Goal: Task Accomplishment & Management: Manage account settings

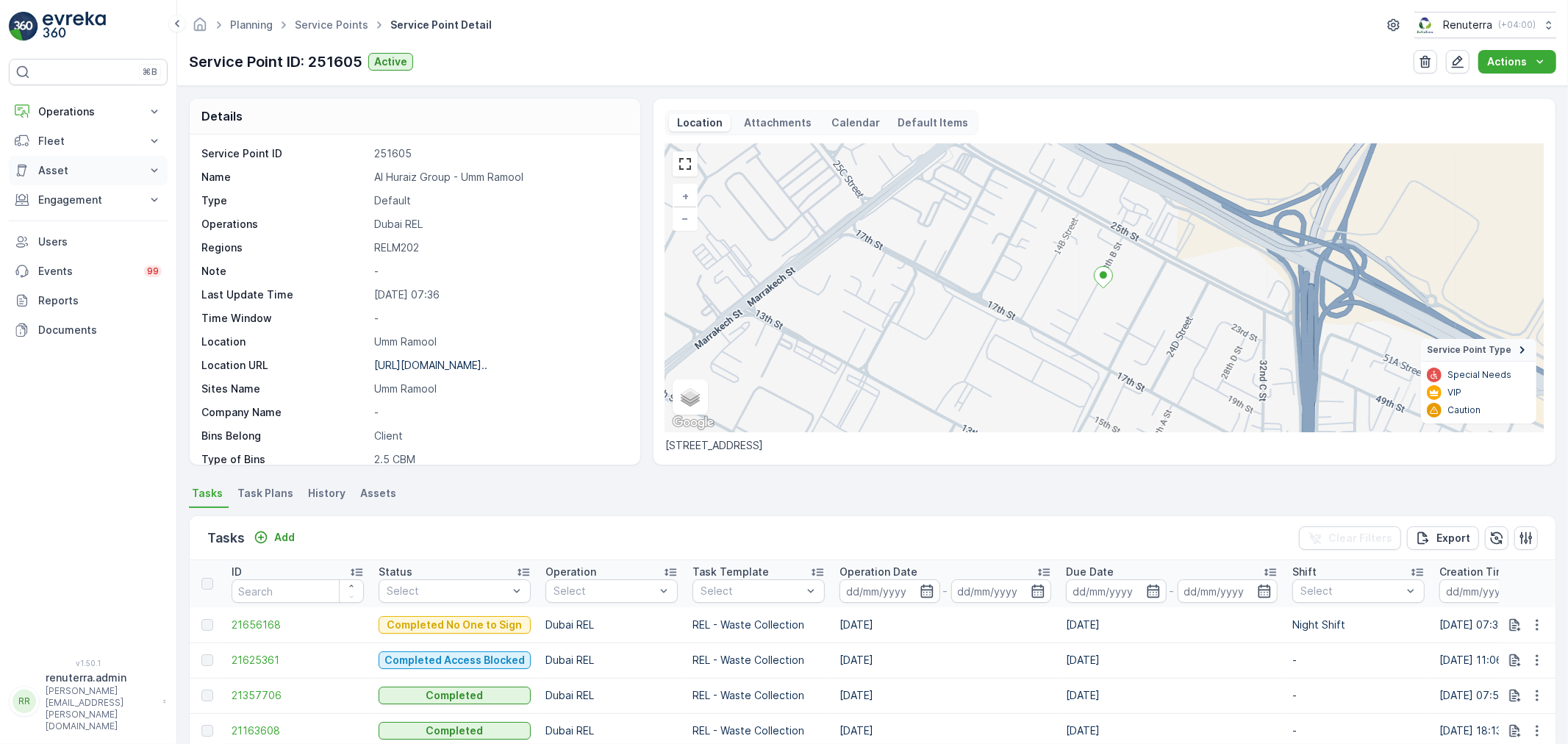
drag, startPoint x: 96, startPoint y: 89, endPoint x: 90, endPoint y: 158, distance: 69.3
click at [93, 92] on div "⌘B Operations Insights Planning Routes & Tasks Cockpit Settings Fleet Live Trac…" at bounding box center [88, 350] width 159 height 583
click at [99, 116] on p "Operations" at bounding box center [88, 111] width 100 height 14
click at [97, 175] on p "Routes & Tasks" at bounding box center [75, 177] width 75 height 14
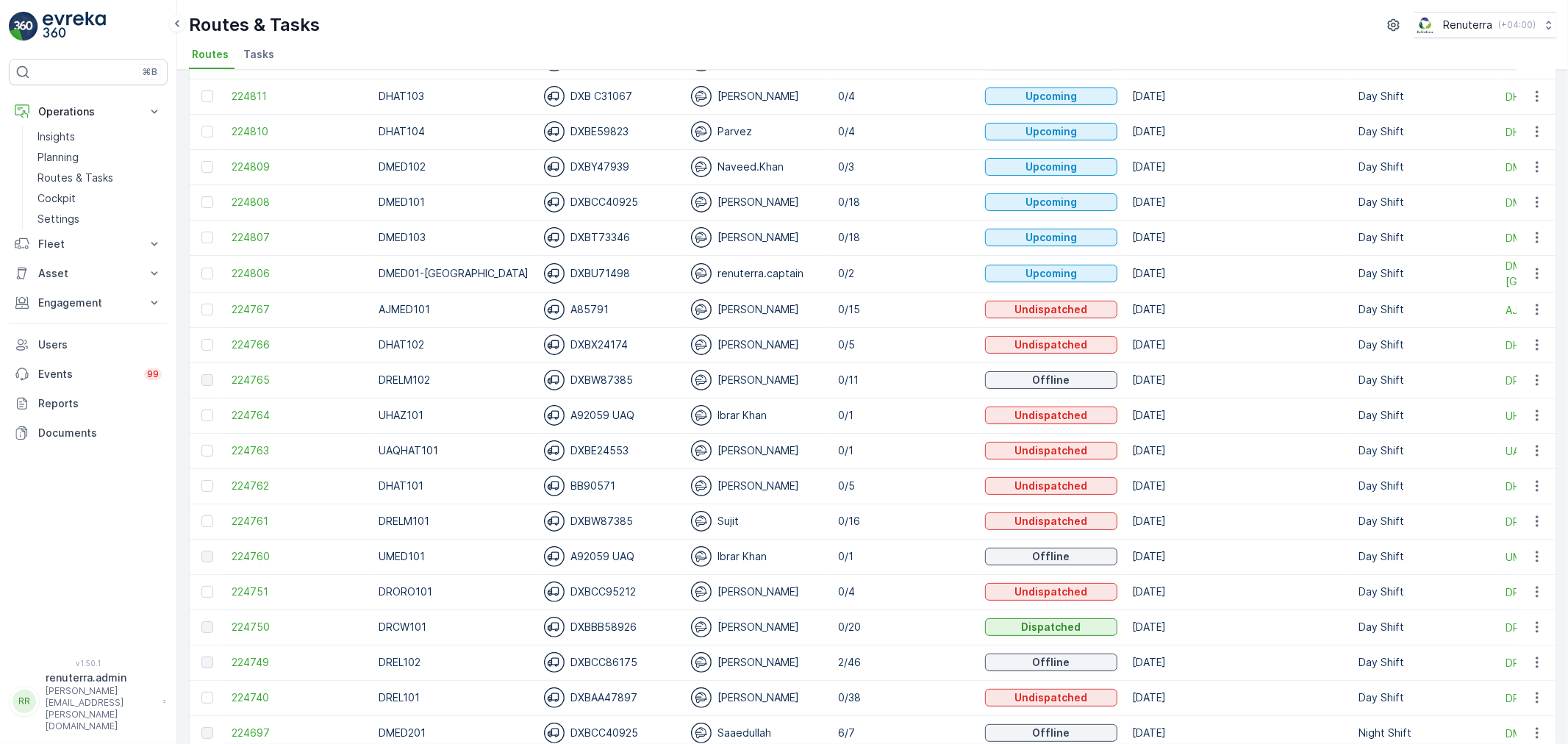
scroll to position [163, 0]
click at [248, 701] on span "224740" at bounding box center [298, 697] width 132 height 14
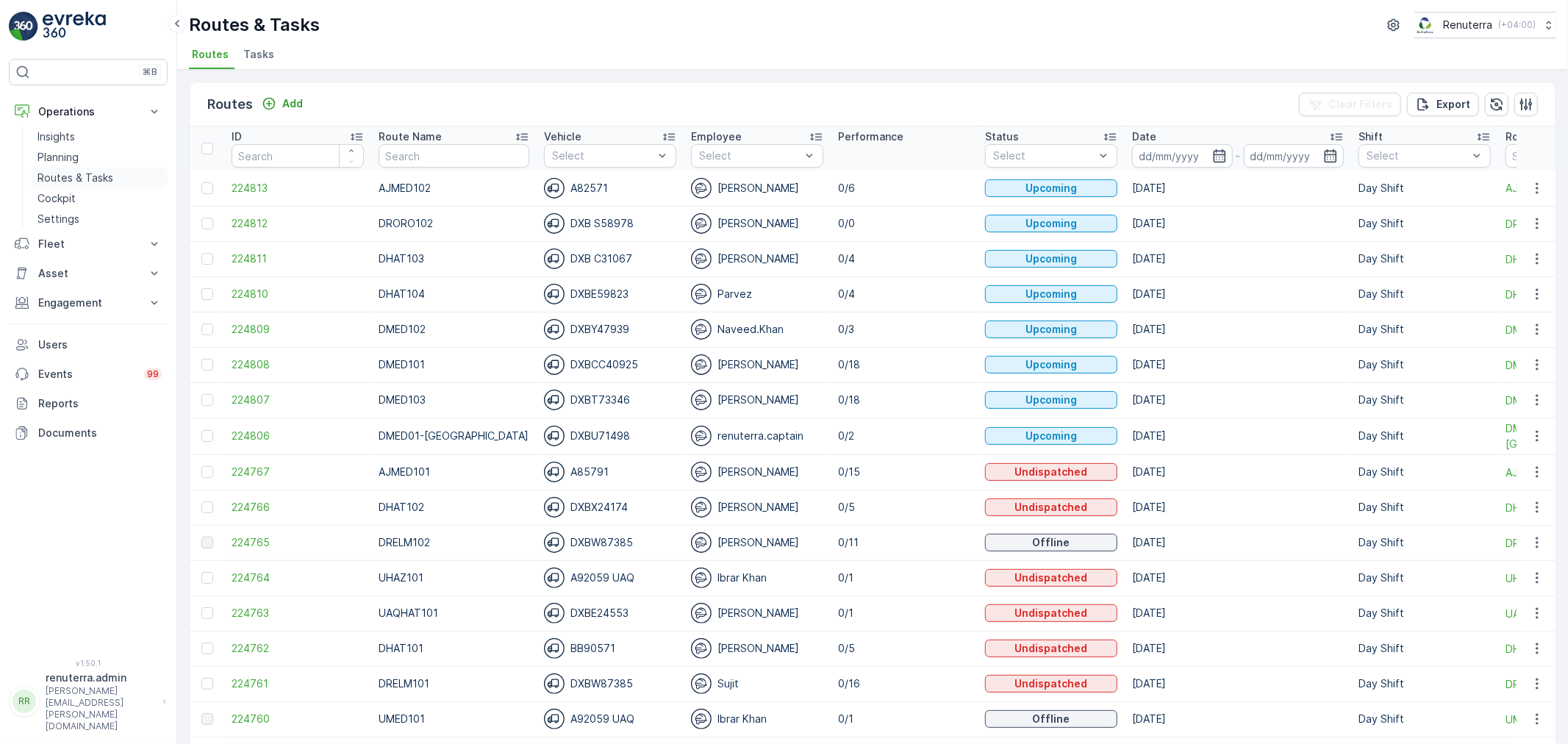
click at [57, 172] on p "Routes & Tasks" at bounding box center [75, 177] width 75 height 14
drag, startPoint x: 1530, startPoint y: 252, endPoint x: 1531, endPoint y: 267, distance: 15.0
click at [1530, 255] on icon "button" at bounding box center [1537, 258] width 14 height 14
click at [1509, 342] on span "Change Assignee" at bounding box center [1503, 341] width 86 height 14
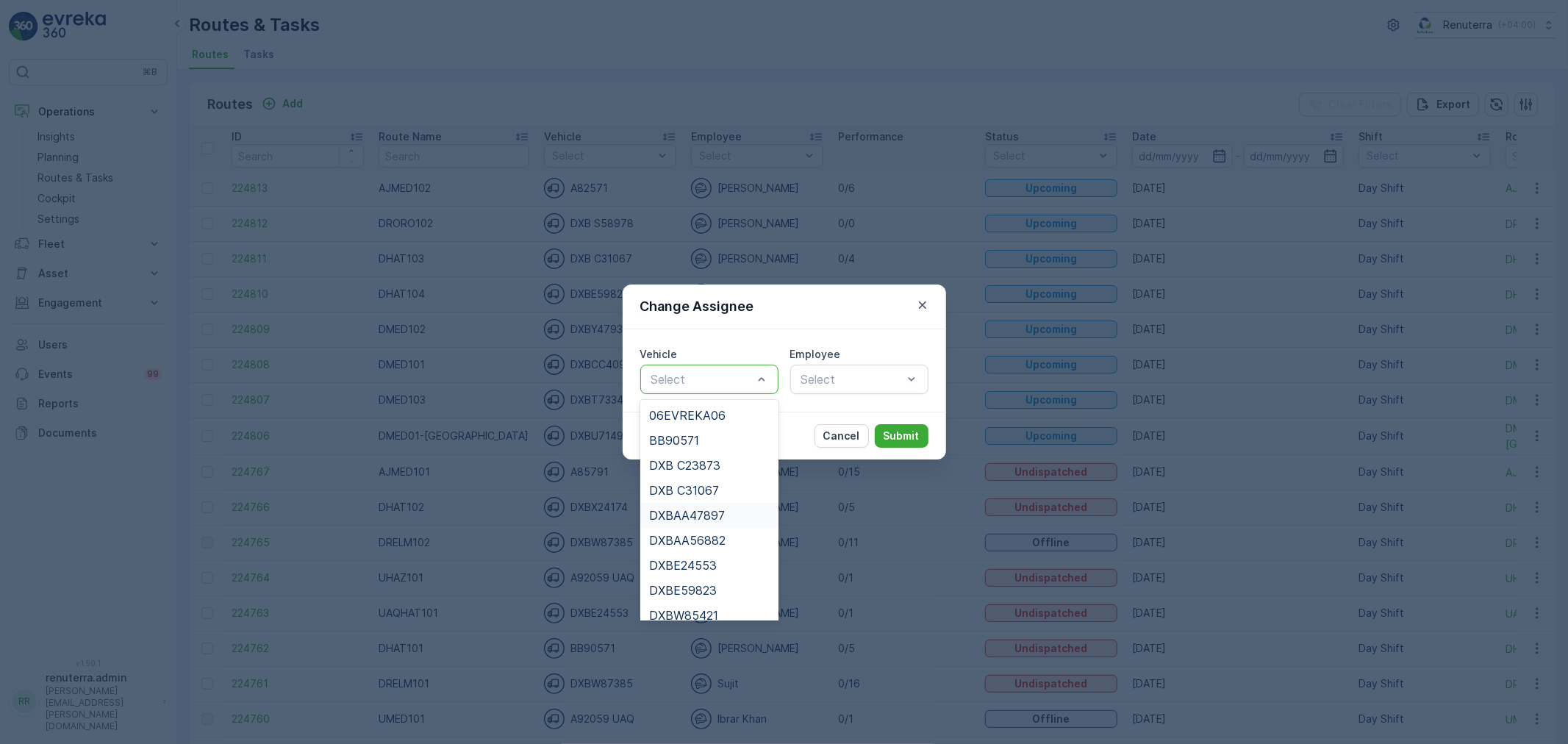
click at [688, 498] on div "DXB C31067" at bounding box center [709, 490] width 139 height 25
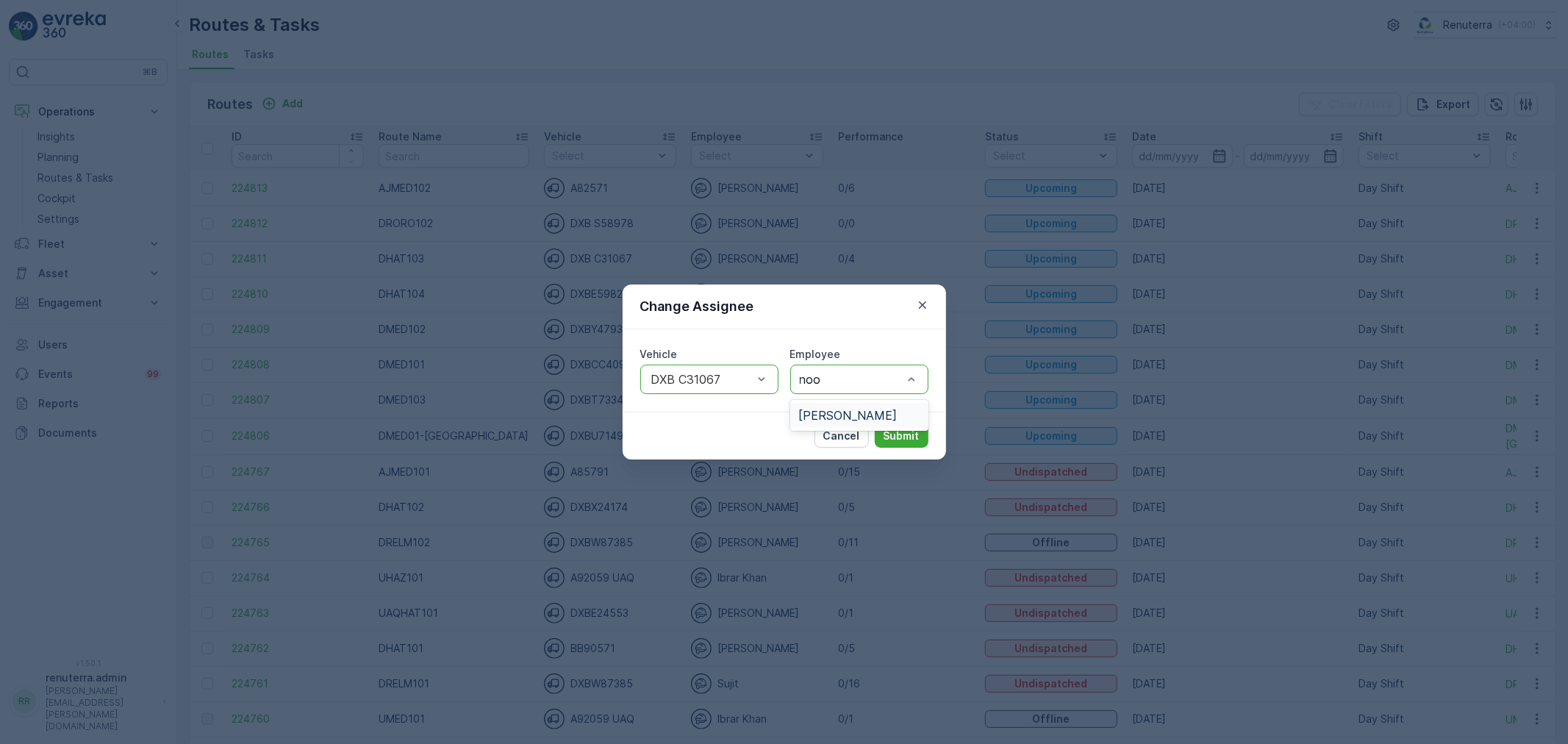
type input "noor"
drag, startPoint x: 873, startPoint y: 420, endPoint x: 897, endPoint y: 421, distance: 24.0
click at [879, 417] on div "[PERSON_NAME]" at bounding box center [859, 415] width 120 height 13
click at [912, 429] on p "Submit" at bounding box center [901, 436] width 36 height 14
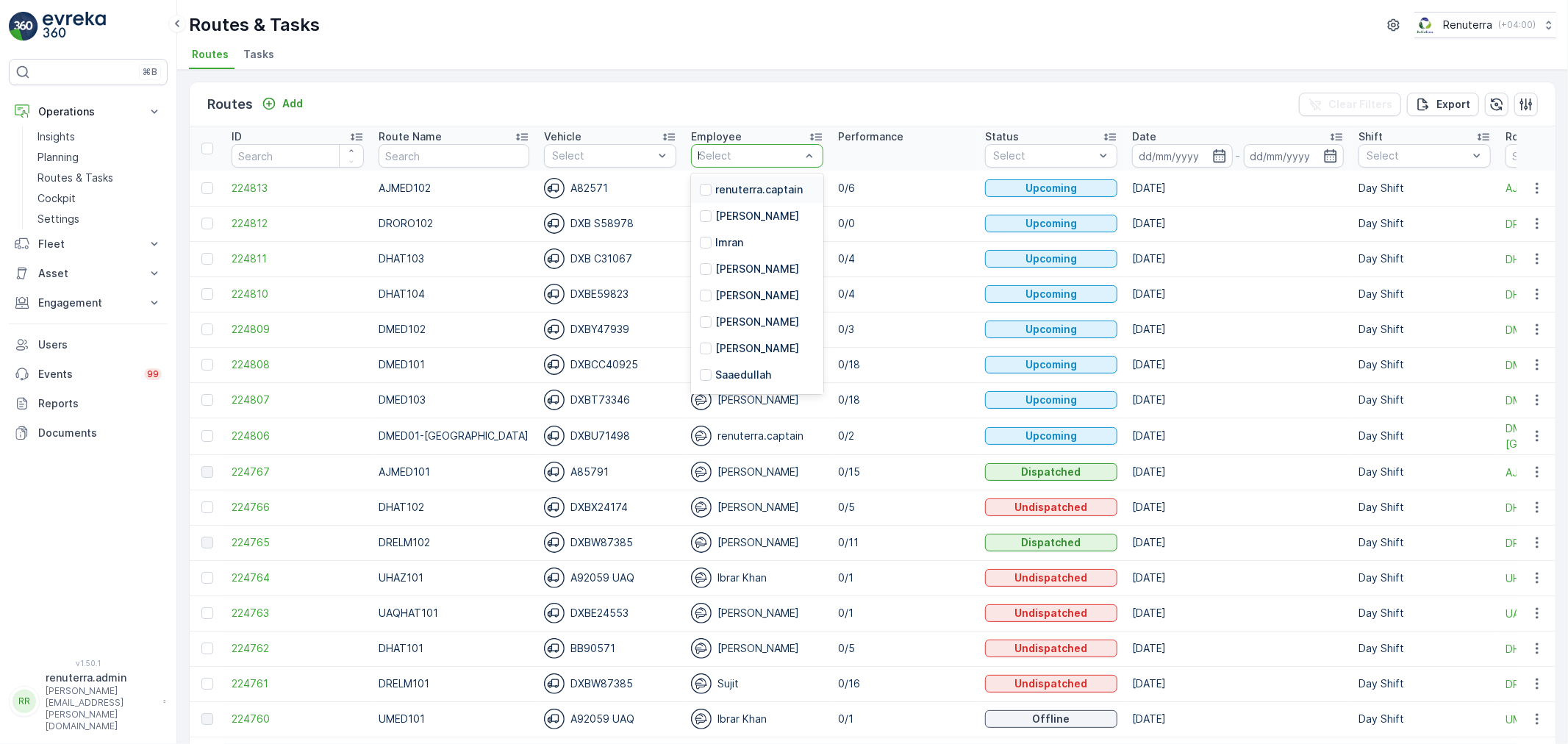
type input "hab"
click at [729, 183] on p "[PERSON_NAME]" at bounding box center [757, 190] width 84 height 14
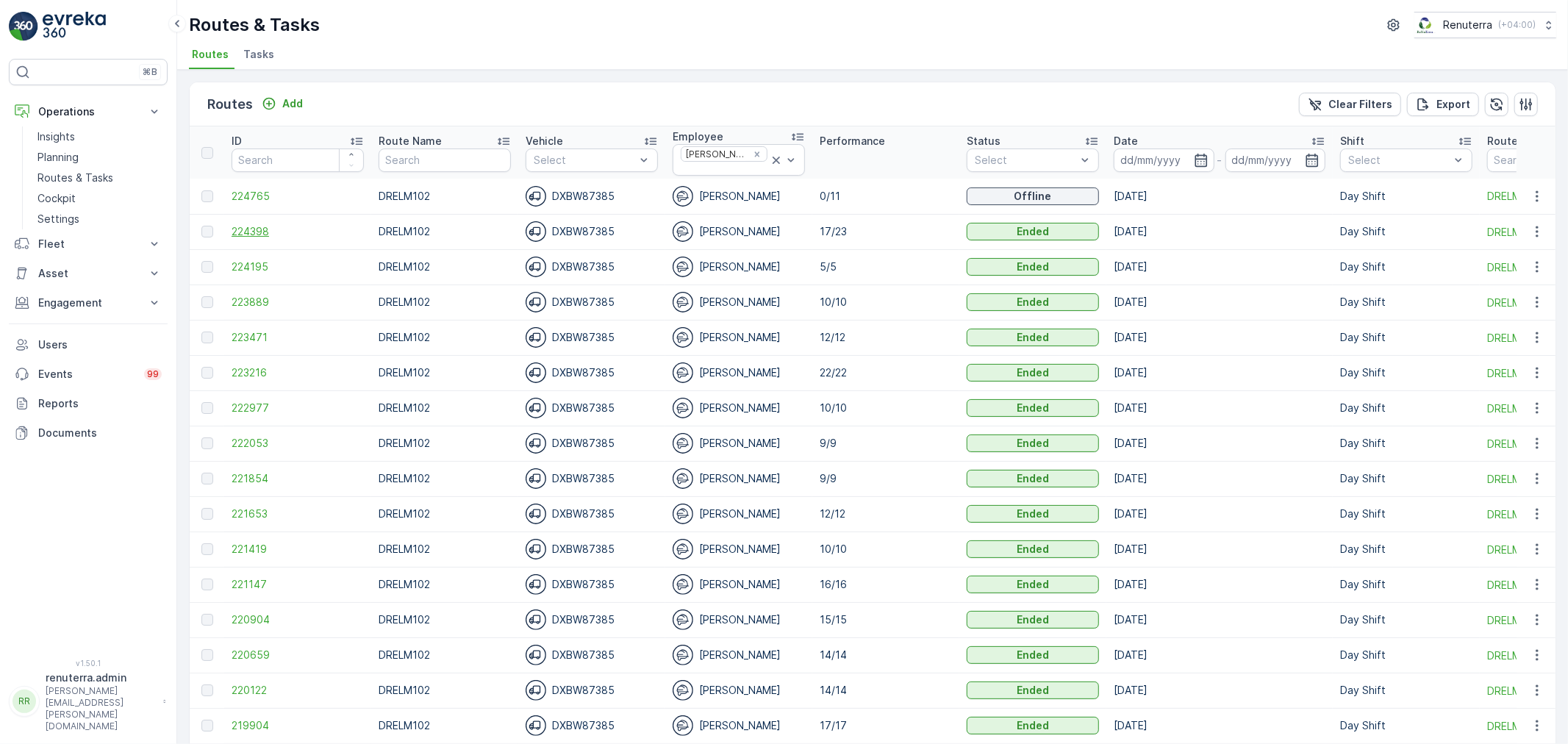
click at [265, 225] on span "224398" at bounding box center [298, 232] width 132 height 14
click at [247, 189] on span "224765" at bounding box center [298, 196] width 132 height 14
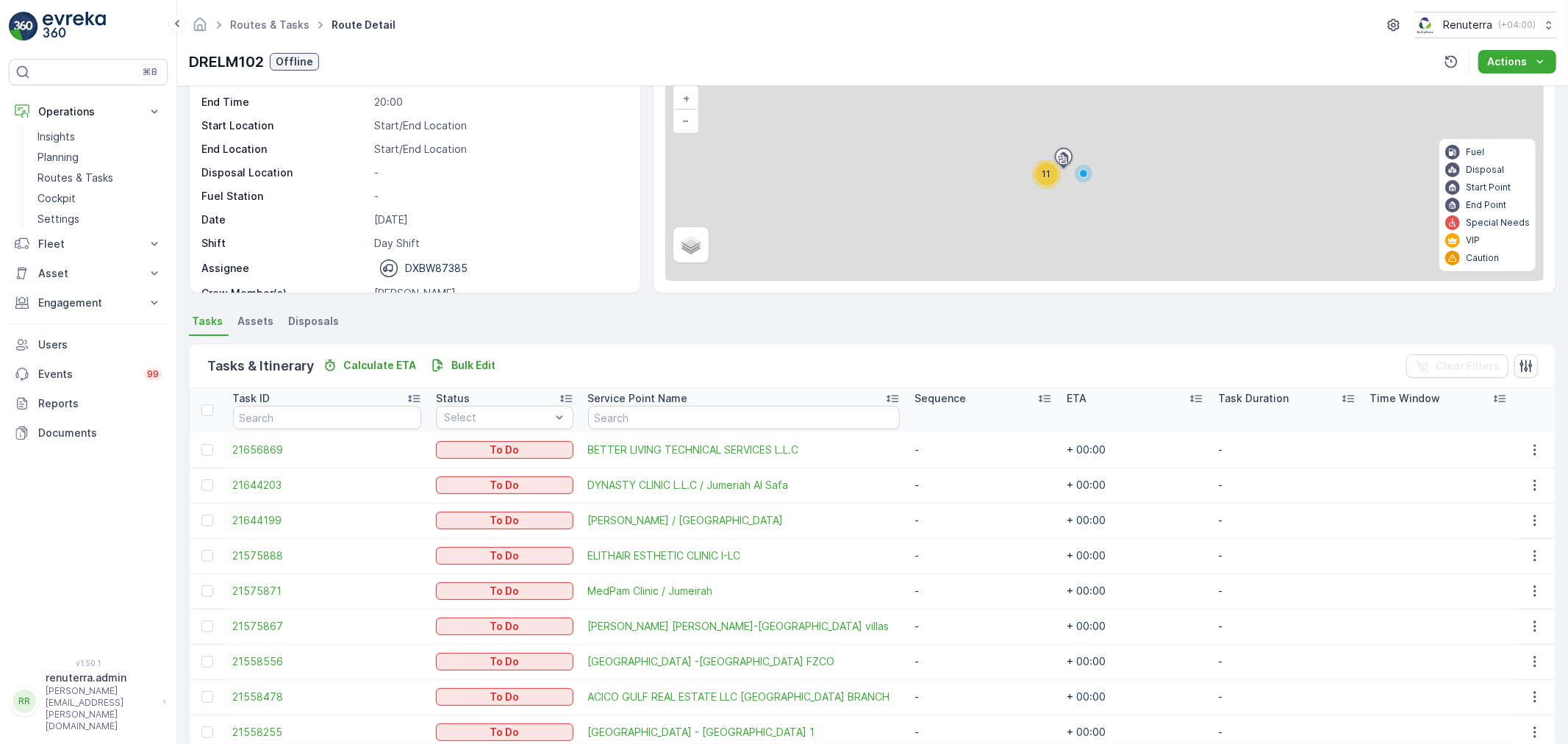
scroll to position [237, 0]
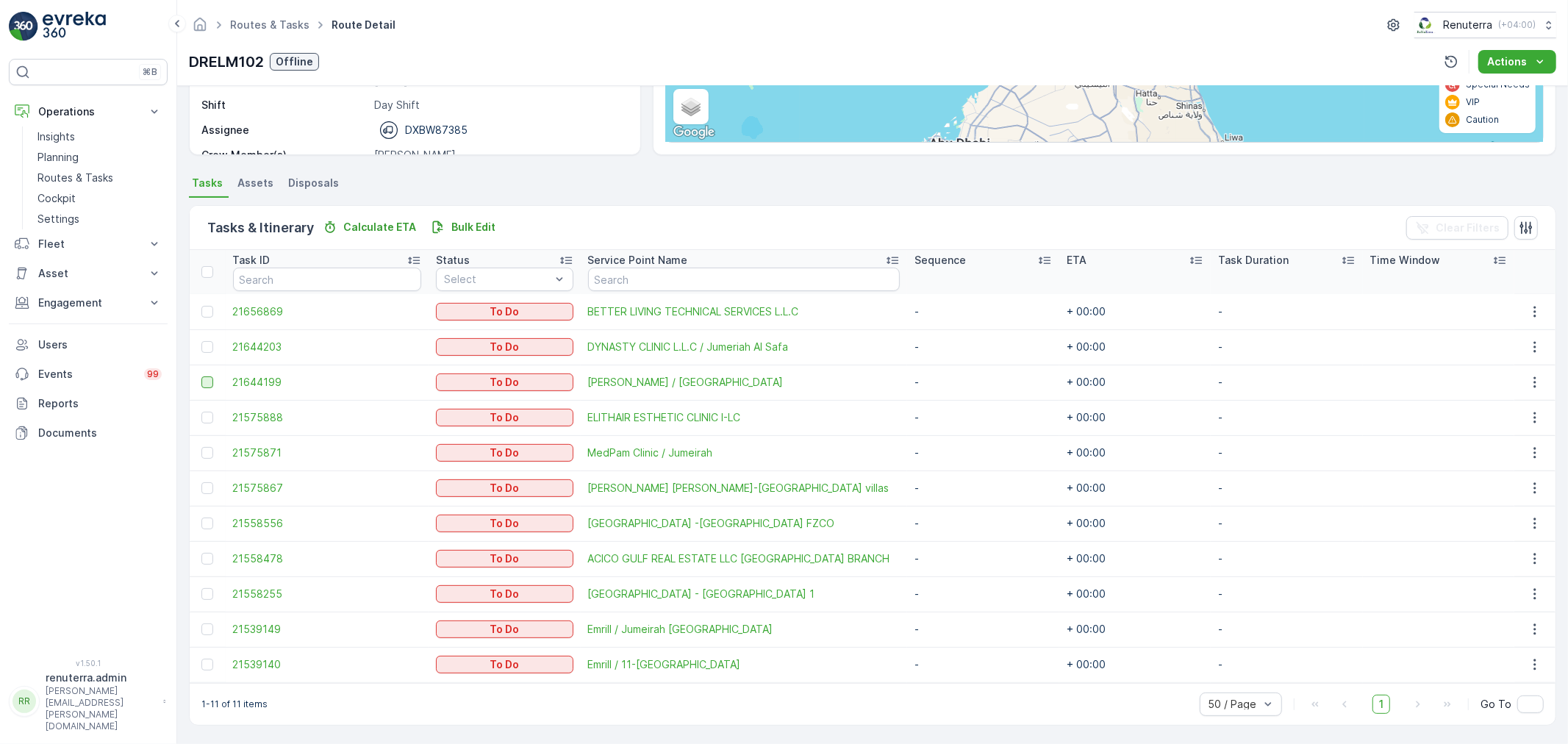
click at [204, 379] on div at bounding box center [207, 382] width 11 height 11
click at [202, 377] on input "checkbox" at bounding box center [202, 377] width 0 height 0
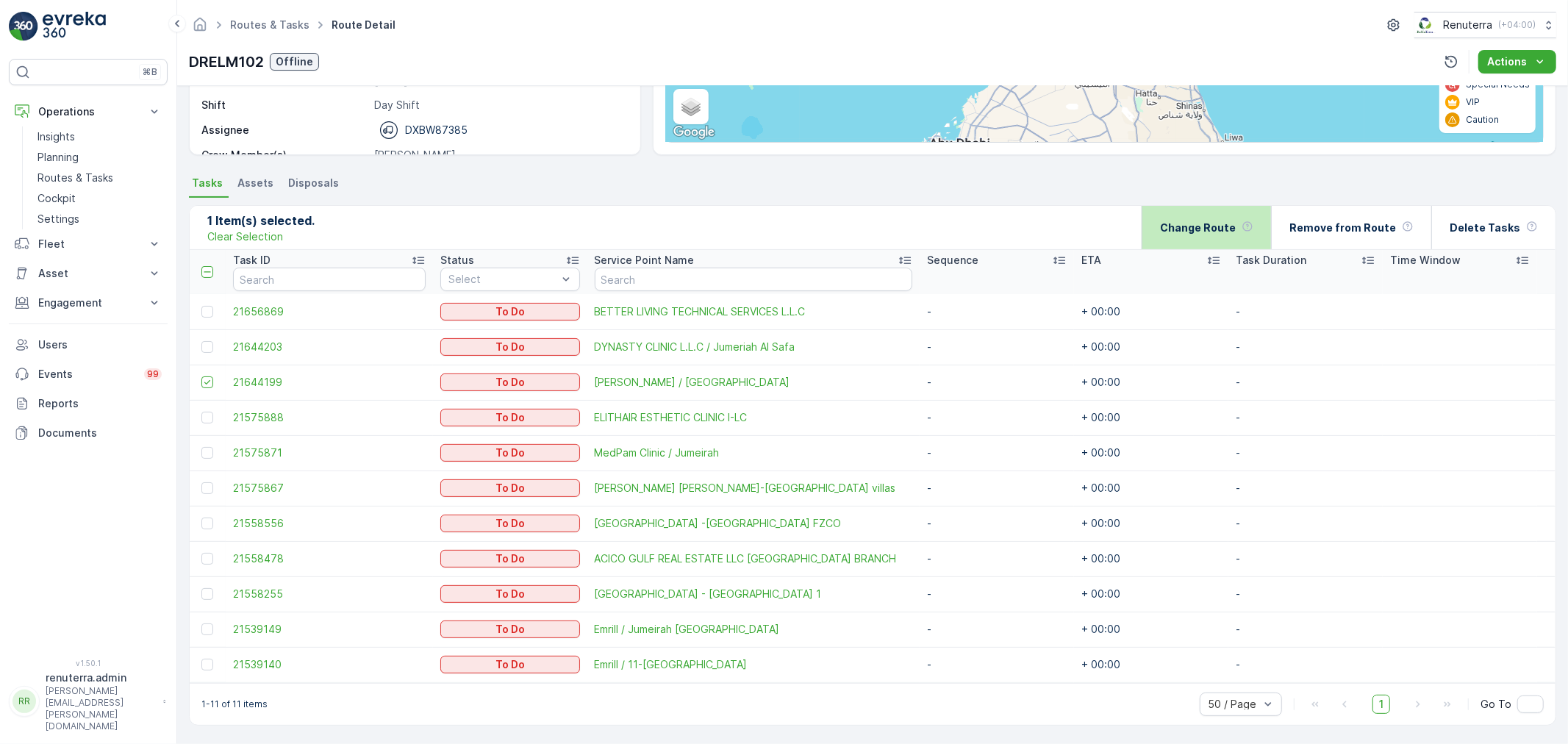
click at [1216, 225] on p "Change Route" at bounding box center [1197, 228] width 75 height 14
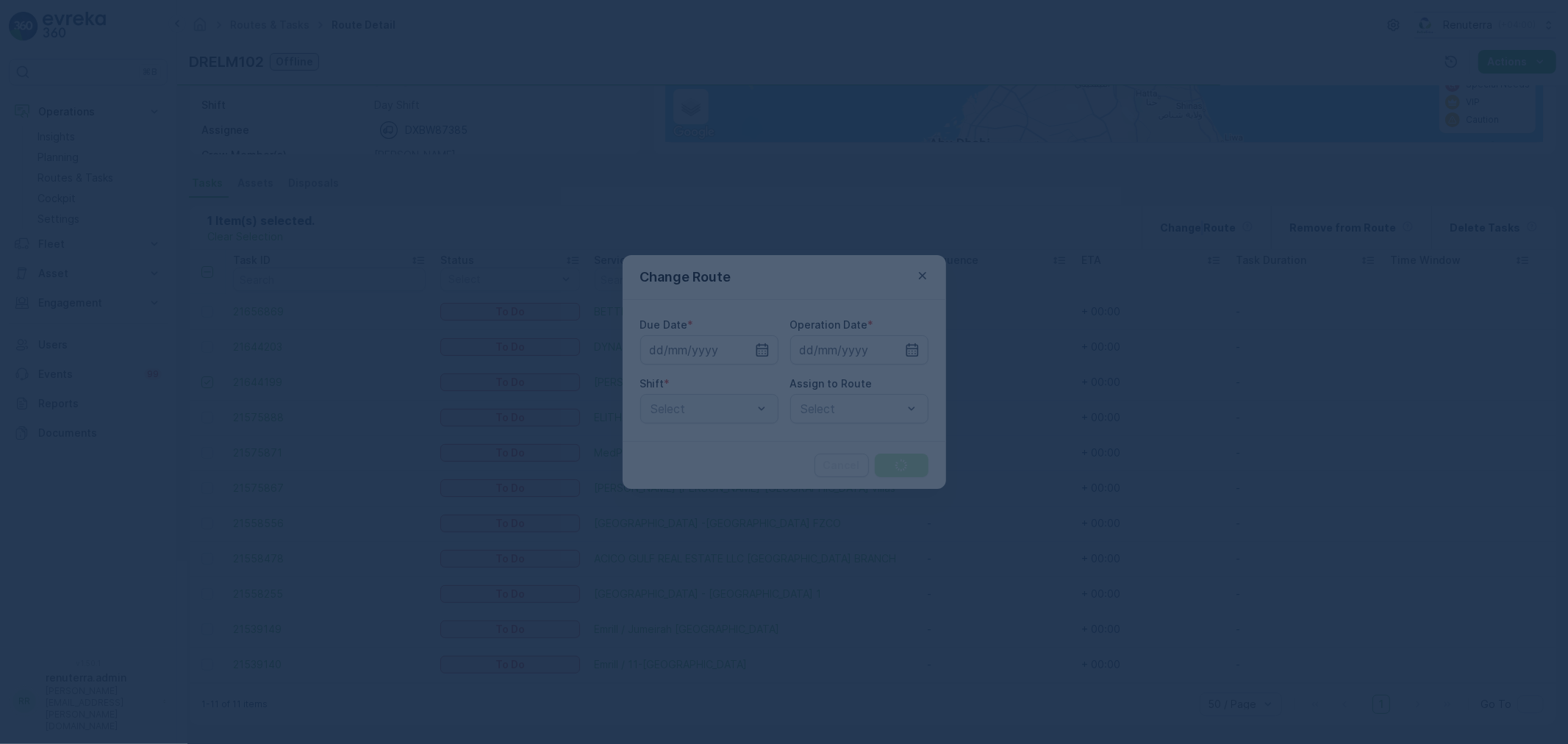
type input "[DATE]"
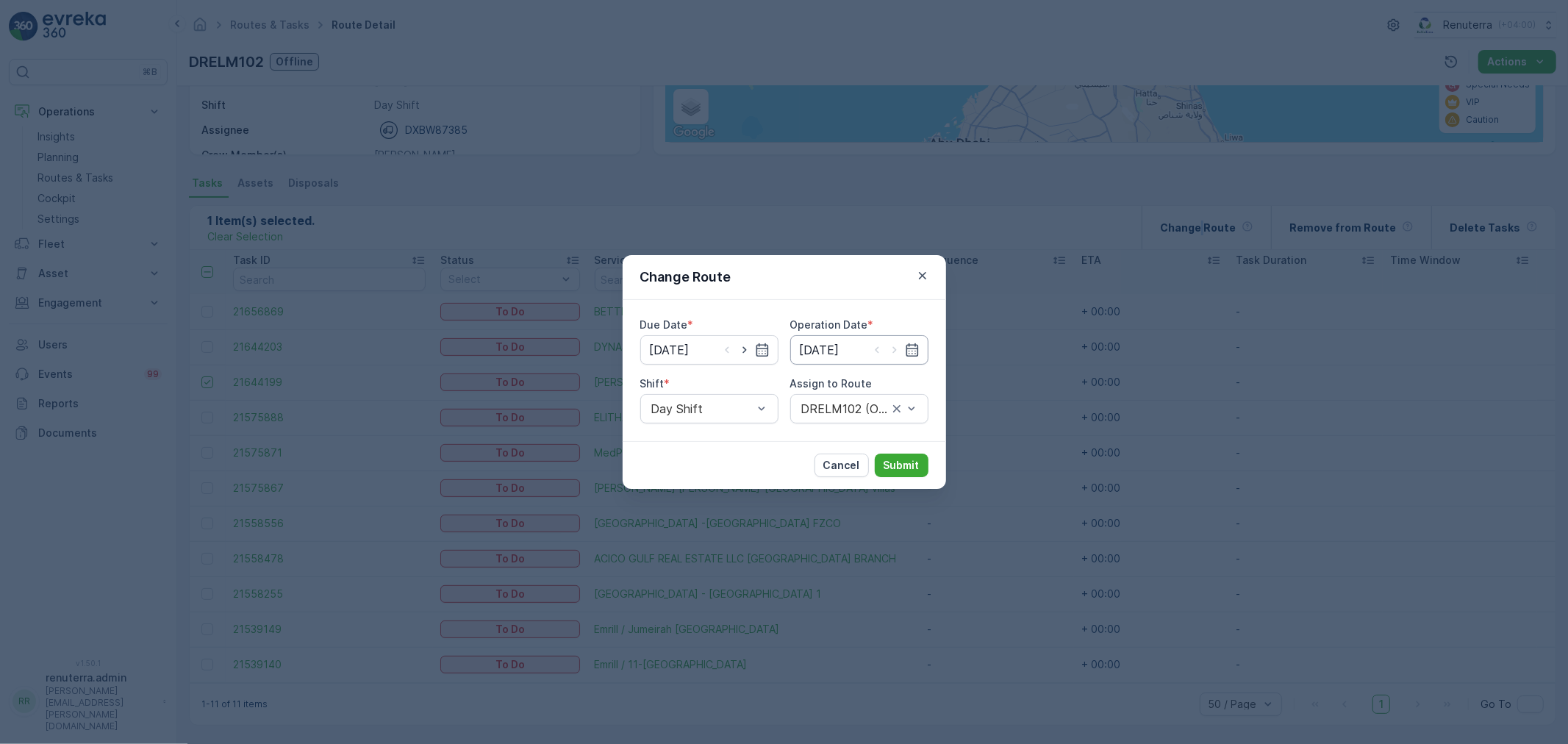
drag, startPoint x: 740, startPoint y: 349, endPoint x: 853, endPoint y: 350, distance: 113.0
click at [741, 349] on icon "button" at bounding box center [744, 350] width 14 height 14
type input "[DATE]"
click at [890, 350] on icon "button" at bounding box center [894, 350] width 14 height 14
type input "16.09.2025"
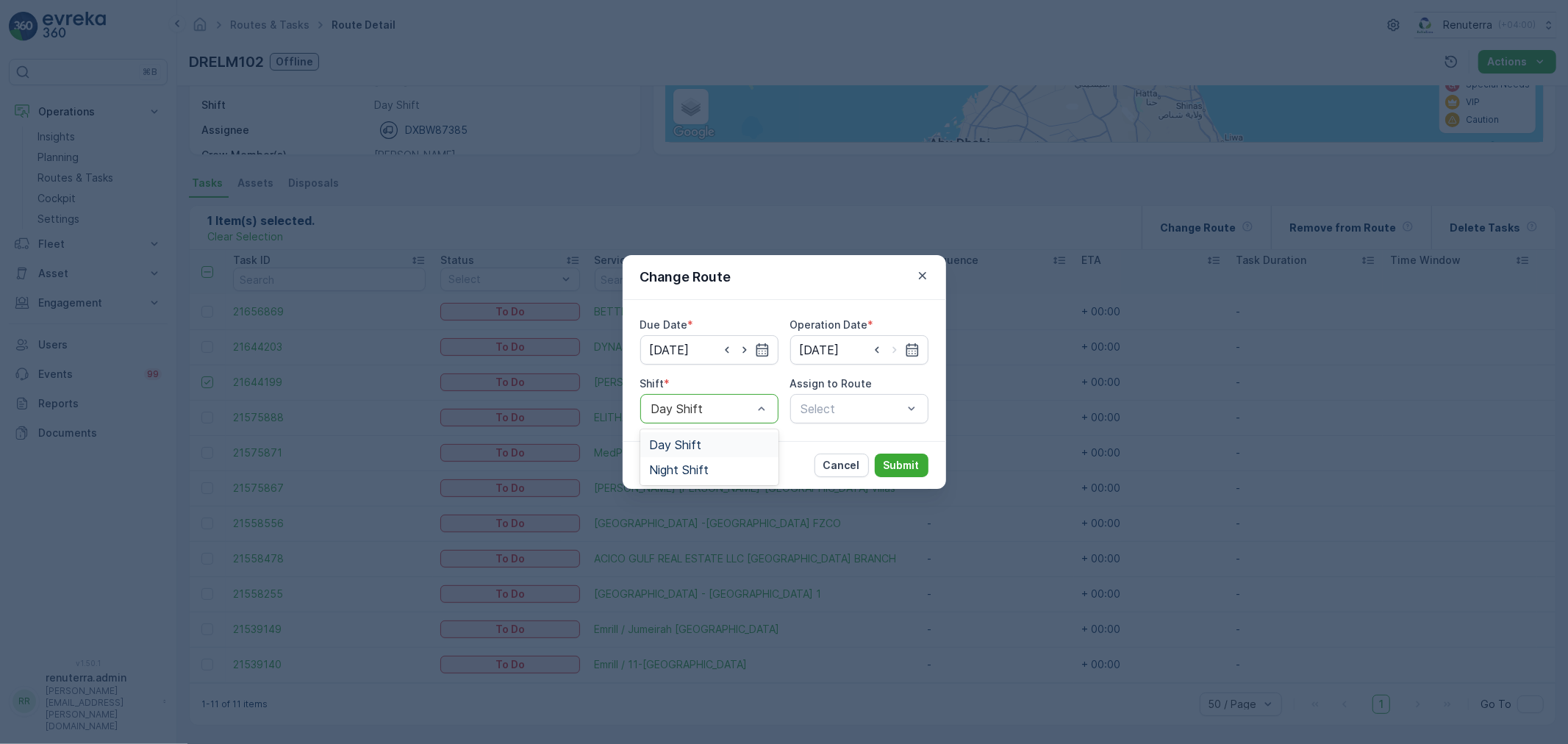
click at [738, 455] on div "Day Shift" at bounding box center [709, 445] width 139 height 25
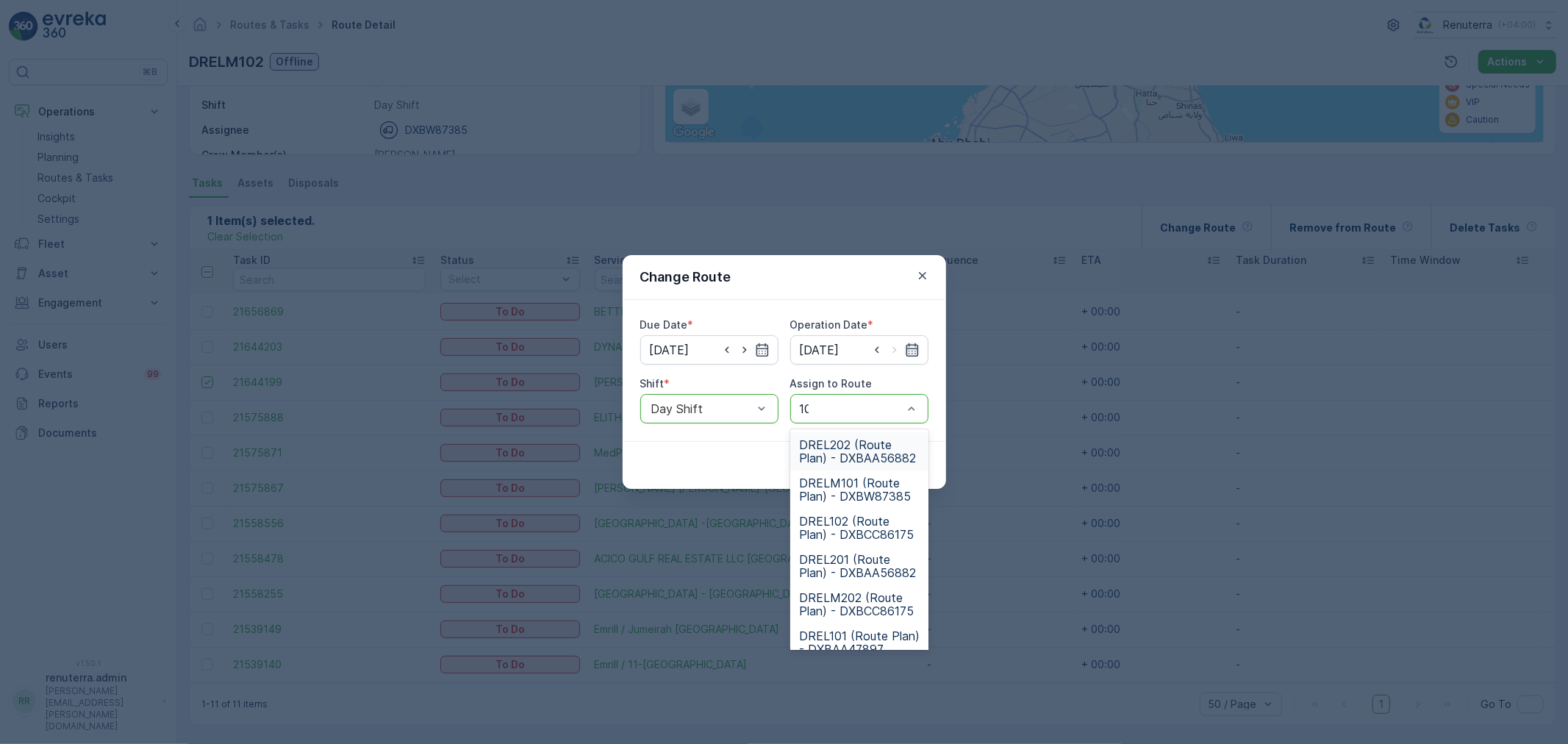
type input "102"
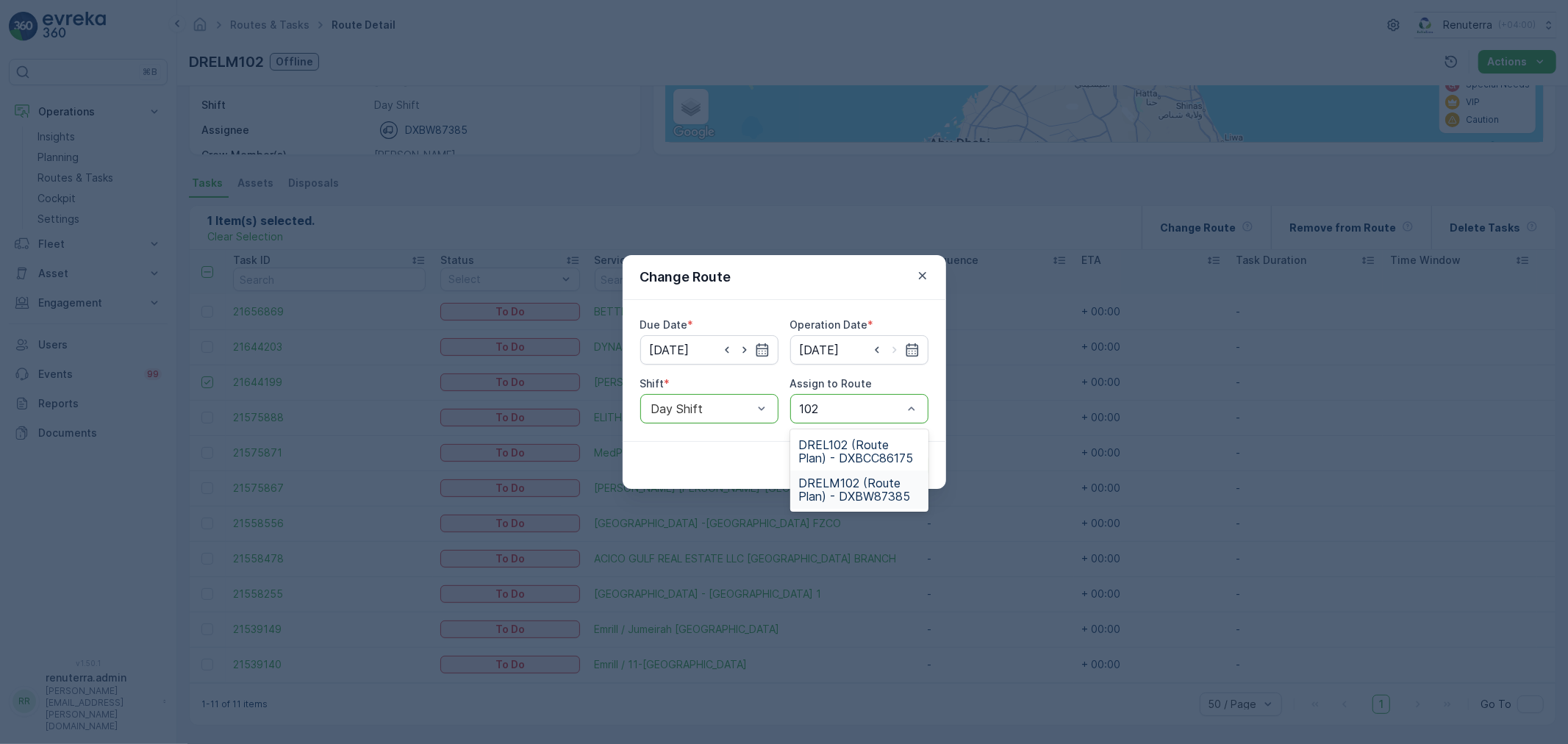
click at [881, 484] on span "DRELM102 (Route Plan) - DXBW87385" at bounding box center [859, 490] width 120 height 27
click at [900, 459] on p "Submit" at bounding box center [901, 465] width 36 height 14
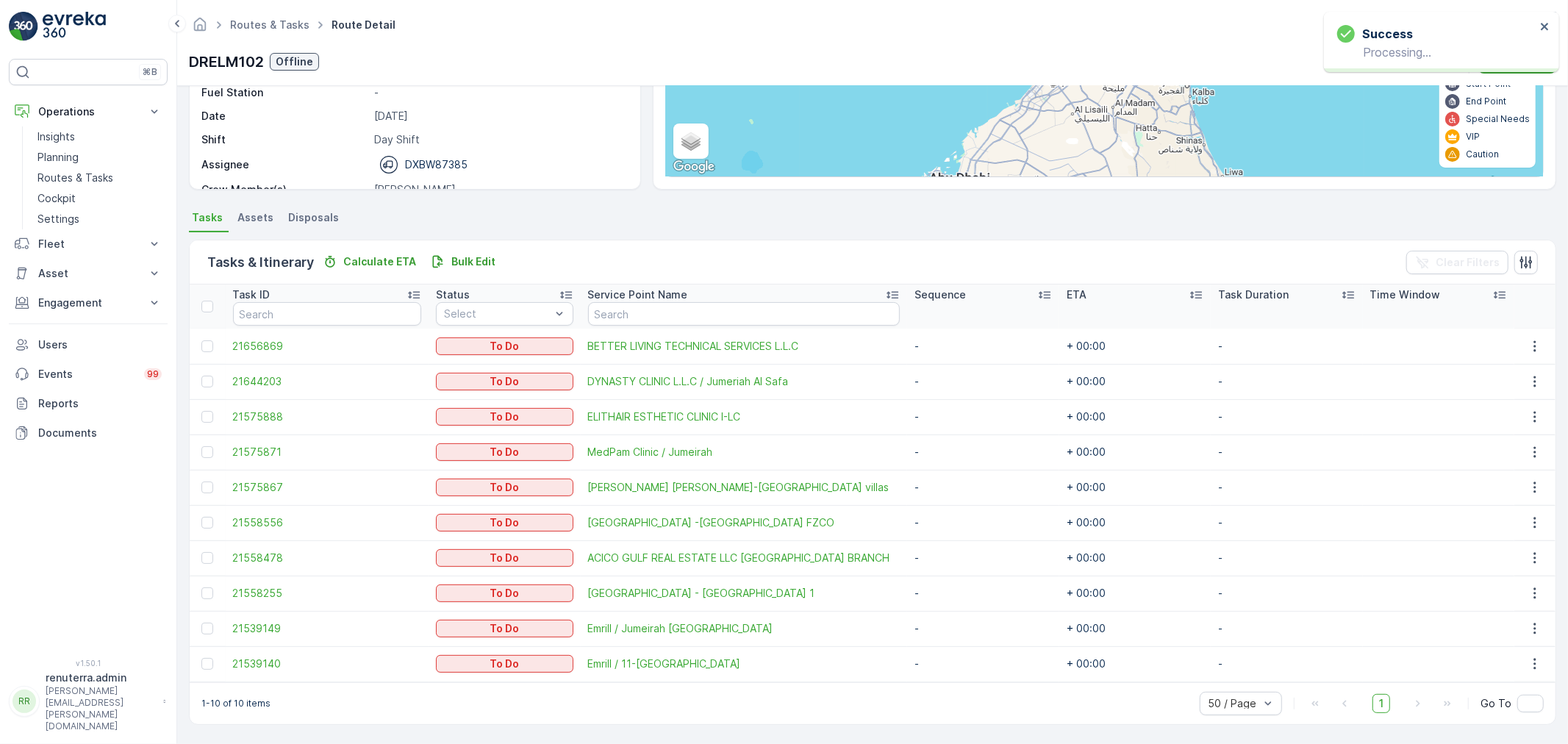
scroll to position [202, 0]
click at [260, 596] on span "21558255" at bounding box center [327, 594] width 189 height 14
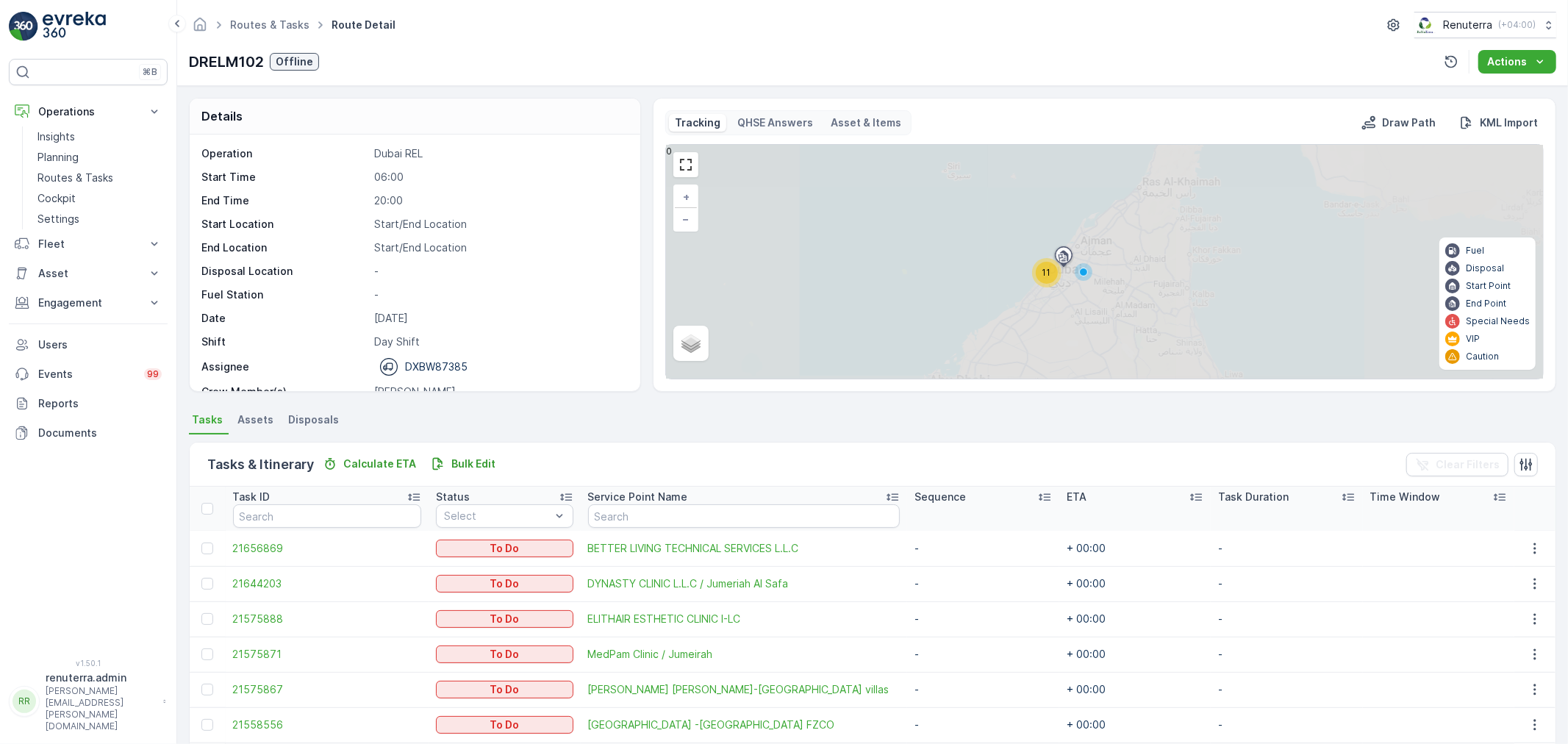
scroll to position [163, 0]
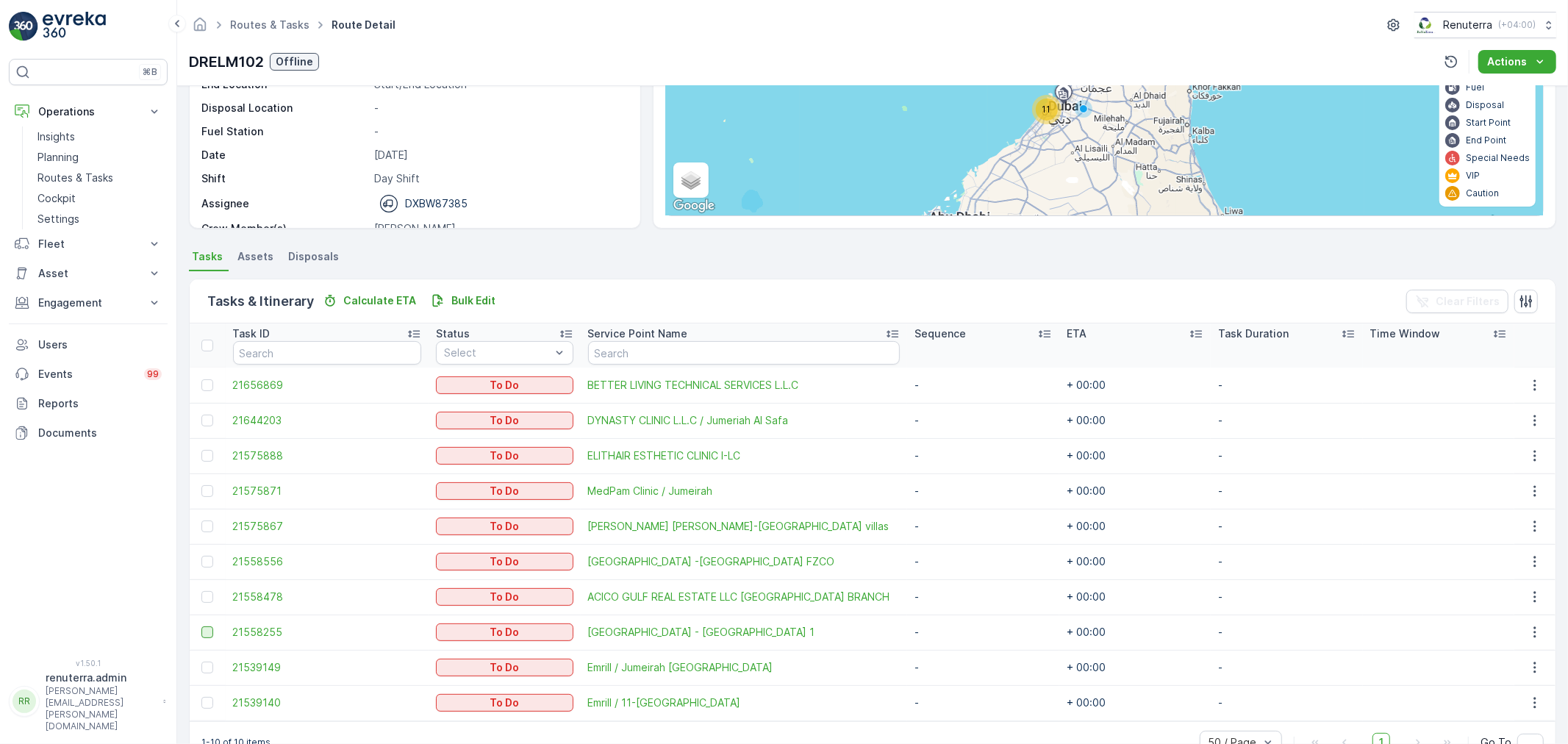
click at [208, 635] on div at bounding box center [207, 632] width 11 height 11
click at [202, 627] on input "checkbox" at bounding box center [202, 627] width 0 height 0
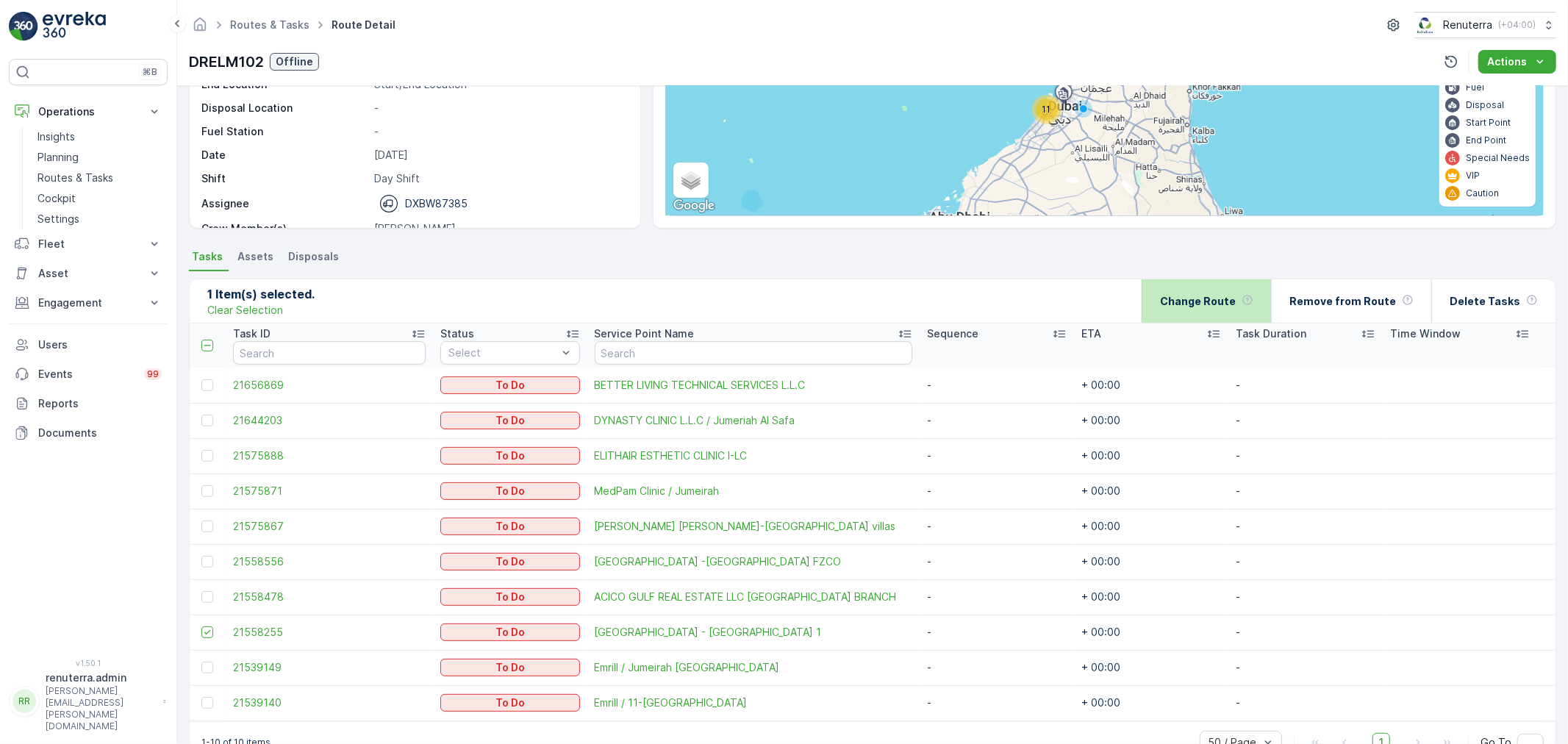
click at [1236, 298] on p "Change Route" at bounding box center [1197, 301] width 75 height 14
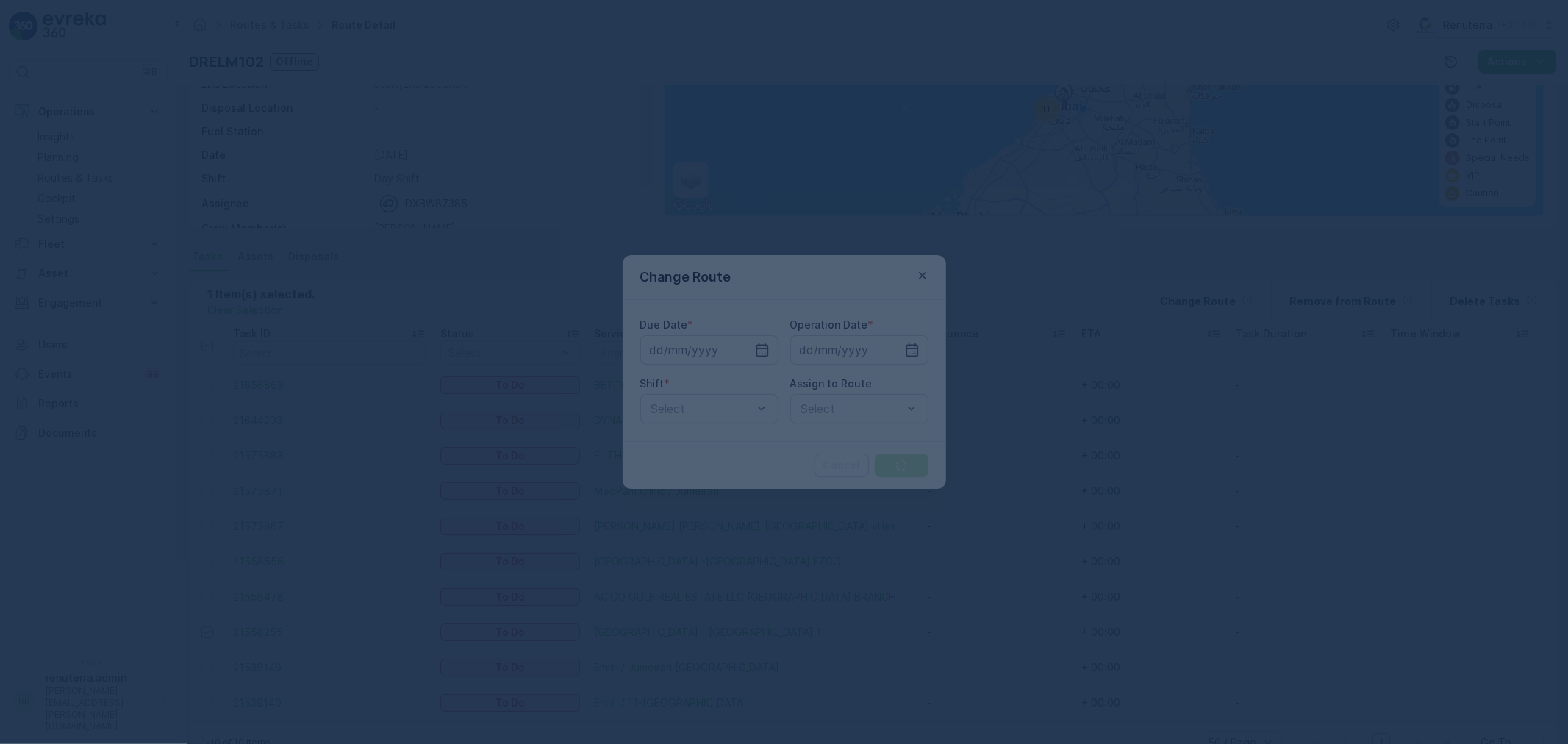
type input "[DATE]"
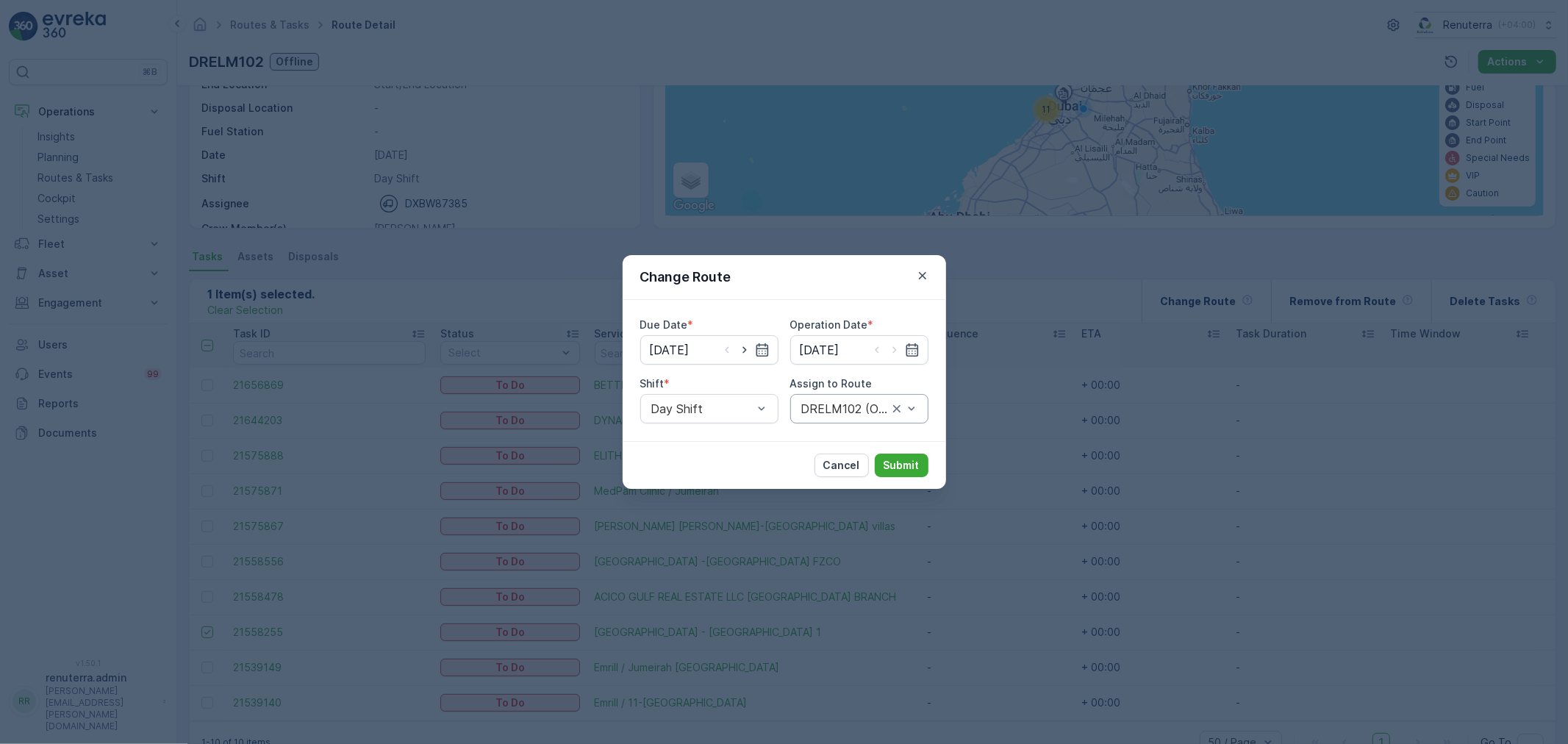
click at [920, 408] on div "DRELM102 (Offline) - DXBW87385" at bounding box center [859, 409] width 139 height 30
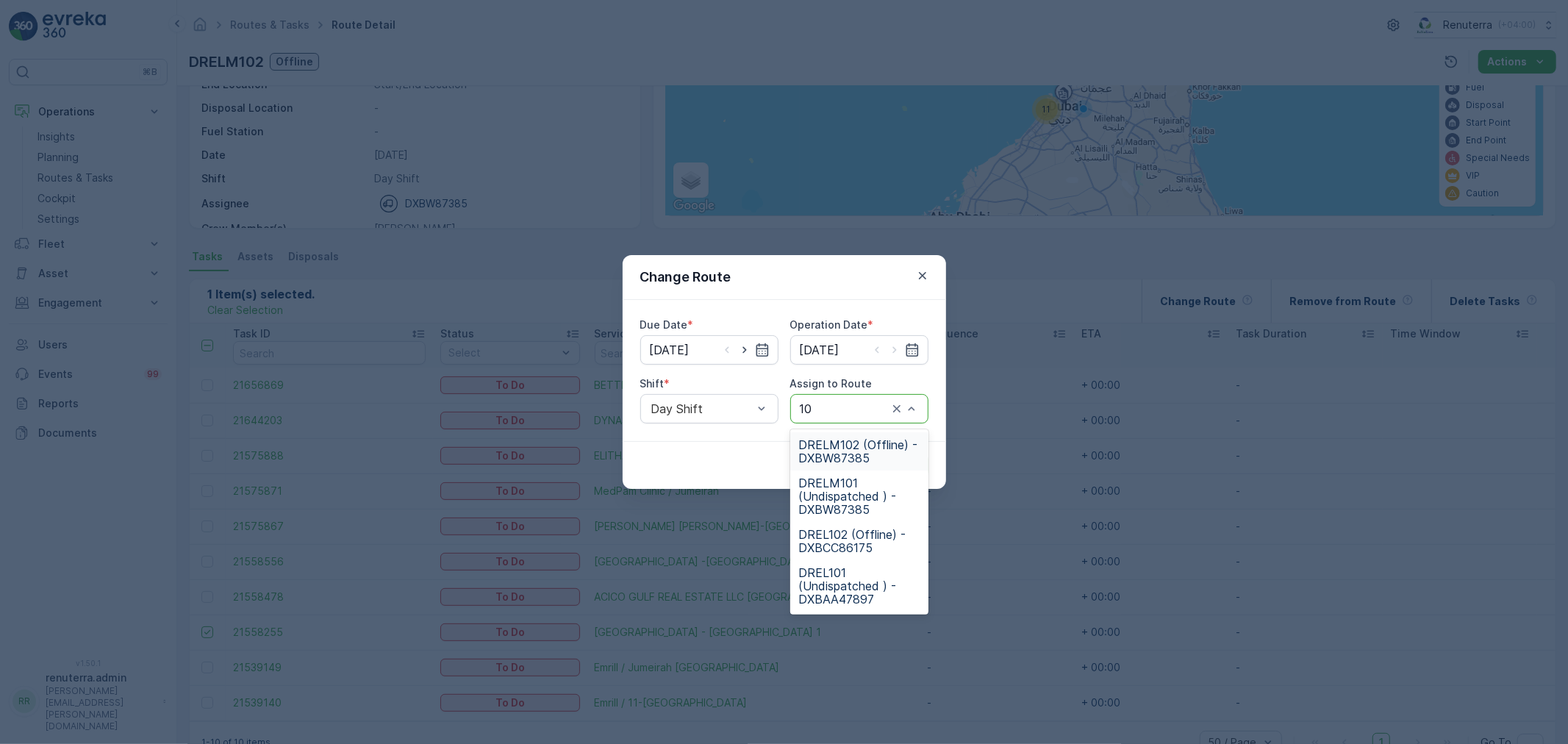
type input "101"
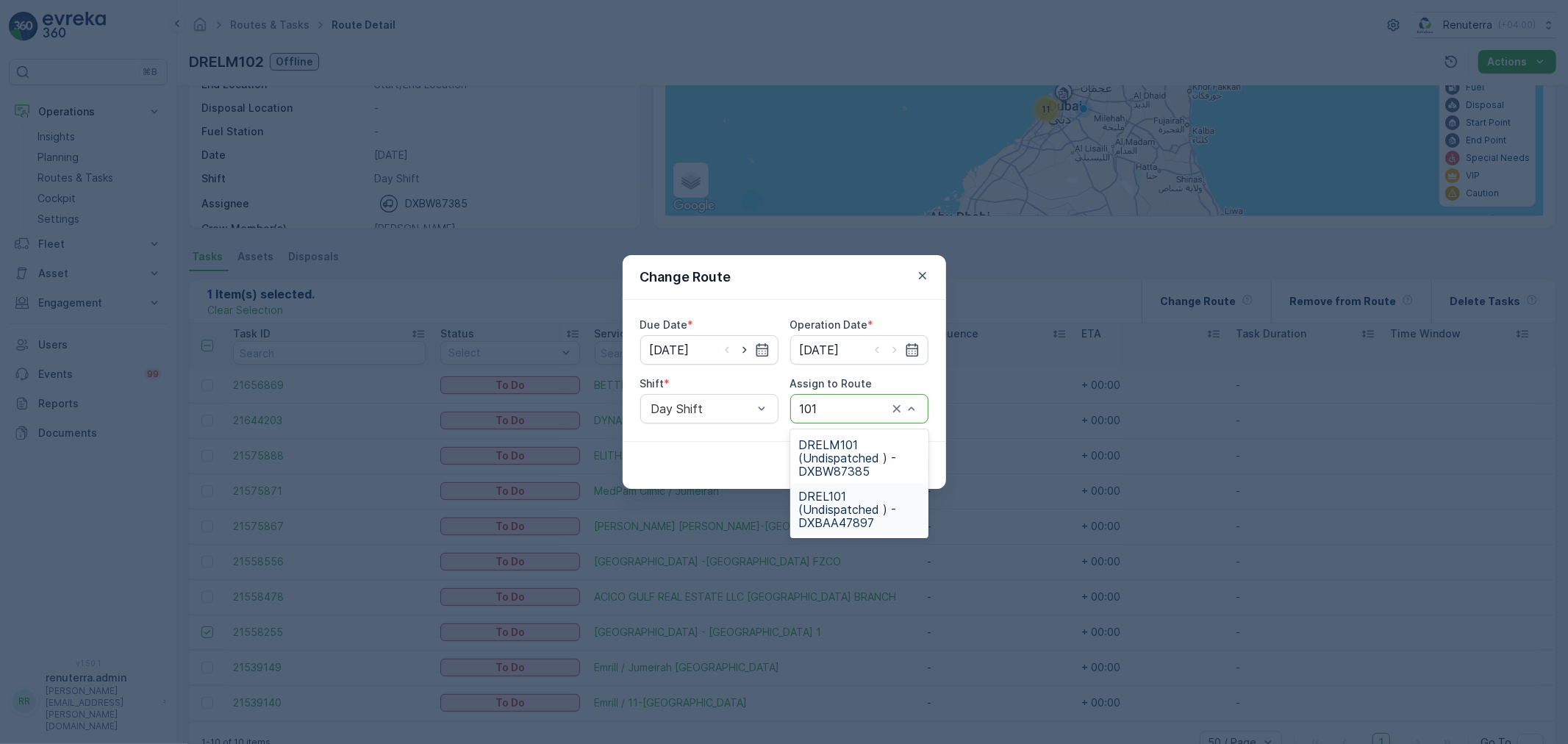
click at [855, 517] on span "DREL101 (Undispatched ) - DXBAA47897" at bounding box center [859, 509] width 120 height 40
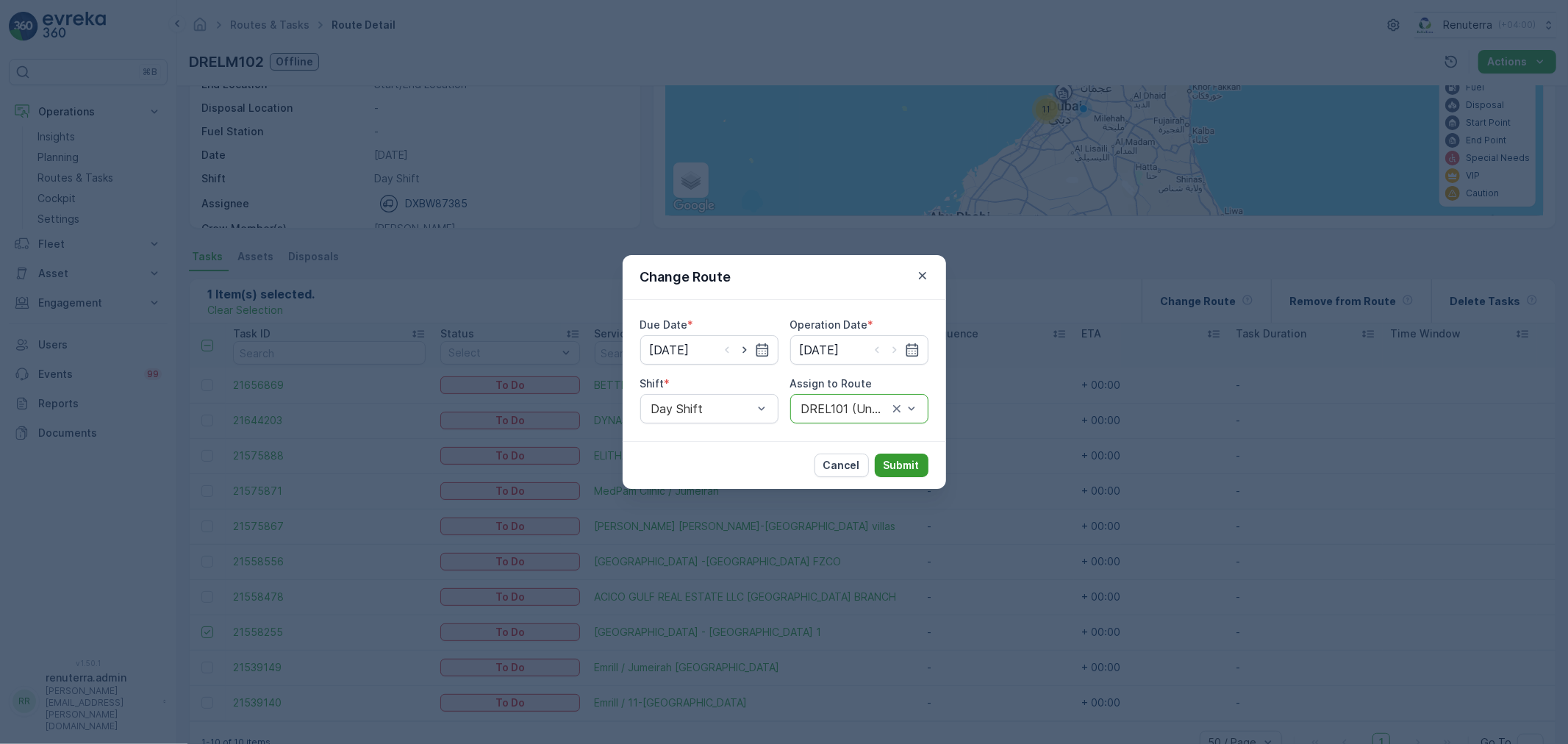
click at [910, 462] on p "Submit" at bounding box center [901, 465] width 36 height 14
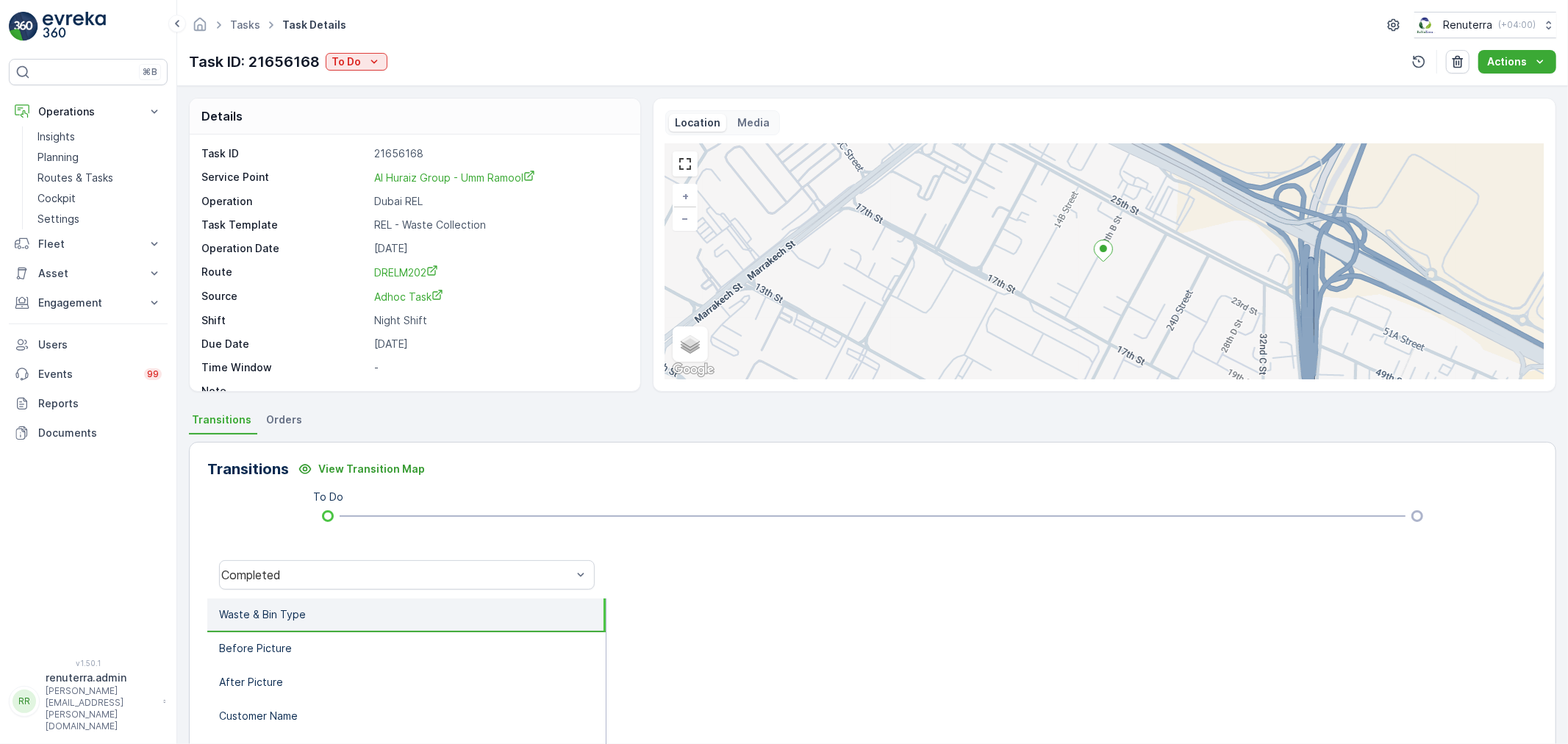
scroll to position [20, 0]
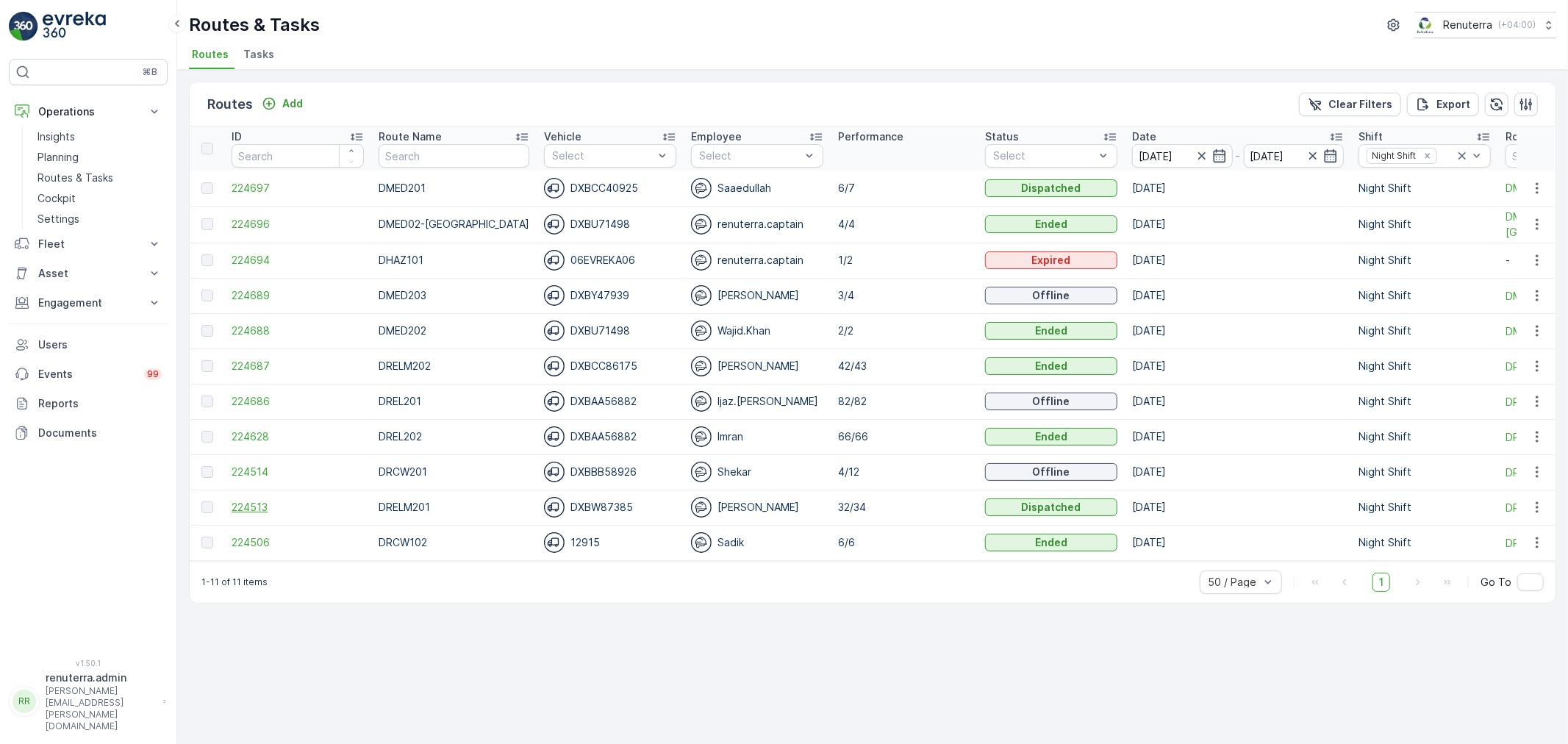
click at [269, 501] on span "224513" at bounding box center [298, 507] width 132 height 14
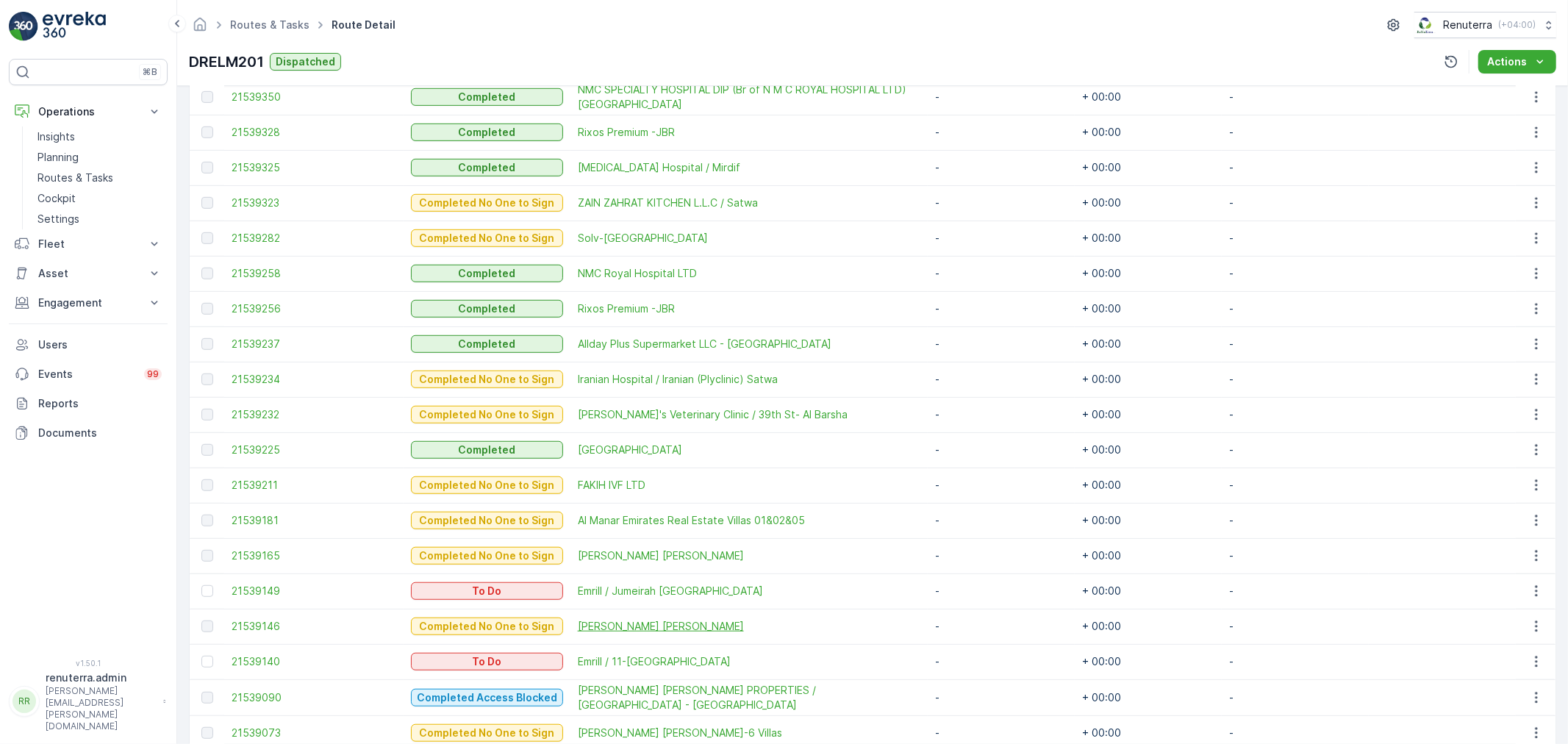
scroll to position [723, 0]
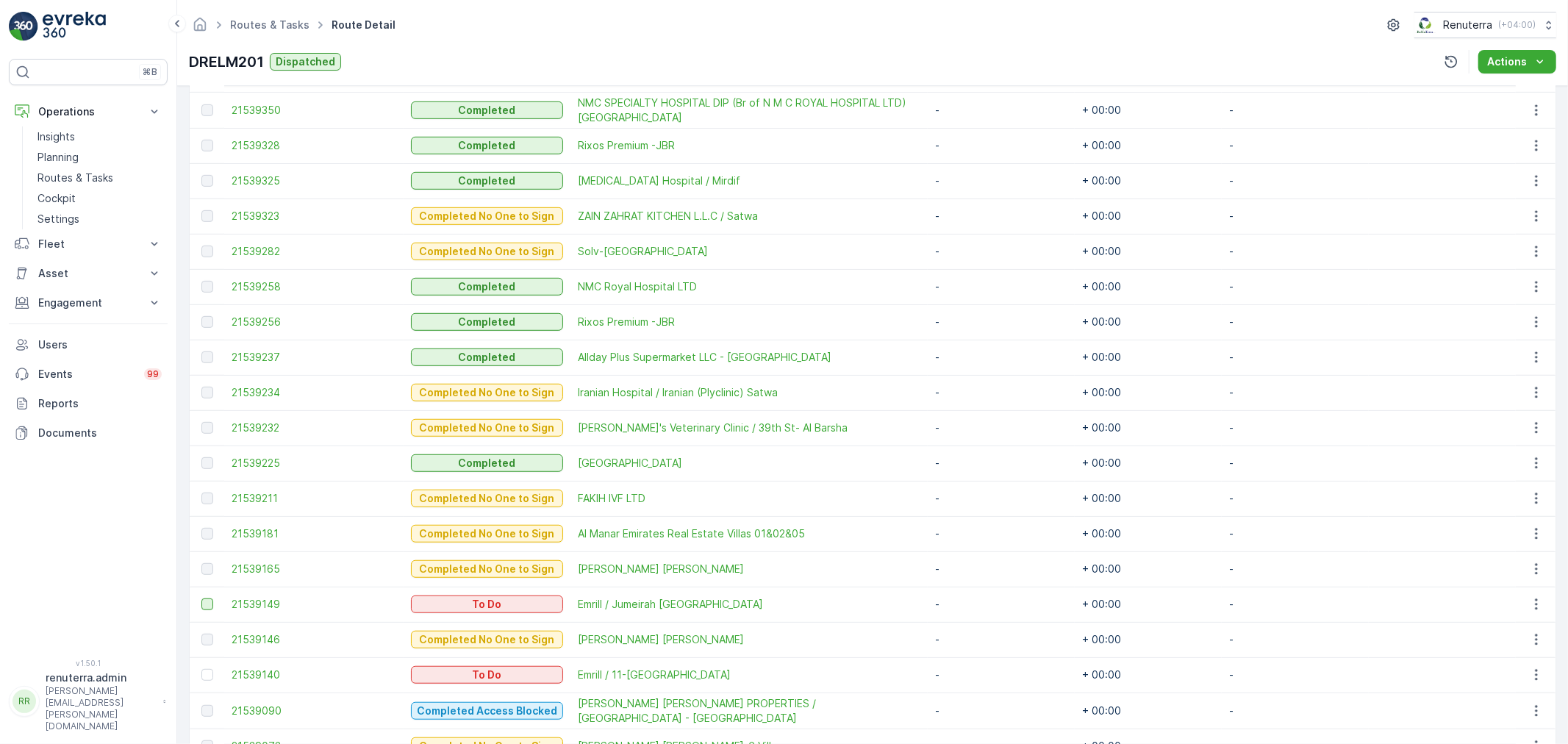
click at [209, 604] on div at bounding box center [207, 604] width 11 height 11
click at [202, 599] on input "checkbox" at bounding box center [202, 599] width 0 height 0
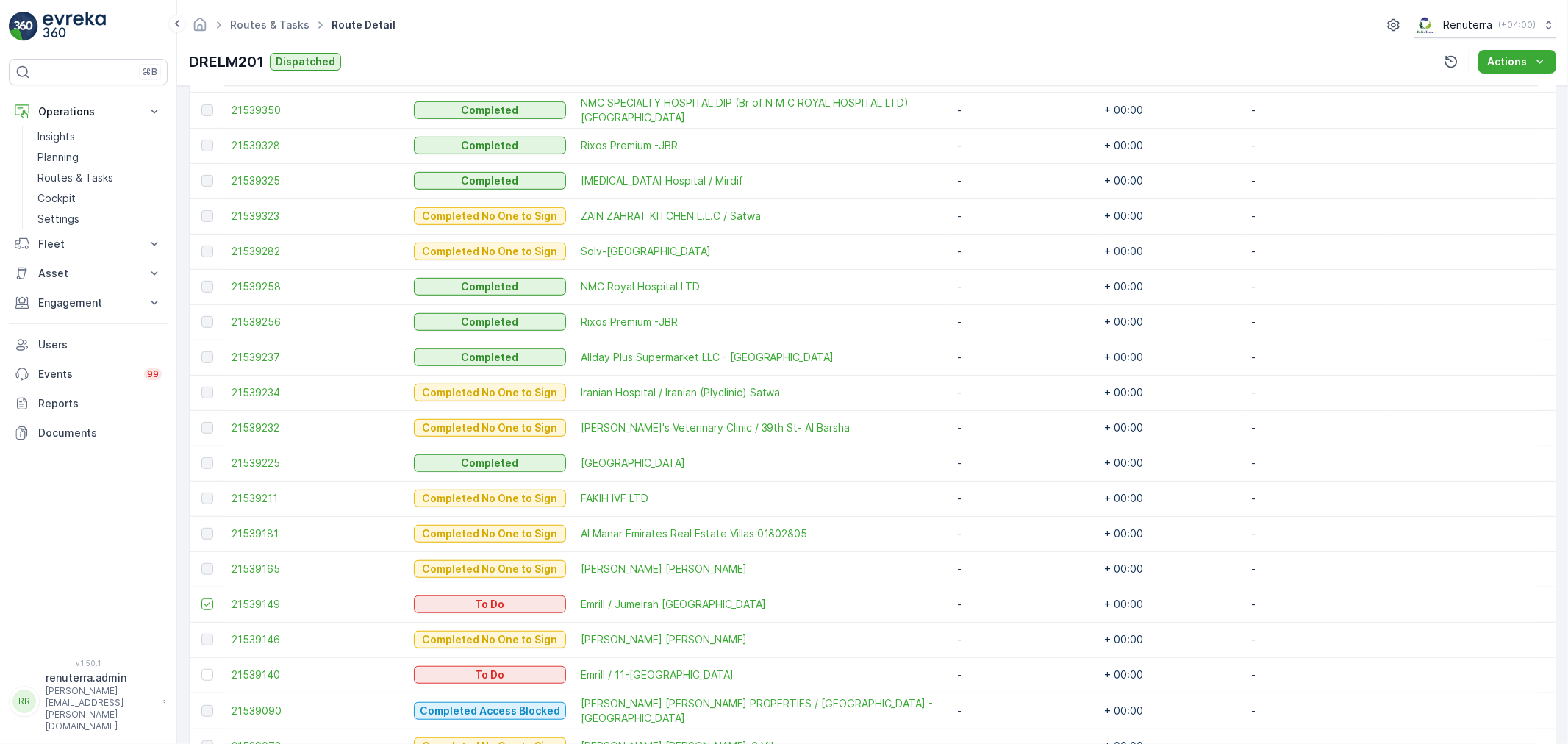
drag, startPoint x: 206, startPoint y: 671, endPoint x: 226, endPoint y: 674, distance: 20.2
click at [208, 671] on div at bounding box center [207, 675] width 11 height 11
click at [202, 669] on input "checkbox" at bounding box center [202, 669] width 0 height 0
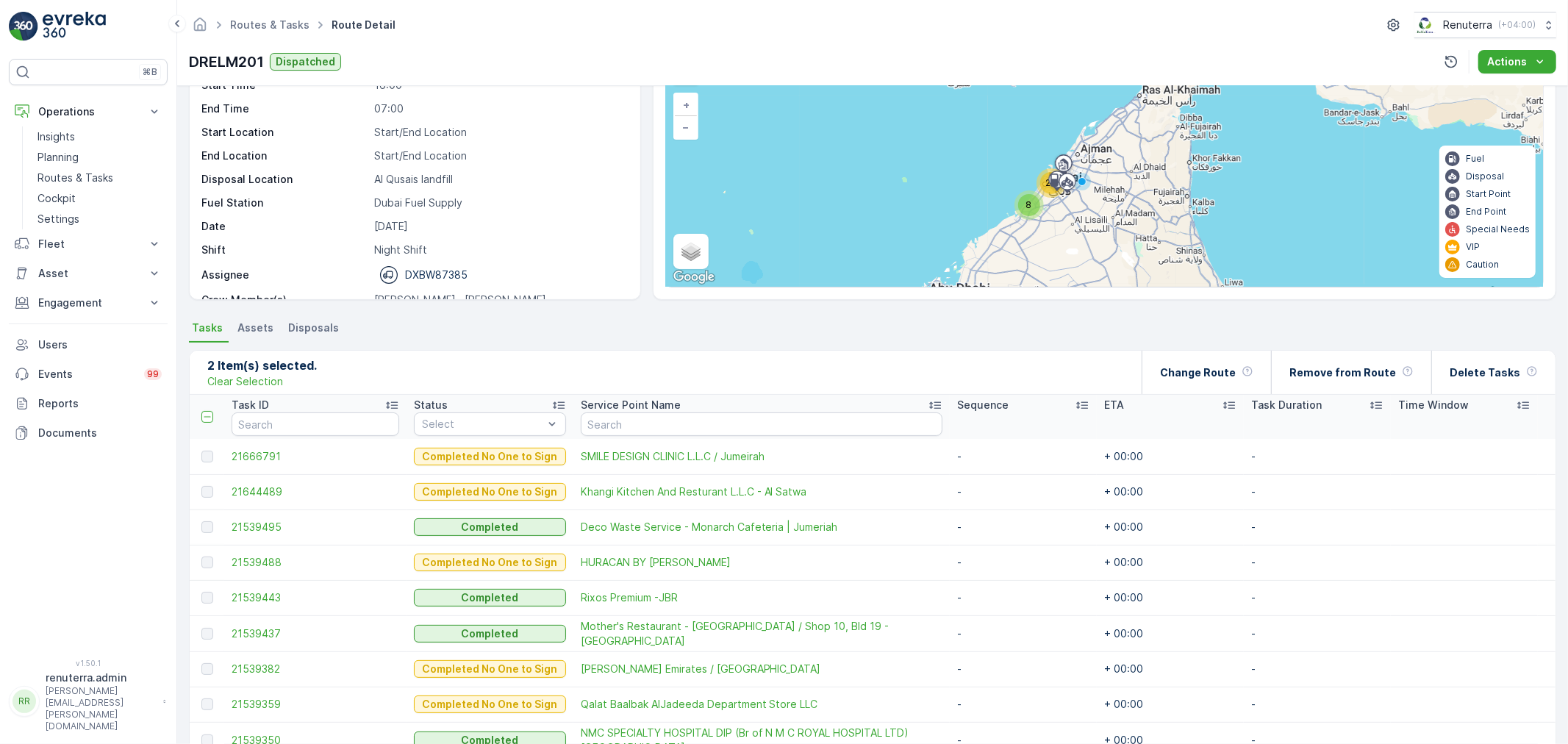
scroll to position [69, 0]
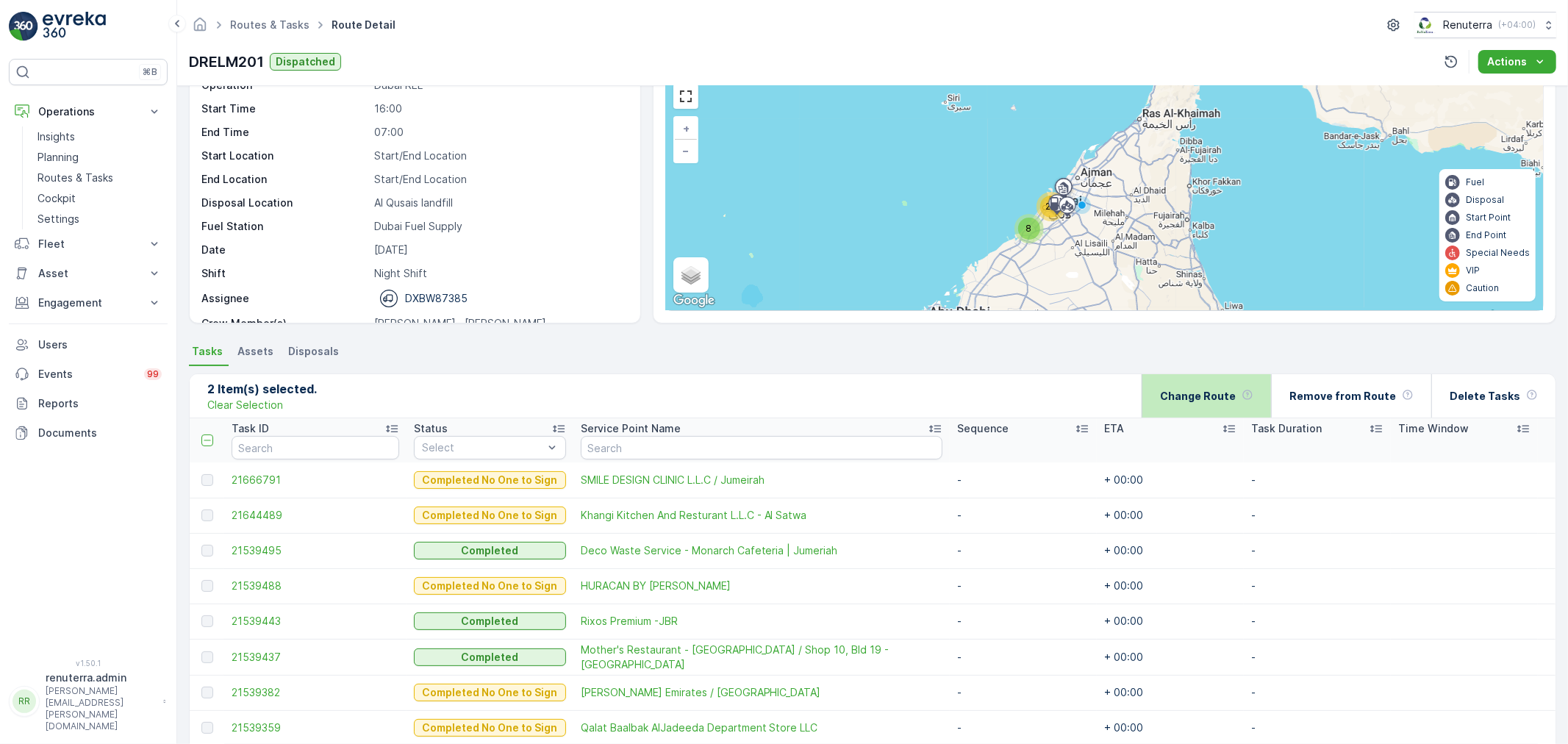
click at [1229, 398] on p "Change Route" at bounding box center [1197, 396] width 75 height 14
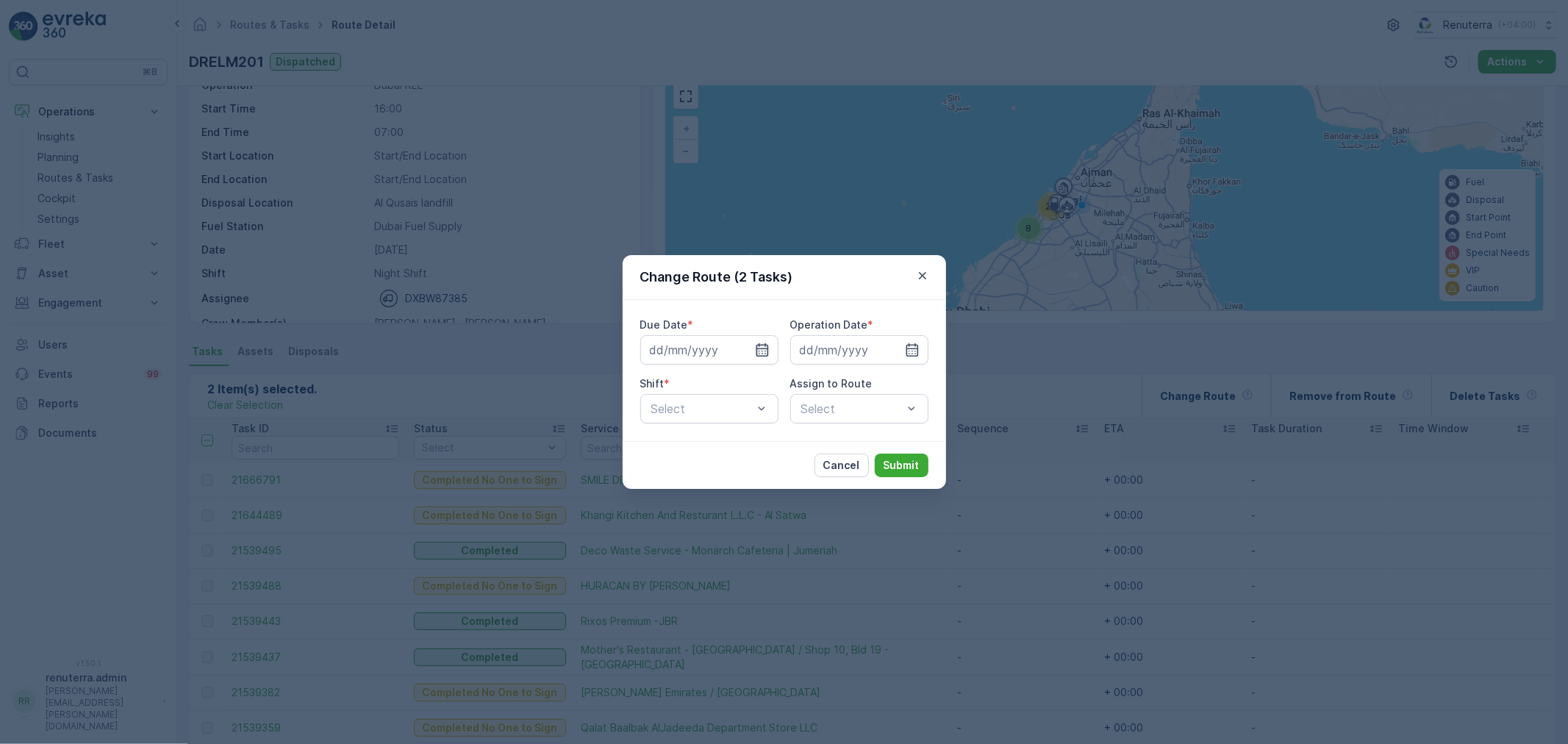
click at [765, 346] on icon "button" at bounding box center [762, 350] width 12 height 13
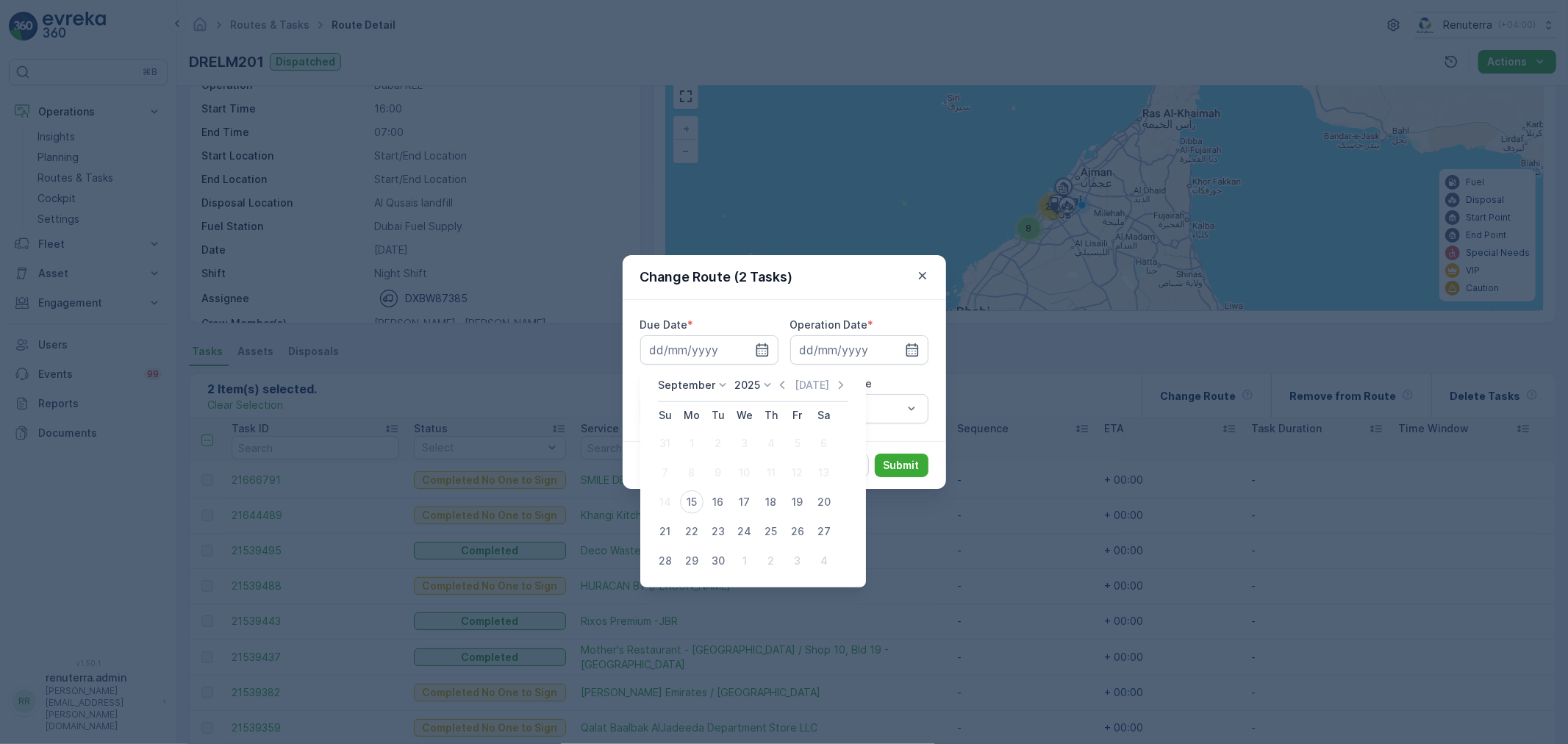
click at [694, 504] on div "15" at bounding box center [691, 502] width 24 height 24
type input "[DATE]"
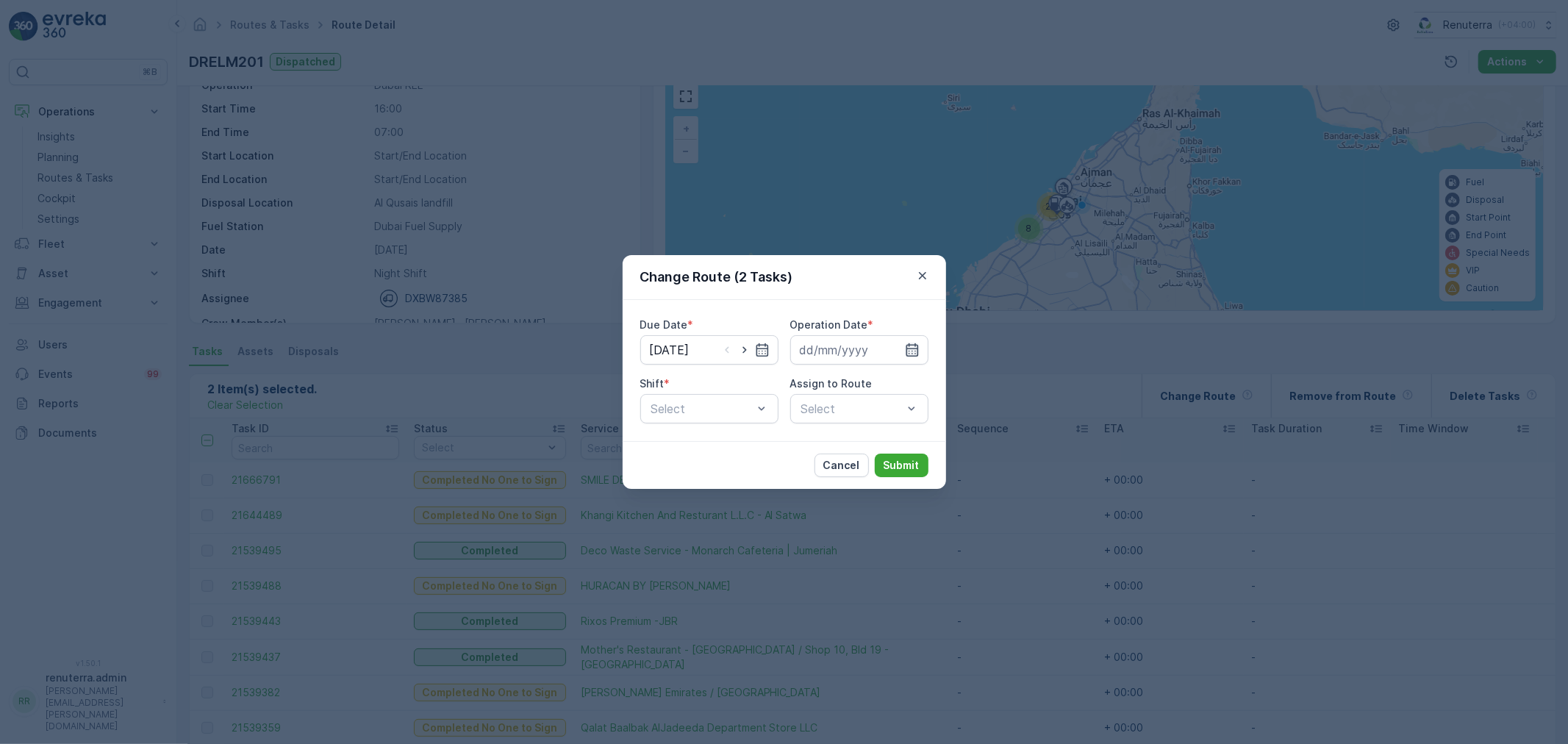
click at [910, 346] on icon "button" at bounding box center [912, 350] width 12 height 13
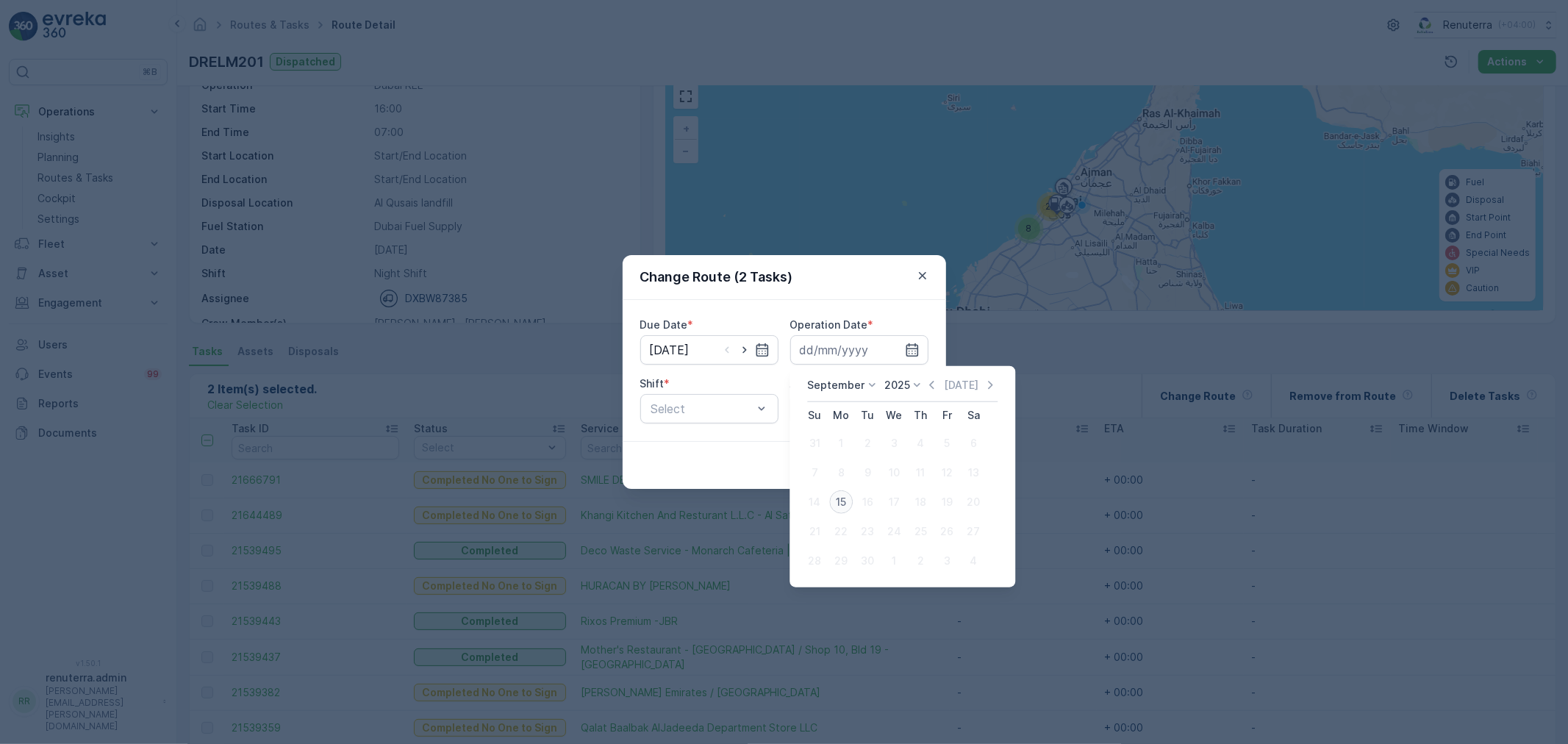
click at [838, 500] on div "15" at bounding box center [841, 502] width 24 height 24
type input "[DATE]"
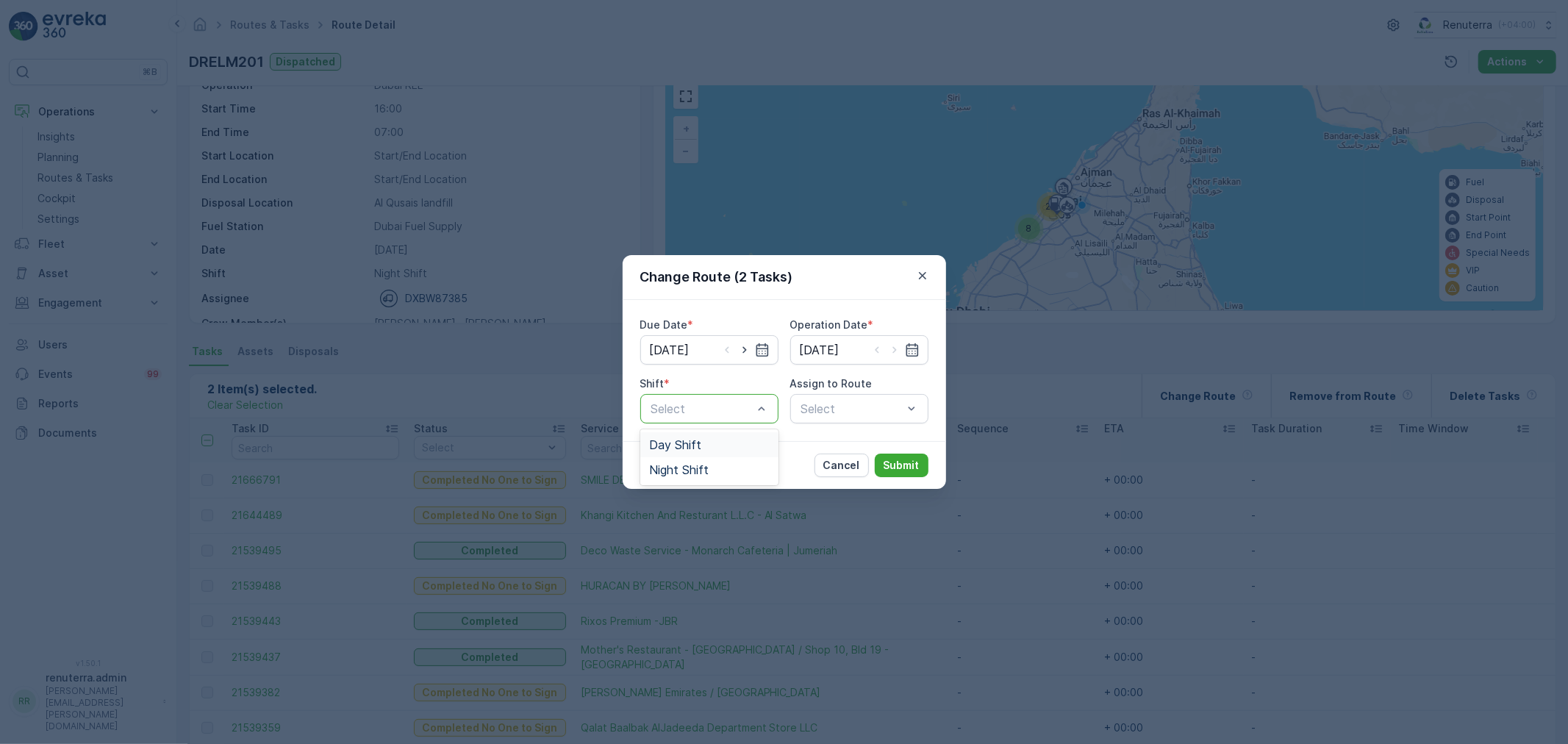
click at [687, 439] on span "Day Shift" at bounding box center [675, 445] width 53 height 13
click at [894, 388] on div "Assign to Route" at bounding box center [859, 384] width 139 height 14
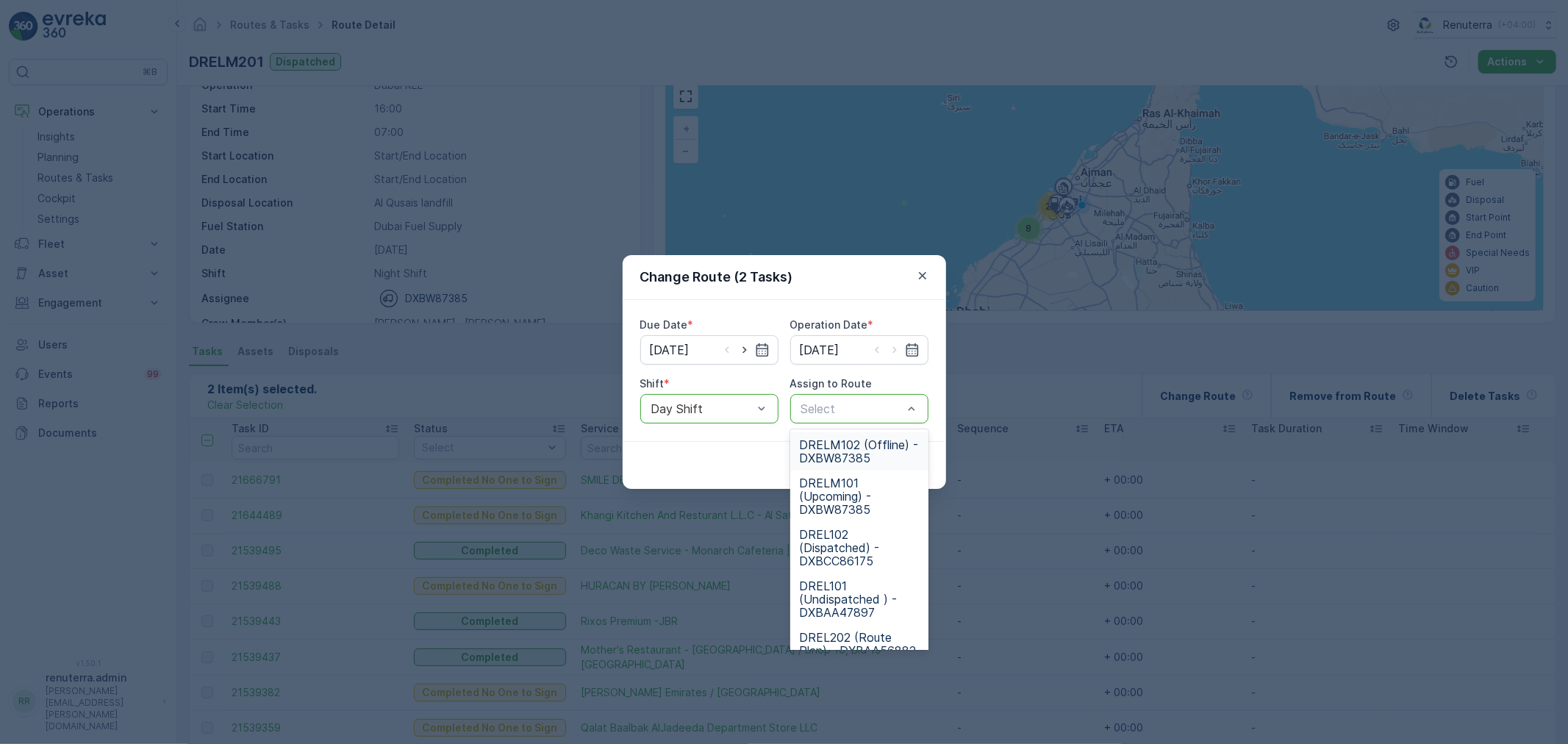
click at [875, 398] on div "Select" at bounding box center [859, 409] width 139 height 30
click at [850, 459] on span "DRELM102 (Offline) - DXBW87385" at bounding box center [859, 452] width 120 height 27
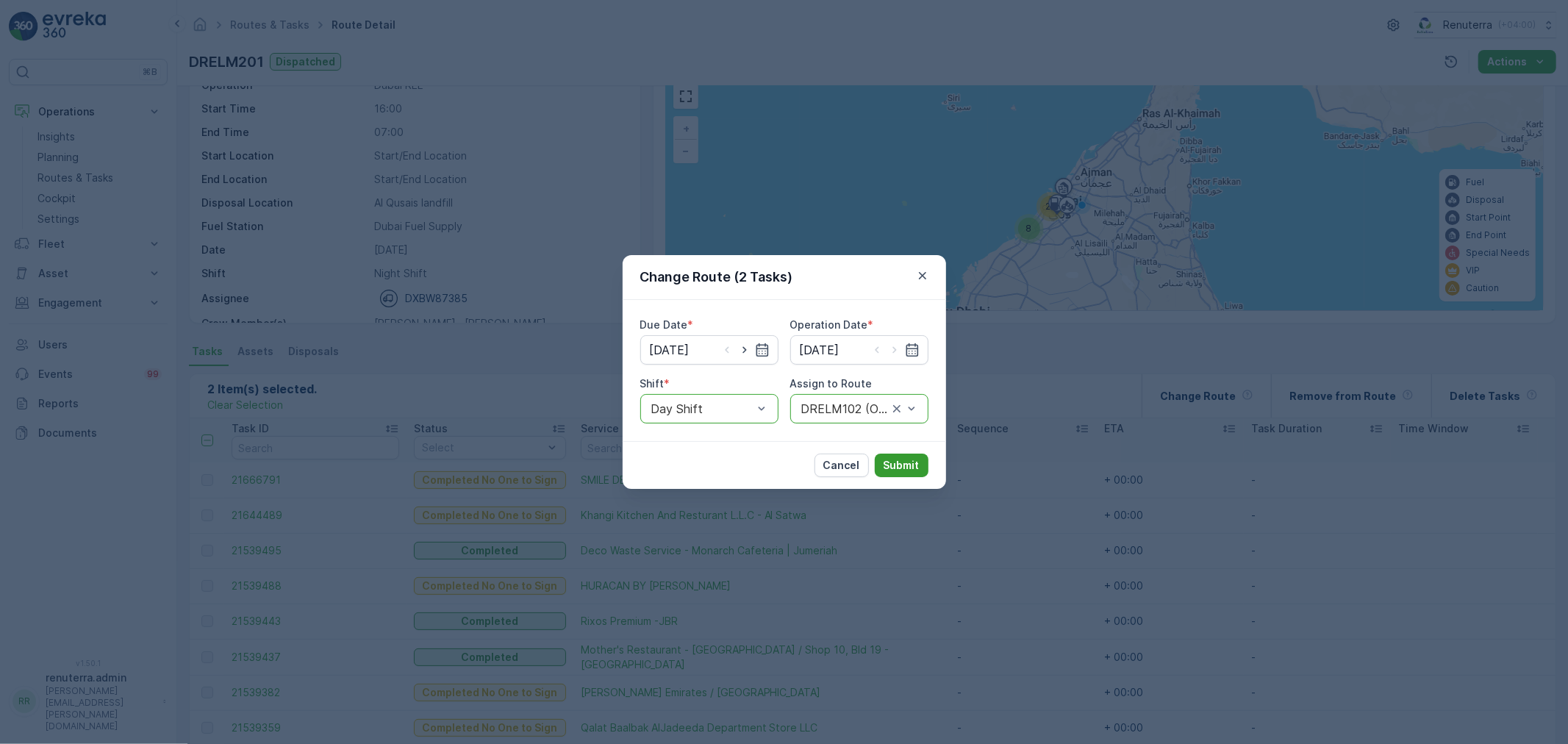
click at [905, 464] on p "Submit" at bounding box center [901, 465] width 36 height 14
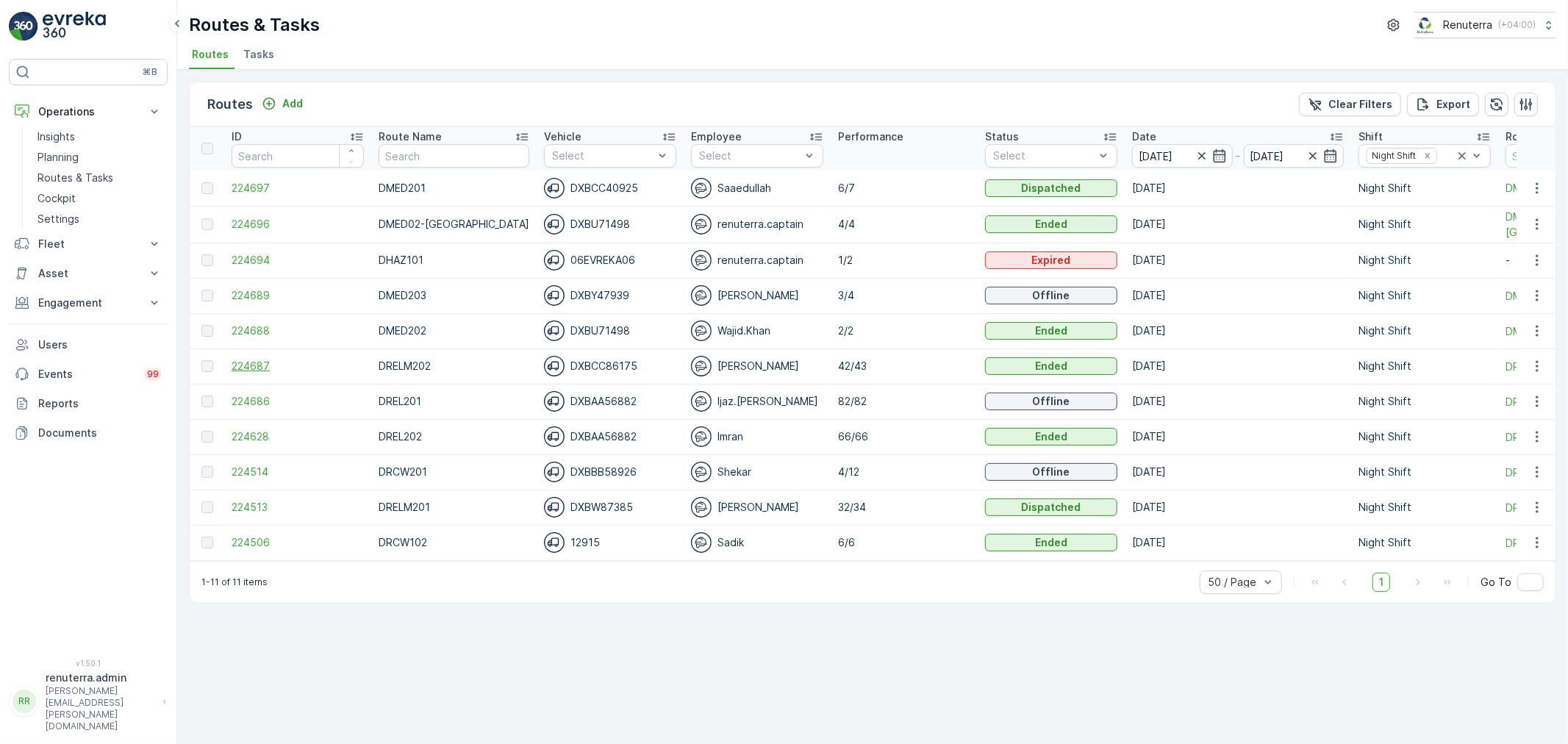
click at [247, 360] on span "224687" at bounding box center [298, 366] width 132 height 14
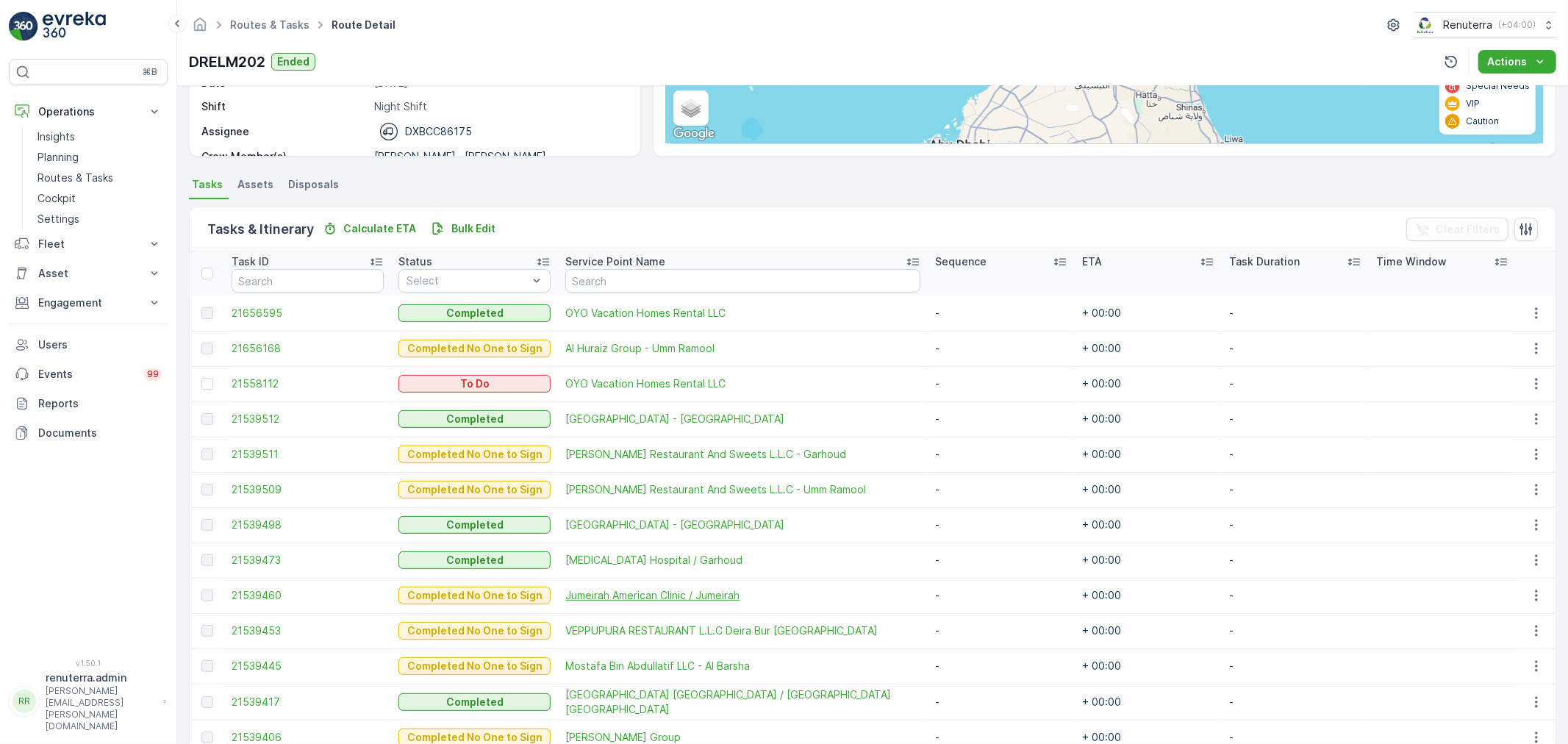
scroll to position [226, 0]
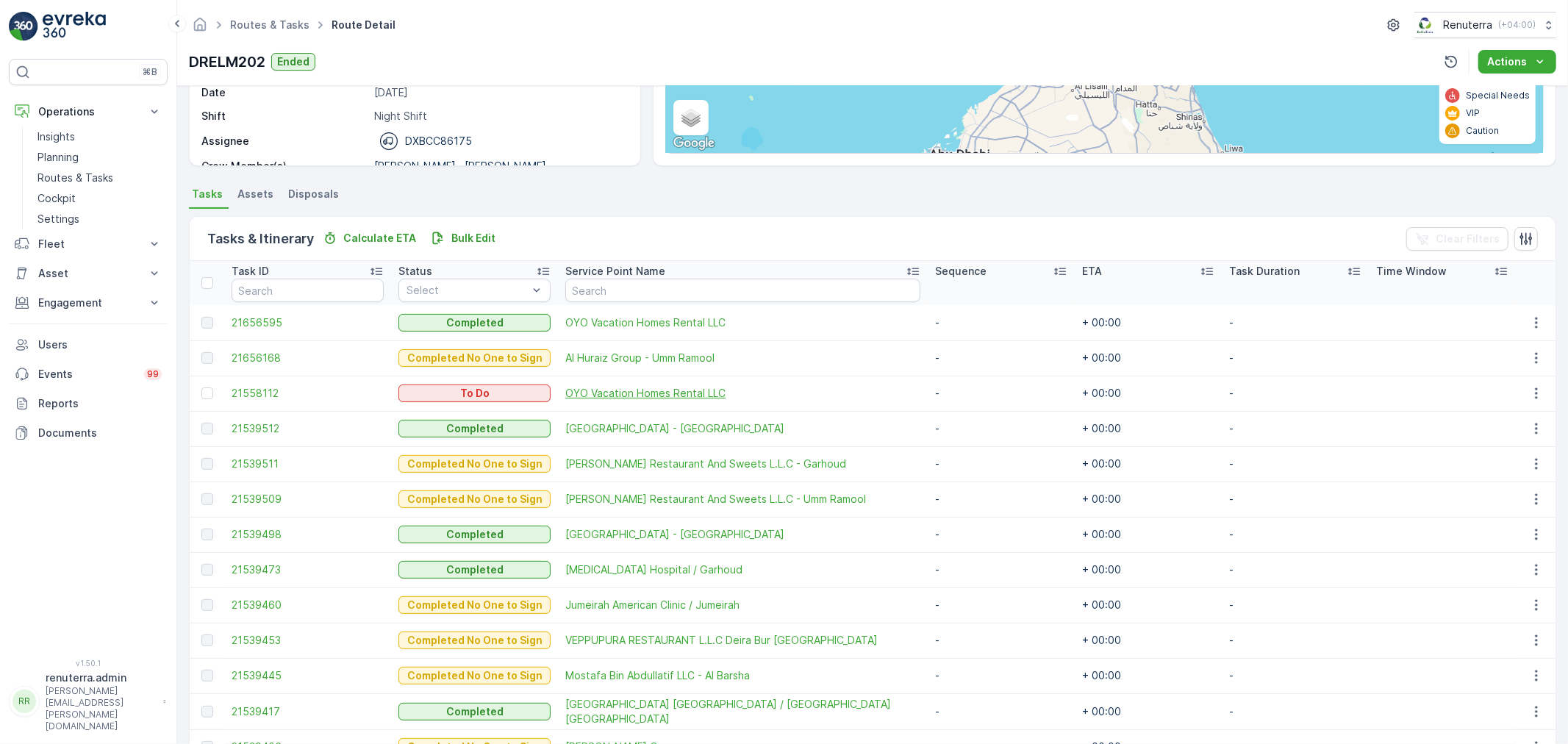
click at [588, 388] on span "OYO Vacation Homes Rental LLC" at bounding box center [743, 393] width 355 height 14
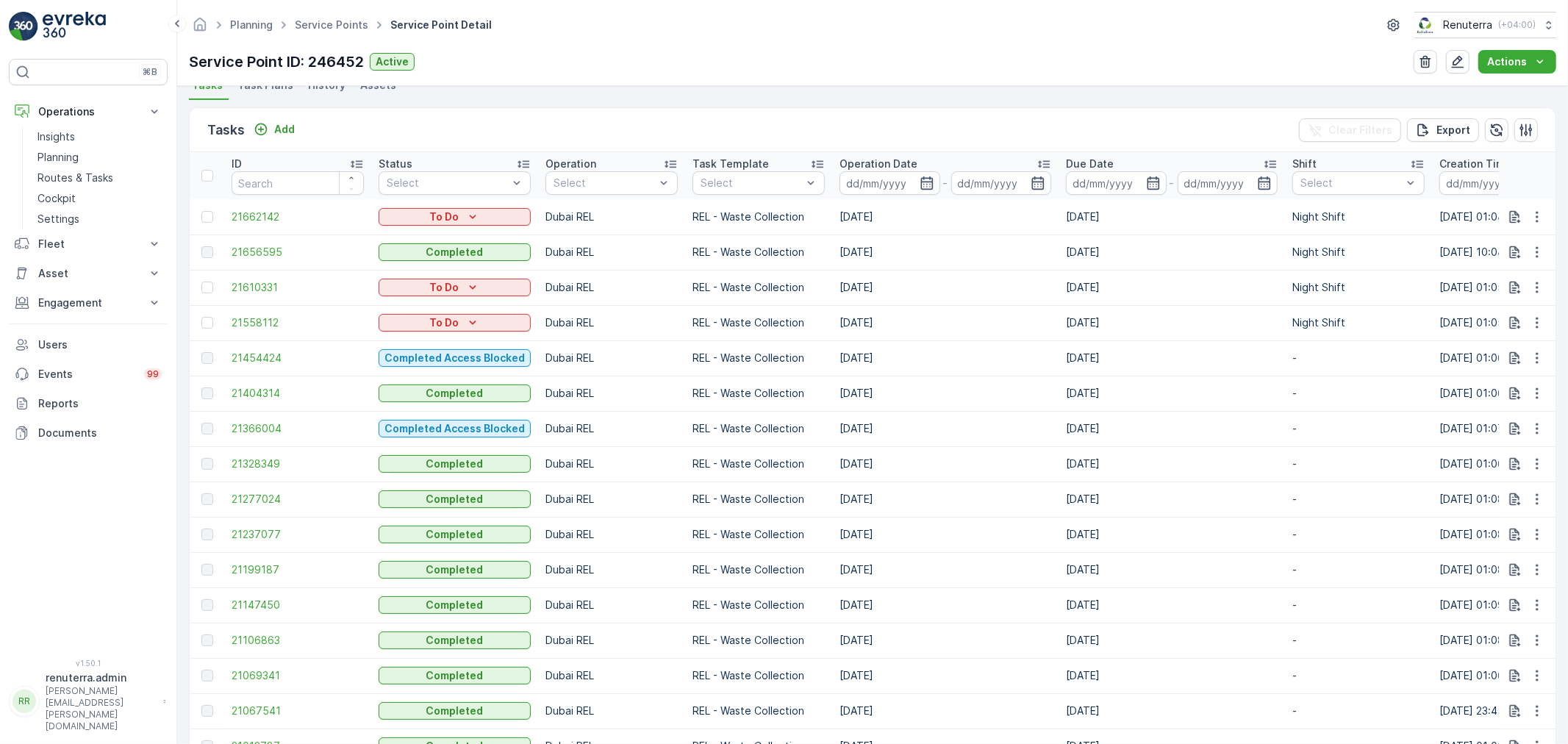
click at [246, 415] on td "21366004" at bounding box center [298, 429] width 147 height 35
click at [255, 395] on span "21404314" at bounding box center [298, 393] width 132 height 14
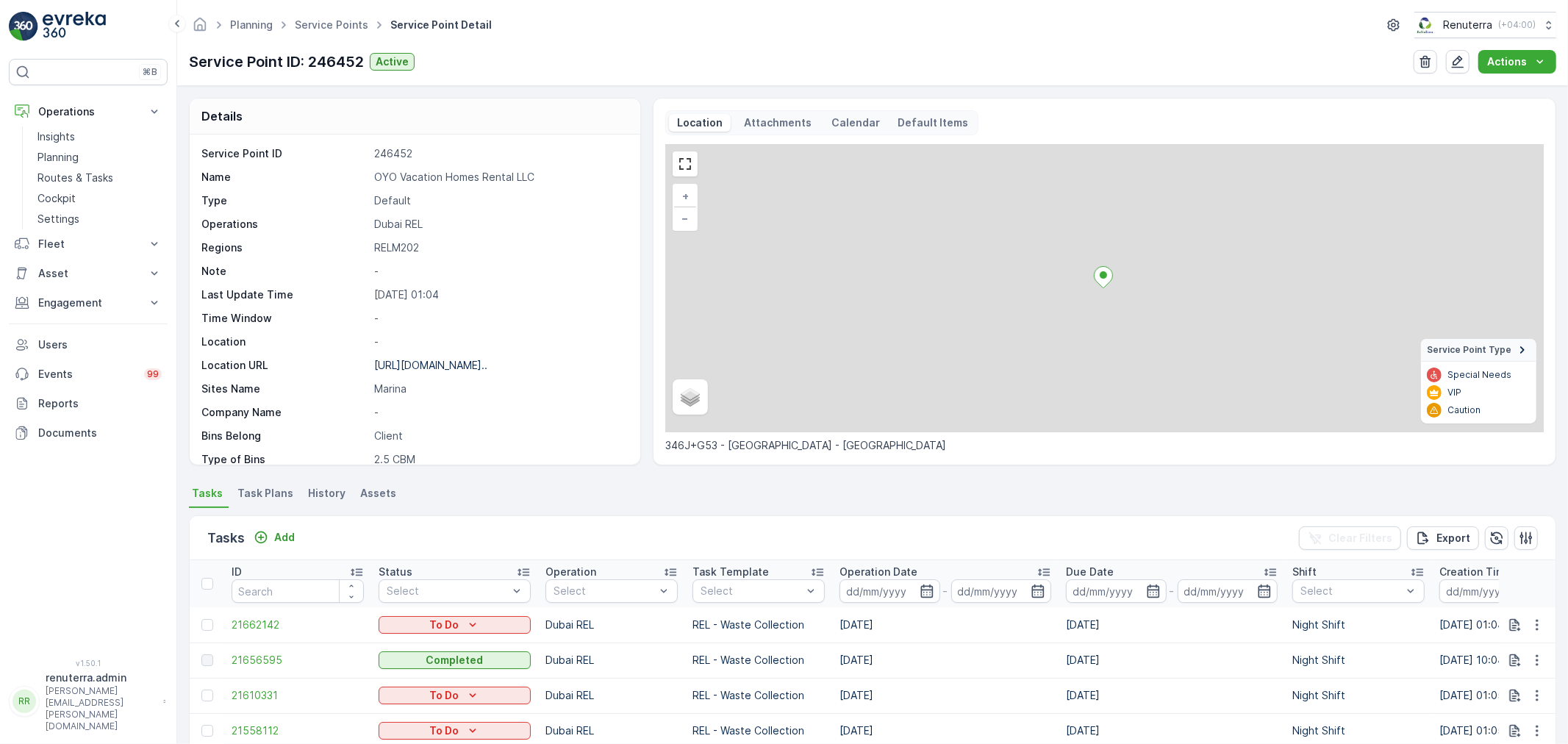
scroll to position [245, 0]
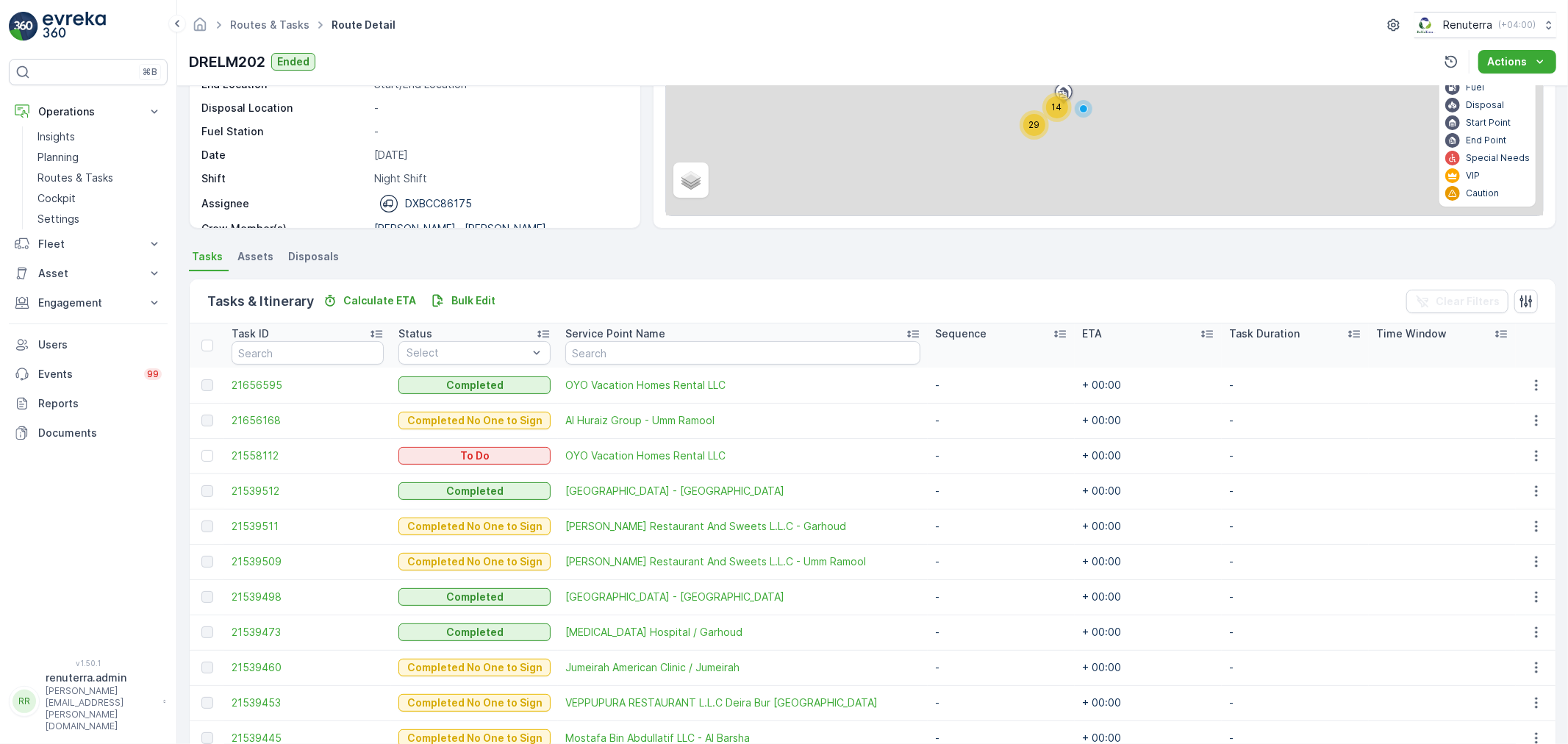
scroll to position [245, 0]
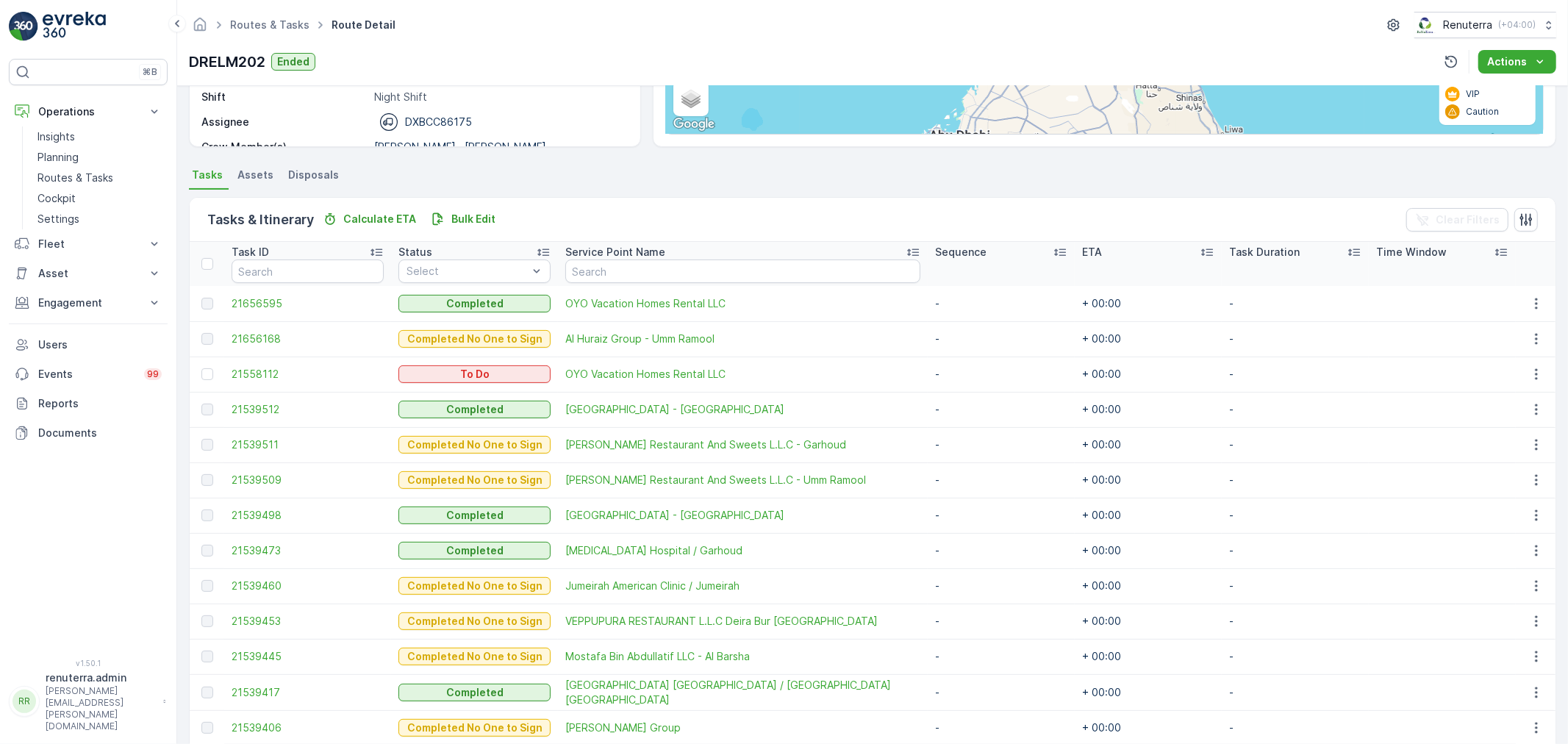
drag, startPoint x: 209, startPoint y: 372, endPoint x: 361, endPoint y: 392, distance: 153.3
click at [211, 371] on div at bounding box center [207, 374] width 11 height 11
click at [202, 369] on input "checkbox" at bounding box center [202, 369] width 0 height 0
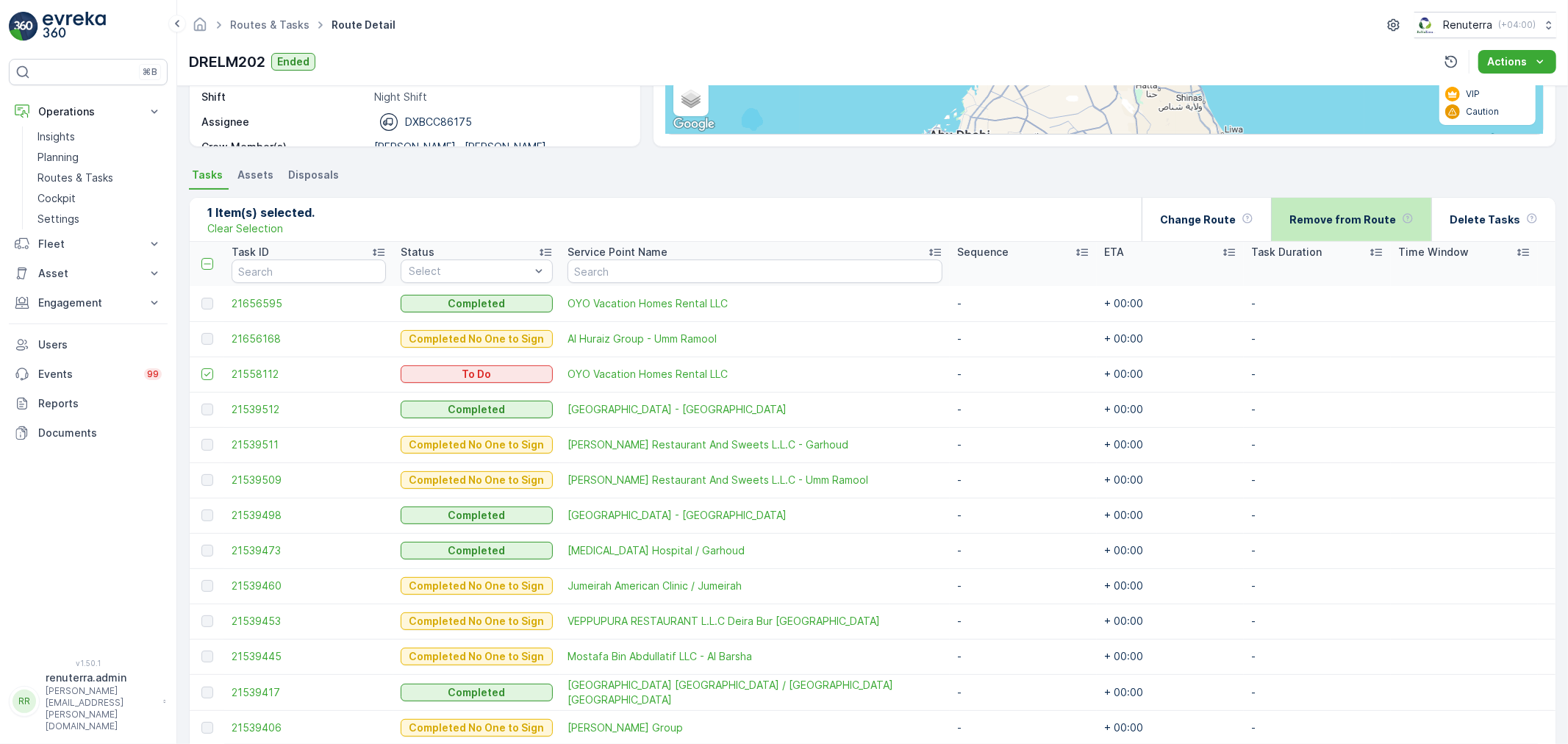
click at [1350, 214] on p "Remove from Route" at bounding box center [1343, 219] width 107 height 14
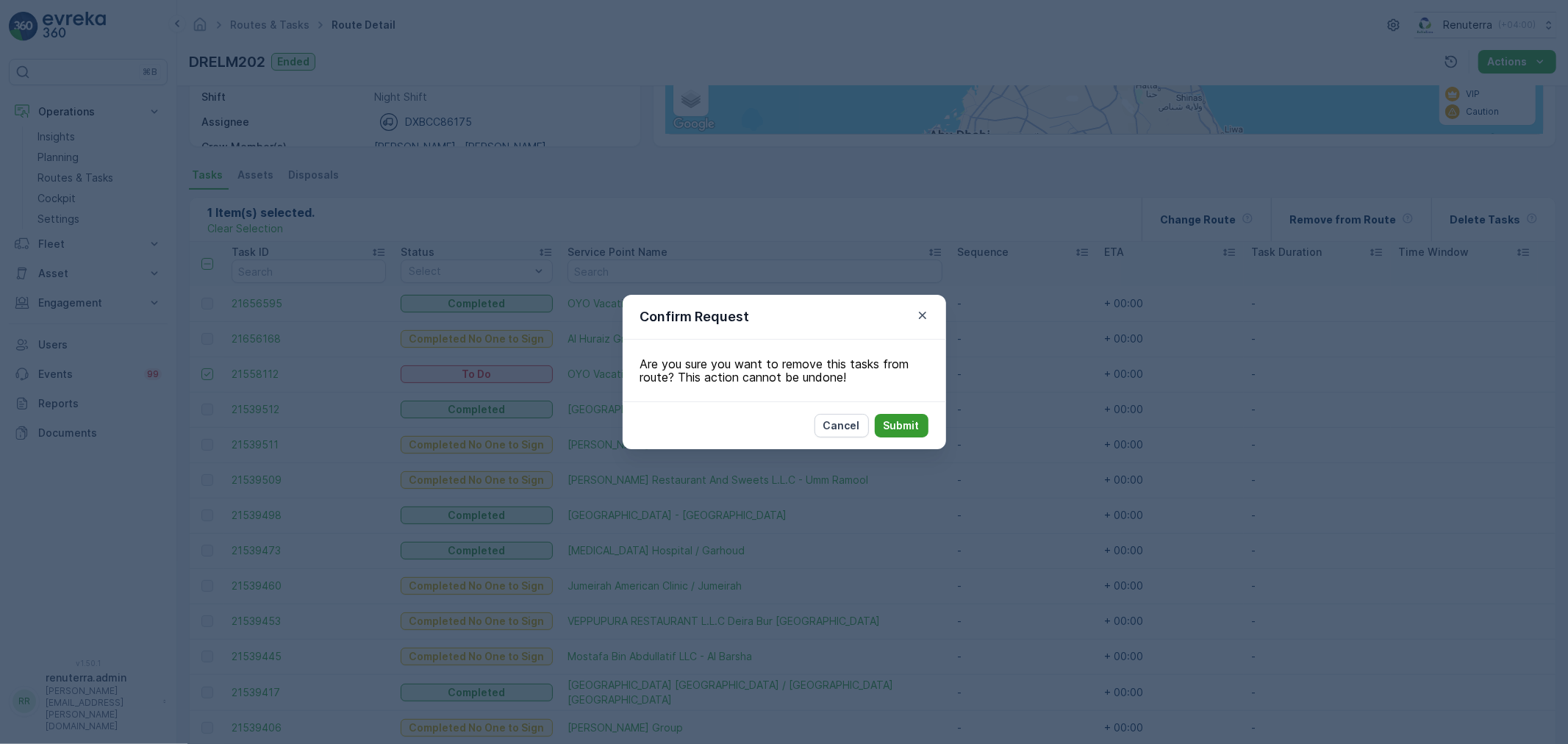
click at [893, 417] on button "Submit" at bounding box center [901, 426] width 54 height 24
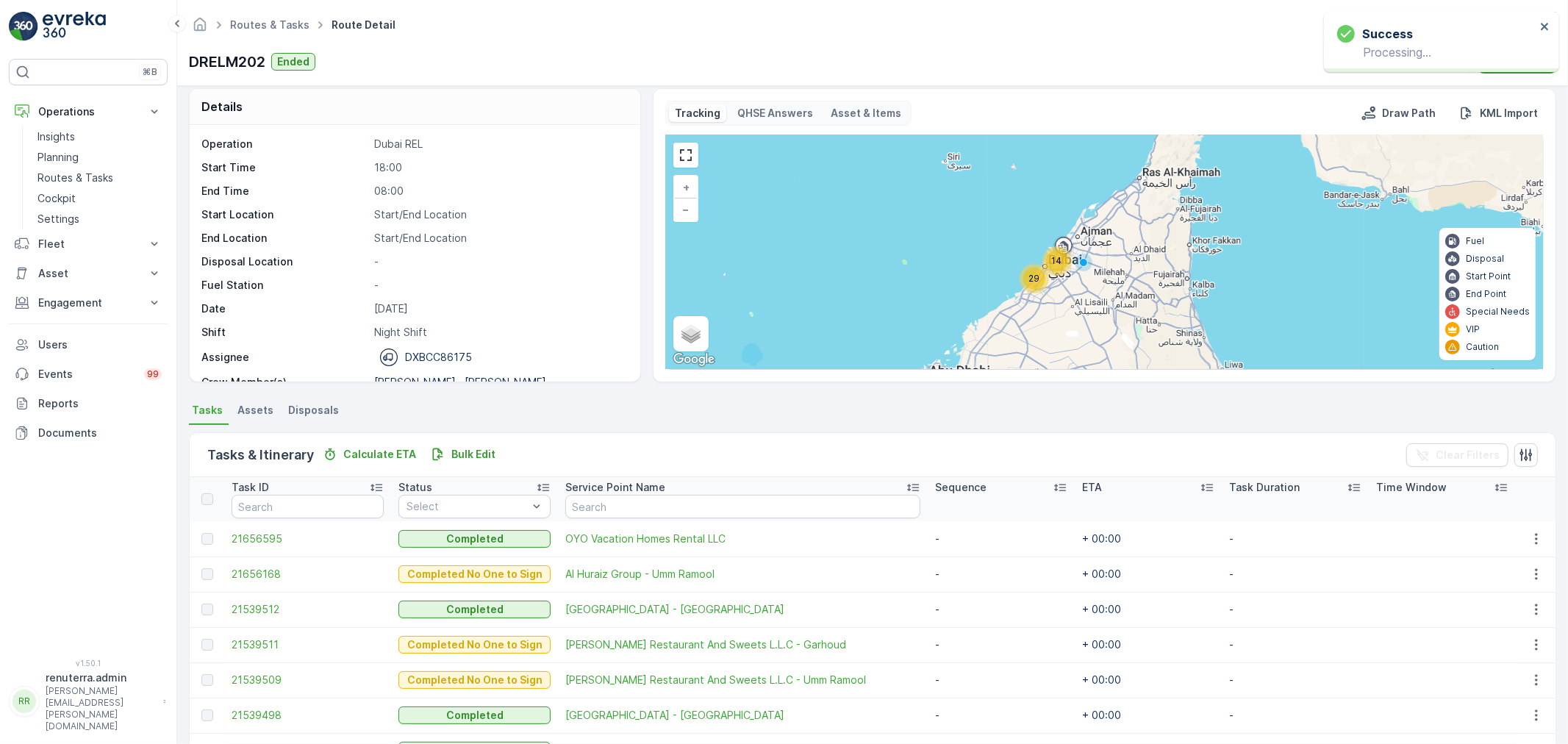
scroll to position [0, 0]
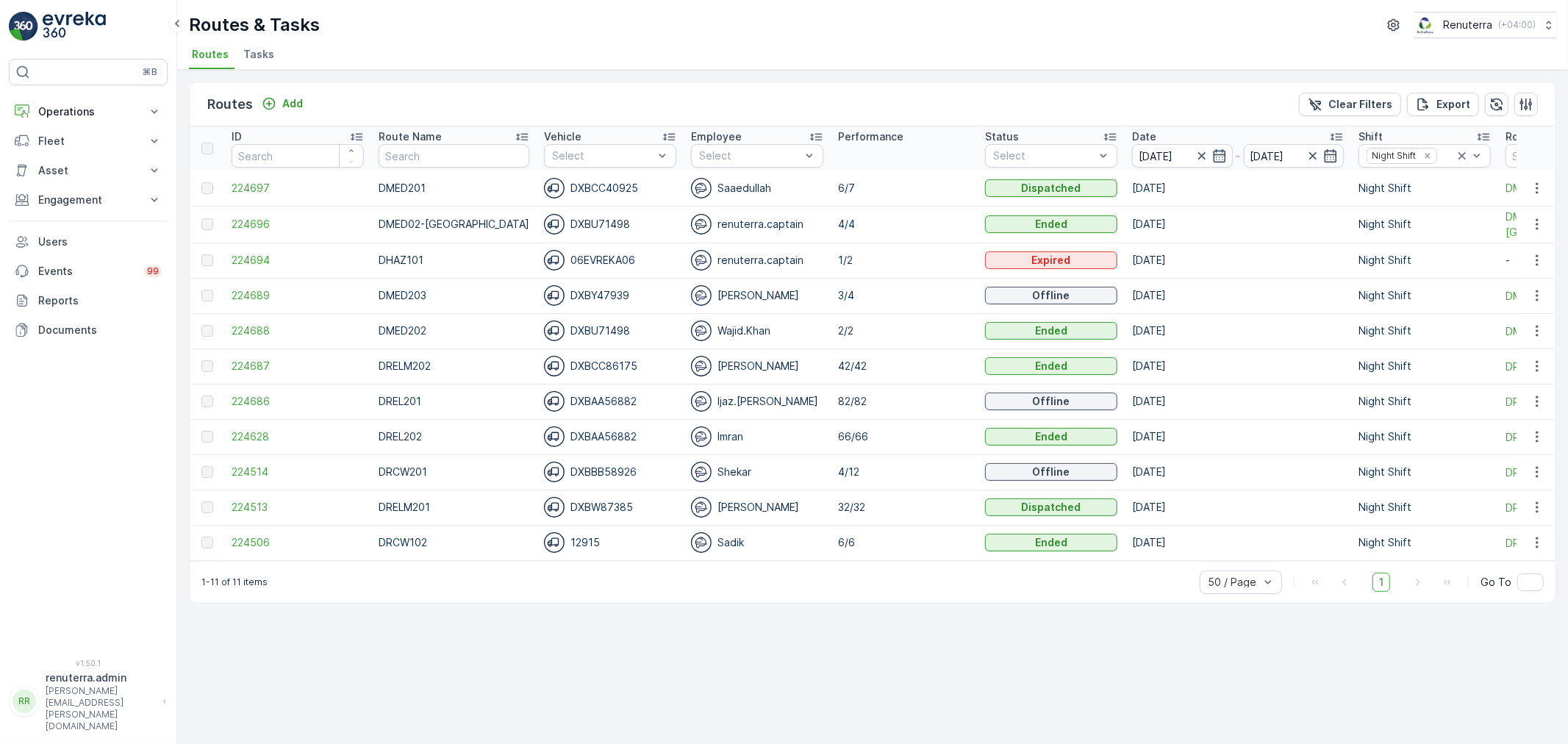
click at [245, 303] on td "224689" at bounding box center [298, 295] width 147 height 35
click at [248, 292] on span "224689" at bounding box center [298, 295] width 132 height 14
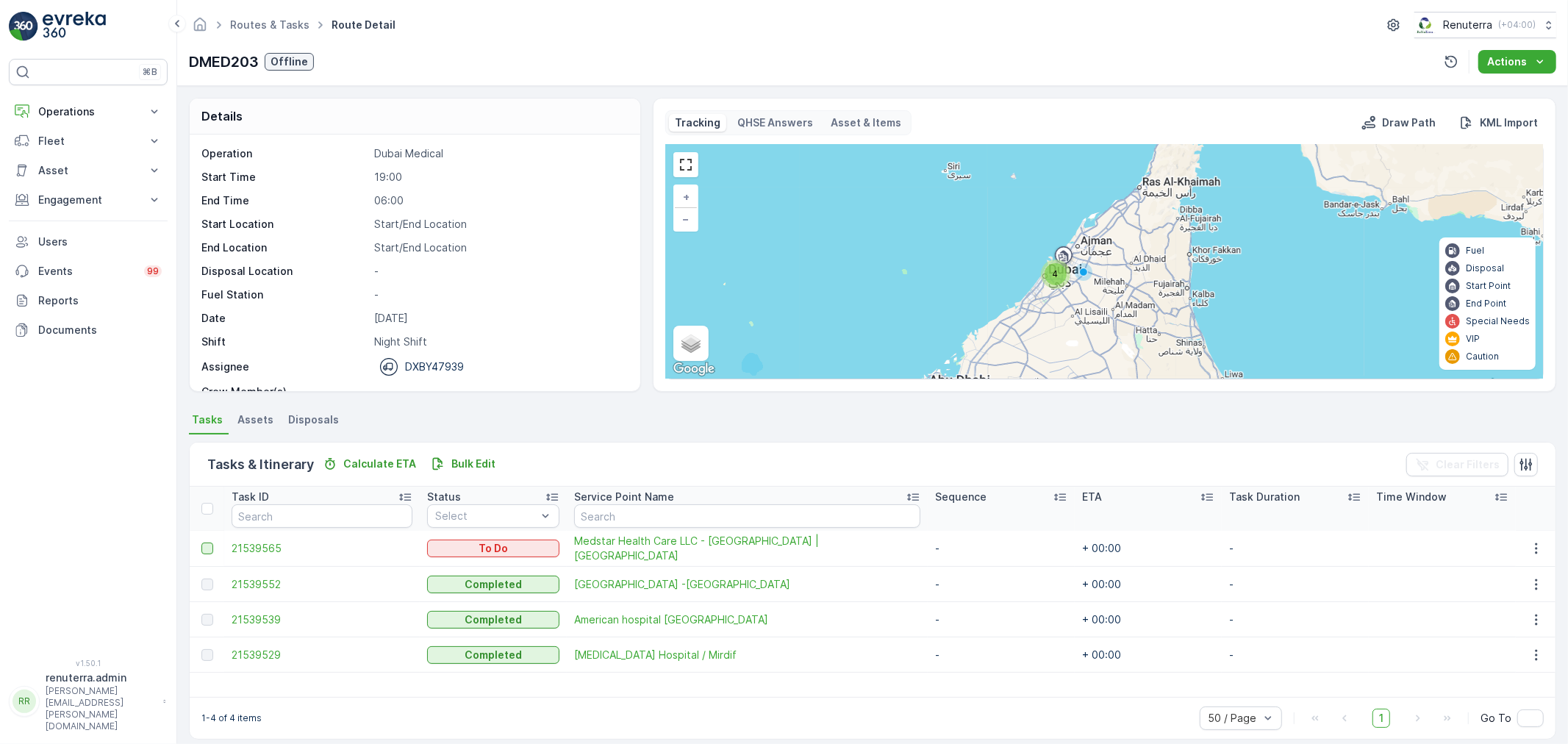
click at [206, 549] on div at bounding box center [207, 548] width 11 height 11
click at [202, 543] on input "checkbox" at bounding box center [202, 543] width 0 height 0
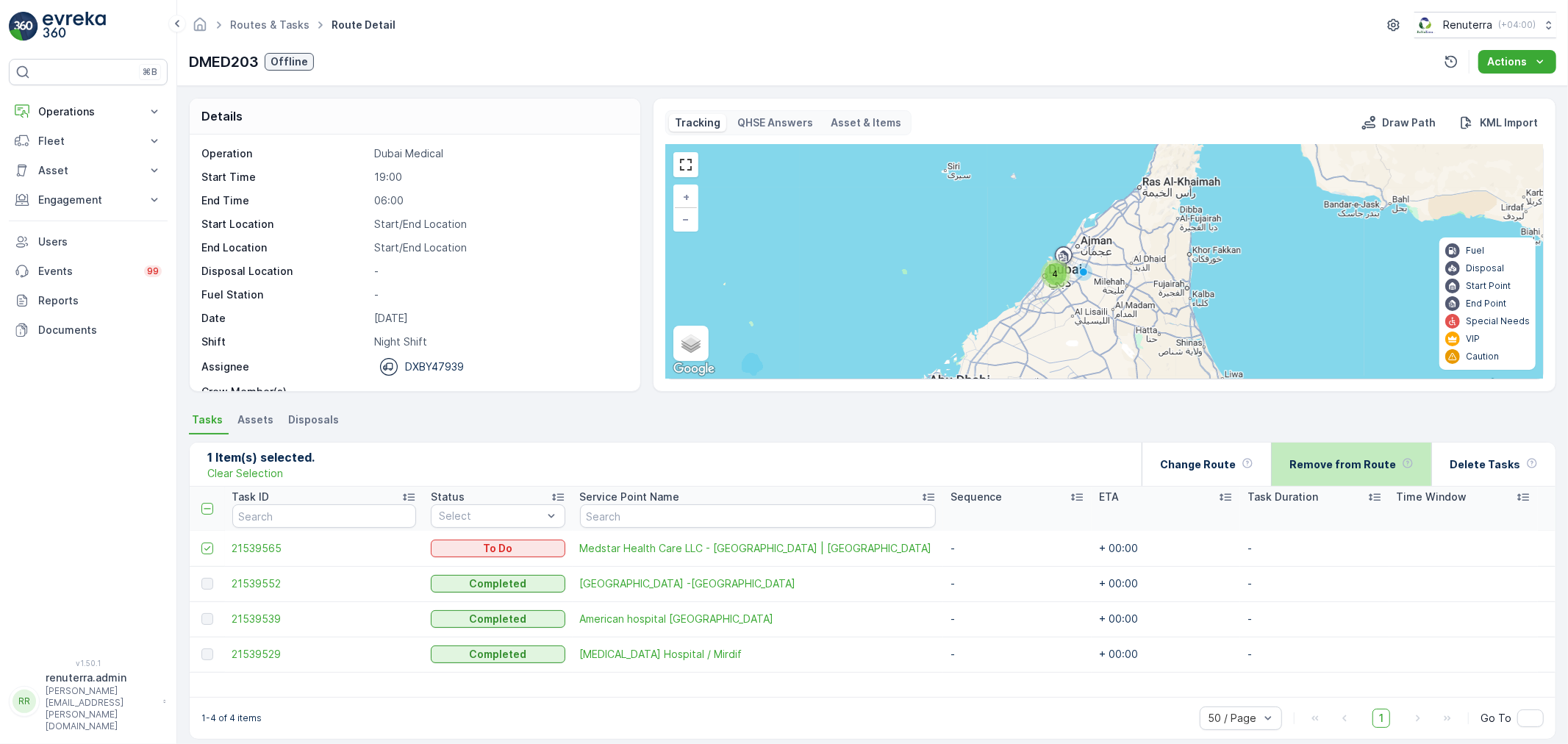
click at [1355, 452] on div "Remove from Route" at bounding box center [1351, 464] width 124 height 43
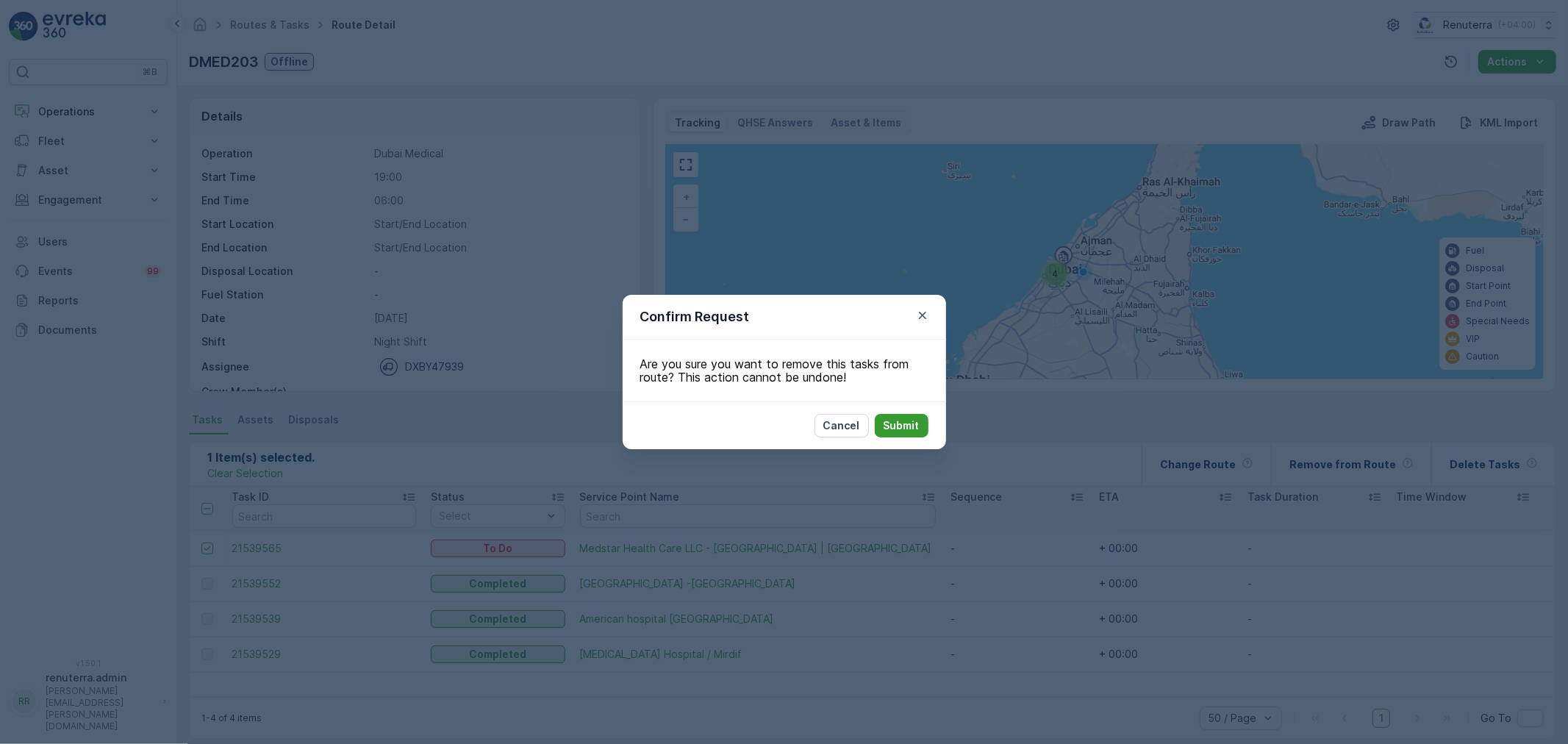
click at [910, 420] on button "Submit" at bounding box center [901, 426] width 54 height 24
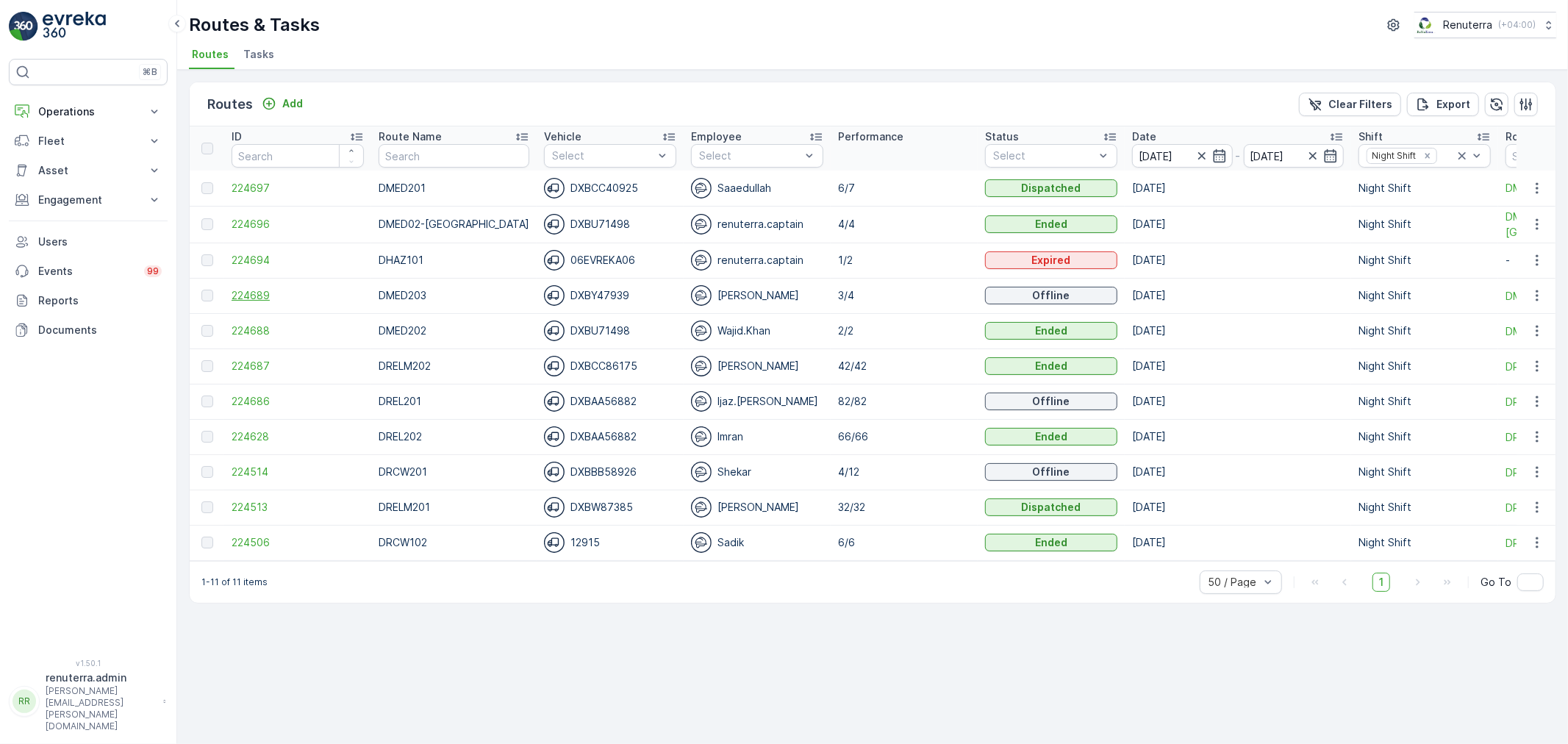
click at [256, 297] on span "224689" at bounding box center [298, 295] width 132 height 14
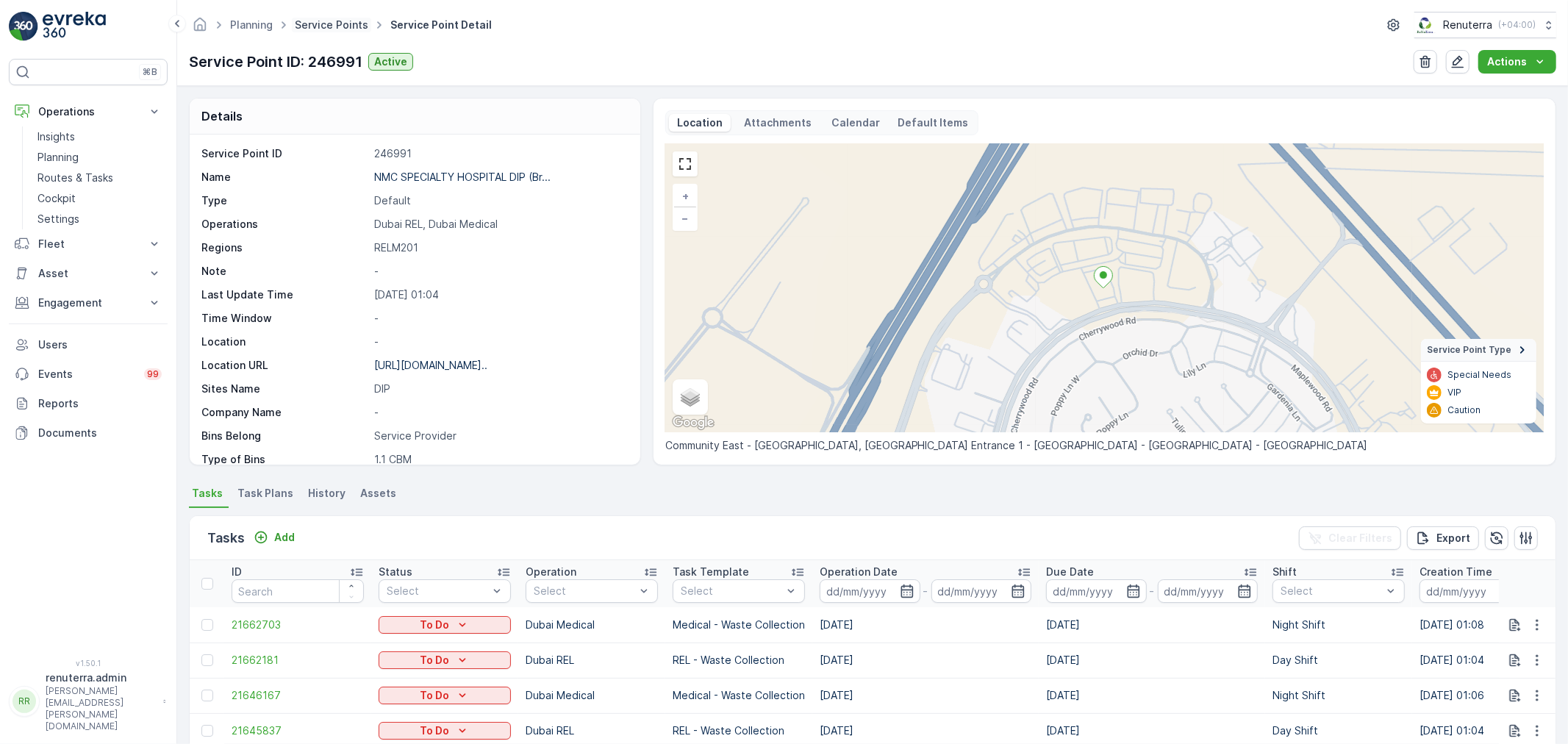
click at [307, 27] on link "Service Points" at bounding box center [331, 24] width 74 height 12
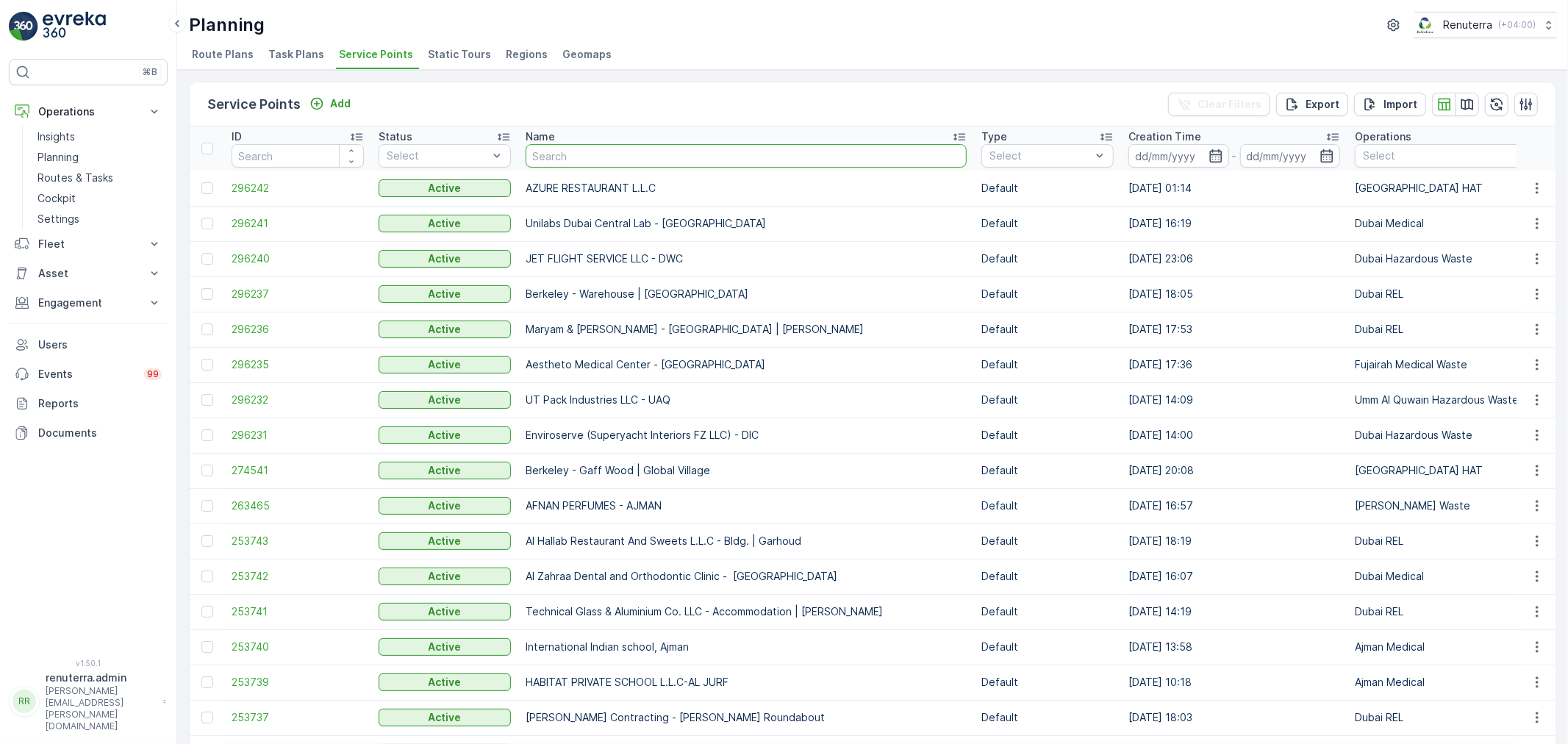
click at [588, 148] on input "text" at bounding box center [747, 155] width 441 height 24
type input "[PERSON_NAME]"
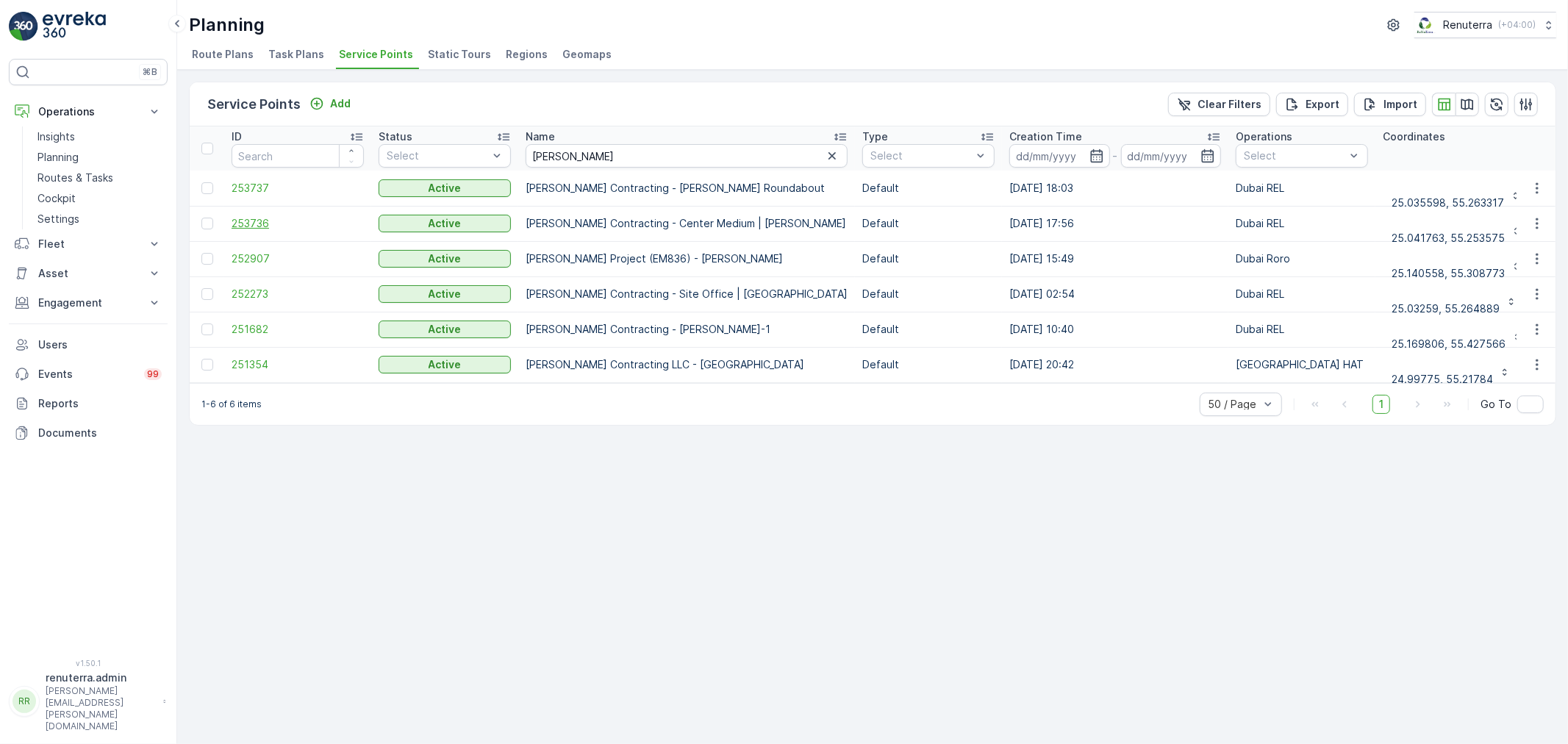
click at [241, 221] on span "253736" at bounding box center [298, 223] width 132 height 14
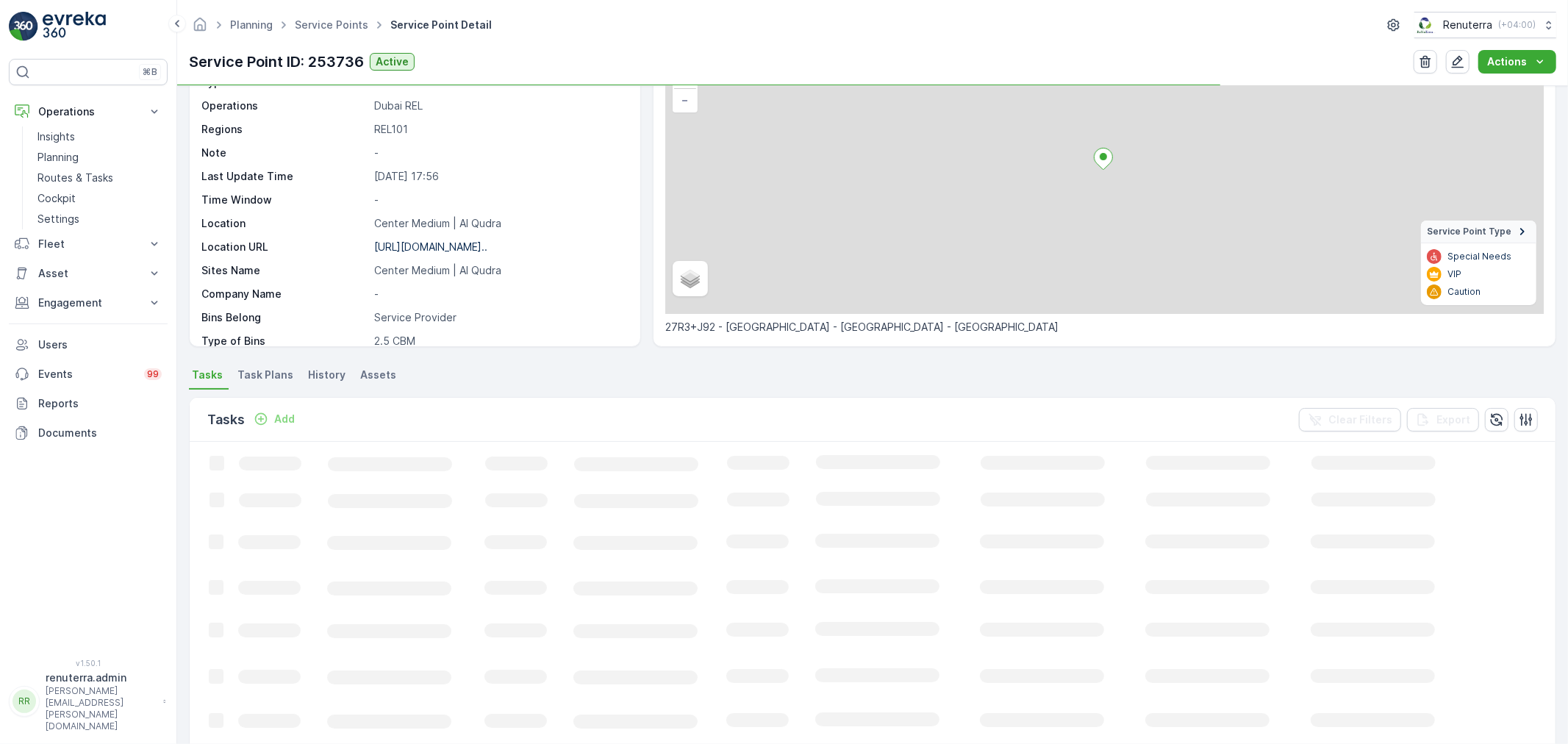
scroll to position [163, 0]
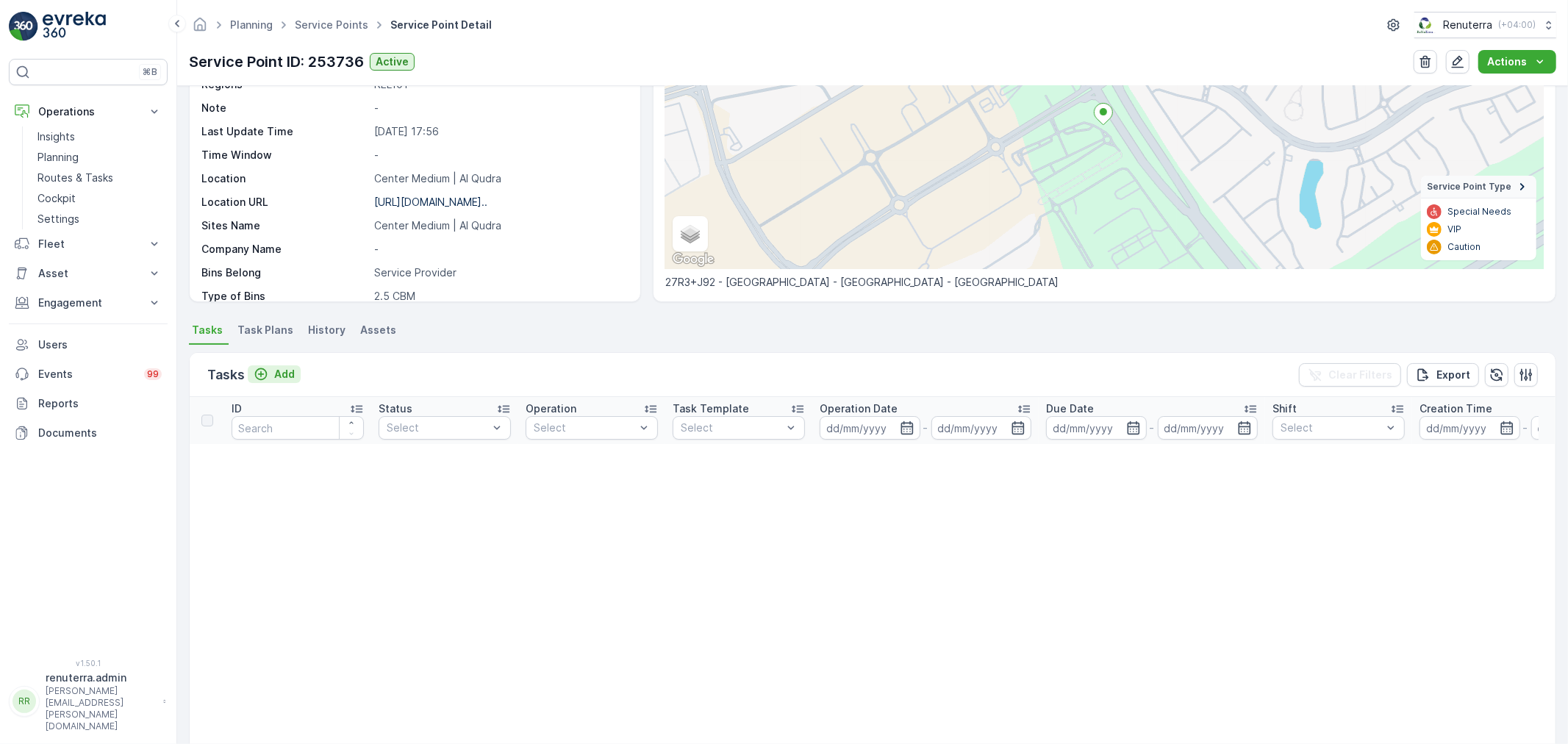
click at [280, 369] on p "Add" at bounding box center [284, 374] width 21 height 14
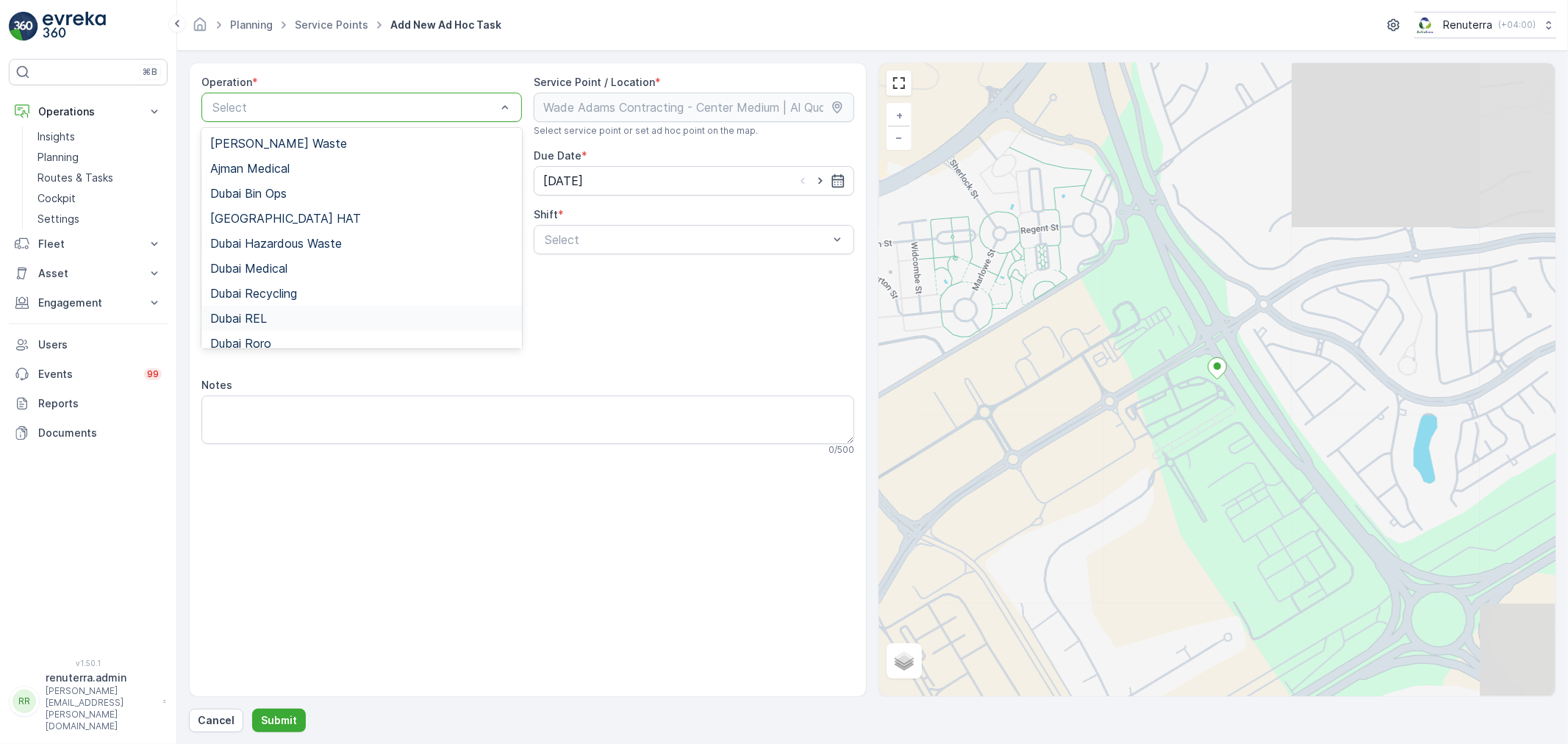
drag, startPoint x: 270, startPoint y: 322, endPoint x: 322, endPoint y: 310, distance: 53.4
click at [285, 319] on div "Dubai REL" at bounding box center [362, 318] width 303 height 13
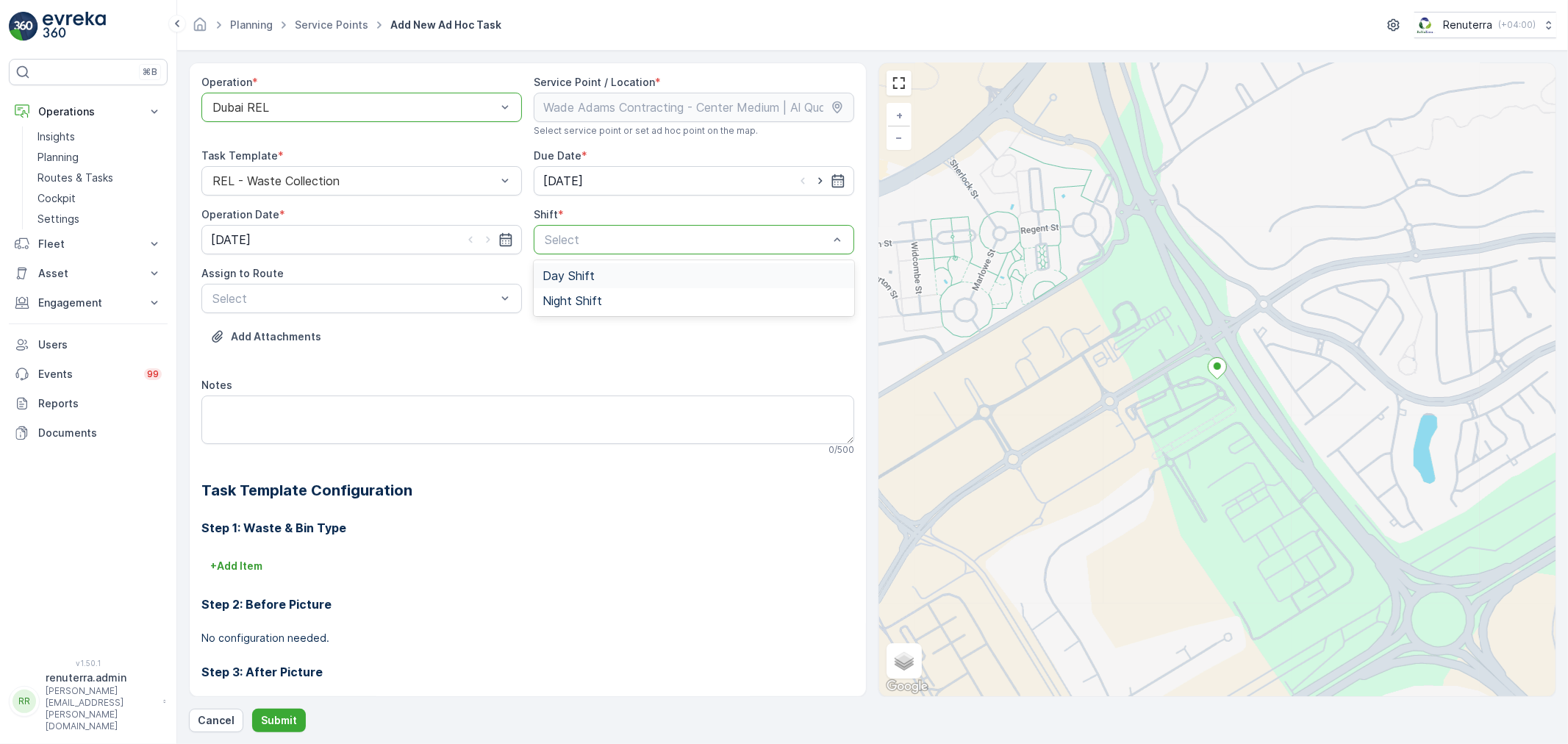
click at [582, 273] on span "Day Shift" at bounding box center [569, 276] width 53 height 13
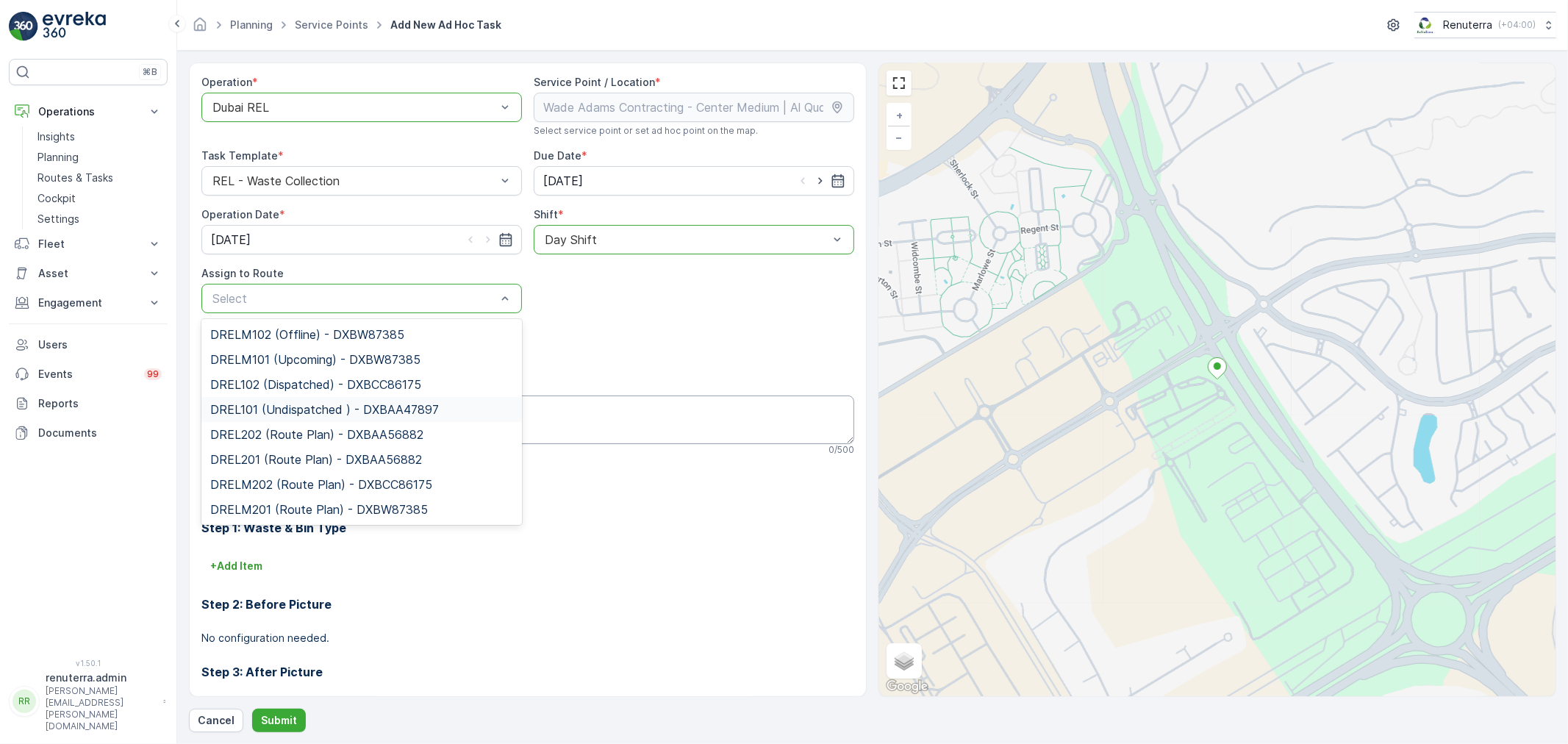
click at [282, 410] on span "DREL101 (Undispatched ) - DXBAA47897" at bounding box center [324, 409] width 228 height 13
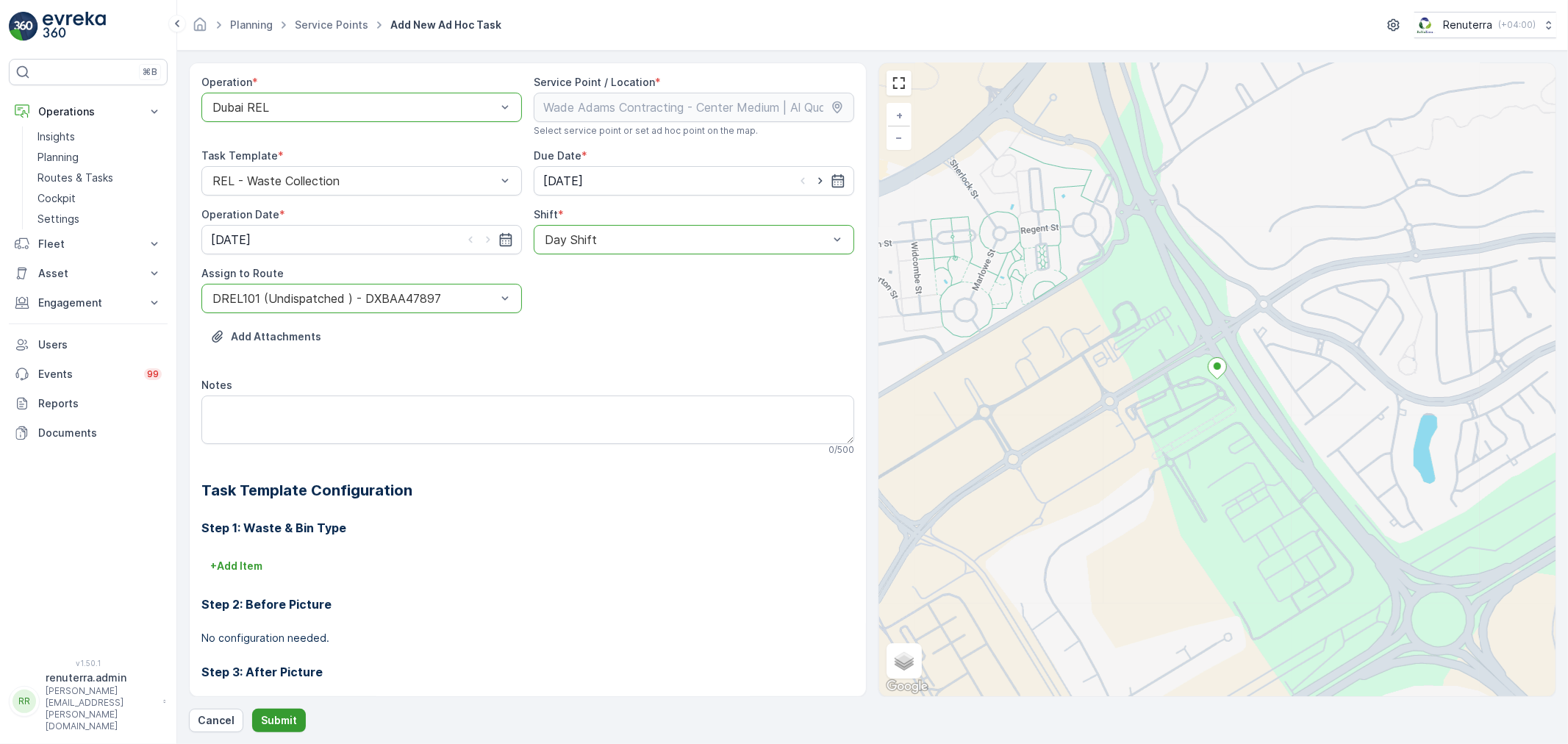
click at [268, 712] on button "Submit" at bounding box center [279, 720] width 54 height 24
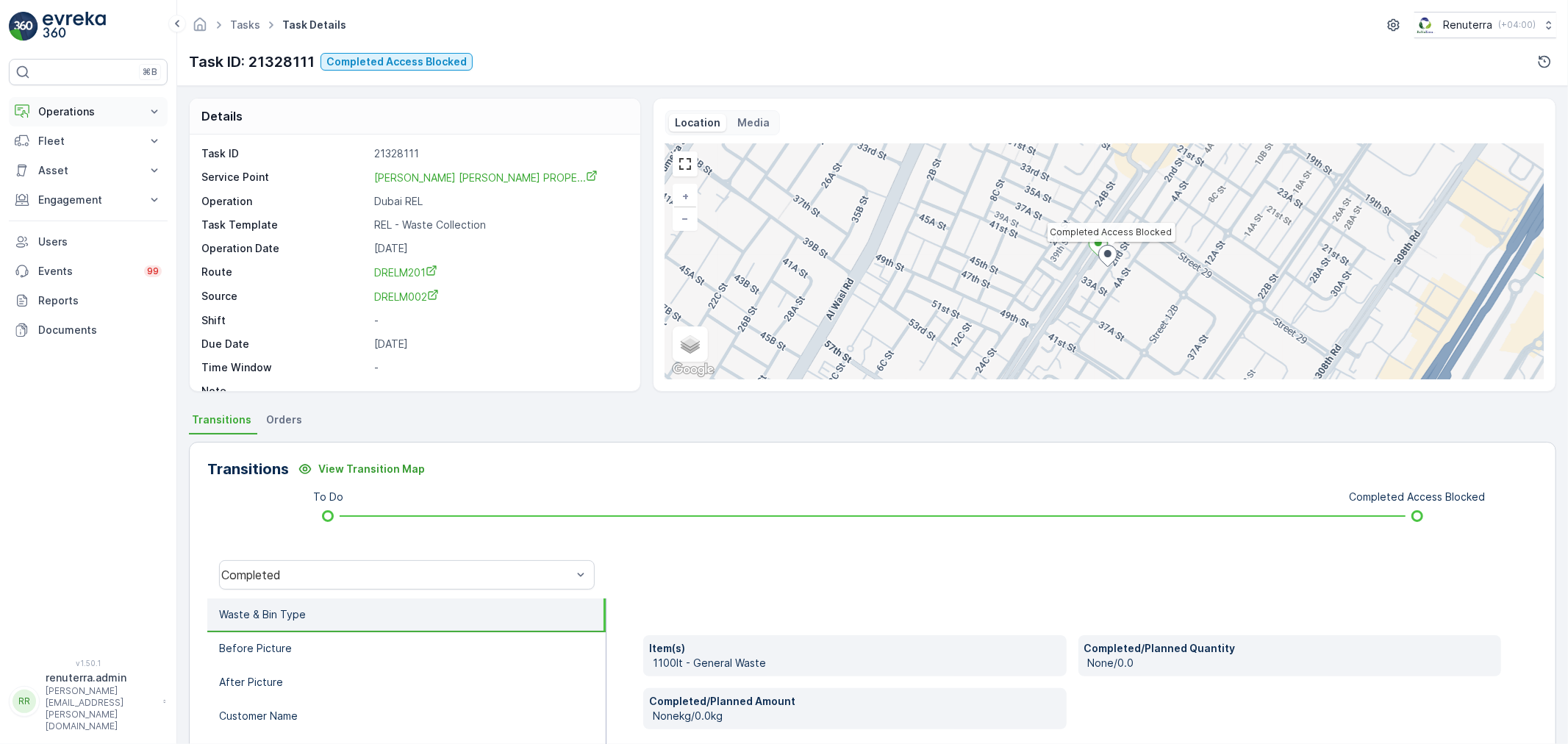
drag, startPoint x: 0, startPoint y: 0, endPoint x: 81, endPoint y: 118, distance: 143.1
click at [81, 117] on p "Operations" at bounding box center [88, 111] width 100 height 14
click at [75, 168] on link "Routes & Tasks" at bounding box center [100, 177] width 136 height 21
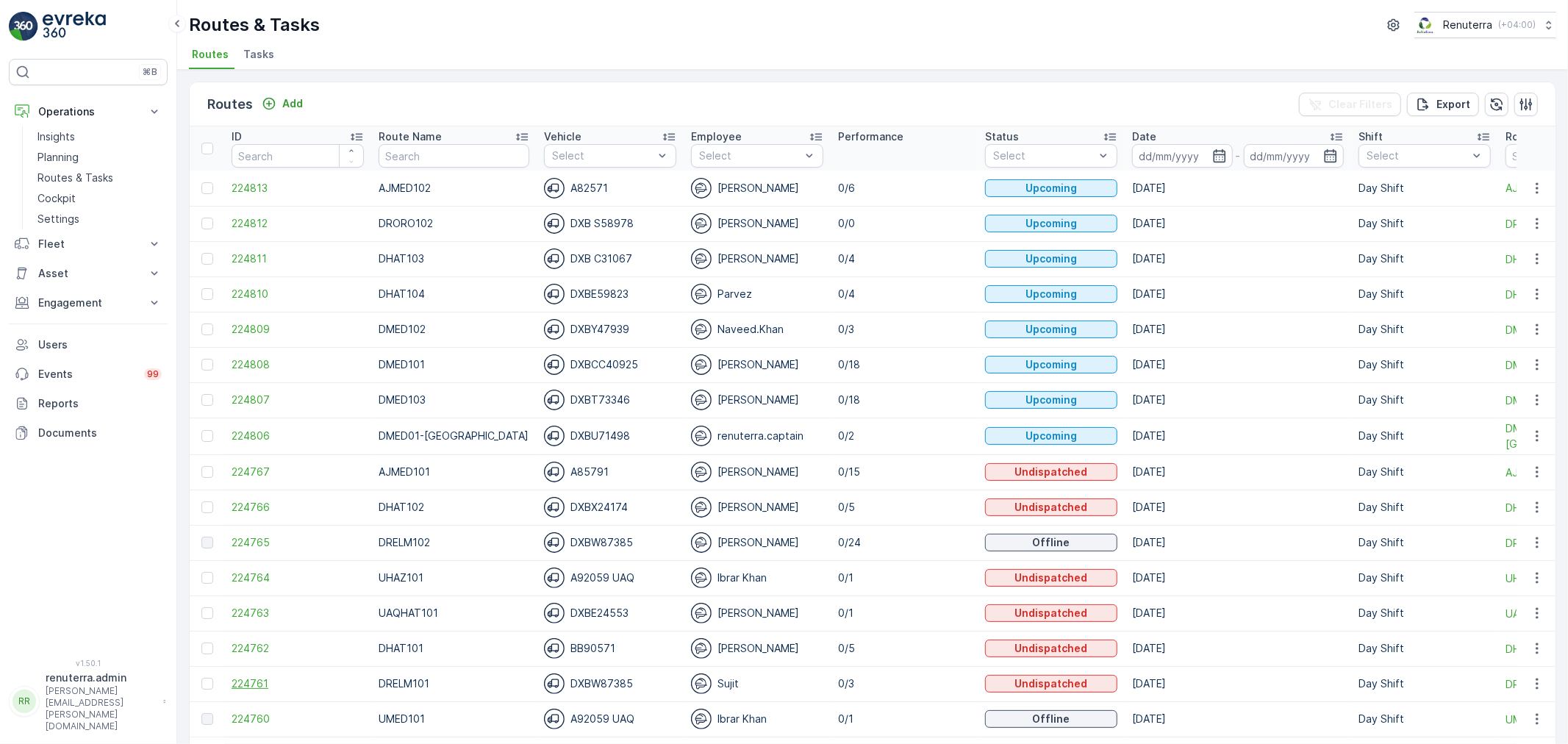
click at [260, 686] on span "224761" at bounding box center [298, 684] width 132 height 14
click at [247, 532] on td "224765" at bounding box center [298, 543] width 147 height 35
click at [248, 544] on span "224765" at bounding box center [298, 542] width 132 height 14
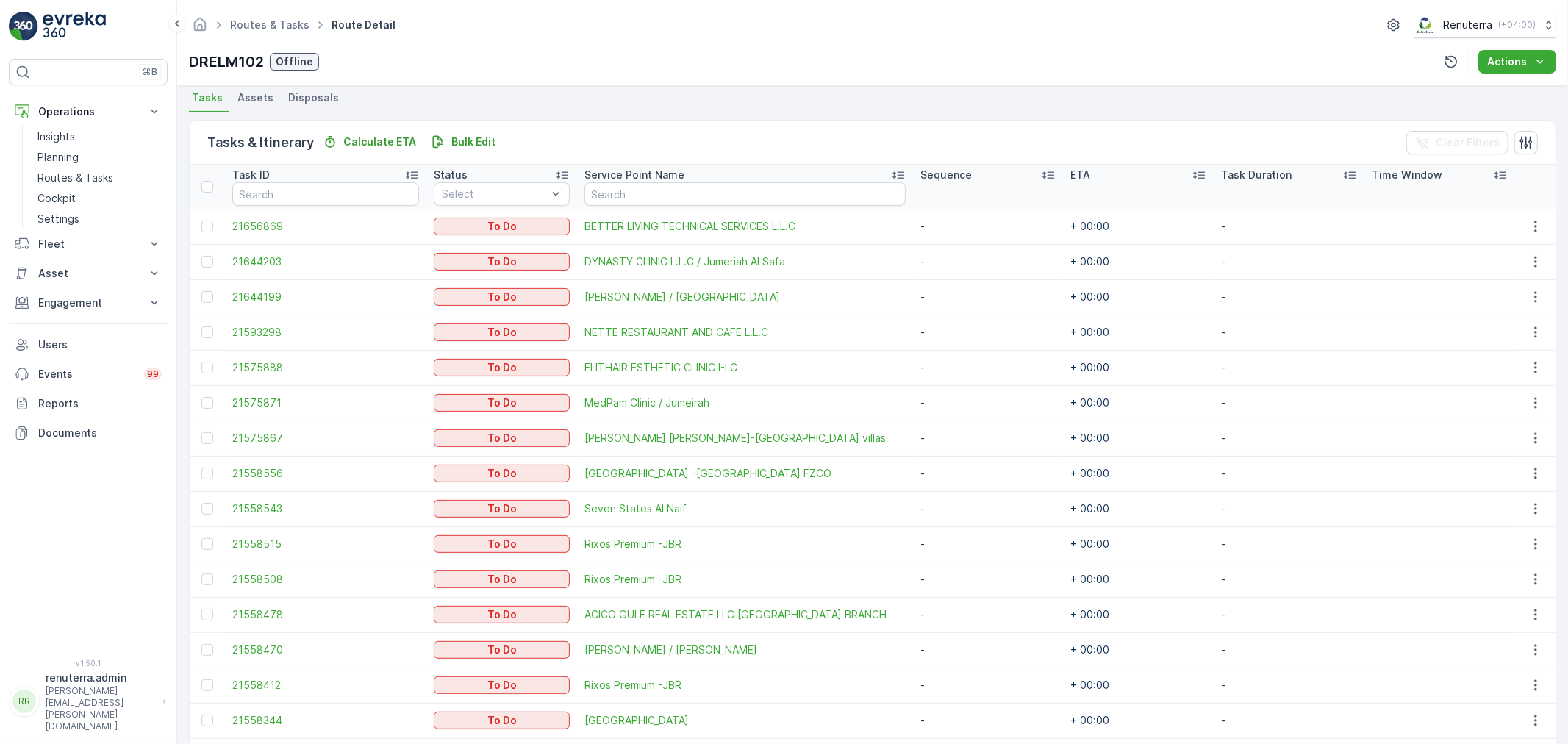
scroll to position [326, 0]
click at [207, 539] on div at bounding box center [207, 540] width 11 height 11
click at [202, 535] on input "checkbox" at bounding box center [202, 535] width 0 height 0
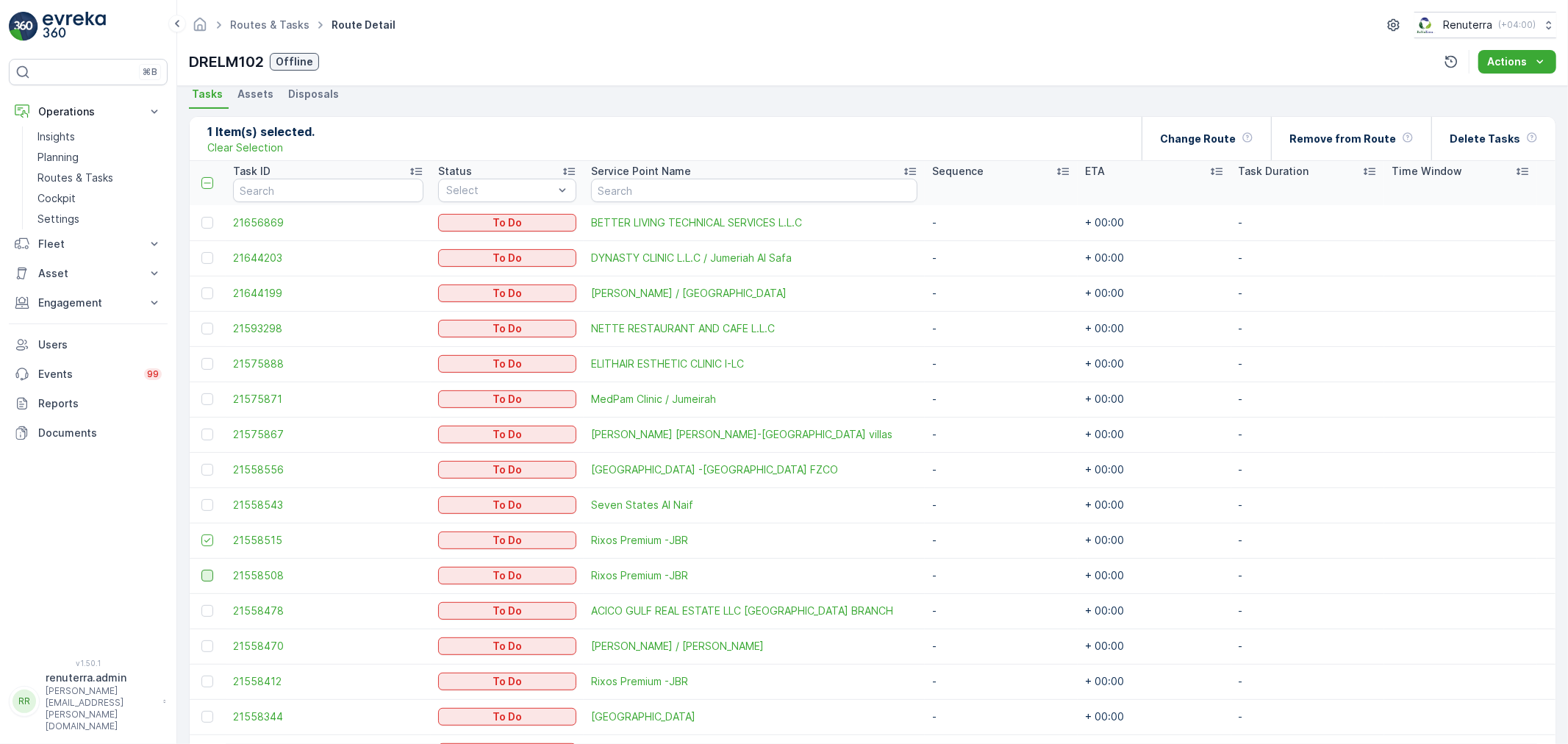
click at [206, 571] on div at bounding box center [207, 576] width 11 height 11
click at [202, 570] on input "checkbox" at bounding box center [202, 570] width 0 height 0
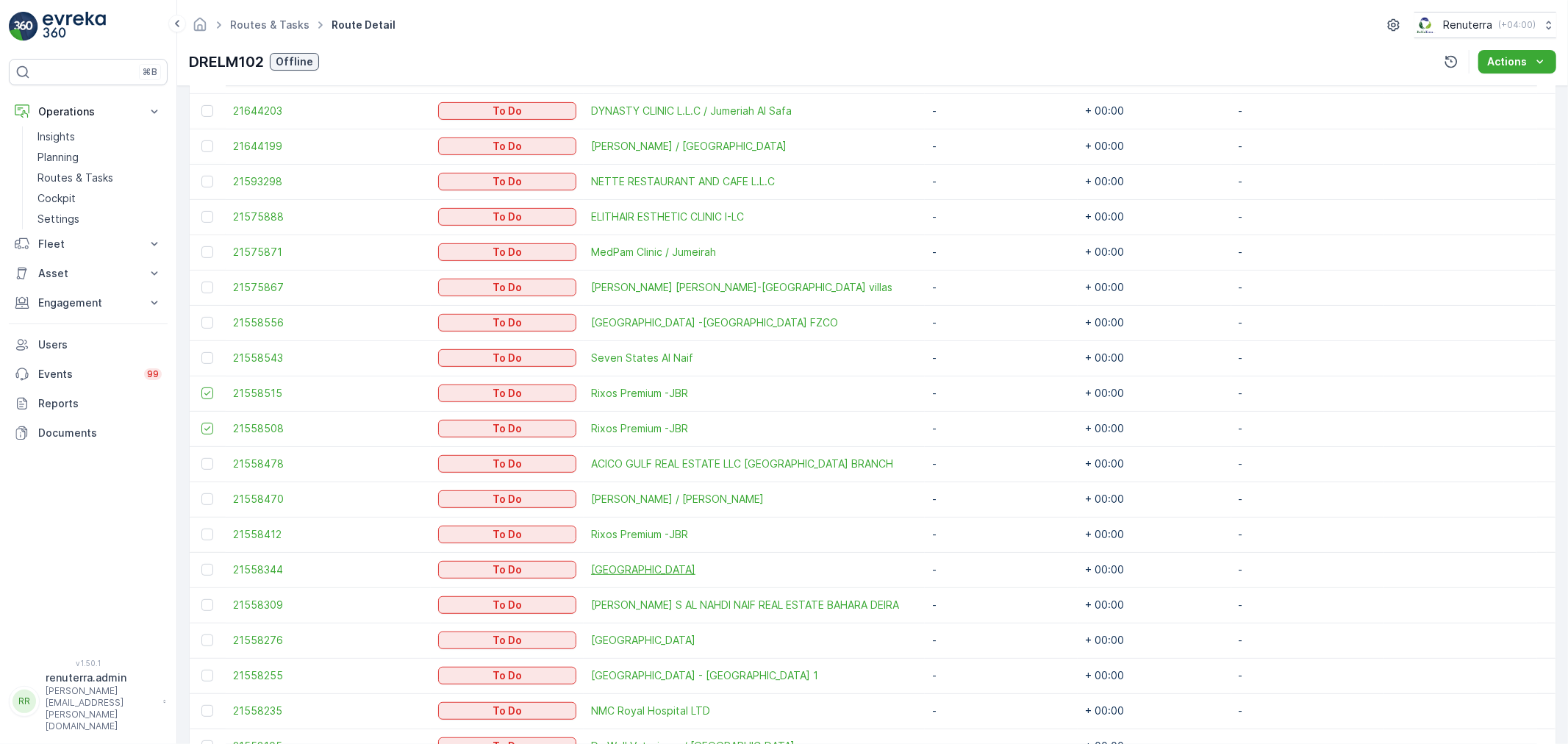
scroll to position [489, 0]
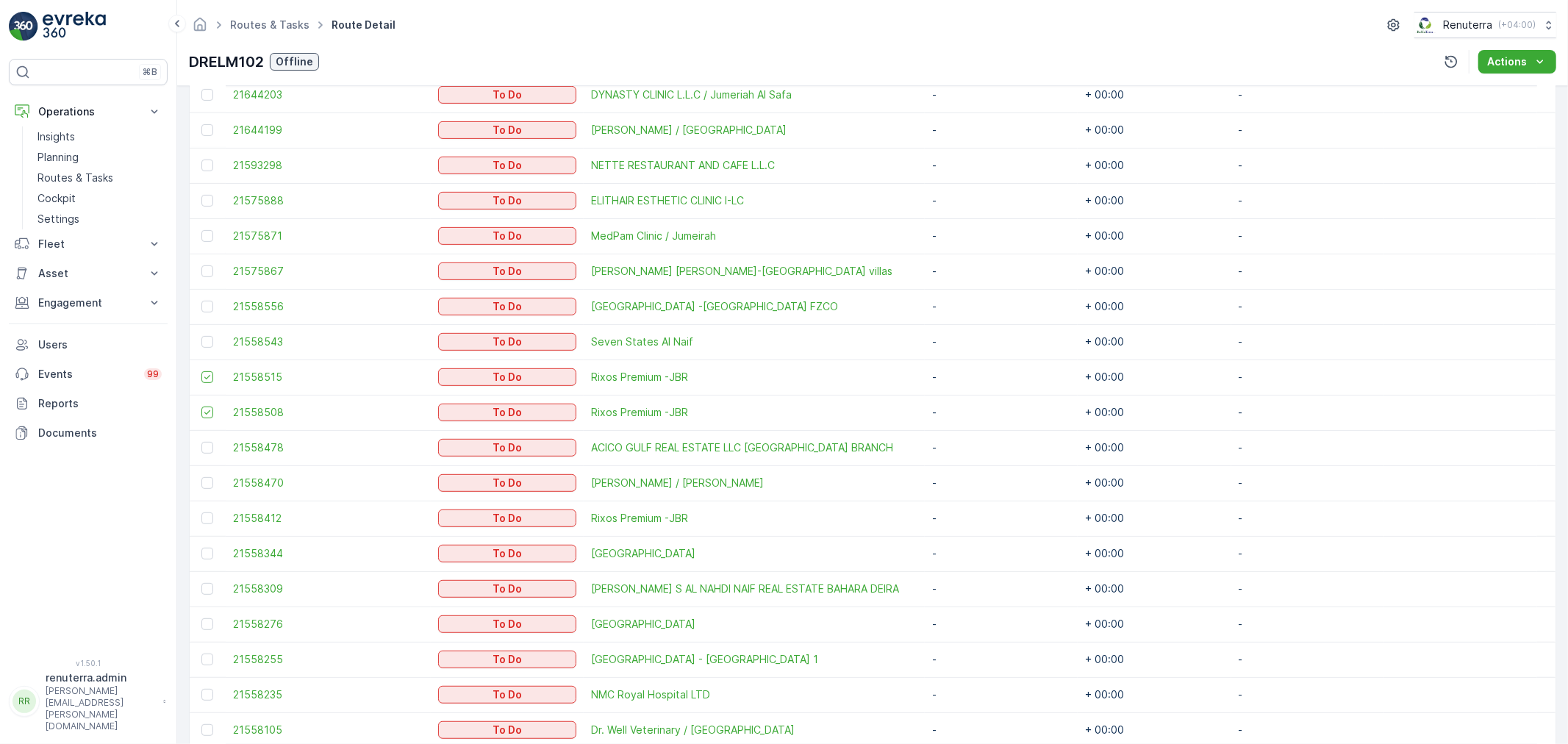
click at [219, 519] on td at bounding box center [207, 519] width 36 height 35
click at [209, 516] on div at bounding box center [207, 518] width 11 height 11
click at [202, 512] on input "checkbox" at bounding box center [202, 512] width 0 height 0
click at [204, 550] on div at bounding box center [207, 554] width 11 height 11
click at [202, 548] on input "checkbox" at bounding box center [202, 548] width 0 height 0
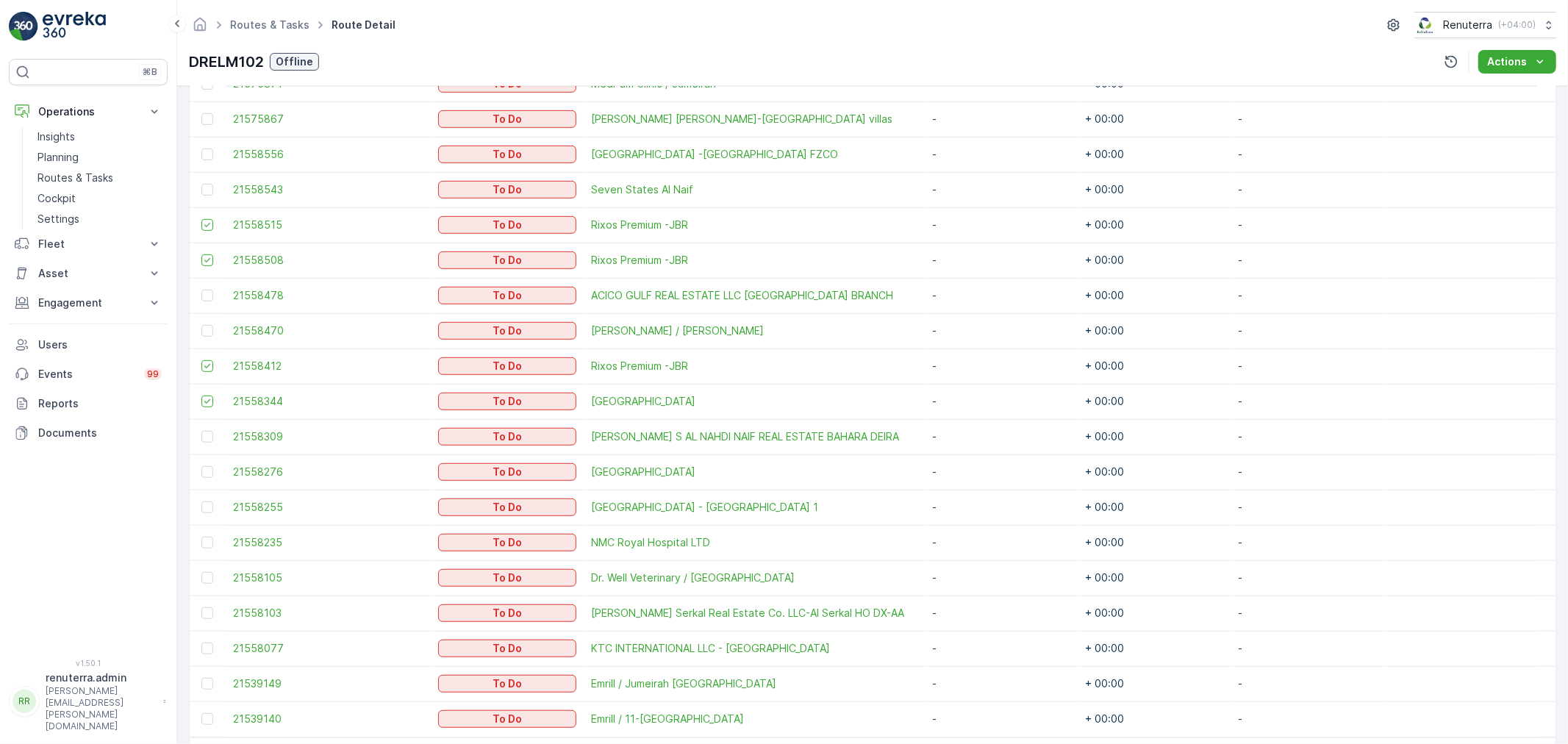
scroll to position [653, 0]
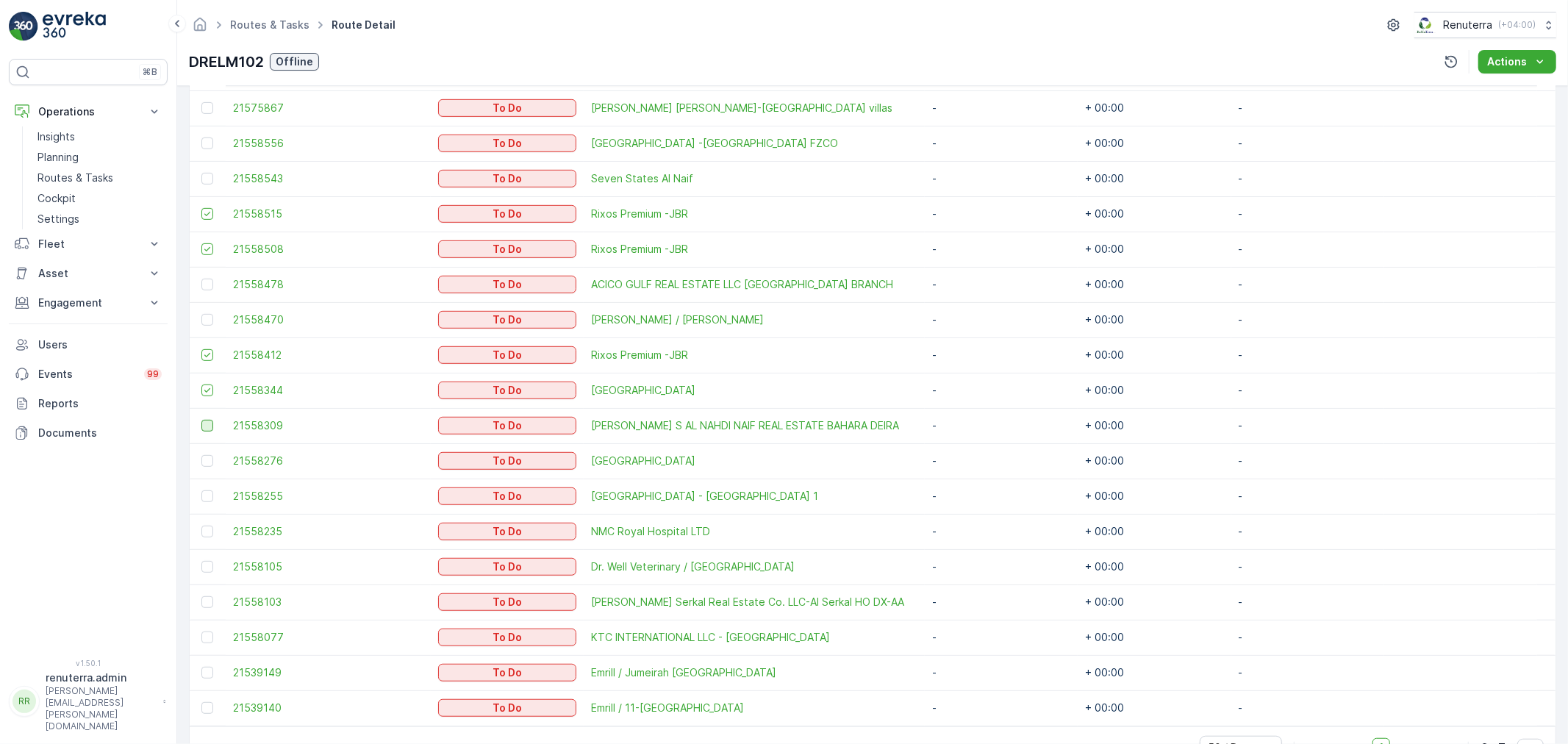
click at [206, 425] on div at bounding box center [207, 426] width 11 height 11
click at [202, 420] on input "checkbox" at bounding box center [202, 420] width 0 height 0
click at [211, 460] on div at bounding box center [207, 461] width 11 height 11
click at [202, 455] on input "checkbox" at bounding box center [202, 455] width 0 height 0
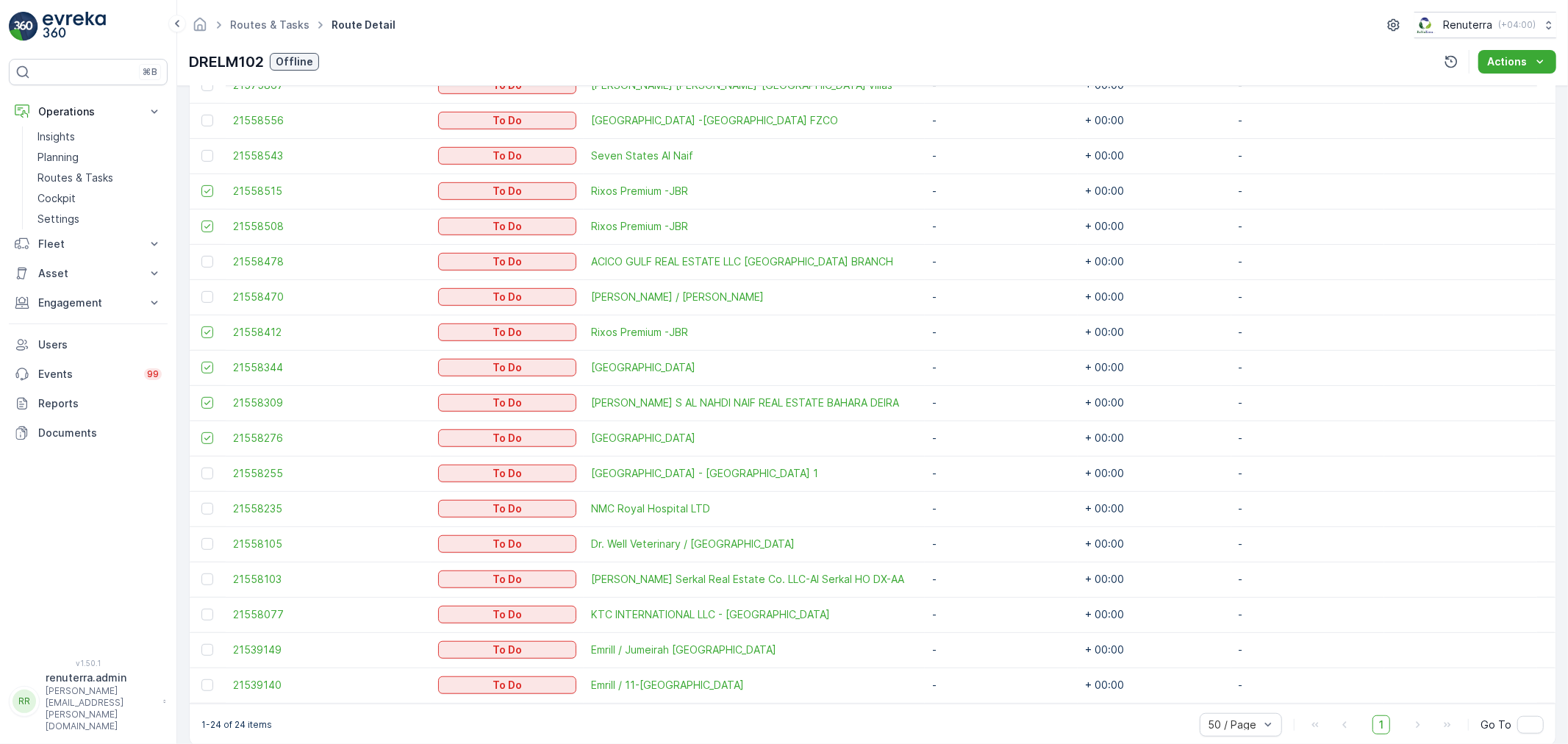
scroll to position [695, 0]
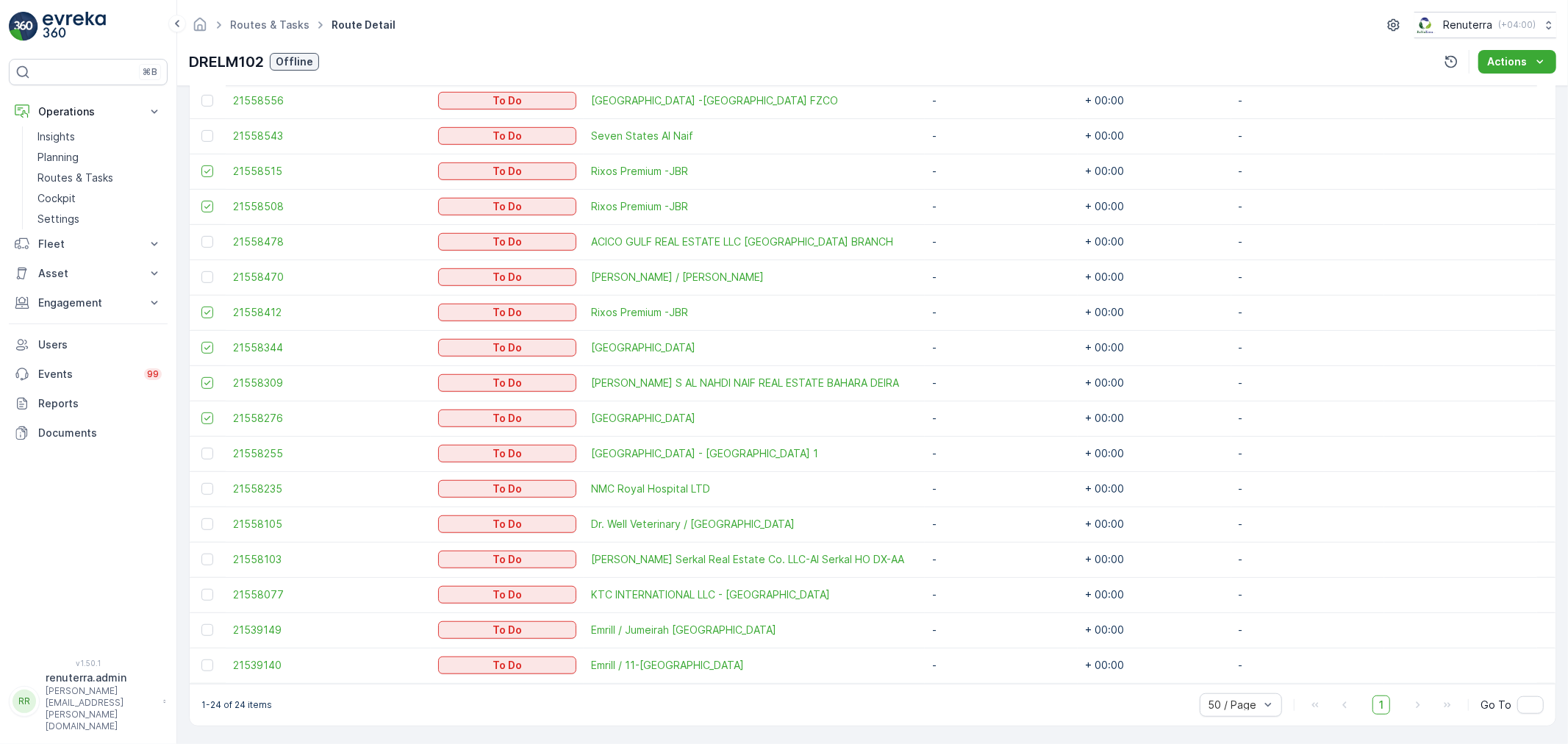
click at [226, 487] on td "21558235" at bounding box center [328, 489] width 205 height 35
click at [202, 486] on div at bounding box center [207, 489] width 11 height 11
click at [202, 484] on input "checkbox" at bounding box center [202, 484] width 0 height 0
click at [211, 560] on div at bounding box center [207, 559] width 11 height 11
click at [202, 554] on input "checkbox" at bounding box center [202, 554] width 0 height 0
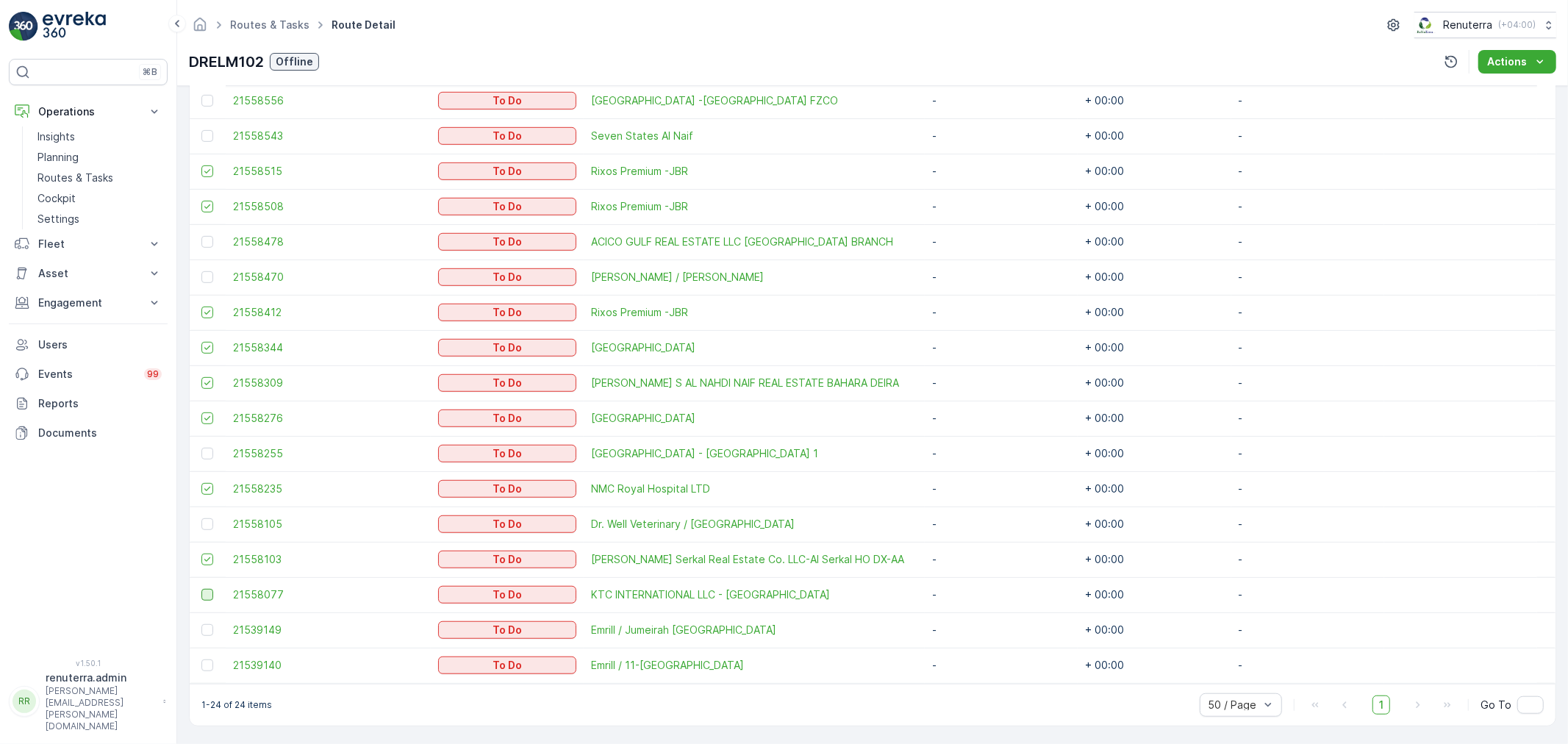
click at [204, 594] on div at bounding box center [207, 595] width 11 height 11
click at [202, 589] on input "checkbox" at bounding box center [202, 589] width 0 height 0
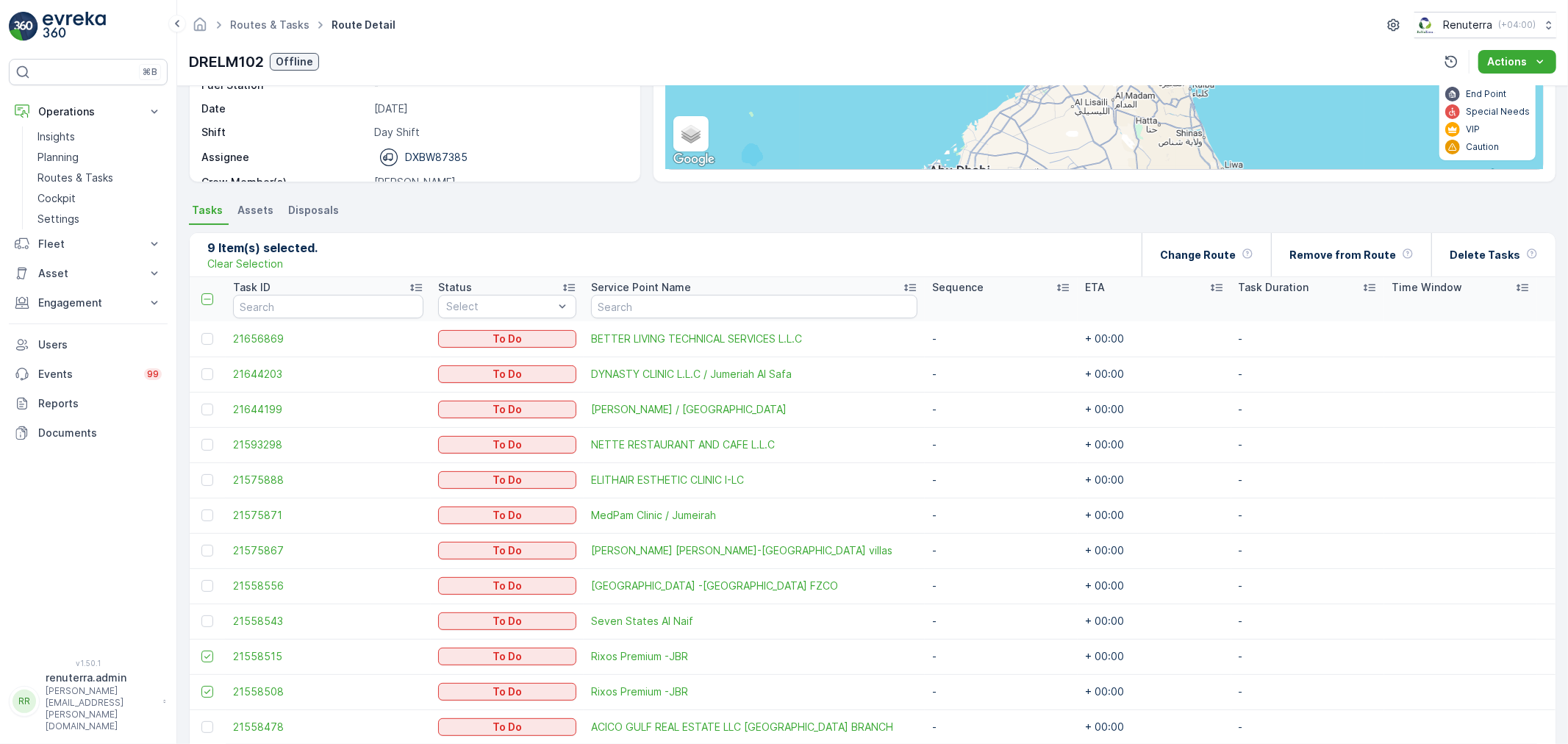
scroll to position [205, 0]
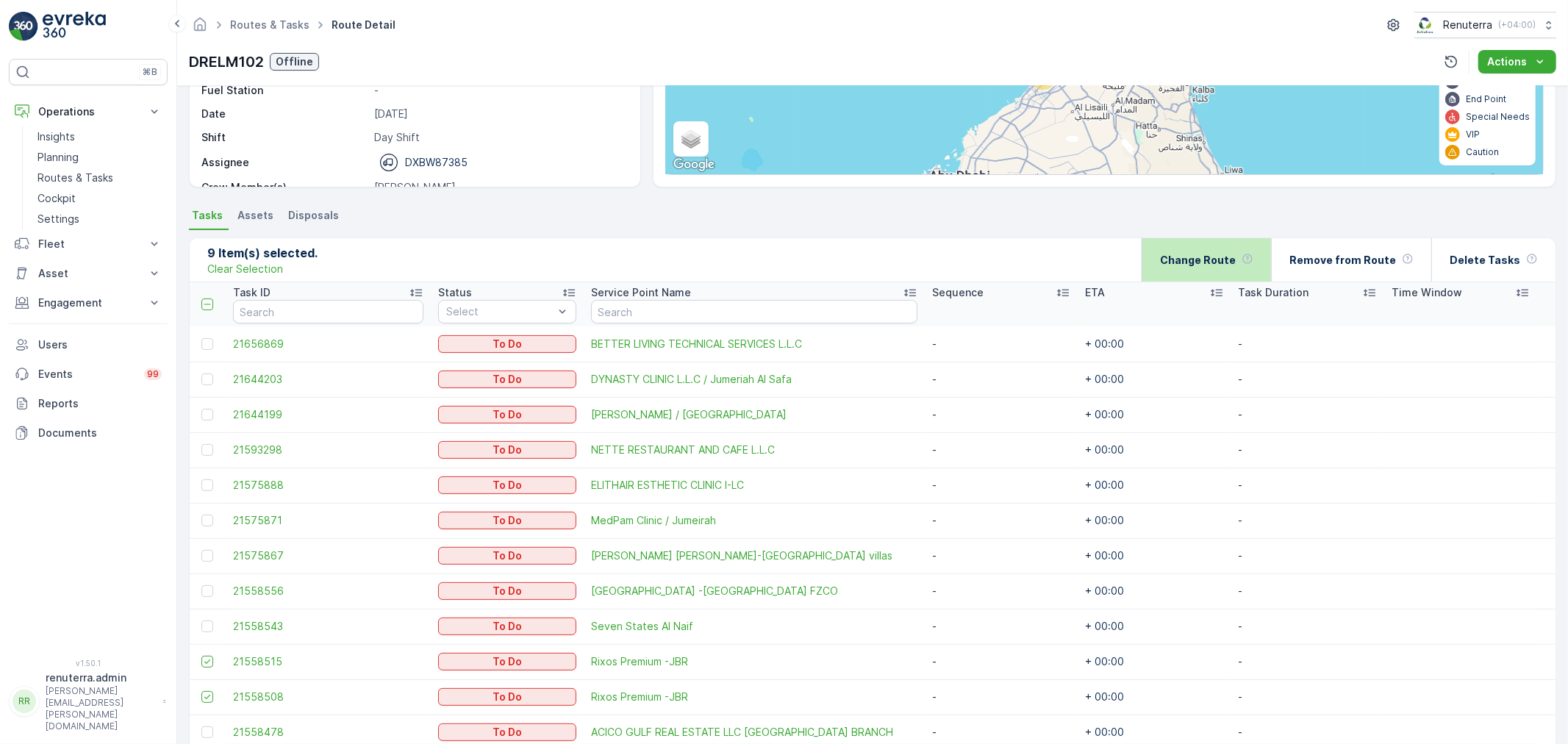
click at [1251, 263] on div "Change Route" at bounding box center [1206, 260] width 94 height 43
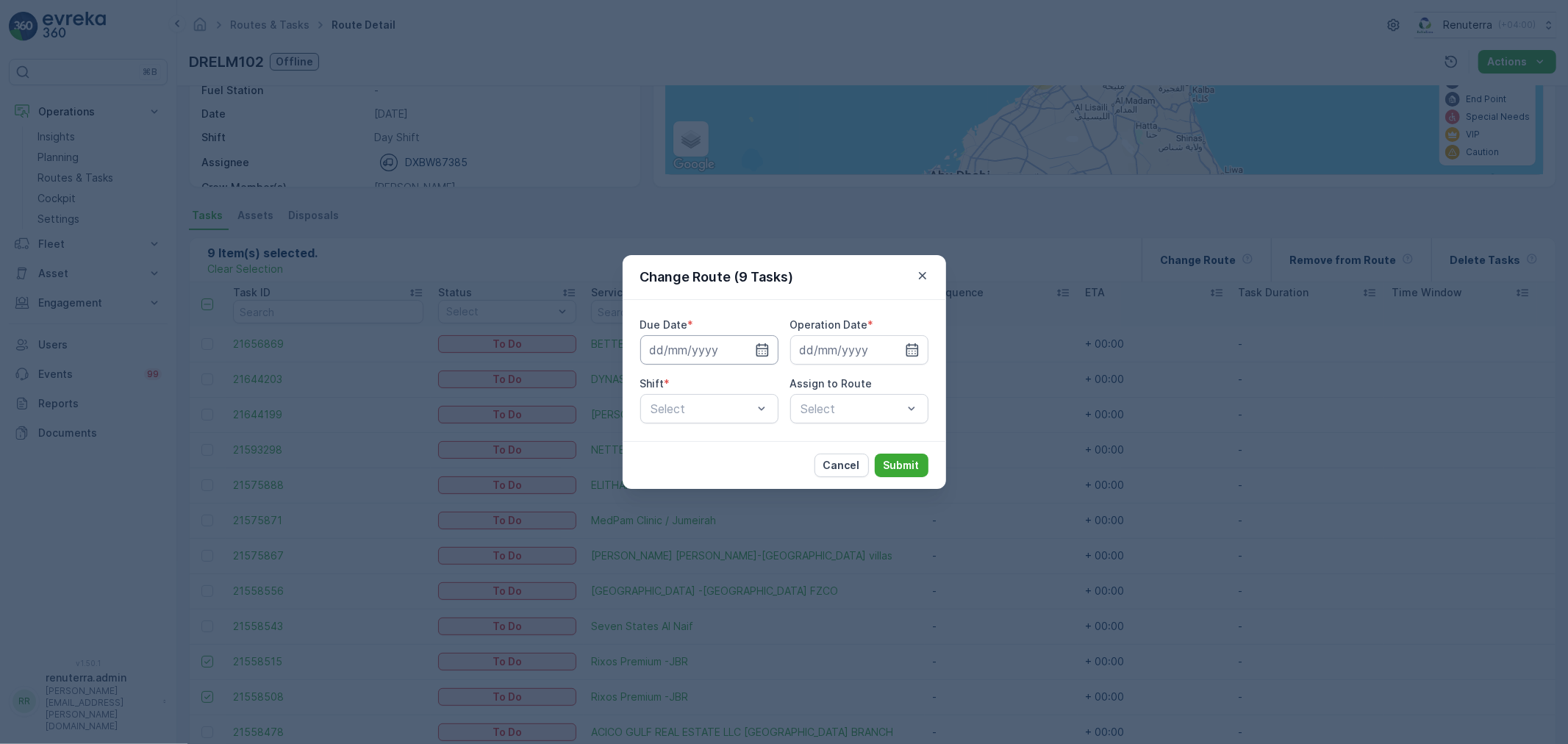
drag, startPoint x: 755, startPoint y: 334, endPoint x: 754, endPoint y: 351, distance: 17.0
click at [755, 338] on input at bounding box center [709, 350] width 139 height 30
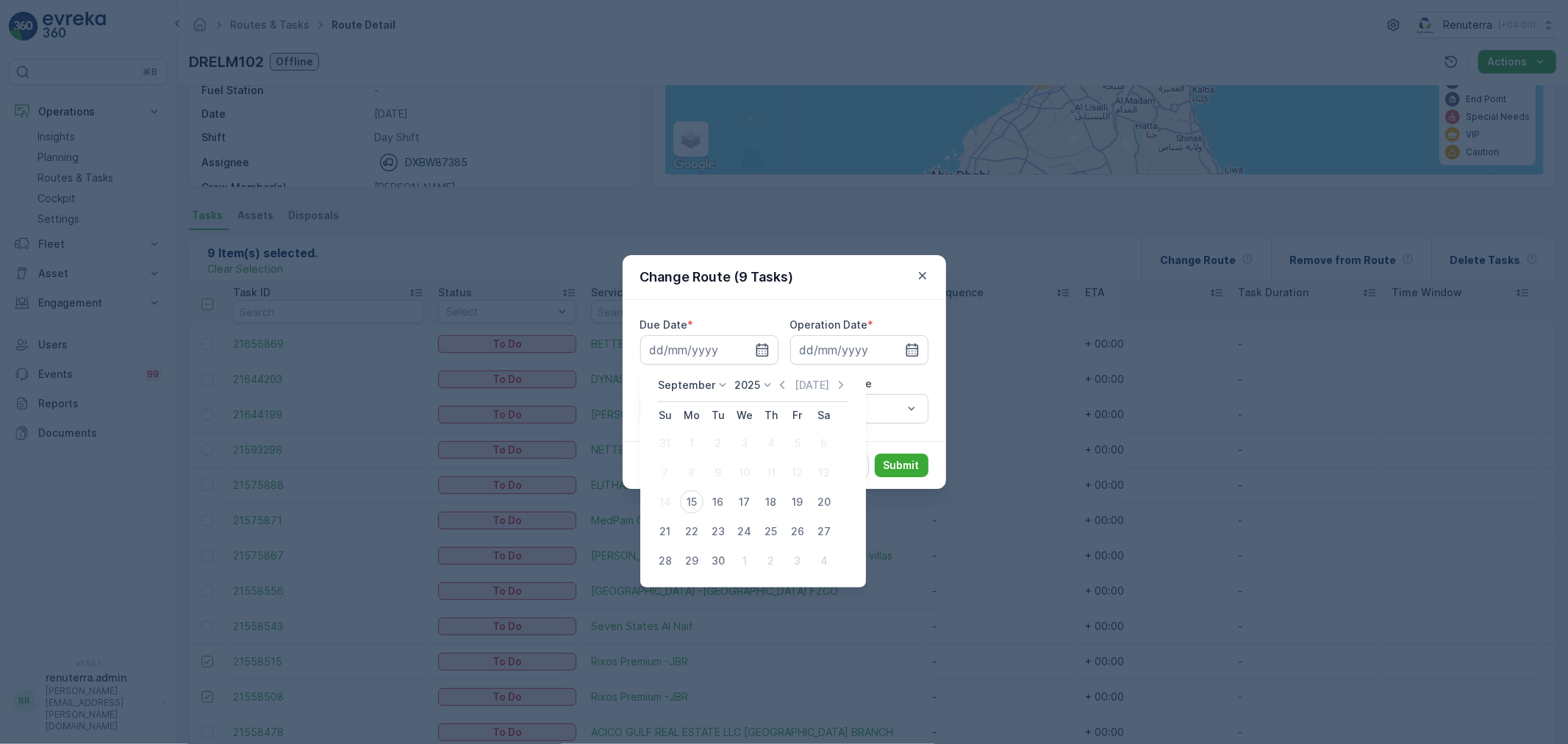
drag, startPoint x: 693, startPoint y: 503, endPoint x: 738, endPoint y: 472, distance: 54.6
click at [695, 500] on div "15" at bounding box center [691, 502] width 24 height 24
type input "[DATE]"
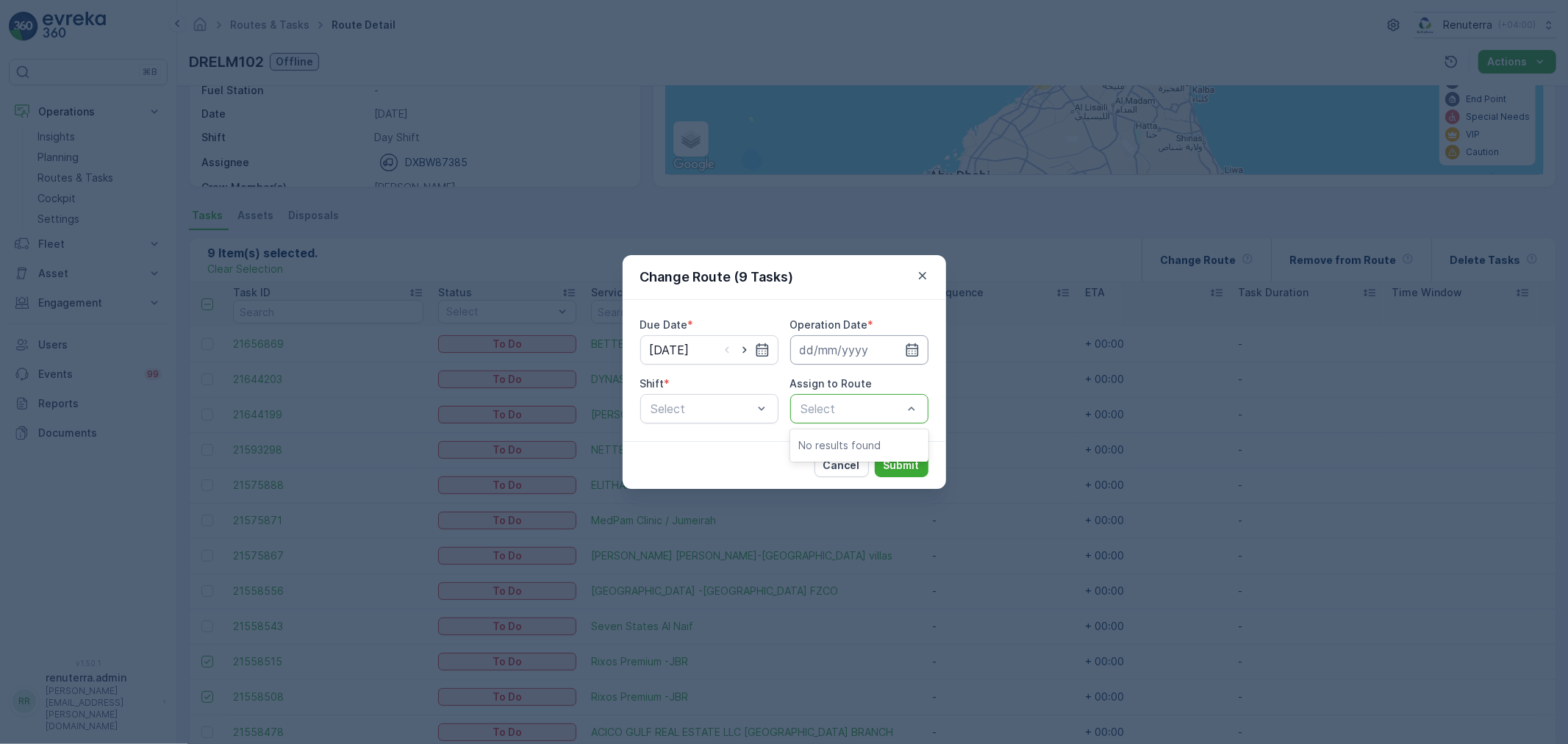
drag, startPoint x: 919, startPoint y: 342, endPoint x: 905, endPoint y: 362, distance: 24.4
click at [917, 343] on icon "button" at bounding box center [912, 350] width 14 height 14
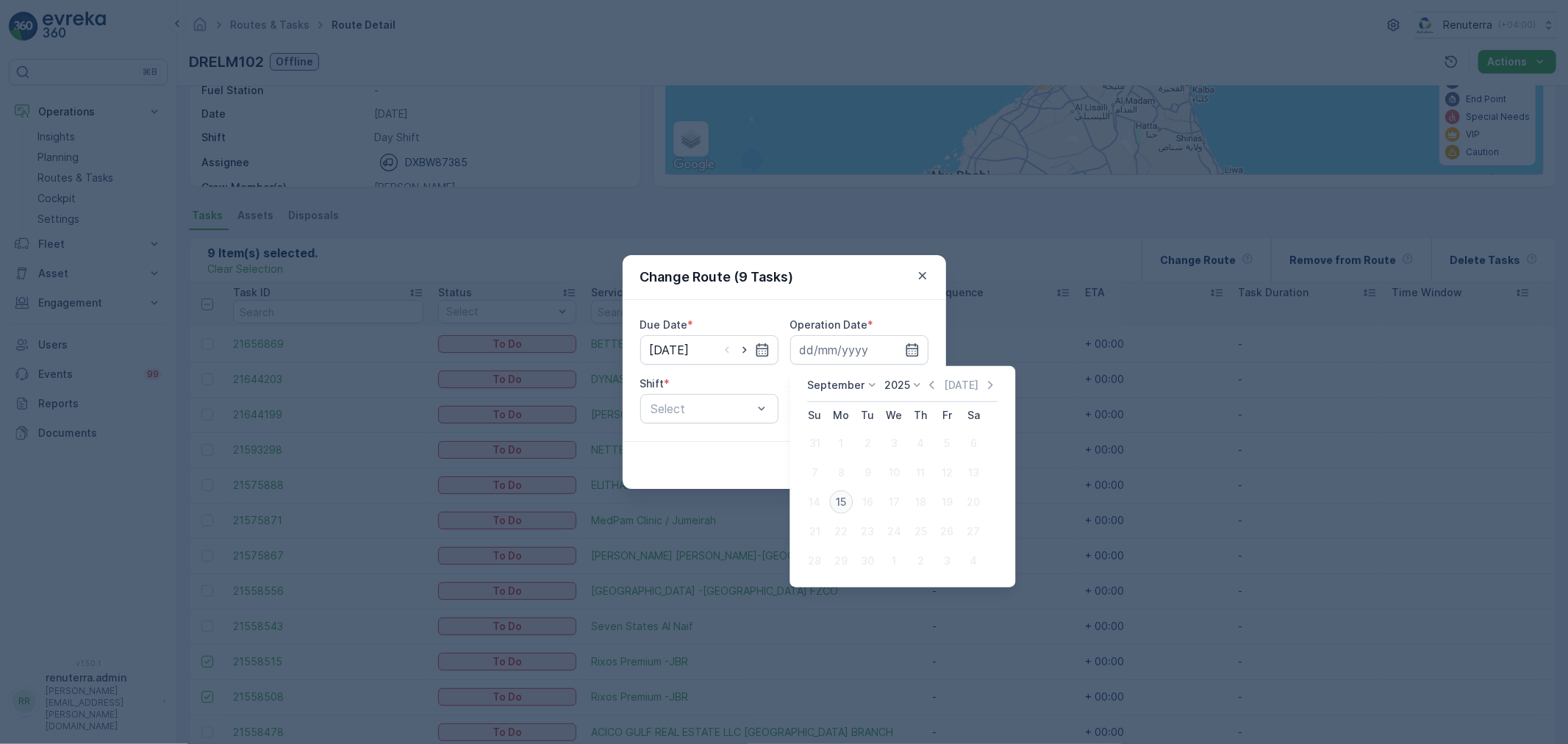
click at [840, 490] on div "15" at bounding box center [841, 502] width 24 height 24
type input "[DATE]"
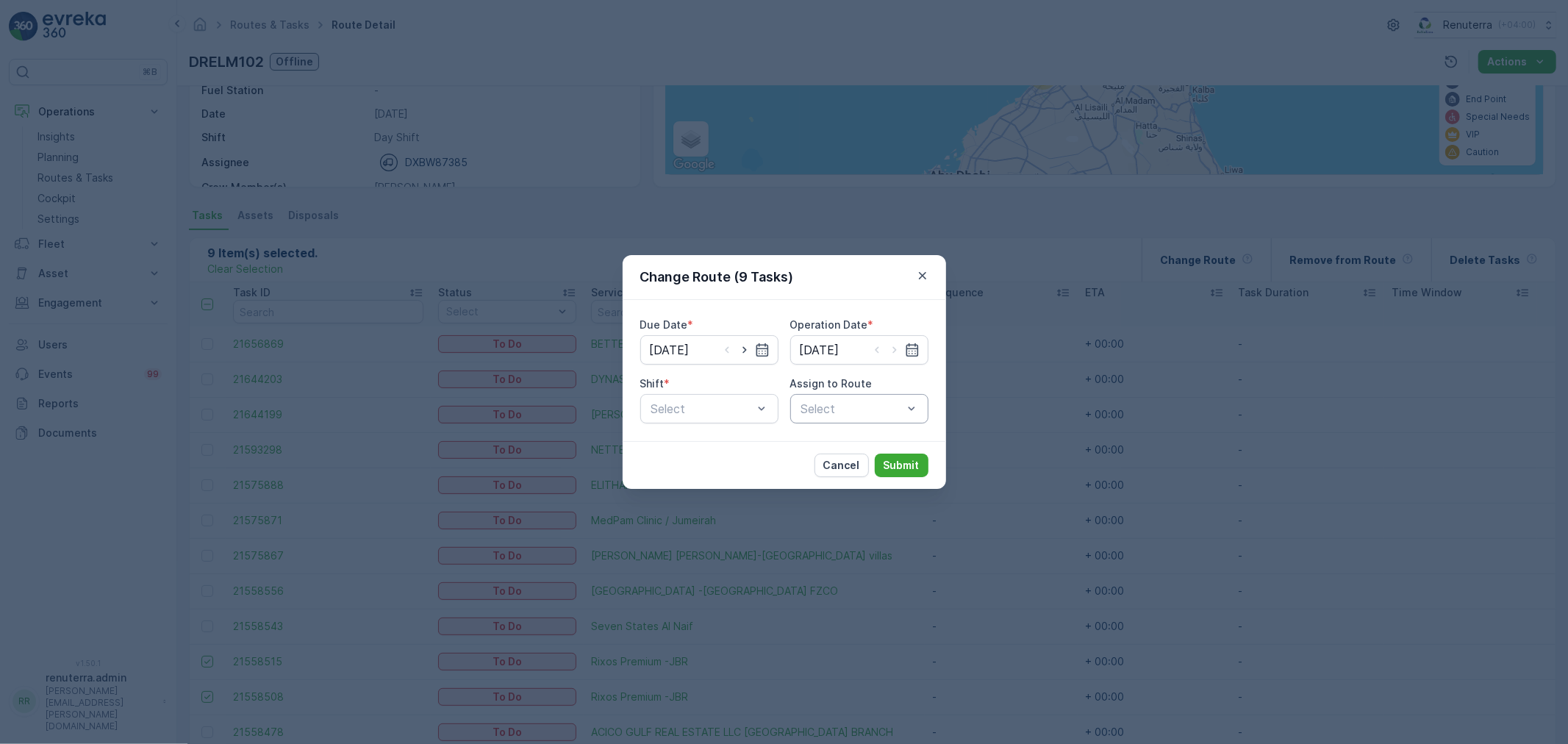
click at [734, 382] on div "Shift *" at bounding box center [709, 384] width 139 height 14
click at [722, 398] on div "Select" at bounding box center [709, 409] width 139 height 30
drag, startPoint x: 700, startPoint y: 449, endPoint x: 787, endPoint y: 428, distance: 89.5
click at [703, 449] on div "Day Shift" at bounding box center [709, 445] width 120 height 13
click at [831, 407] on div "Select" at bounding box center [859, 409] width 139 height 30
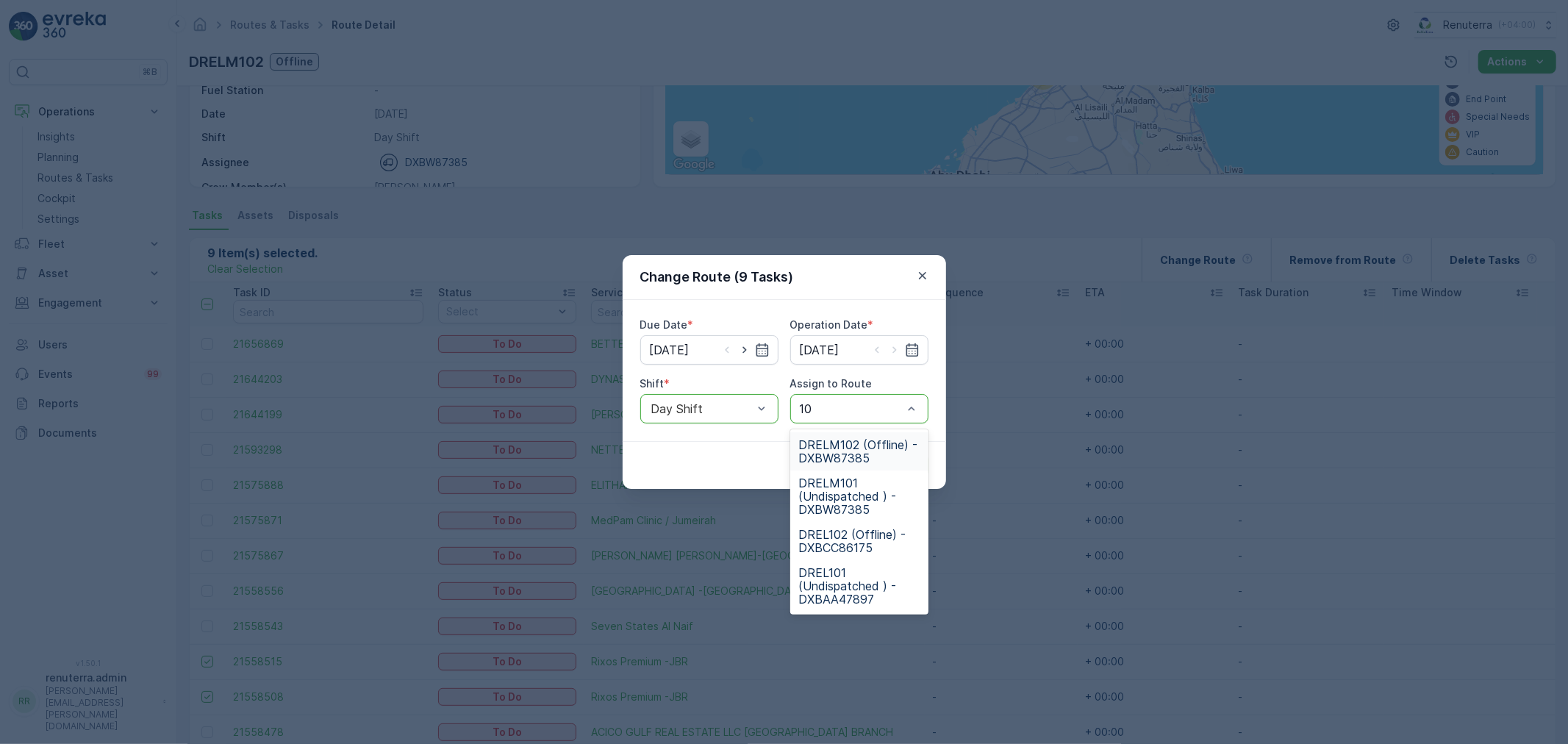
type input "101"
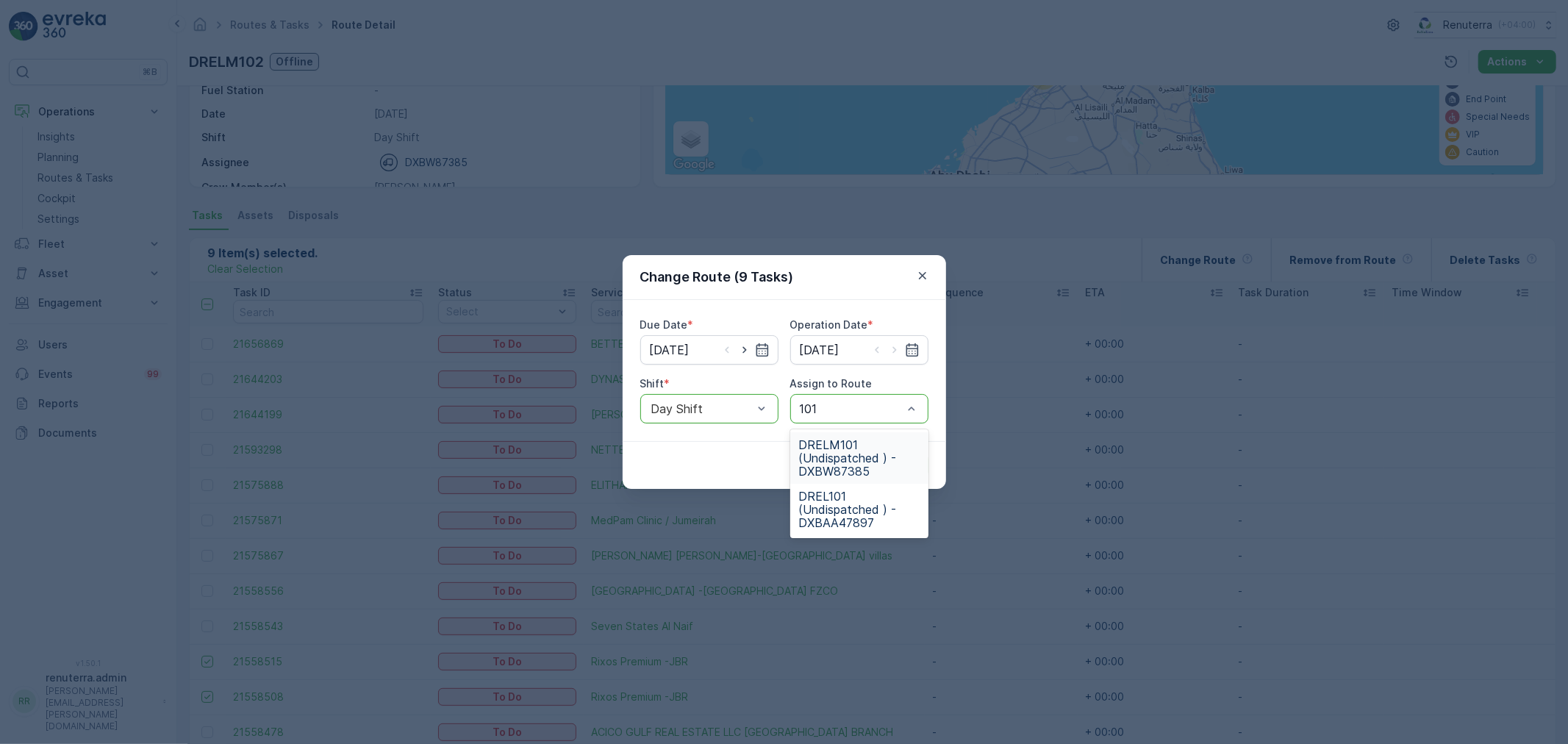
click at [880, 442] on span "DRELM101 (Undispatched ) - DXBW87385" at bounding box center [859, 458] width 120 height 40
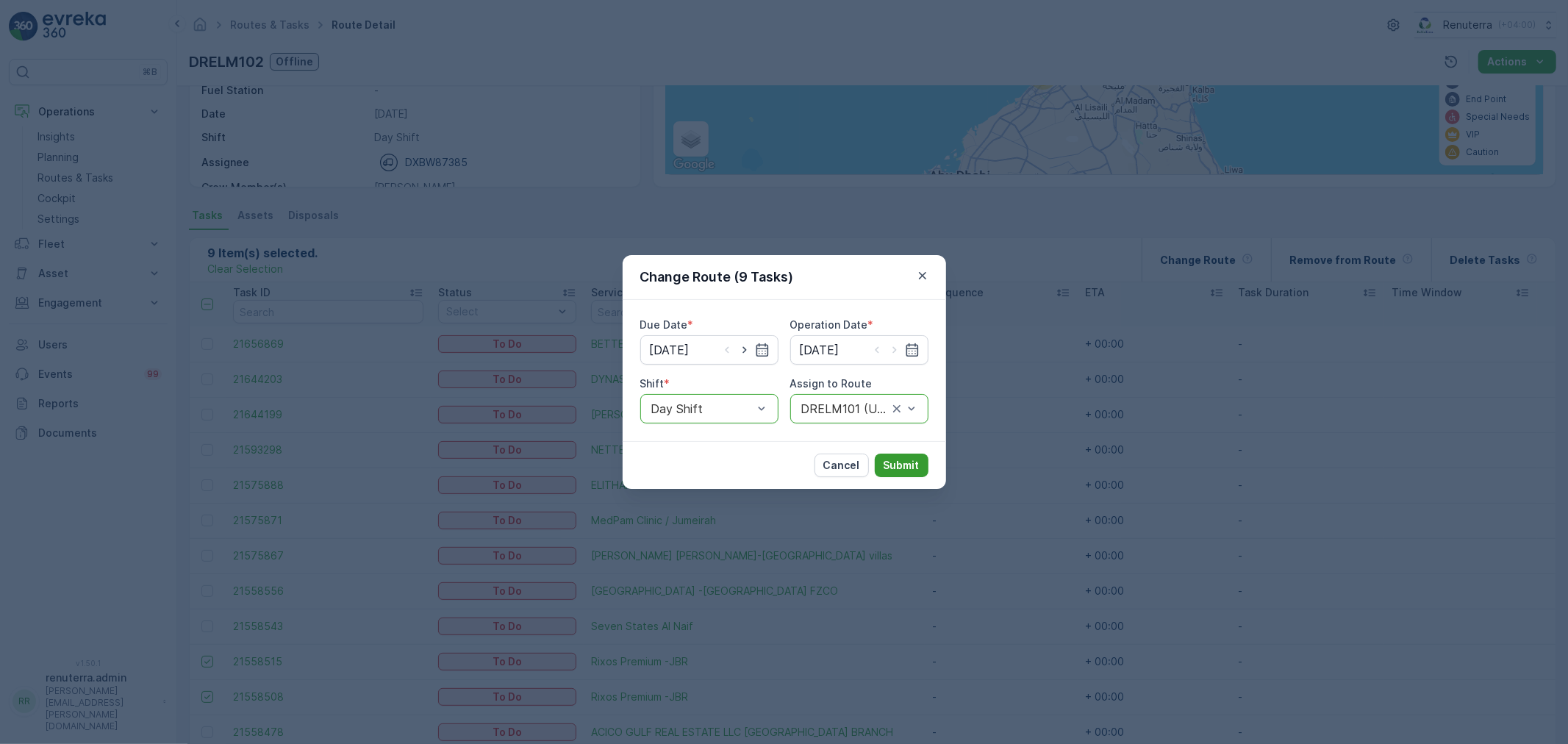
click at [888, 459] on p "Submit" at bounding box center [901, 465] width 36 height 14
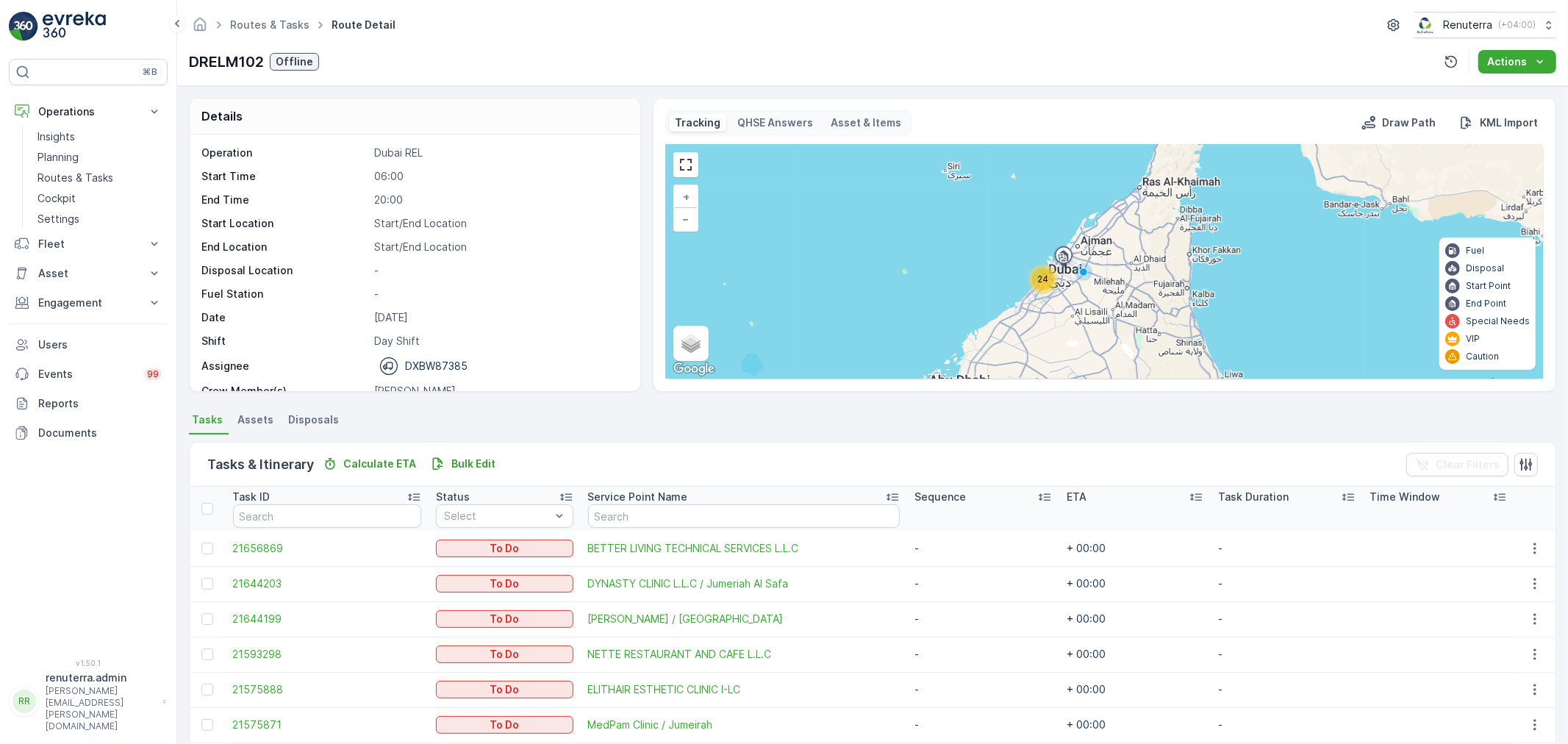
scroll to position [0, 0]
drag, startPoint x: 934, startPoint y: 72, endPoint x: 1056, endPoint y: 13, distance: 135.5
click at [941, 59] on div "DRELM102 Offline Actions" at bounding box center [872, 62] width 1368 height 24
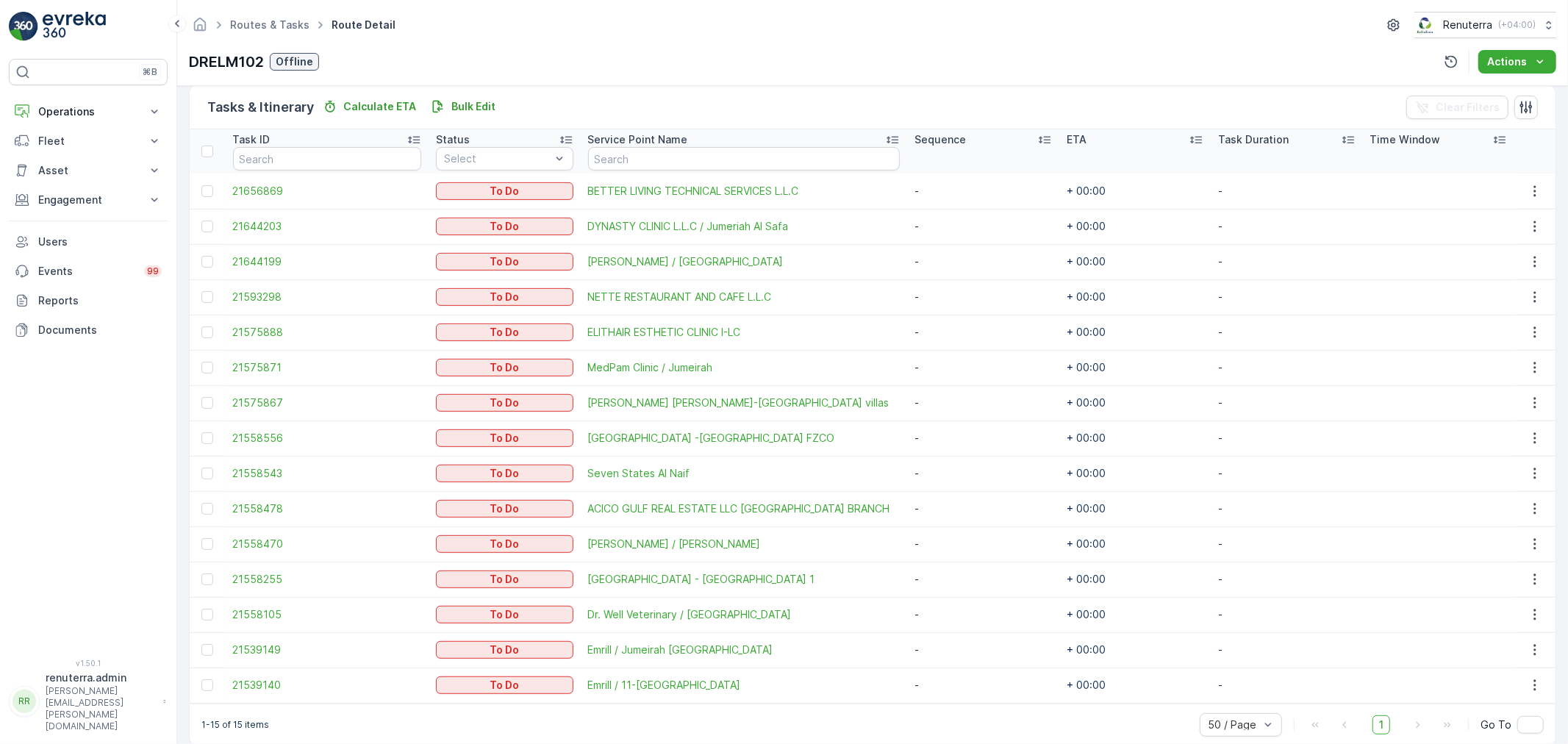
scroll to position [378, 0]
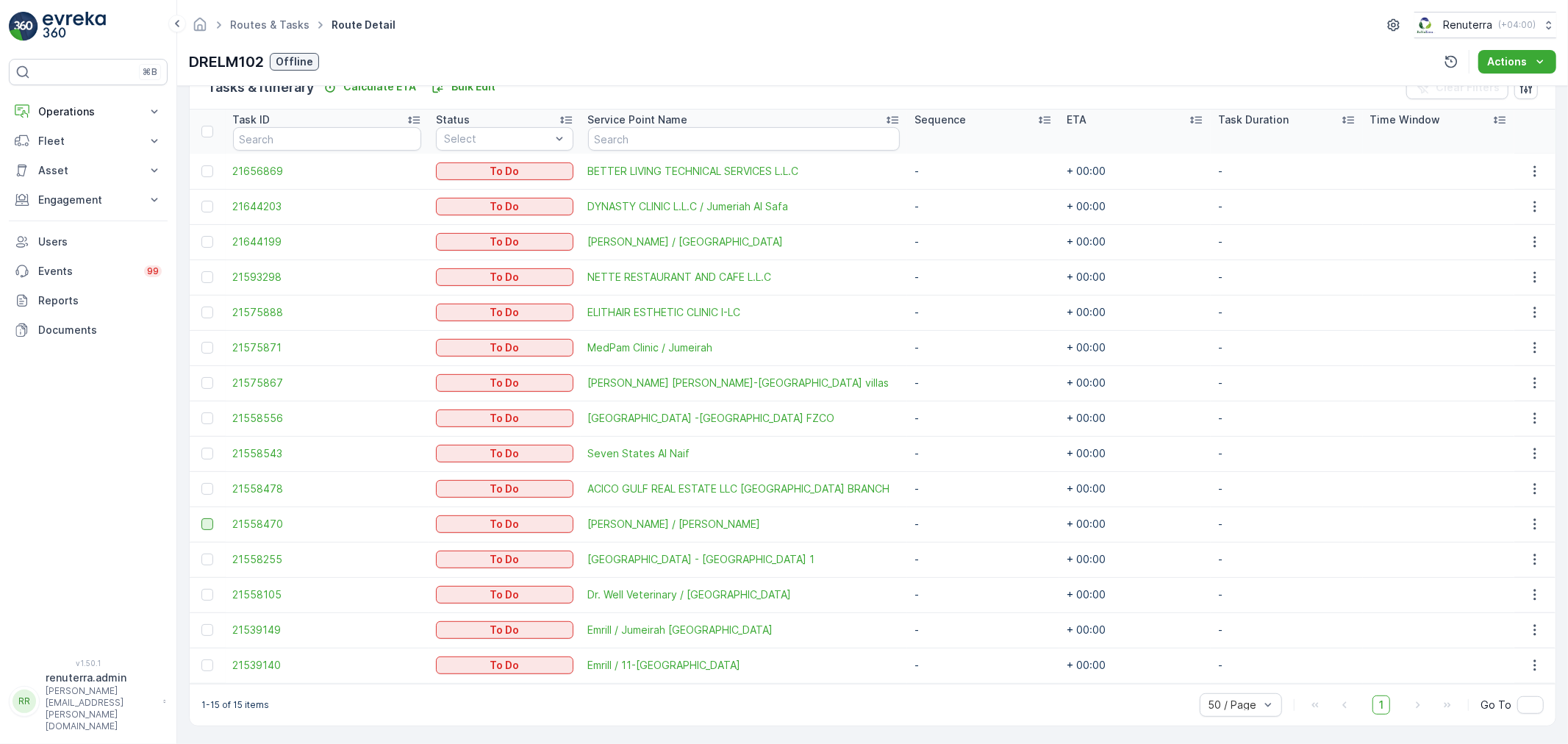
click at [213, 523] on div at bounding box center [207, 524] width 11 height 11
click at [202, 519] on input "checkbox" at bounding box center [202, 519] width 0 height 0
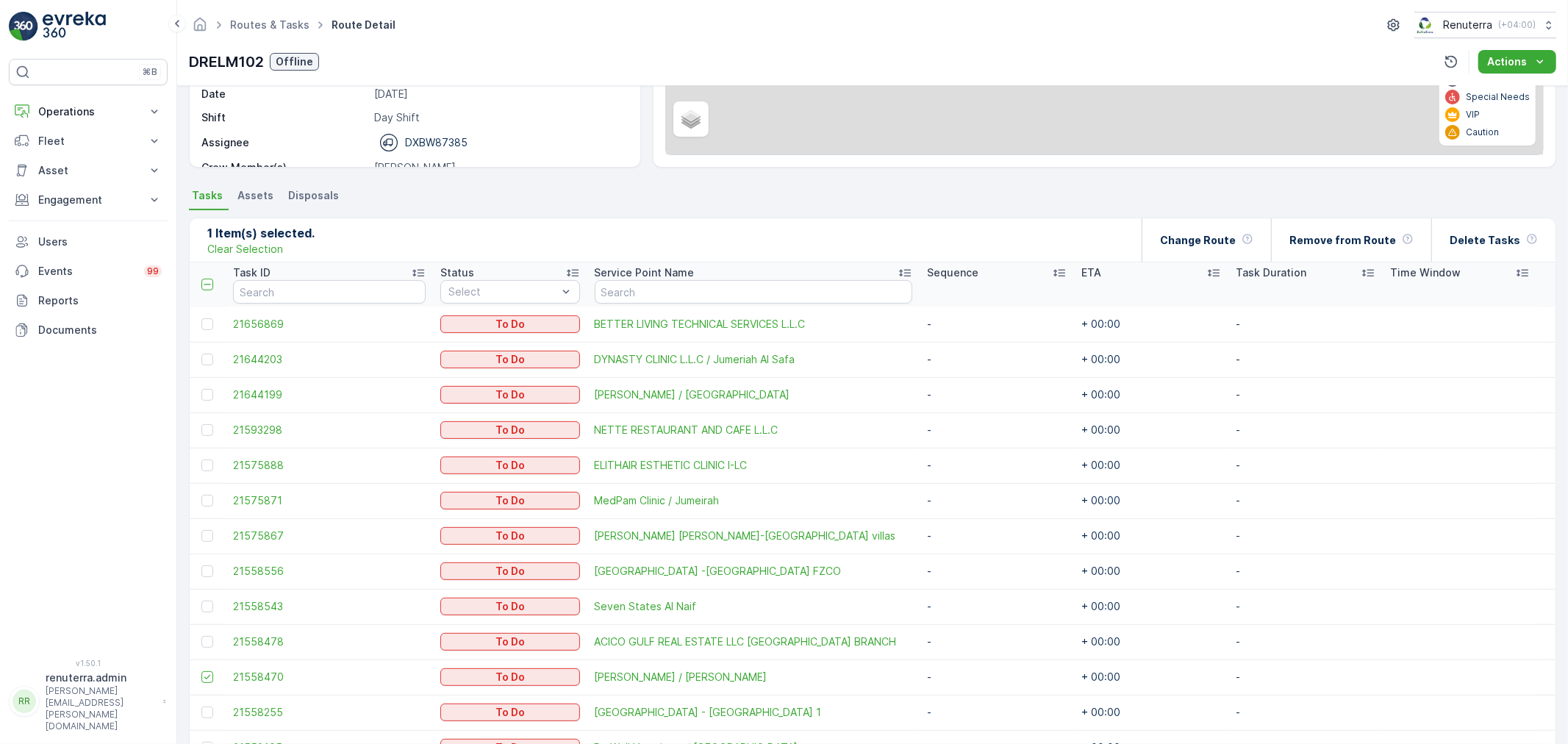
scroll to position [214, 0]
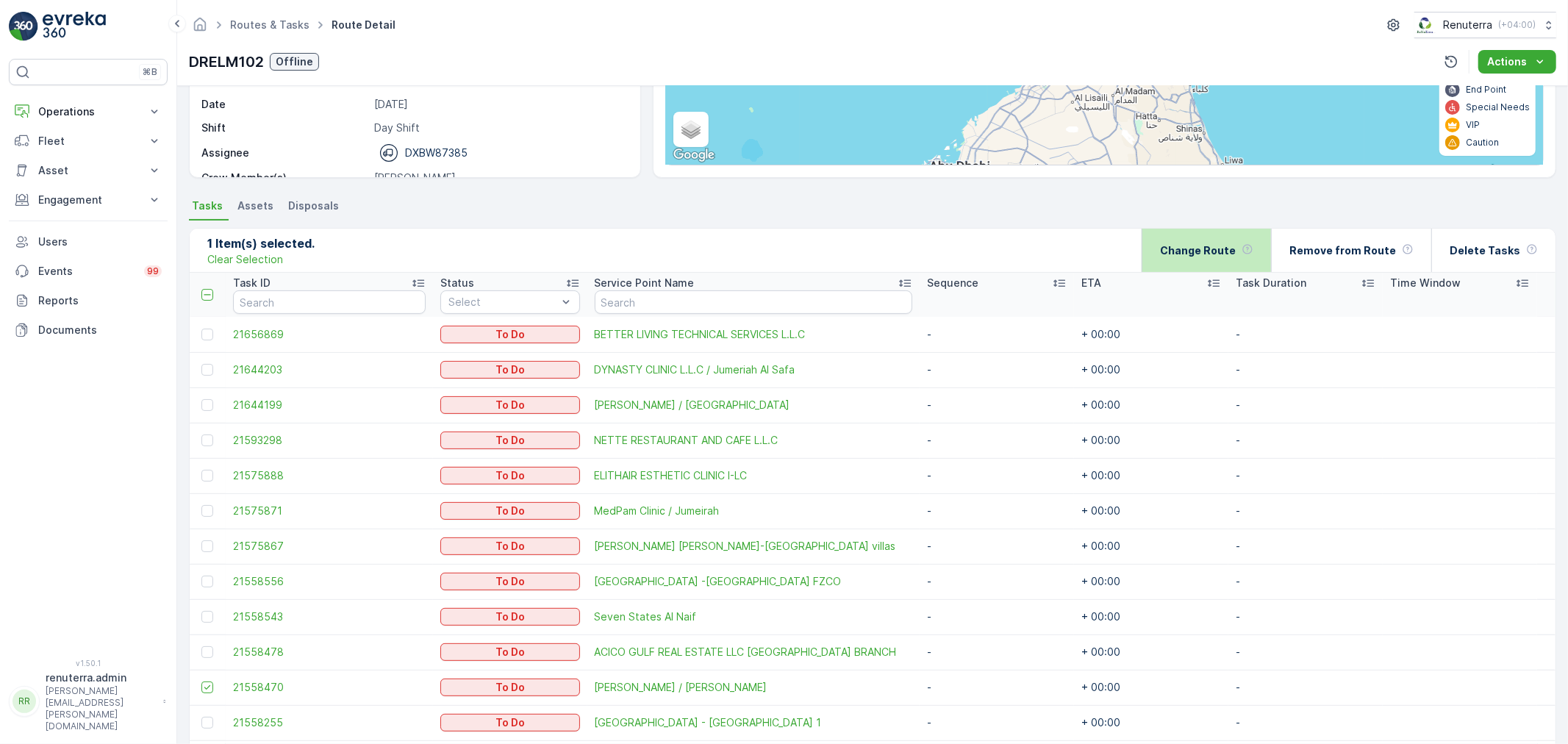
click at [1196, 258] on div "Change Route" at bounding box center [1206, 250] width 94 height 43
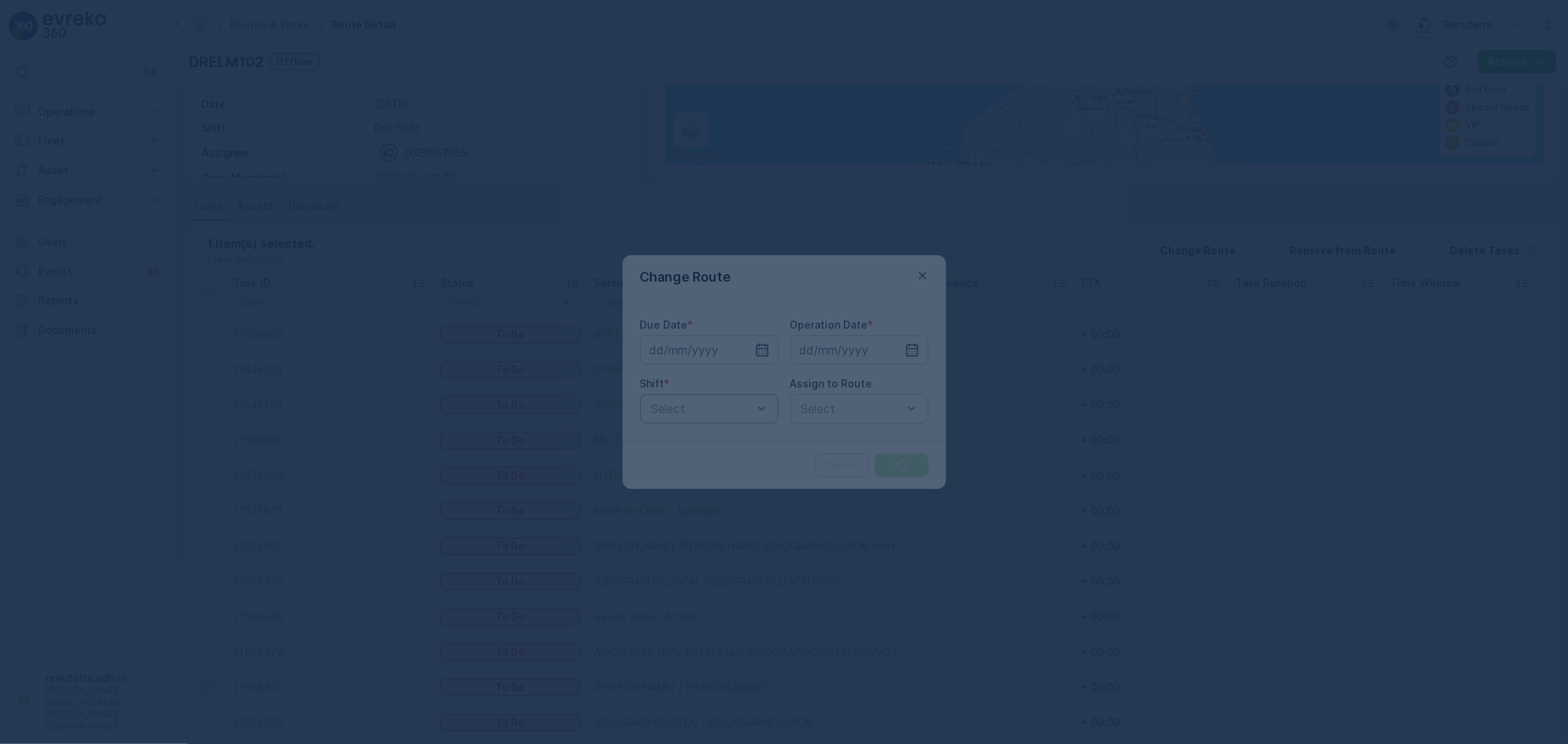
type input "[DATE]"
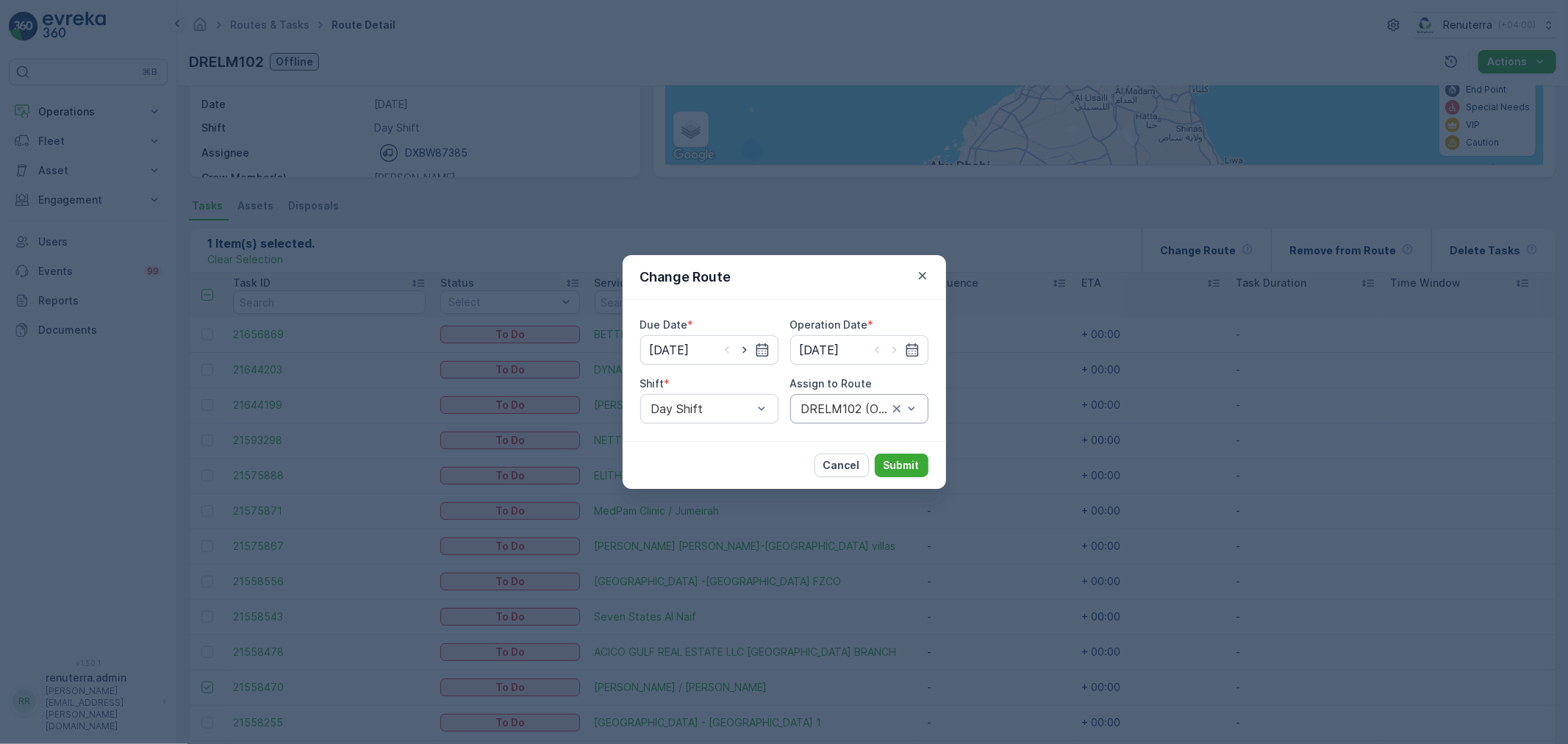
click at [921, 403] on div "DRELM102 (Offline) - DXBW87385" at bounding box center [859, 409] width 139 height 30
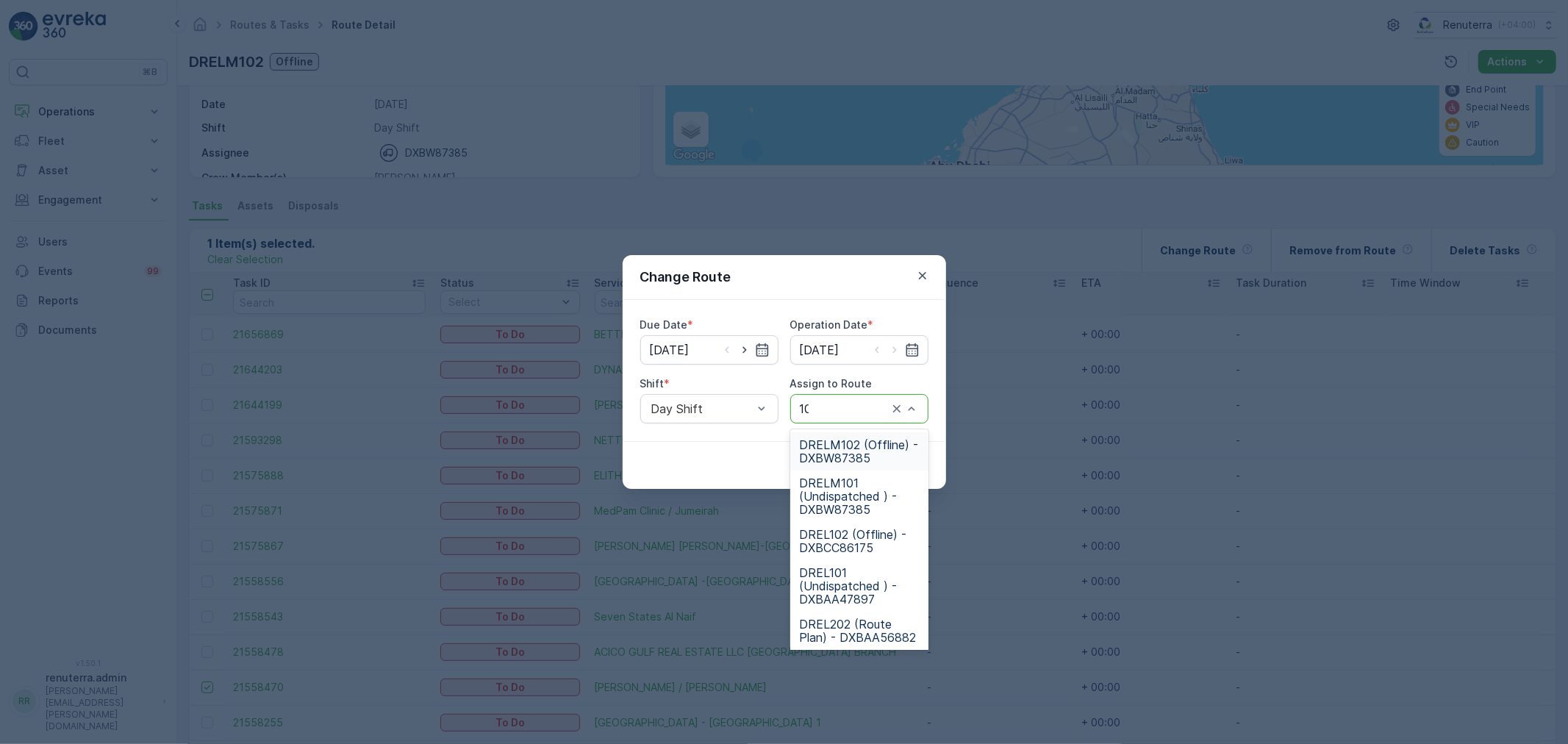
type input "101"
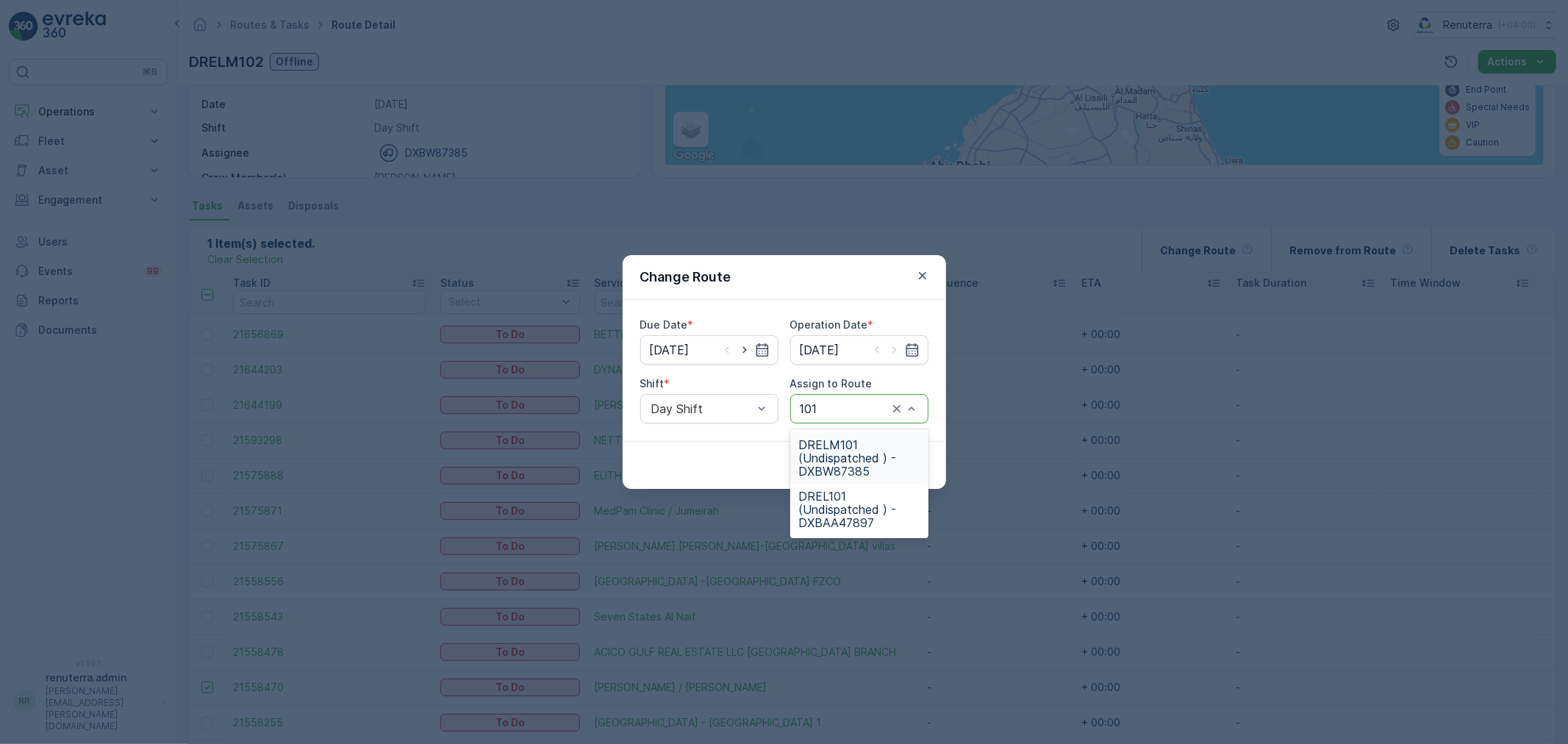
click at [888, 469] on span "DRELM101 (Undispatched ) - DXBW87385" at bounding box center [859, 458] width 120 height 40
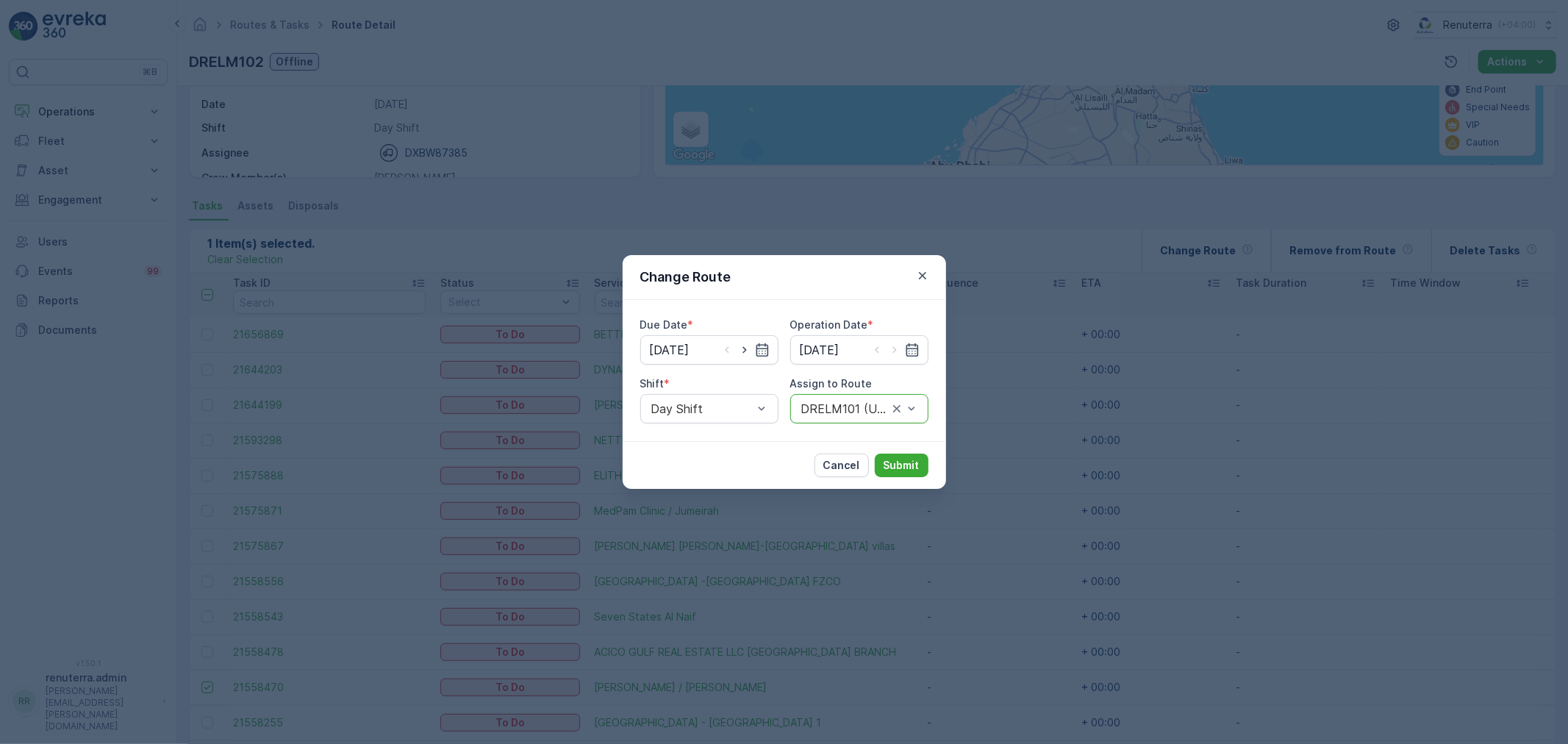
click at [939, 452] on div "Cancel Submit" at bounding box center [784, 465] width 323 height 48
click at [910, 456] on button "Submit" at bounding box center [901, 465] width 54 height 24
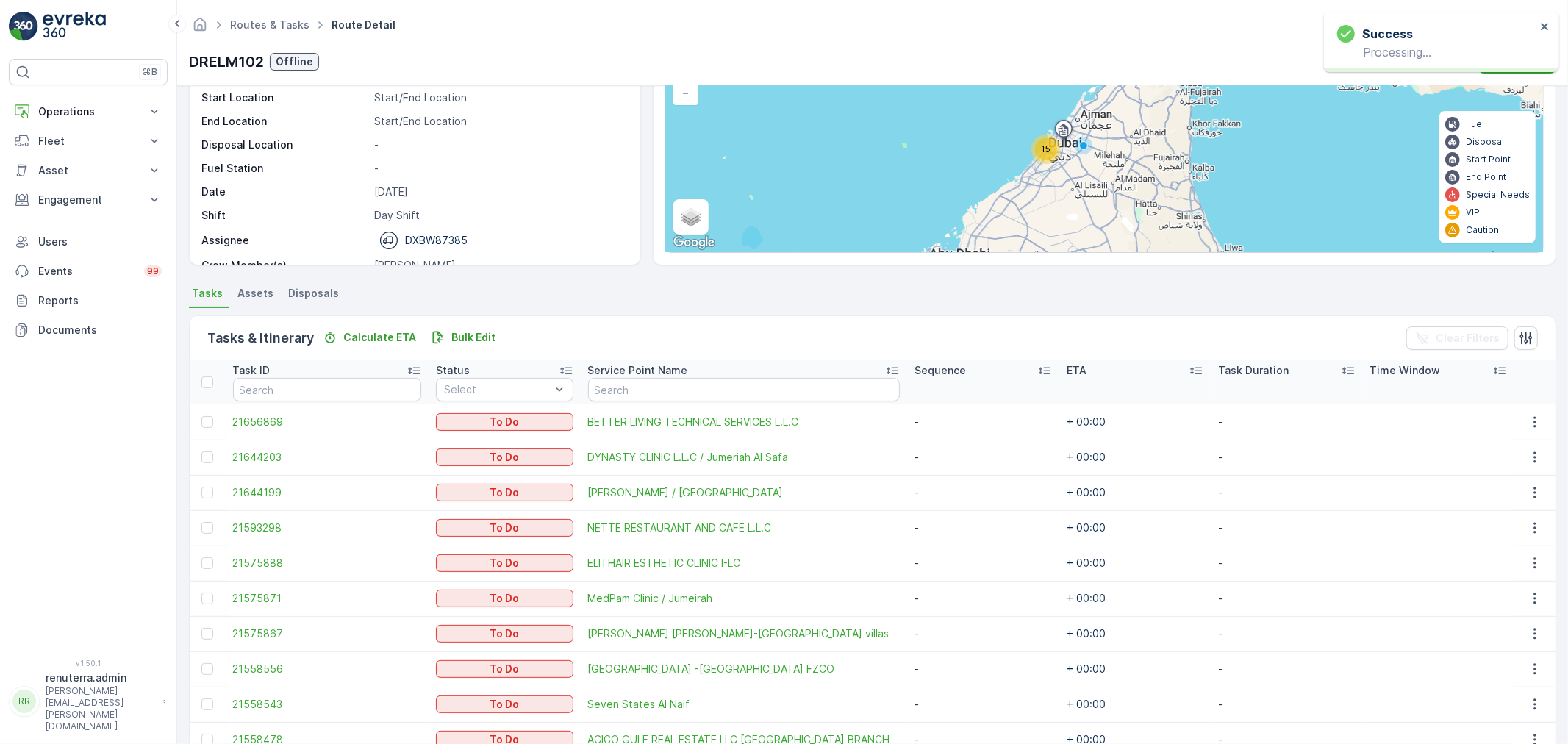
scroll to position [97, 0]
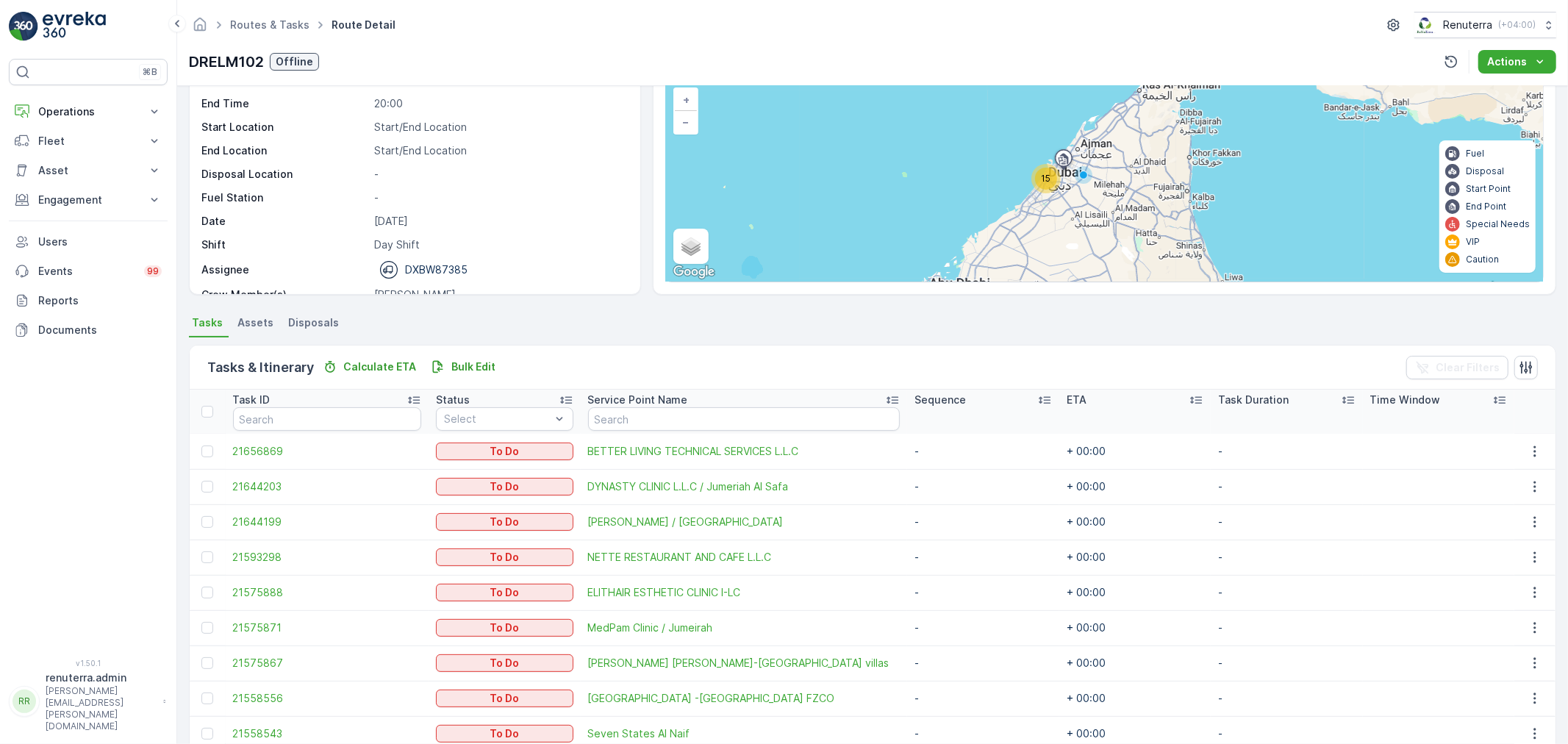
click at [211, 559] on div at bounding box center [207, 557] width 11 height 11
click at [202, 551] on input "checkbox" at bounding box center [202, 551] width 0 height 0
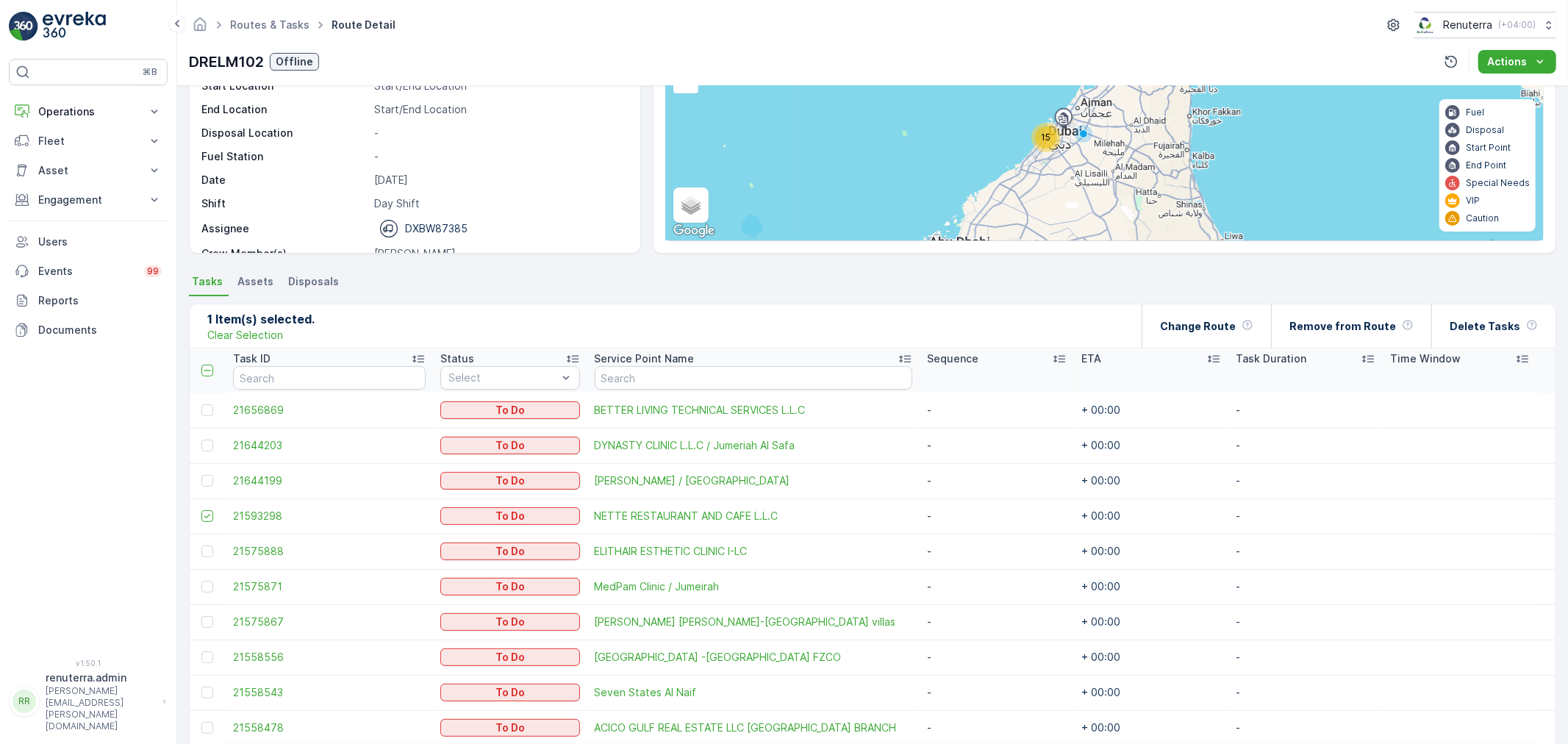
scroll to position [179, 0]
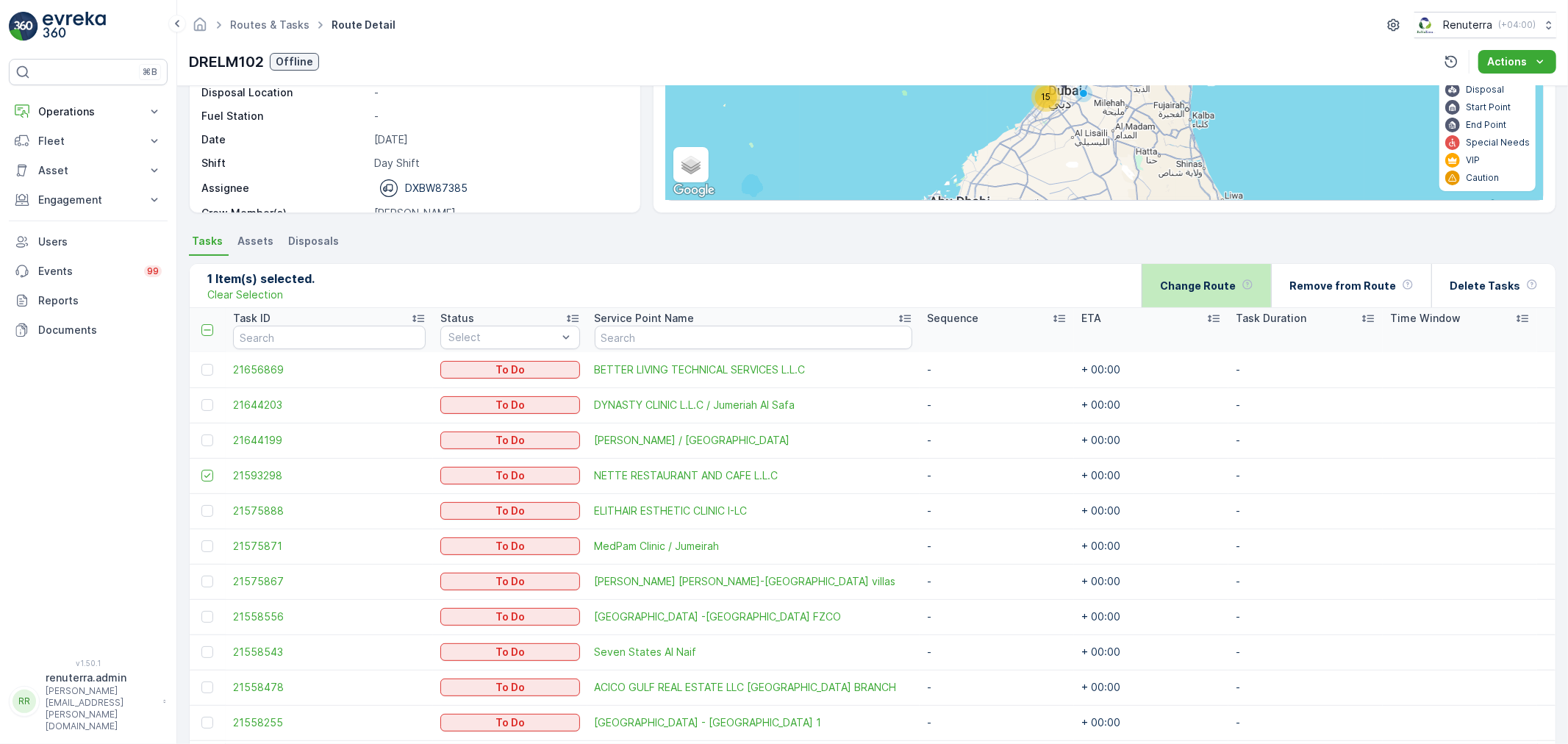
click at [1236, 291] on p "Change Route" at bounding box center [1197, 286] width 75 height 14
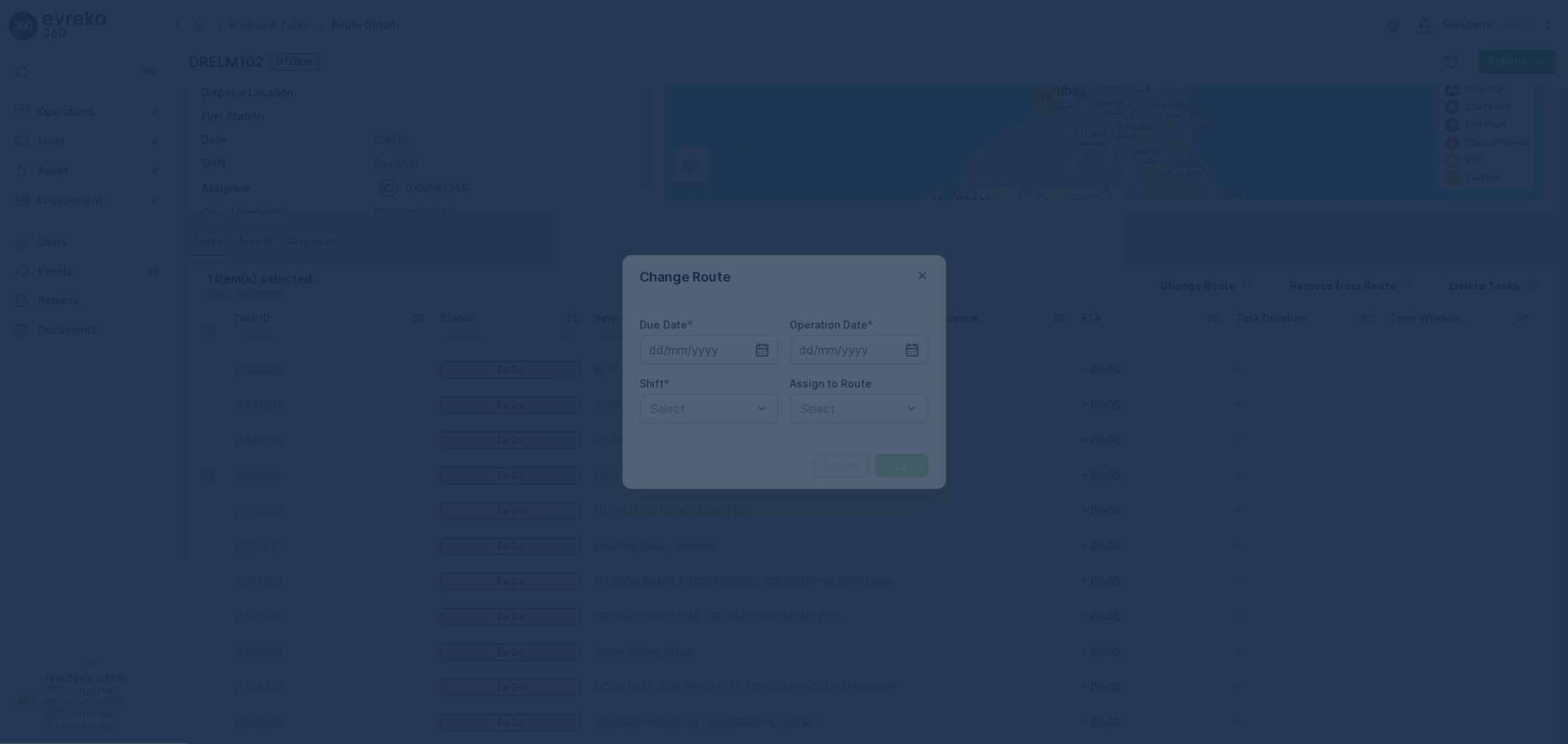
type input "[DATE]"
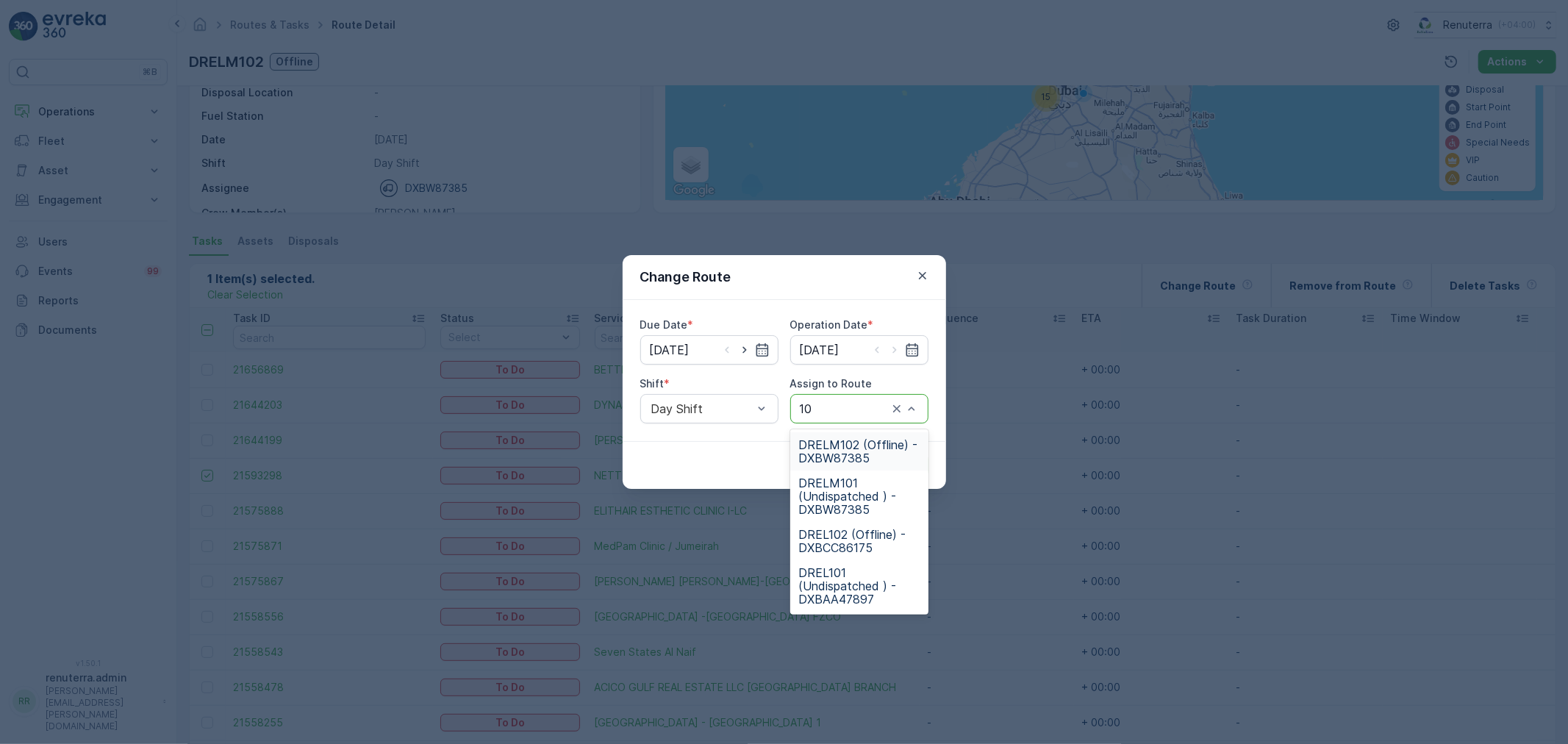
type input "101"
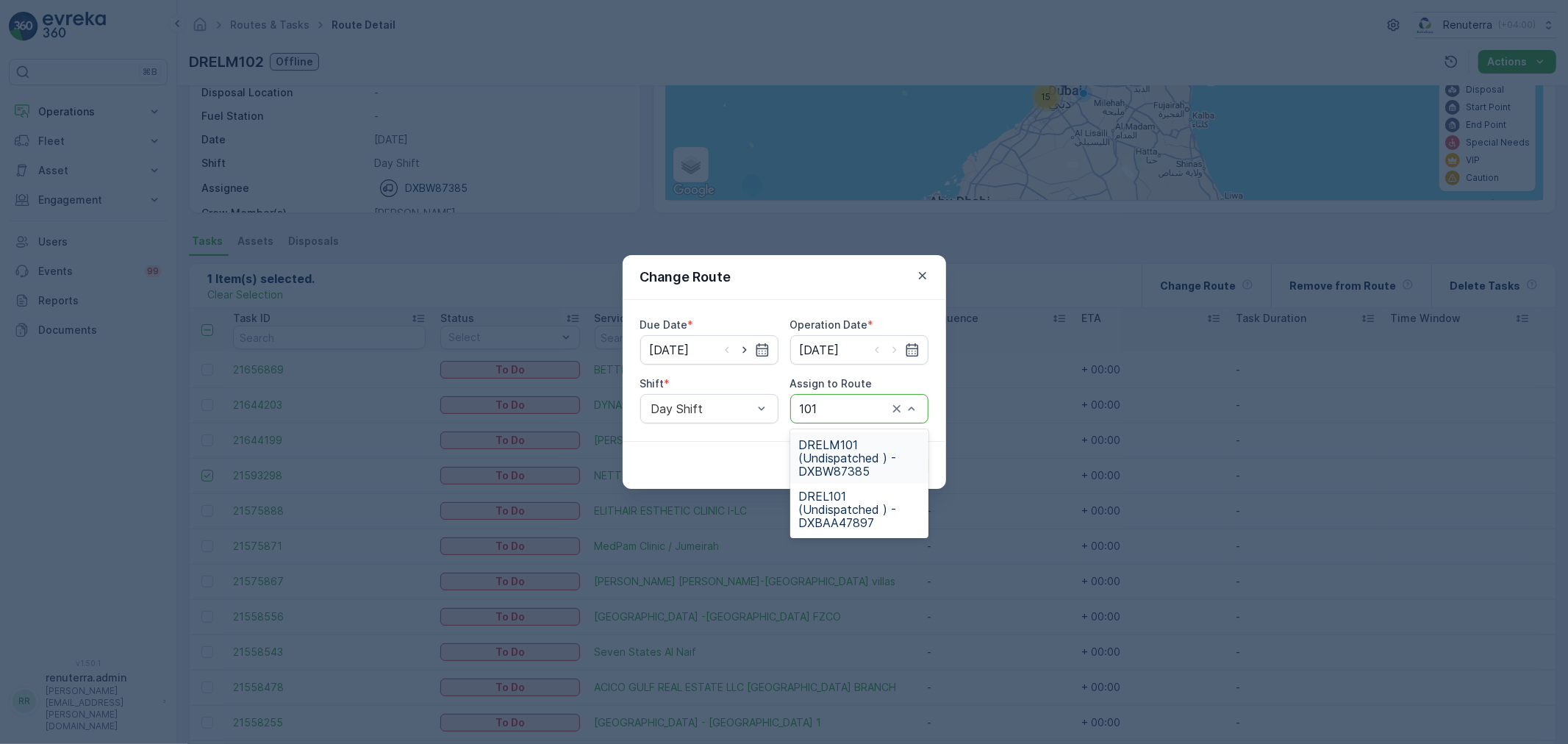
click at [861, 449] on span "DRELM101 (Undispatched ) - DXBW87385" at bounding box center [859, 458] width 120 height 40
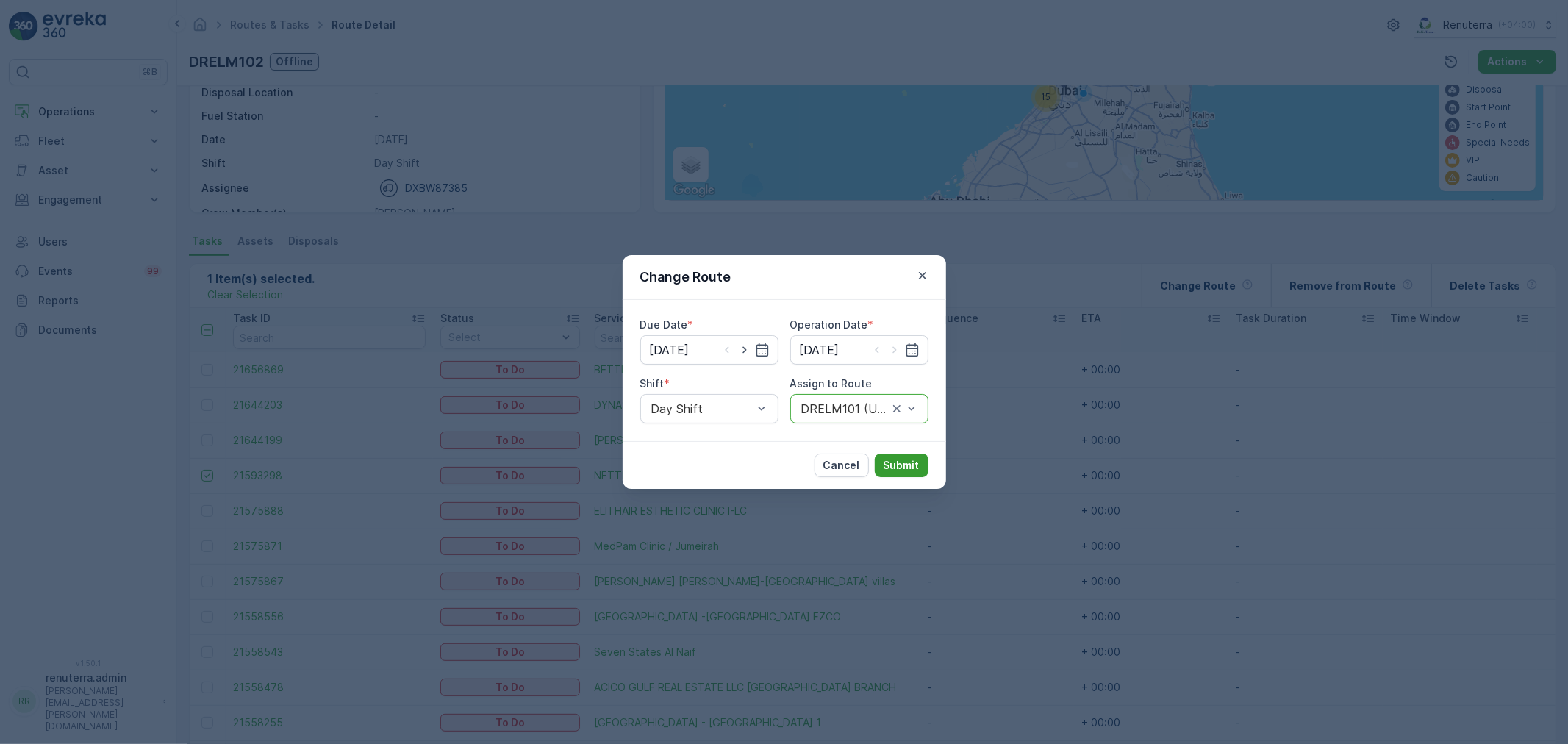
click at [902, 468] on p "Submit" at bounding box center [901, 465] width 36 height 14
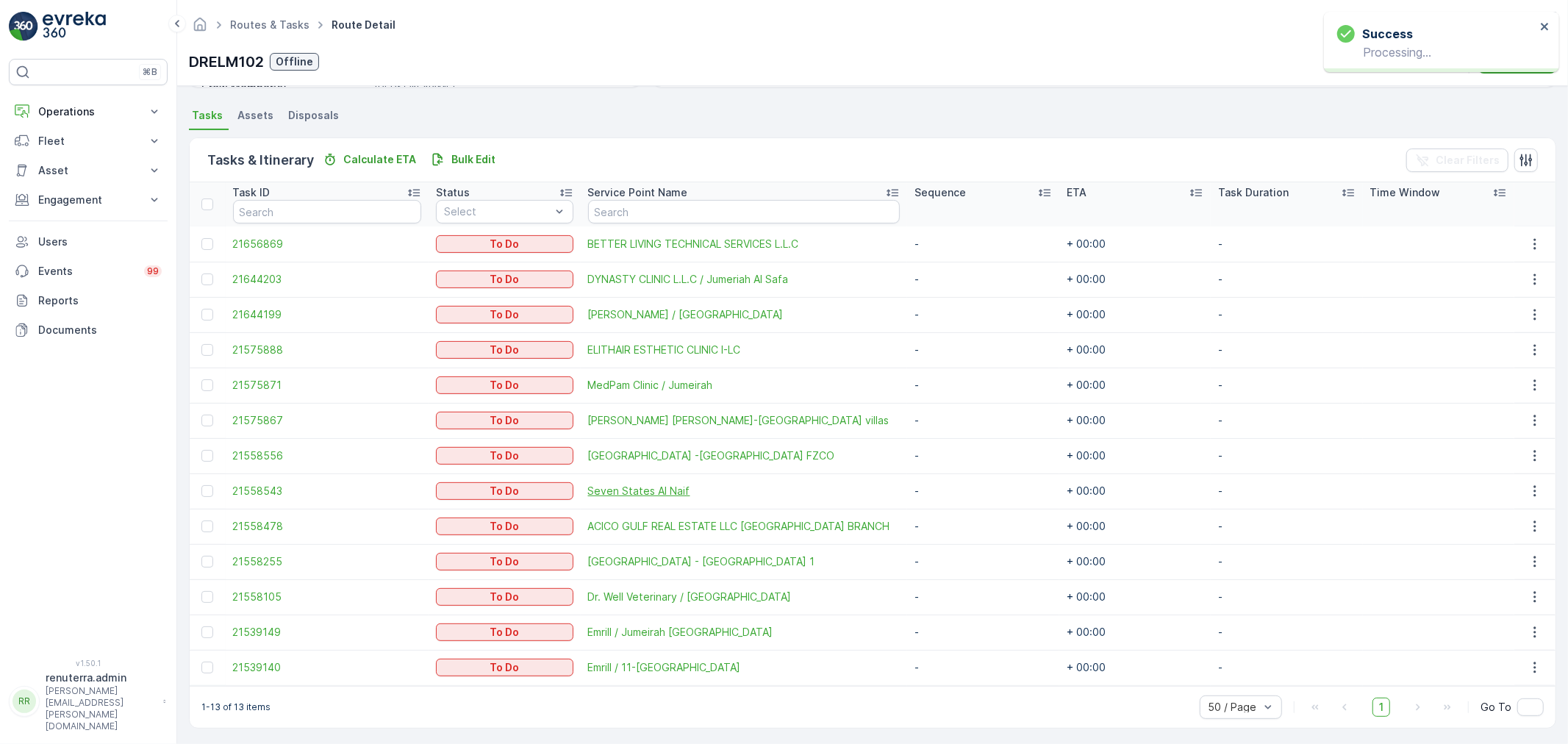
scroll to position [307, 0]
click at [639, 398] on td "MedPam Clinic / Jumeirah" at bounding box center [744, 383] width 327 height 35
click at [641, 405] on td "SAADI ABDULRAHIM HASSAN ALRAIS-Jumeriah villas" at bounding box center [744, 418] width 327 height 35
click at [658, 408] on td "SAADI ABDULRAHIM HASSAN ALRAIS-Jumeriah villas" at bounding box center [744, 418] width 327 height 35
click at [636, 596] on span "Dr. Well Veterinary / Jumeirah" at bounding box center [744, 595] width 313 height 14
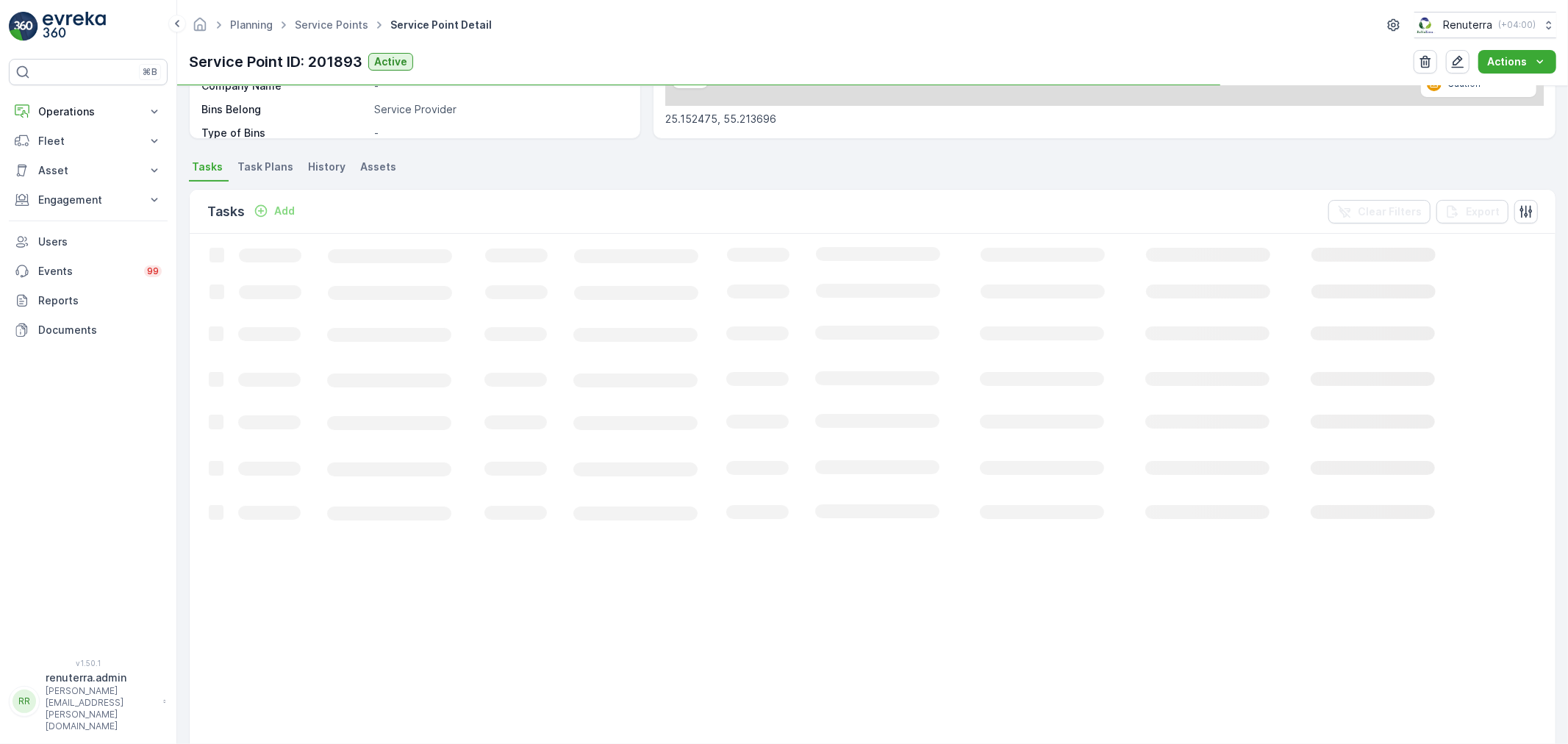
scroll to position [327, 0]
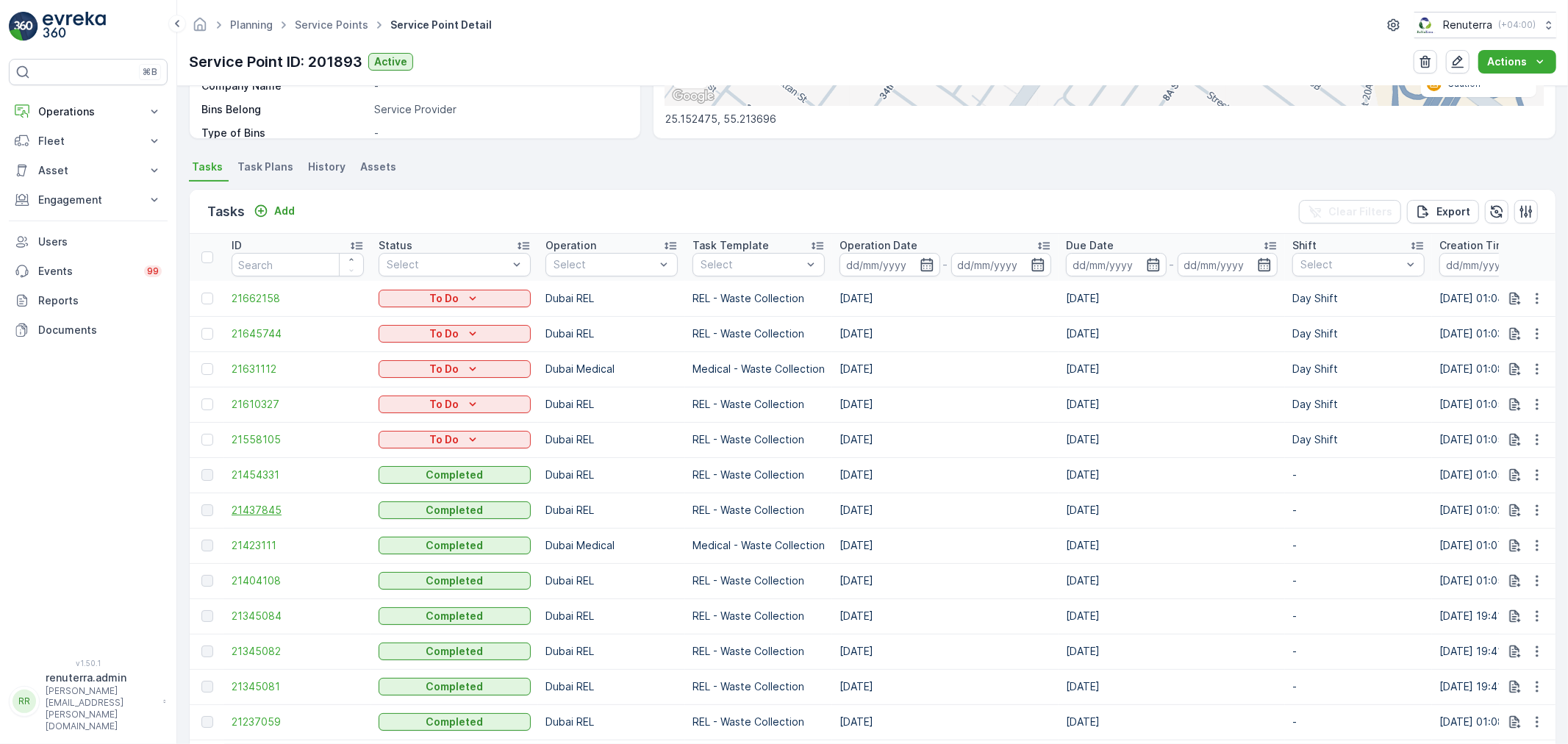
click at [256, 512] on span "21437845" at bounding box center [298, 510] width 132 height 14
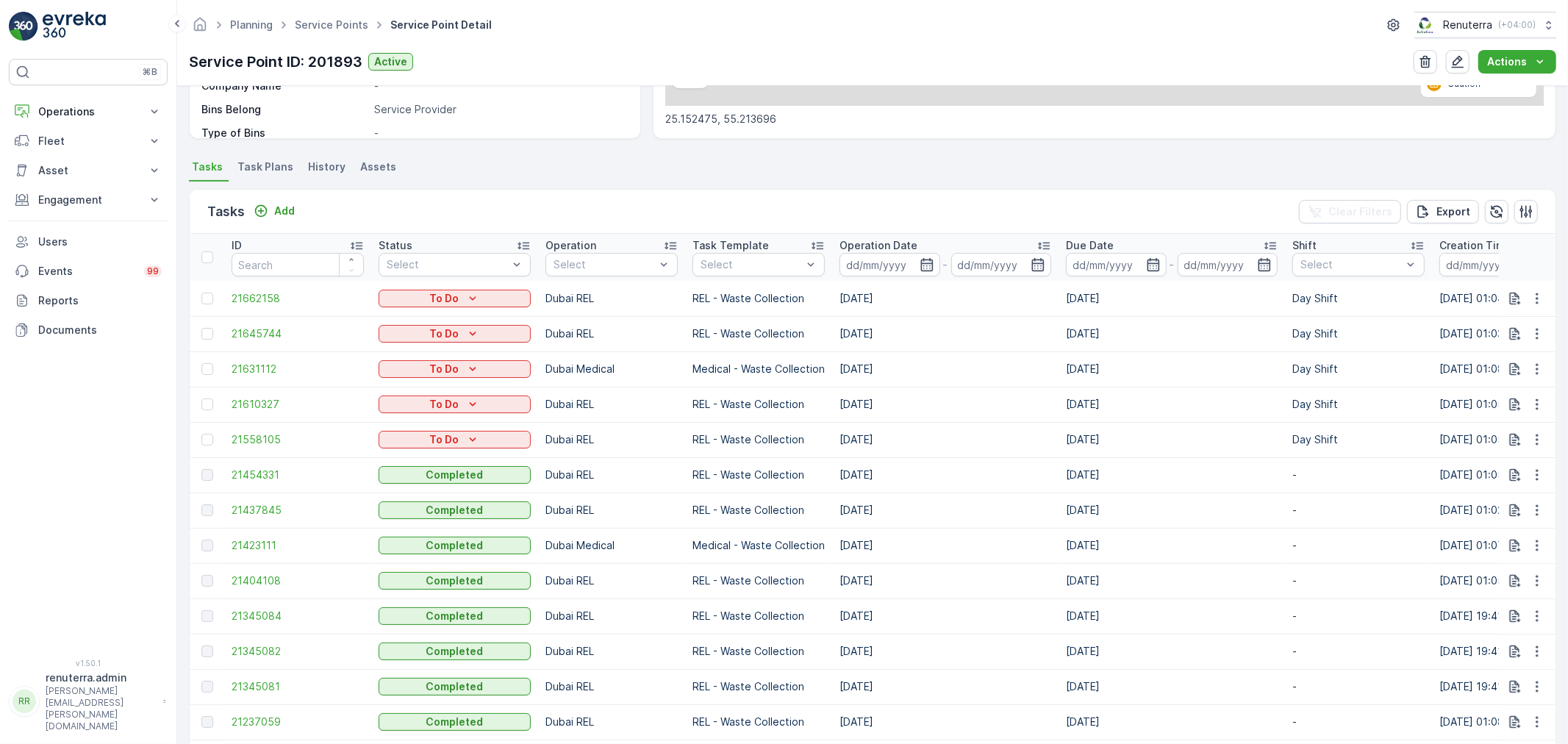
scroll to position [4, 0]
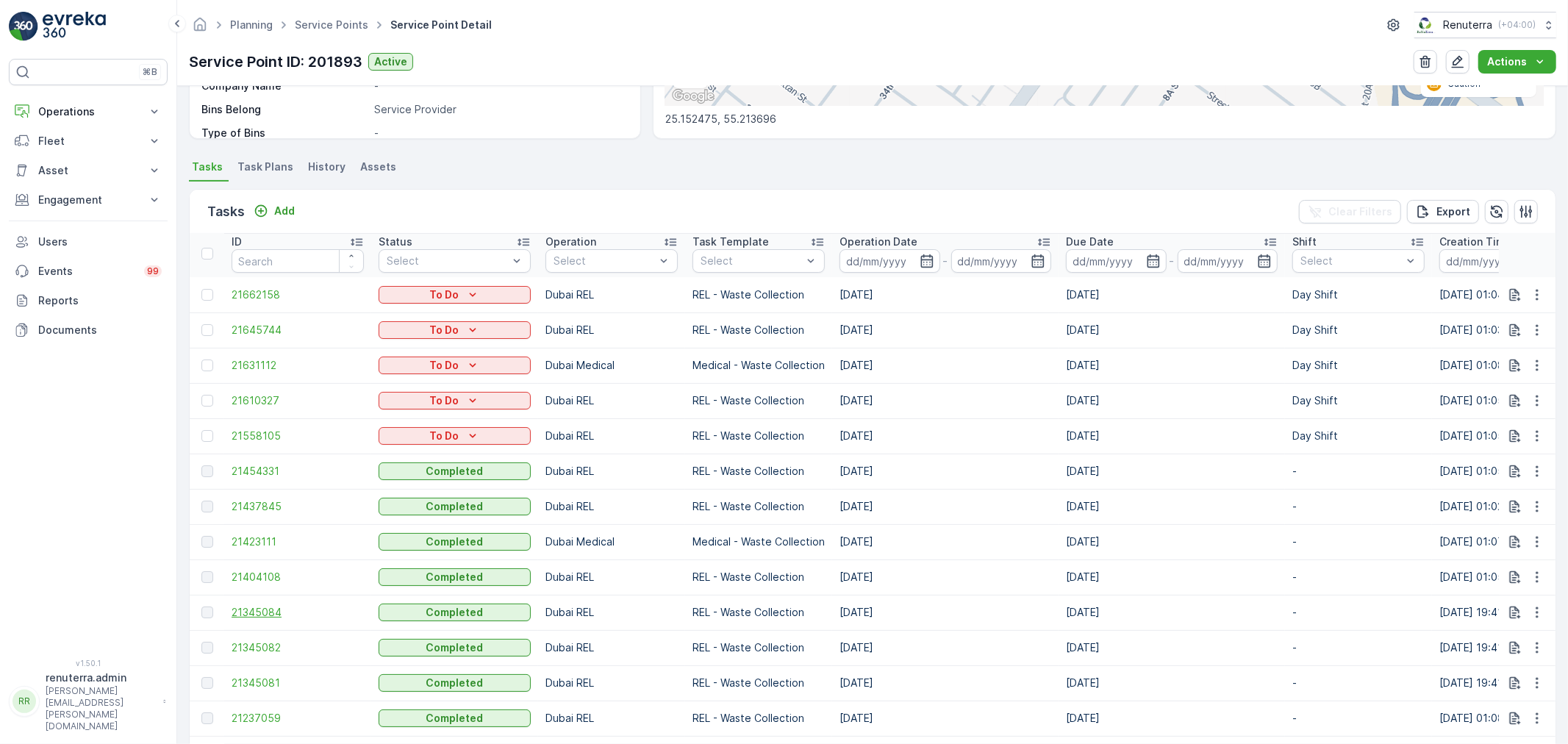
click at [254, 612] on span "21345084" at bounding box center [298, 612] width 132 height 14
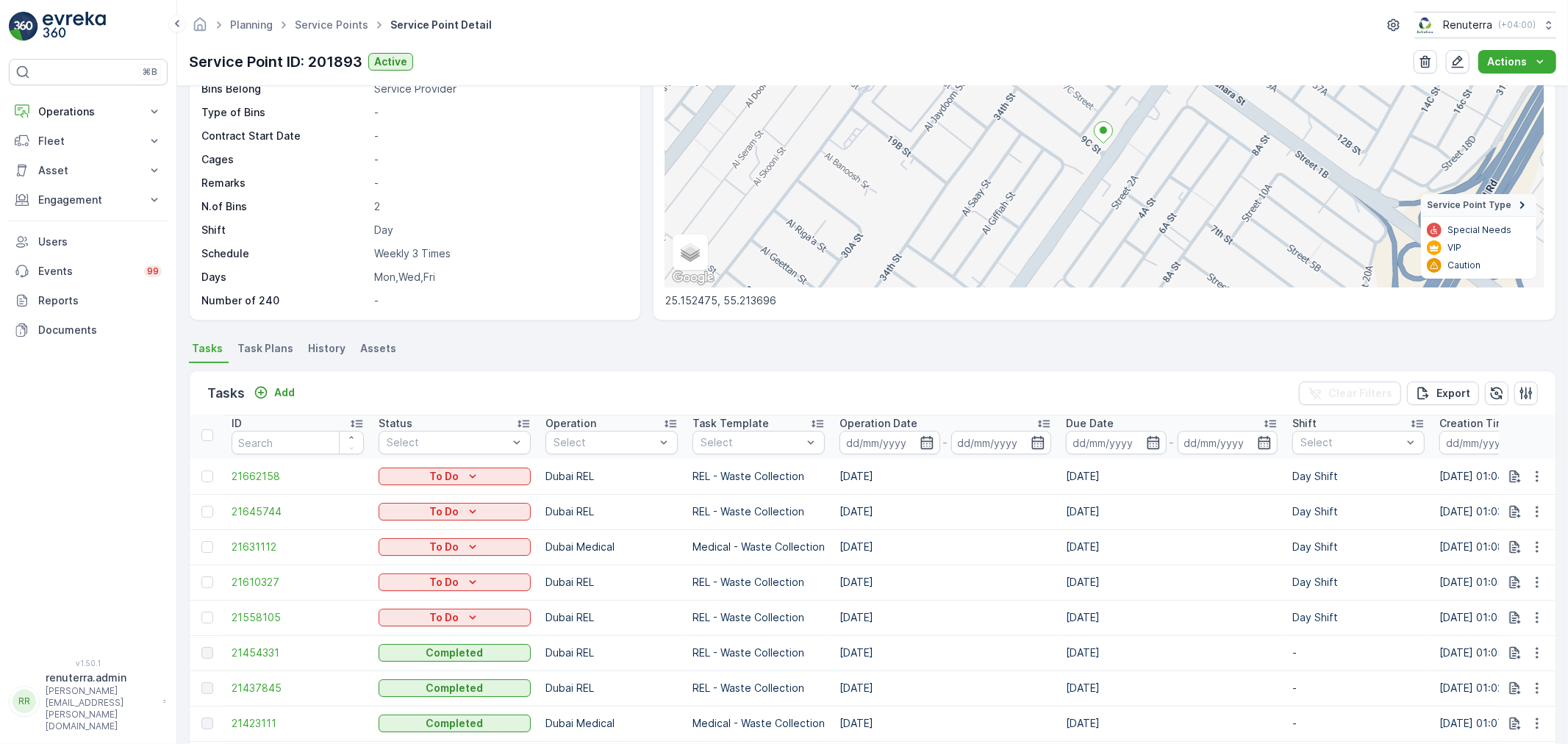
scroll to position [163, 0]
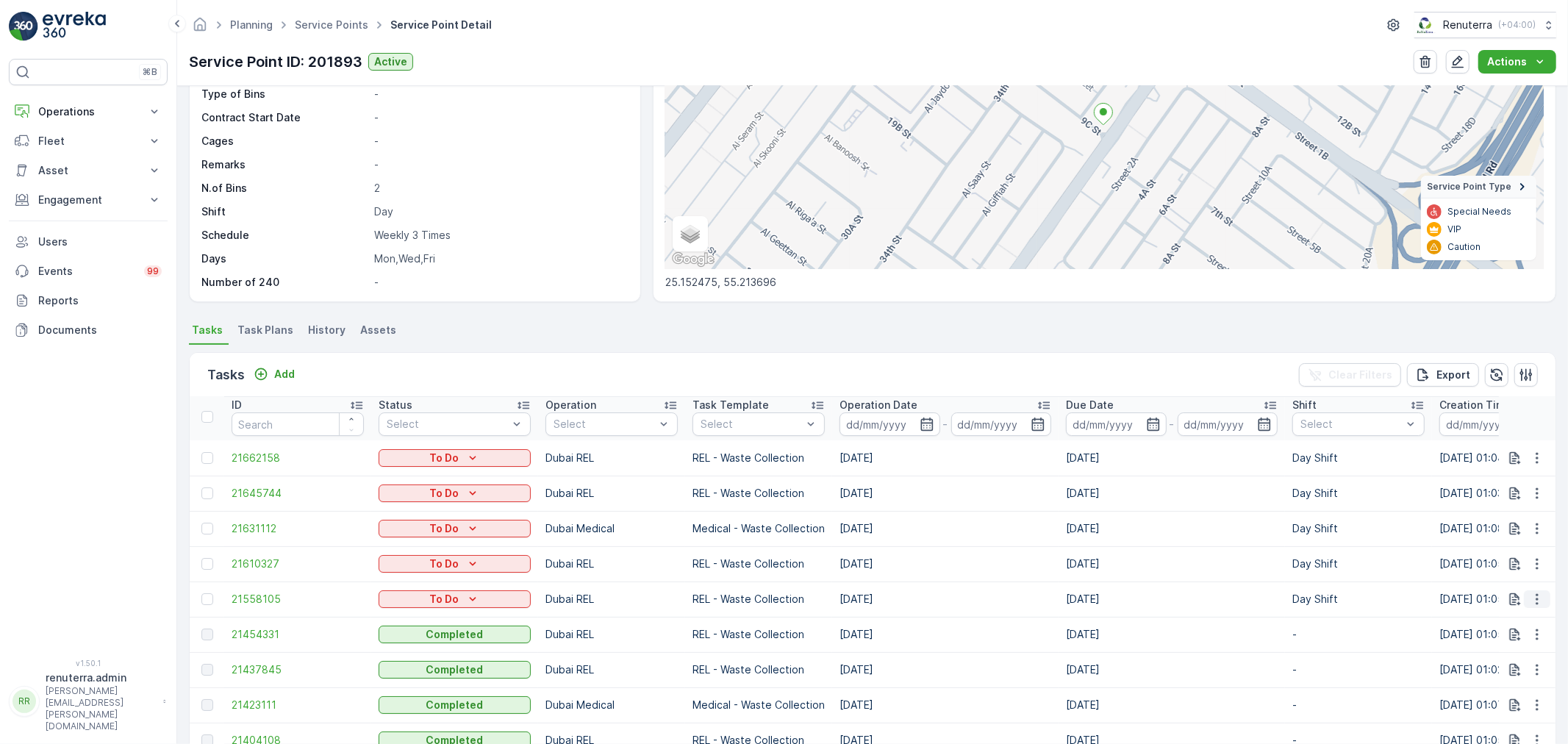
click at [1541, 601] on button "button" at bounding box center [1537, 599] width 27 height 18
click at [1509, 663] on span "Change Route" at bounding box center [1499, 661] width 72 height 14
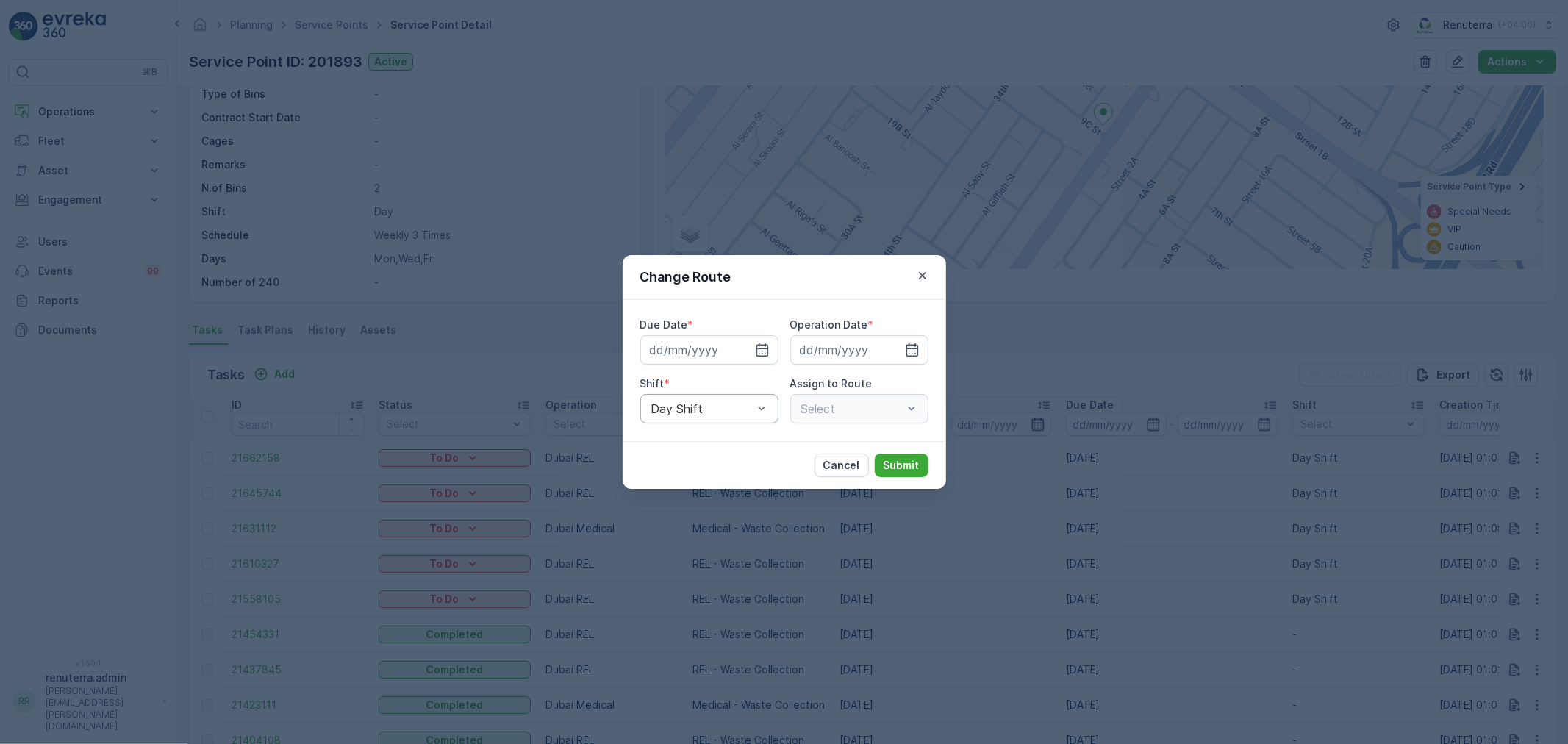
type input "[DATE]"
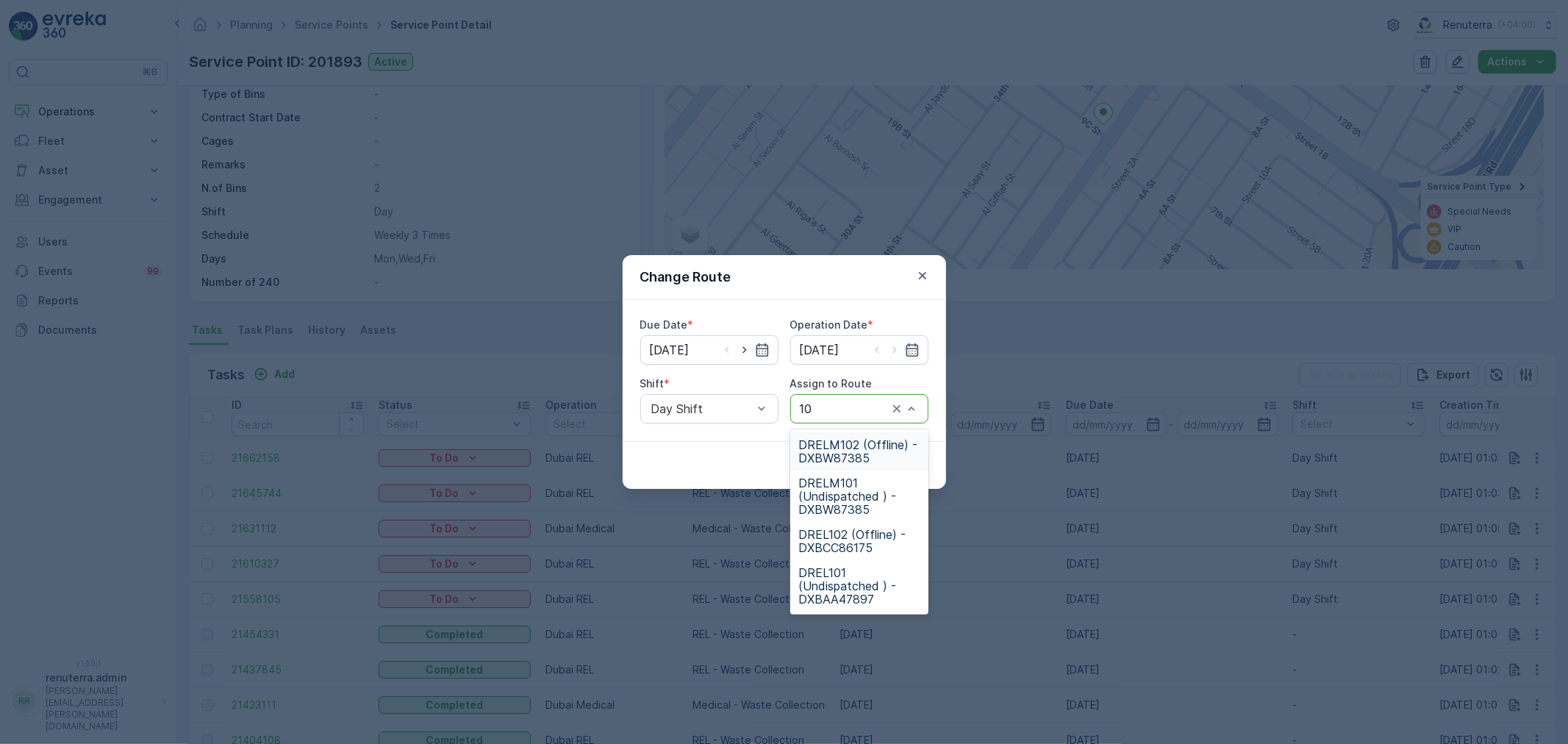
type input "101"
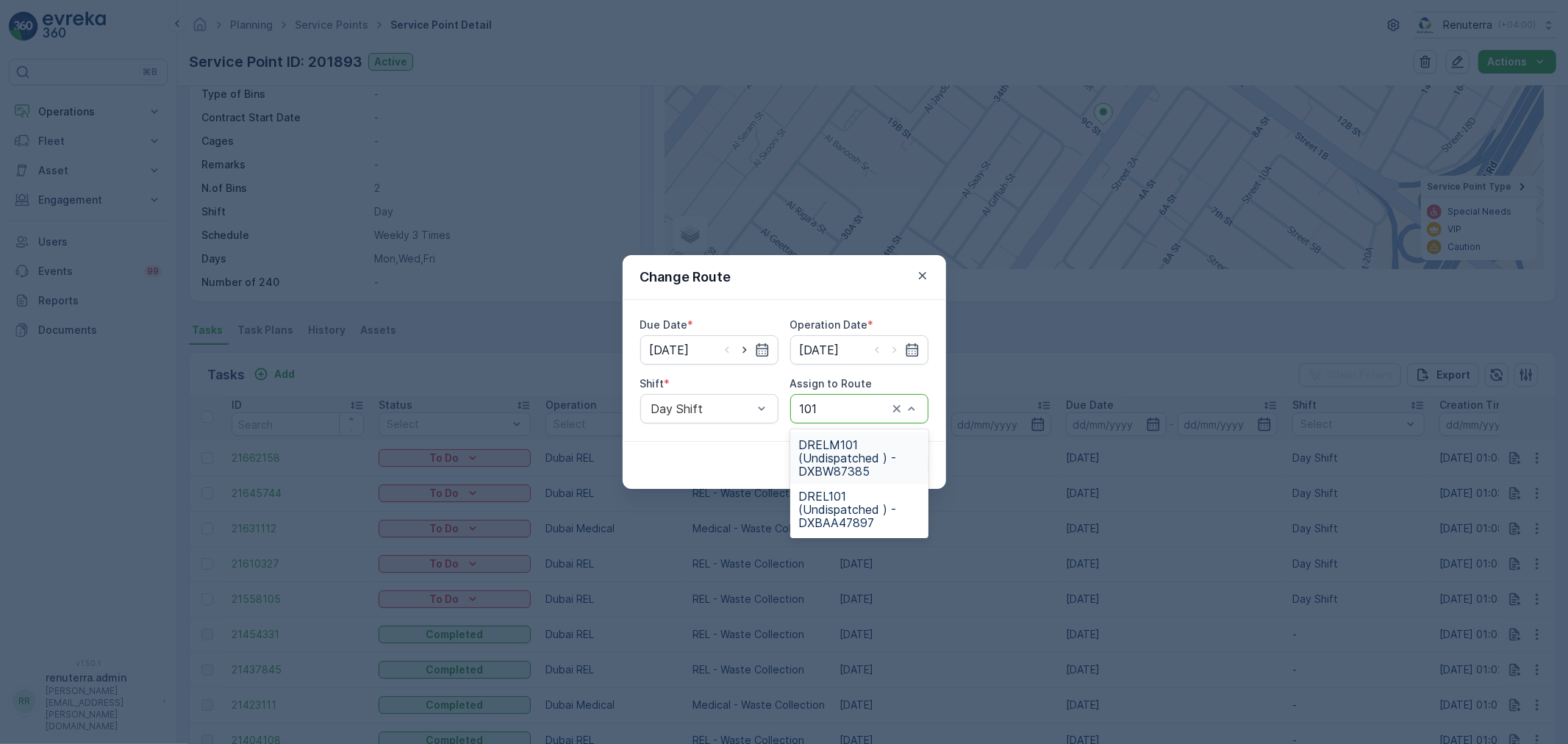
drag, startPoint x: 846, startPoint y: 458, endPoint x: 880, endPoint y: 468, distance: 35.4
click at [847, 458] on span "DRELM101 (Undispatched ) - DXBW87385" at bounding box center [859, 458] width 120 height 40
click at [894, 462] on p "Submit" at bounding box center [901, 465] width 36 height 14
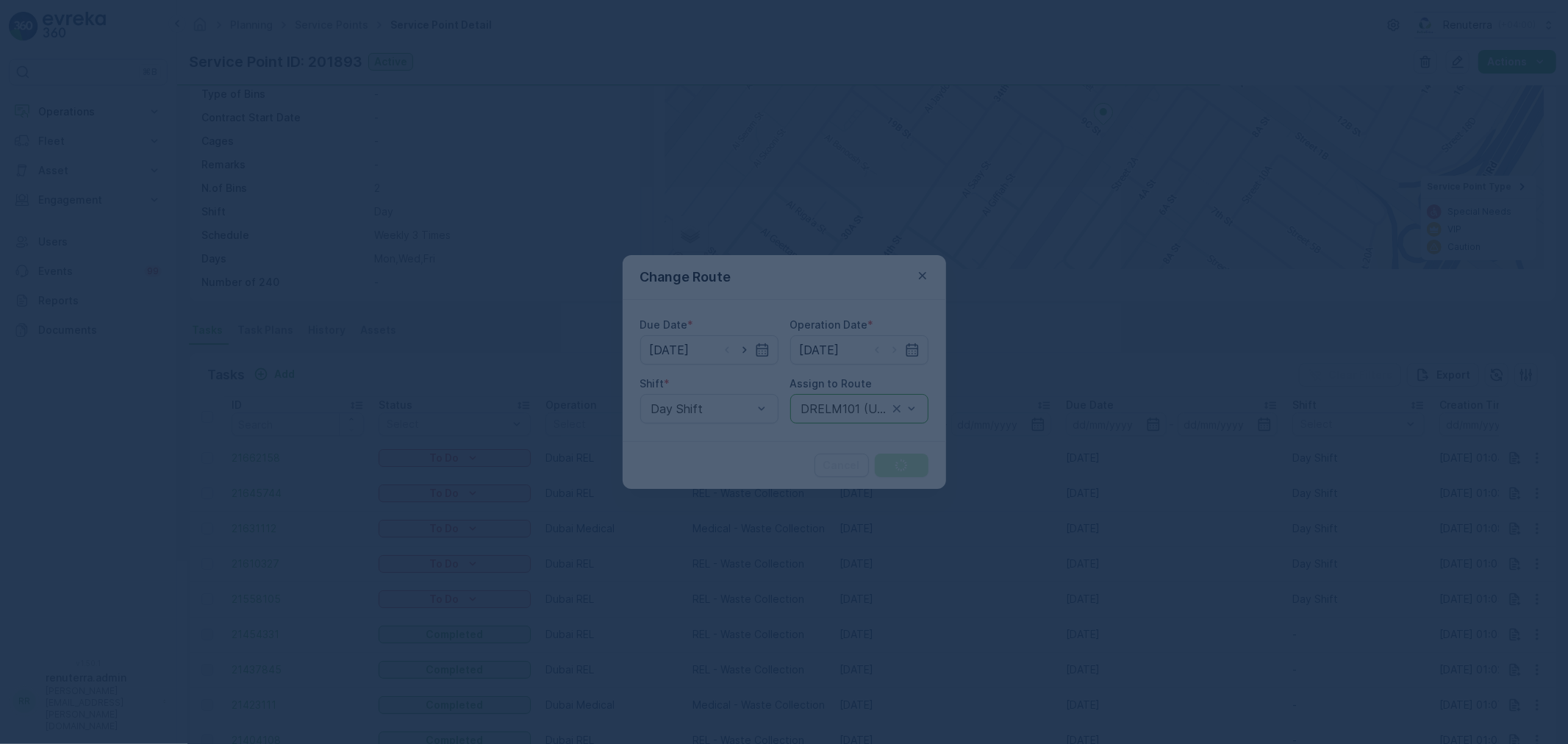
scroll to position [0, 0]
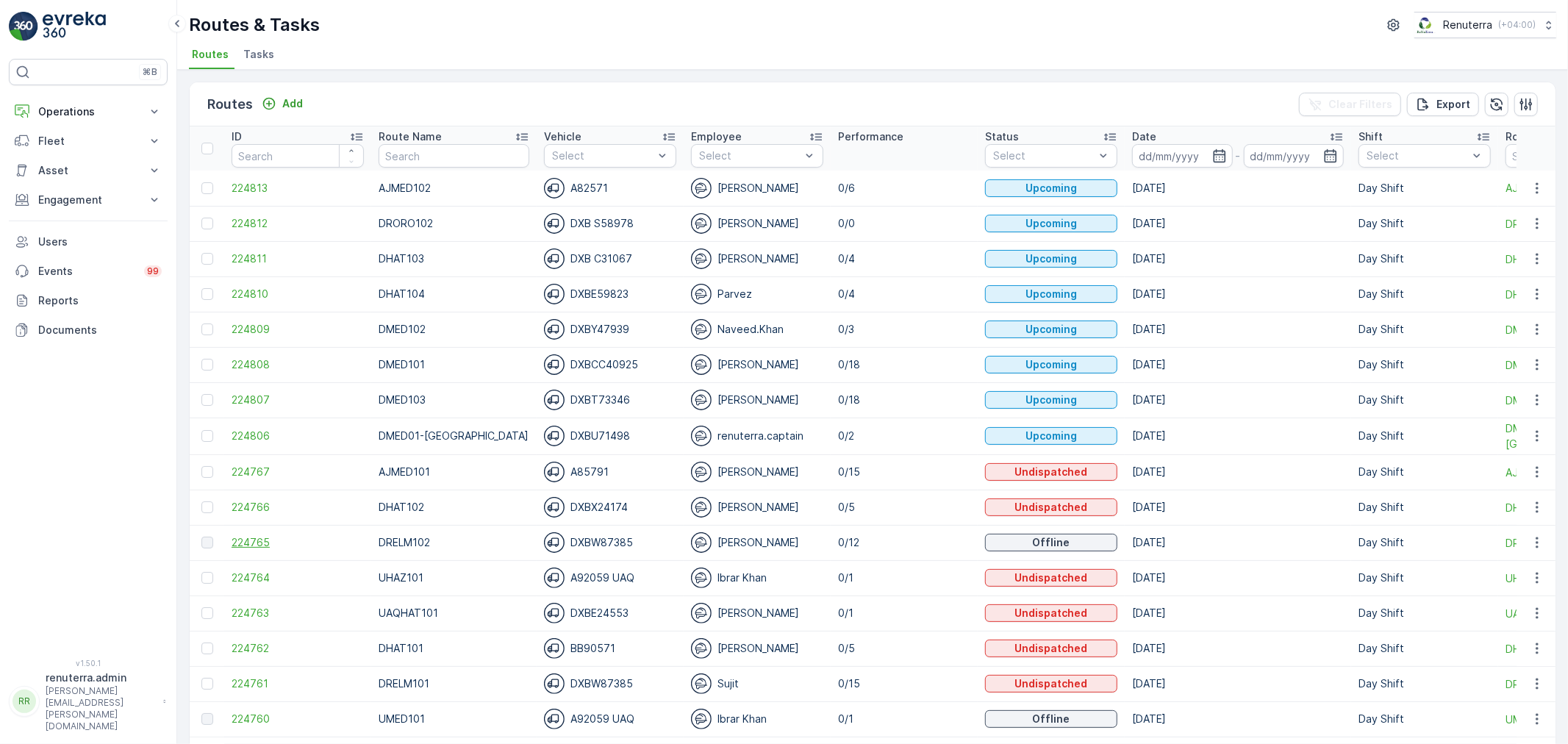
click at [250, 547] on span "224765" at bounding box center [298, 542] width 132 height 14
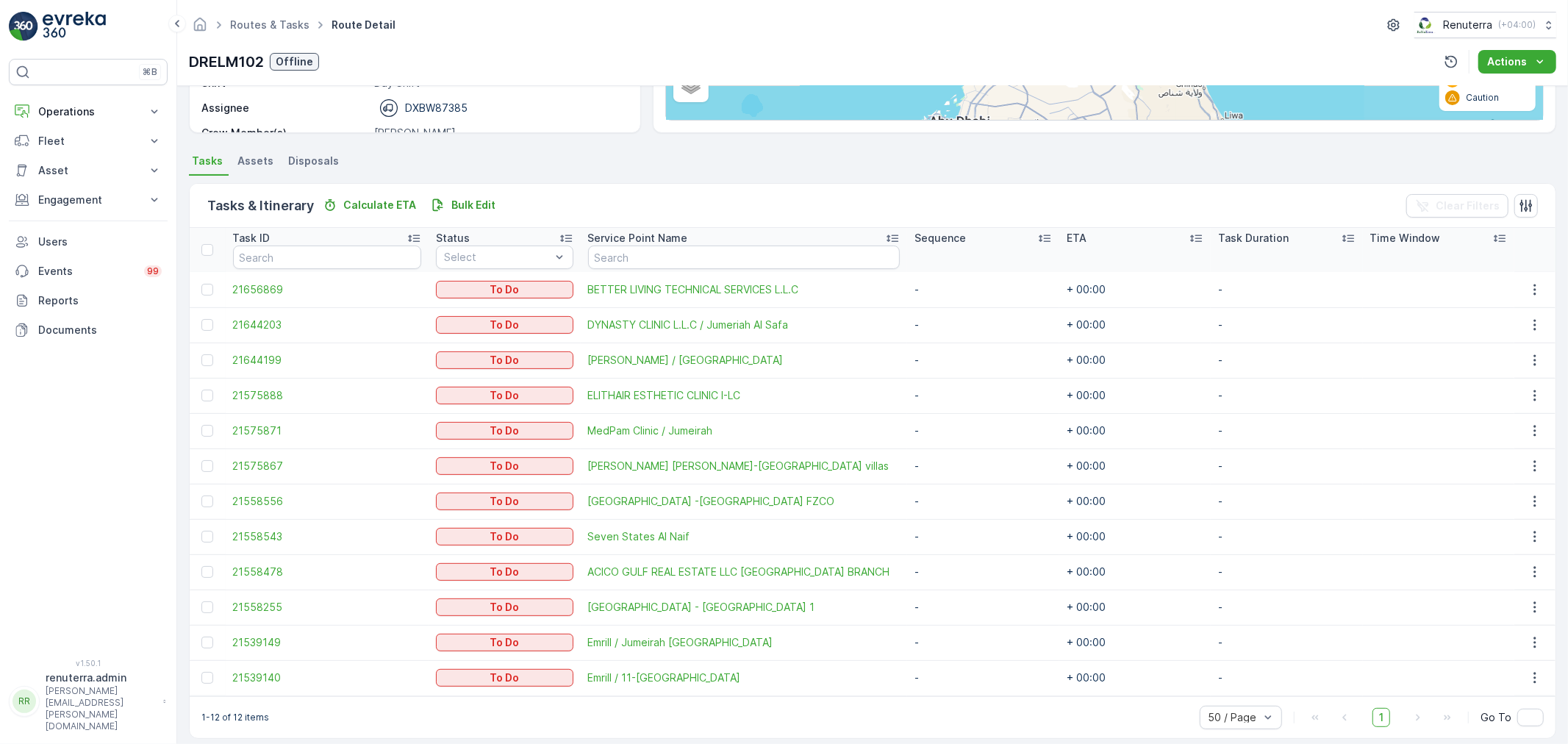
scroll to position [272, 0]
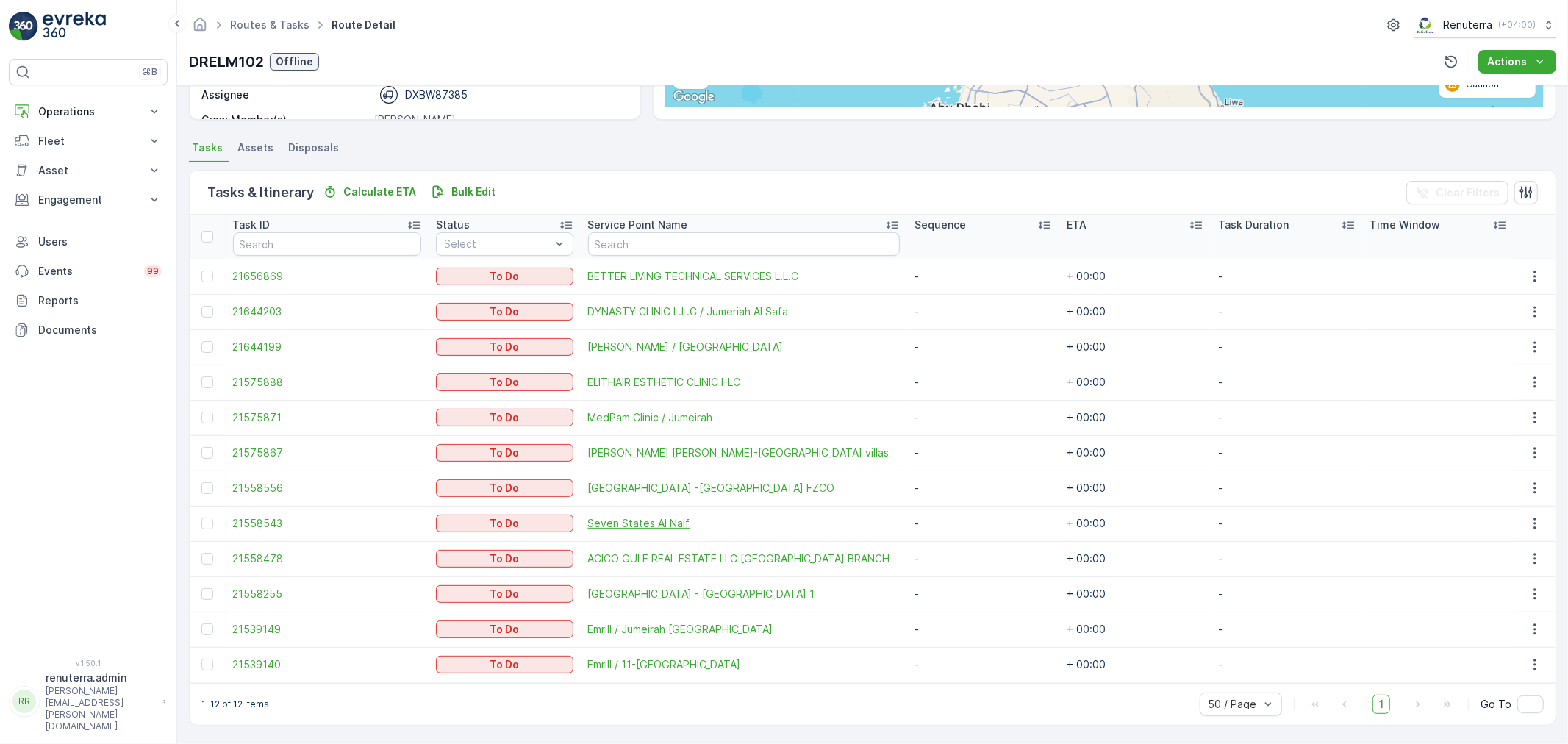
click at [644, 524] on span "Seven States Al Naif" at bounding box center [744, 523] width 313 height 14
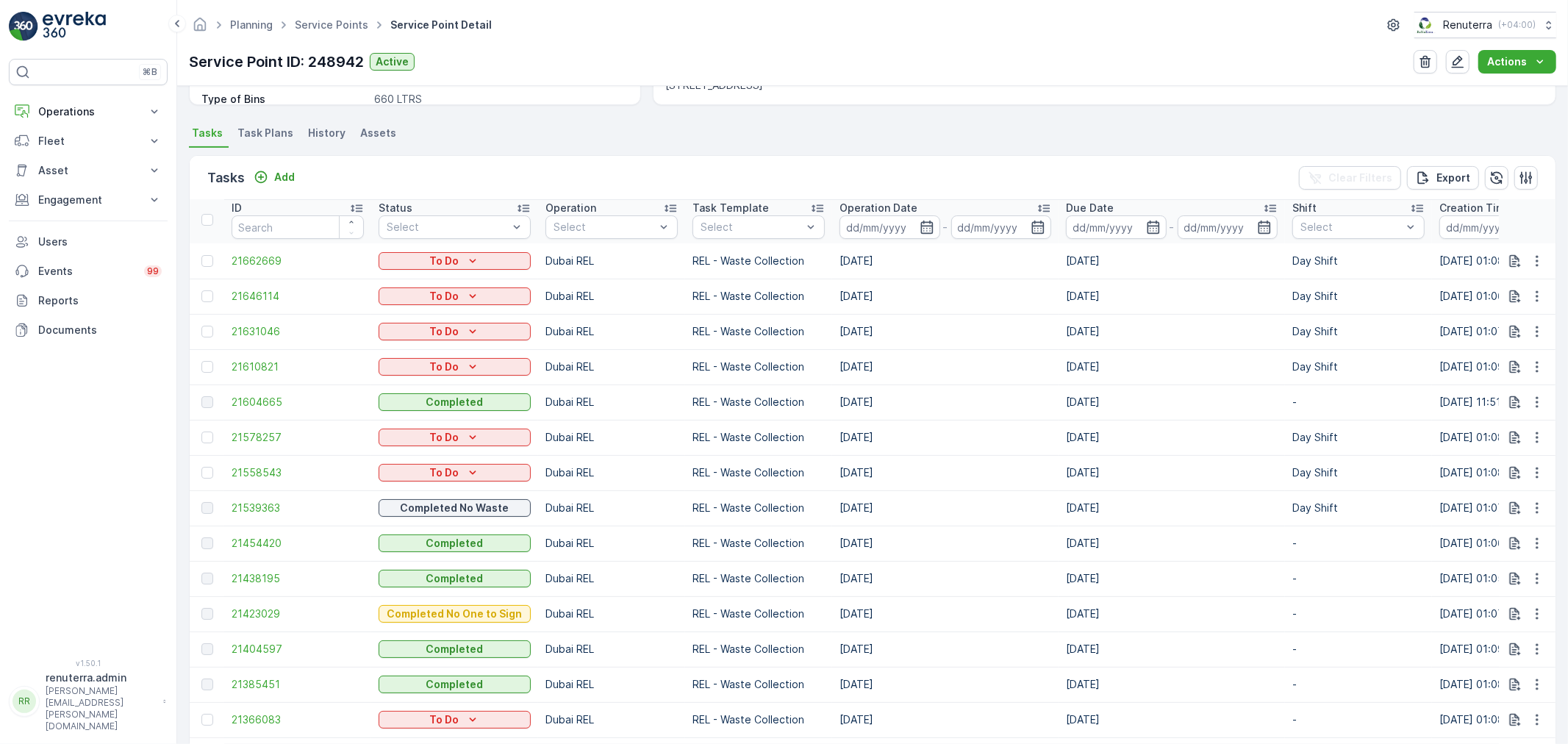
scroll to position [408, 0]
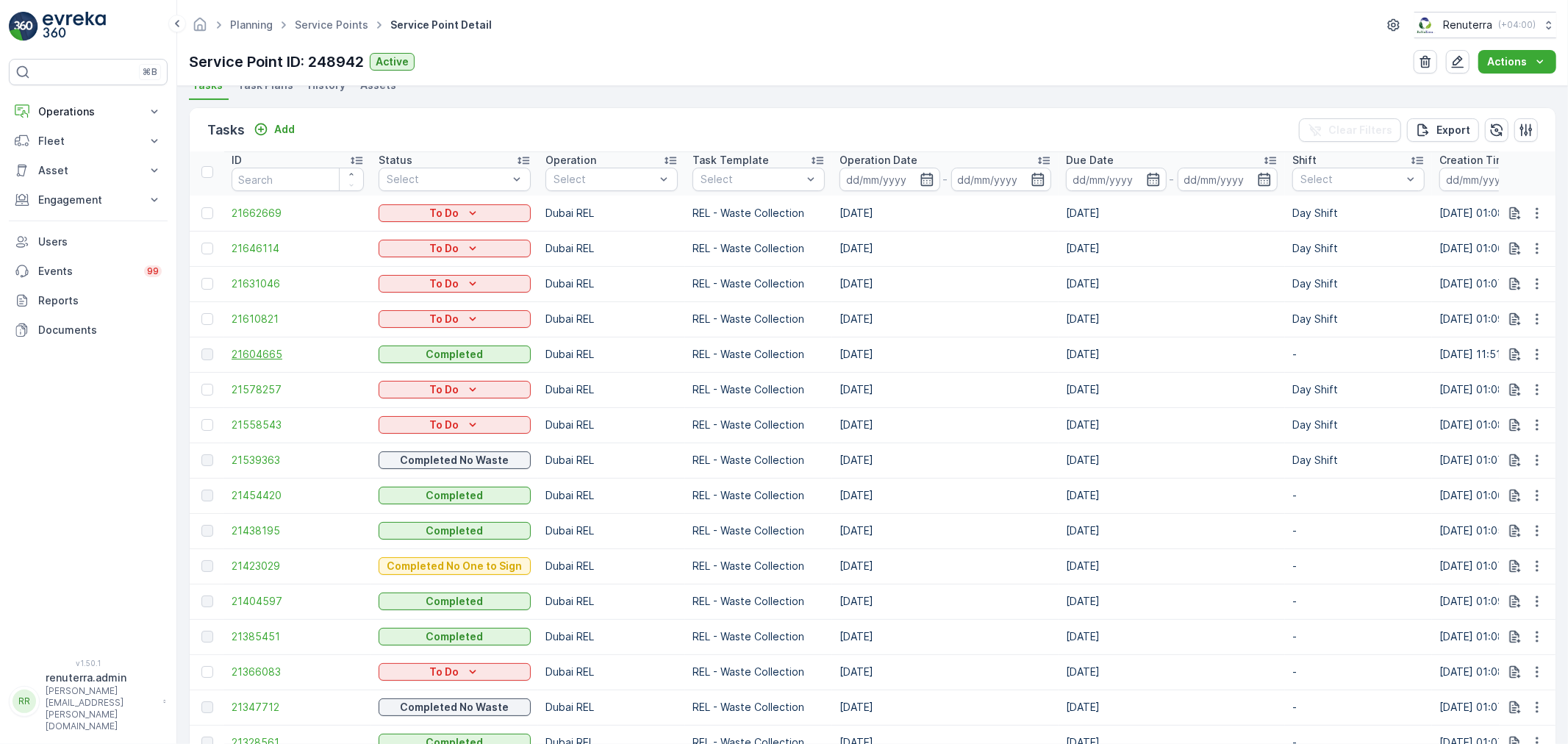
click at [266, 348] on span "21604665" at bounding box center [298, 354] width 132 height 14
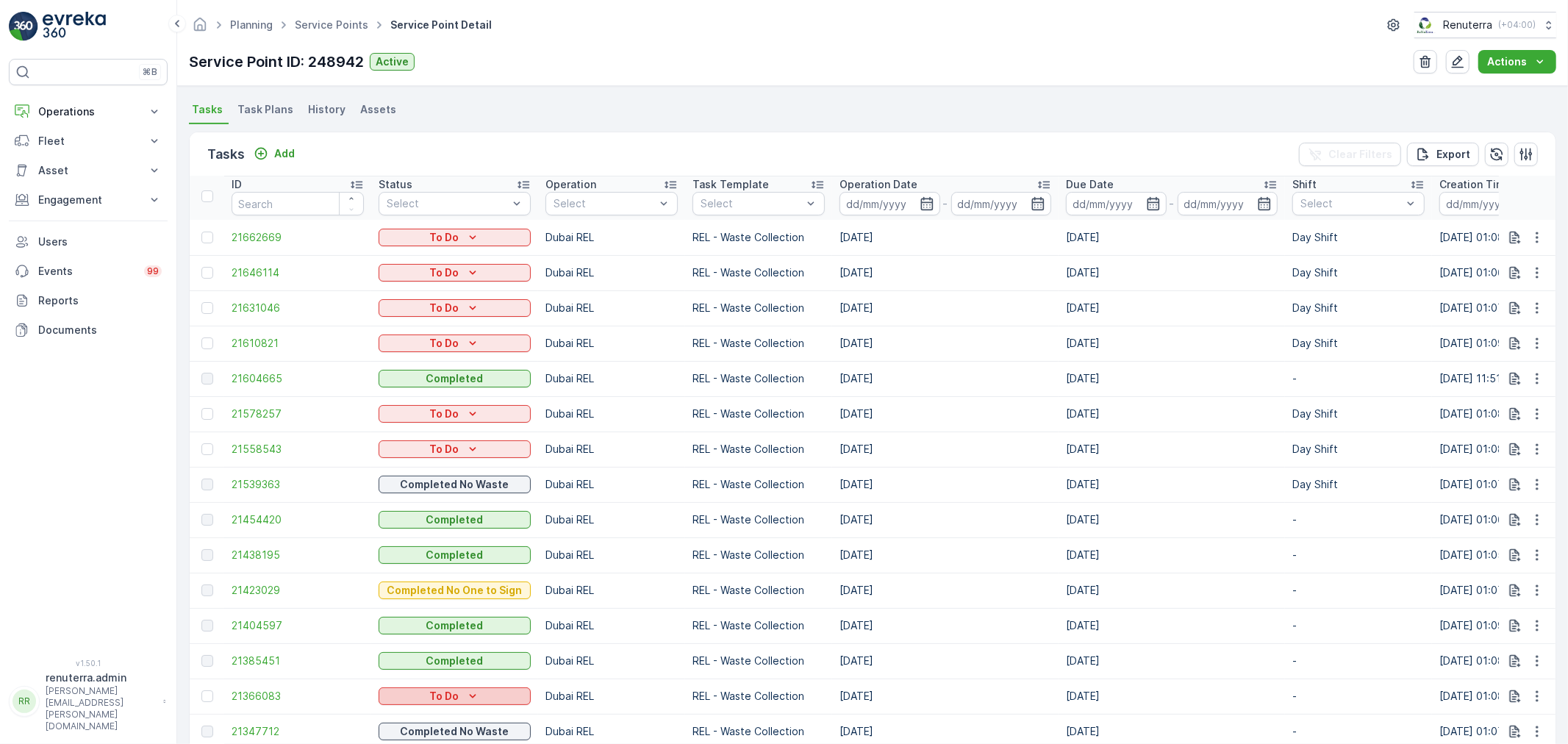
scroll to position [490, 0]
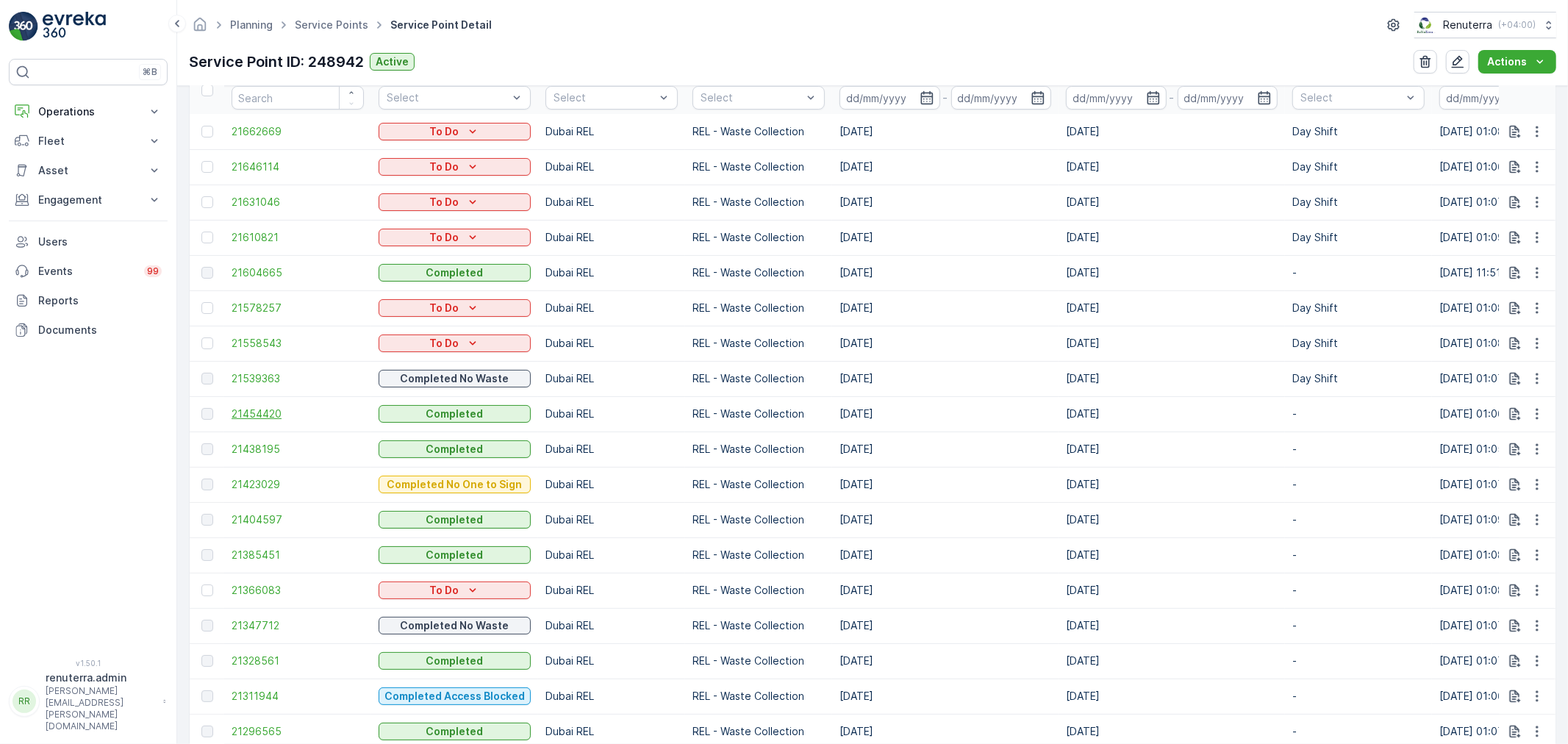
click at [248, 413] on span "21454420" at bounding box center [298, 414] width 132 height 14
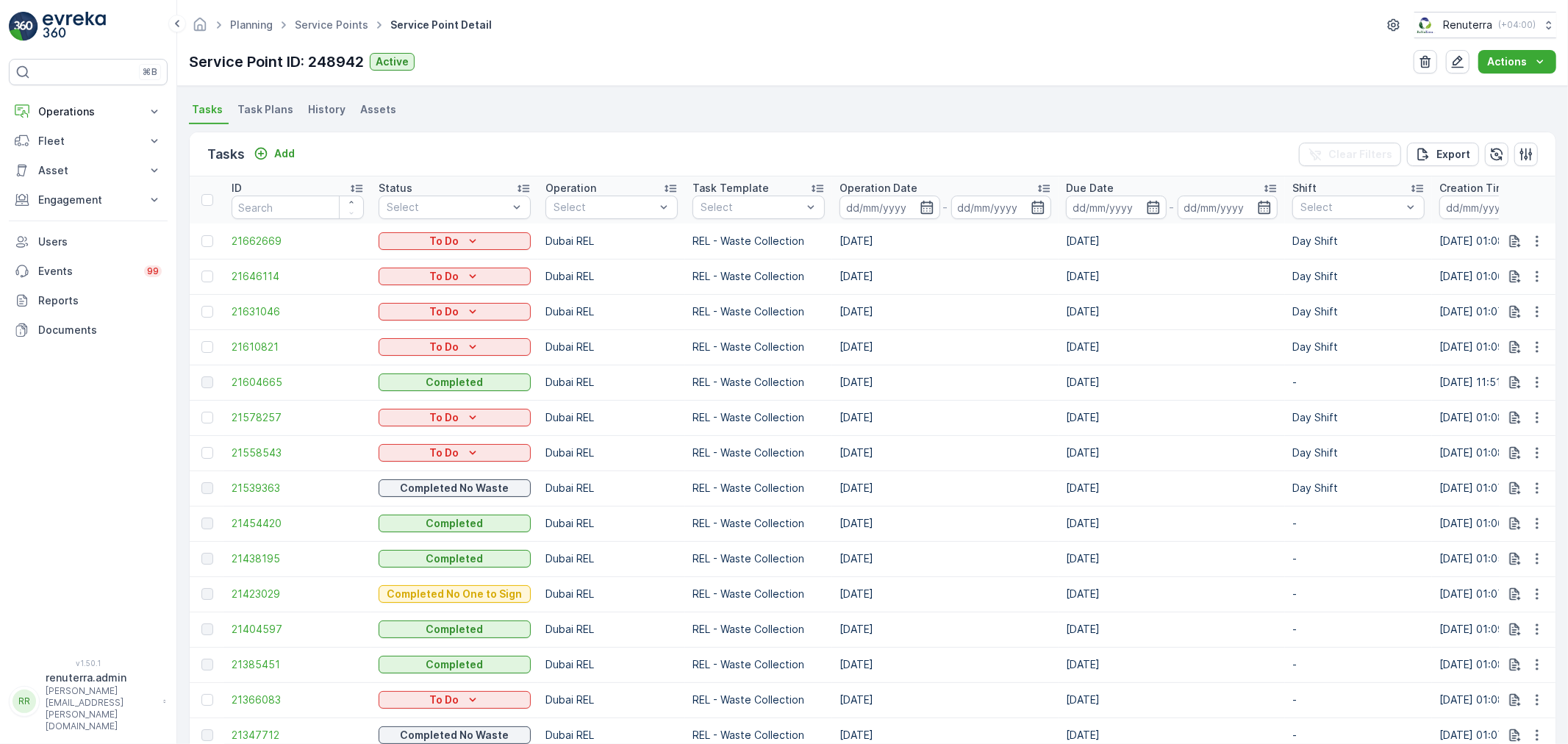
scroll to position [490, 0]
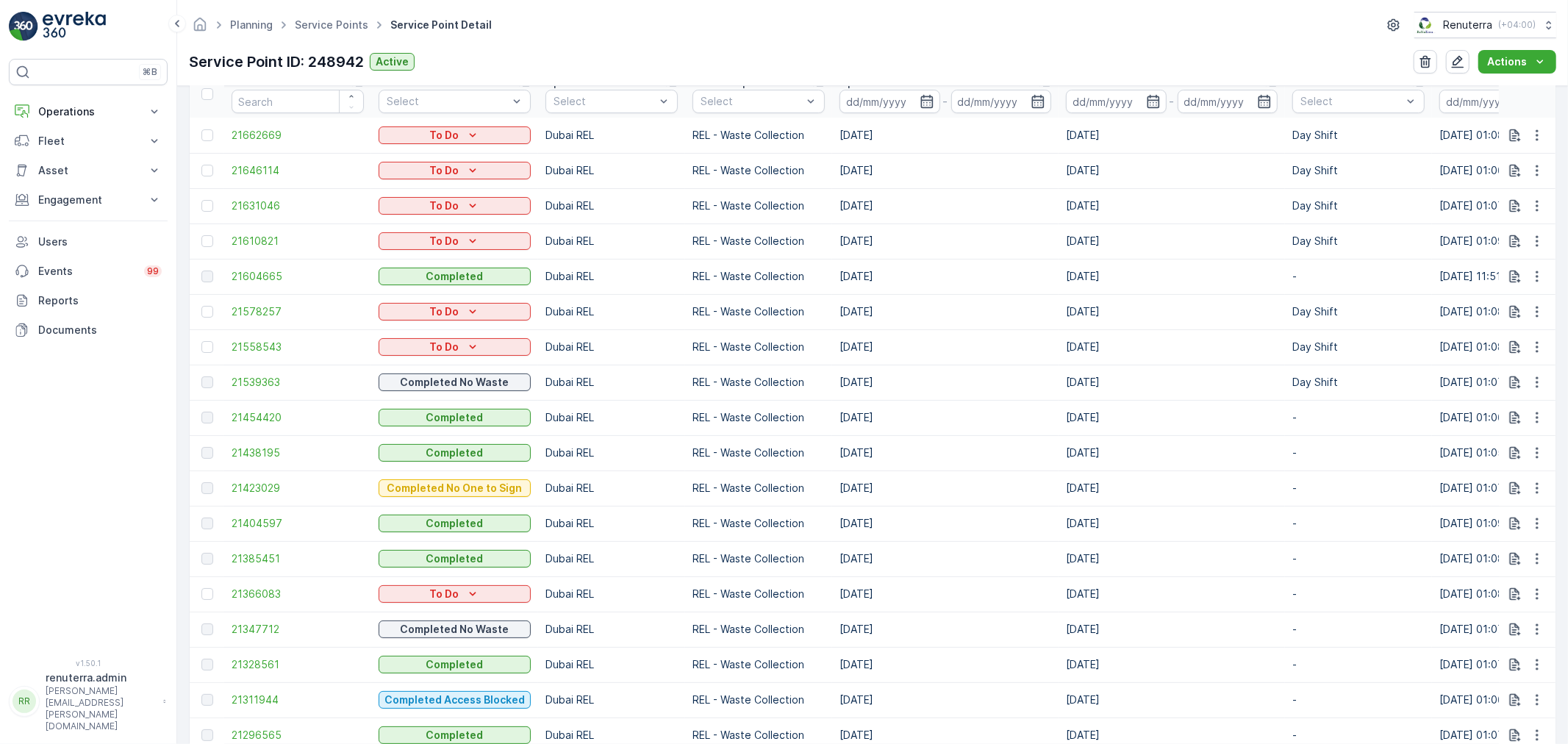
click at [260, 460] on td "21438195" at bounding box center [298, 453] width 147 height 35
click at [266, 451] on span "21438195" at bounding box center [298, 452] width 132 height 14
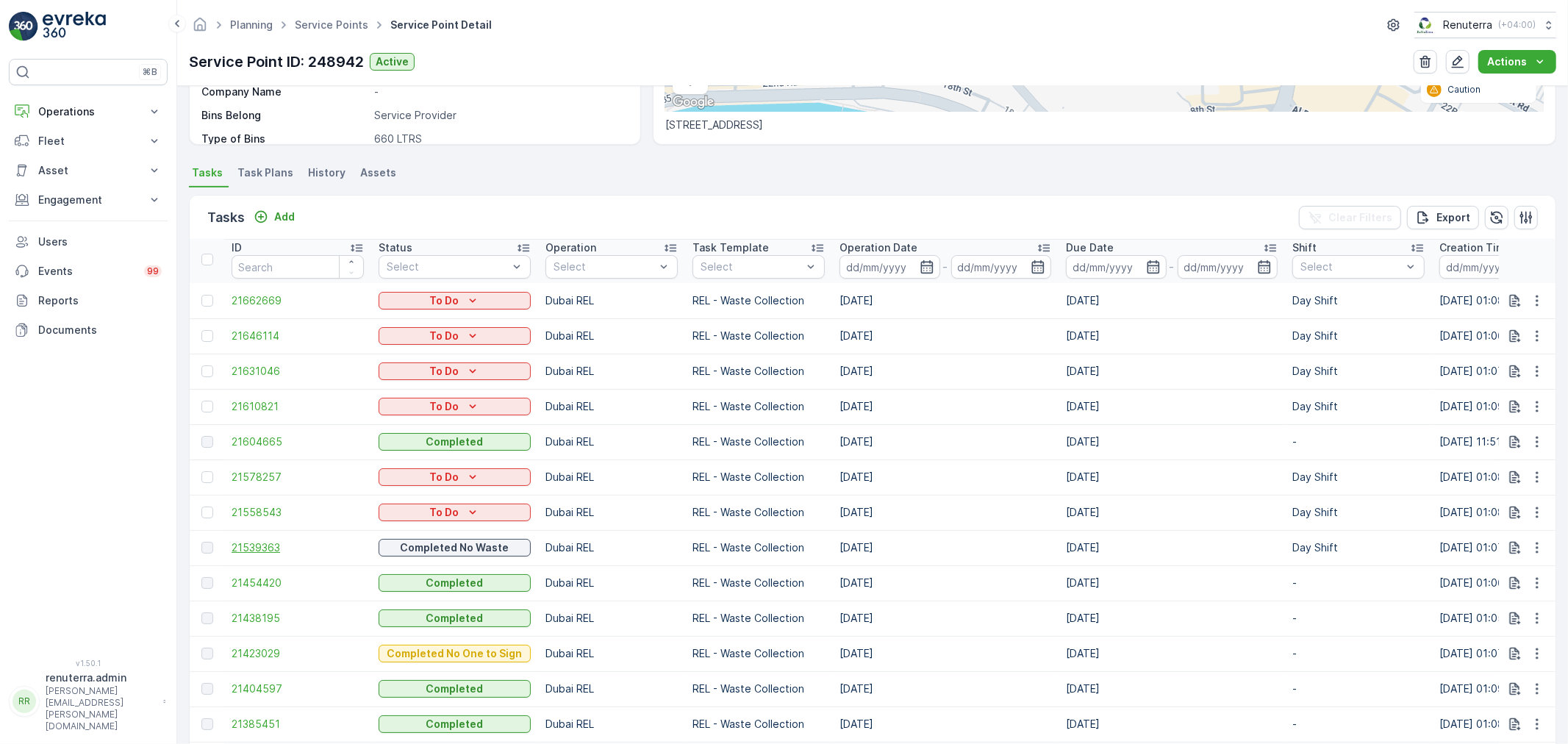
scroll to position [327, 0]
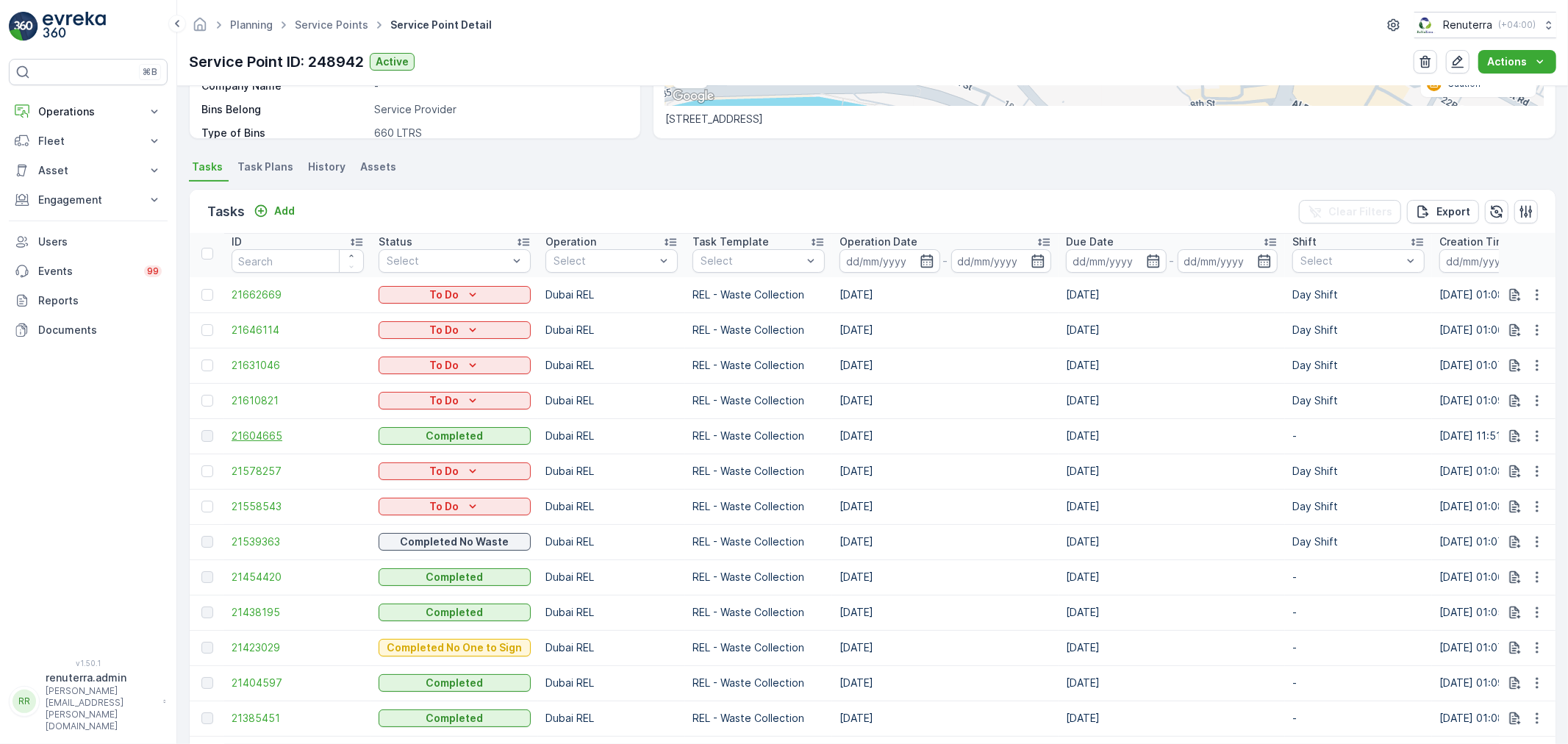
click at [260, 429] on span "21604665" at bounding box center [298, 436] width 132 height 14
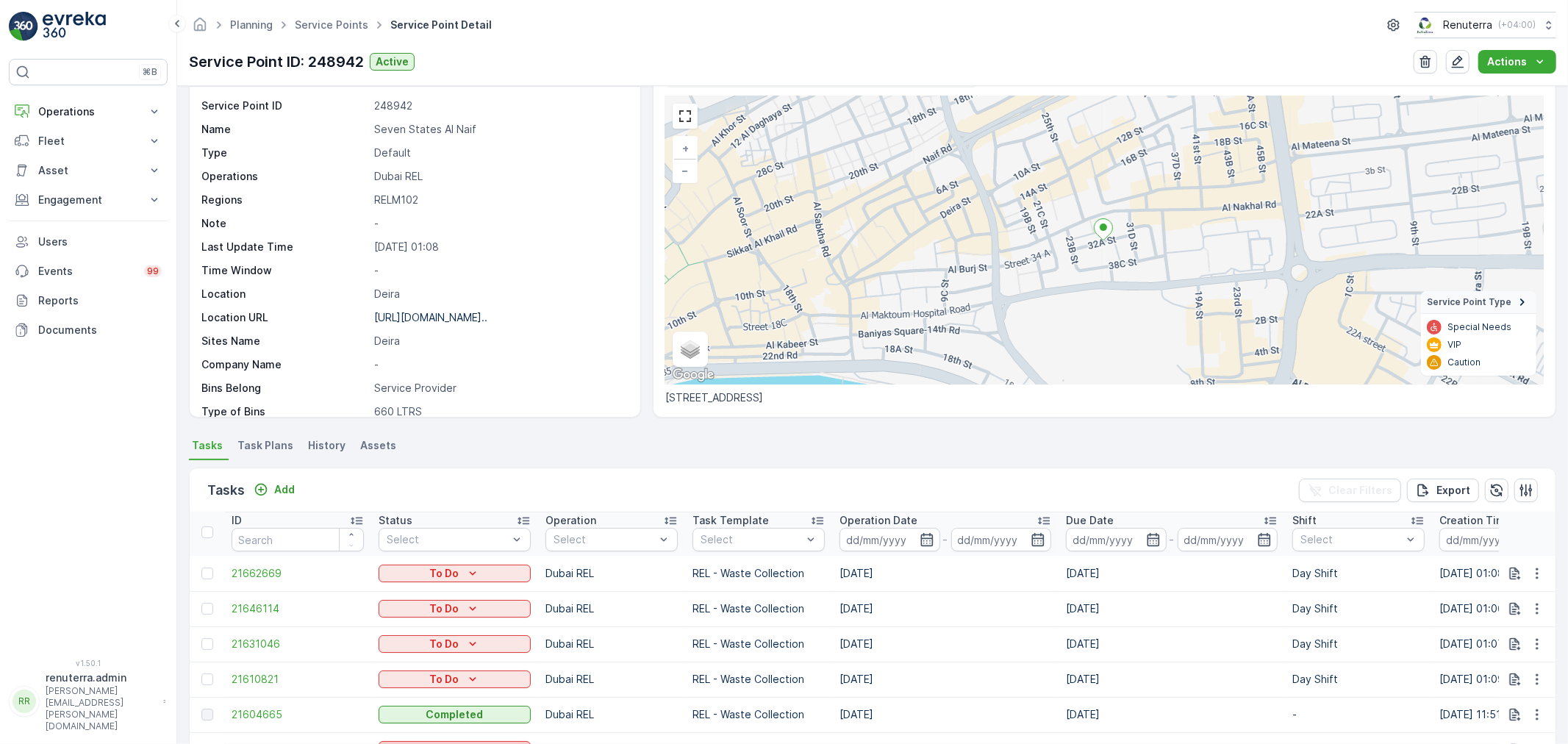
scroll to position [245, 0]
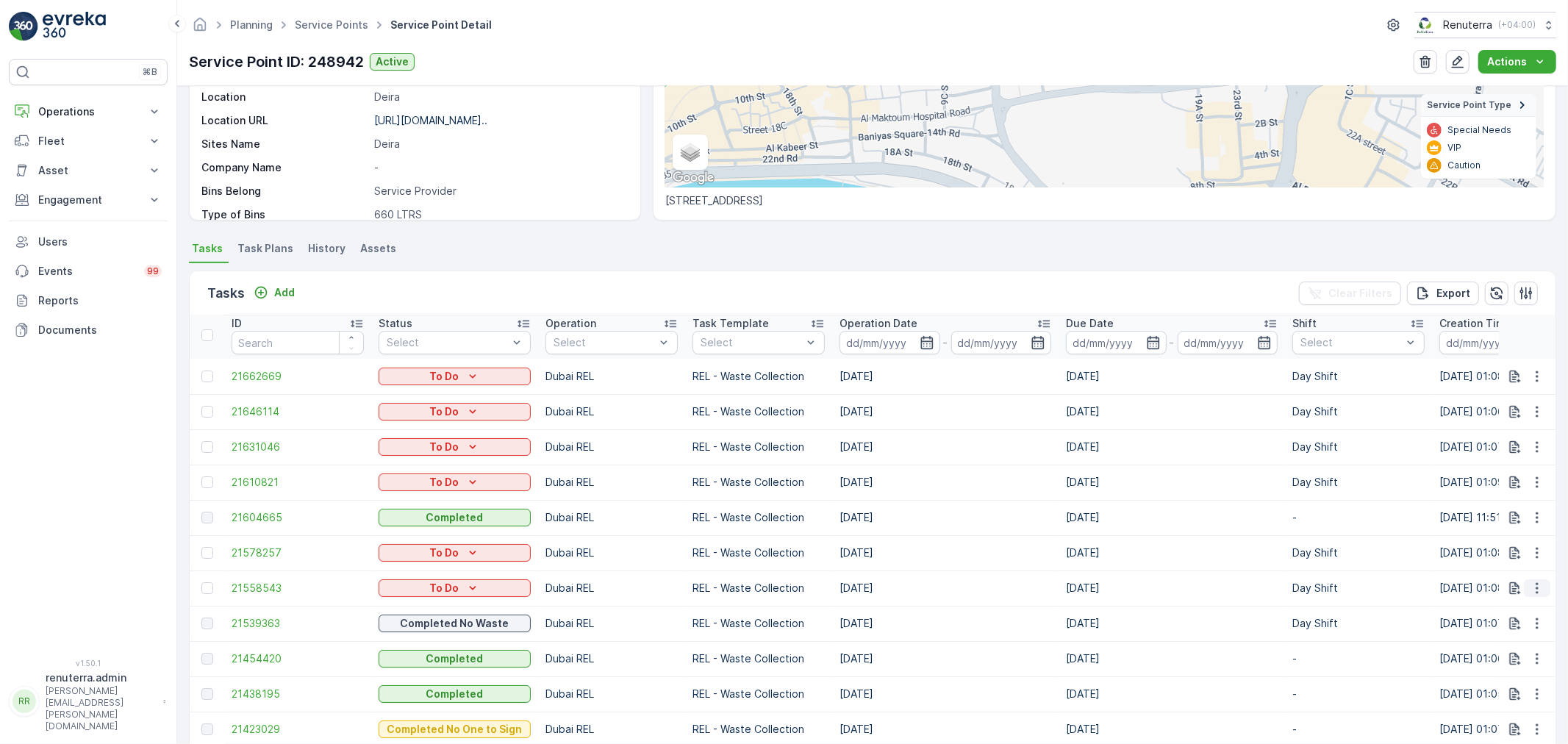
click at [1530, 583] on icon "button" at bounding box center [1537, 588] width 14 height 14
click at [1506, 651] on span "Change Route" at bounding box center [1499, 650] width 72 height 14
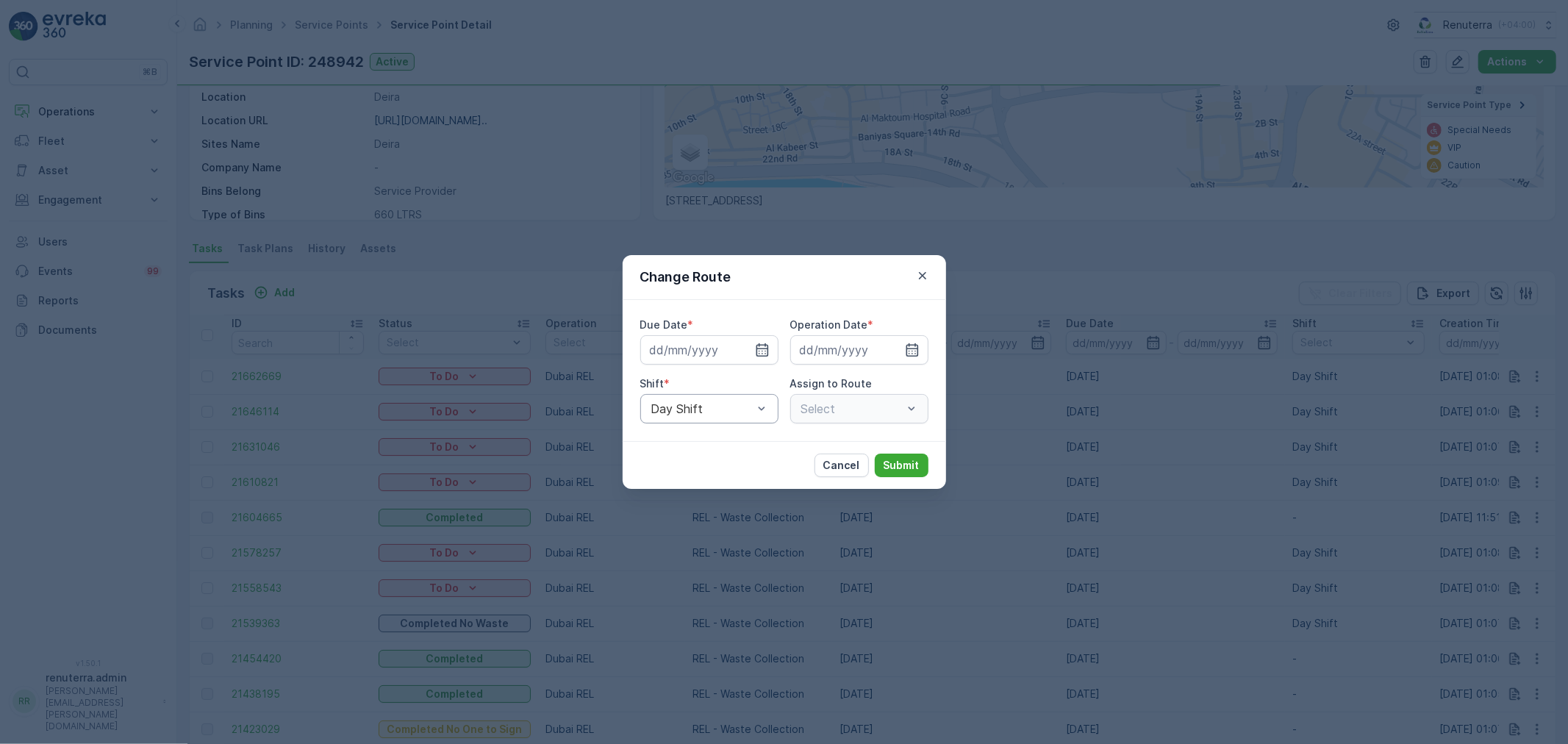
type input "[DATE]"
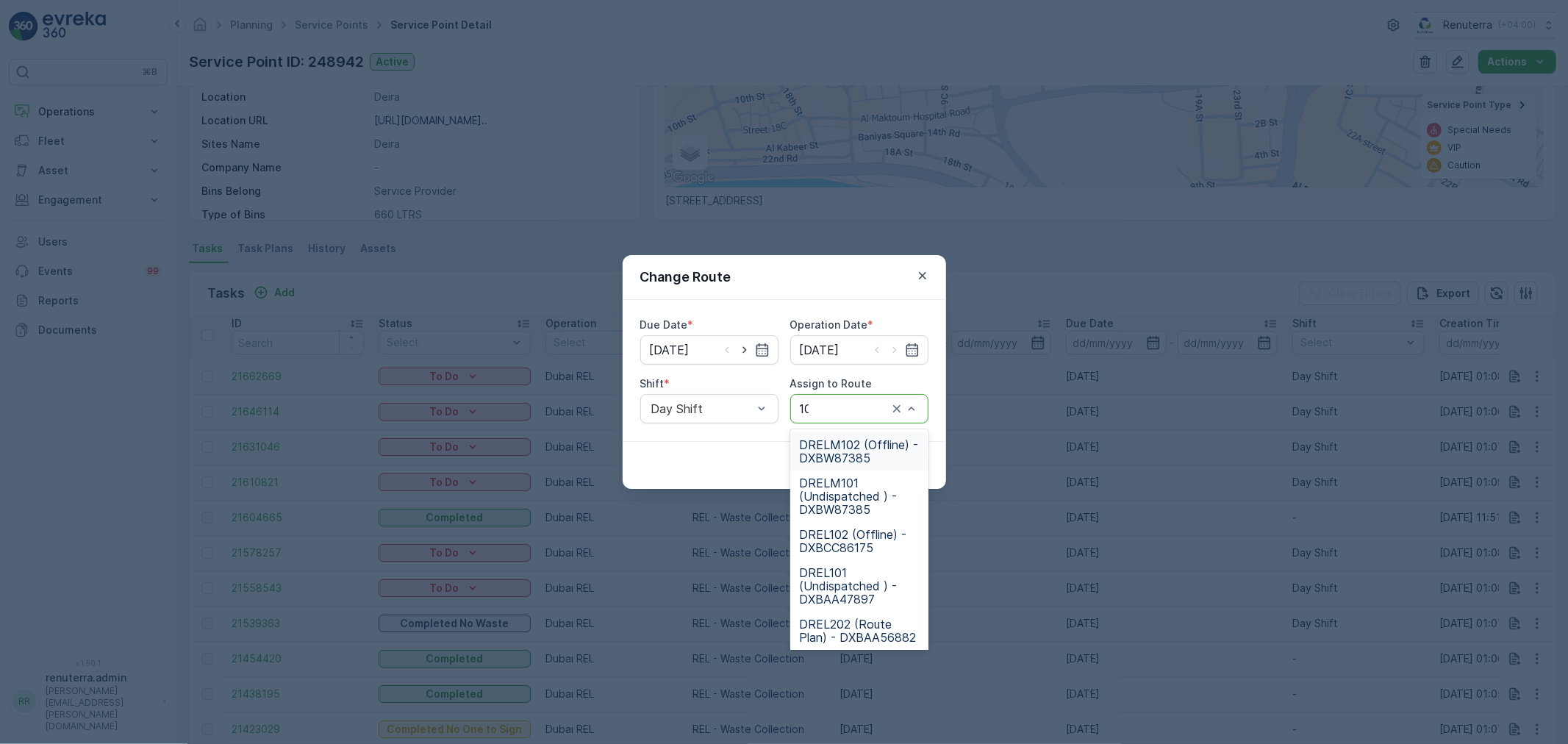
type input "101"
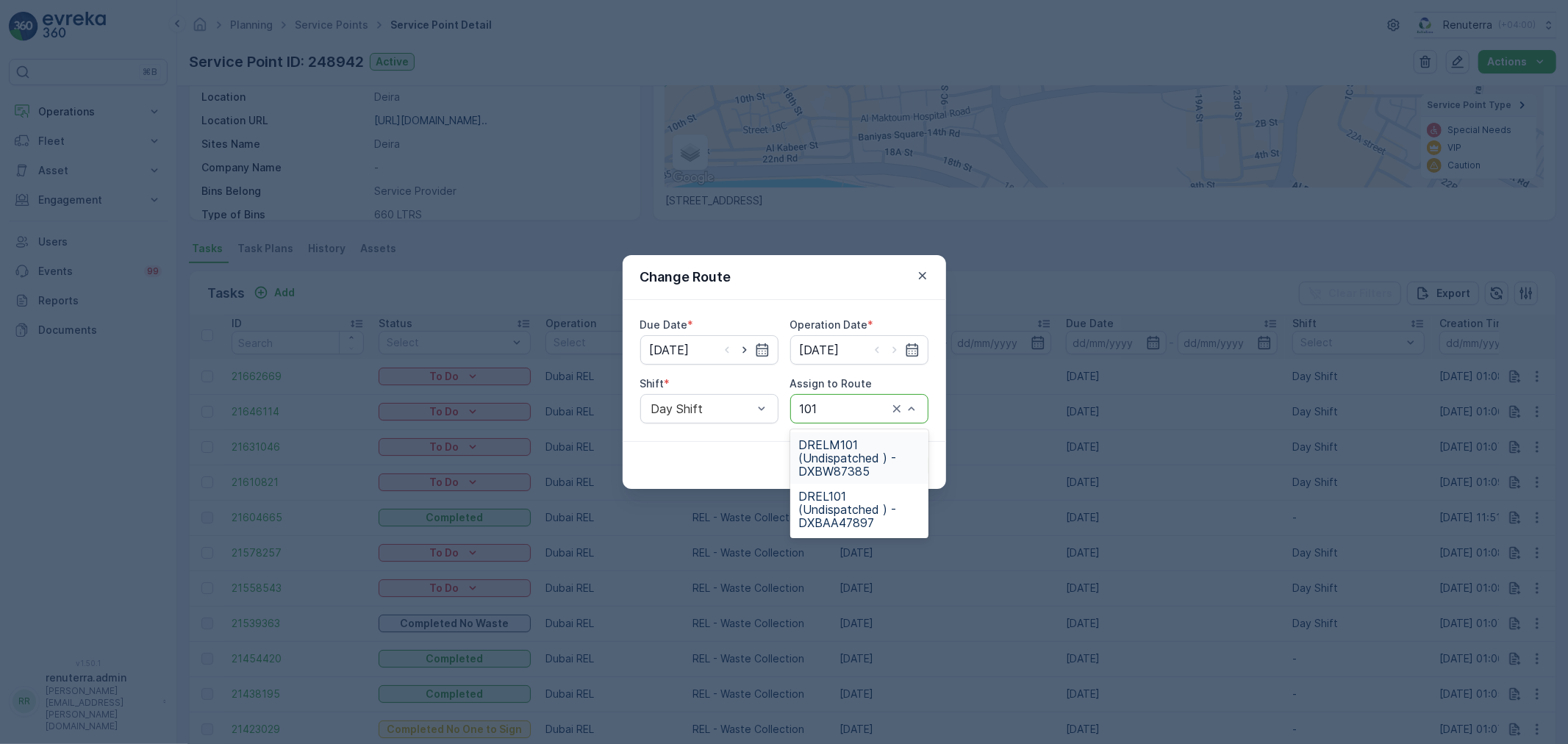
click at [885, 450] on span "DRELM101 (Undispatched ) - DXBW87385" at bounding box center [859, 458] width 120 height 40
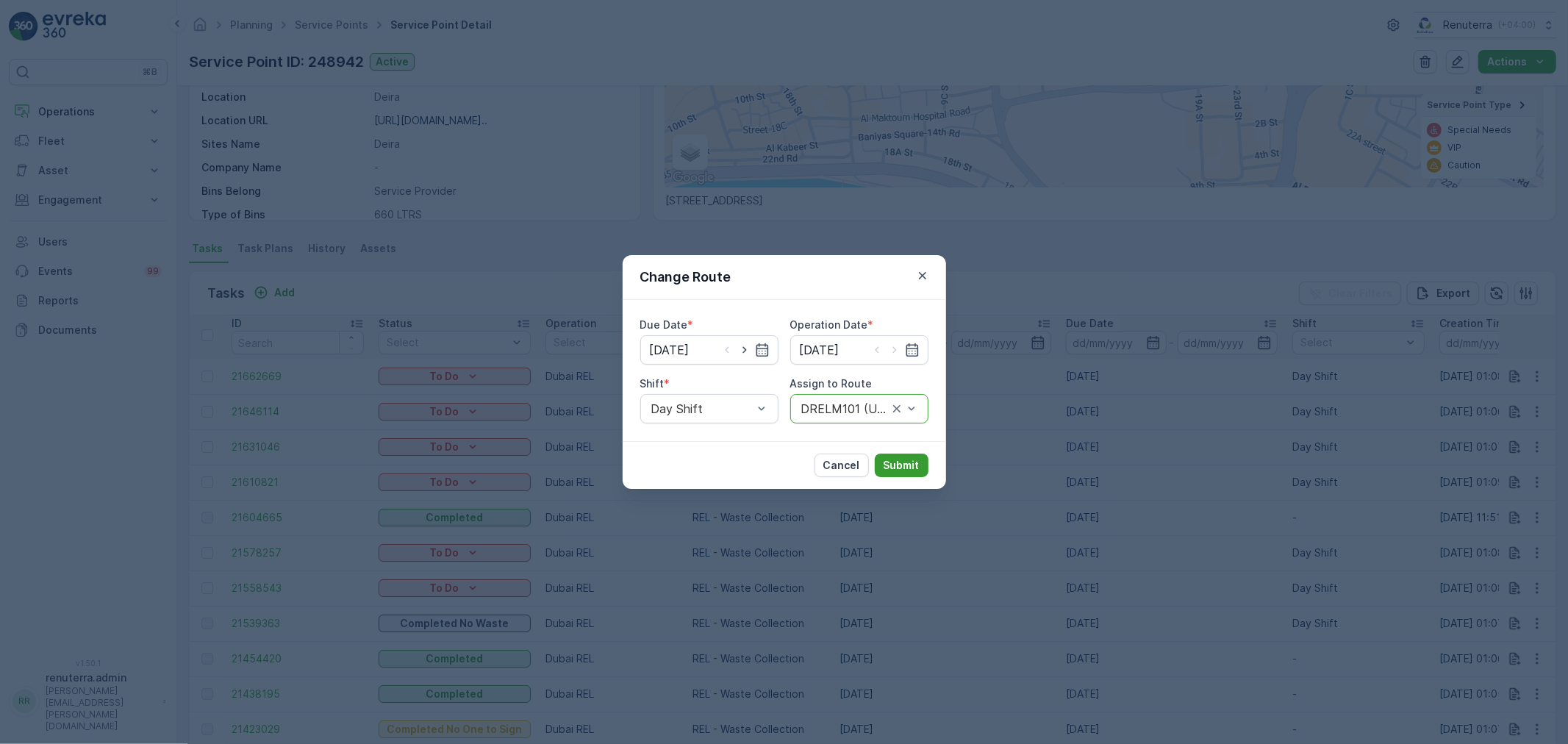
click at [903, 464] on p "Submit" at bounding box center [901, 465] width 36 height 14
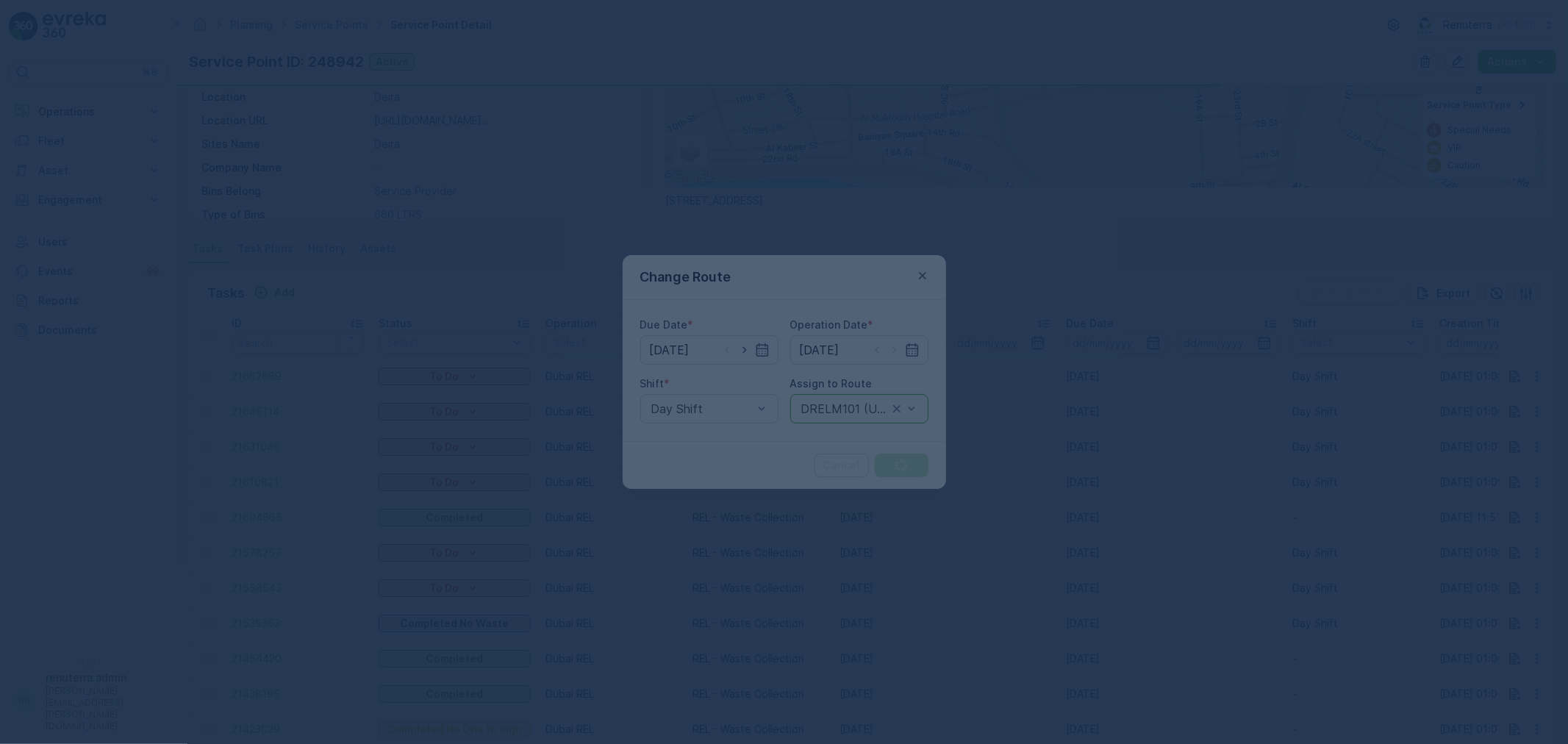
scroll to position [0, 0]
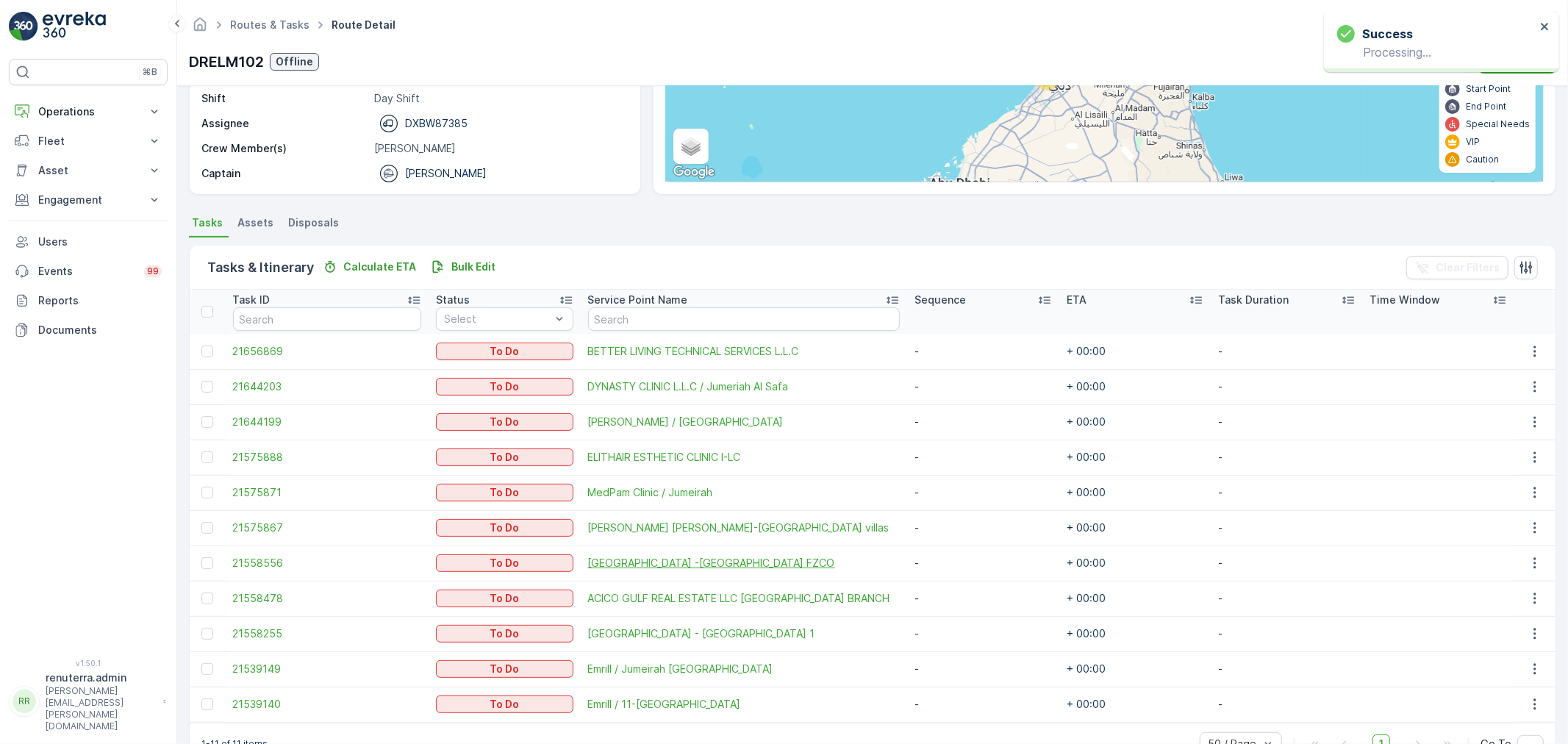
scroll to position [237, 0]
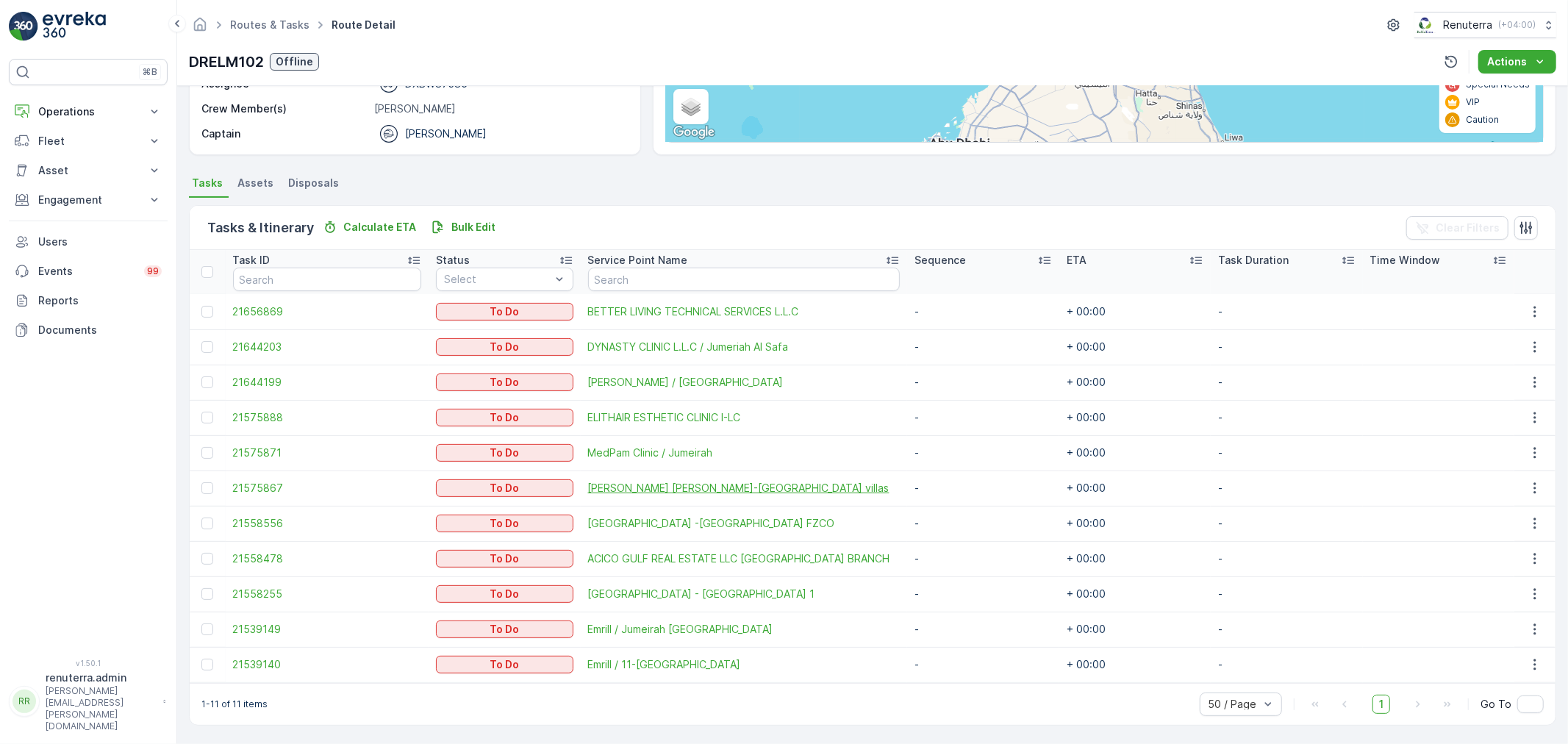
click at [670, 494] on span "SAADI ABDULRAHIM HASSAN ALRAIS-Jumeriah villas" at bounding box center [744, 488] width 313 height 14
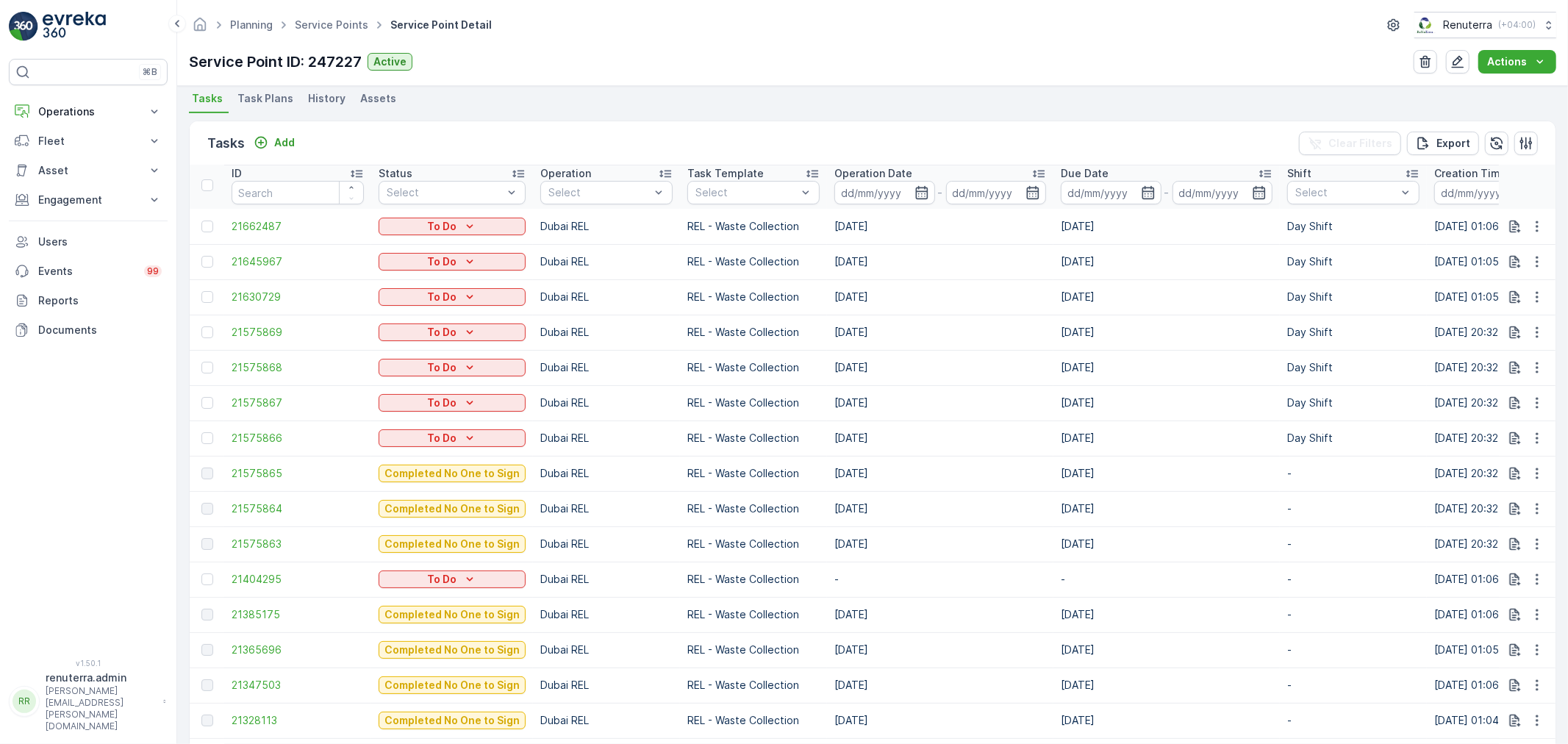
scroll to position [408, 0]
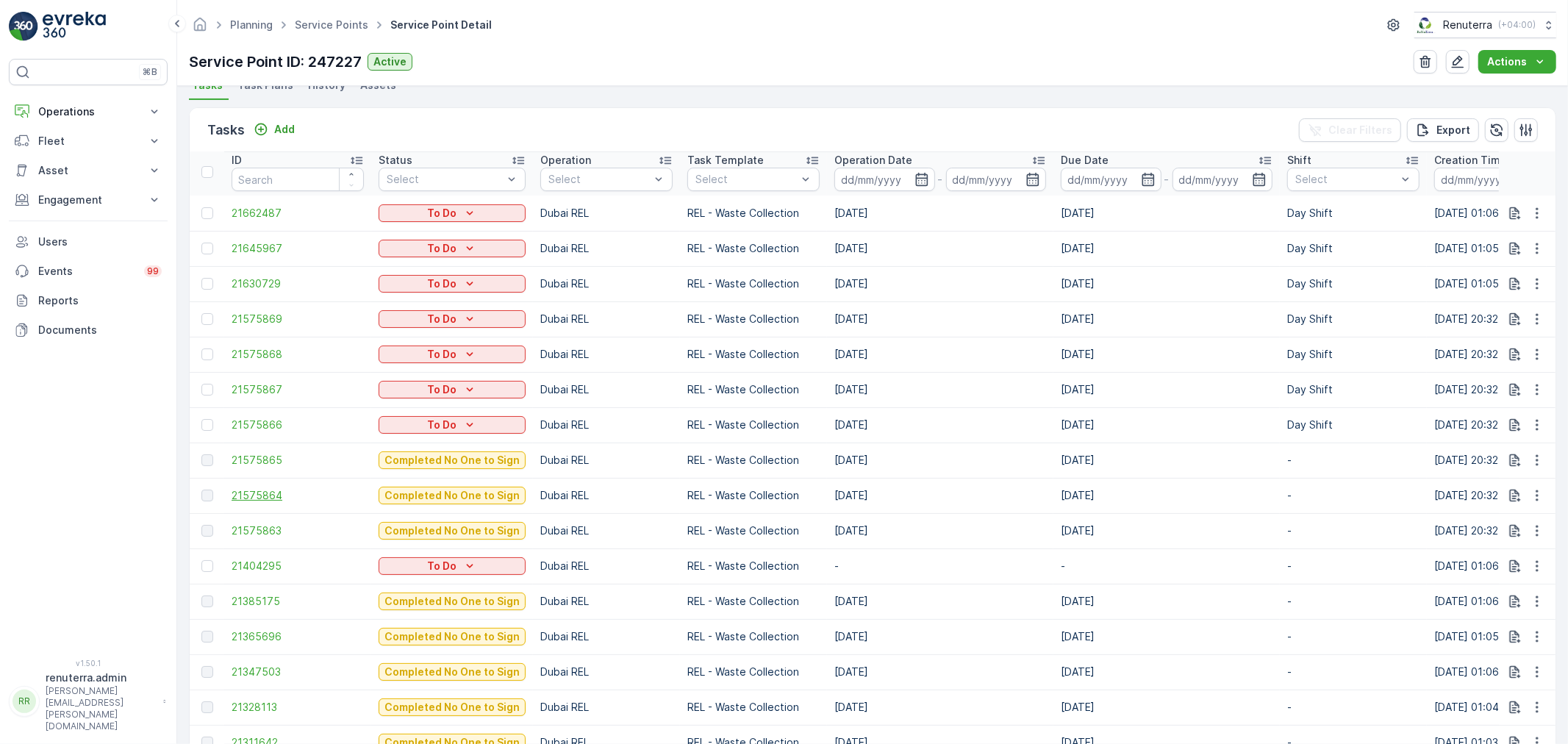
click at [267, 494] on span "21575864" at bounding box center [298, 495] width 132 height 14
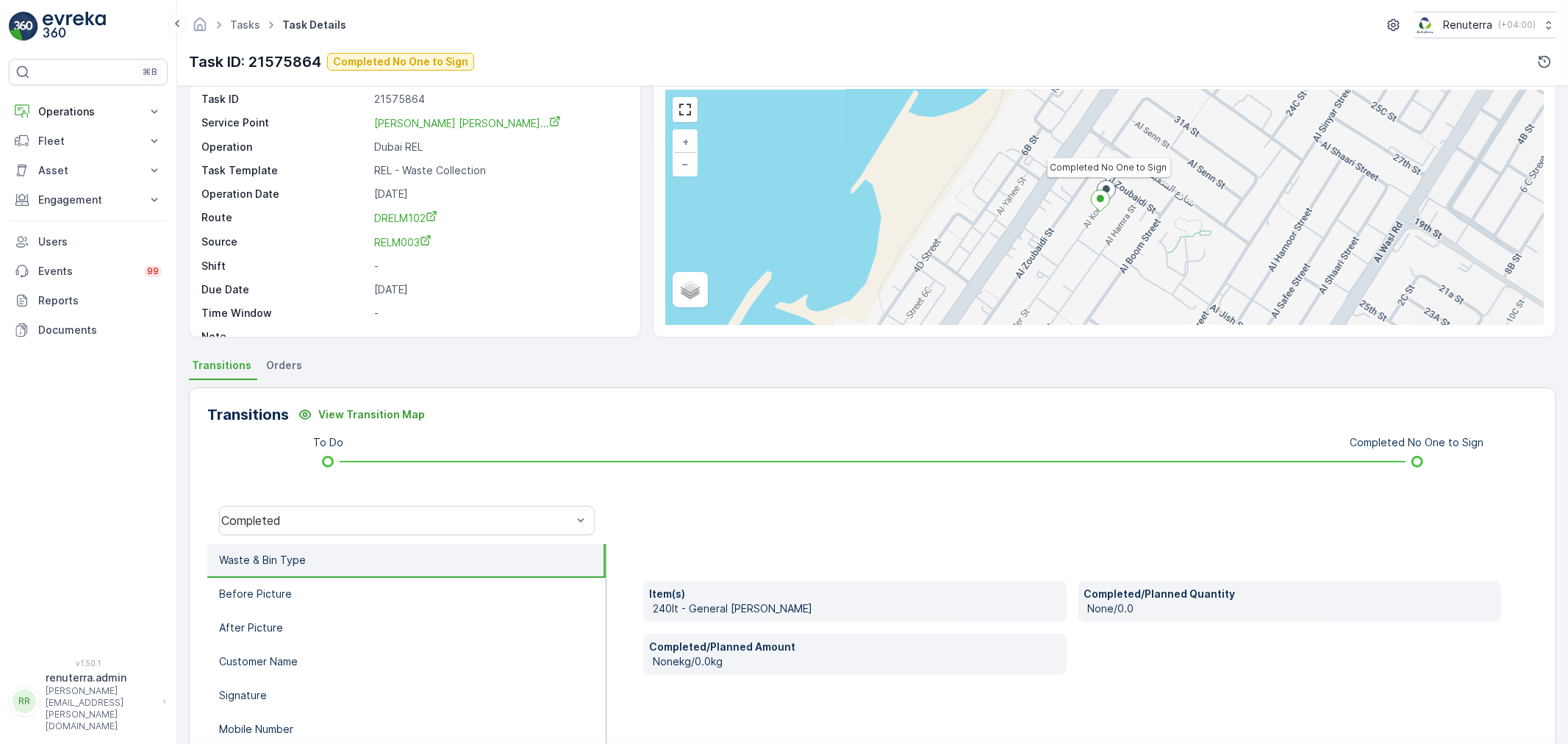
scroll to position [163, 0]
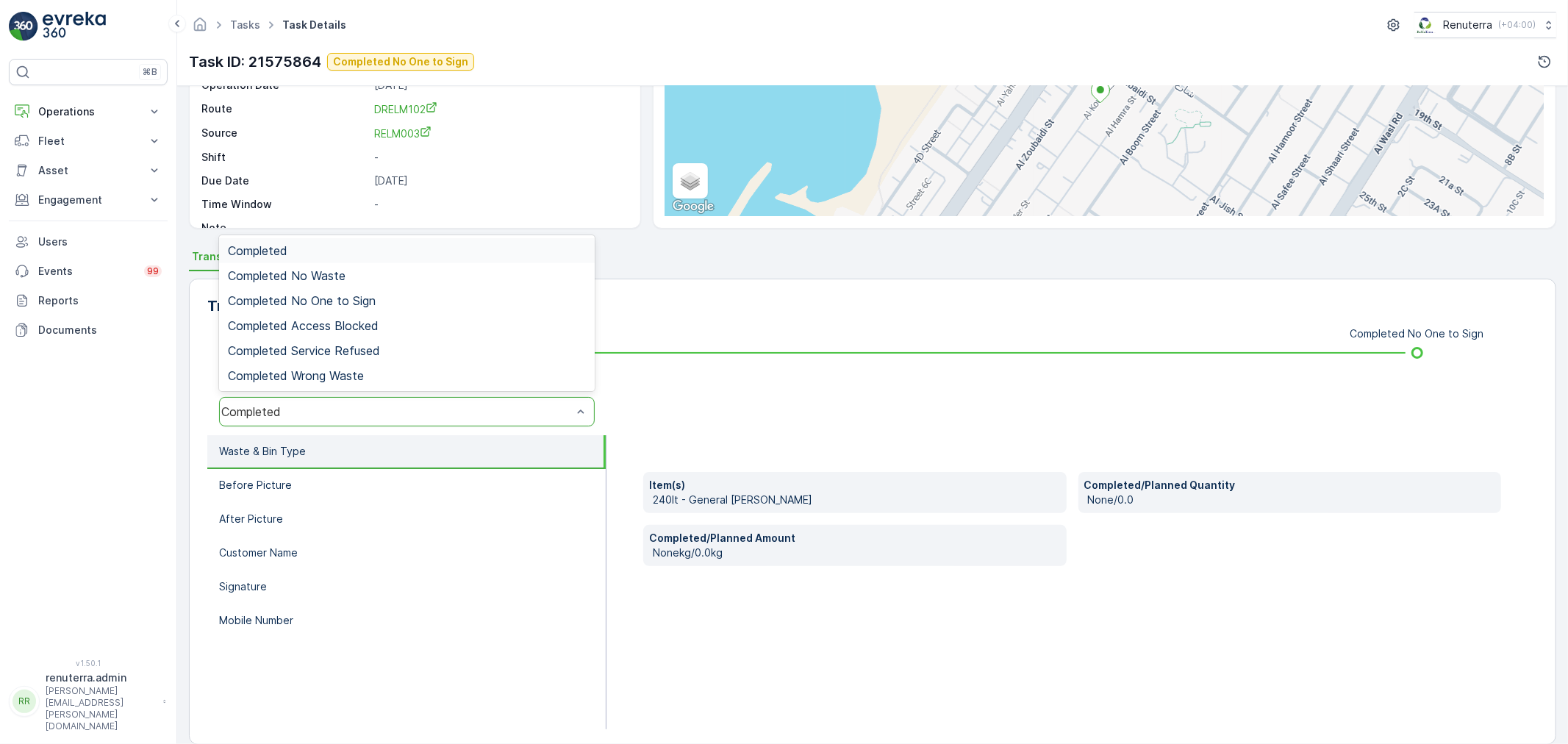
click at [390, 418] on div "Completed" at bounding box center [407, 412] width 376 height 30
click at [355, 300] on span "Completed No One to Sign" at bounding box center [301, 300] width 148 height 13
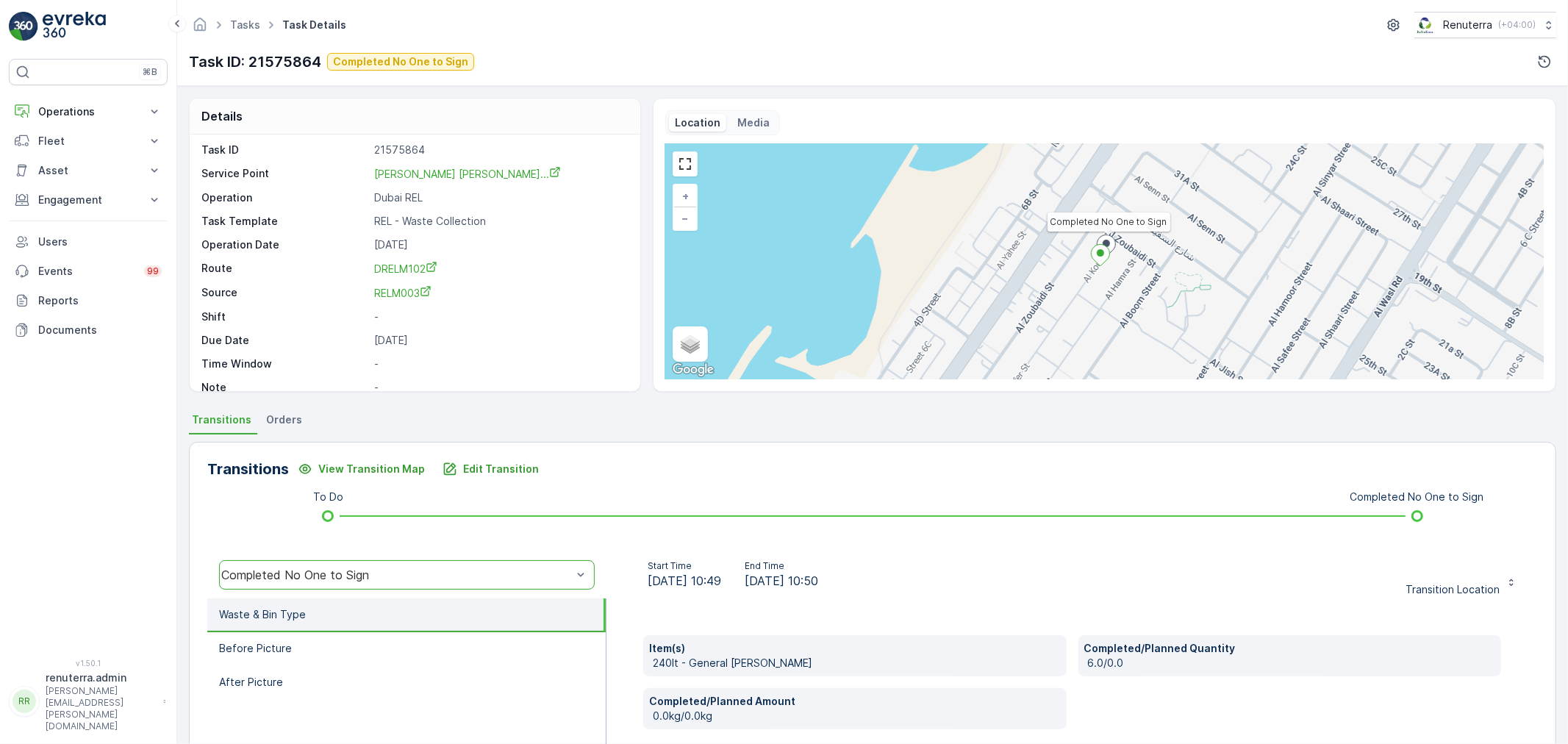
scroll to position [0, 0]
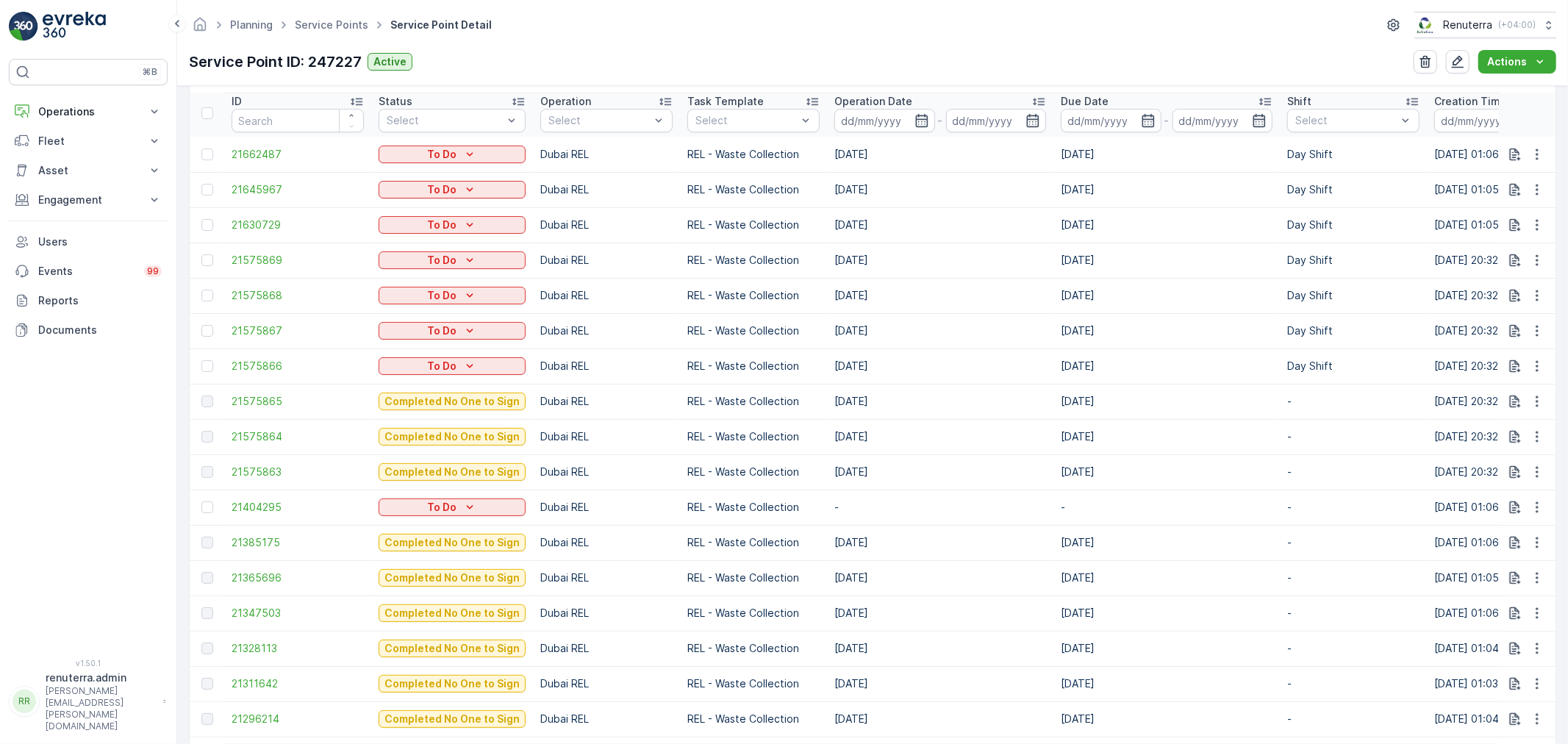
scroll to position [490, 0]
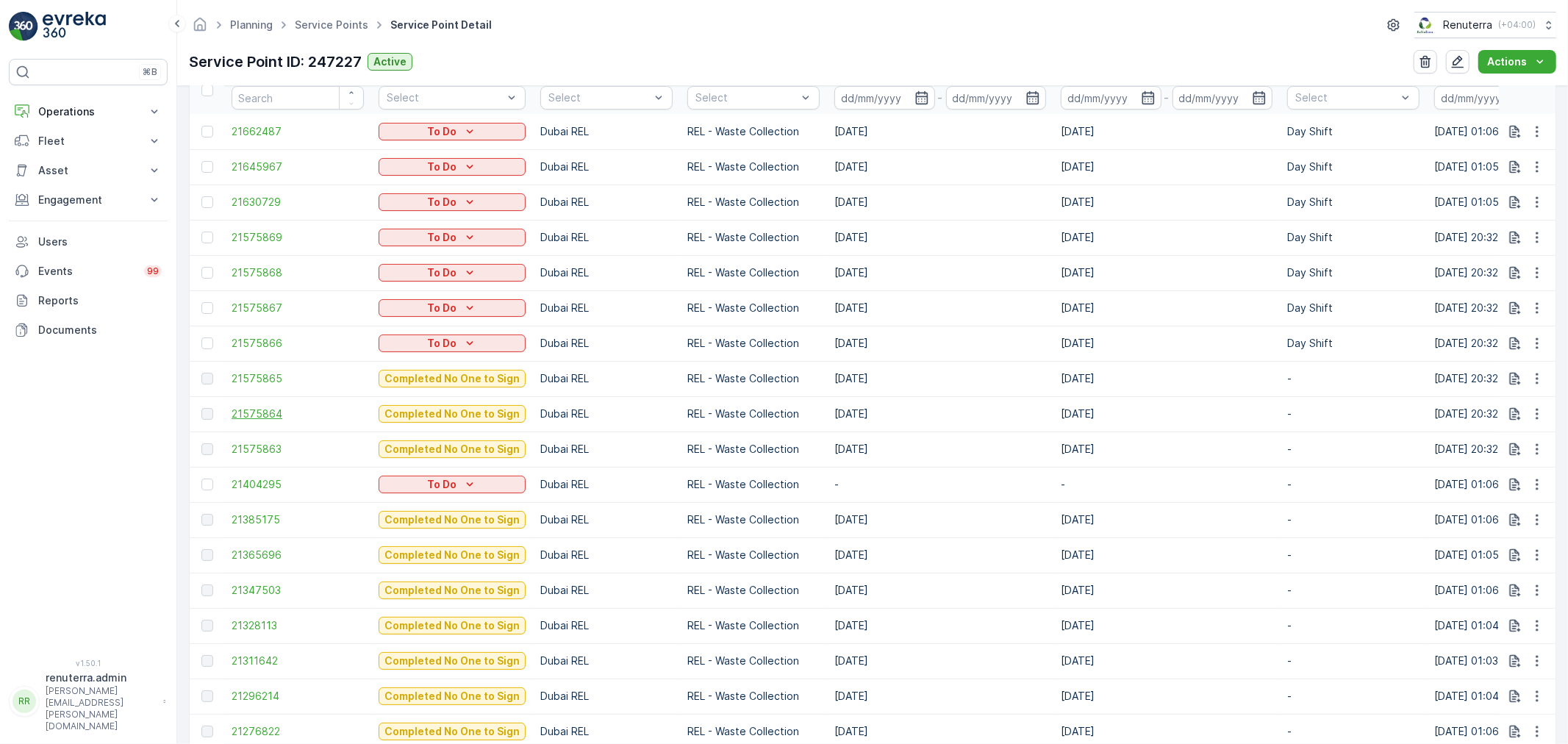
click at [273, 407] on span "21575864" at bounding box center [298, 414] width 132 height 14
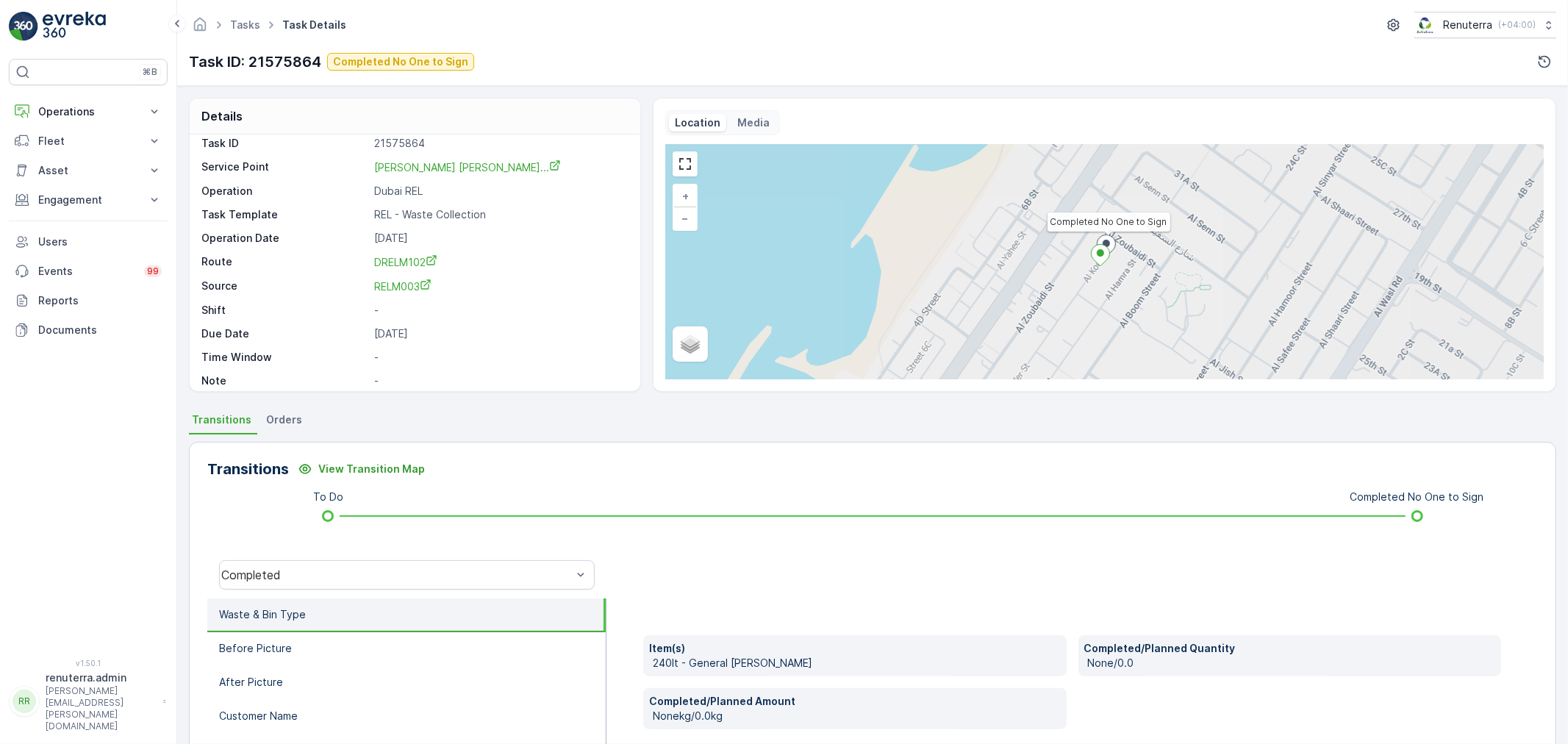
scroll to position [20, 0]
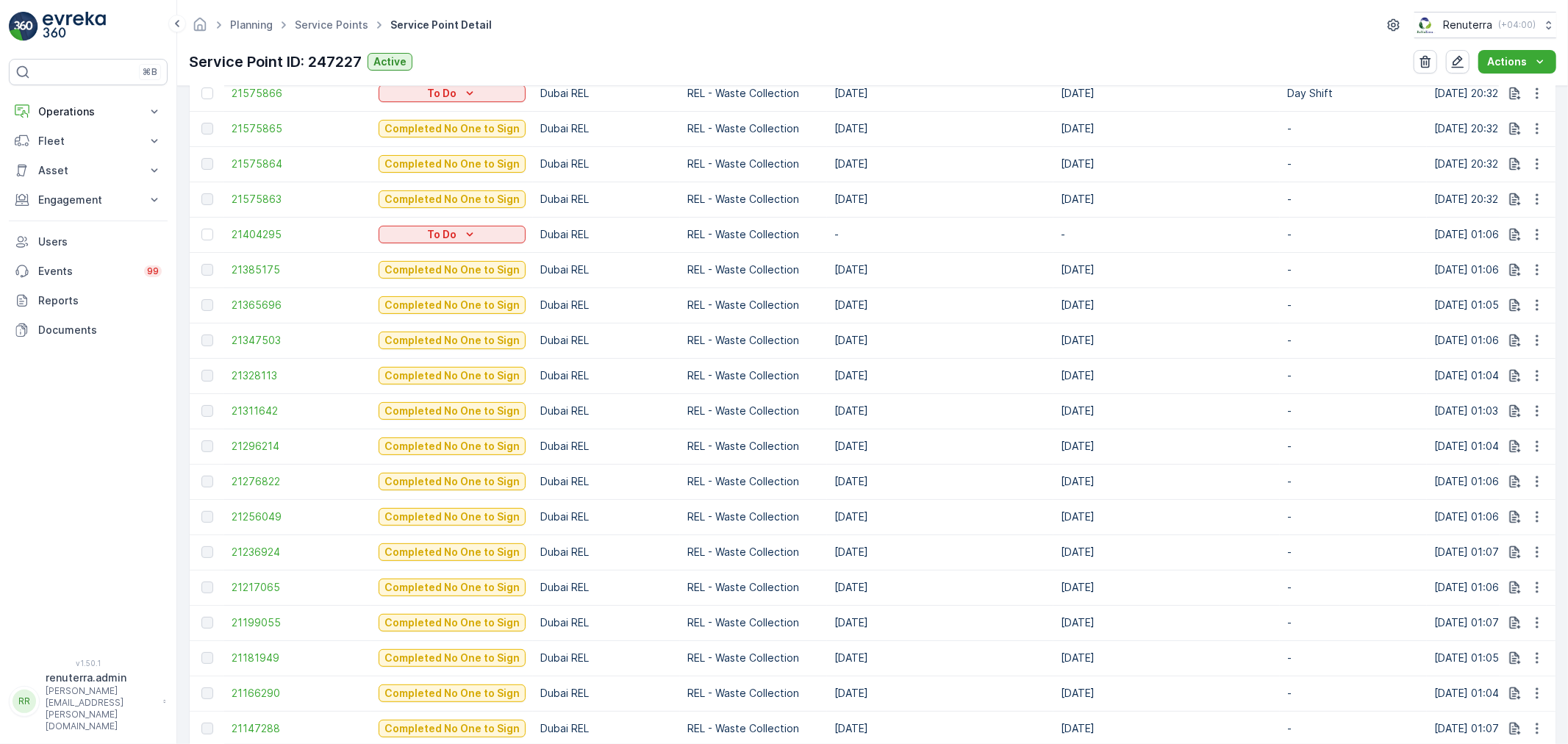
scroll to position [741, 0]
click at [260, 486] on span "21276822" at bounding box center [298, 481] width 132 height 14
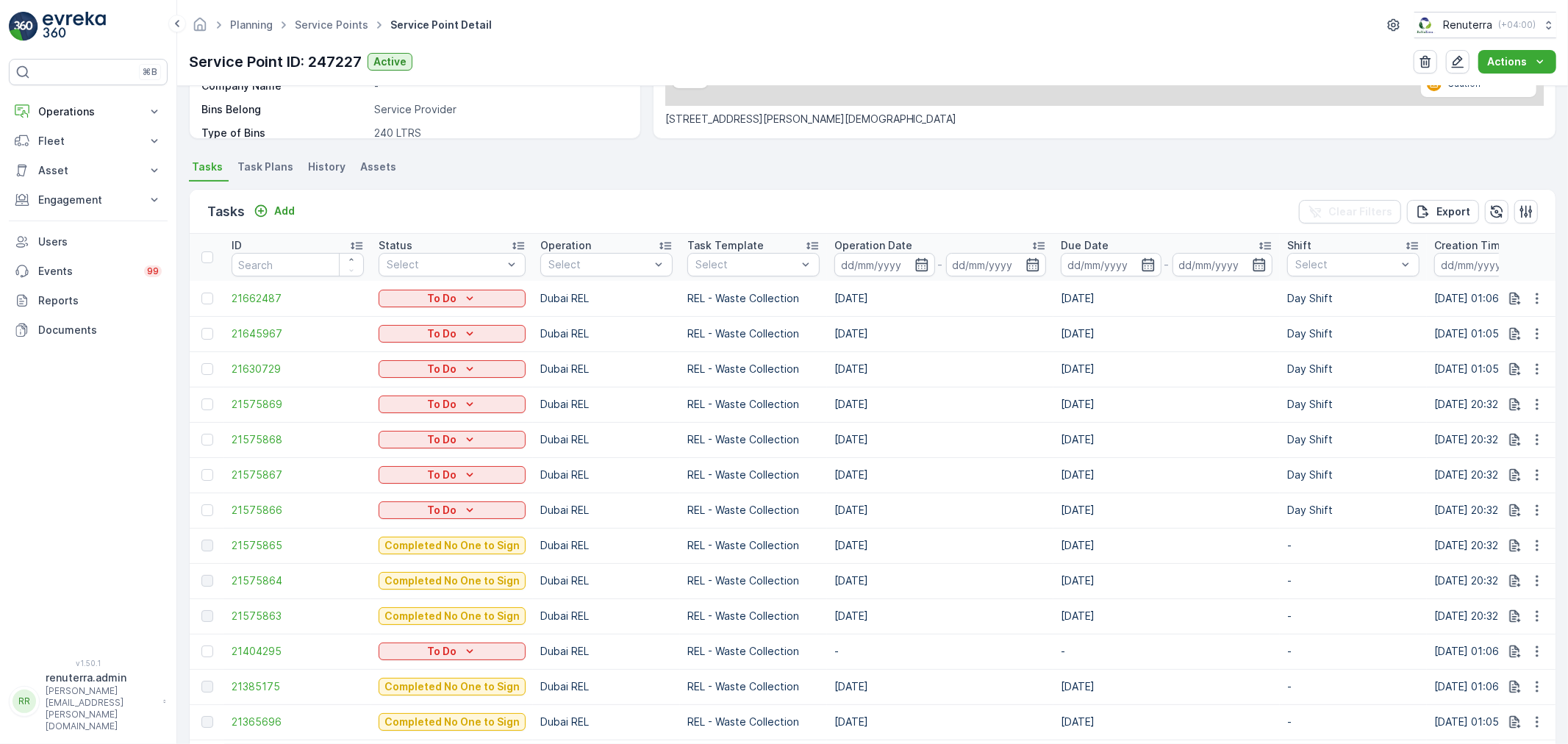
scroll to position [408, 0]
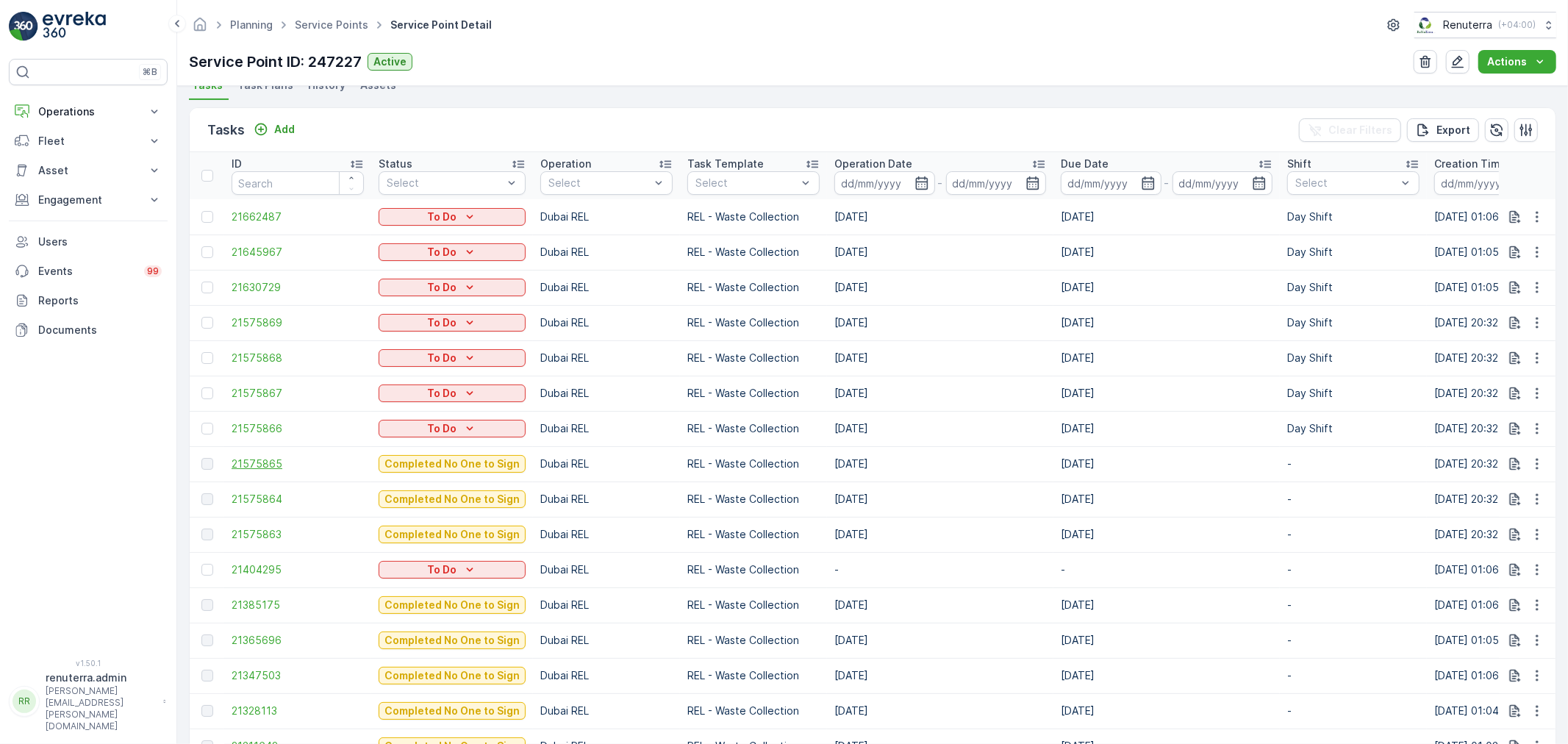
click at [258, 461] on span "21575865" at bounding box center [298, 464] width 132 height 14
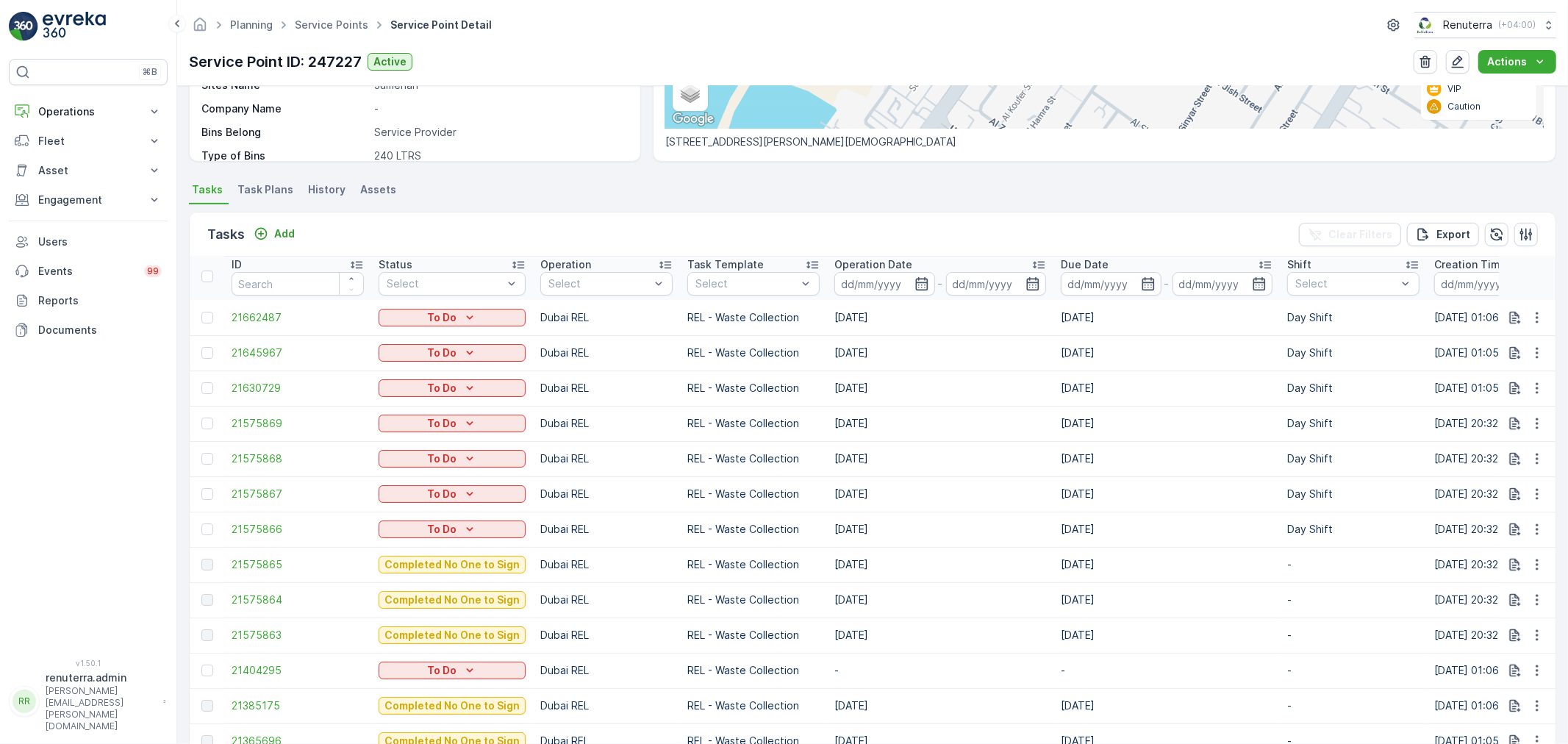
scroll to position [327, 0]
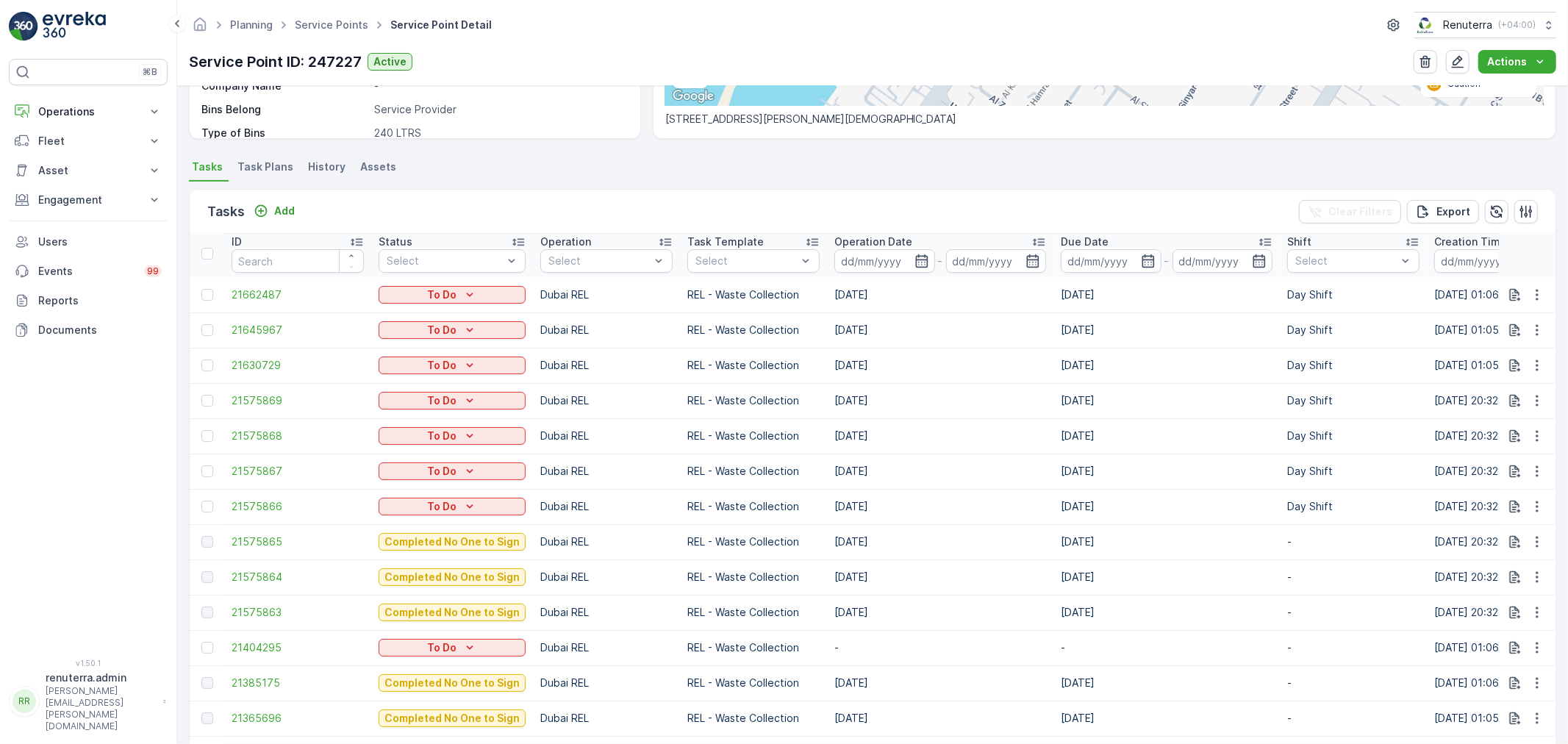
click at [251, 583] on td "21575864" at bounding box center [298, 577] width 147 height 35
click at [260, 577] on span "21575864" at bounding box center [298, 577] width 132 height 14
click at [266, 609] on span "21575863" at bounding box center [298, 612] width 132 height 14
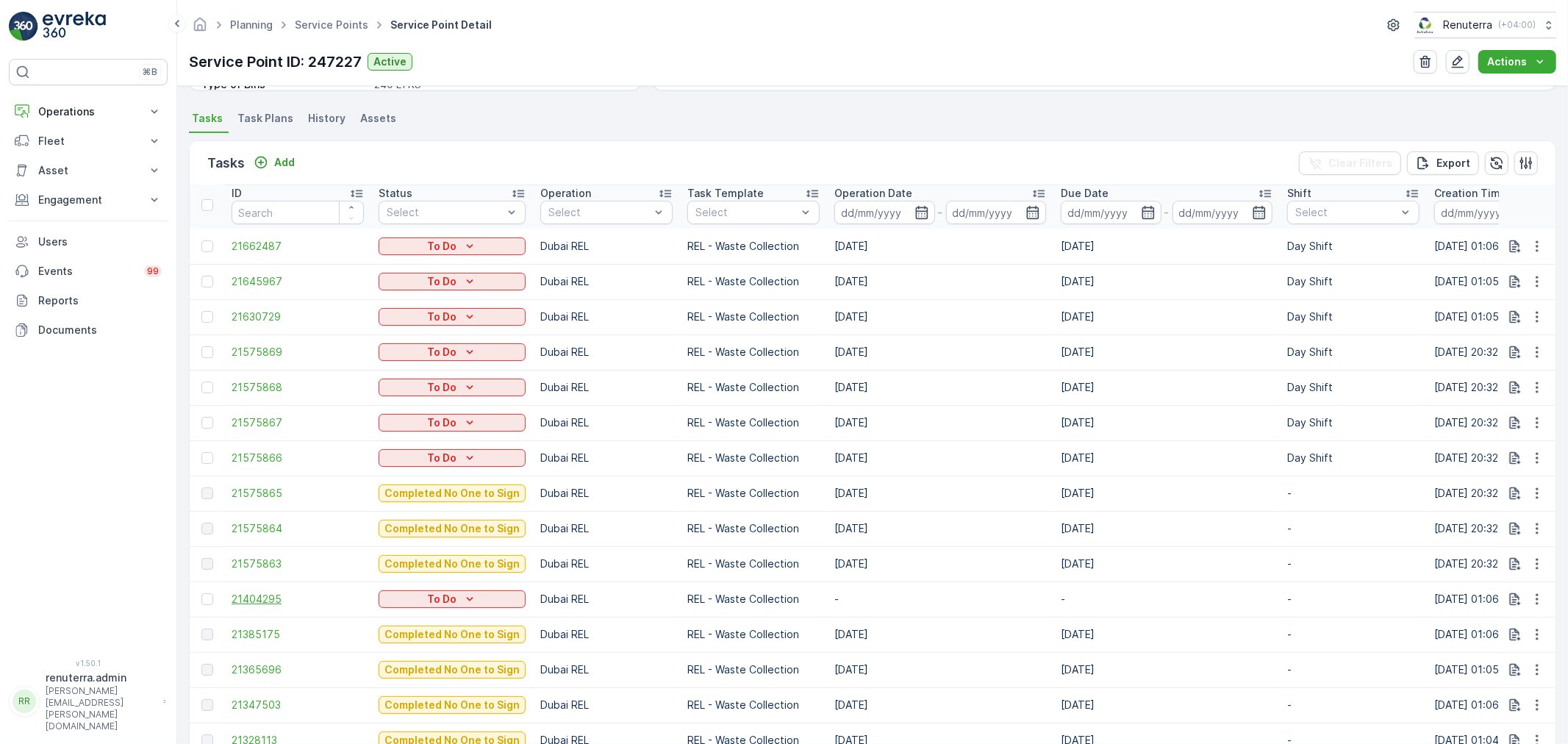
scroll to position [408, 0]
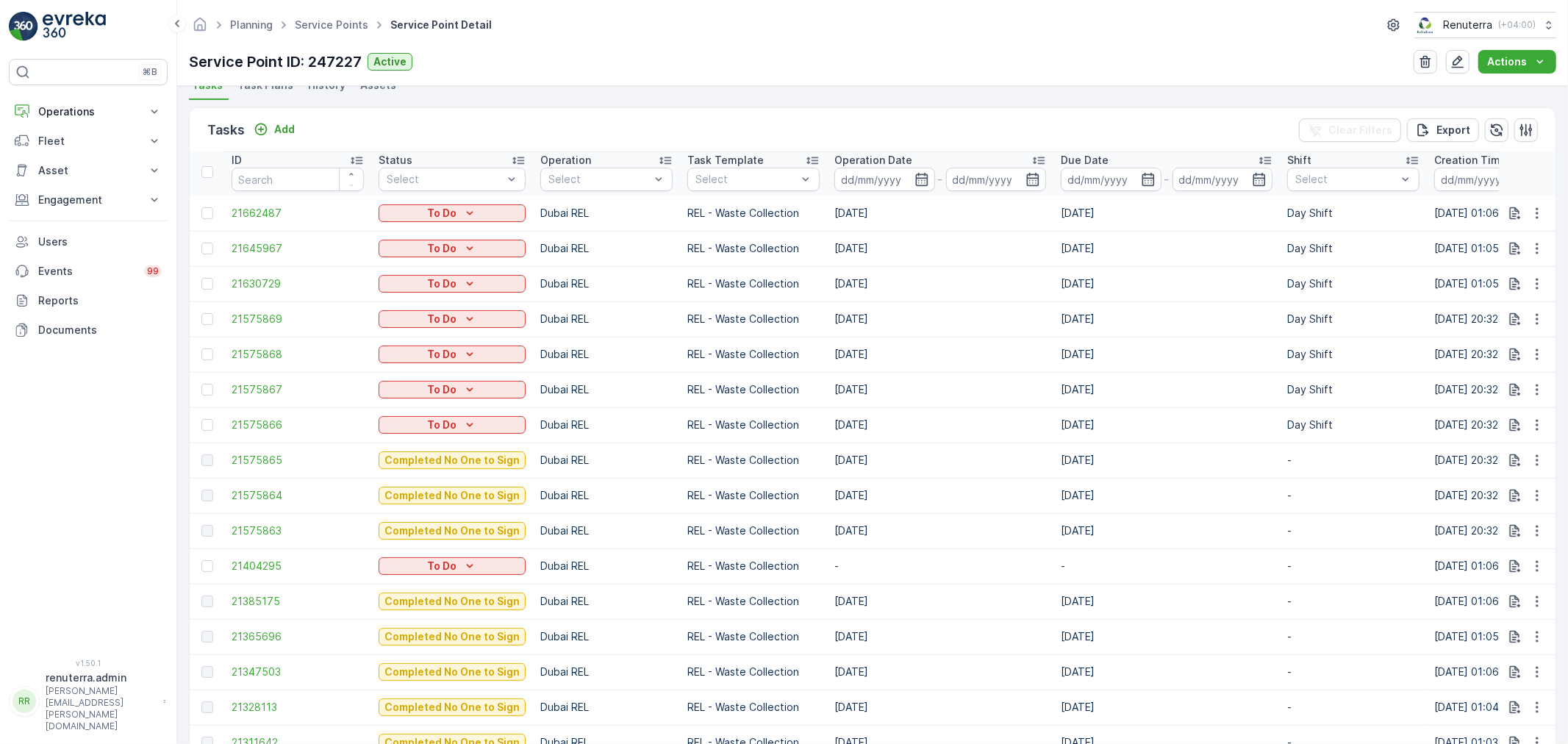
click at [260, 609] on td "21385175" at bounding box center [298, 602] width 147 height 35
click at [263, 594] on span "21385175" at bounding box center [298, 601] width 132 height 14
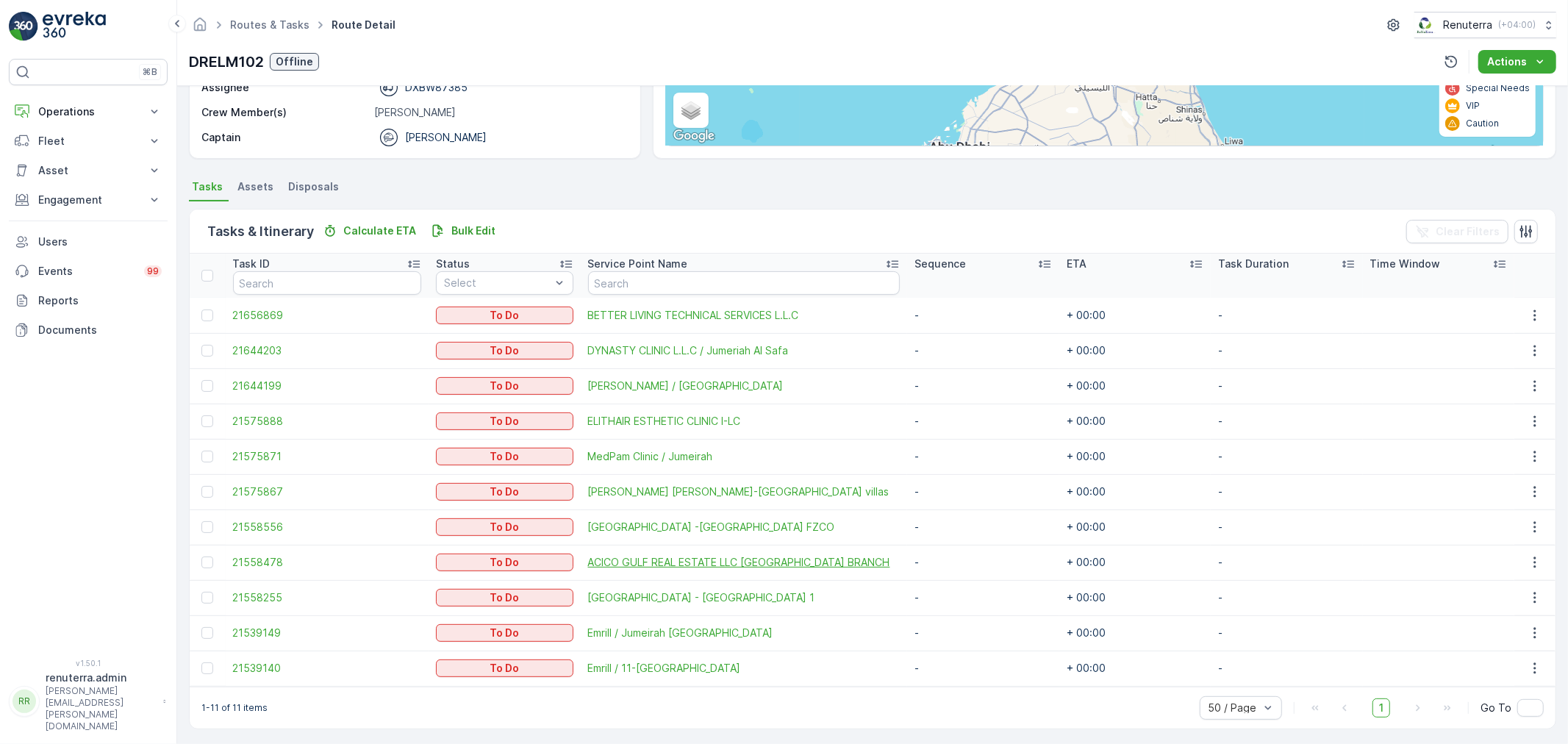
scroll to position [237, 0]
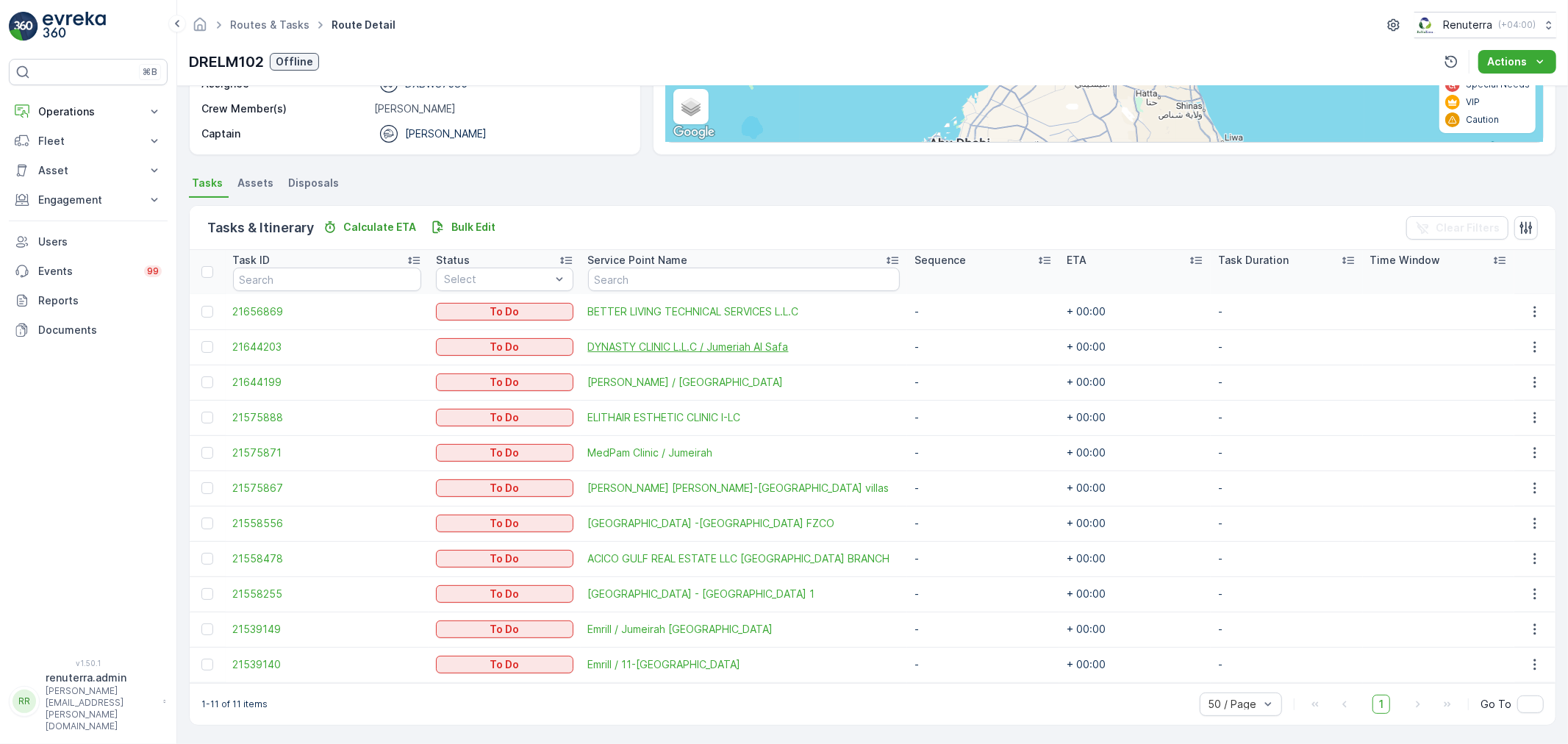
click at [643, 349] on span "DYNASTY CLINIC L.L.C / Jumeriah Al Safa" at bounding box center [744, 346] width 313 height 14
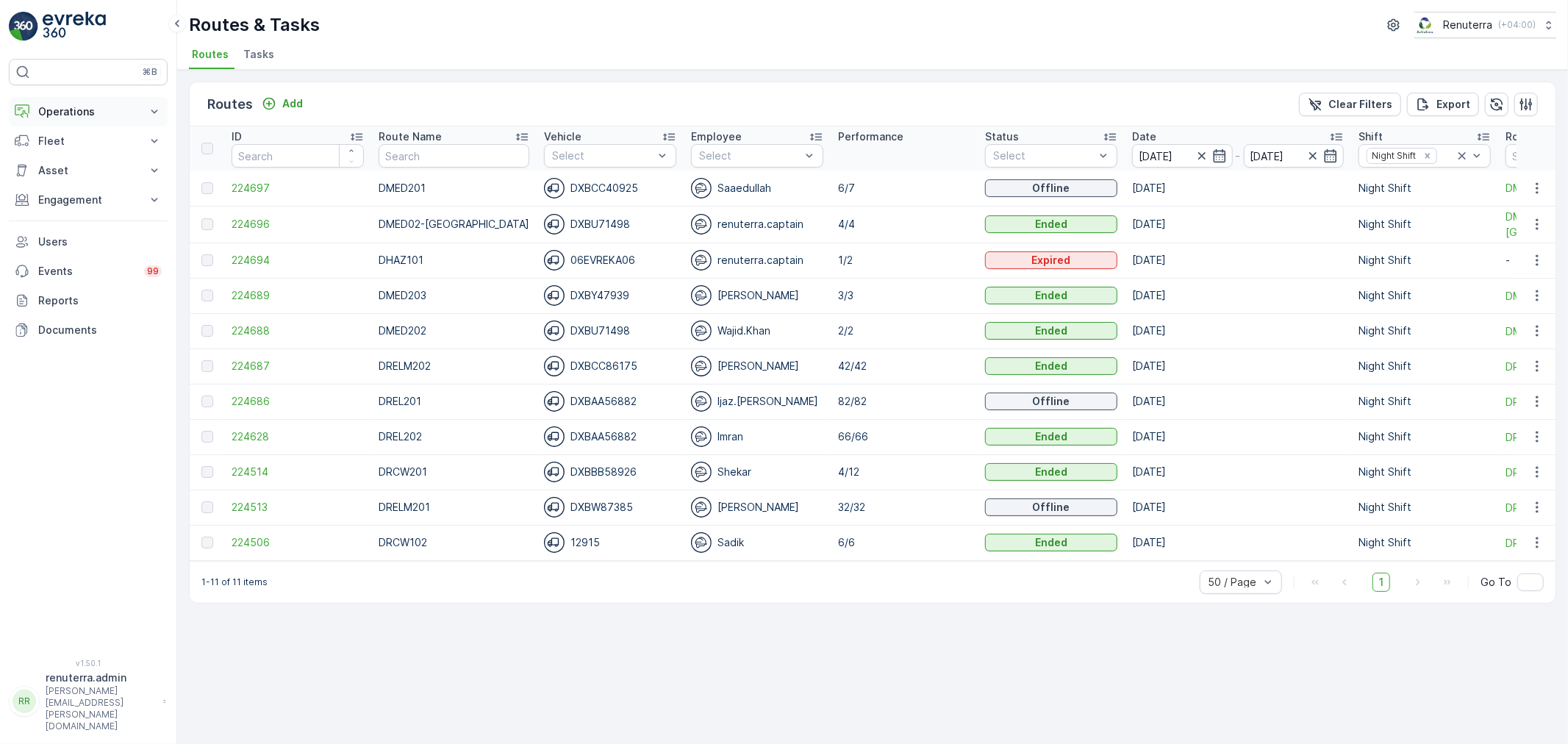
click at [85, 105] on p "Operations" at bounding box center [88, 111] width 100 height 14
click at [78, 179] on p "Routes & Tasks" at bounding box center [75, 177] width 75 height 14
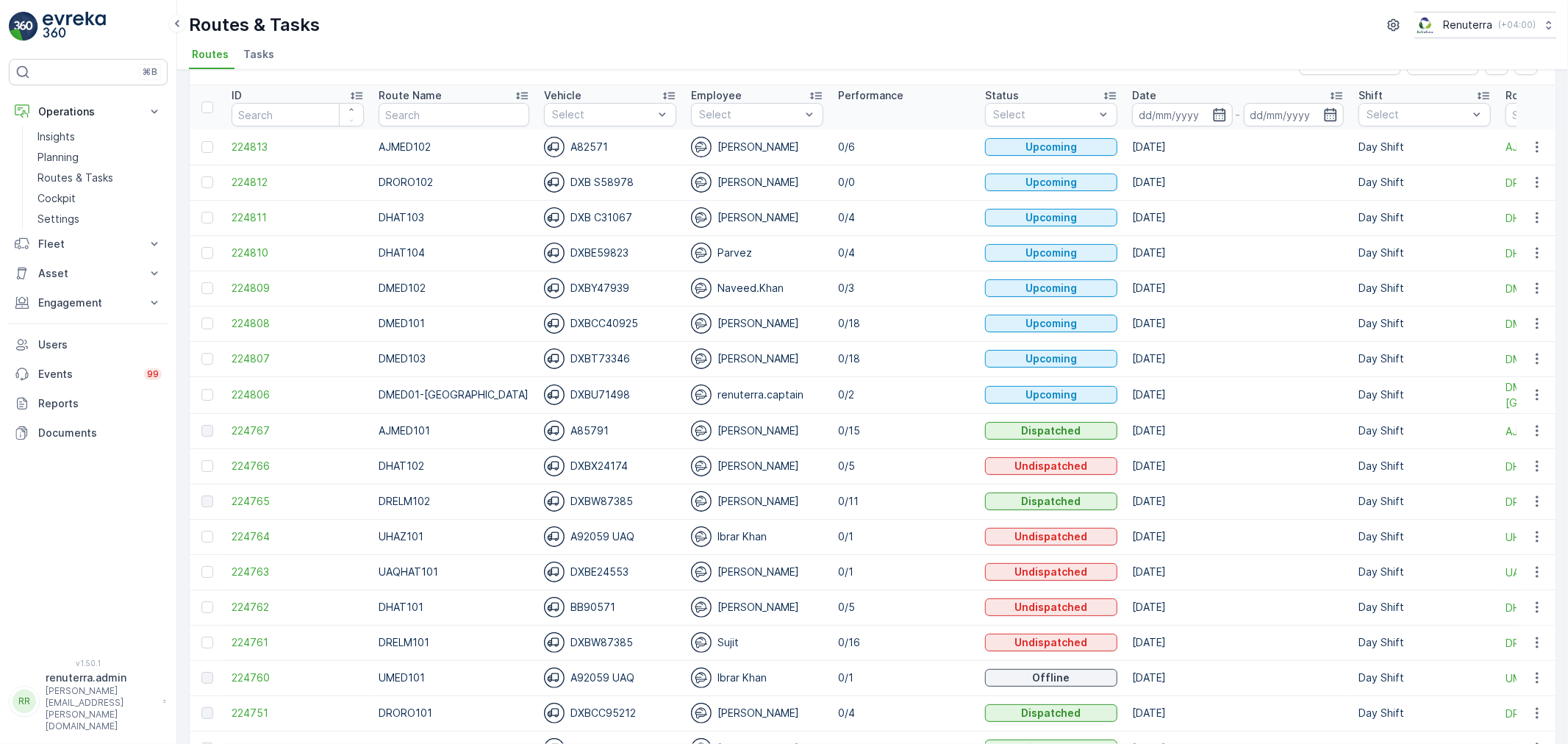
scroll to position [81, 0]
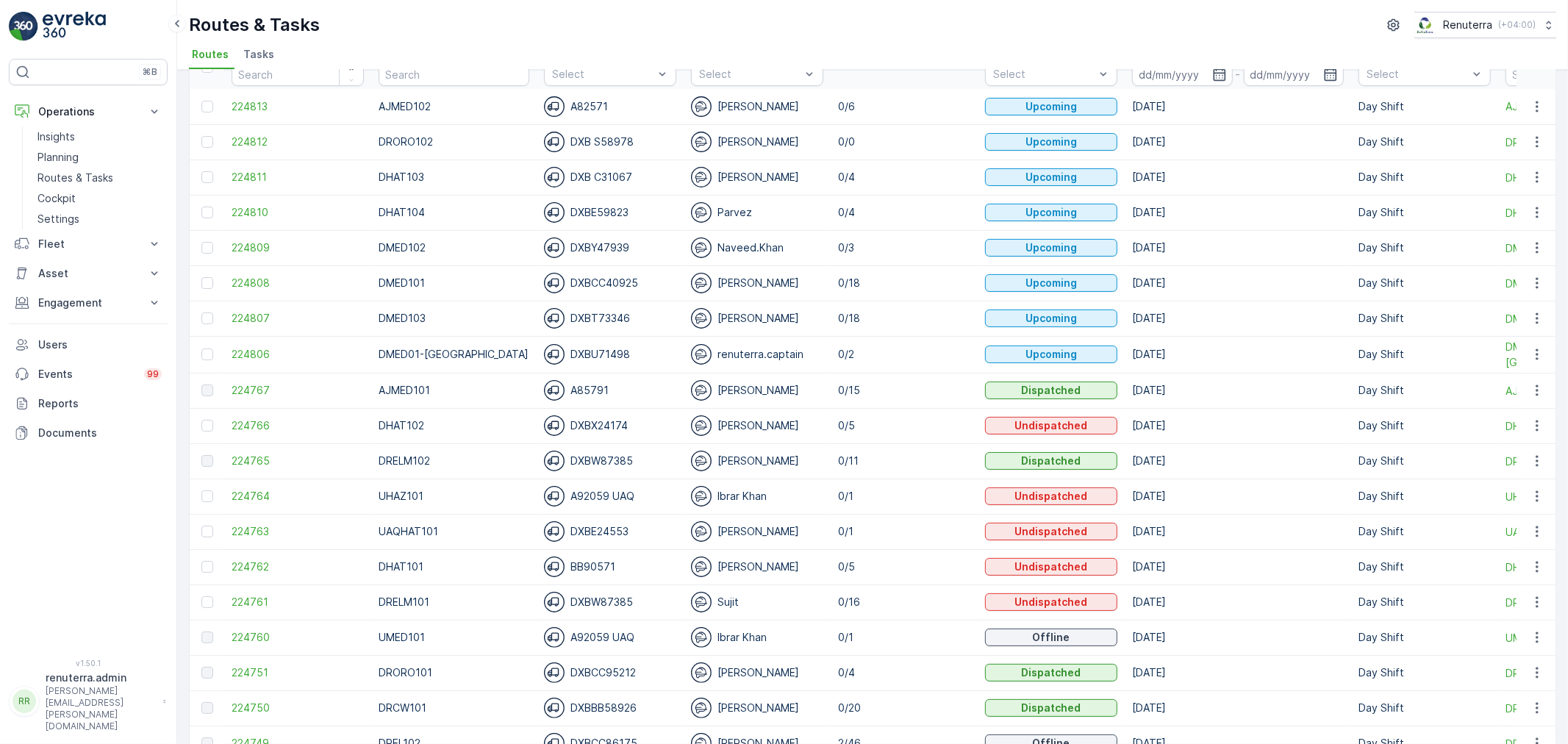
click at [248, 708] on span "224750" at bounding box center [298, 707] width 132 height 14
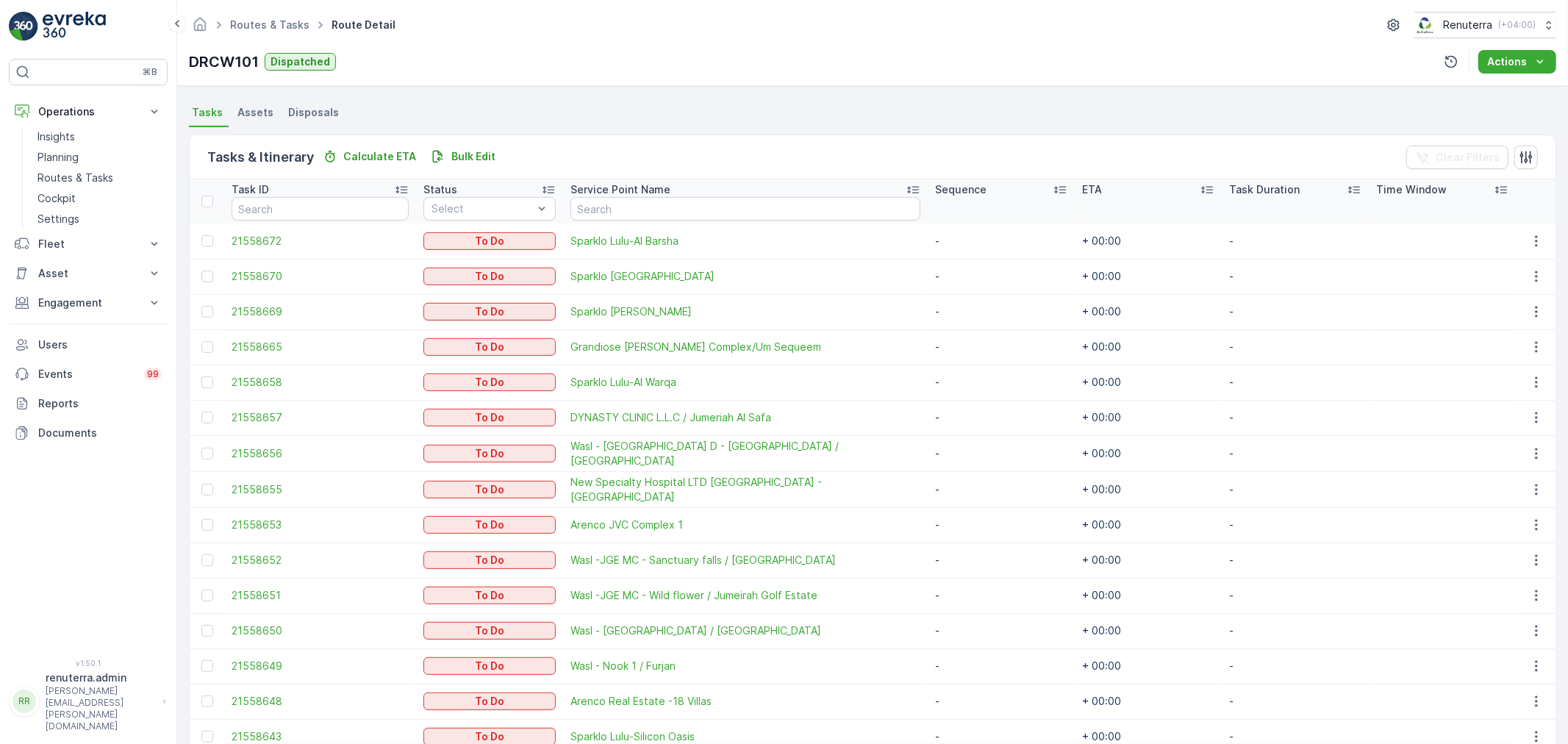
scroll to position [327, 0]
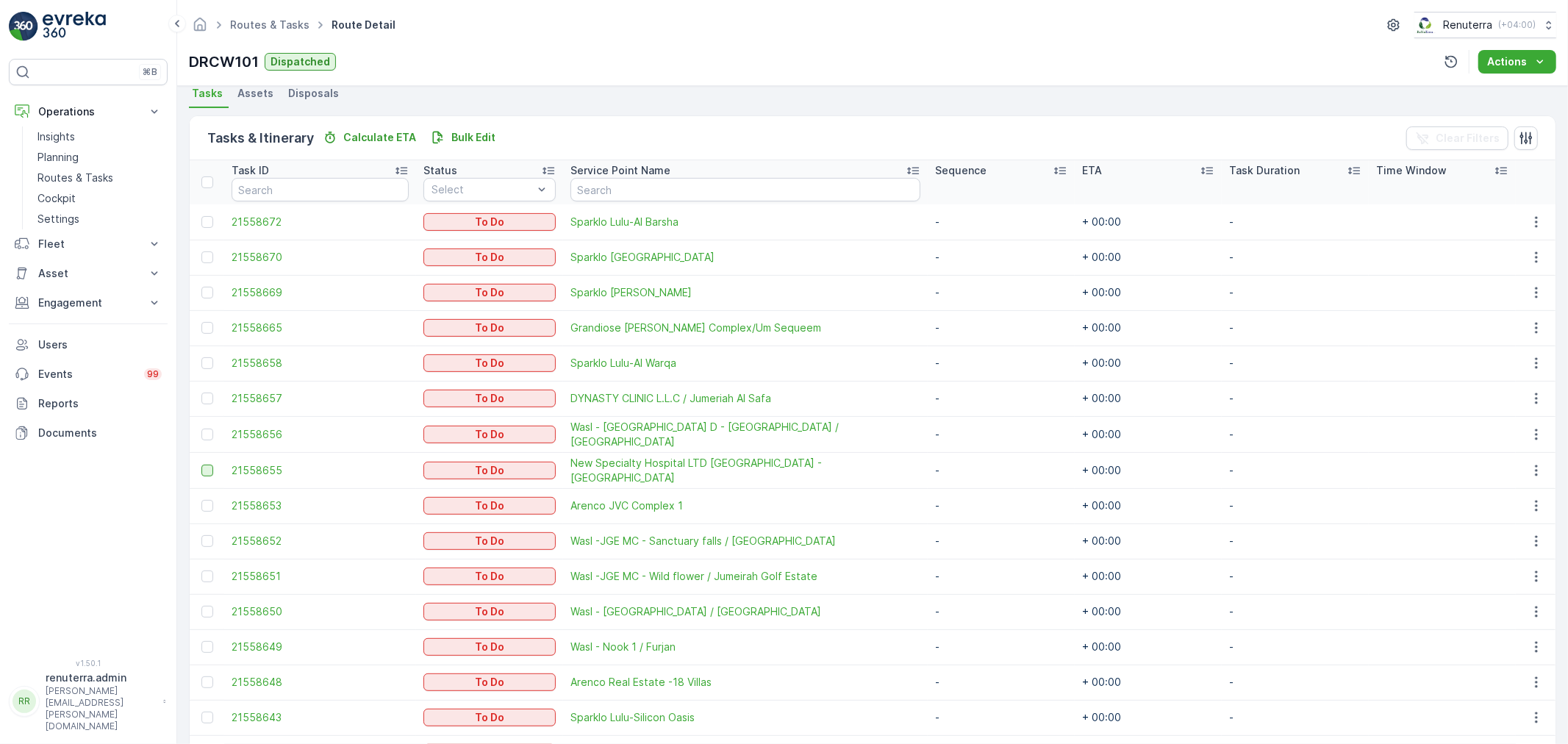
click at [209, 471] on div at bounding box center [207, 470] width 11 height 11
click at [202, 465] on input "checkbox" at bounding box center [202, 465] width 0 height 0
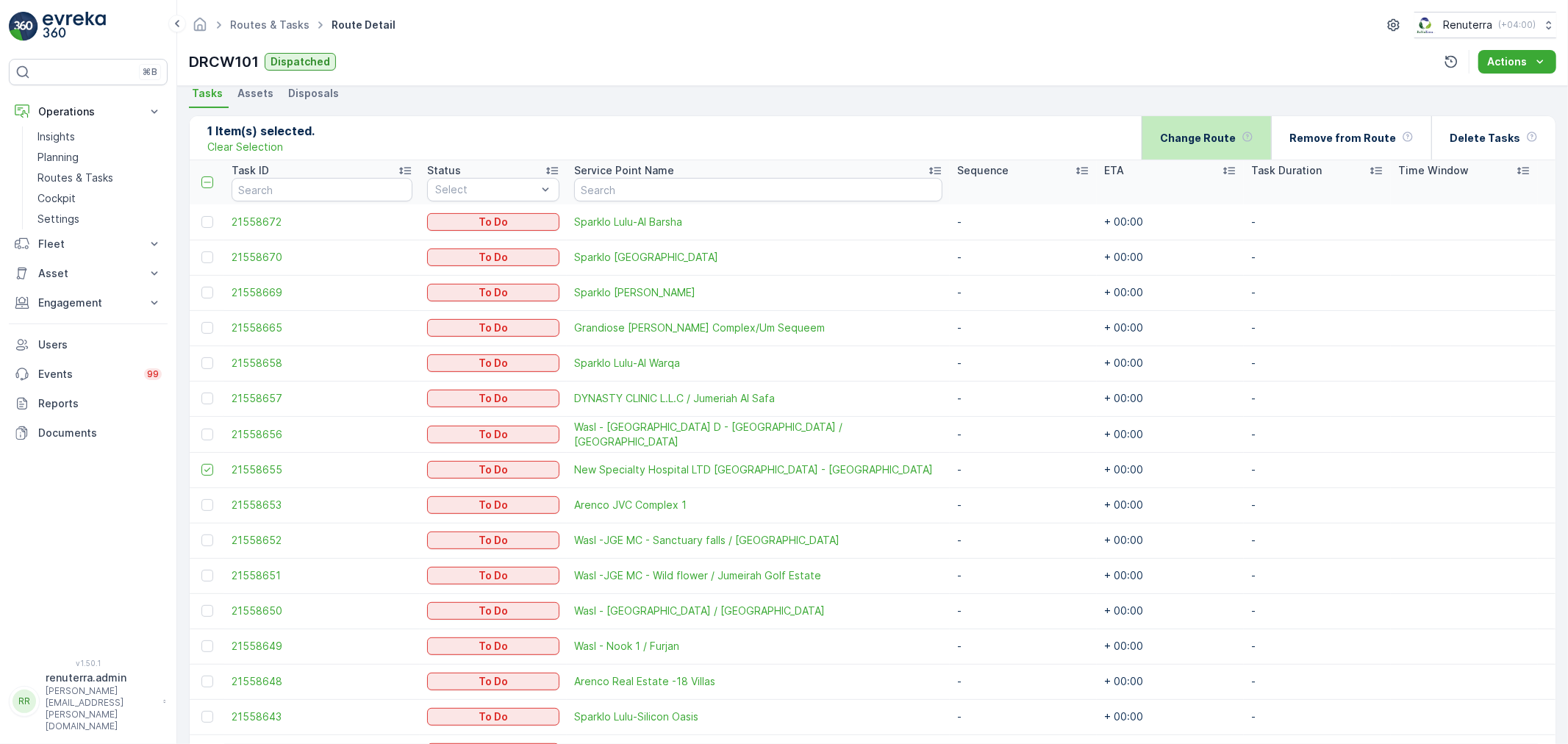
click at [1224, 142] on p "Change Route" at bounding box center [1197, 138] width 75 height 14
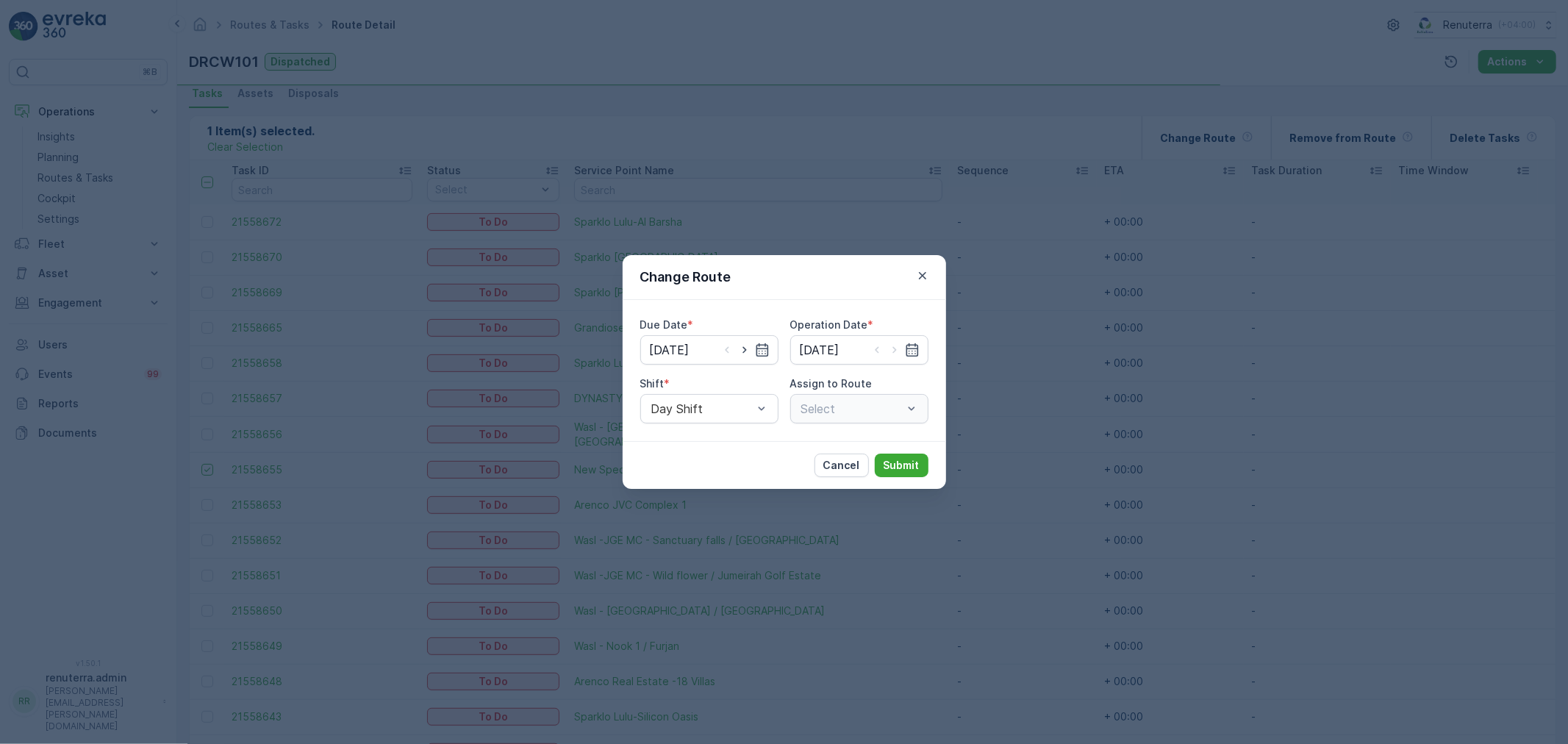
type input "[DATE]"
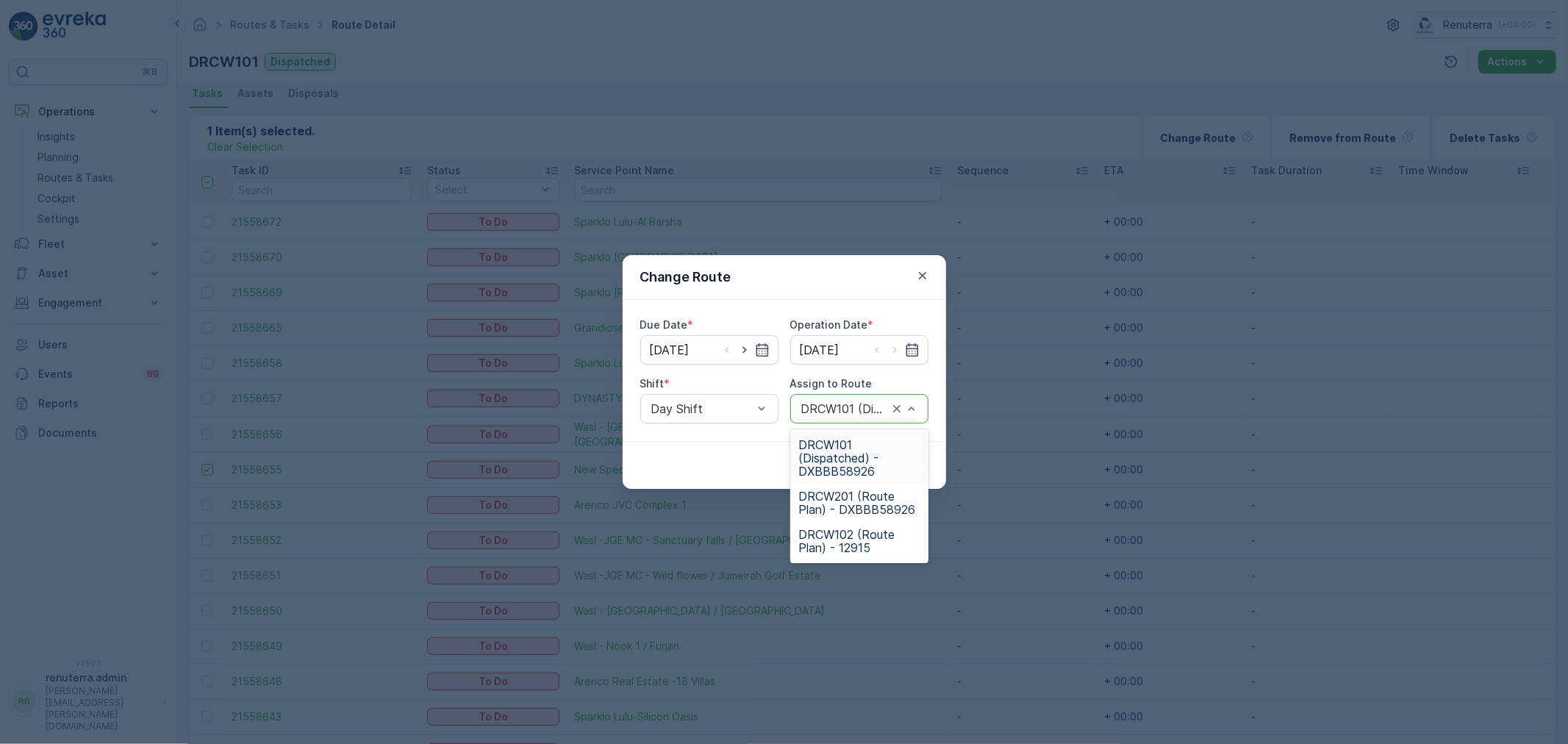
drag, startPoint x: 919, startPoint y: 407, endPoint x: 914, endPoint y: 390, distance: 17.7
click at [919, 407] on div "DRCW101 (Dispatched) - DXBBB58926" at bounding box center [859, 409] width 139 height 30
type input "101"
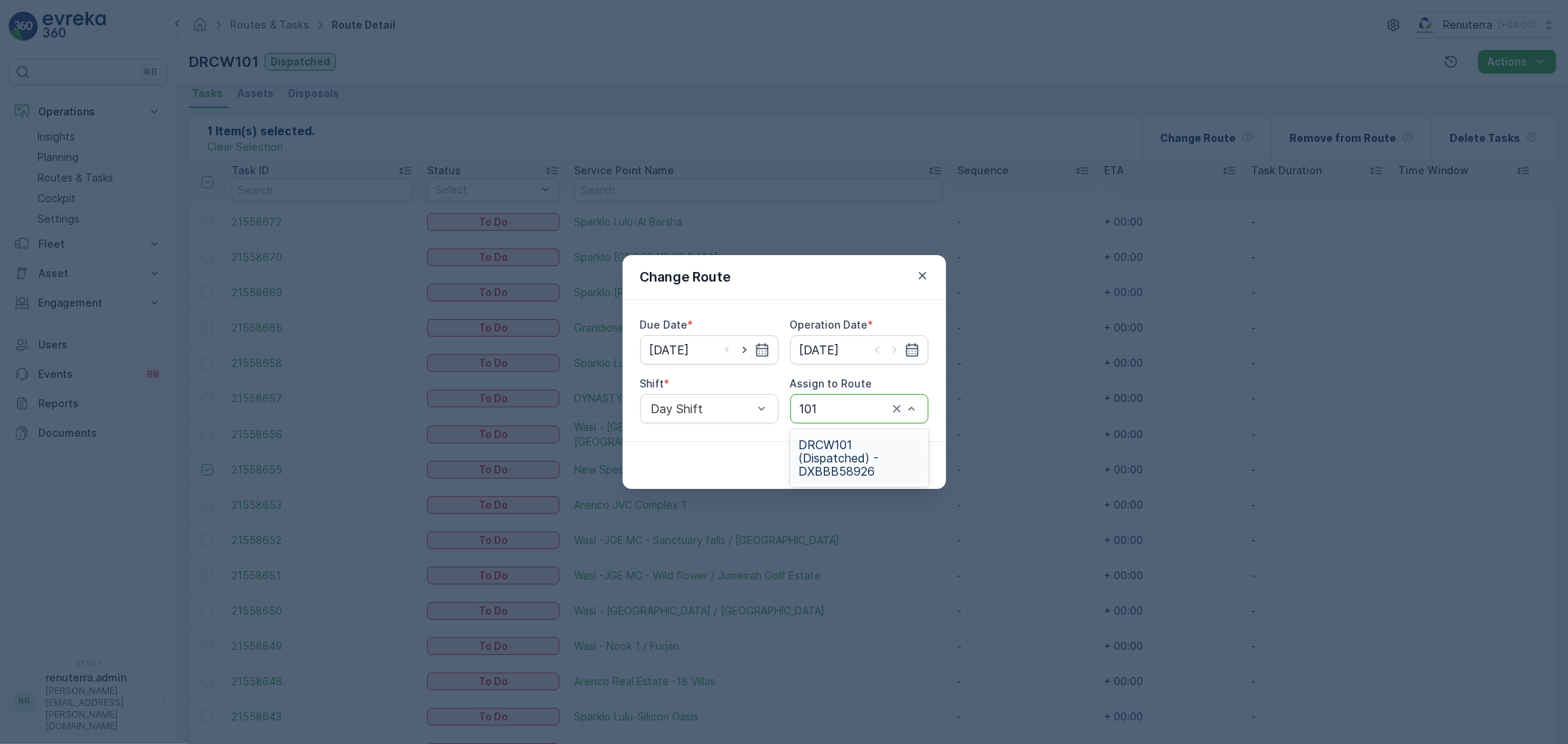
click at [841, 442] on span "DRCW101 (Dispatched) - DXBBB58926" at bounding box center [859, 458] width 120 height 40
click at [904, 461] on p "Submit" at bounding box center [901, 465] width 36 height 14
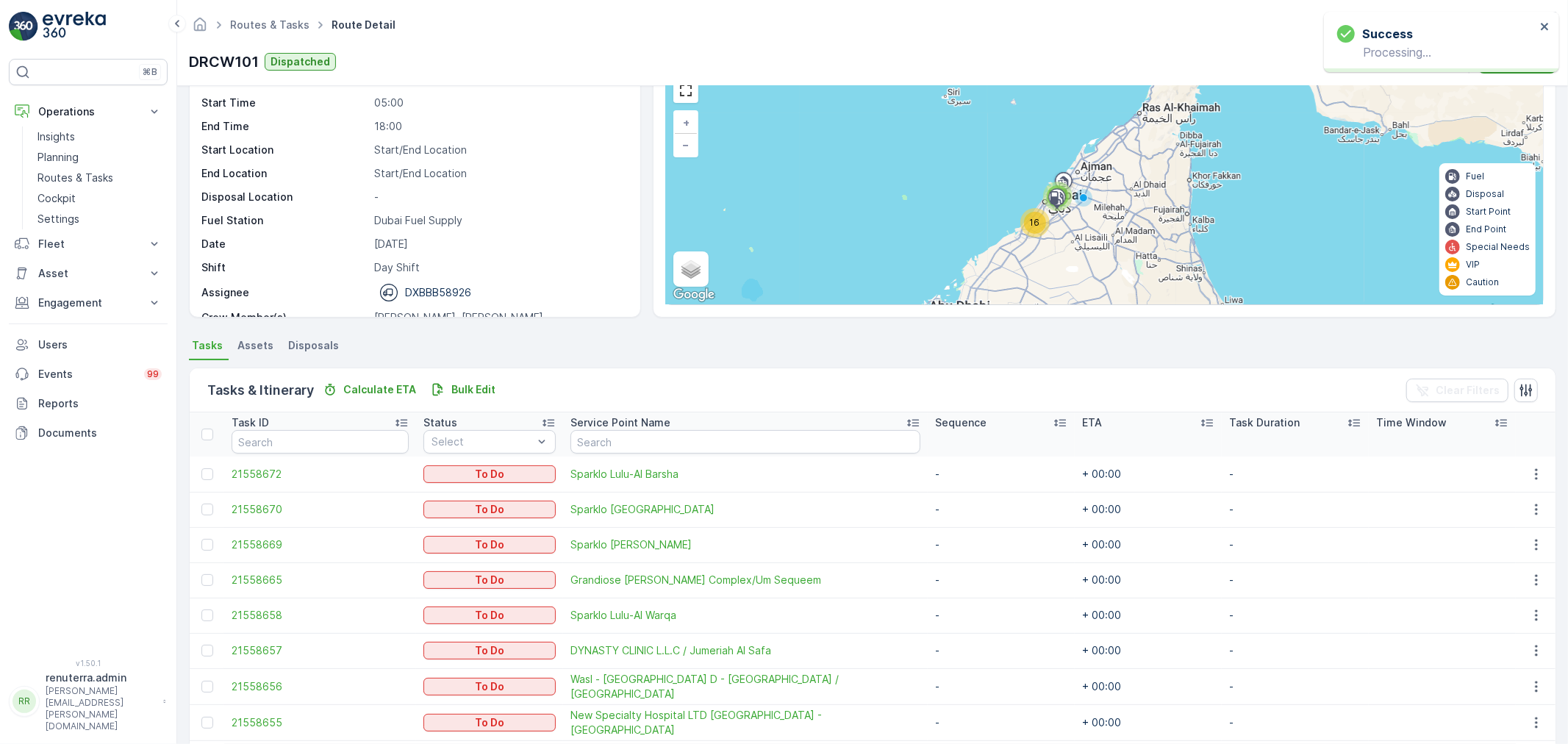
scroll to position [0, 0]
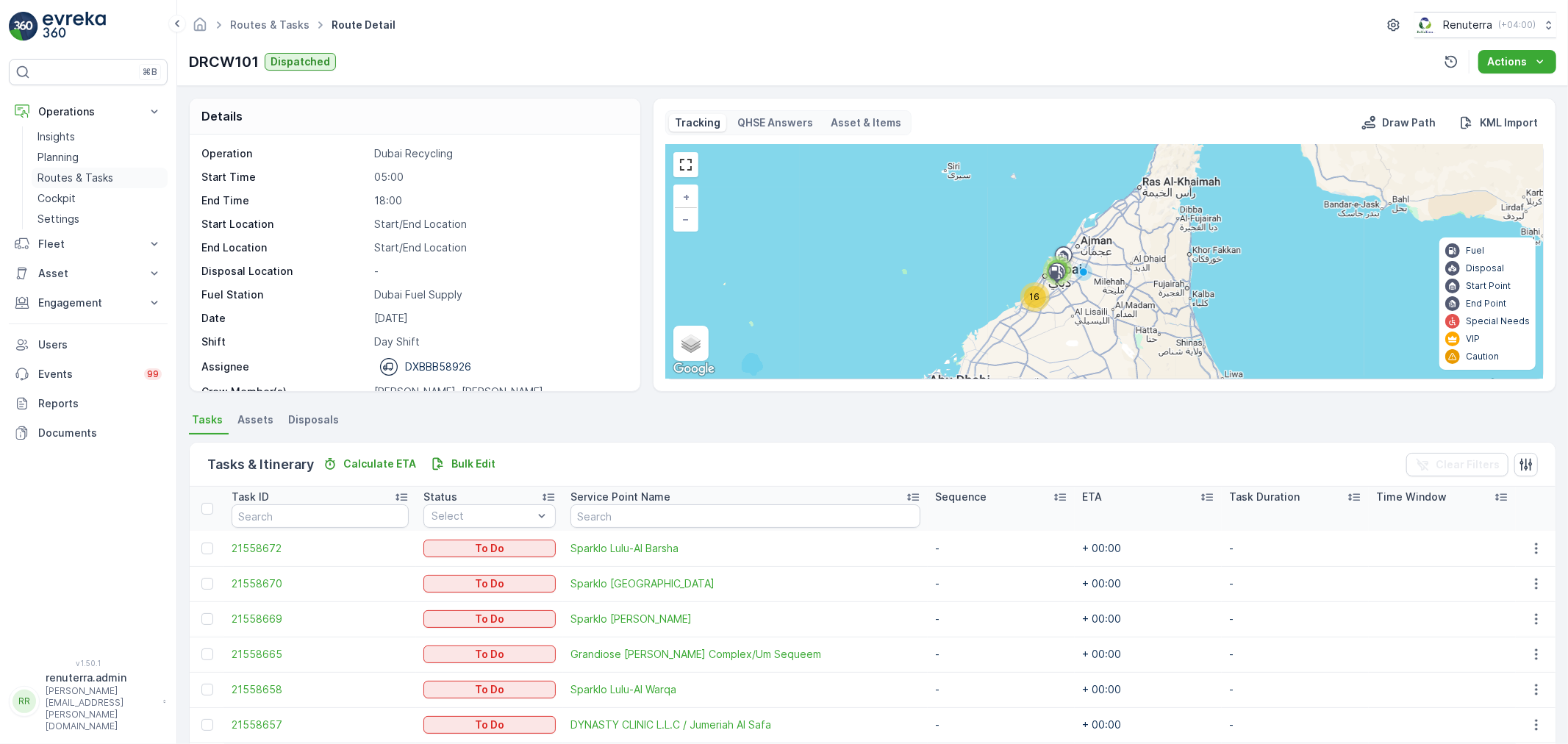
click at [71, 177] on p "Routes & Tasks" at bounding box center [75, 177] width 75 height 14
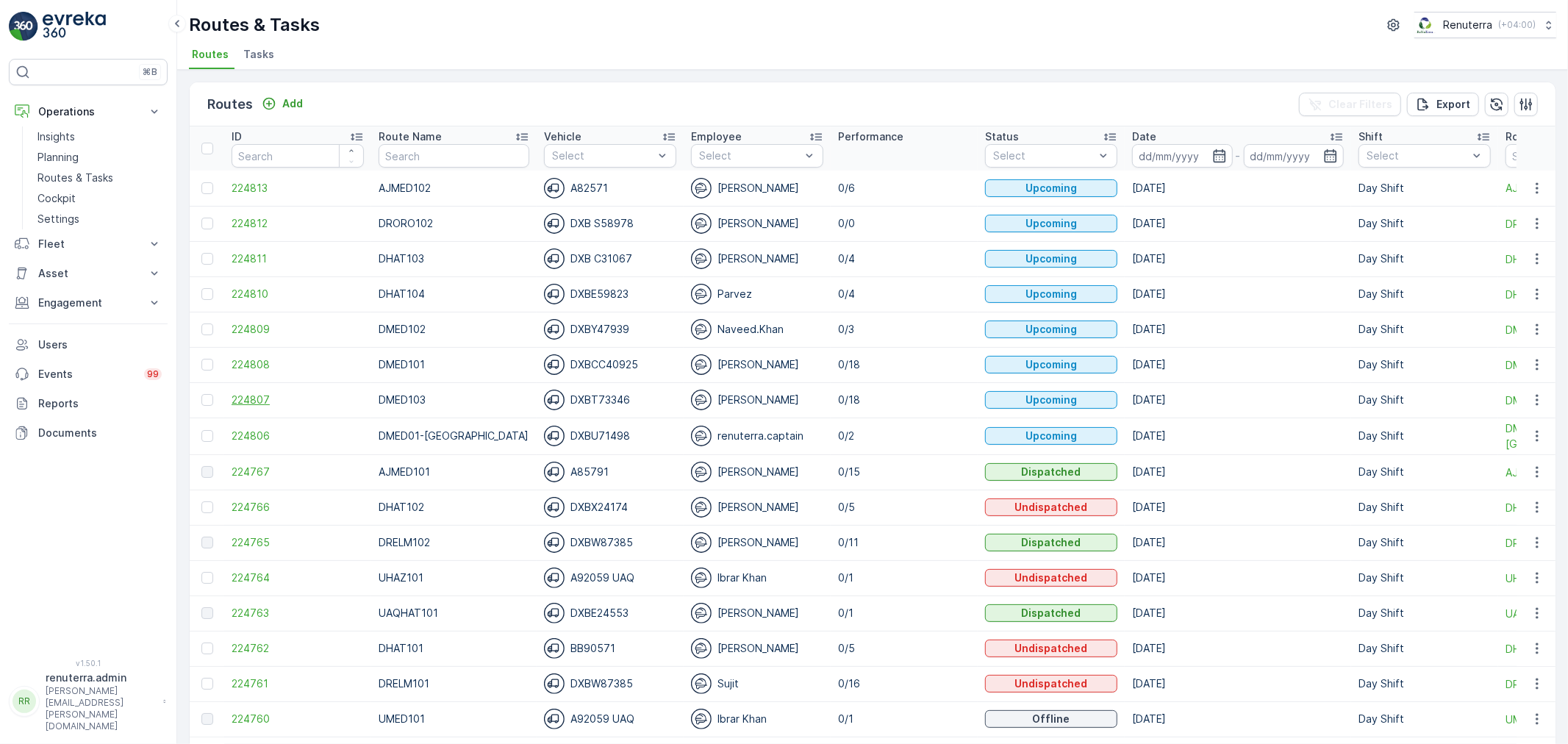
click at [244, 400] on span "224807" at bounding box center [298, 400] width 132 height 14
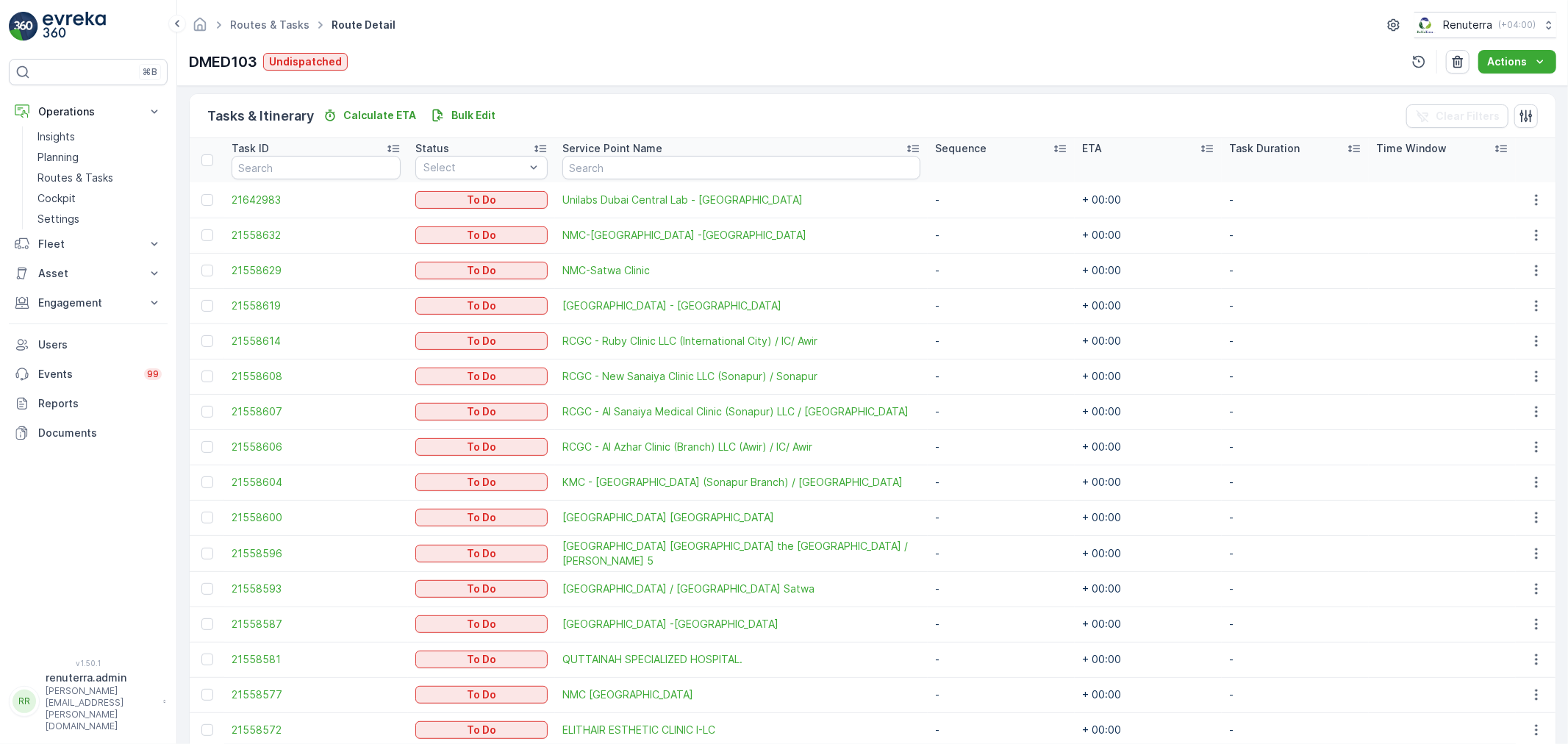
scroll to position [408, 0]
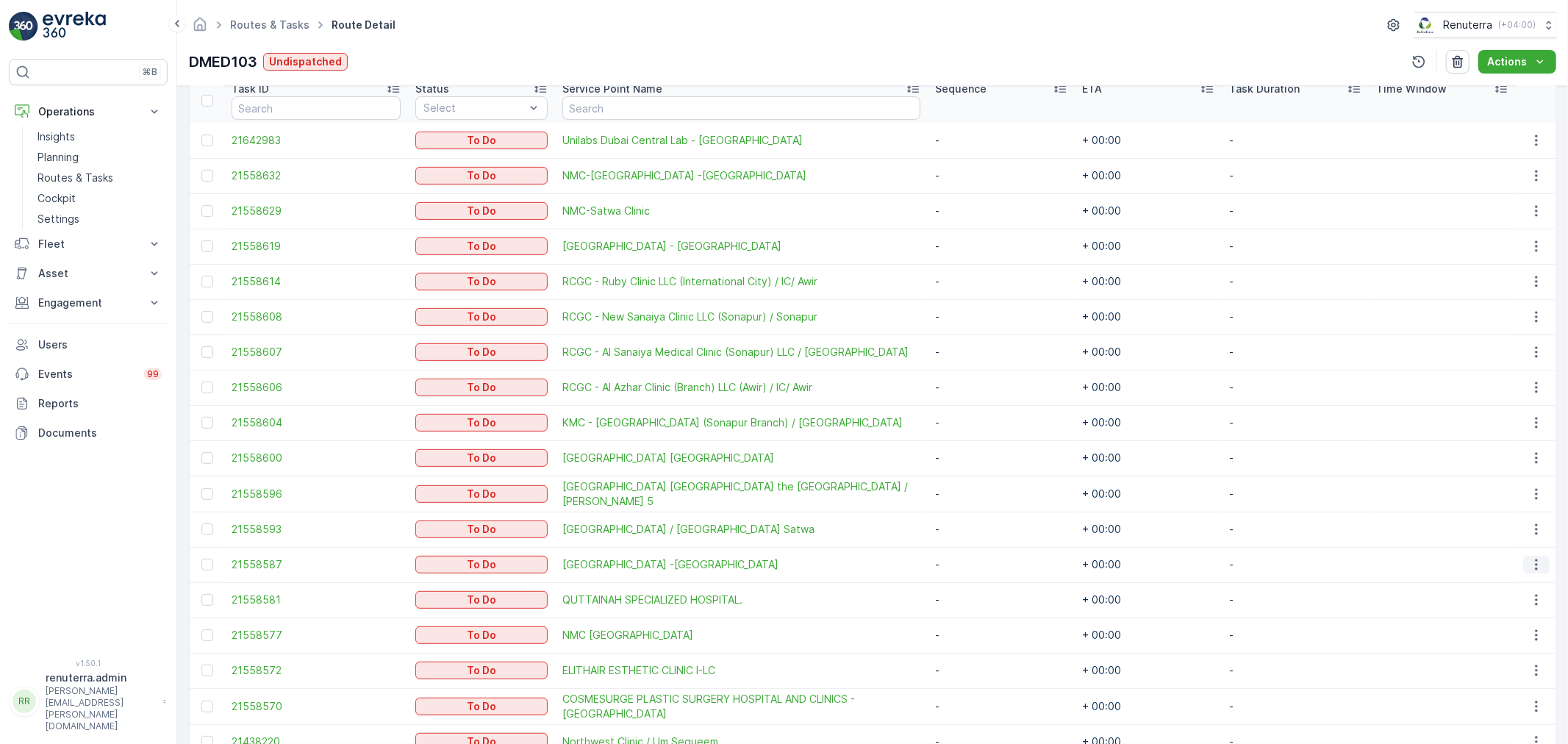
click at [1529, 563] on icon "button" at bounding box center [1536, 564] width 14 height 14
click at [1503, 626] on span "Change Route" at bounding box center [1499, 626] width 72 height 14
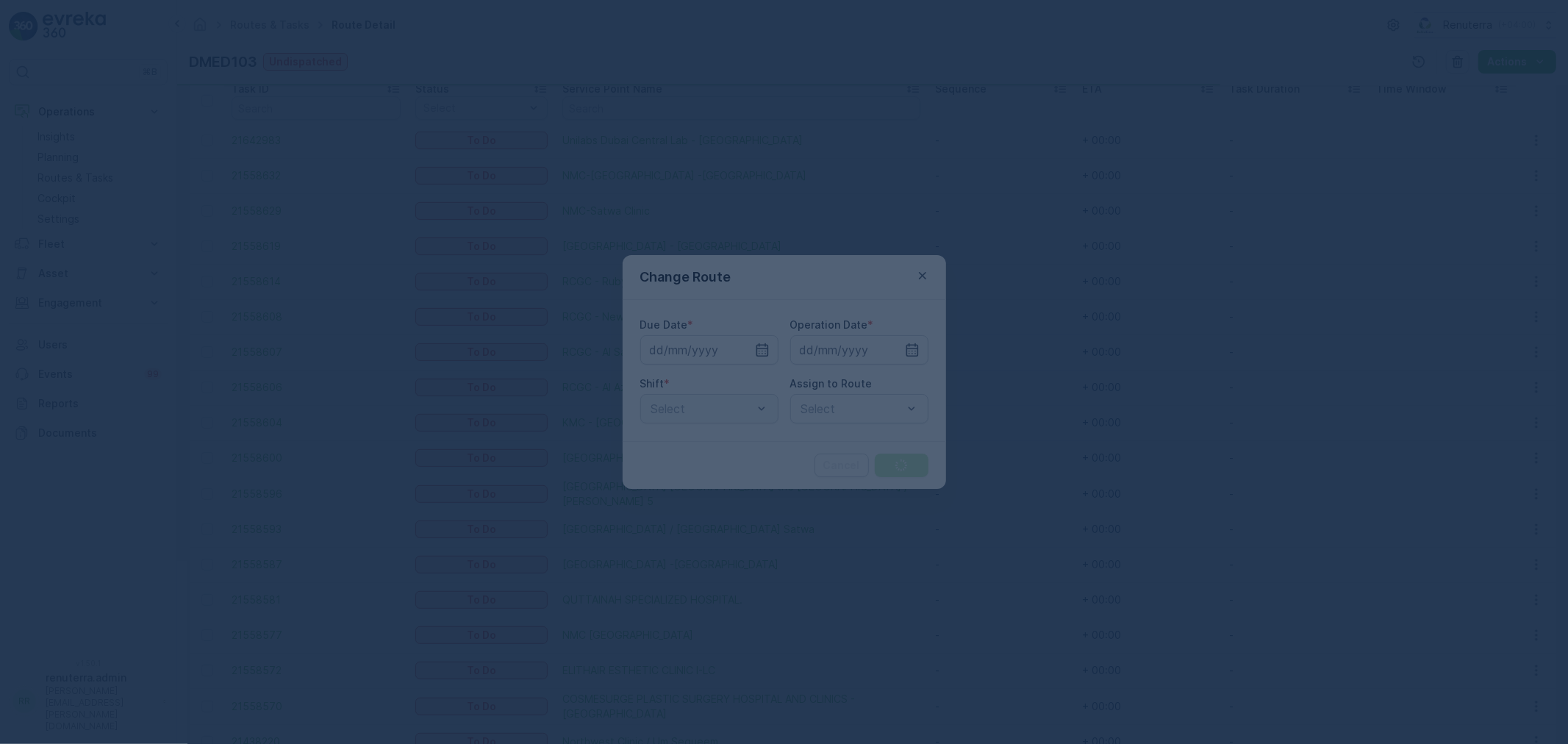
type input "[DATE]"
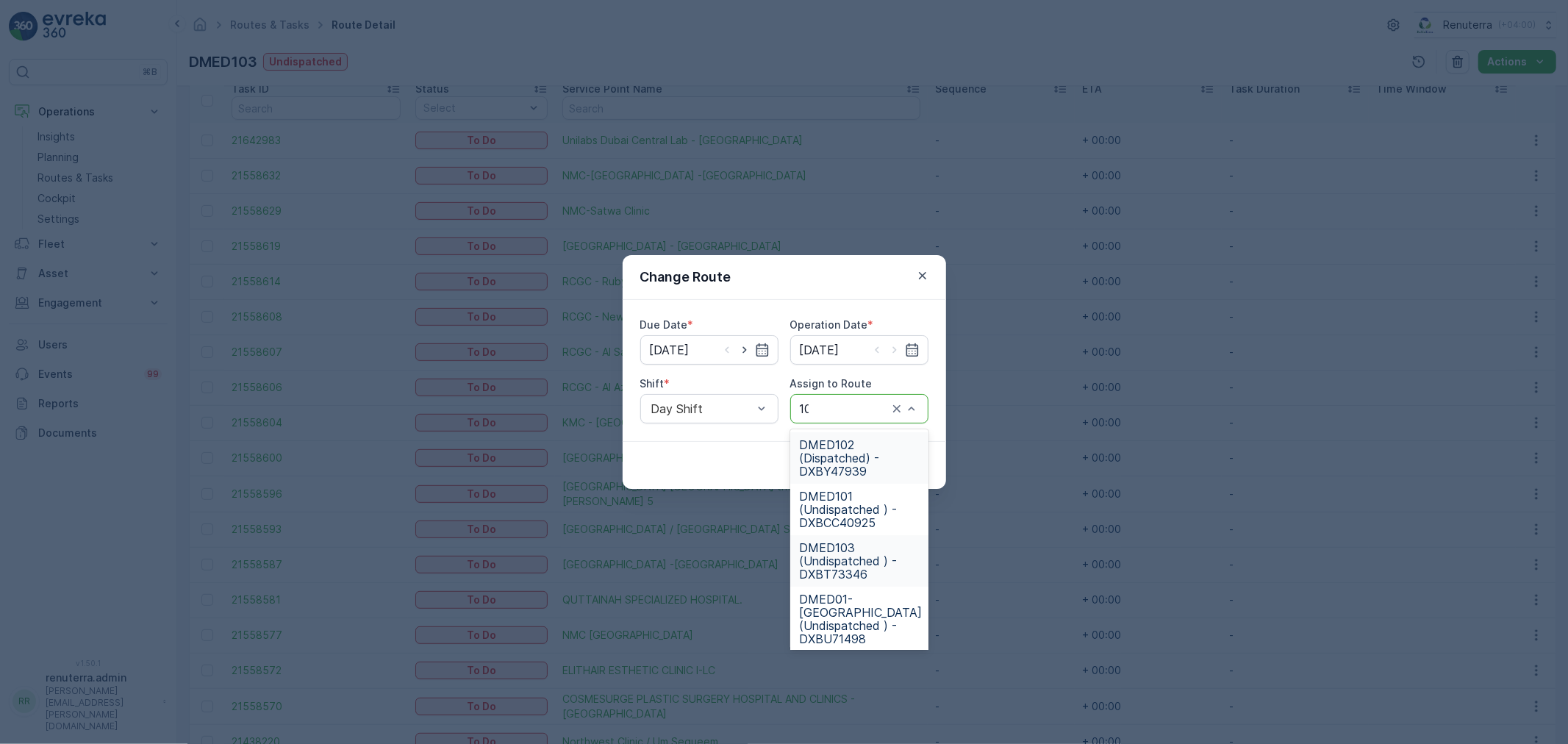
type input "102"
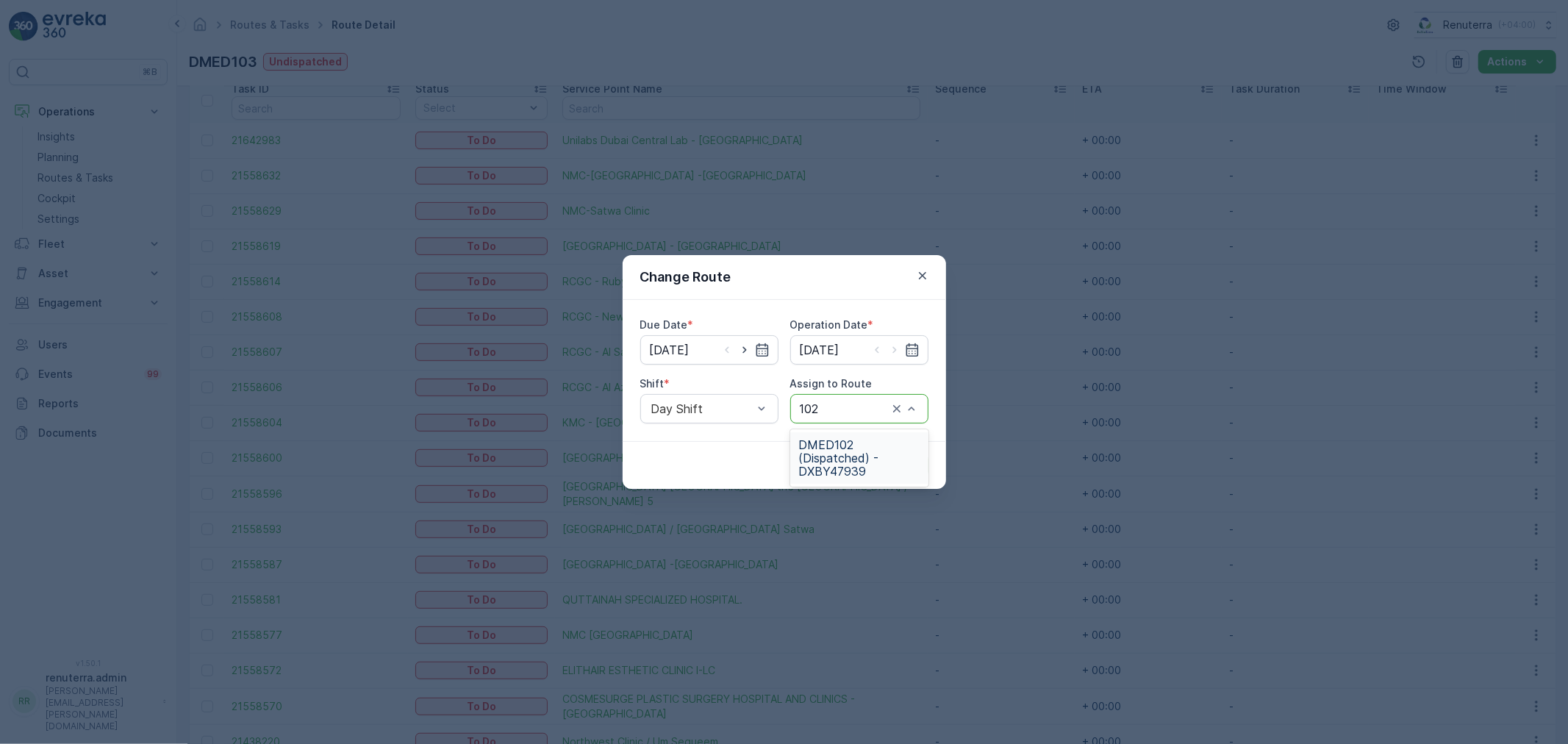
drag, startPoint x: 869, startPoint y: 445, endPoint x: 901, endPoint y: 465, distance: 37.7
click at [877, 457] on span "DMED102 (Dispatched) - DXBY47939" at bounding box center [859, 458] width 120 height 40
click at [902, 464] on p "Submit" at bounding box center [901, 465] width 36 height 14
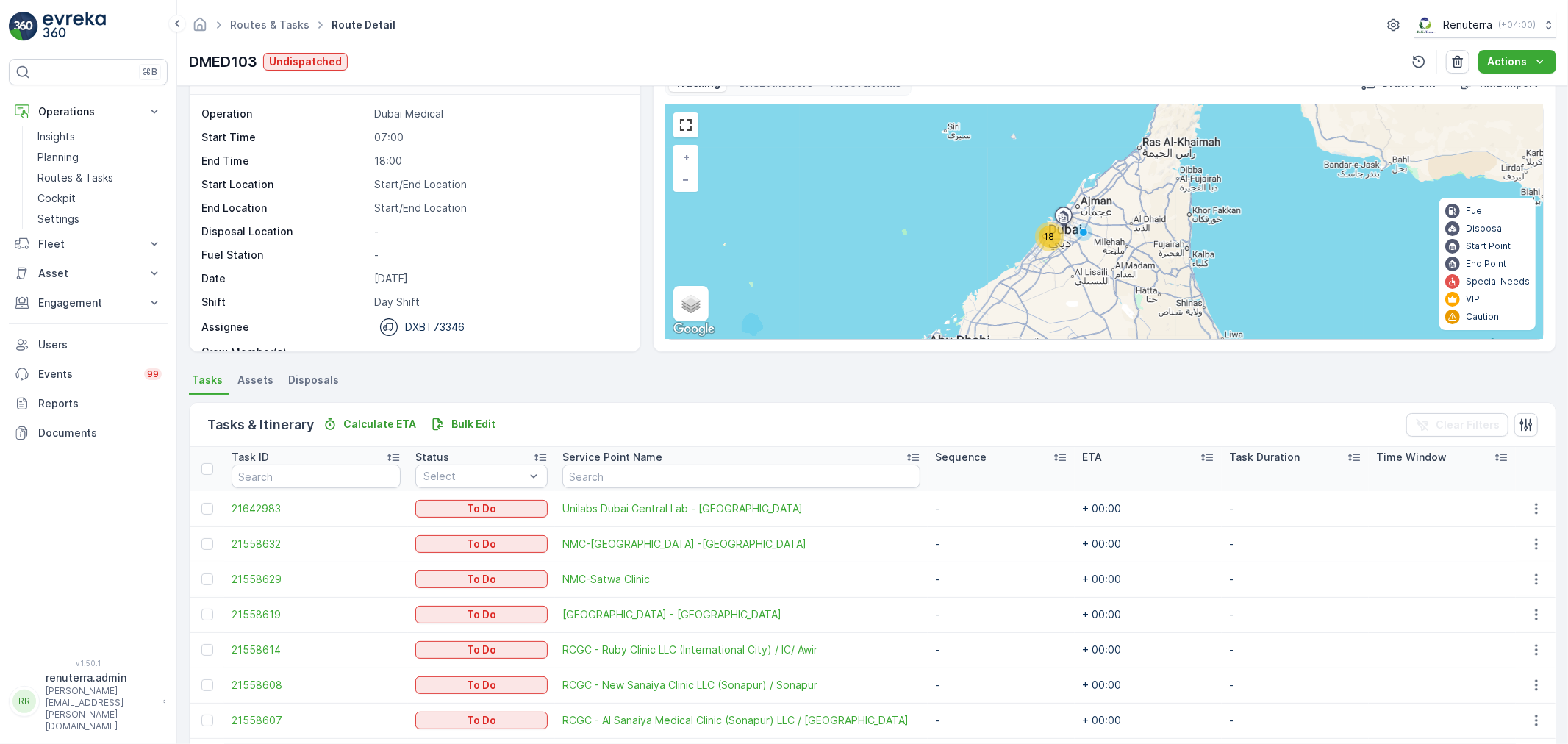
scroll to position [0, 0]
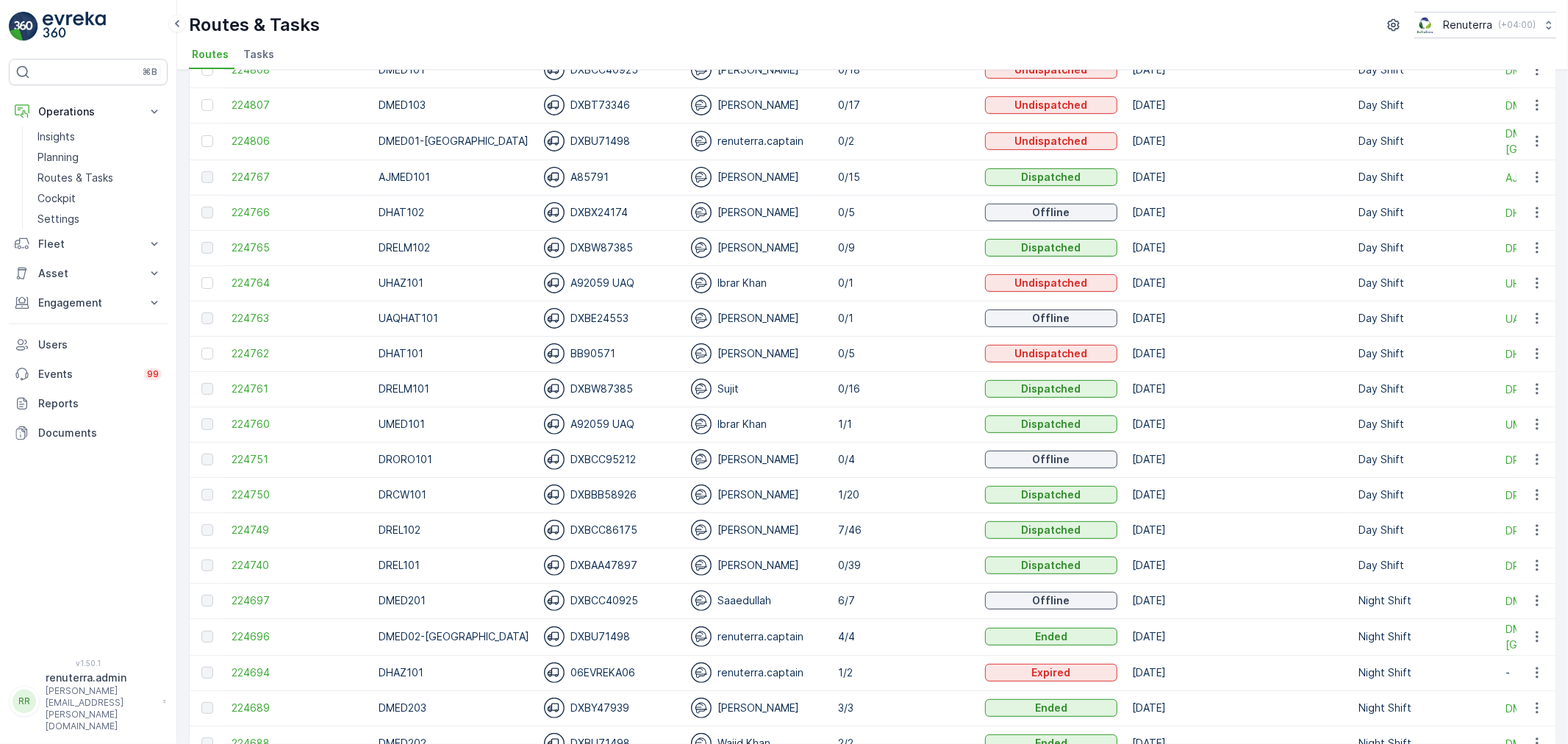
scroll to position [408, 0]
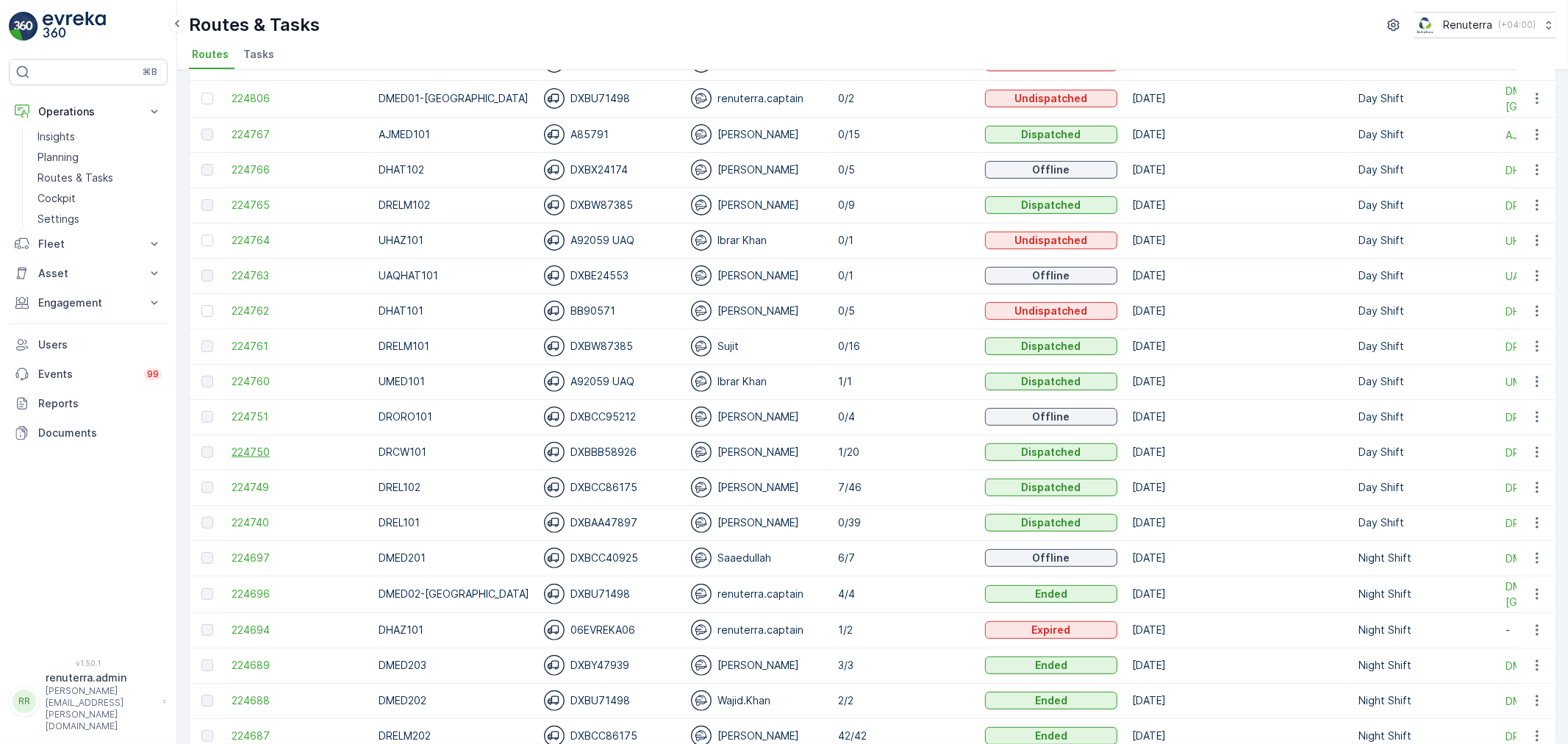
click at [255, 454] on span "224750" at bounding box center [298, 452] width 132 height 14
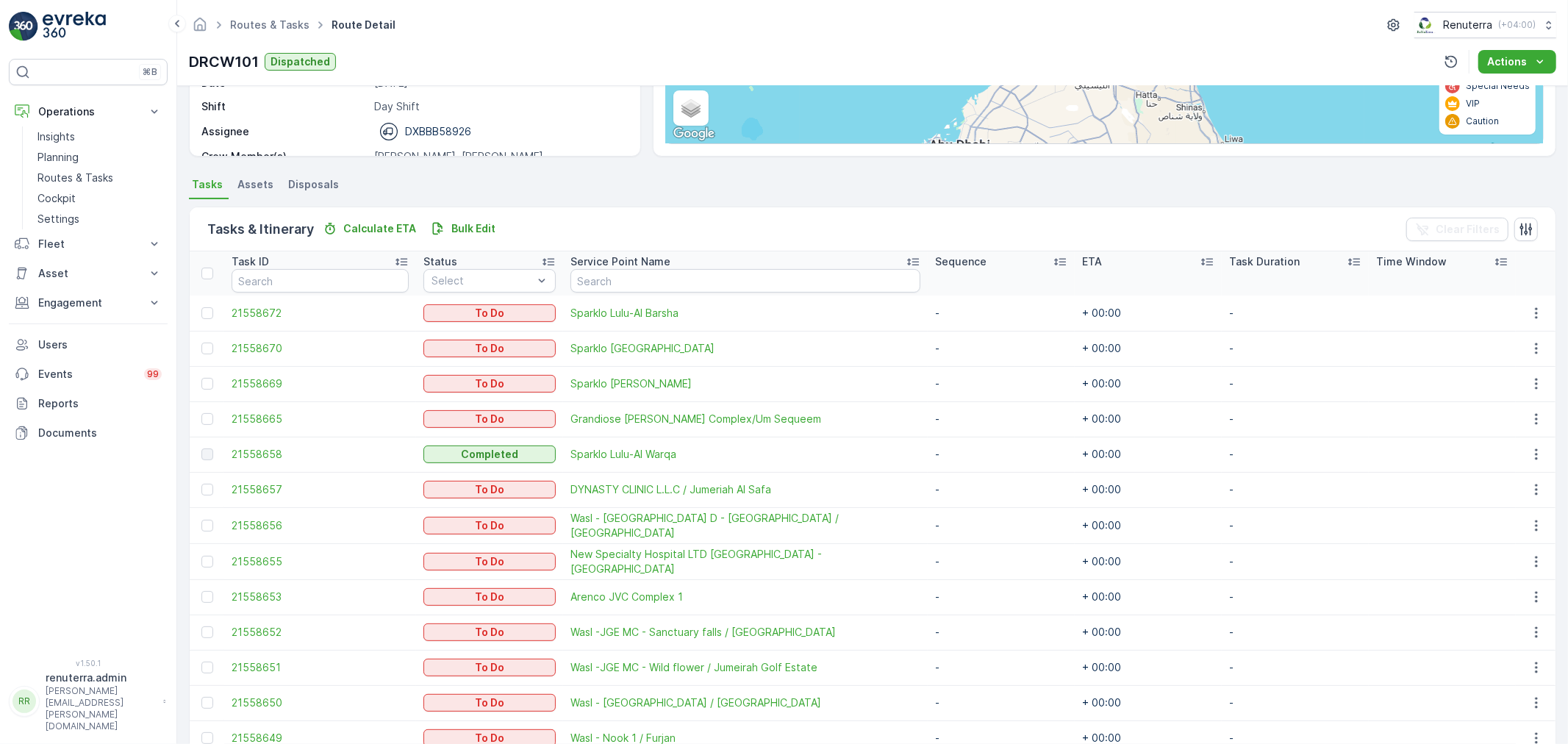
scroll to position [226, 0]
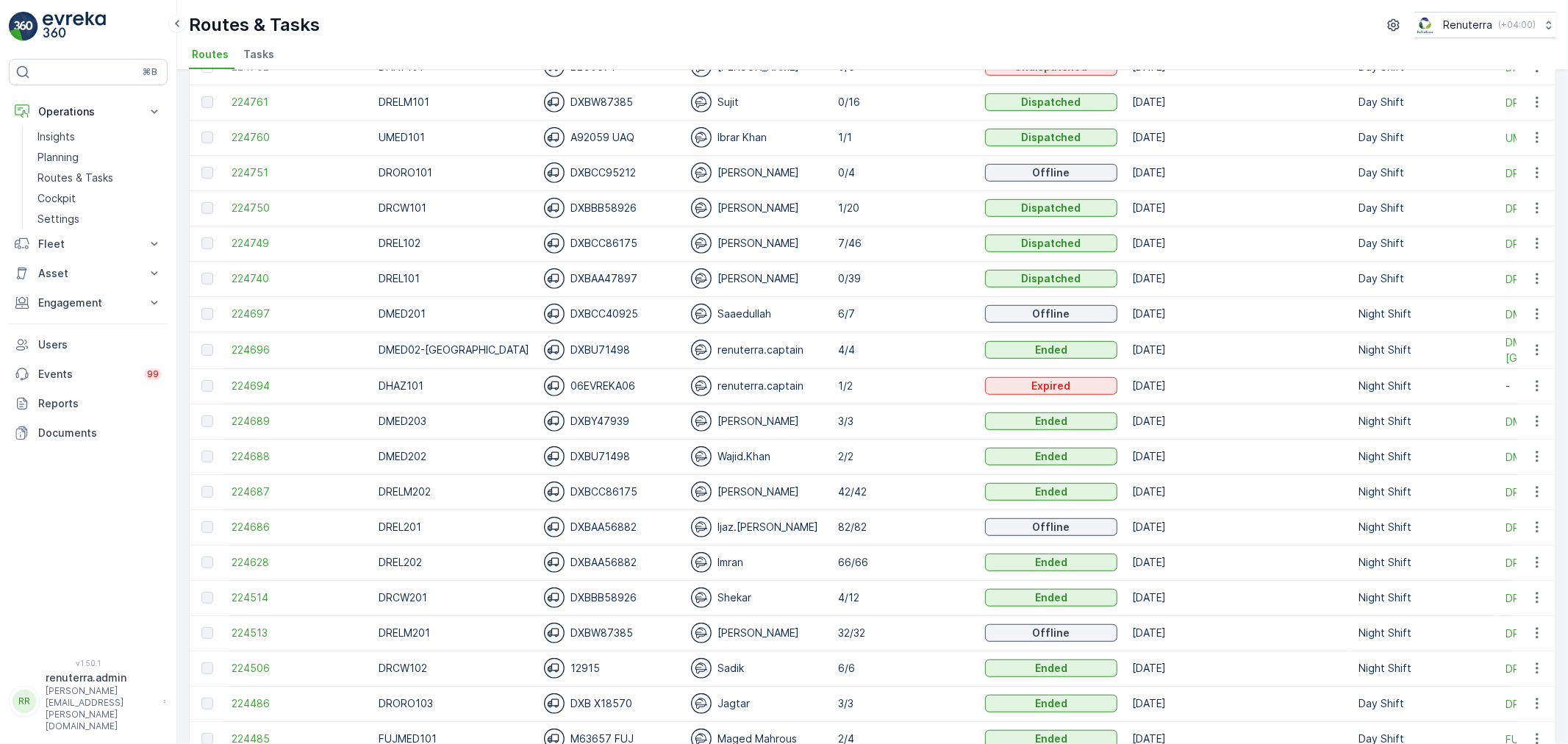
scroll to position [653, 0]
click at [266, 599] on span "224514" at bounding box center [298, 597] width 132 height 14
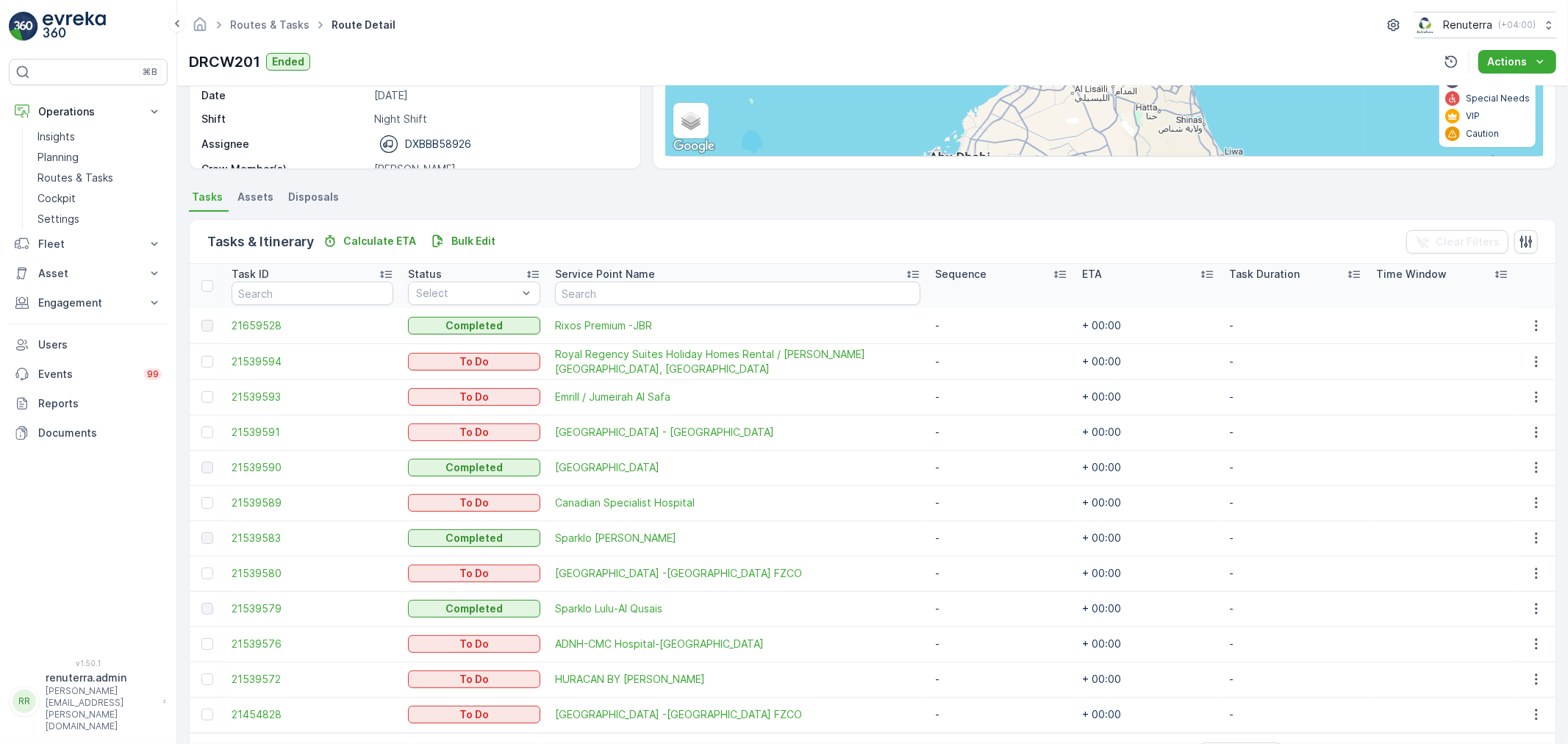
scroll to position [273, 0]
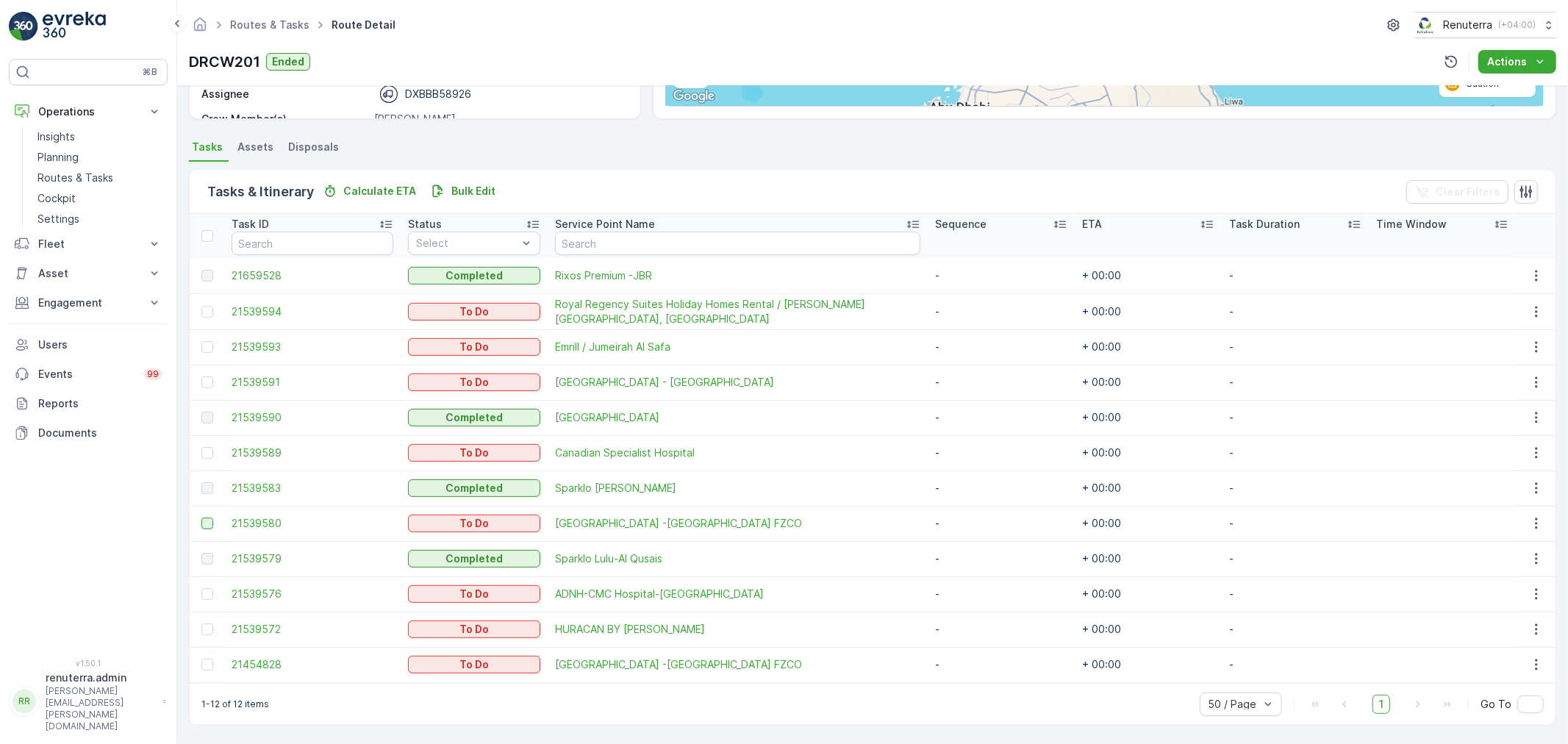
click at [203, 521] on div at bounding box center [207, 523] width 11 height 11
click at [202, 518] on input "checkbox" at bounding box center [202, 518] width 0 height 0
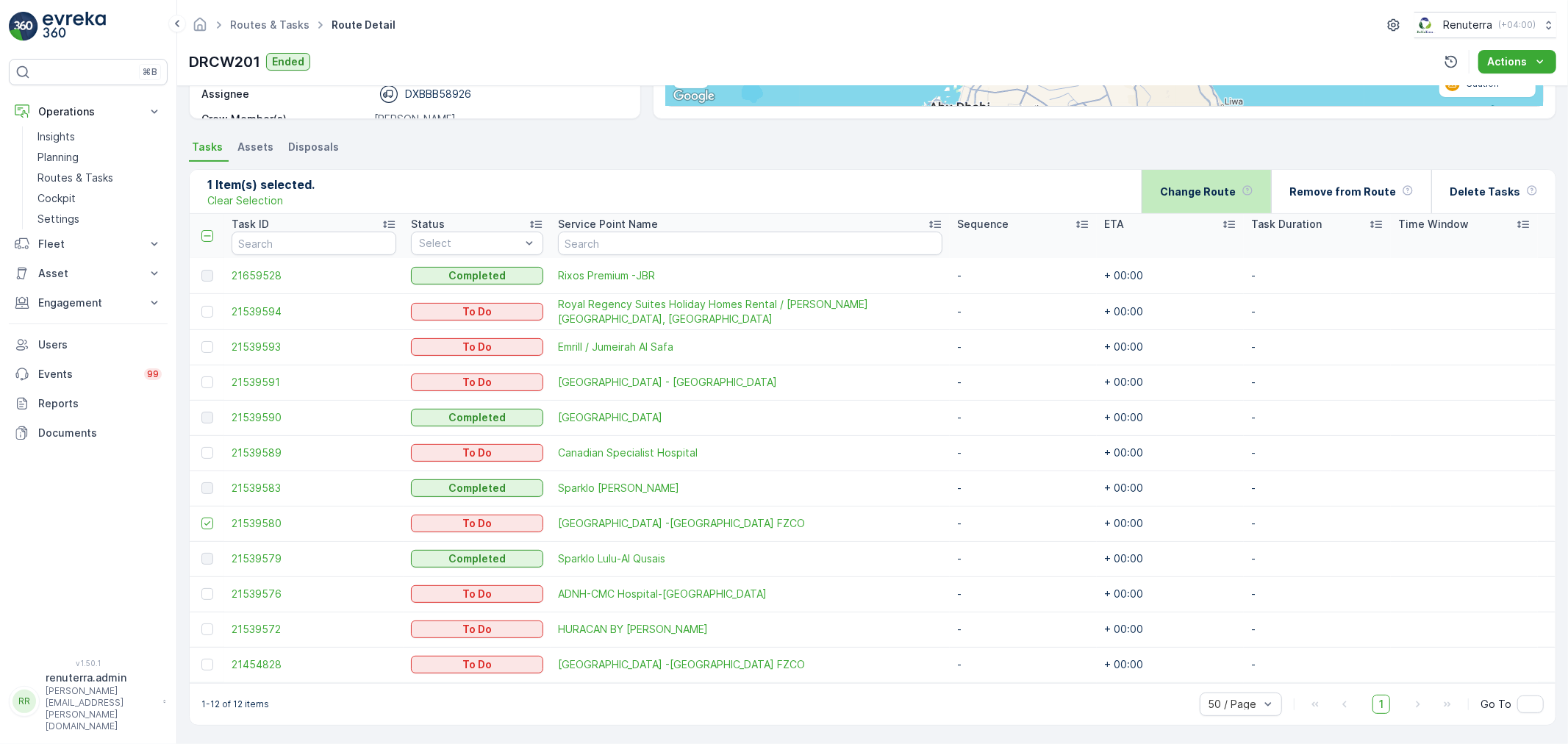
click at [1231, 196] on p "Change Route" at bounding box center [1197, 191] width 75 height 14
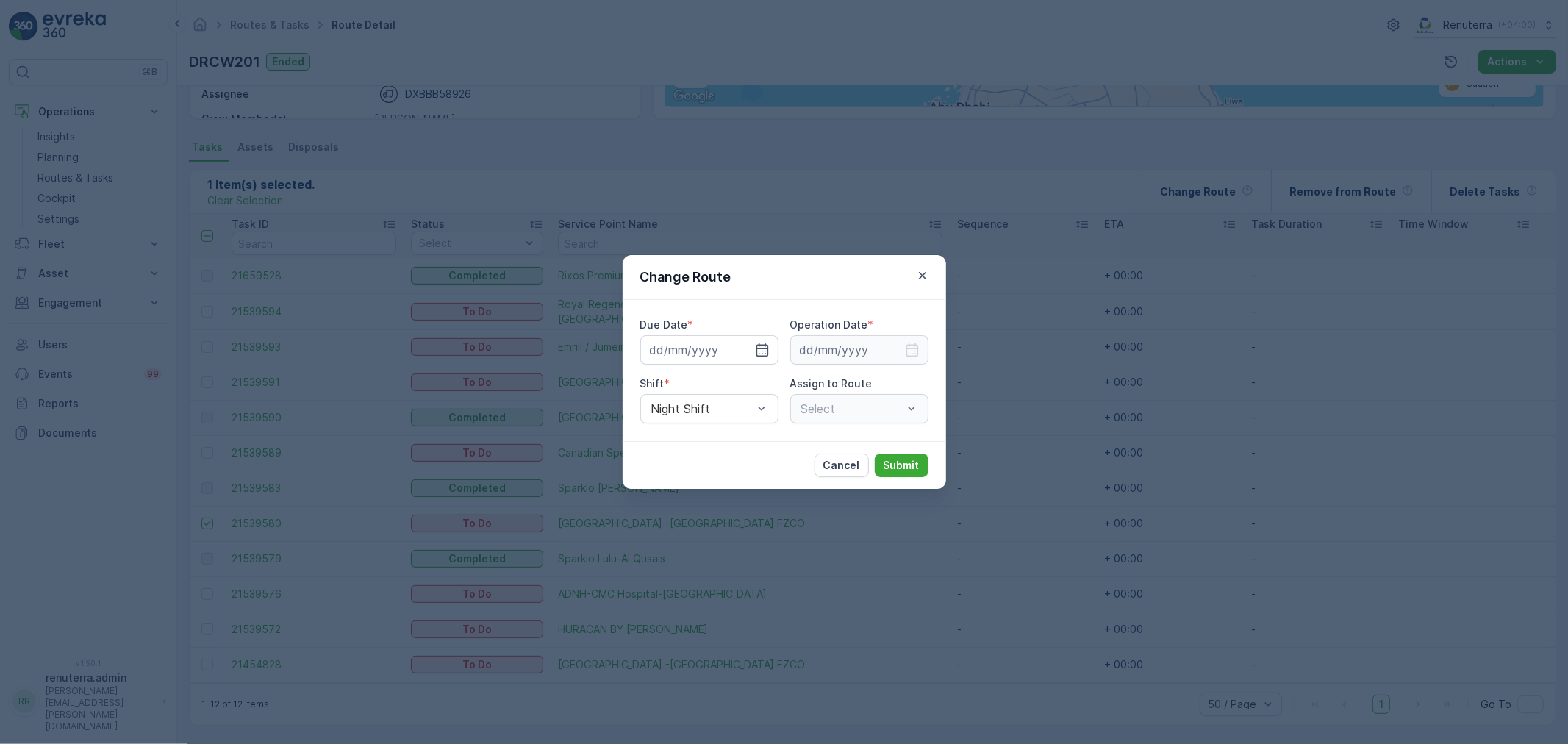
type input "[DATE]"
drag, startPoint x: 746, startPoint y: 351, endPoint x: 849, endPoint y: 349, distance: 103.0
click at [747, 351] on icon "button" at bounding box center [744, 350] width 14 height 14
type input "[DATE]"
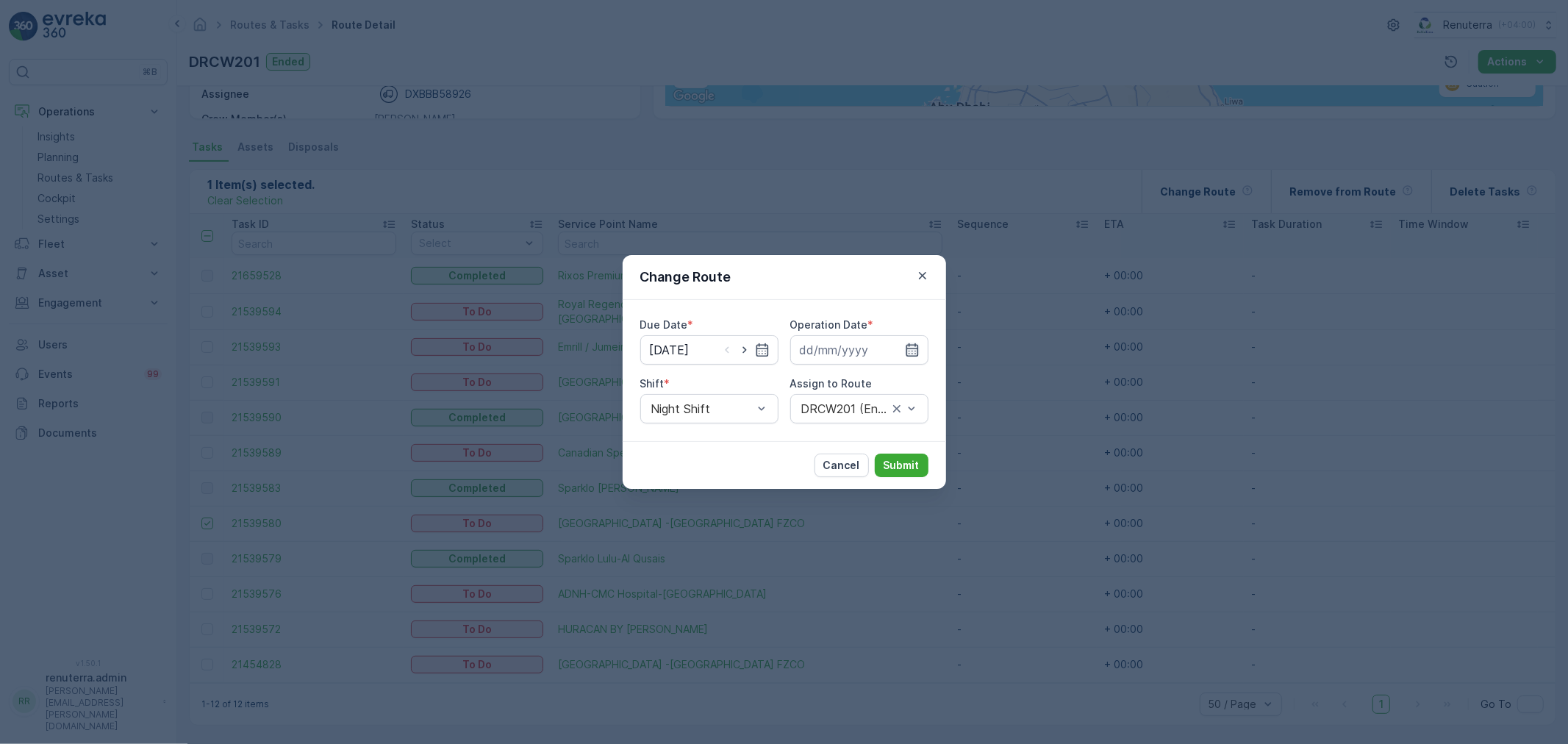
click at [916, 343] on icon "button" at bounding box center [912, 350] width 14 height 14
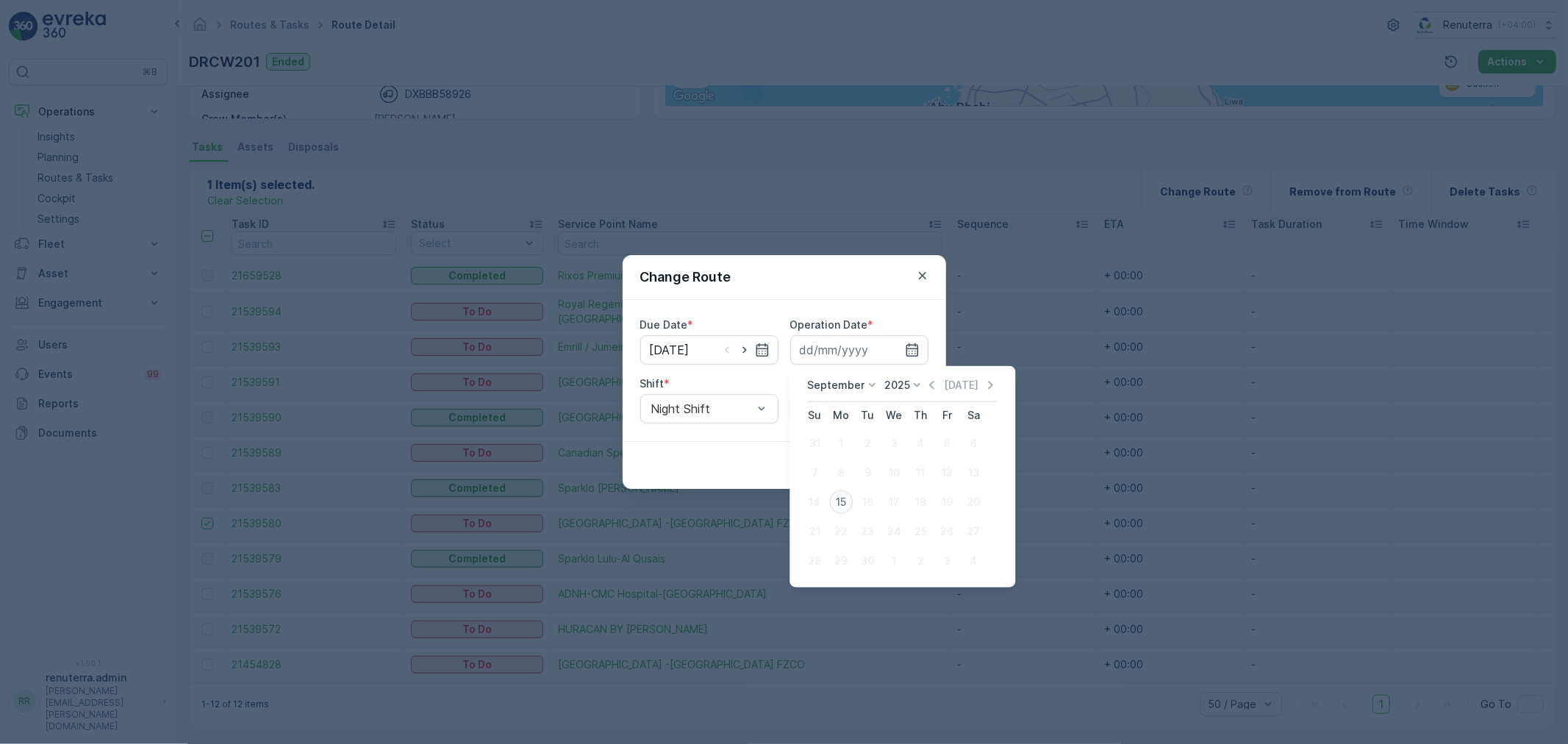
click at [840, 500] on div "15" at bounding box center [841, 502] width 24 height 24
type input "[DATE]"
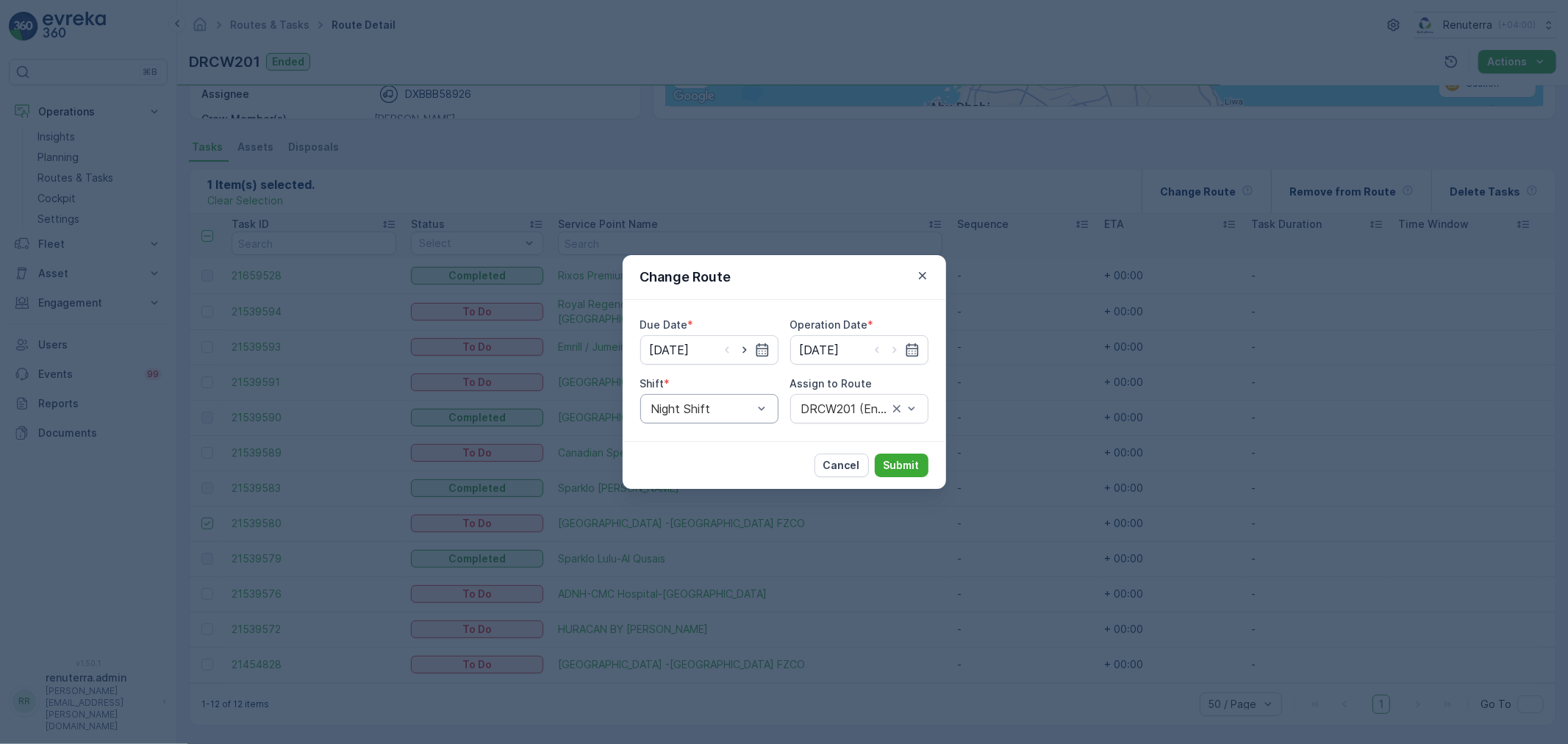
click at [730, 400] on div "Night Shift" at bounding box center [709, 409] width 139 height 30
click at [706, 481] on div "Night Shift" at bounding box center [709, 470] width 139 height 25
click at [710, 428] on div "Due Date * 15.09.2025 Operation Date * 15.09.2025 Shift * option Night Shift, s…" at bounding box center [784, 370] width 323 height 141
drag, startPoint x: 710, startPoint y: 428, endPoint x: 711, endPoint y: 452, distance: 24.0
click at [702, 452] on div "Day Shift" at bounding box center [709, 445] width 139 height 25
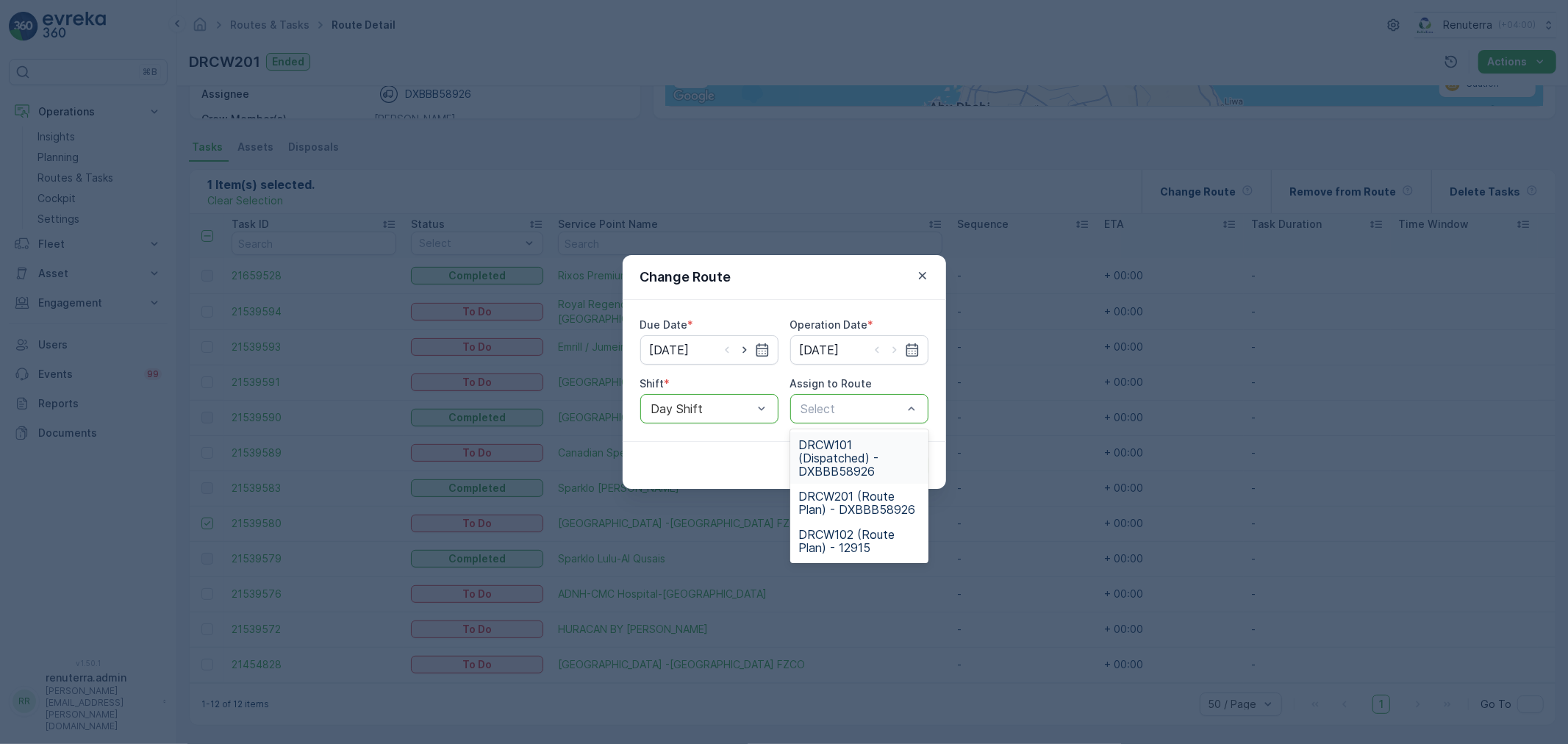
drag, startPoint x: 885, startPoint y: 443, endPoint x: 885, endPoint y: 454, distance: 11.0
click at [884, 444] on span "DRCW101 (Dispatched) - DXBBB58926" at bounding box center [859, 458] width 120 height 40
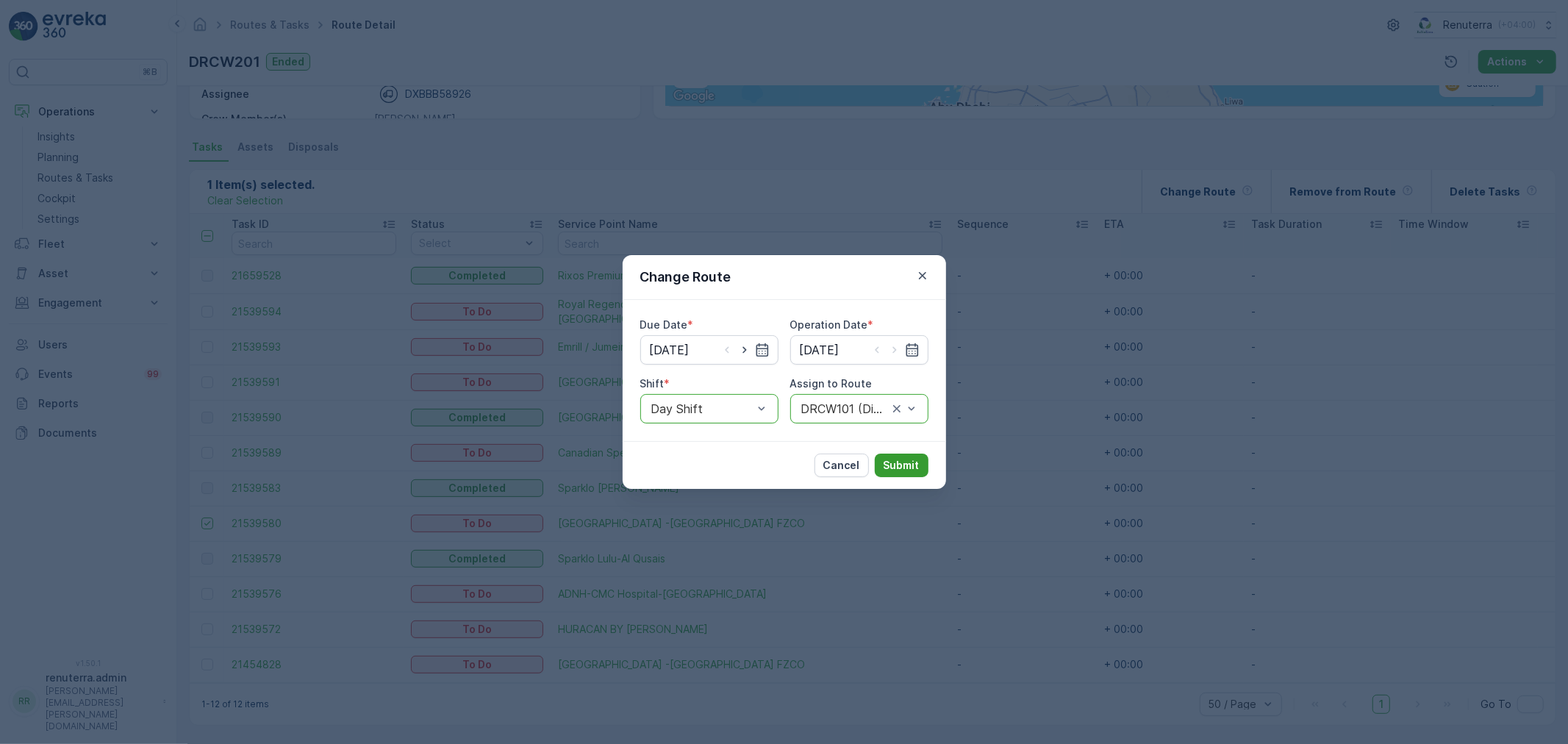
click at [913, 459] on p "Submit" at bounding box center [901, 465] width 36 height 14
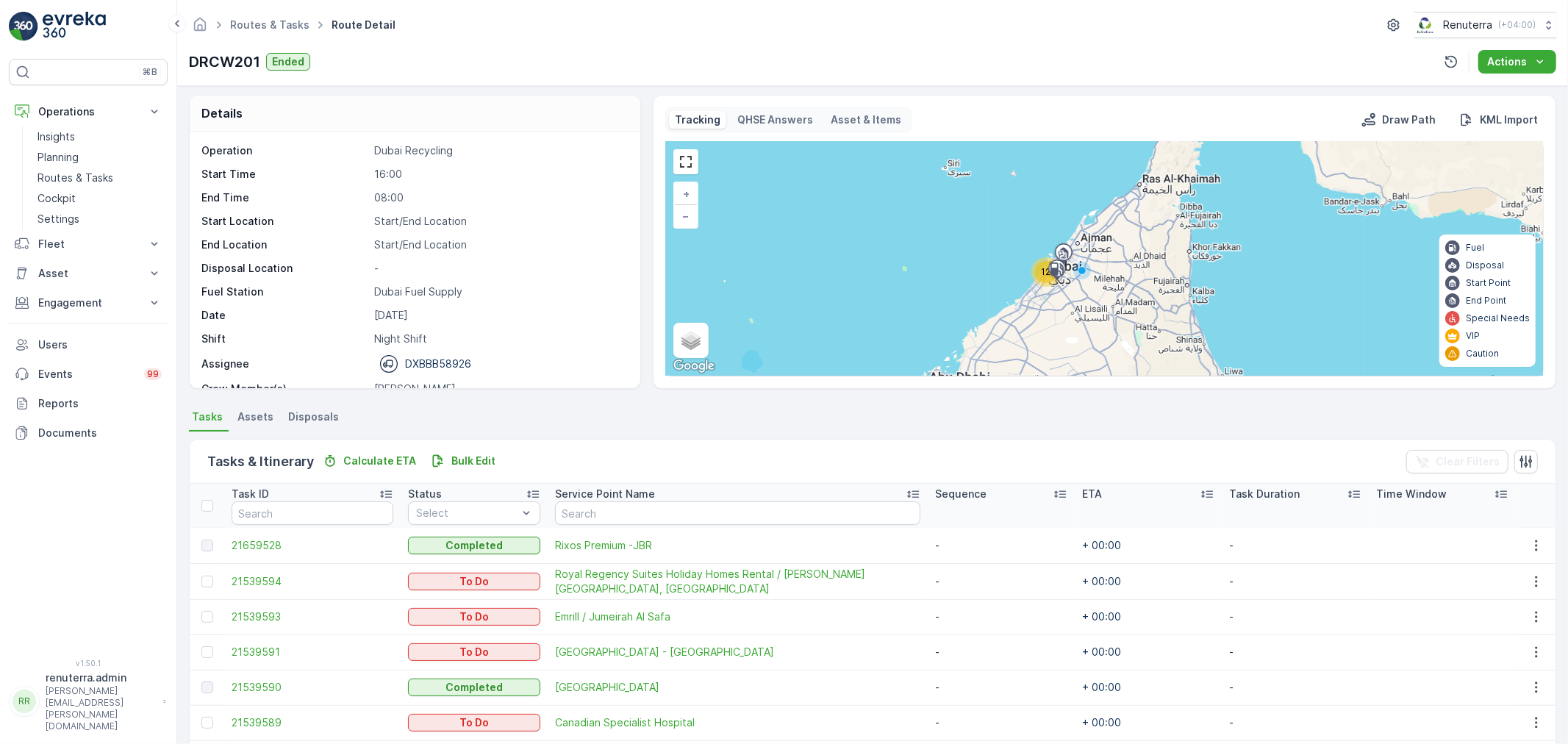
scroll to position [0, 0]
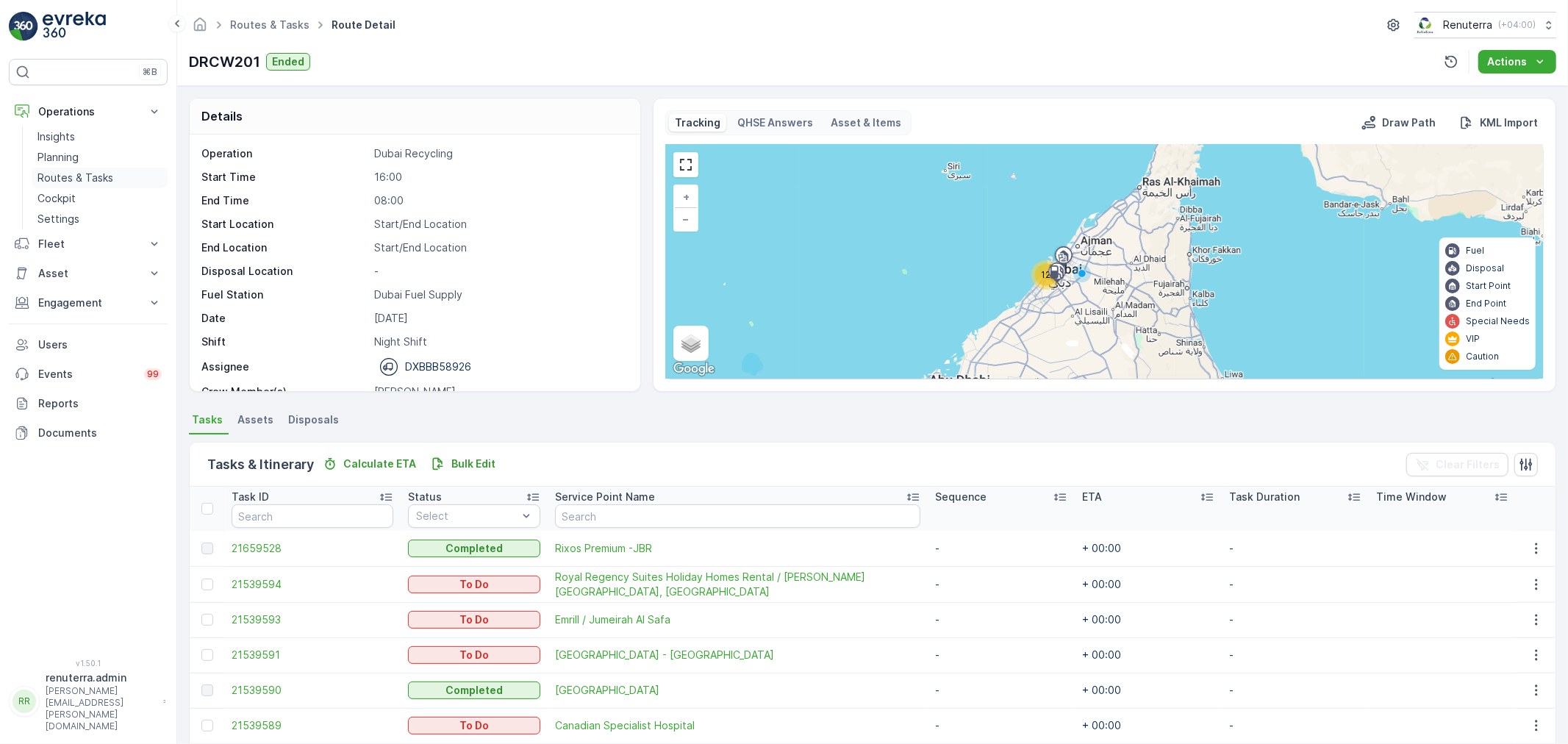
click at [81, 174] on p "Routes & Tasks" at bounding box center [75, 177] width 75 height 14
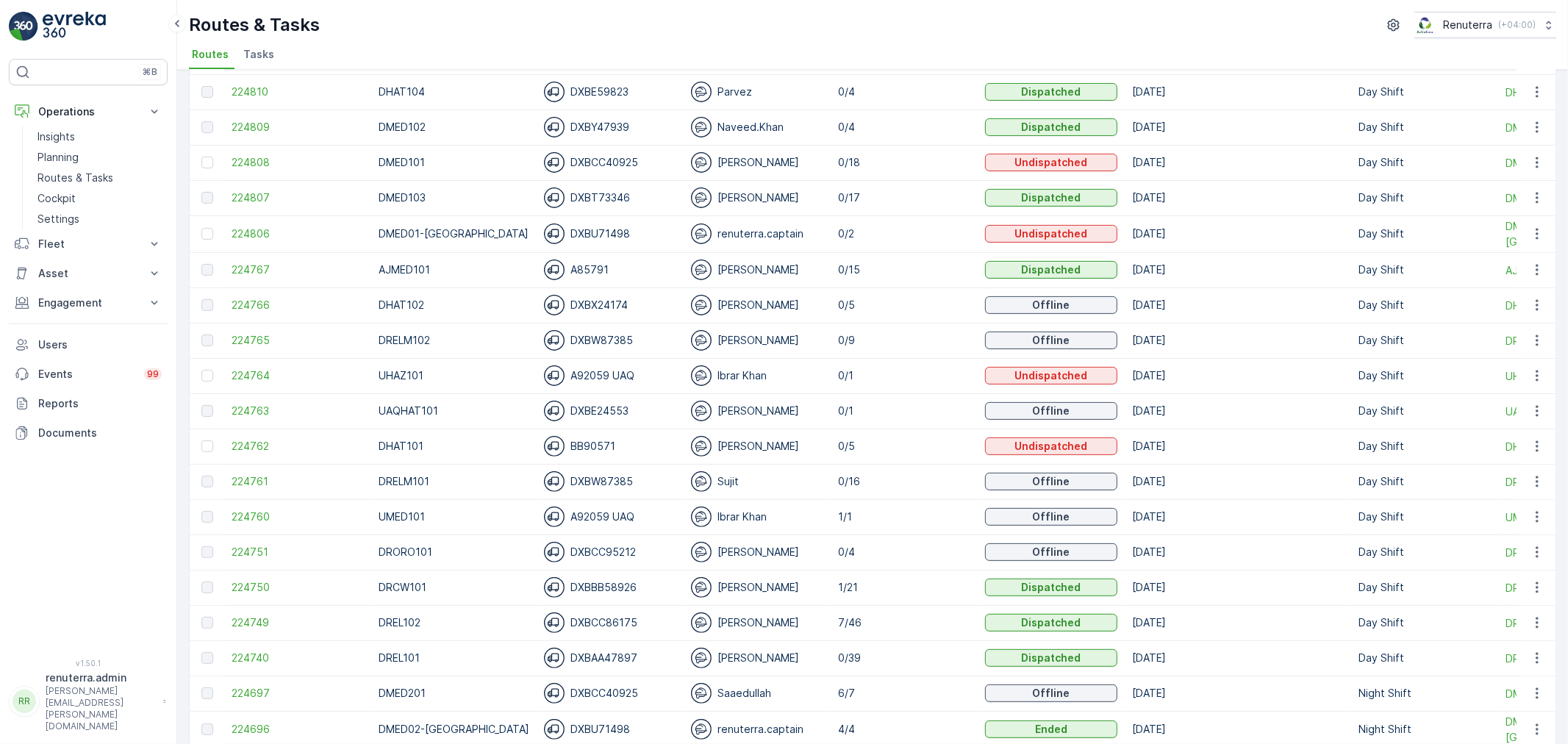
scroll to position [327, 0]
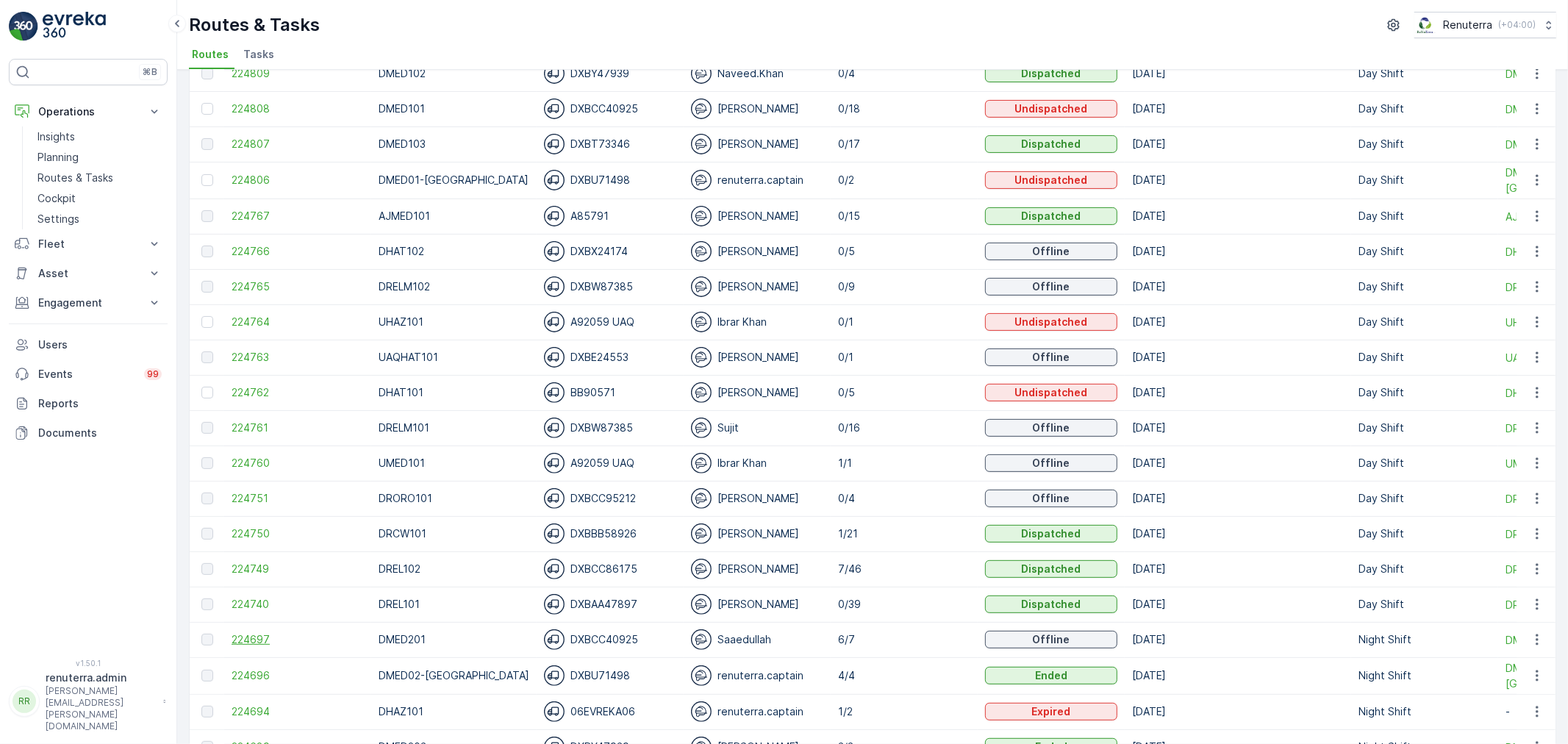
click at [241, 638] on span "224697" at bounding box center [298, 640] width 132 height 14
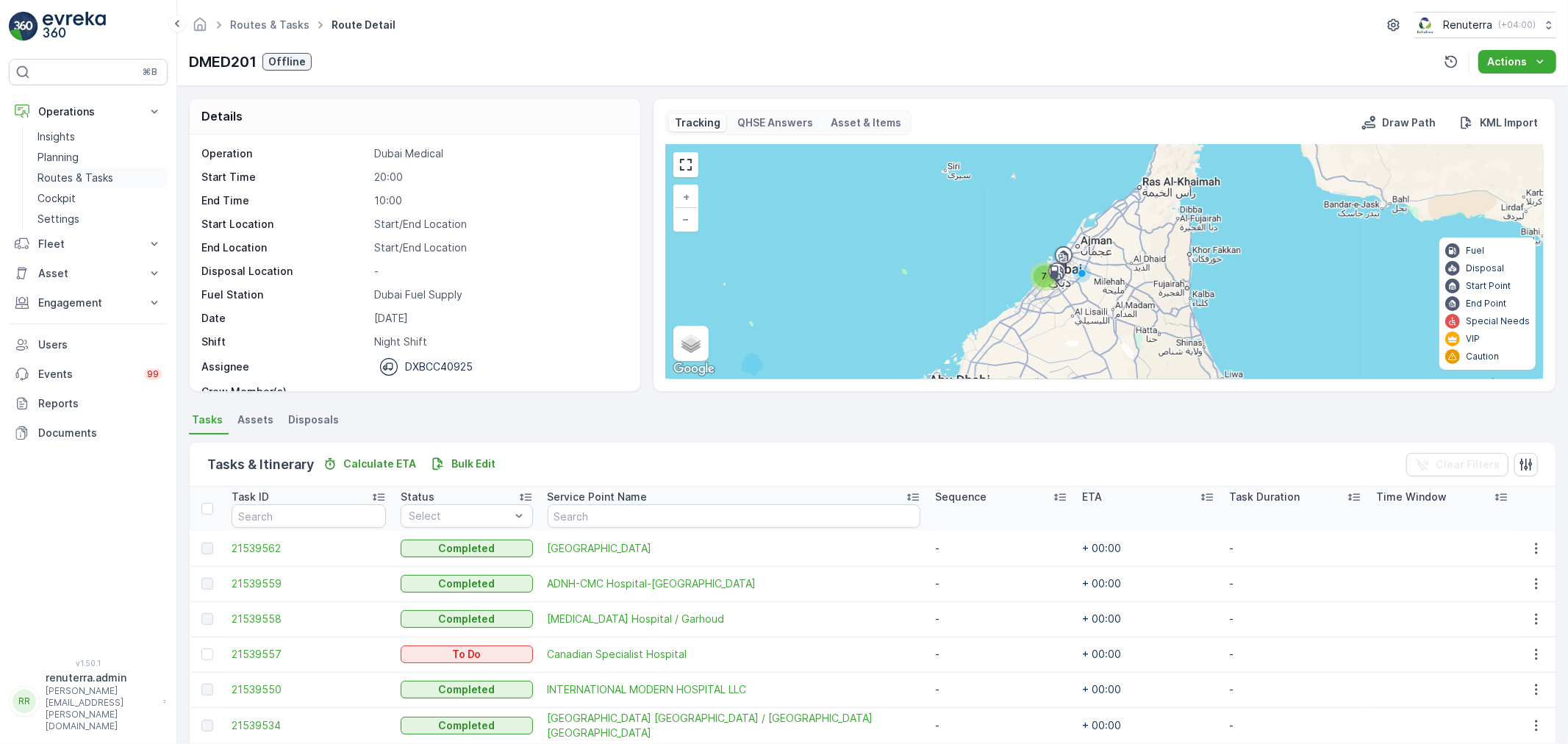
click at [72, 170] on link "Routes & Tasks" at bounding box center [100, 177] width 136 height 21
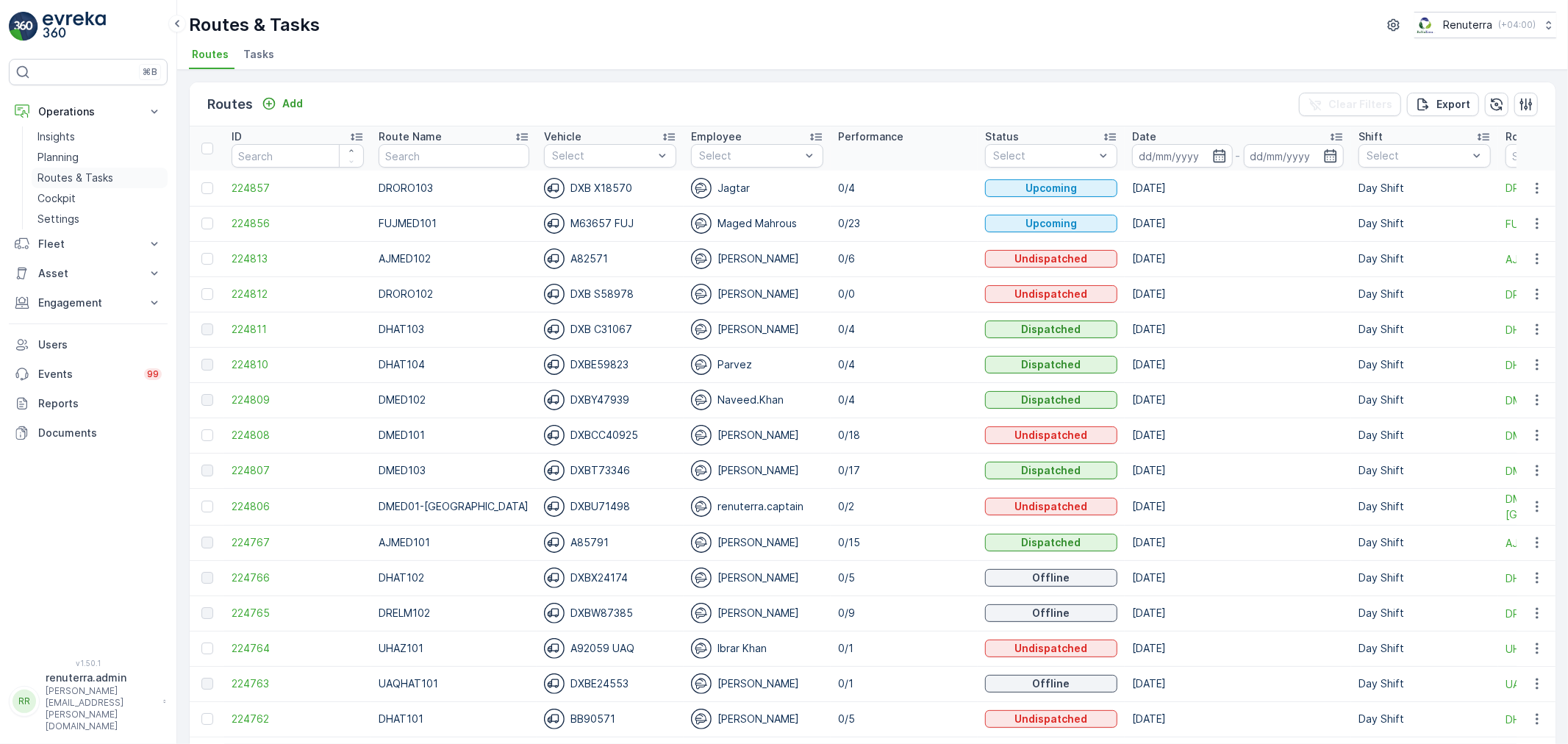
click at [53, 168] on link "Routes & Tasks" at bounding box center [100, 177] width 136 height 21
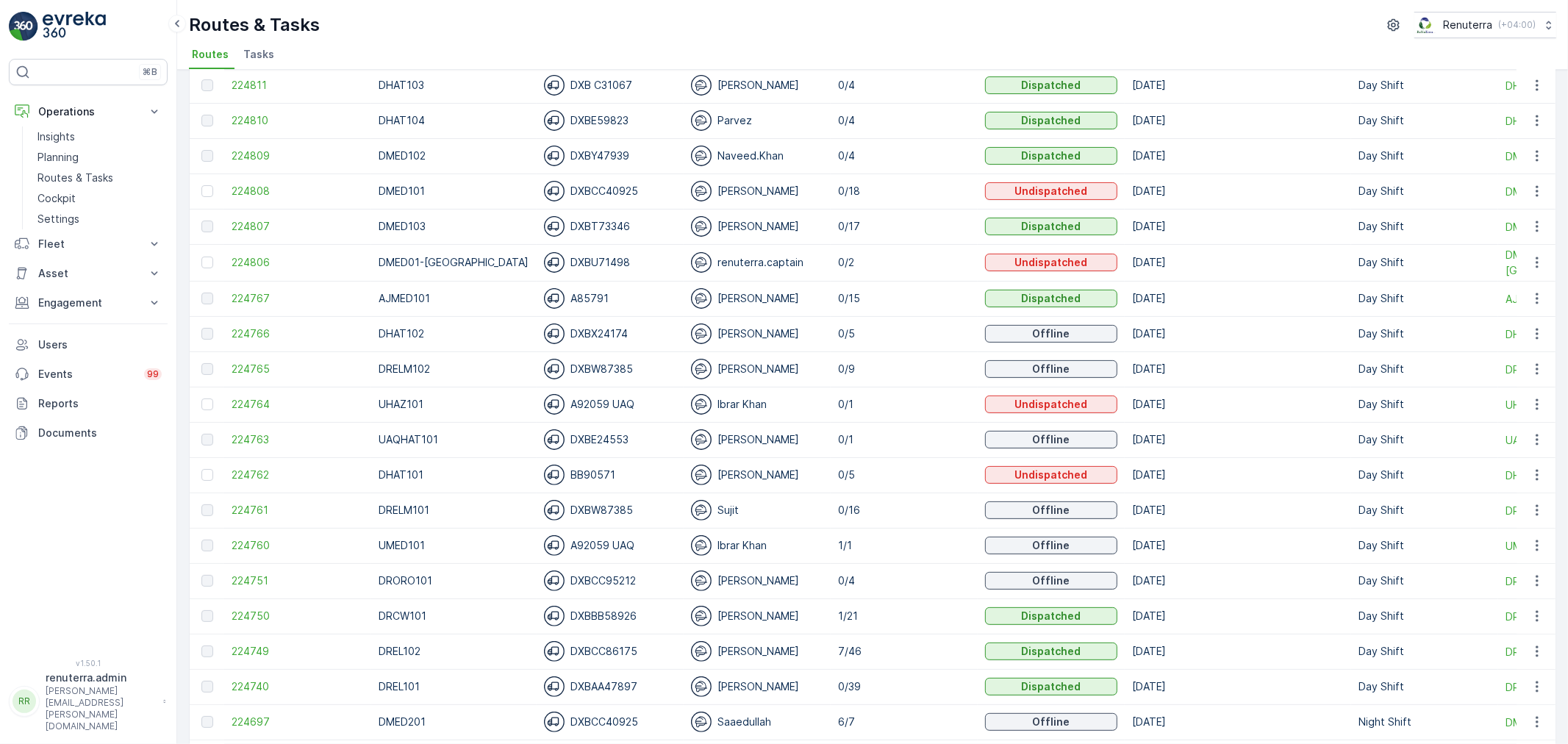
scroll to position [245, 0]
click at [247, 687] on span "224740" at bounding box center [298, 686] width 132 height 14
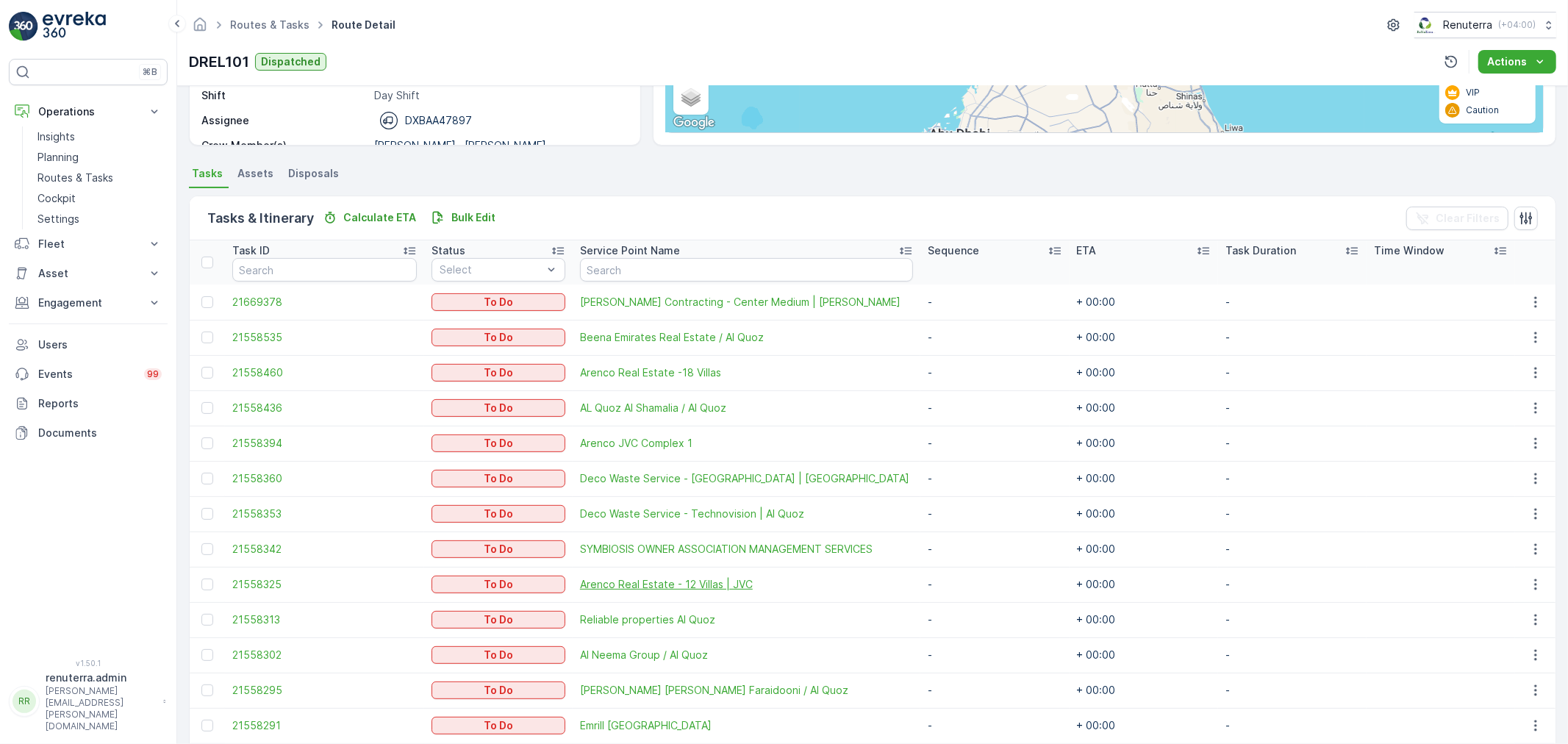
scroll to position [244, 0]
drag, startPoint x: 216, startPoint y: 303, endPoint x: 196, endPoint y: 305, distance: 20.1
click at [216, 303] on div at bounding box center [209, 304] width 15 height 11
click at [202, 299] on input "checkbox" at bounding box center [202, 299] width 0 height 0
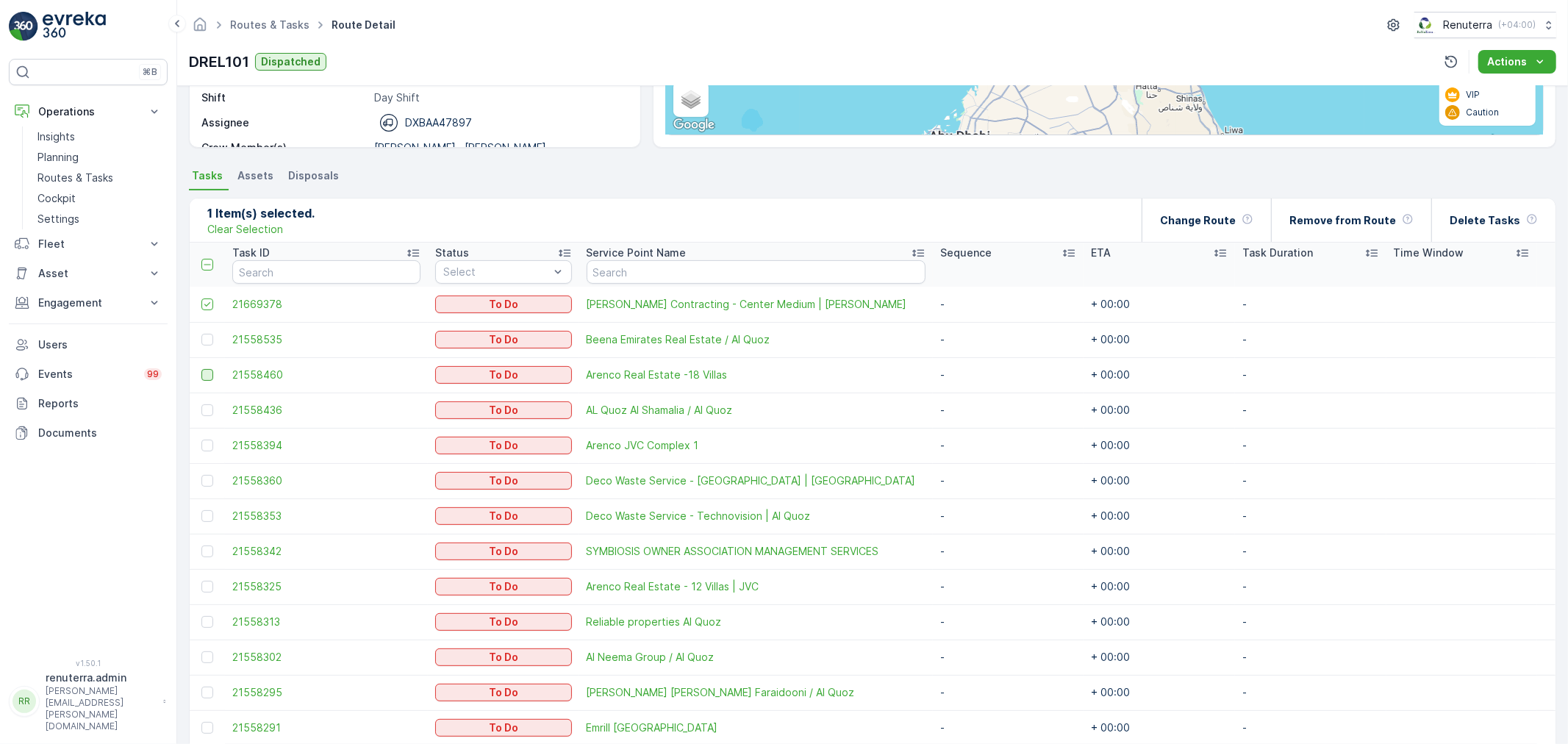
click at [210, 375] on div at bounding box center [207, 375] width 11 height 11
click at [202, 369] on input "checkbox" at bounding box center [202, 369] width 0 height 0
click at [209, 442] on div at bounding box center [207, 445] width 11 height 11
click at [202, 440] on input "checkbox" at bounding box center [202, 440] width 0 height 0
click at [208, 587] on div at bounding box center [207, 586] width 11 height 11
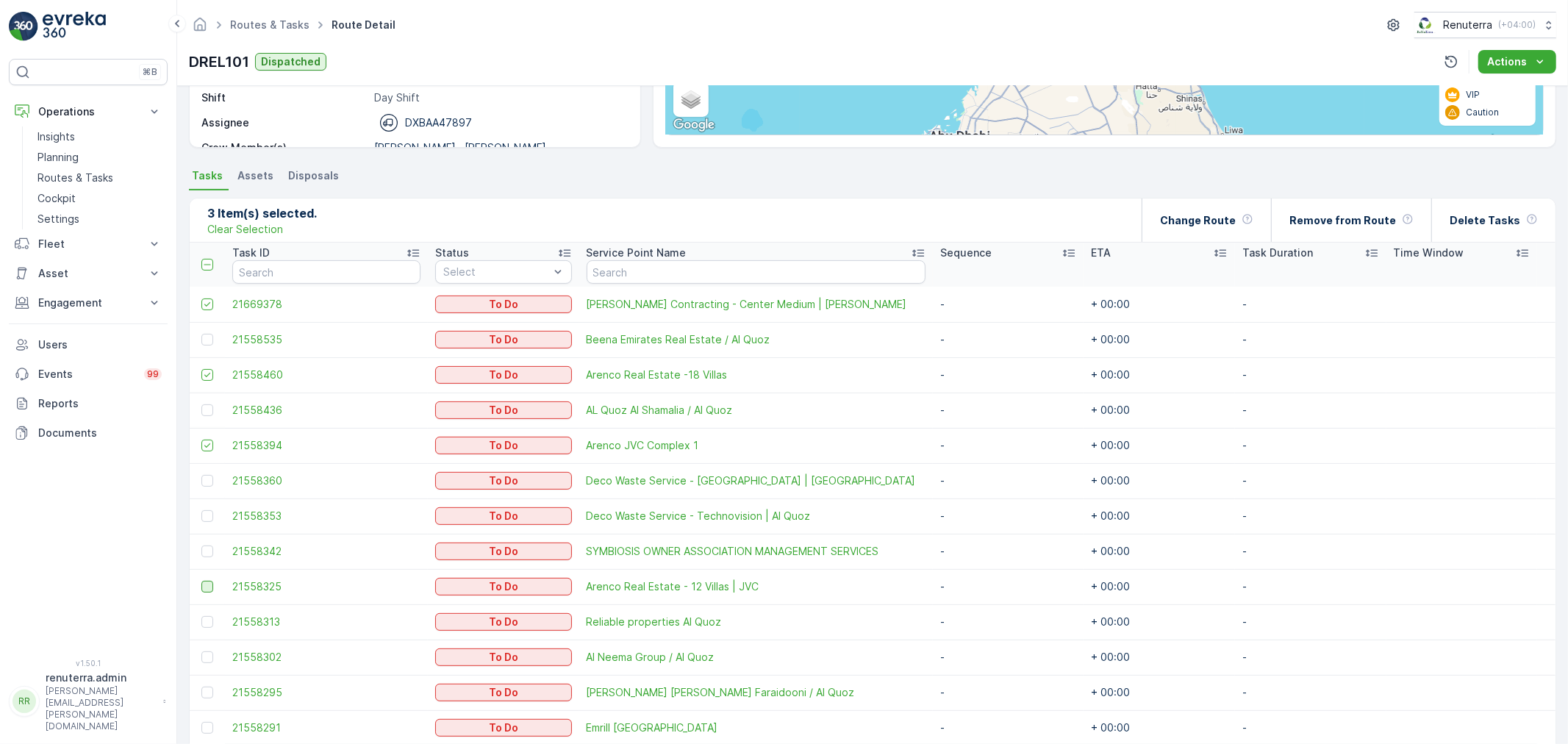
click at [202, 581] on input "checkbox" at bounding box center [202, 581] width 0 height 0
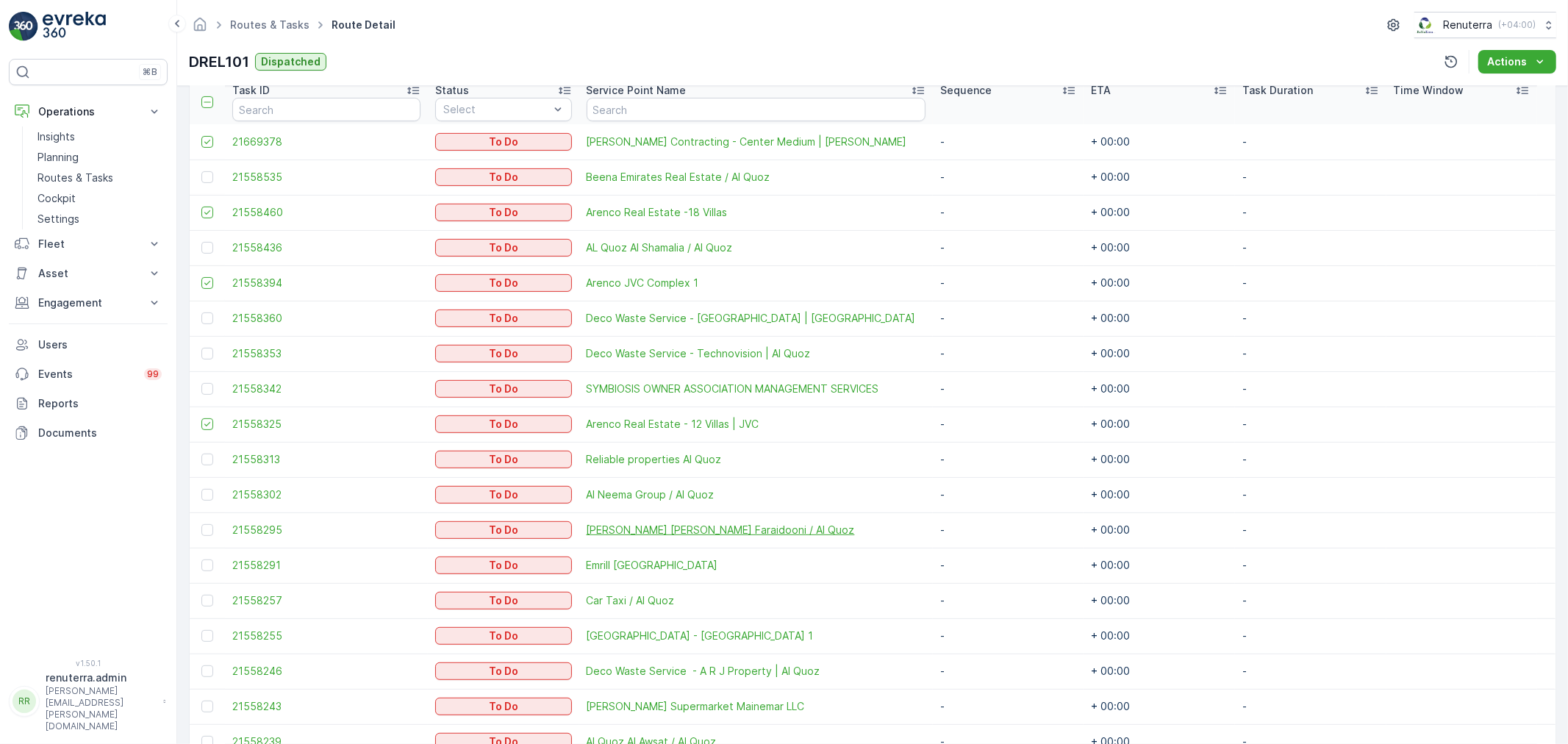
scroll to position [407, 0]
click at [207, 394] on td at bounding box center [207, 388] width 35 height 35
click at [205, 388] on div at bounding box center [207, 388] width 11 height 11
click at [202, 382] on input "checkbox" at bounding box center [202, 382] width 0 height 0
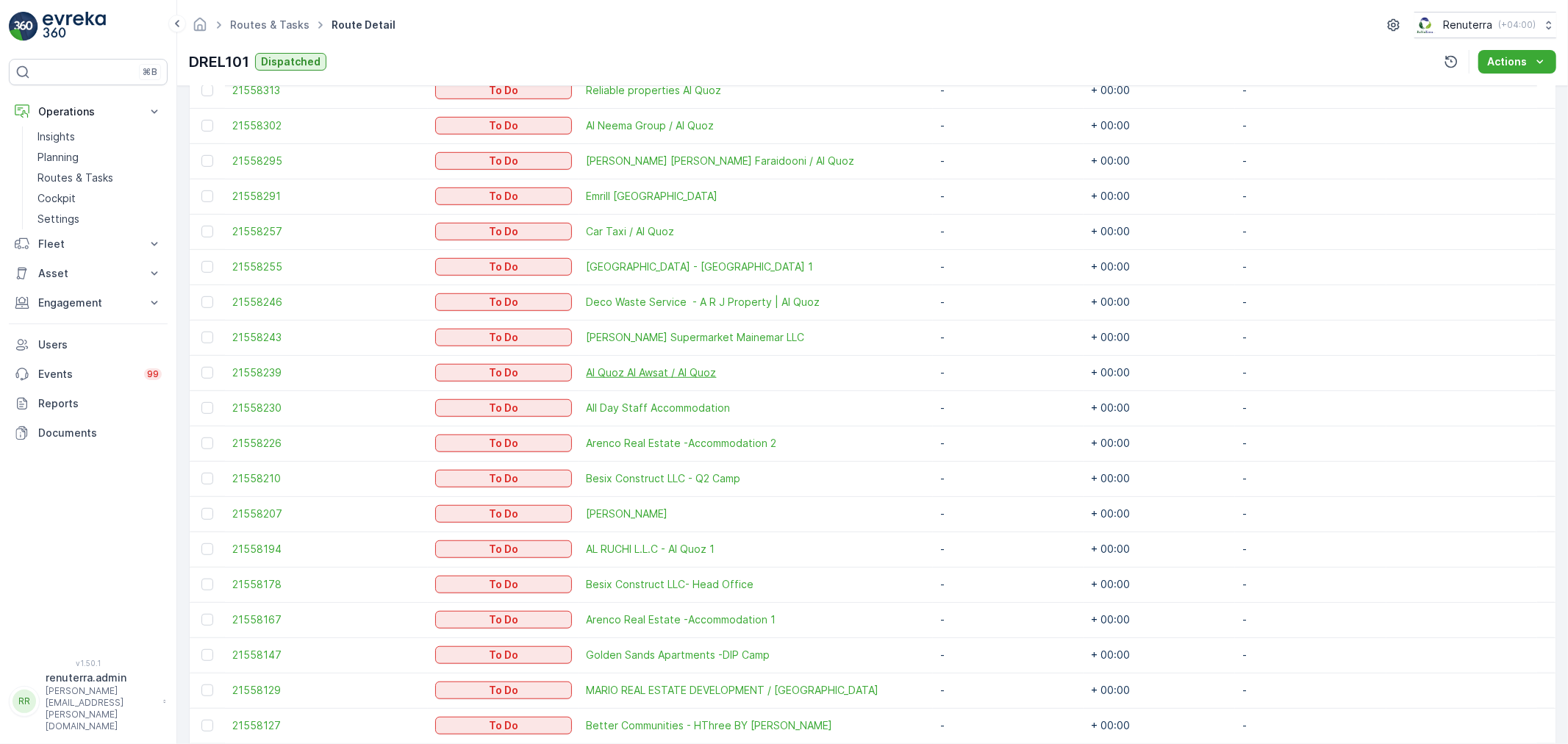
scroll to position [816, 0]
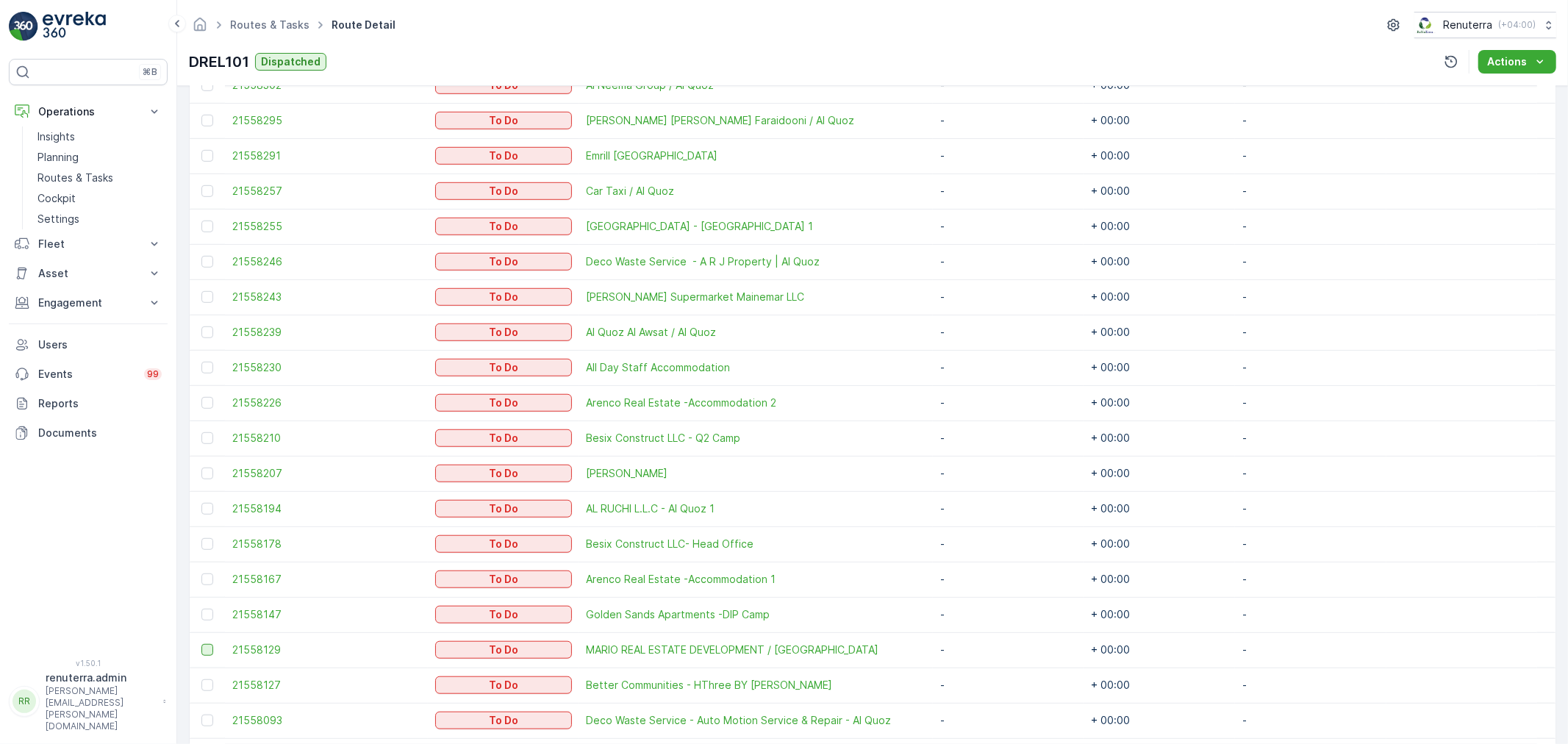
click at [209, 650] on div at bounding box center [207, 650] width 11 height 11
click at [202, 644] on input "checkbox" at bounding box center [202, 644] width 0 height 0
click at [204, 684] on div at bounding box center [207, 685] width 11 height 11
click at [202, 679] on input "checkbox" at bounding box center [202, 679] width 0 height 0
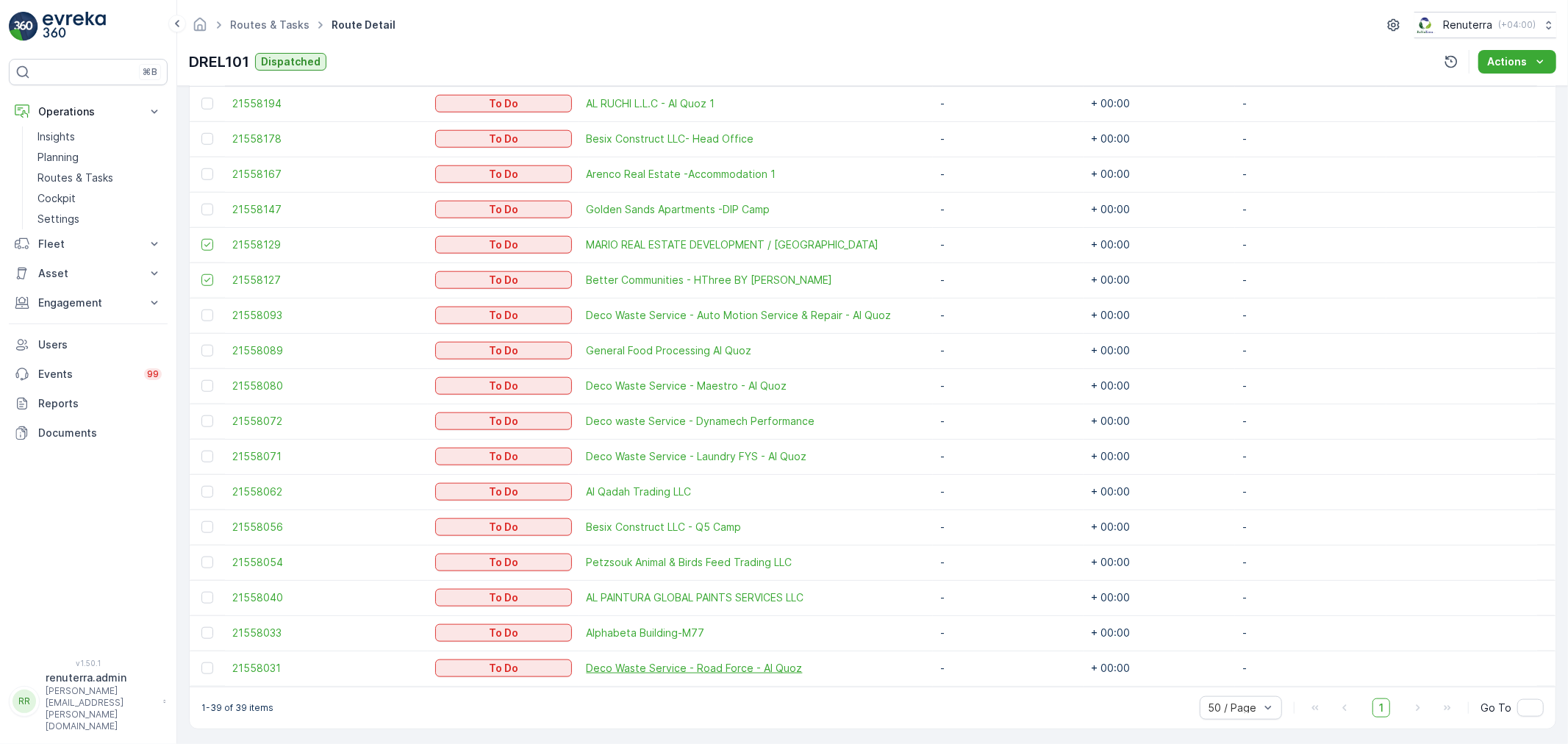
scroll to position [1225, 0]
click at [206, 625] on div at bounding box center [207, 630] width 11 height 11
click at [202, 624] on input "checkbox" at bounding box center [202, 624] width 0 height 0
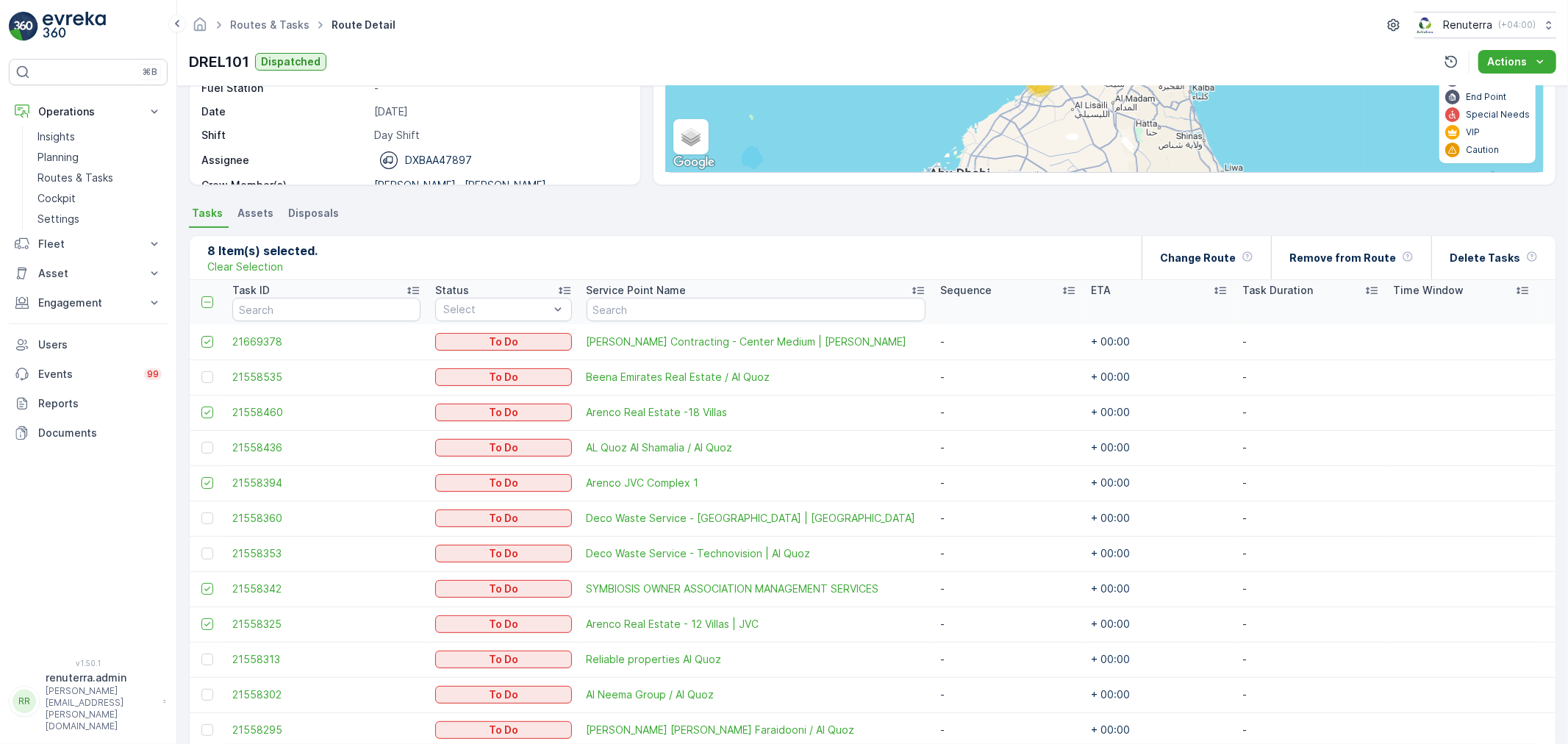
scroll to position [162, 0]
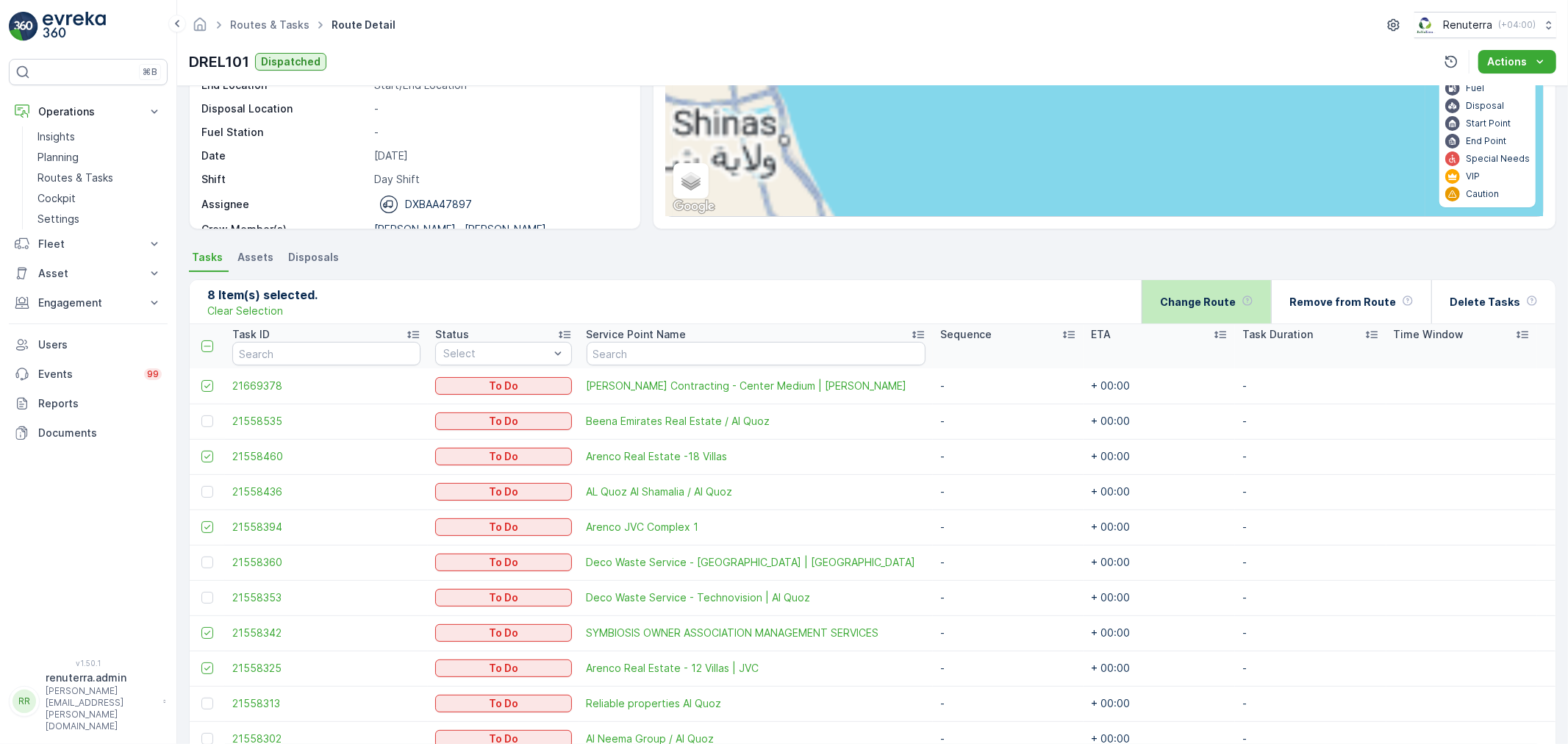
click at [1185, 305] on p "Change Route" at bounding box center [1197, 302] width 75 height 14
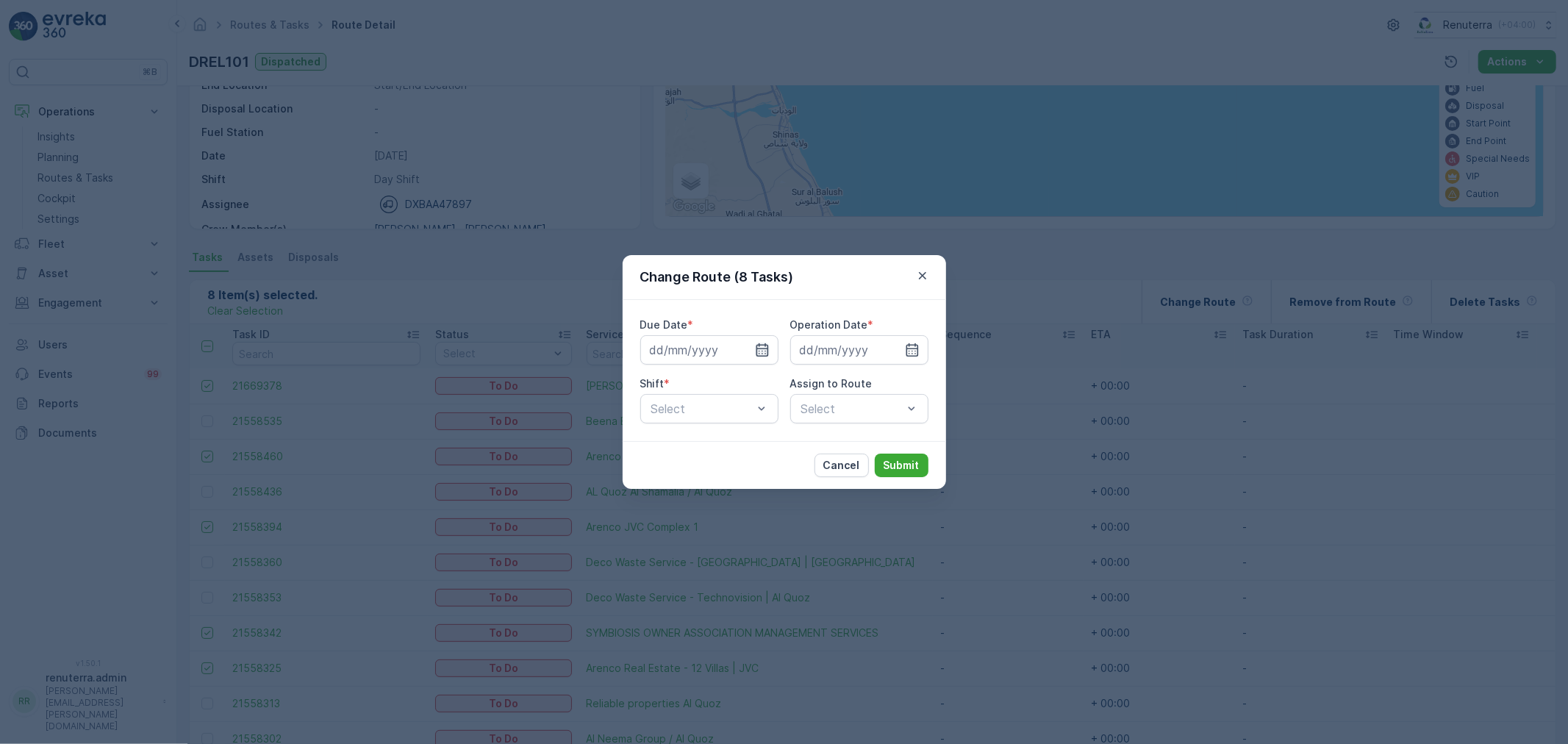
click at [761, 350] on icon "button" at bounding box center [762, 350] width 14 height 14
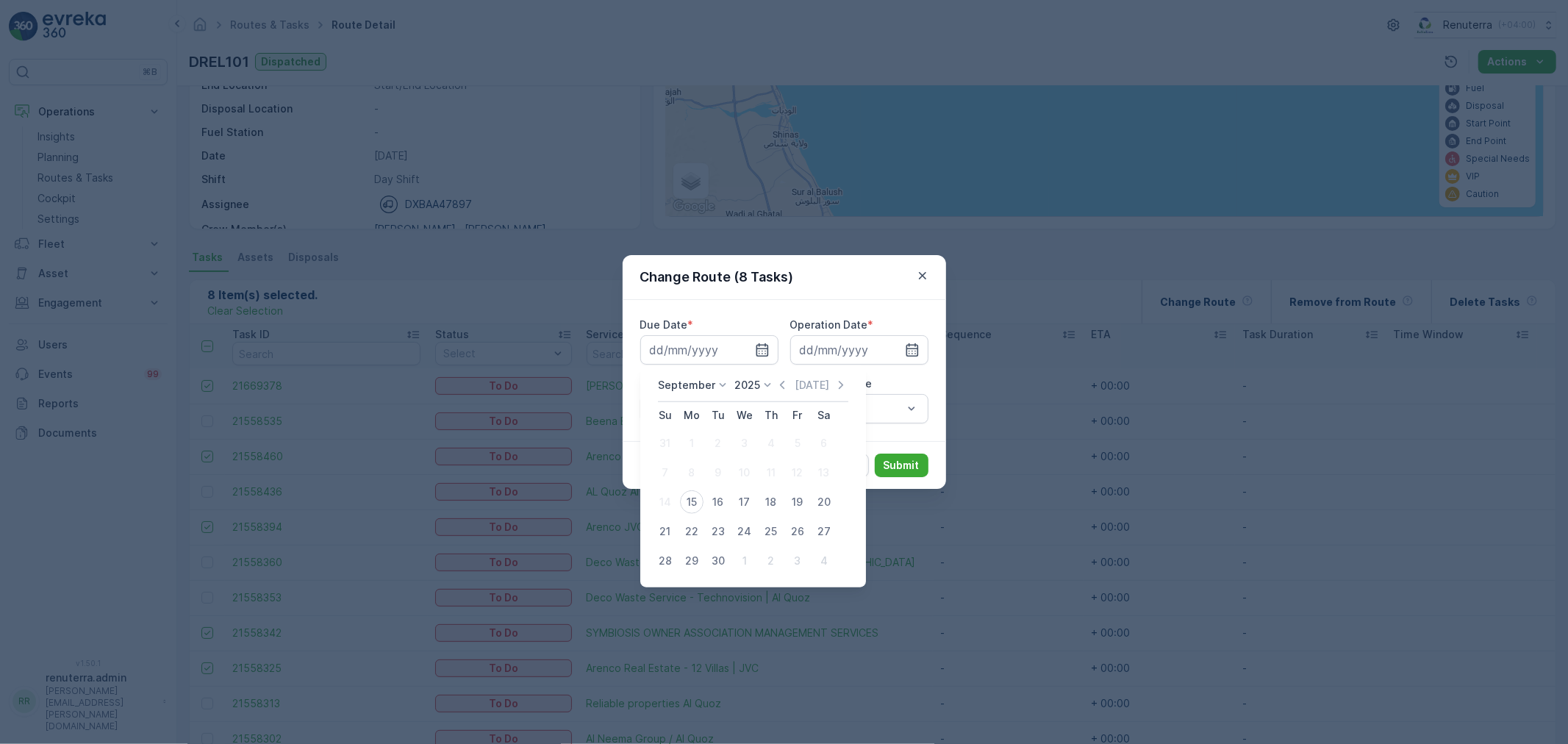
click at [697, 497] on div "15" at bounding box center [691, 502] width 24 height 24
type input "[DATE]"
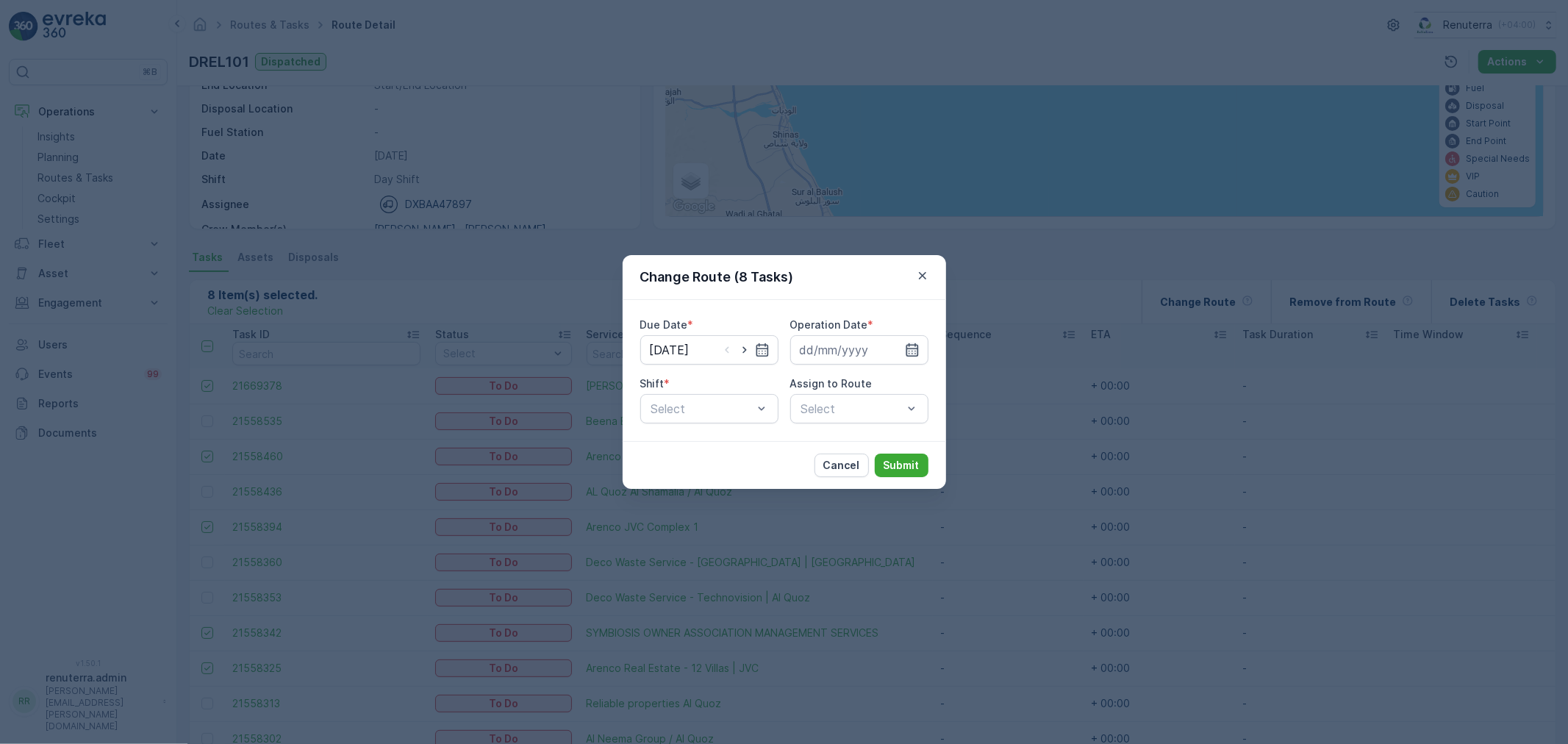
click at [916, 353] on icon "button" at bounding box center [912, 350] width 14 height 14
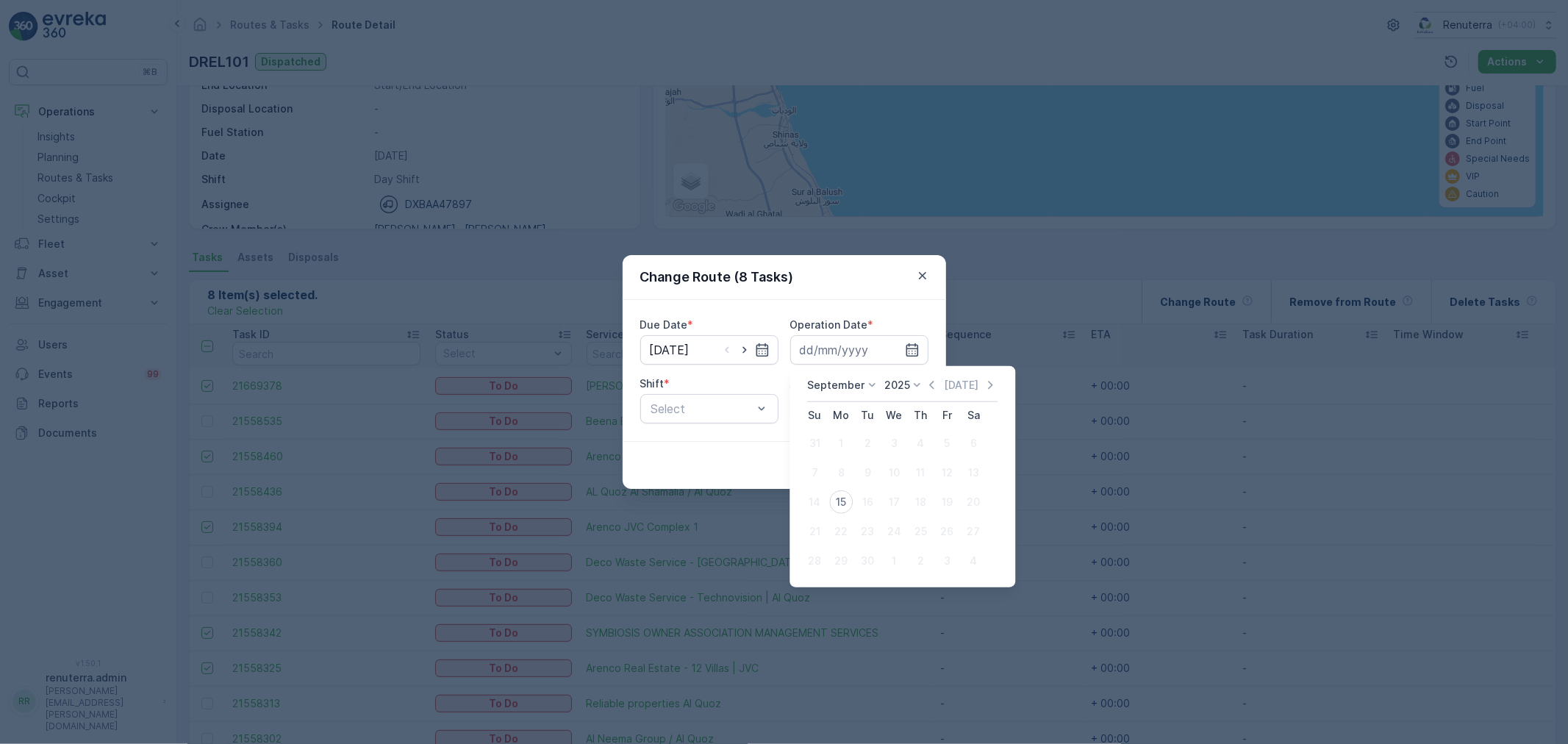
drag, startPoint x: 841, startPoint y: 505, endPoint x: 802, endPoint y: 476, distance: 48.6
click at [841, 503] on div "15" at bounding box center [841, 502] width 24 height 24
type input "[DATE]"
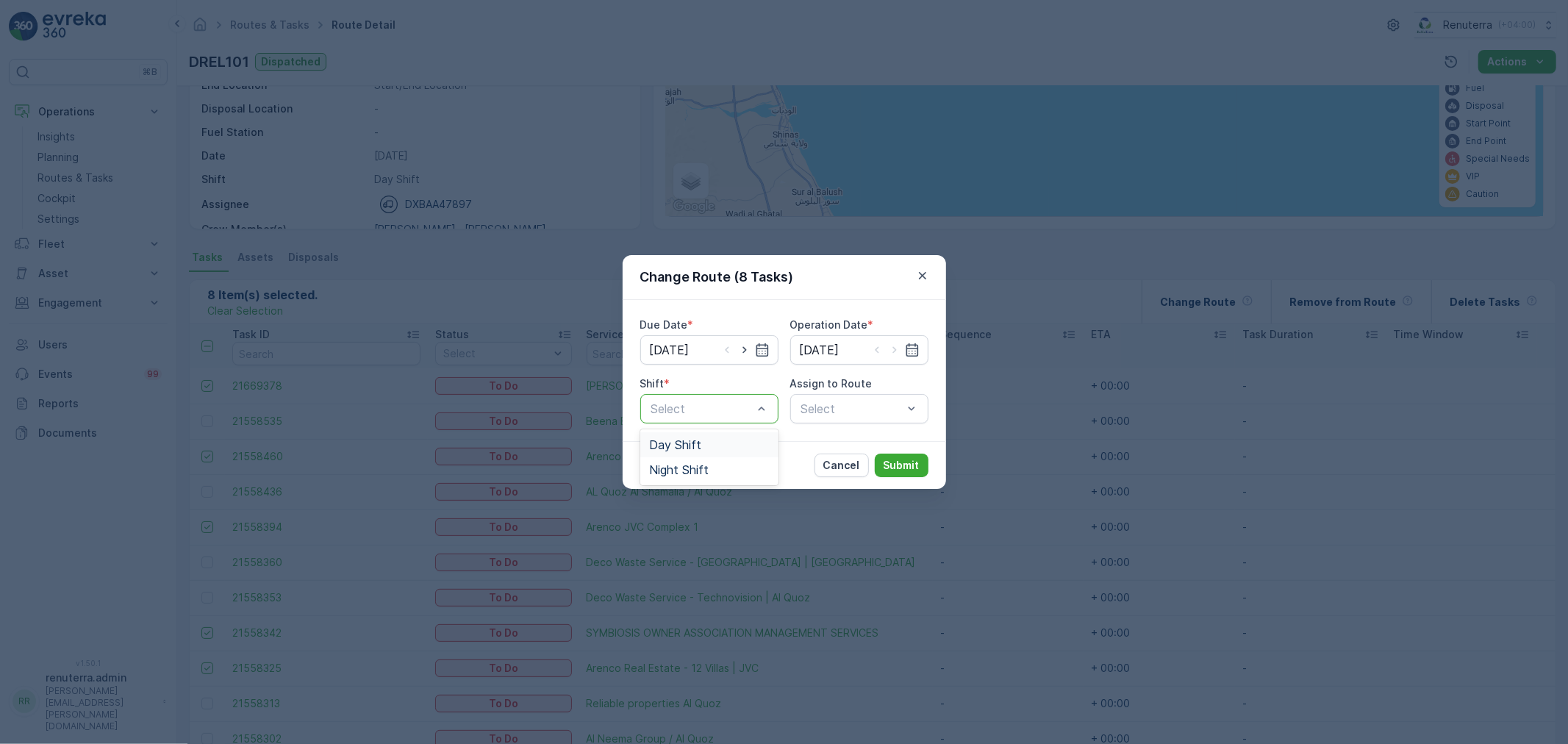
drag, startPoint x: 693, startPoint y: 452, endPoint x: 755, endPoint y: 439, distance: 63.3
click at [700, 447] on div "Day Shift" at bounding box center [709, 445] width 139 height 25
click at [831, 408] on div "Select" at bounding box center [859, 409] width 139 height 30
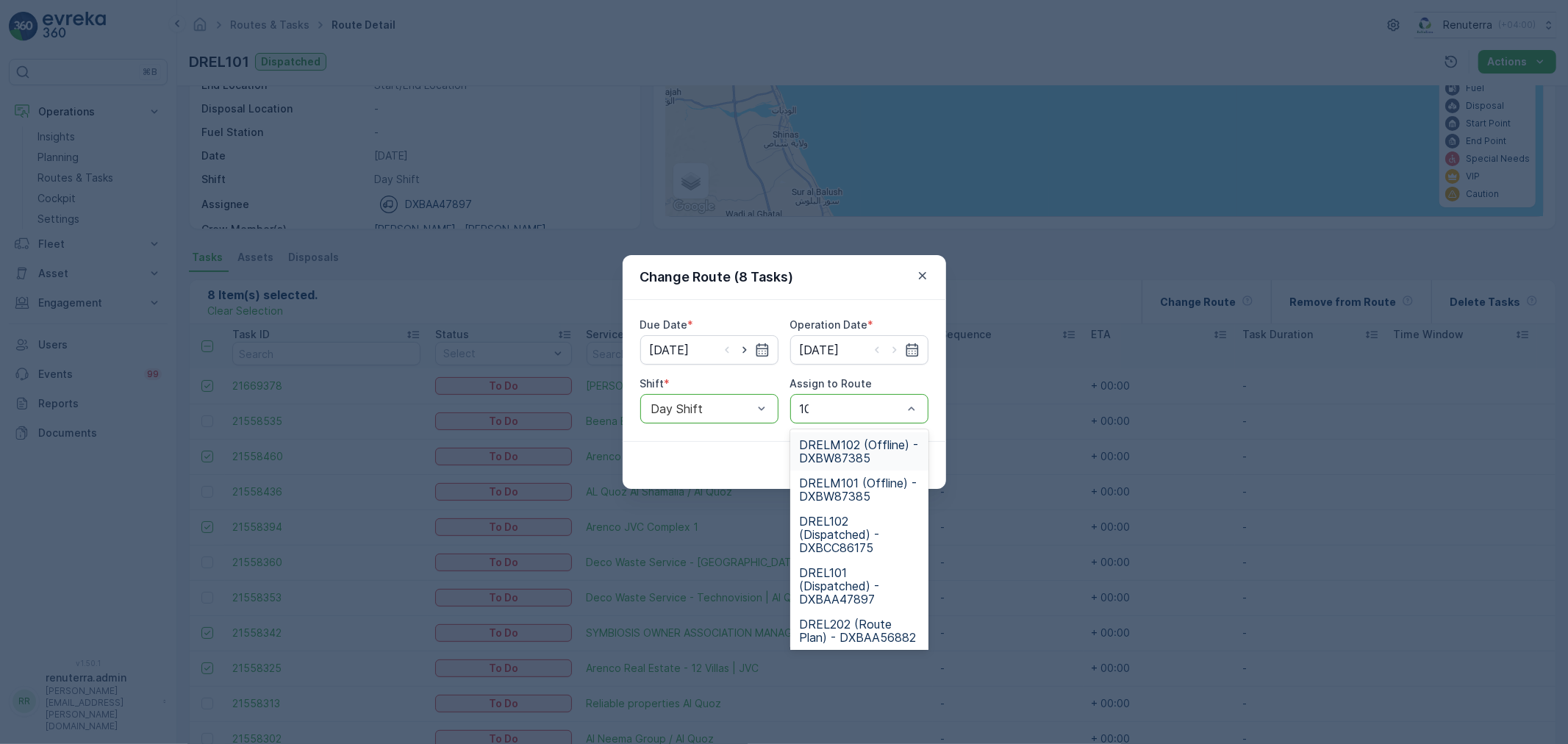
type input "102"
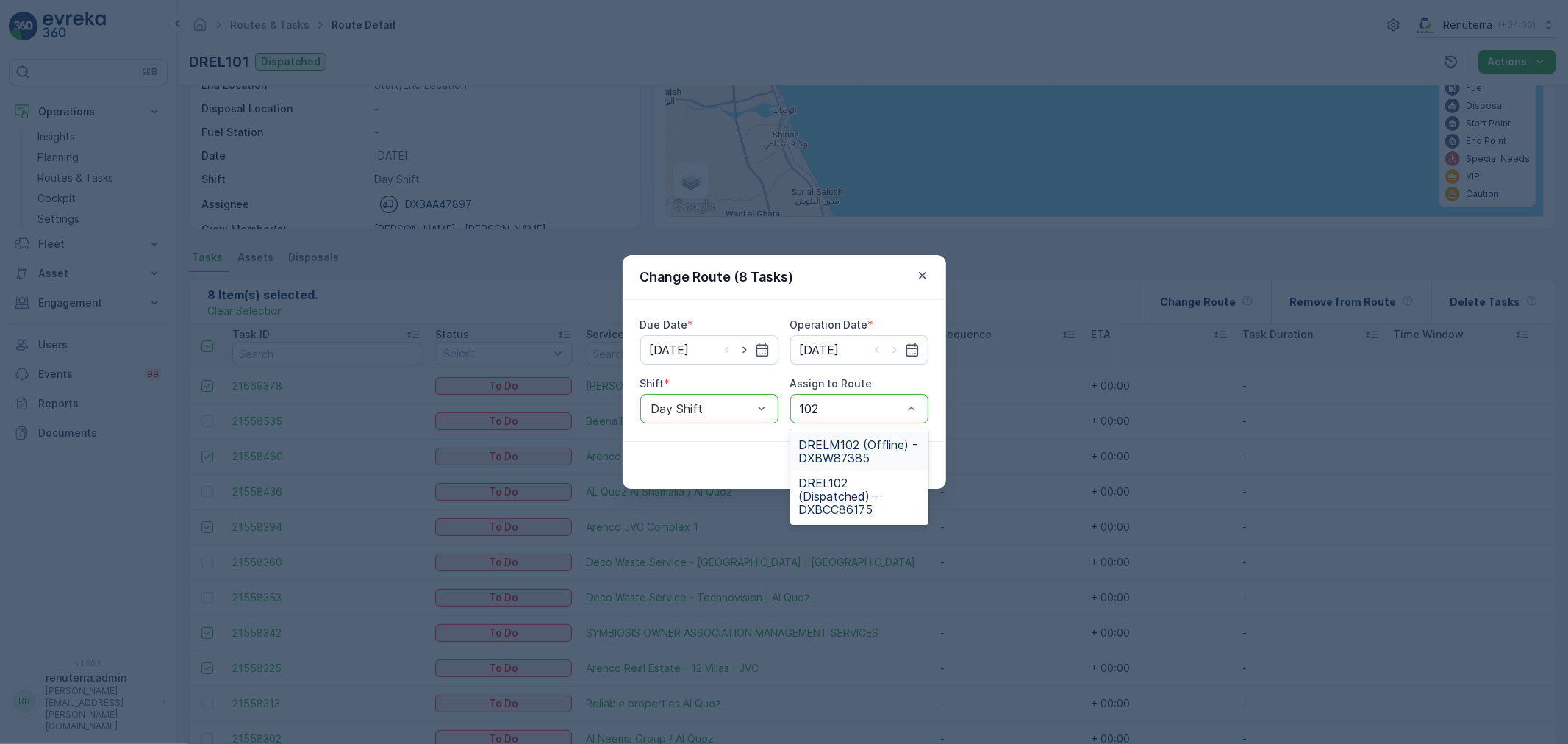
click at [825, 452] on span "DRELM102 (Offline) - DXBW87385" at bounding box center [859, 452] width 120 height 27
click at [898, 466] on p "Submit" at bounding box center [901, 465] width 36 height 14
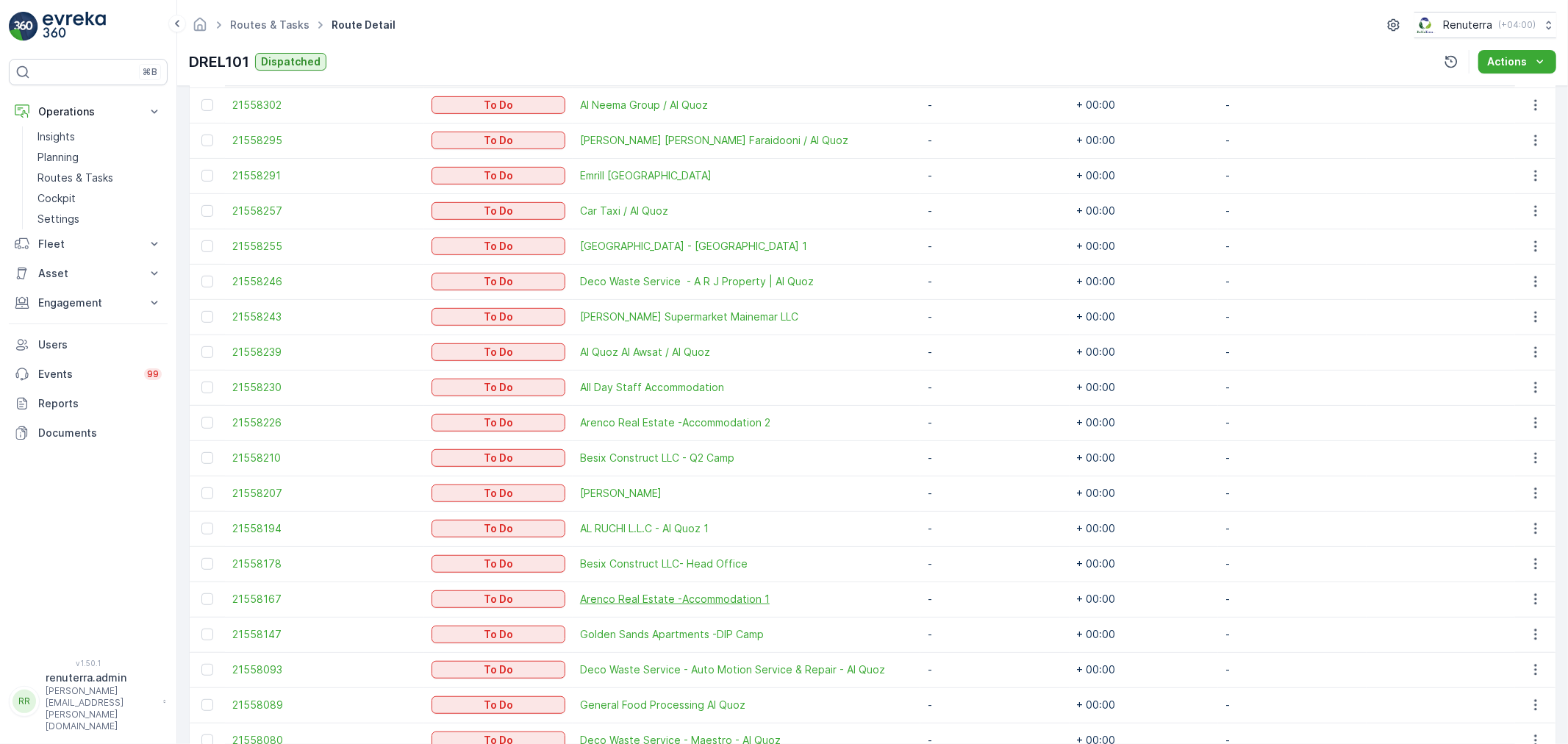
scroll to position [533, 0]
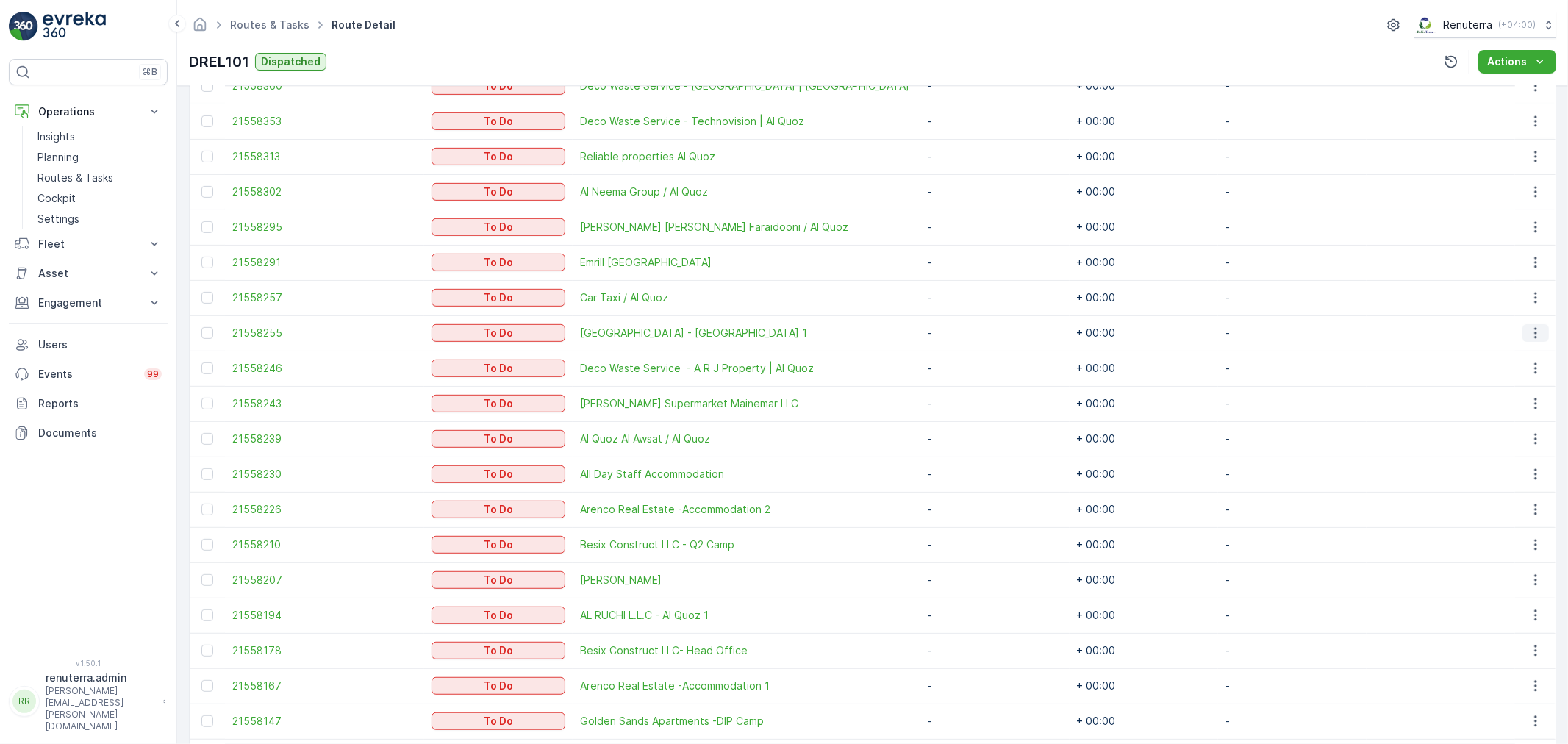
click at [1535, 328] on icon "button" at bounding box center [1535, 333] width 14 height 14
click at [1503, 399] on span "Change Route" at bounding box center [1499, 395] width 72 height 14
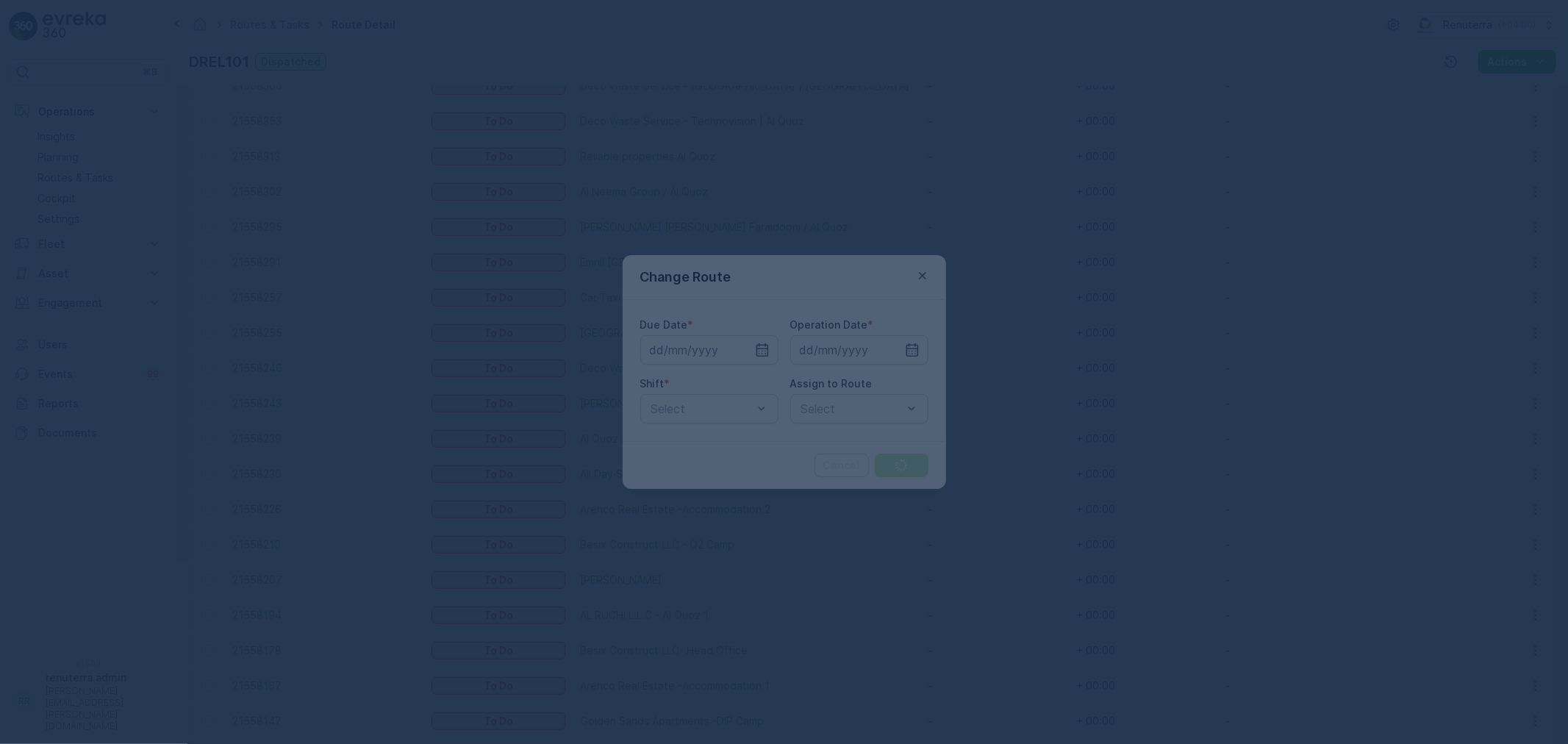
type input "[DATE]"
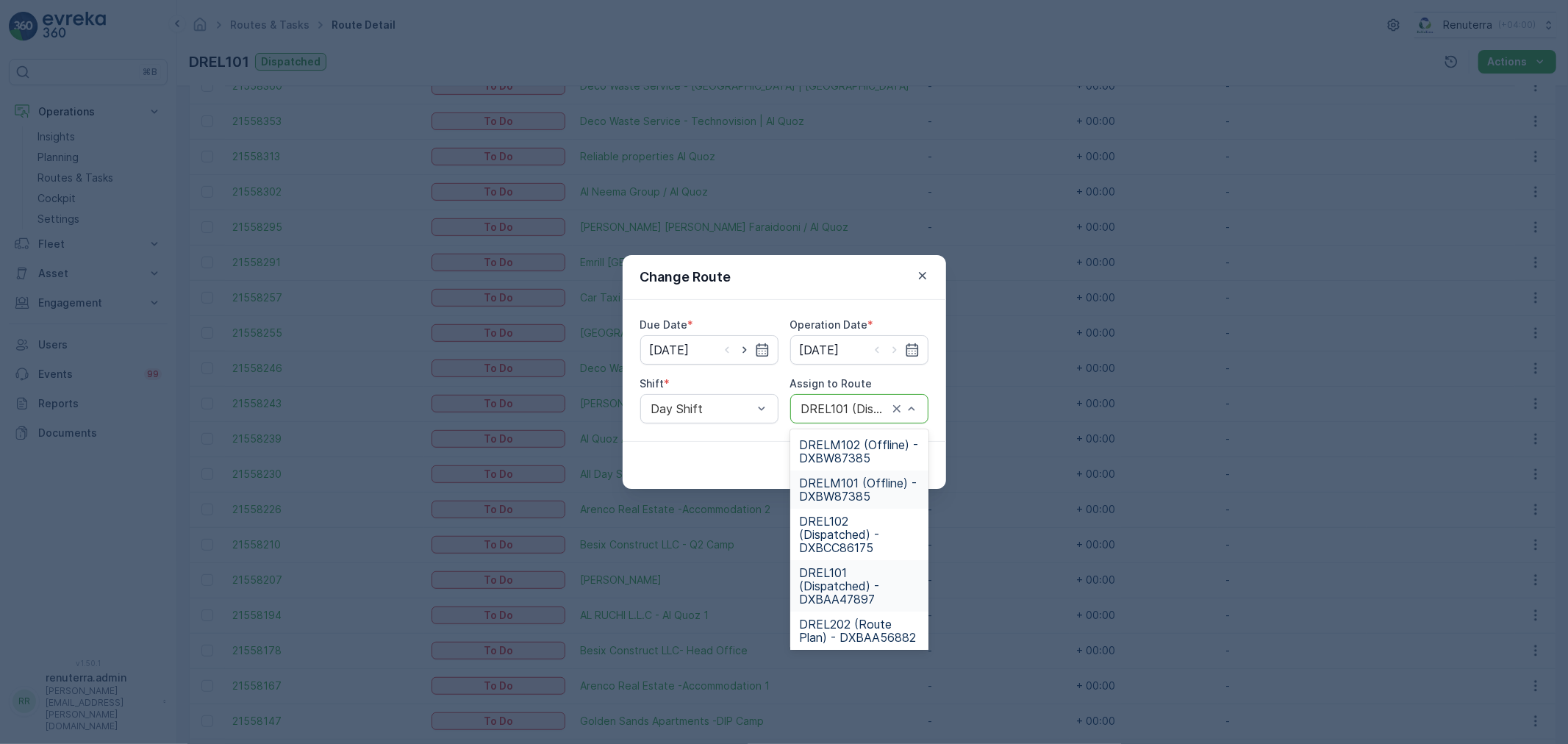
click at [862, 477] on span "DRELM101 (Offline) - DXBW87385" at bounding box center [859, 490] width 120 height 27
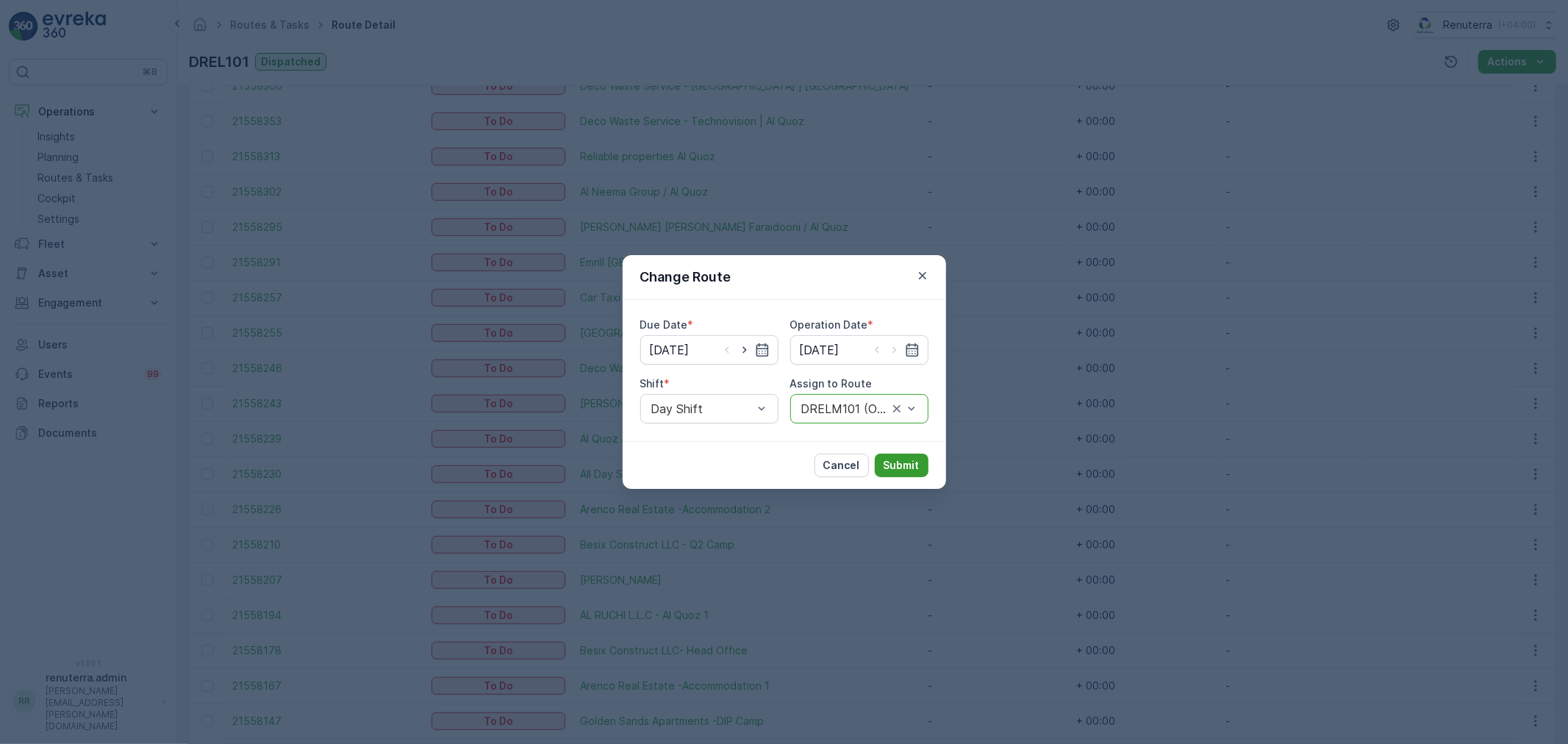
click at [907, 462] on p "Submit" at bounding box center [901, 465] width 36 height 14
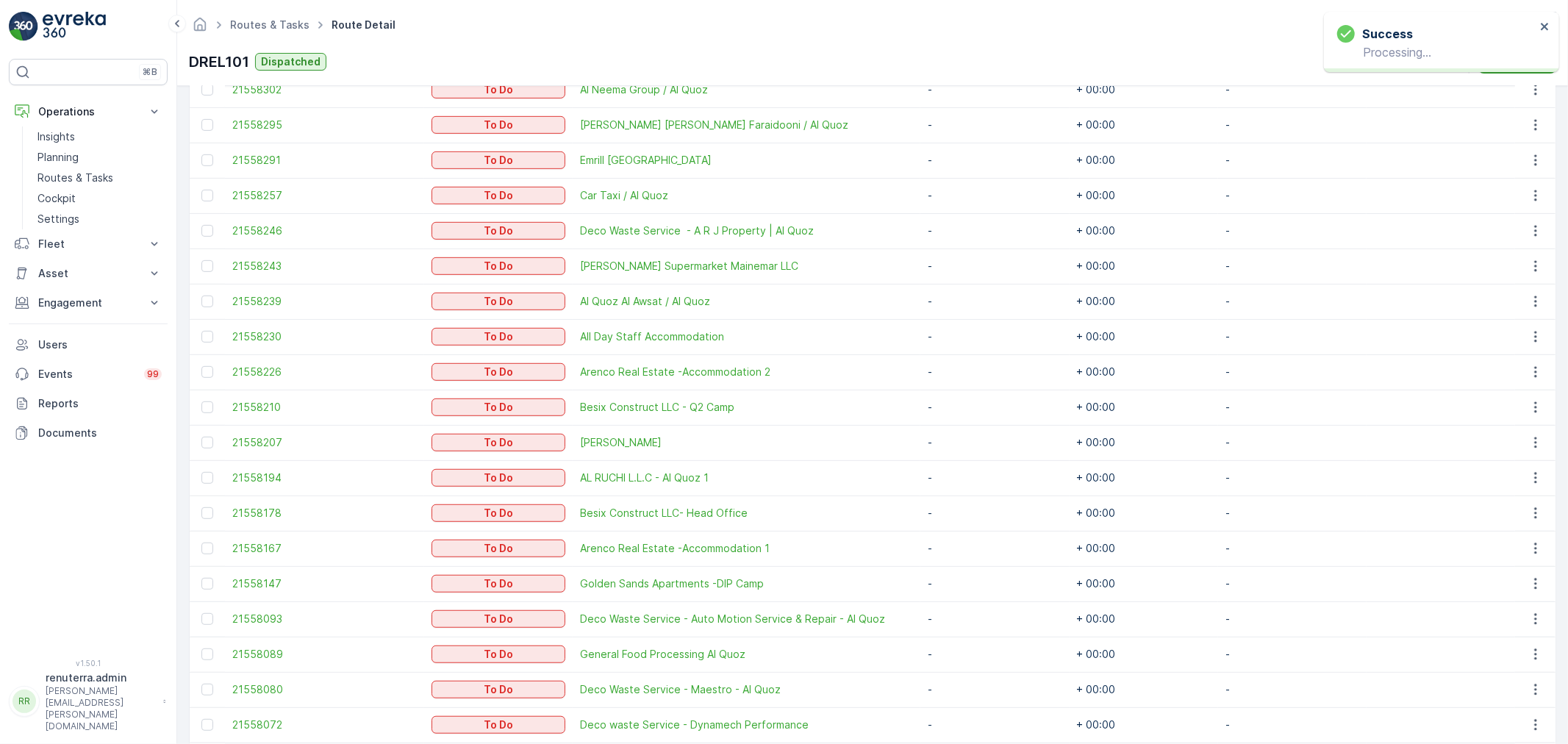
scroll to position [653, 0]
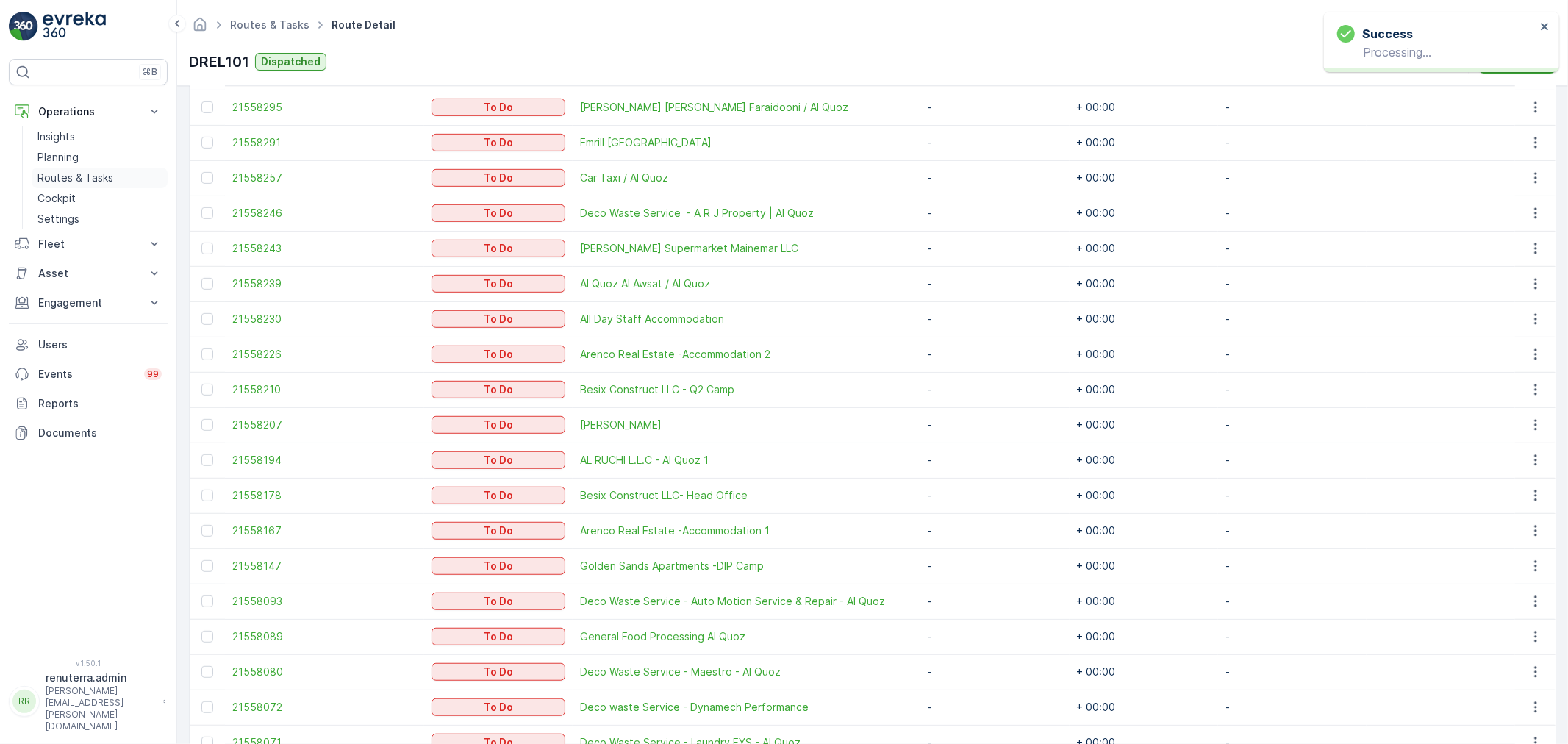
click at [59, 170] on link "Routes & Tasks" at bounding box center [100, 177] width 136 height 21
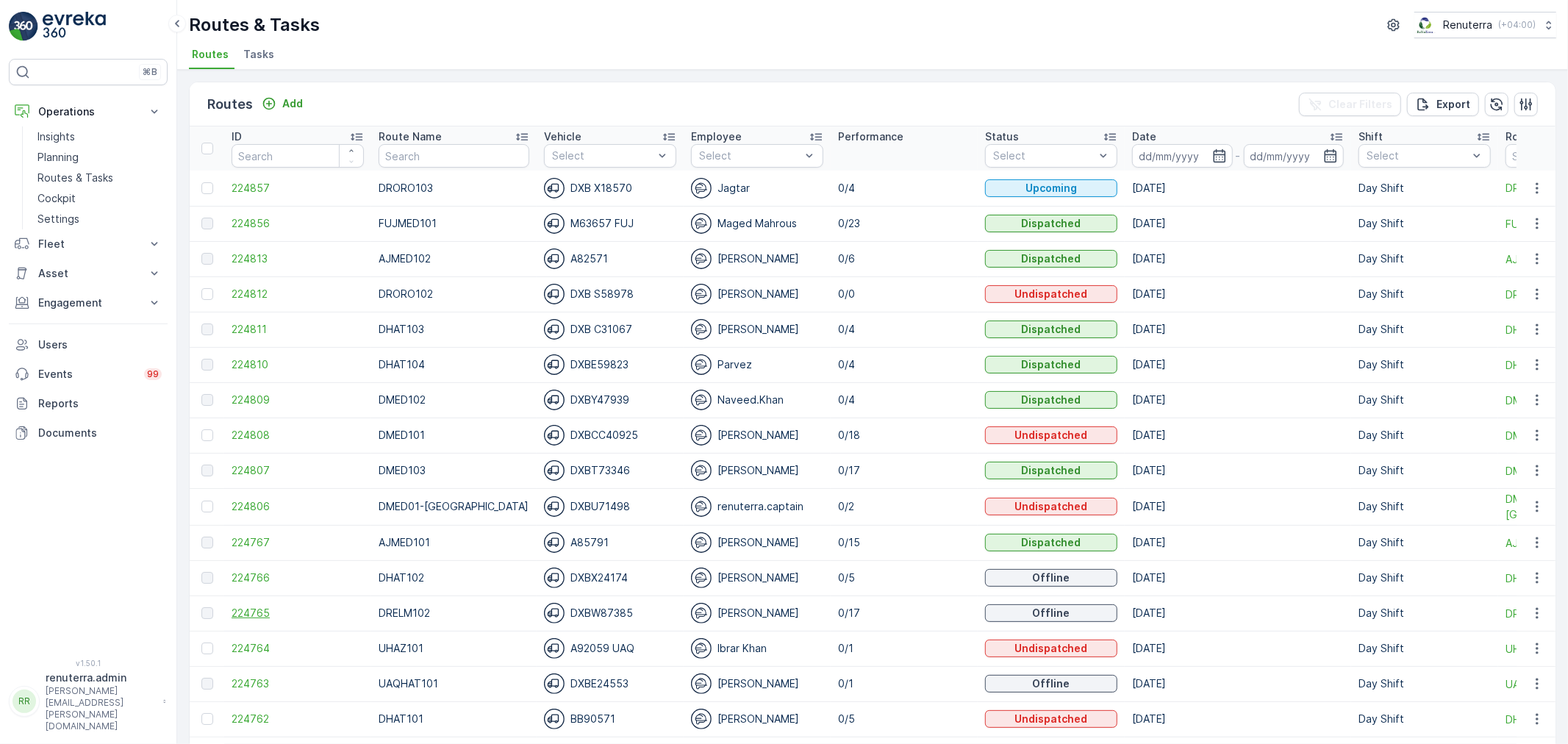
click at [241, 609] on span "224765" at bounding box center [298, 613] width 132 height 14
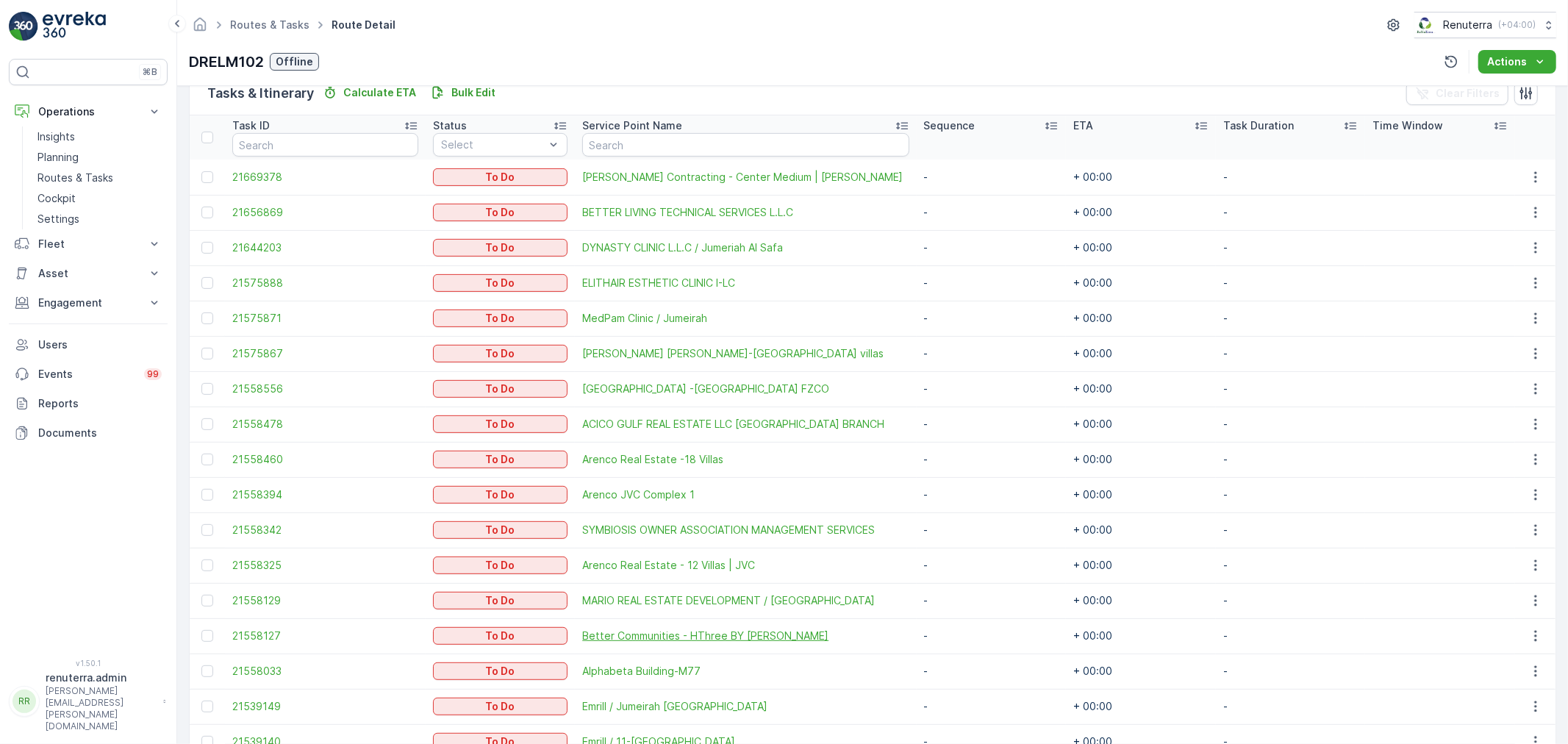
scroll to position [366, 0]
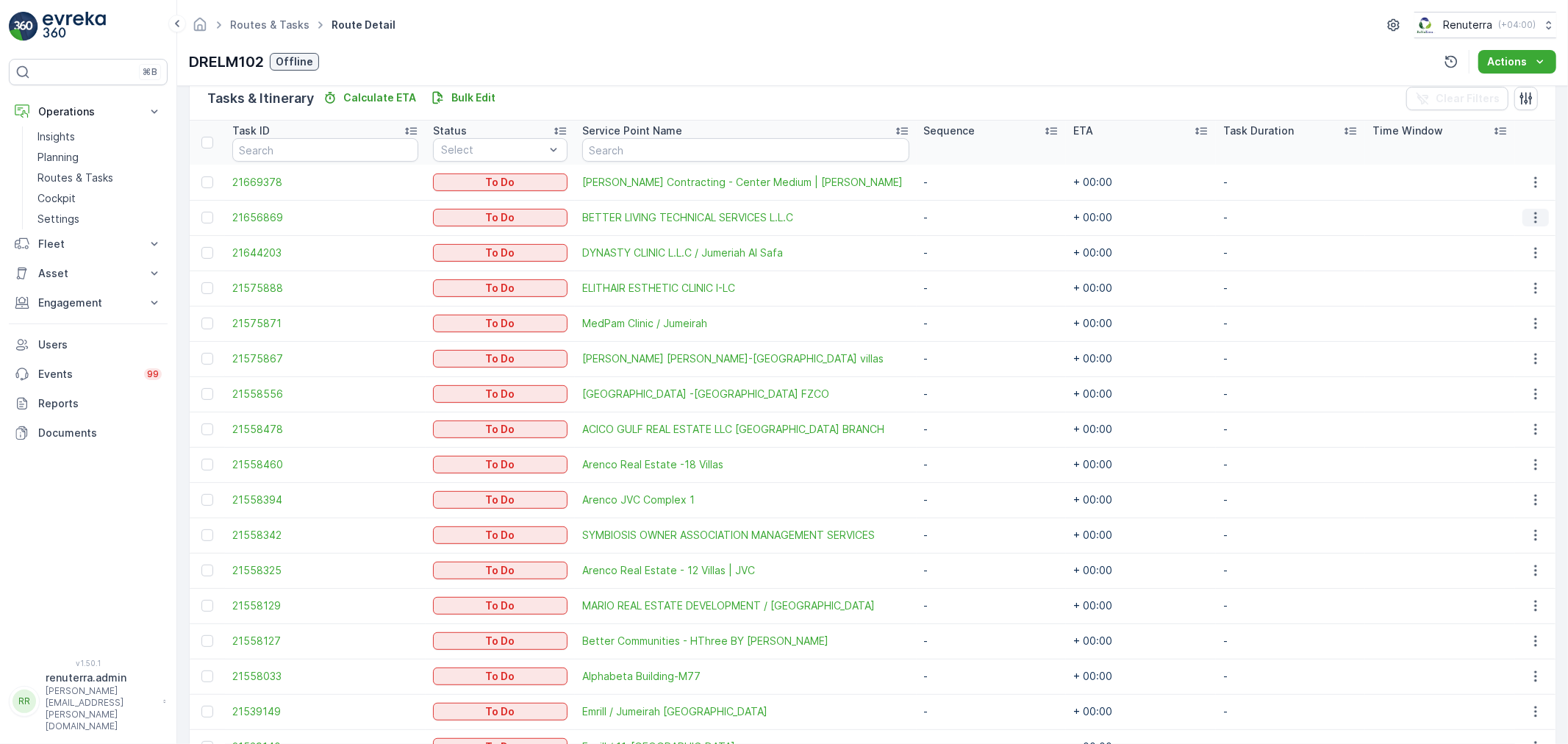
click at [1529, 216] on icon "button" at bounding box center [1535, 217] width 14 height 14
click at [1495, 279] on span "Change Route" at bounding box center [1499, 279] width 72 height 14
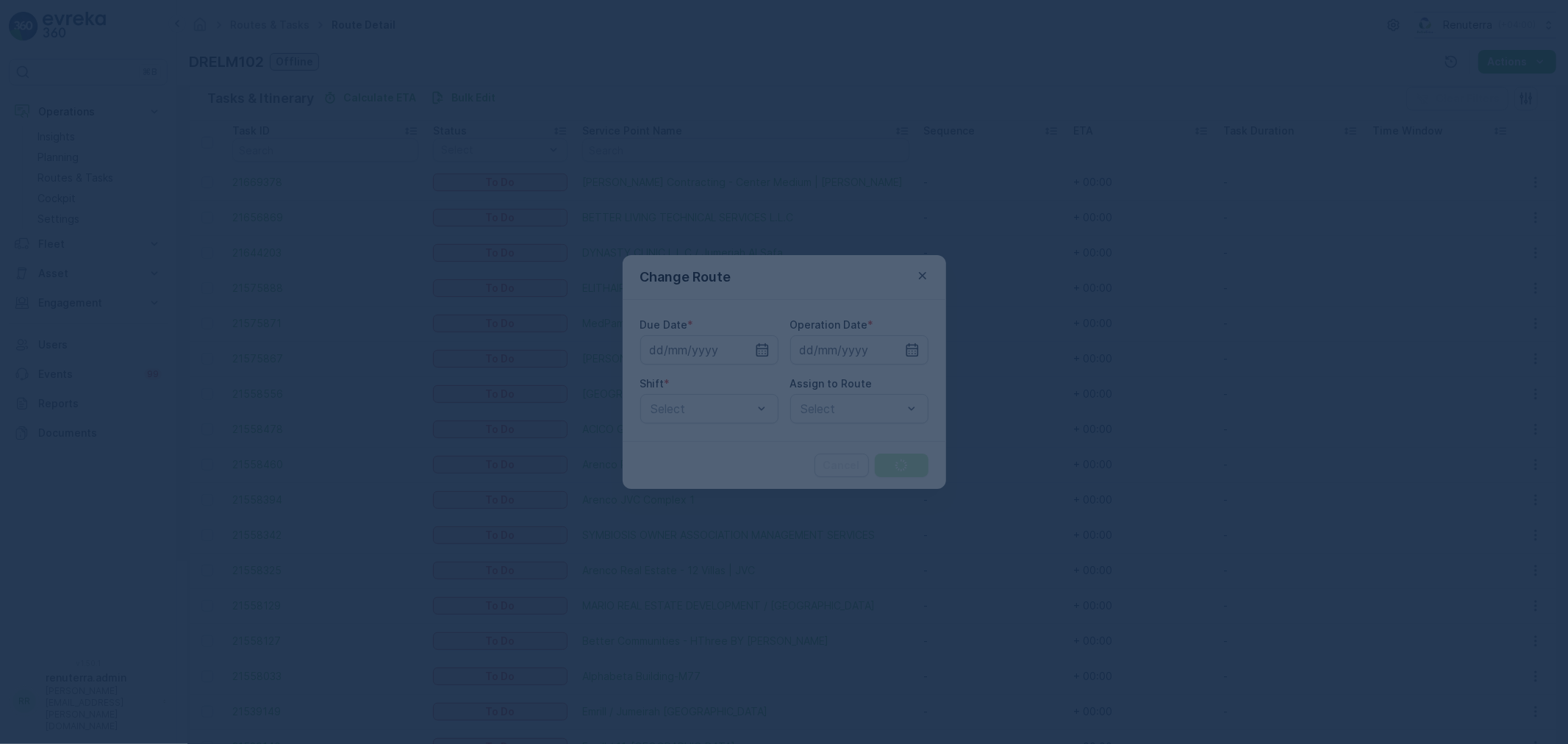
type input "[DATE]"
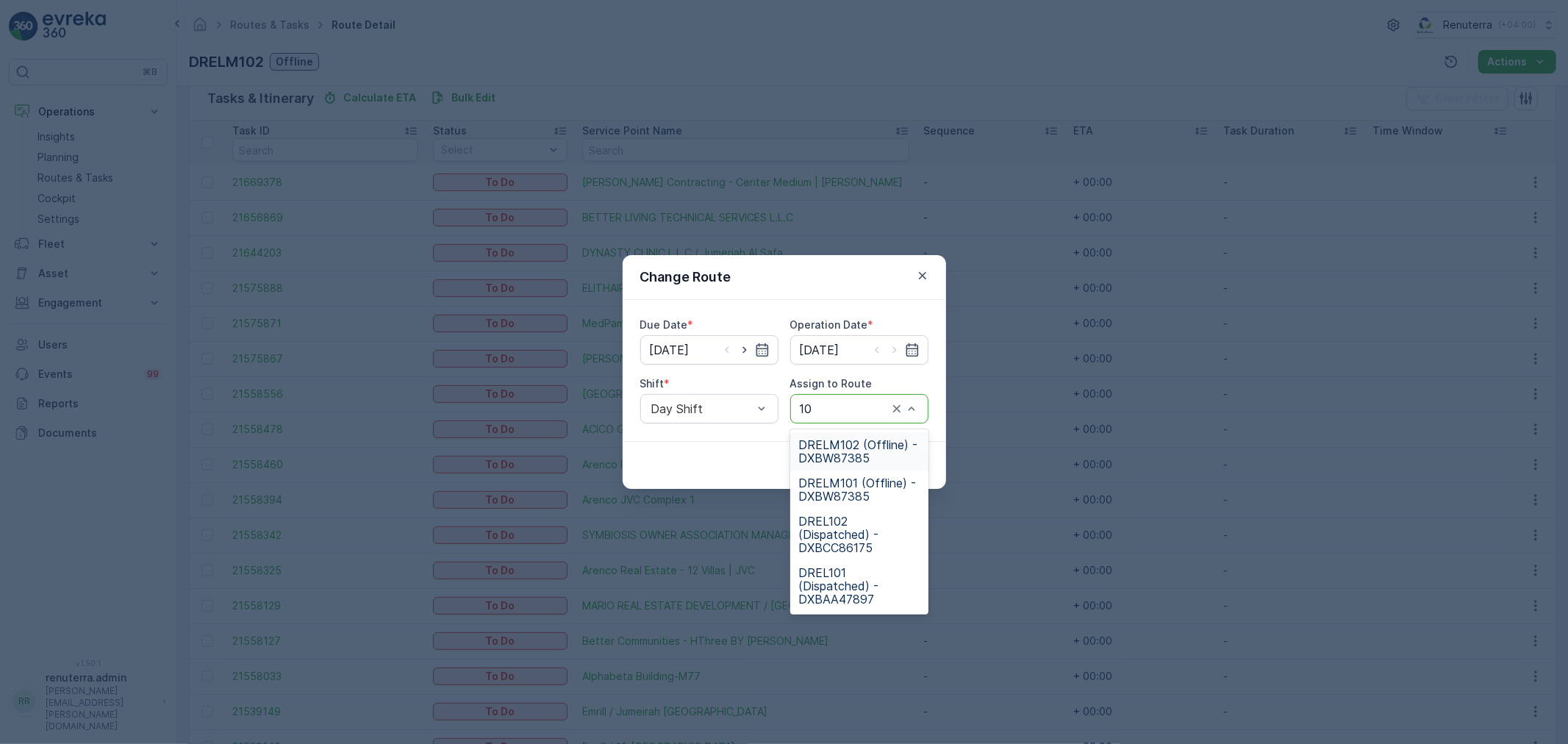
type input "101"
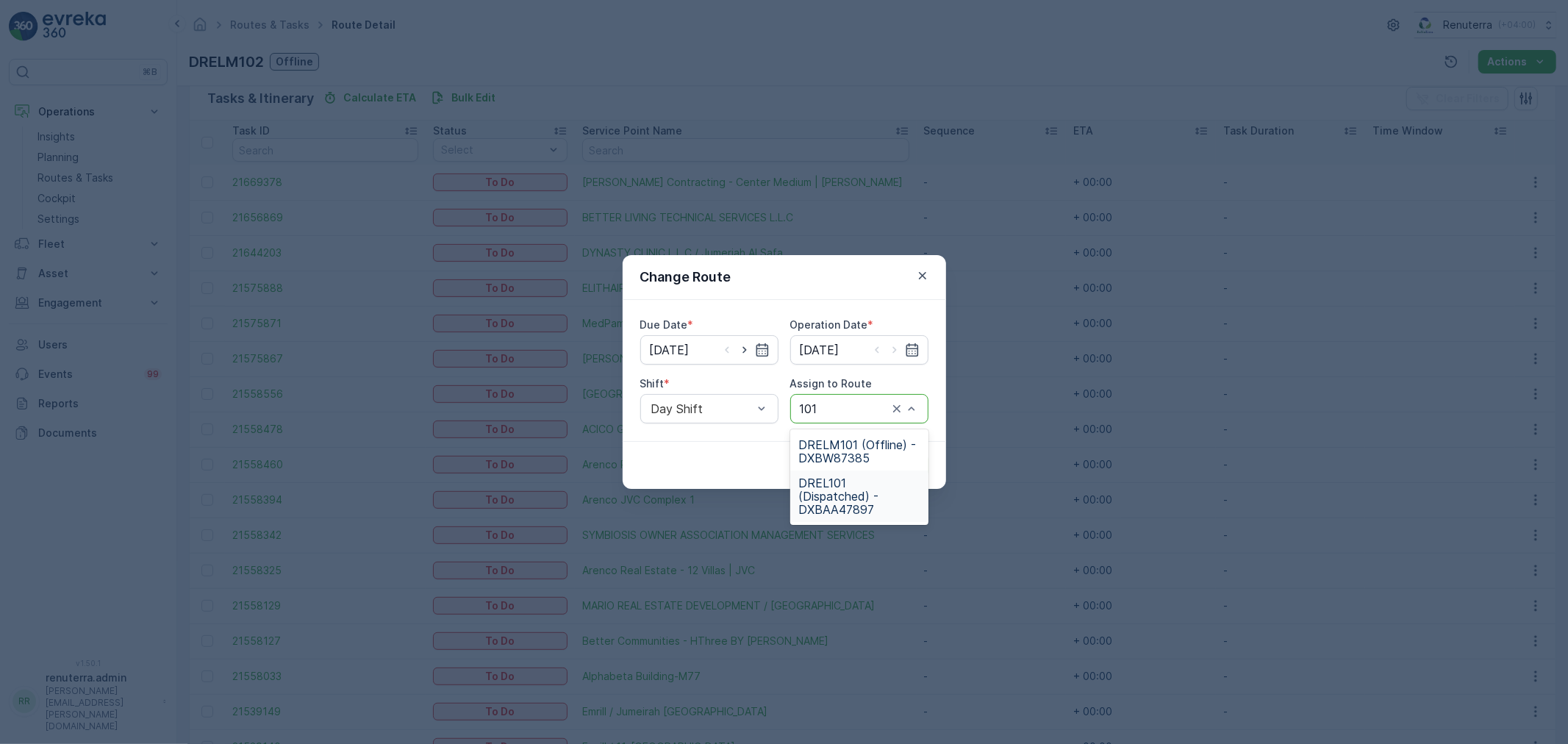
click at [848, 507] on span "DREL101 (Dispatched) - DXBAA47897" at bounding box center [859, 497] width 120 height 40
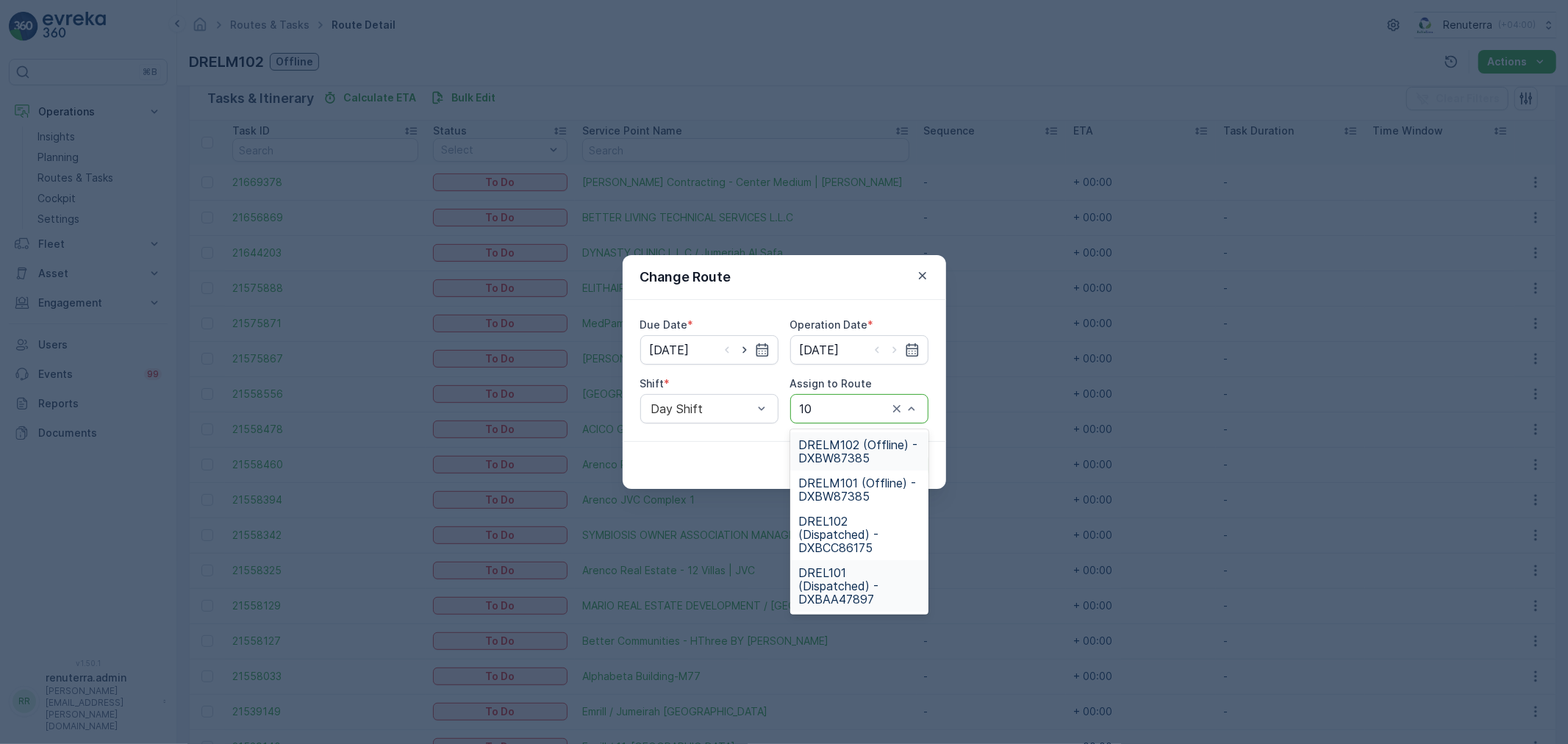
type input "102"
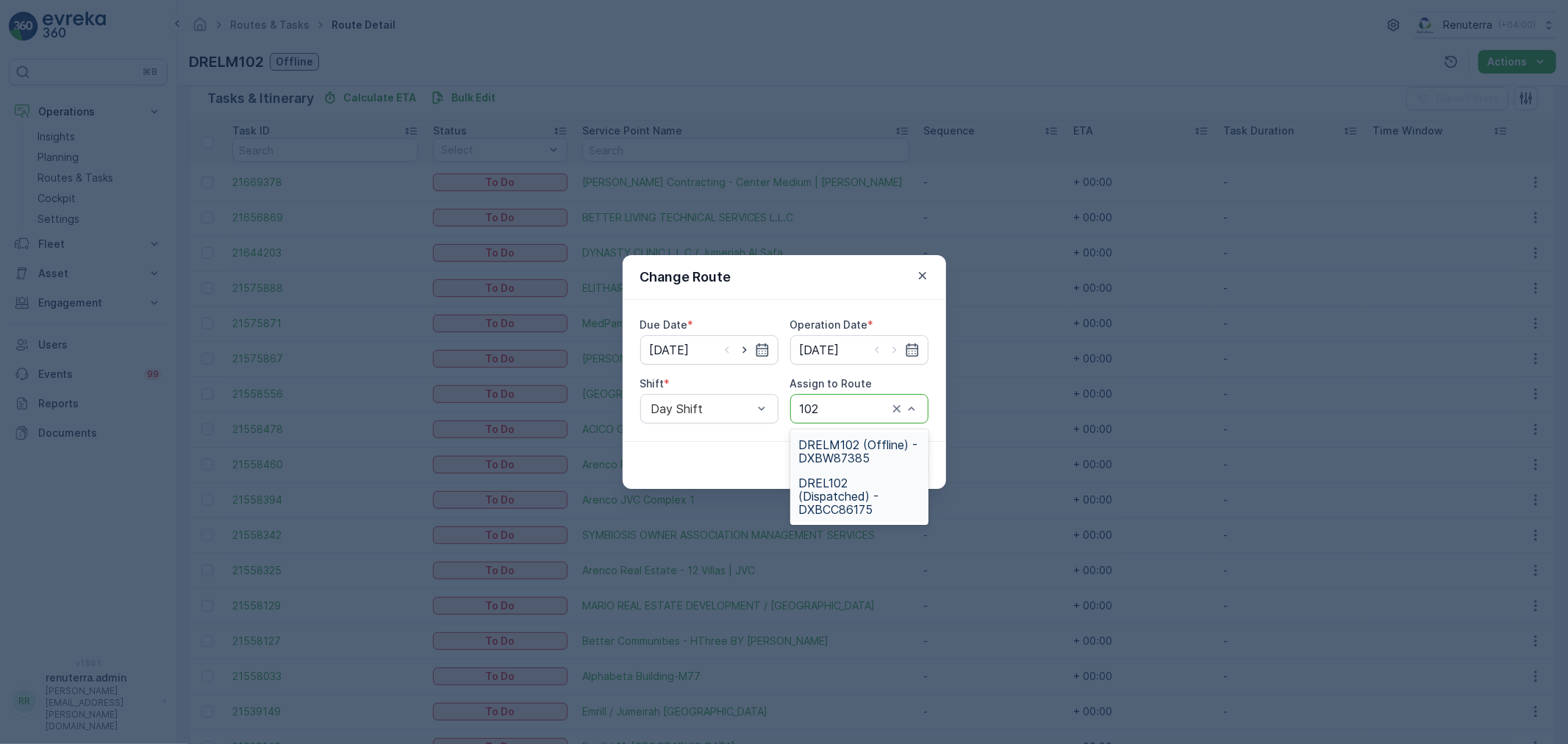
click at [839, 474] on div "DREL102 (Dispatched) - DXBCC86175" at bounding box center [859, 497] width 139 height 52
click at [893, 458] on p "Submit" at bounding box center [901, 465] width 36 height 14
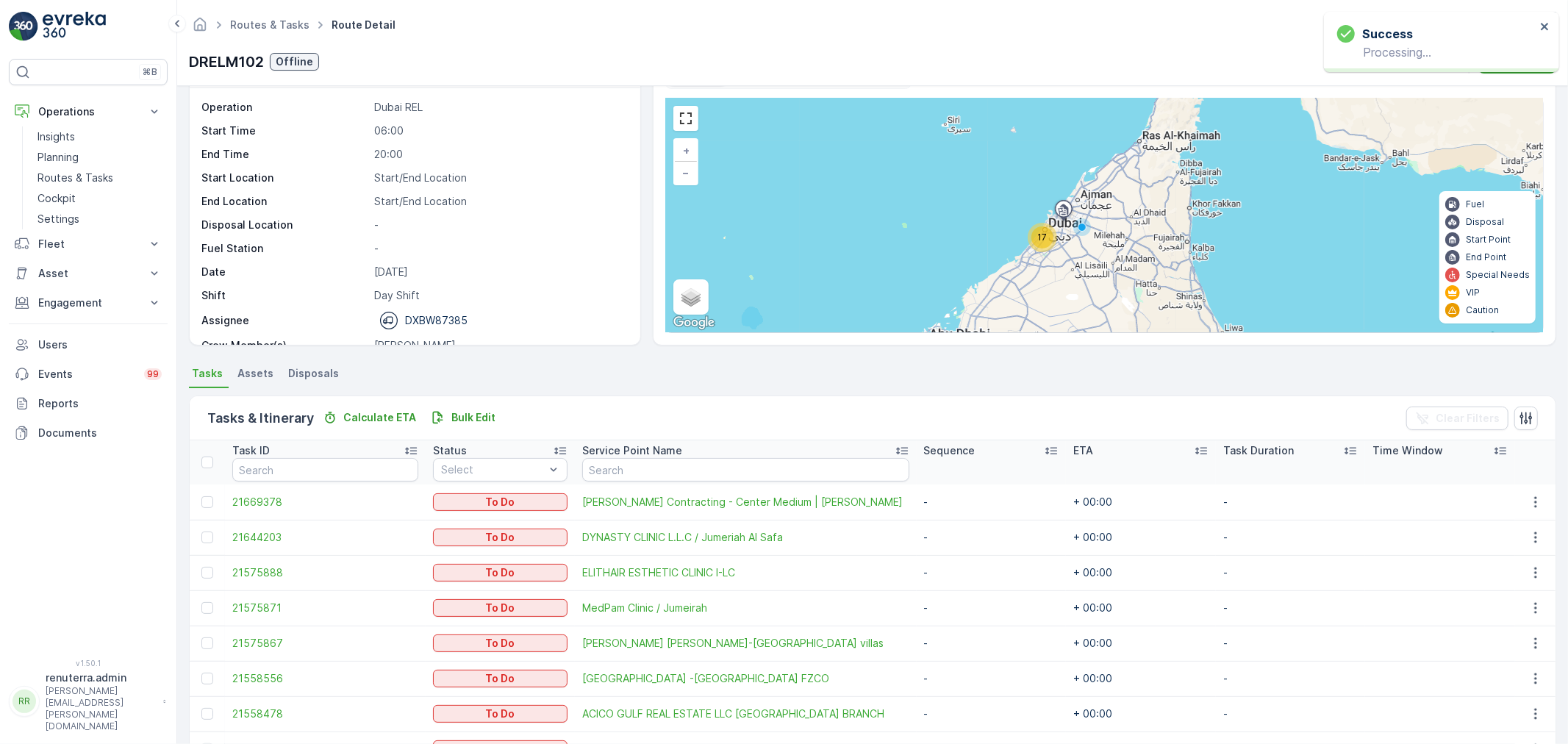
scroll to position [5, 0]
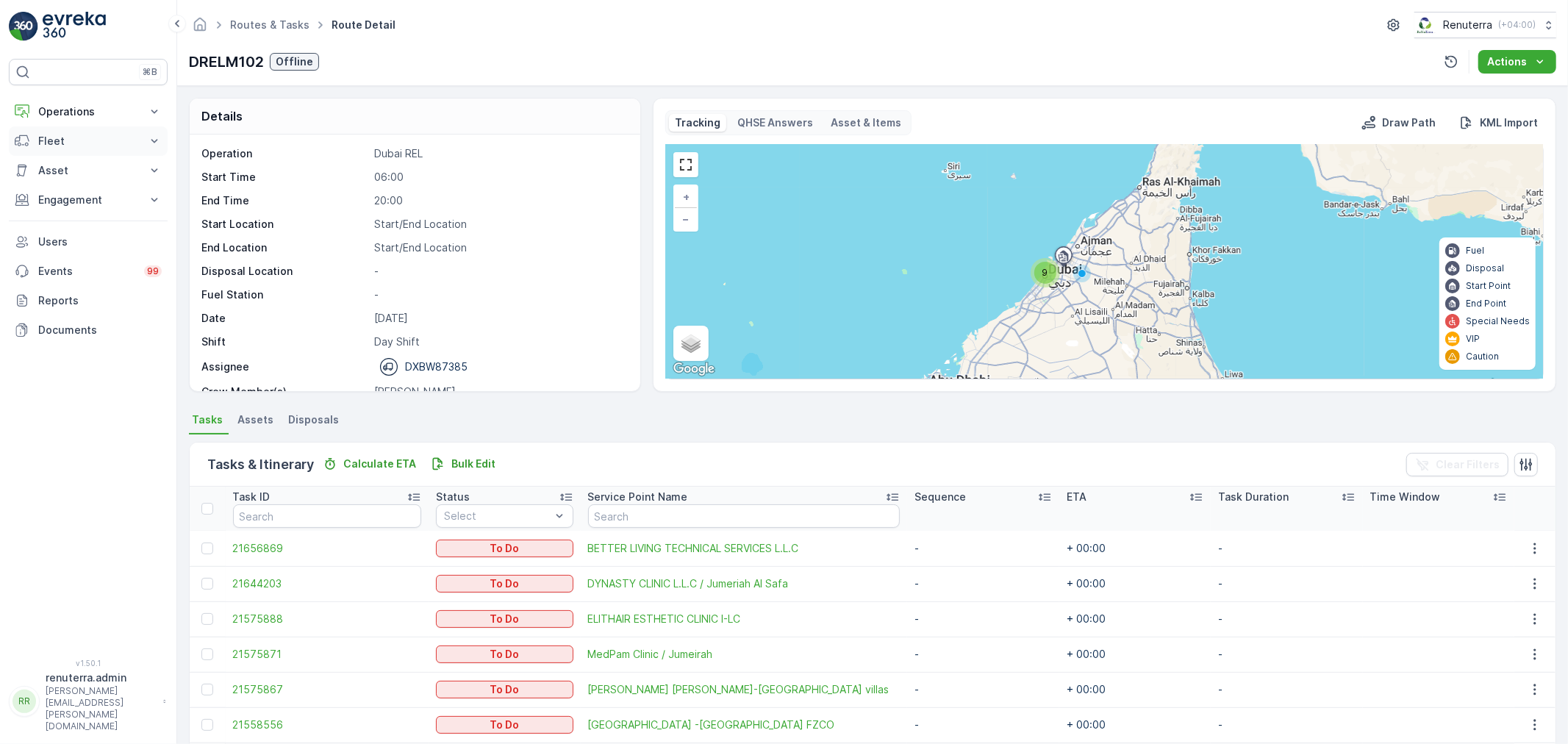
drag, startPoint x: 50, startPoint y: 98, endPoint x: 55, endPoint y: 140, distance: 42.3
click at [53, 106] on button "Operations" at bounding box center [88, 111] width 159 height 30
click at [65, 180] on p "Routes & Tasks" at bounding box center [75, 177] width 75 height 14
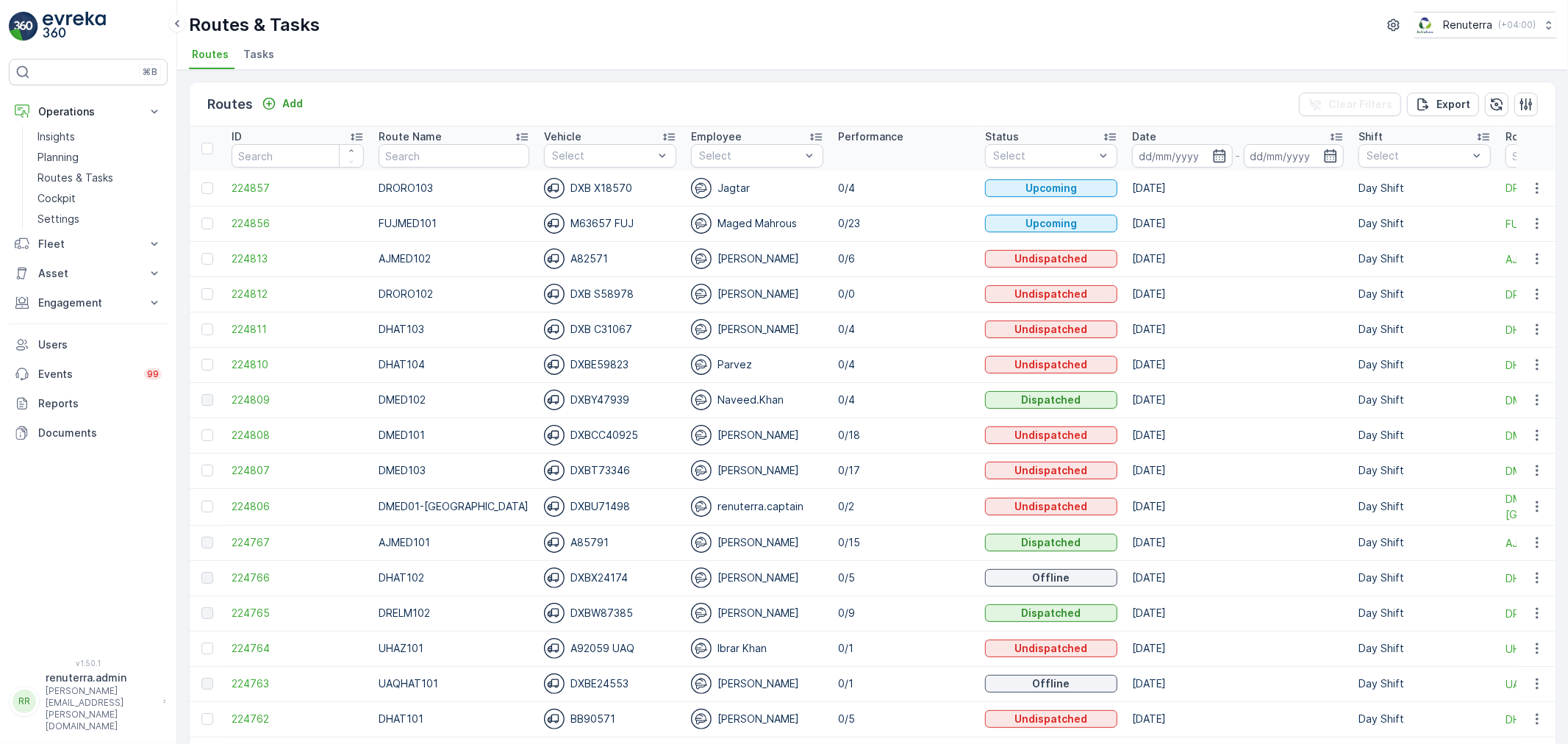
click at [263, 49] on span "Tasks" at bounding box center [259, 54] width 31 height 14
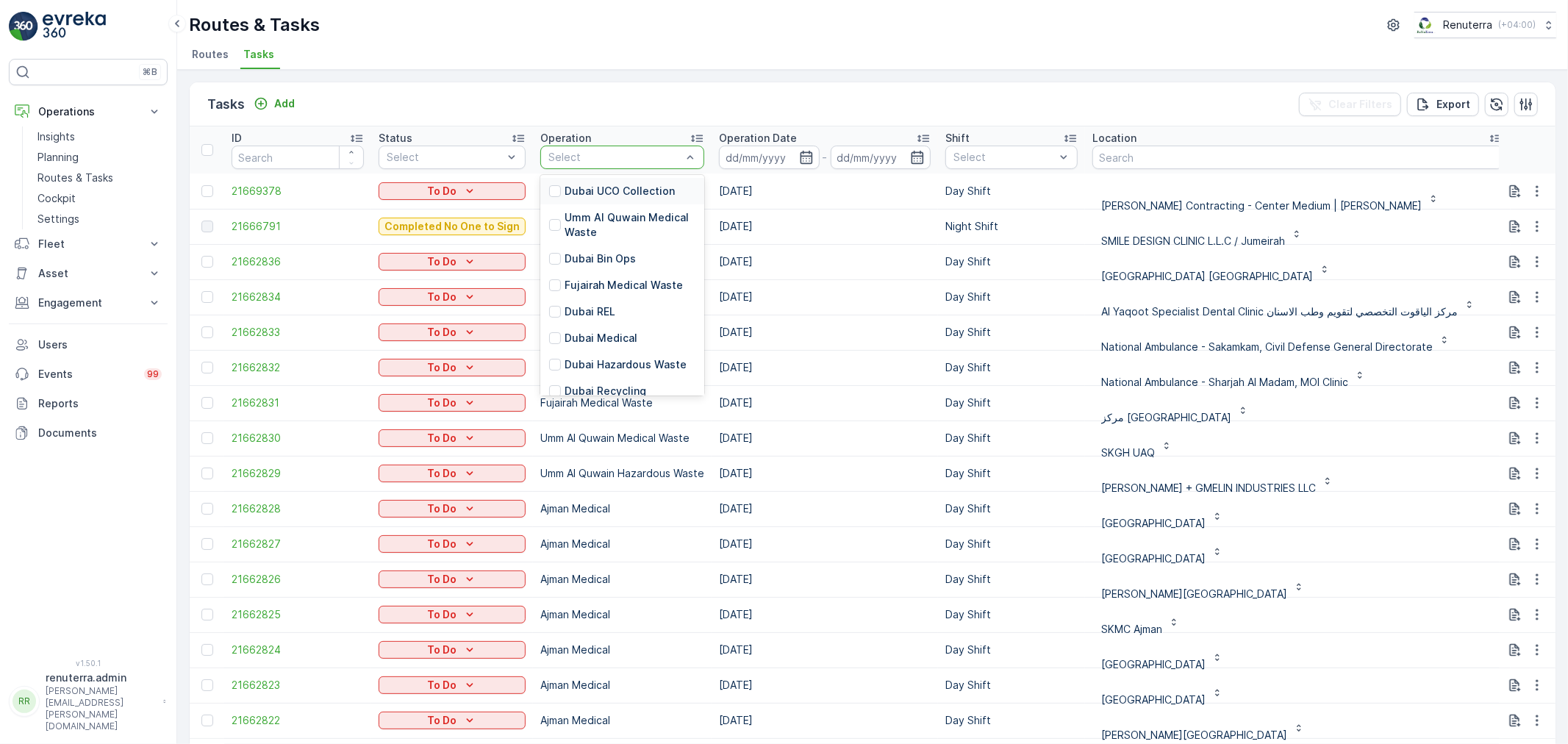
drag, startPoint x: 569, startPoint y: 155, endPoint x: 551, endPoint y: 153, distance: 18.1
click at [633, 334] on div "Dubai Medical" at bounding box center [622, 338] width 164 height 27
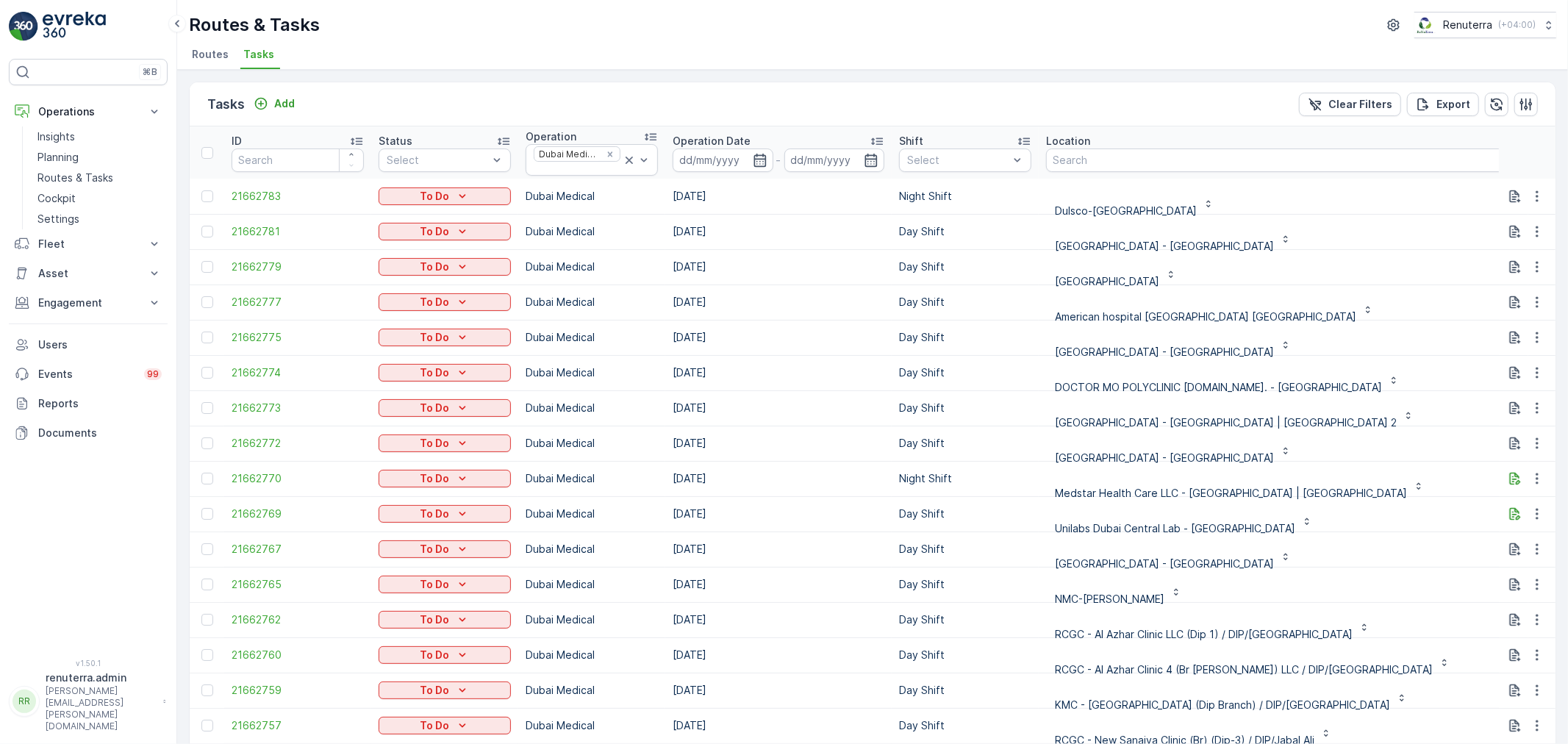
click at [1408, 196] on div "Dulsco-[GEOGRAPHIC_DATA]" at bounding box center [1283, 196] width 475 height 24
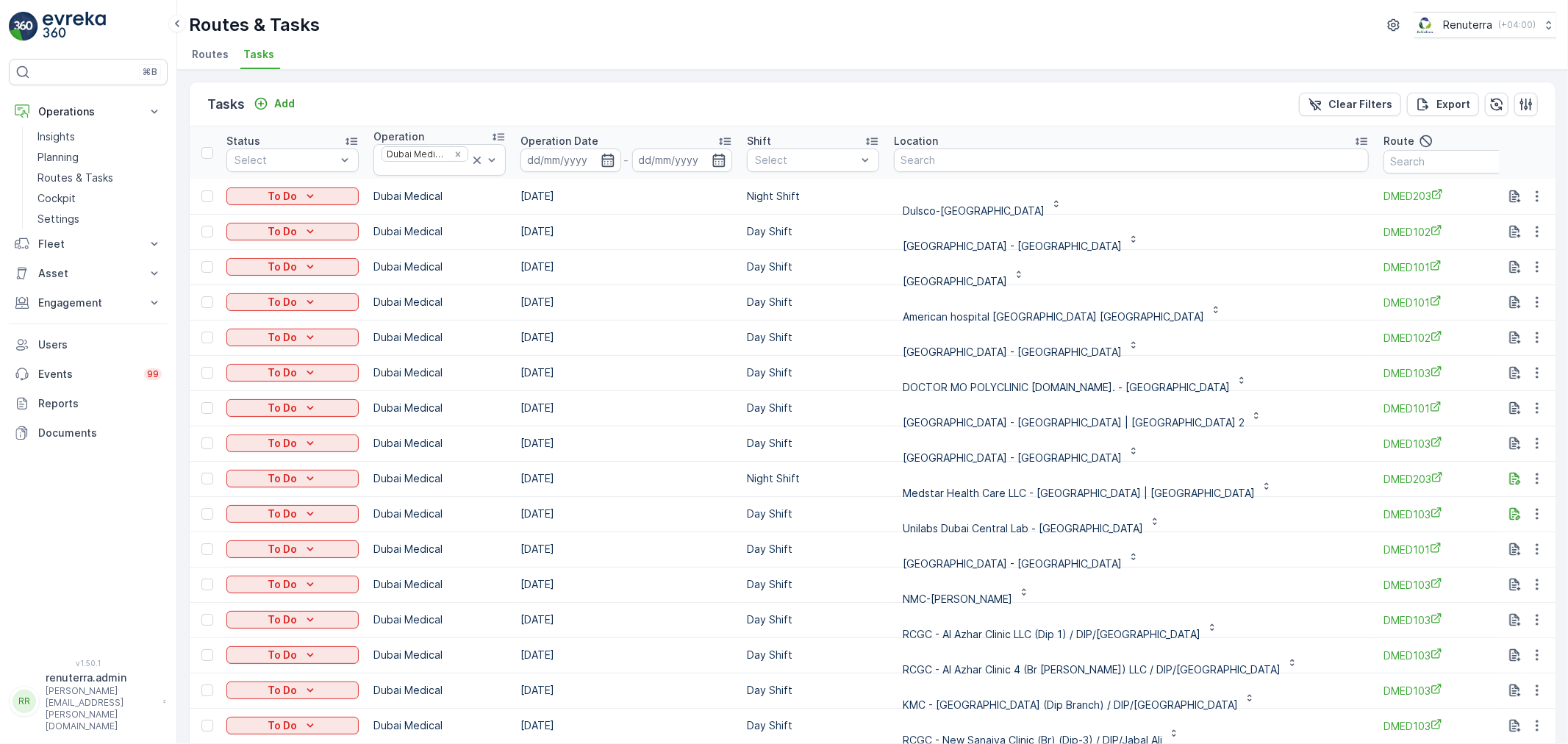
scroll to position [0, 289]
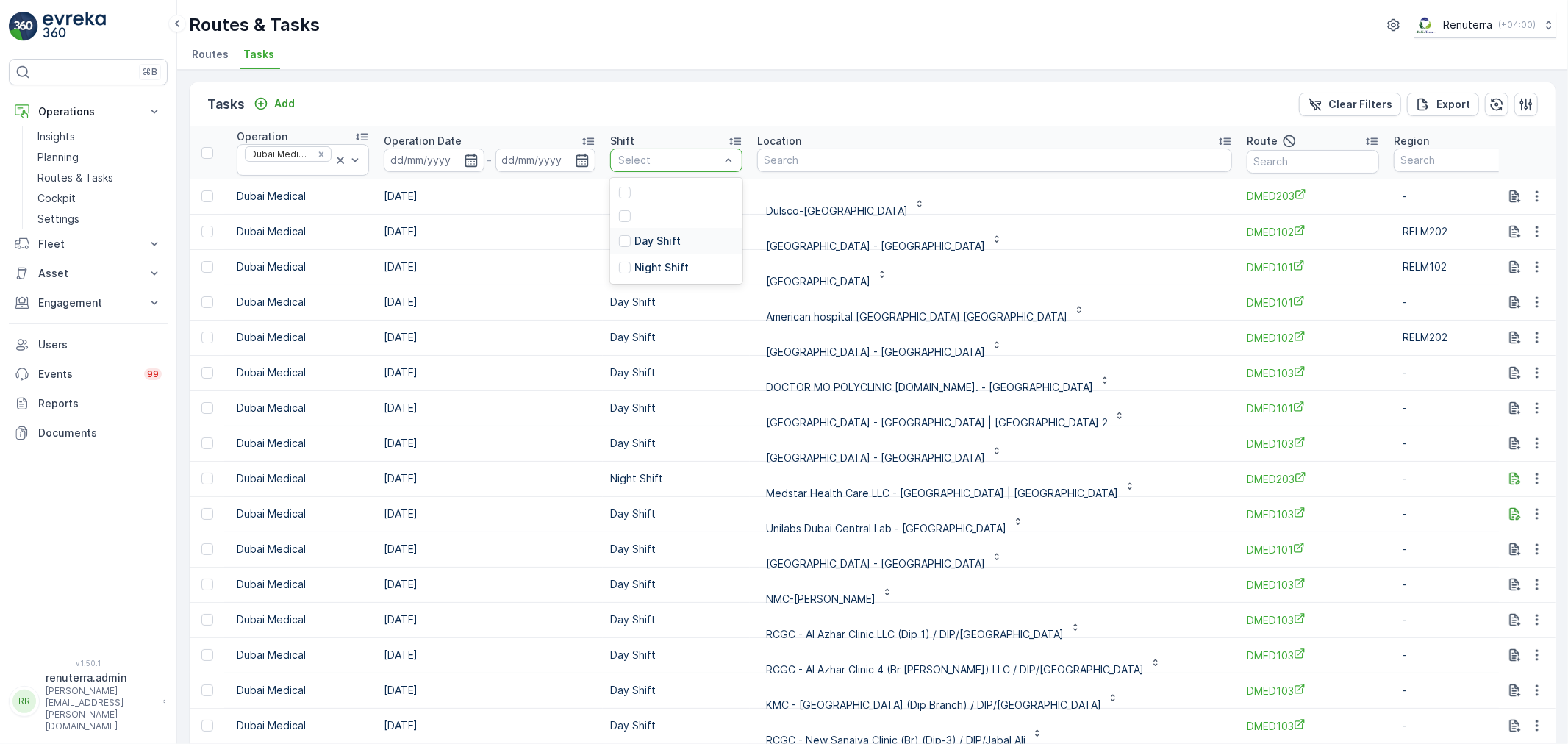
click at [665, 245] on p "Day Shift" at bounding box center [658, 241] width 46 height 14
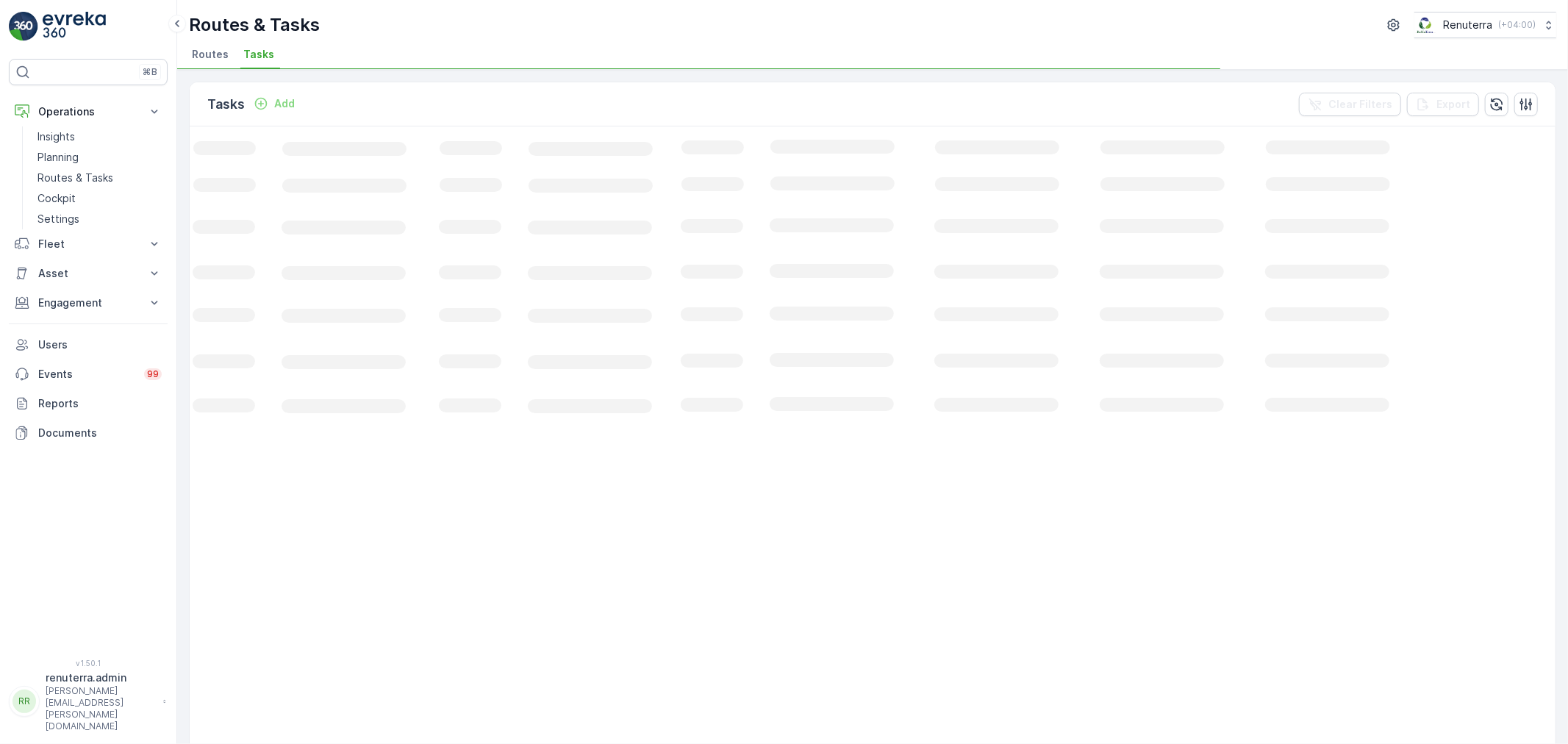
scroll to position [0, 49]
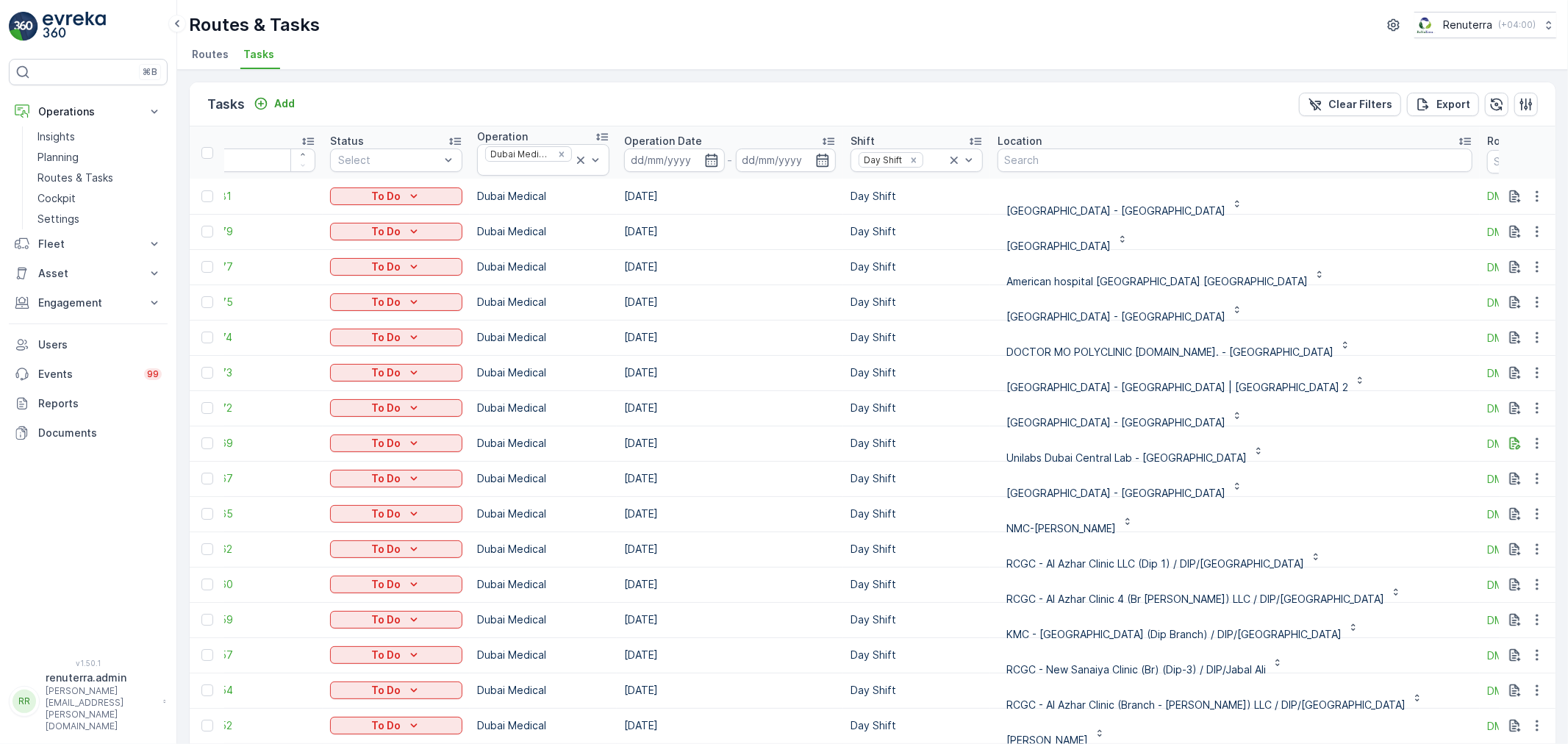
click at [802, 362] on td "[DATE]" at bounding box center [729, 373] width 226 height 35
click at [1487, 164] on input "text" at bounding box center [1554, 161] width 132 height 24
type input "101"
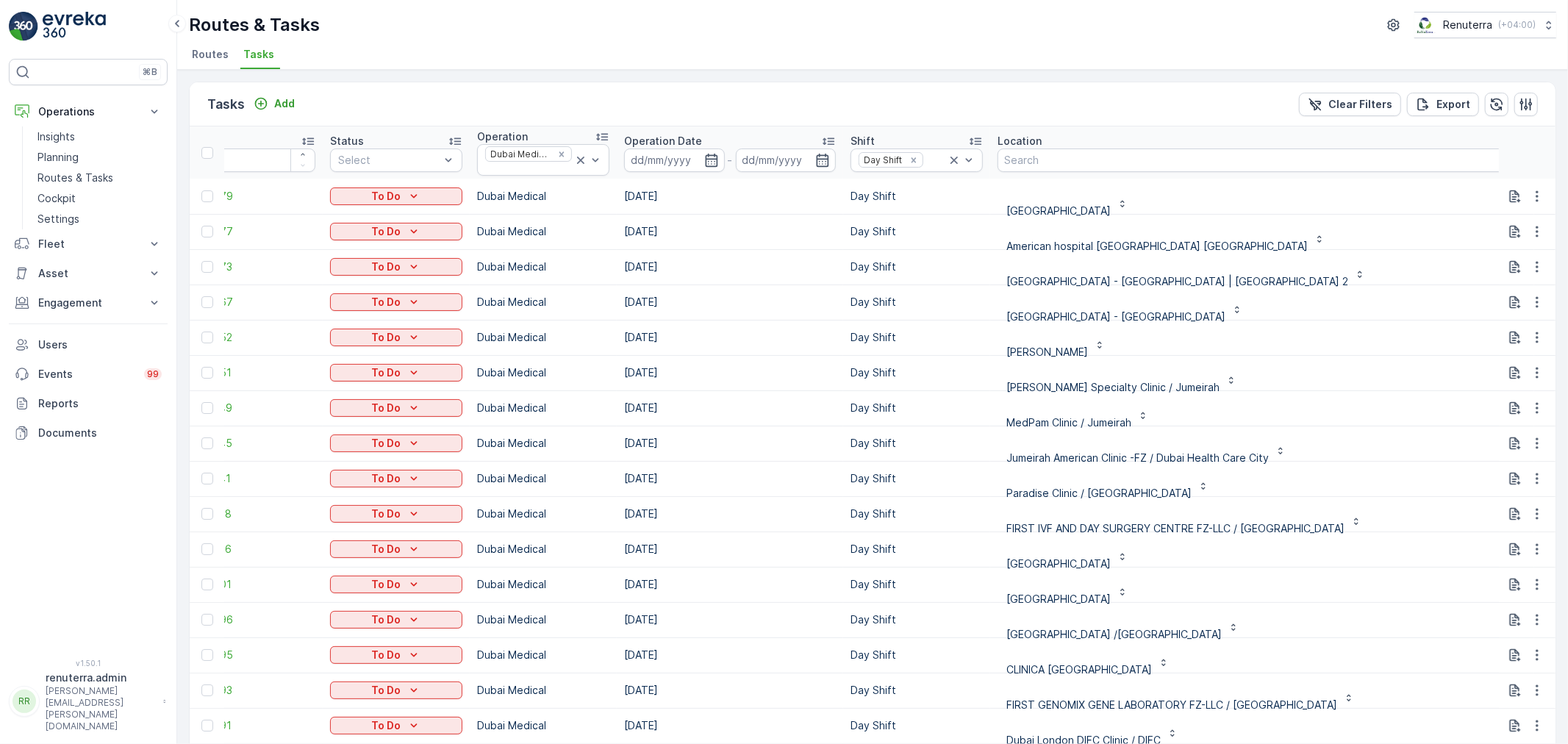
click at [1313, 224] on div "American hospital [GEOGRAPHIC_DATA] [GEOGRAPHIC_DATA]" at bounding box center [1262, 232] width 529 height 24
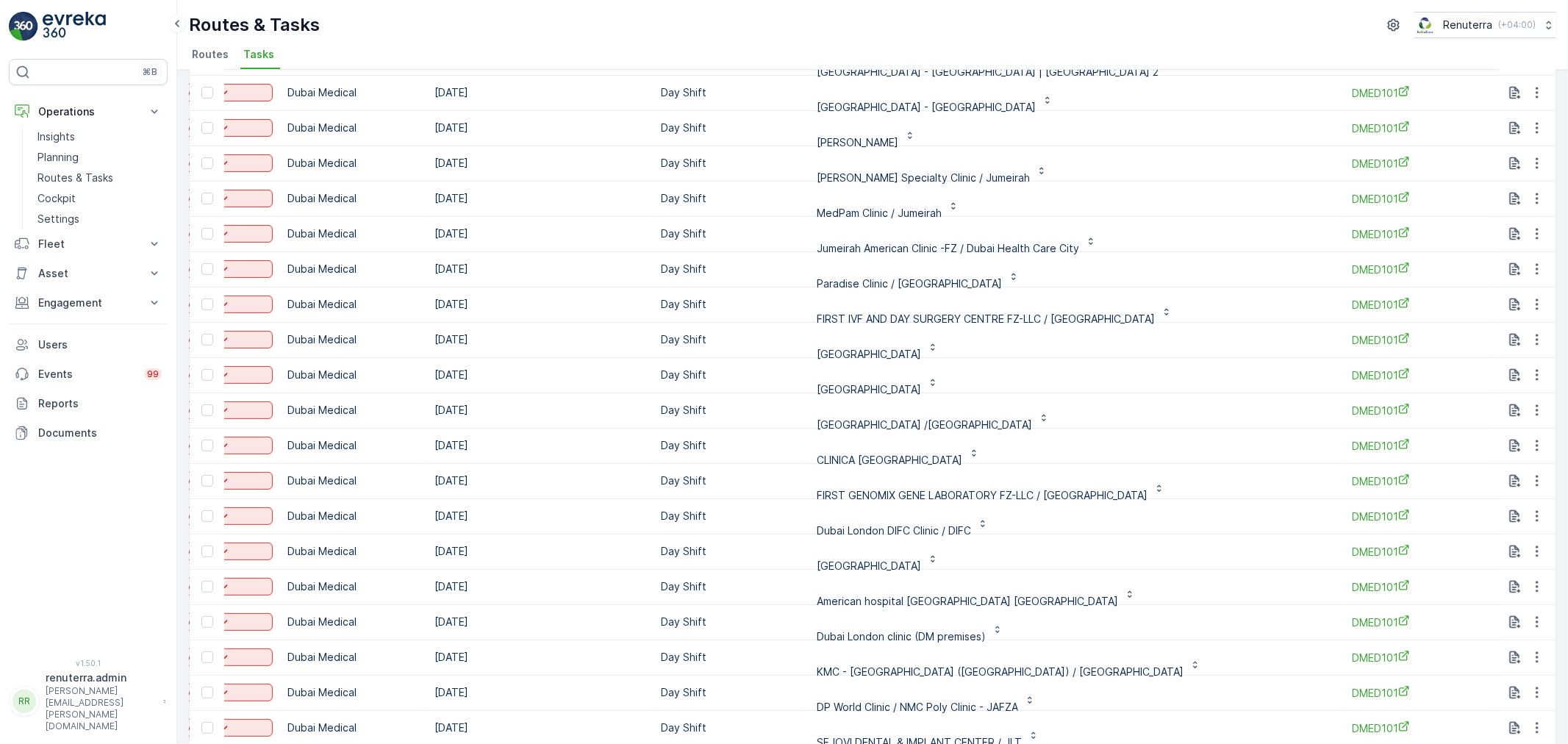
scroll to position [34, 0]
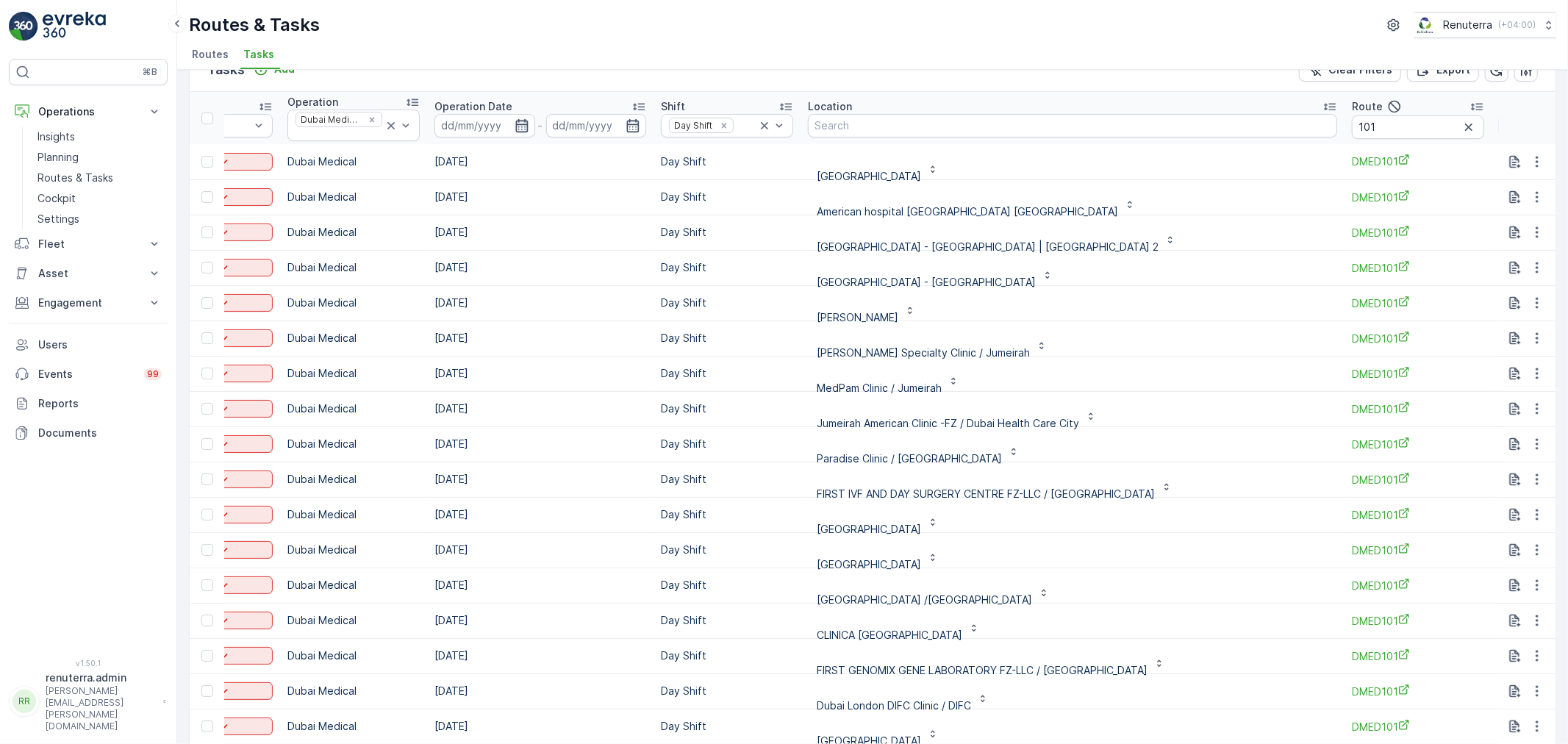
click at [517, 123] on icon "button" at bounding box center [521, 125] width 12 height 13
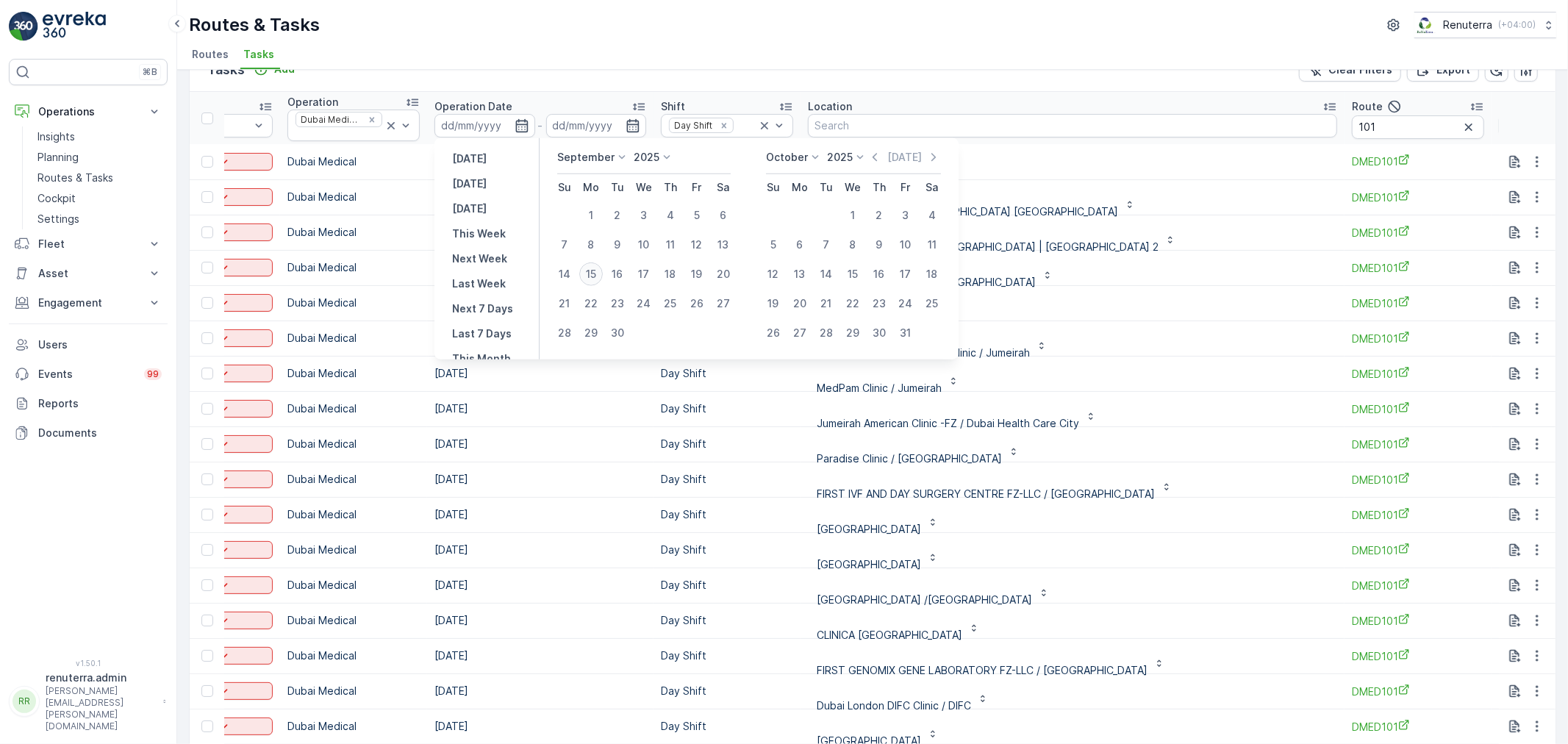
click at [595, 270] on div "15" at bounding box center [591, 274] width 24 height 24
type input "[DATE]"
click at [595, 270] on div "15" at bounding box center [591, 274] width 24 height 24
type input "[DATE]"
click at [595, 270] on div "15" at bounding box center [591, 274] width 24 height 24
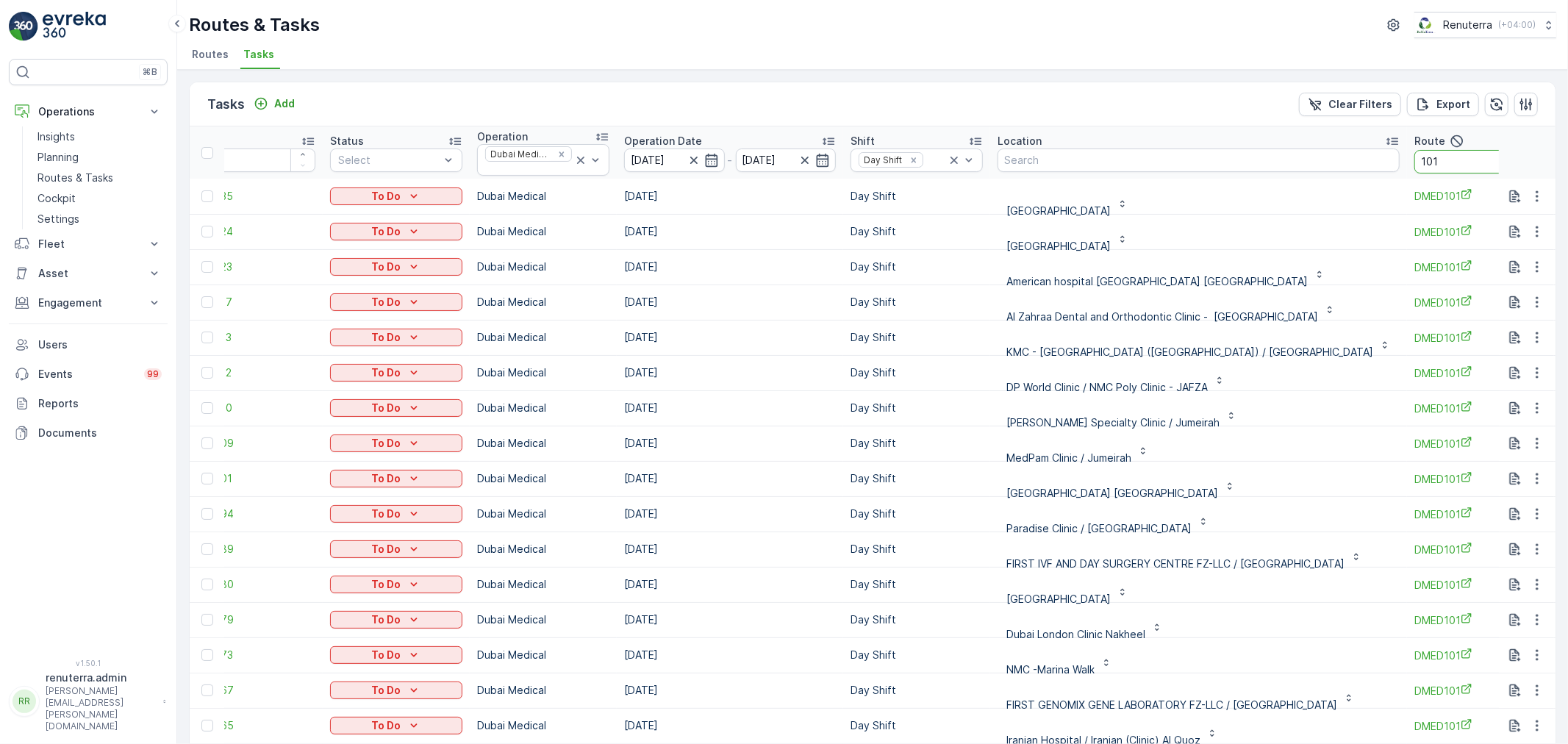
click at [1428, 164] on input "101" at bounding box center [1480, 161] width 132 height 24
type input "102"
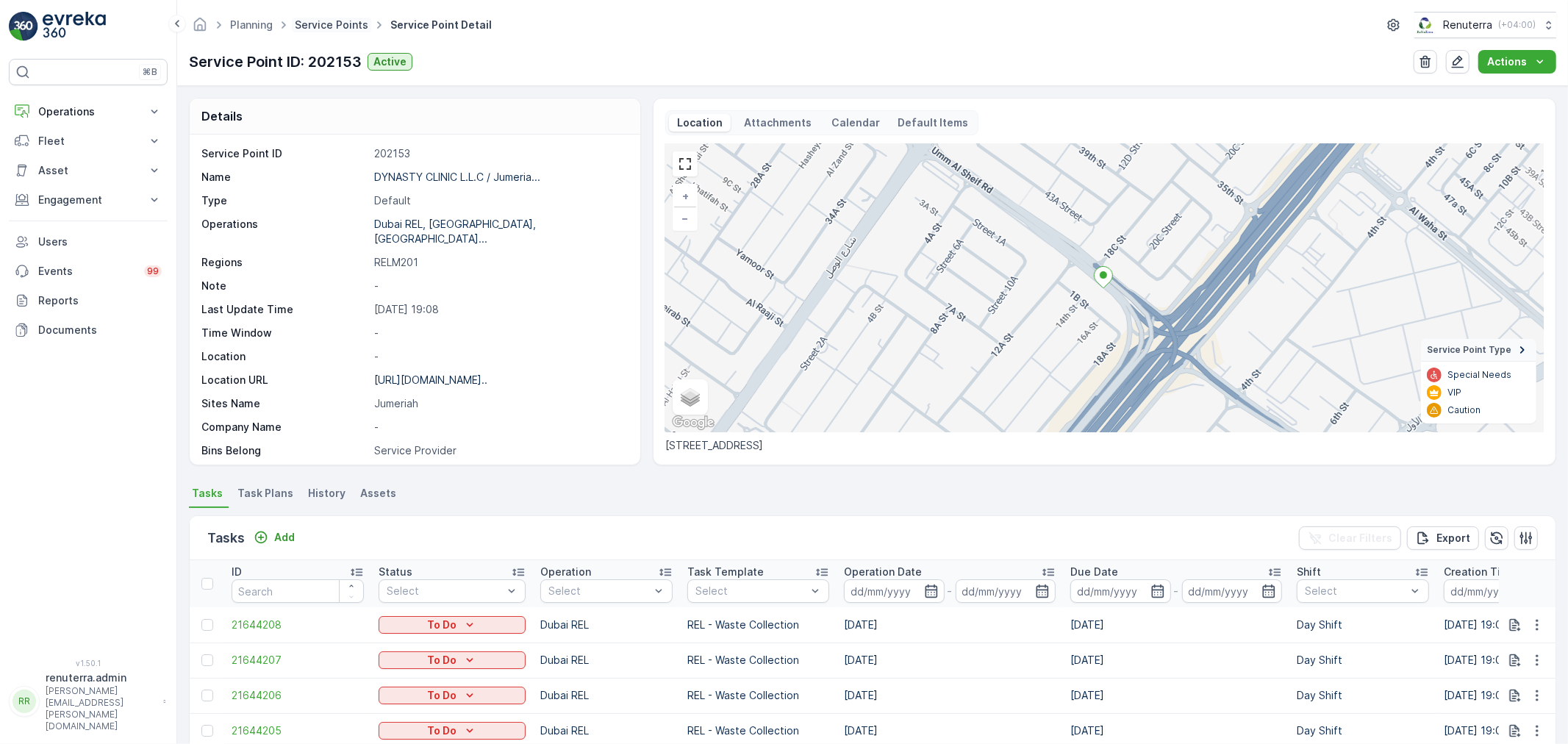
click at [329, 30] on link "Service Points" at bounding box center [331, 24] width 74 height 12
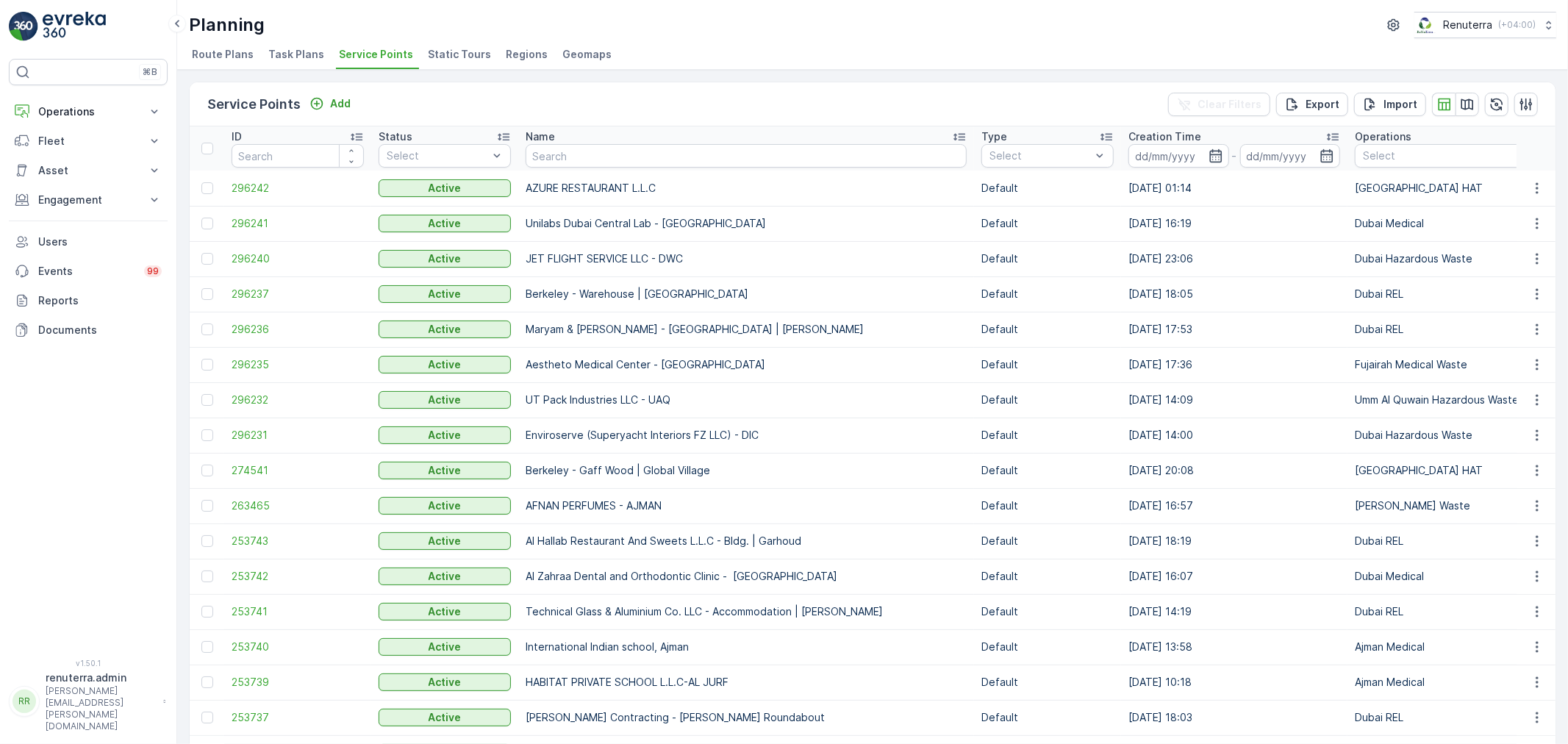
click at [568, 155] on input "text" at bounding box center [747, 155] width 441 height 24
type input "iranin"
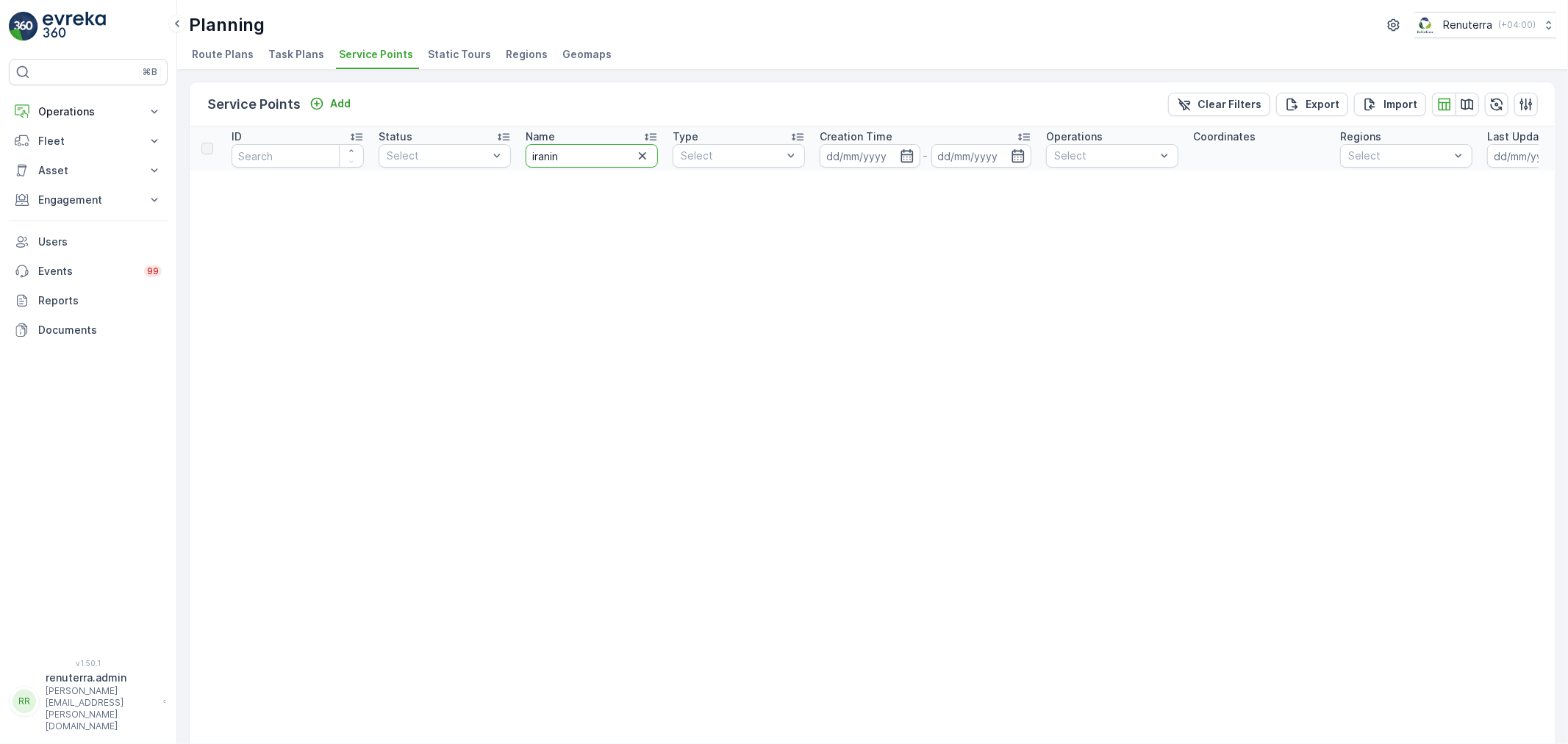
click at [588, 164] on input "iranin" at bounding box center [592, 155] width 132 height 24
type input "irana"
click at [586, 160] on input "irana" at bounding box center [592, 155] width 132 height 24
type input "[GEOGRAPHIC_DATA]"
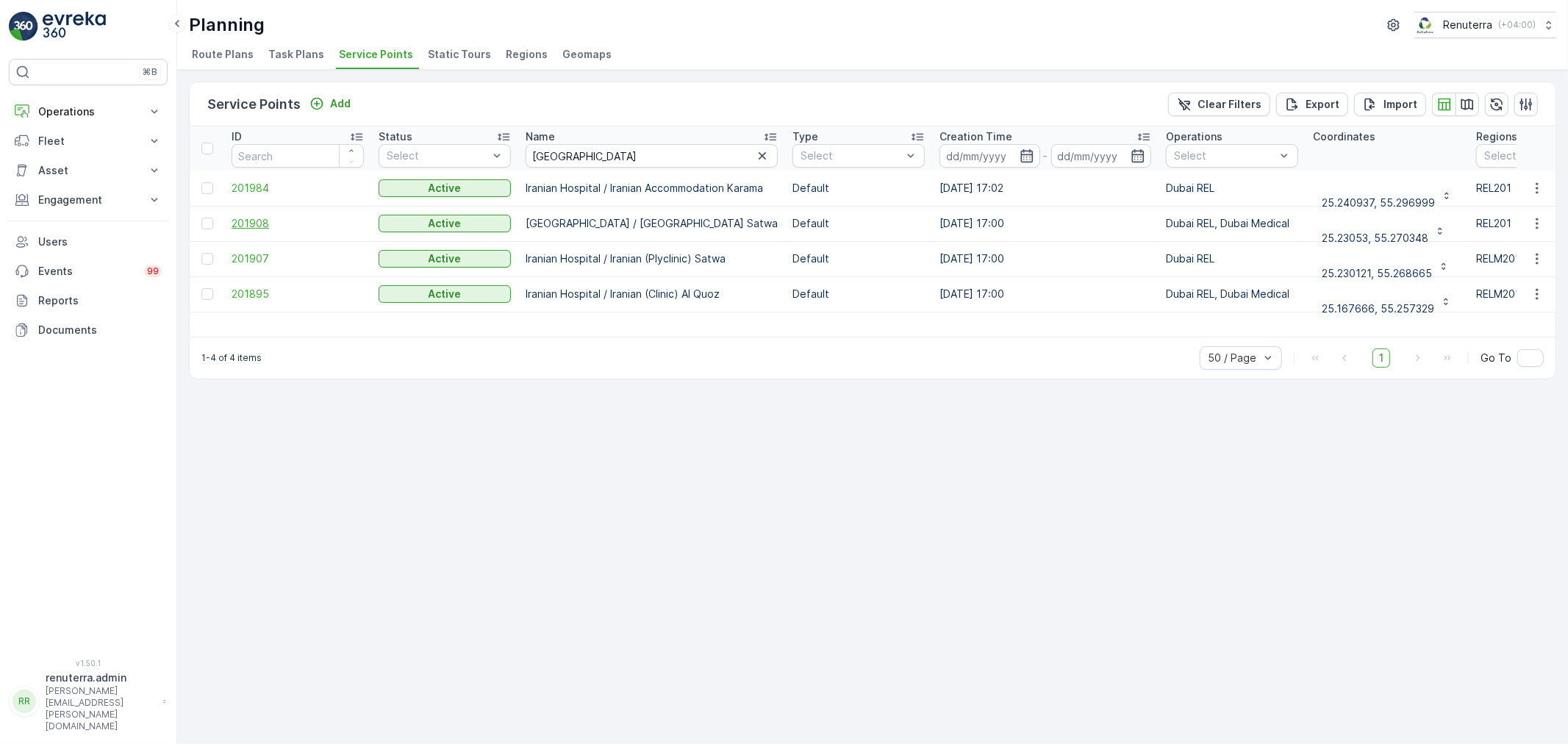
click at [253, 219] on span "201908" at bounding box center [298, 223] width 132 height 14
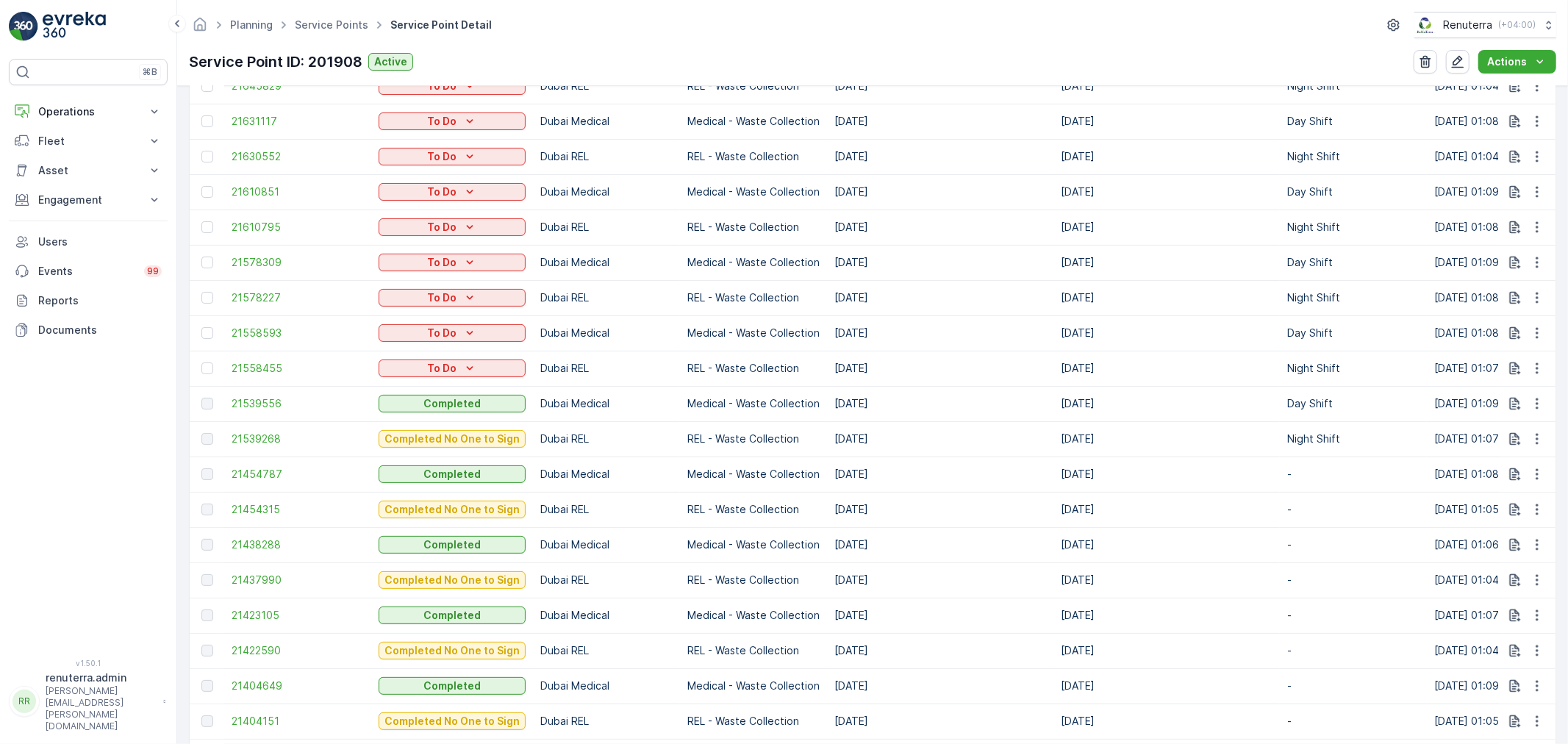
scroll to position [653, 0]
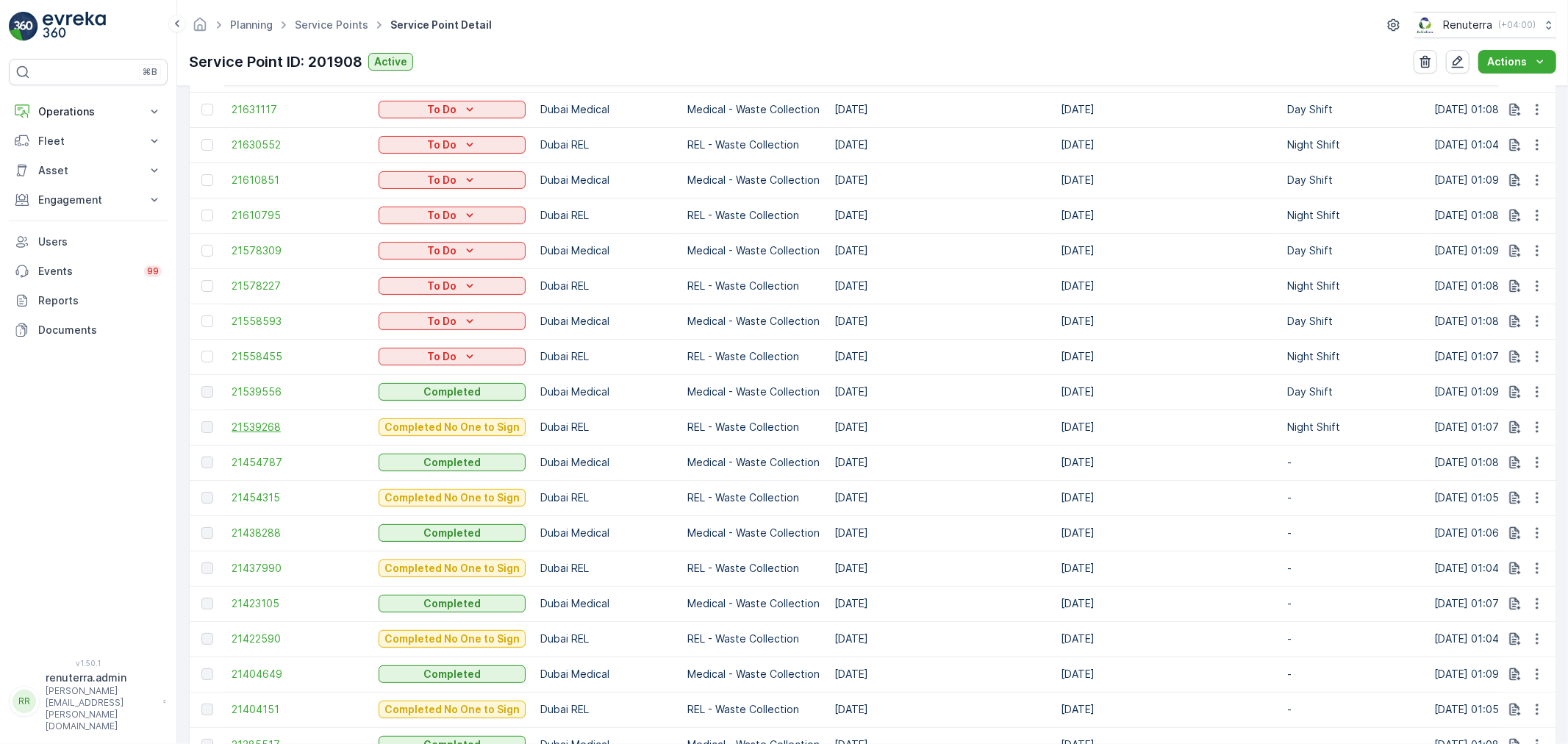
click at [266, 431] on span "21539268" at bounding box center [298, 427] width 132 height 14
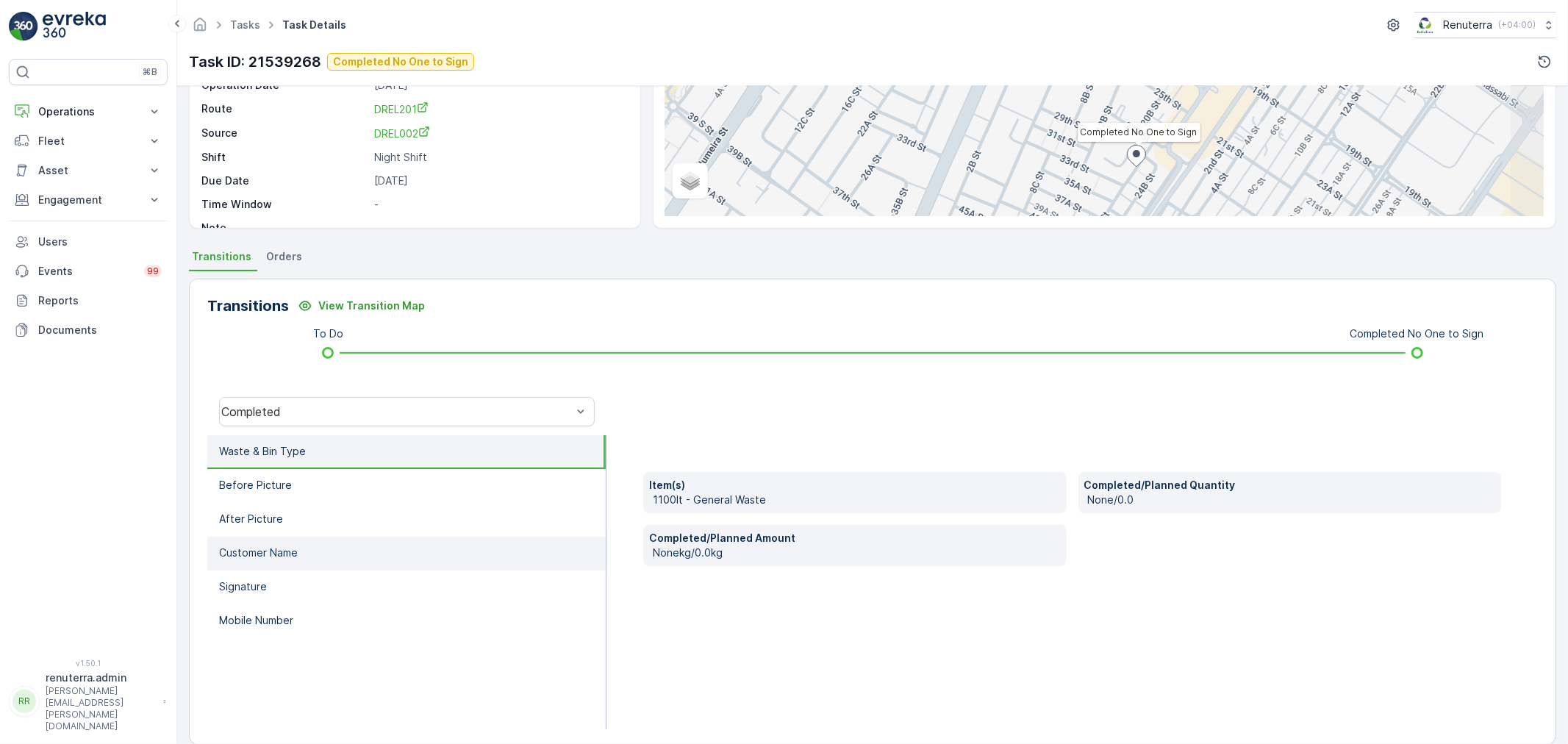
scroll to position [182, 0]
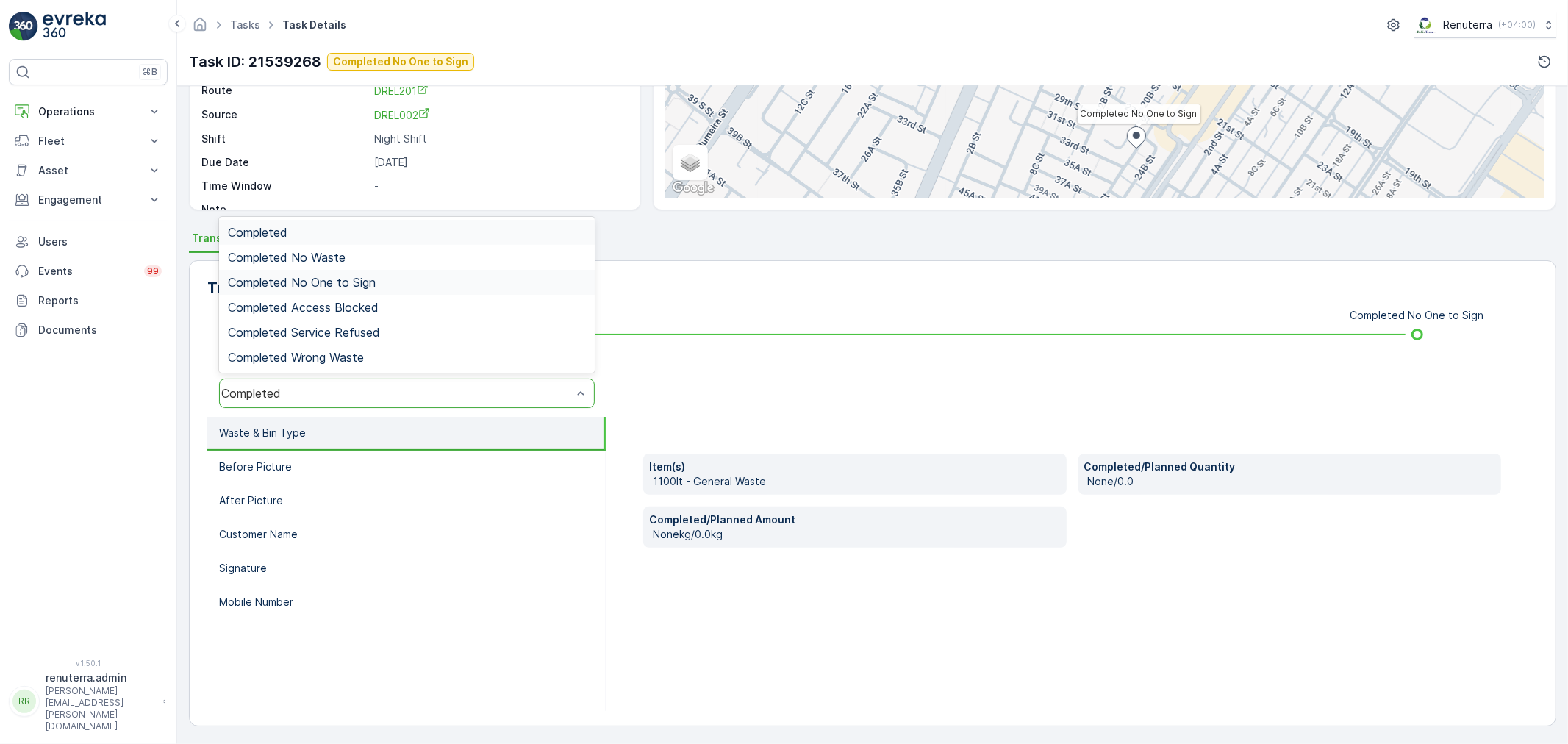
click at [330, 283] on span "Completed No One to Sign" at bounding box center [301, 282] width 148 height 13
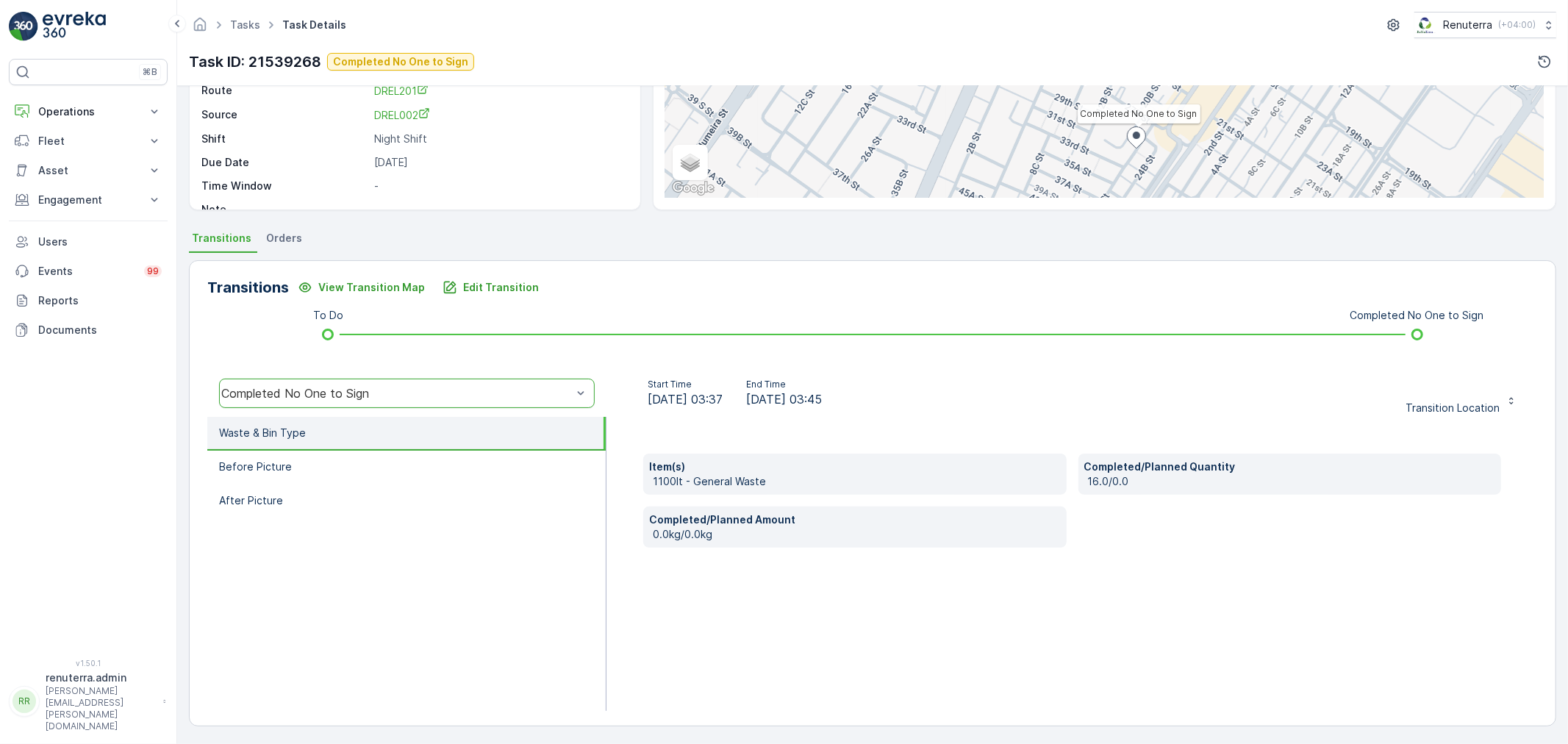
click at [346, 445] on li "Waste & Bin Type" at bounding box center [406, 434] width 399 height 34
click at [339, 460] on li "Before Picture" at bounding box center [406, 468] width 399 height 34
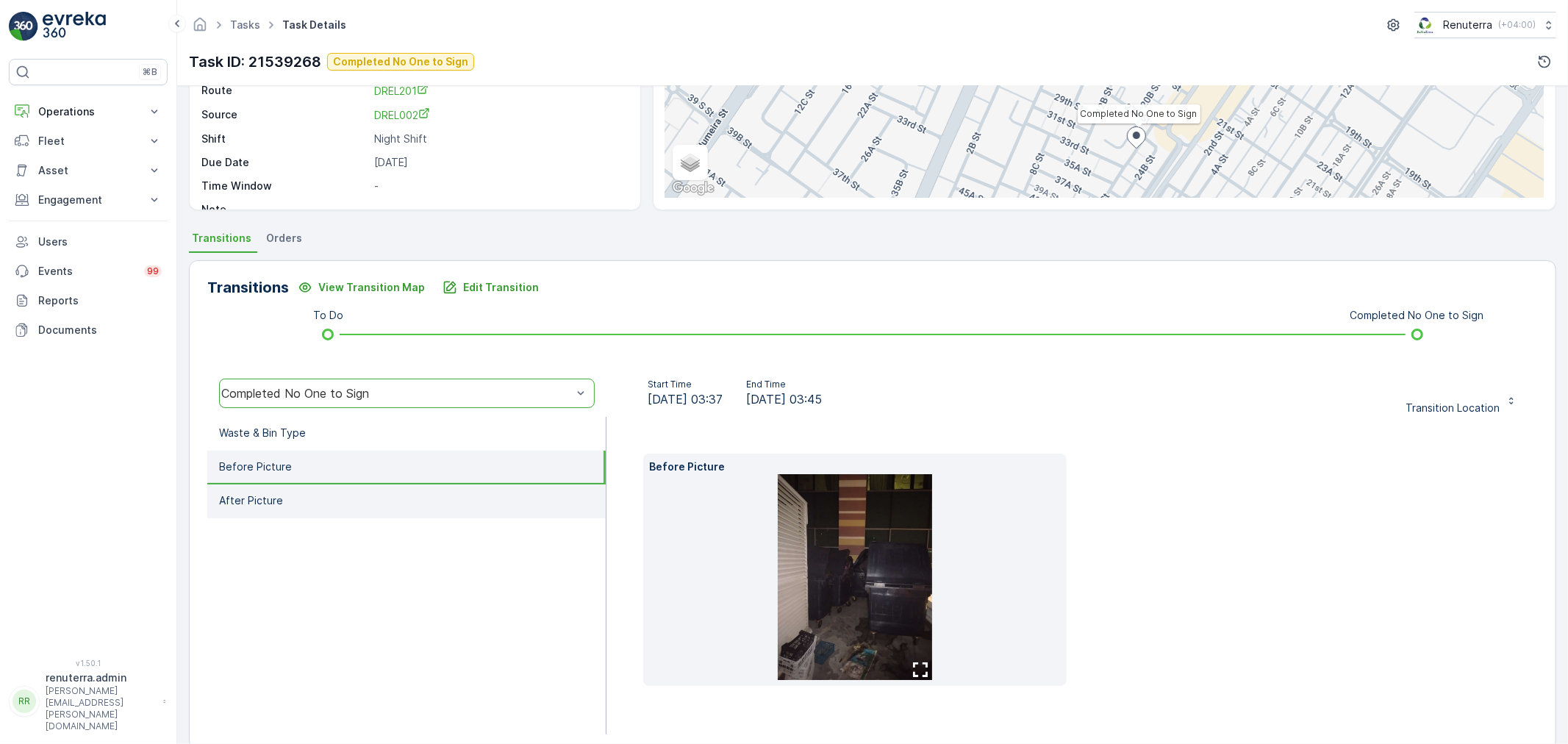
click at [248, 502] on p "After Picture" at bounding box center [251, 500] width 64 height 14
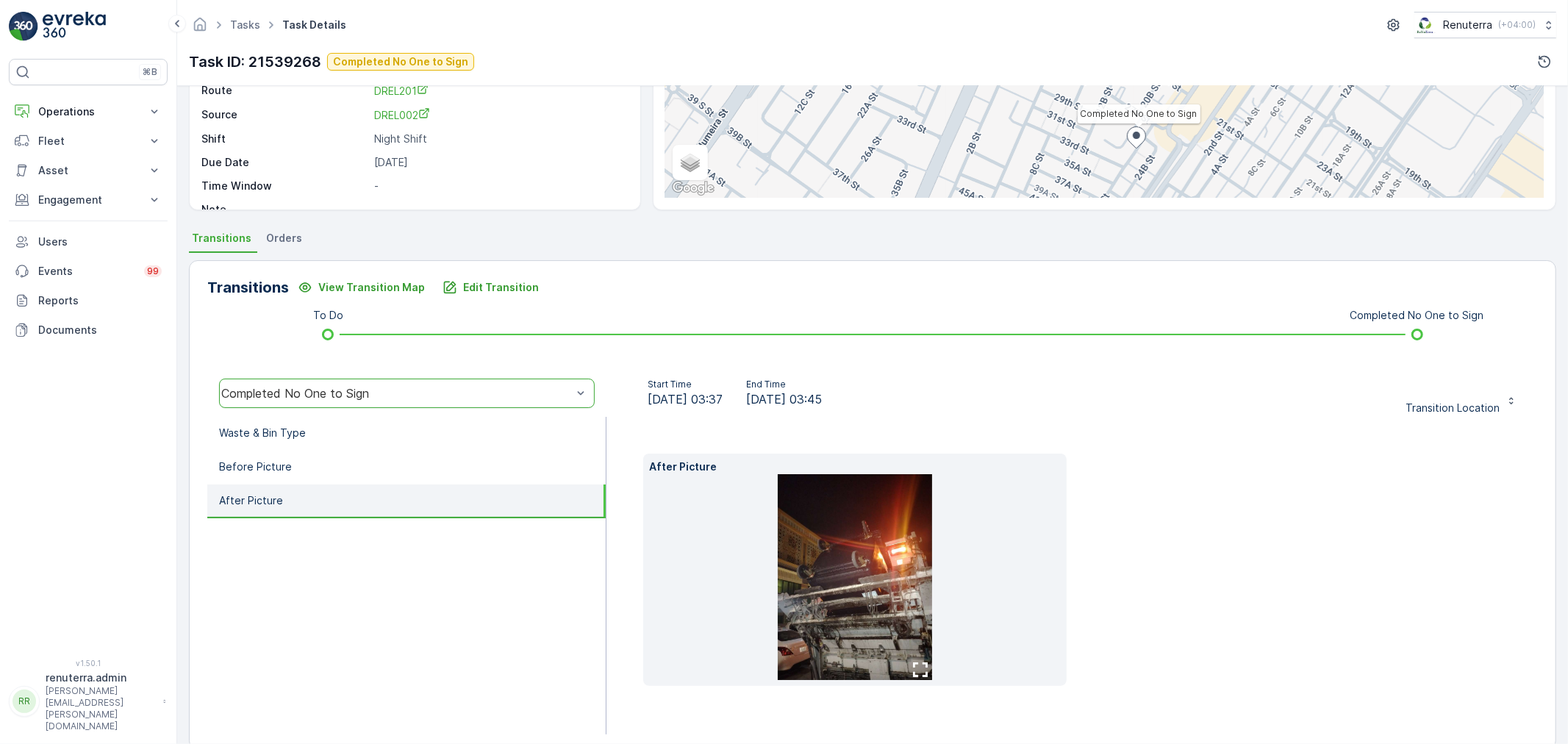
click at [857, 553] on img at bounding box center [855, 577] width 155 height 206
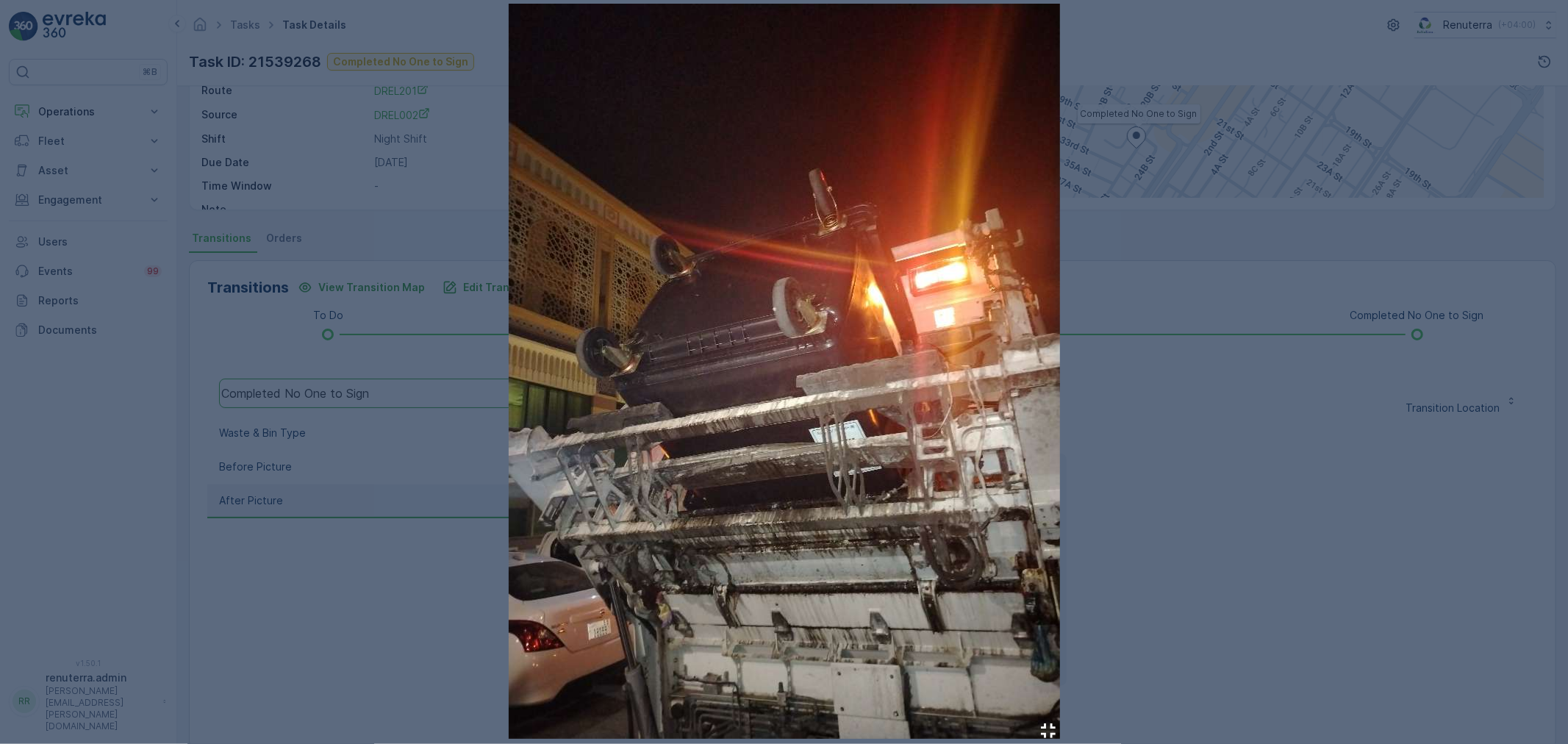
click at [1257, 459] on div at bounding box center [784, 372] width 1568 height 744
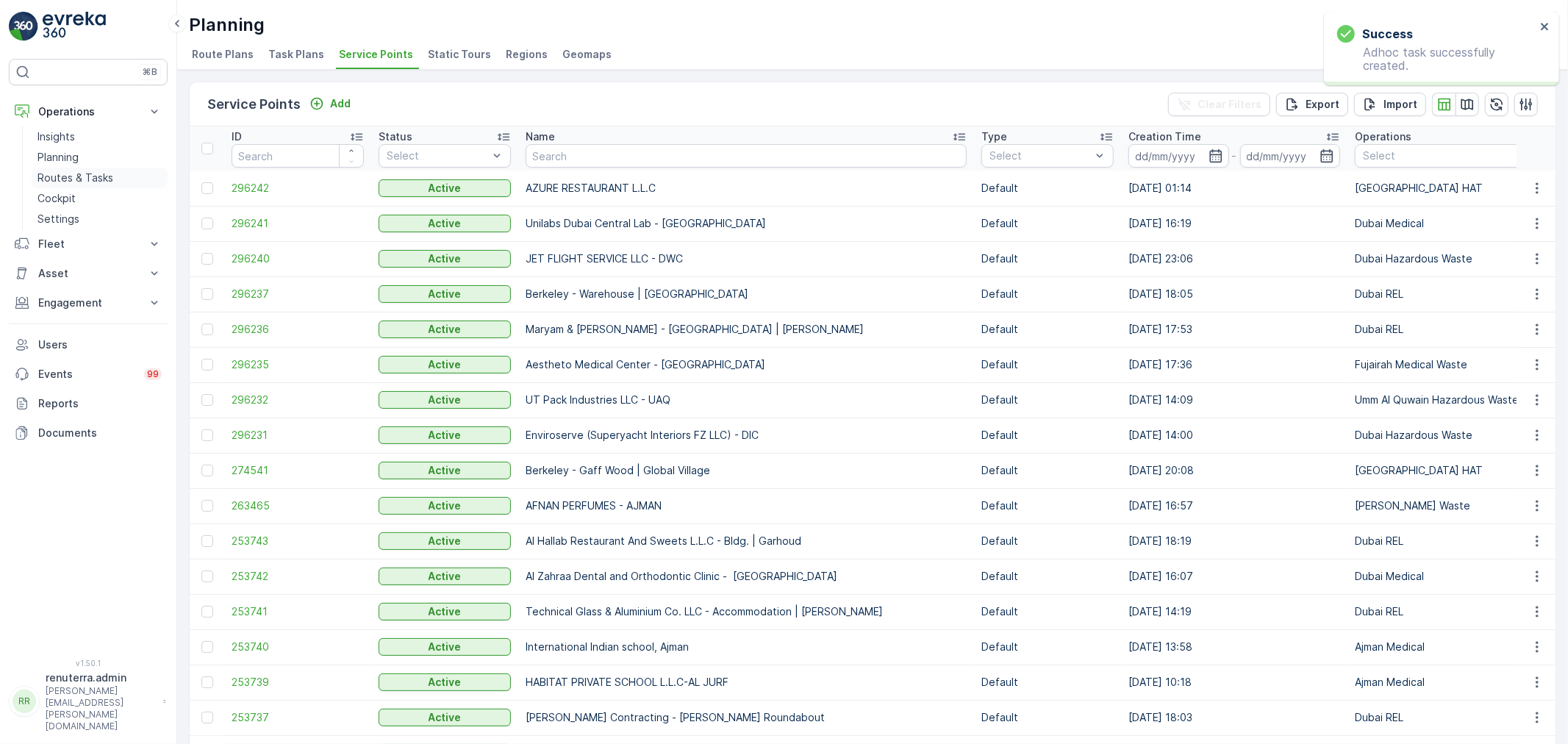
click at [69, 175] on p "Routes & Tasks" at bounding box center [75, 177] width 75 height 14
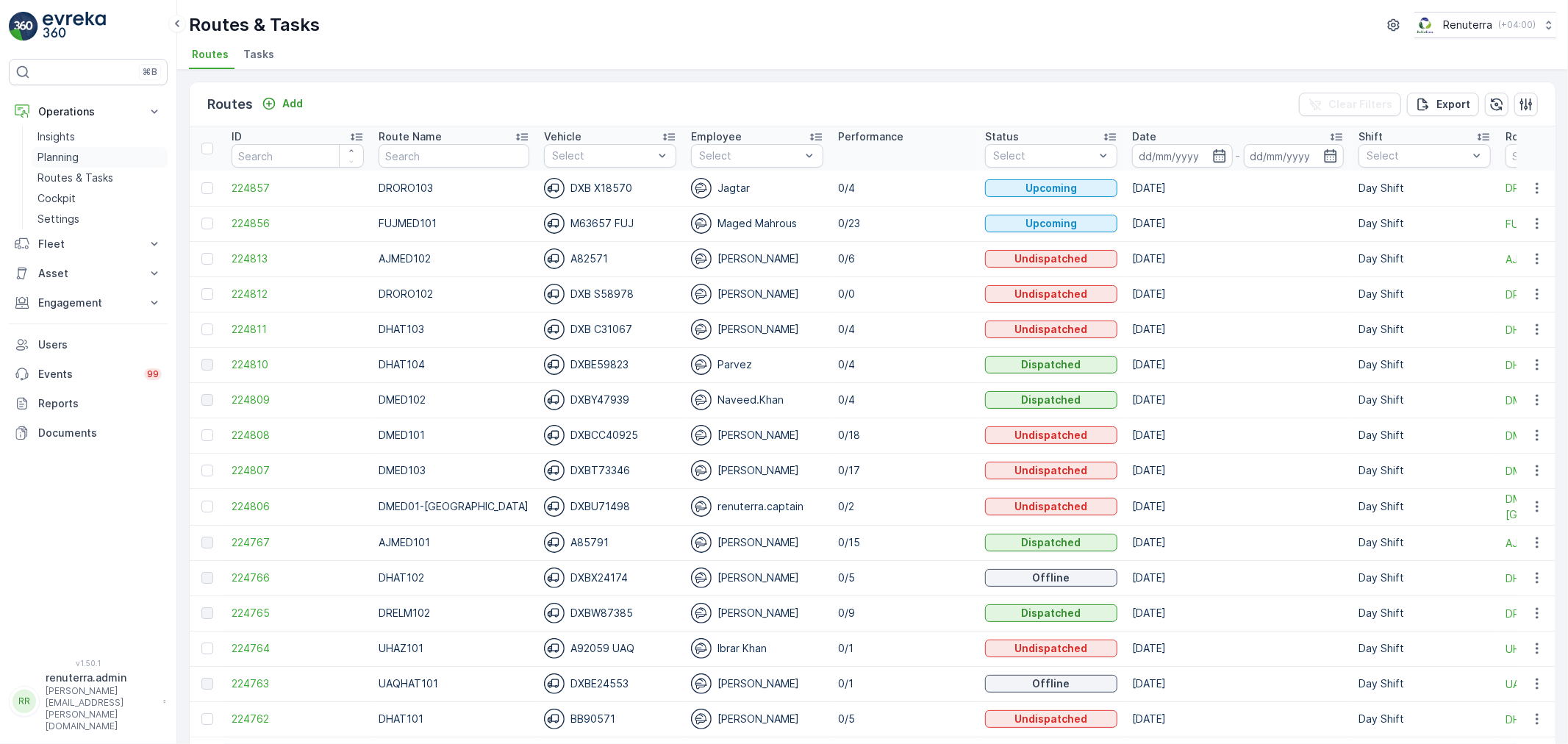
click at [64, 162] on p "Planning" at bounding box center [58, 157] width 41 height 14
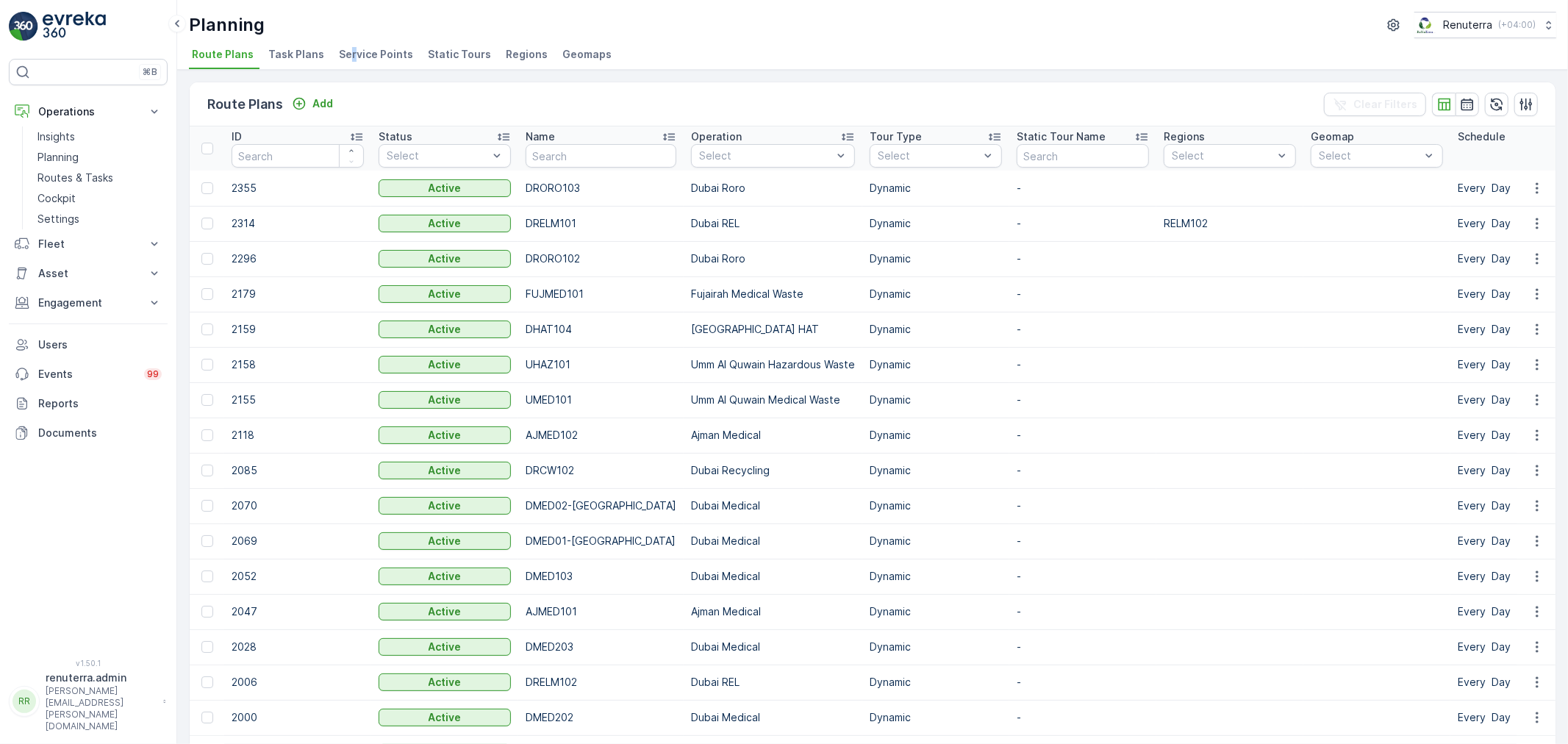
click at [347, 47] on span "Service Points" at bounding box center [376, 54] width 75 height 14
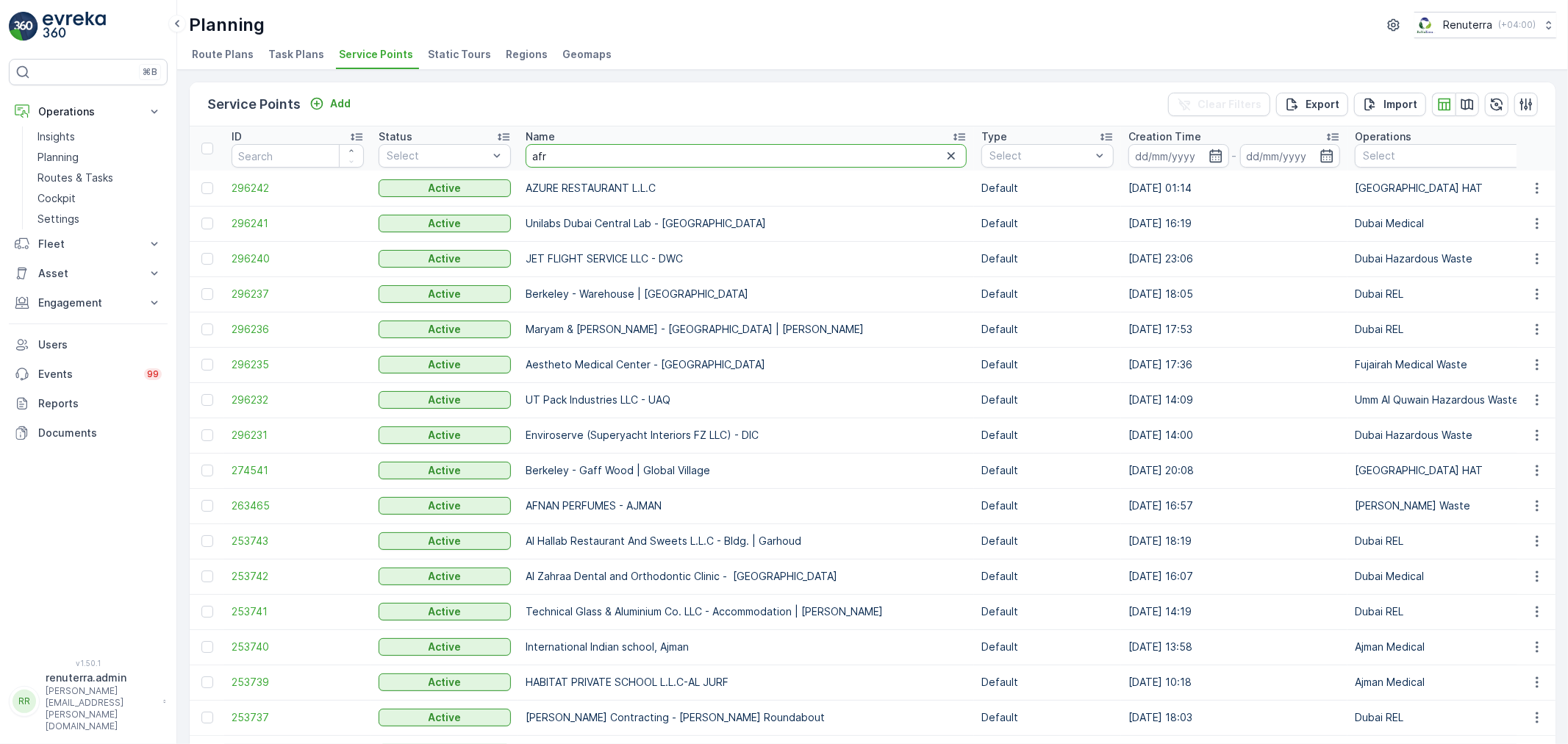
type input "afra"
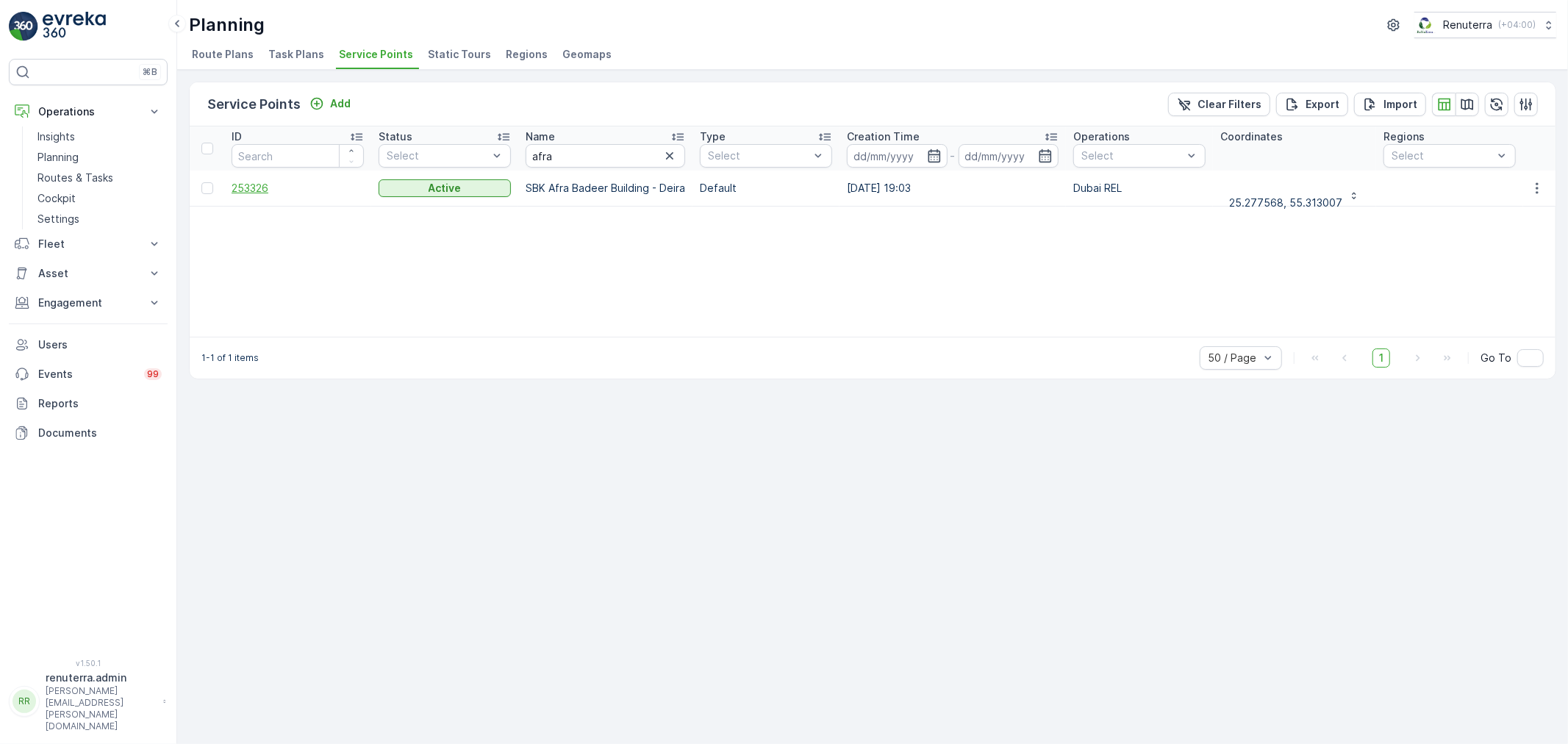
click at [238, 189] on span "253326" at bounding box center [298, 188] width 132 height 14
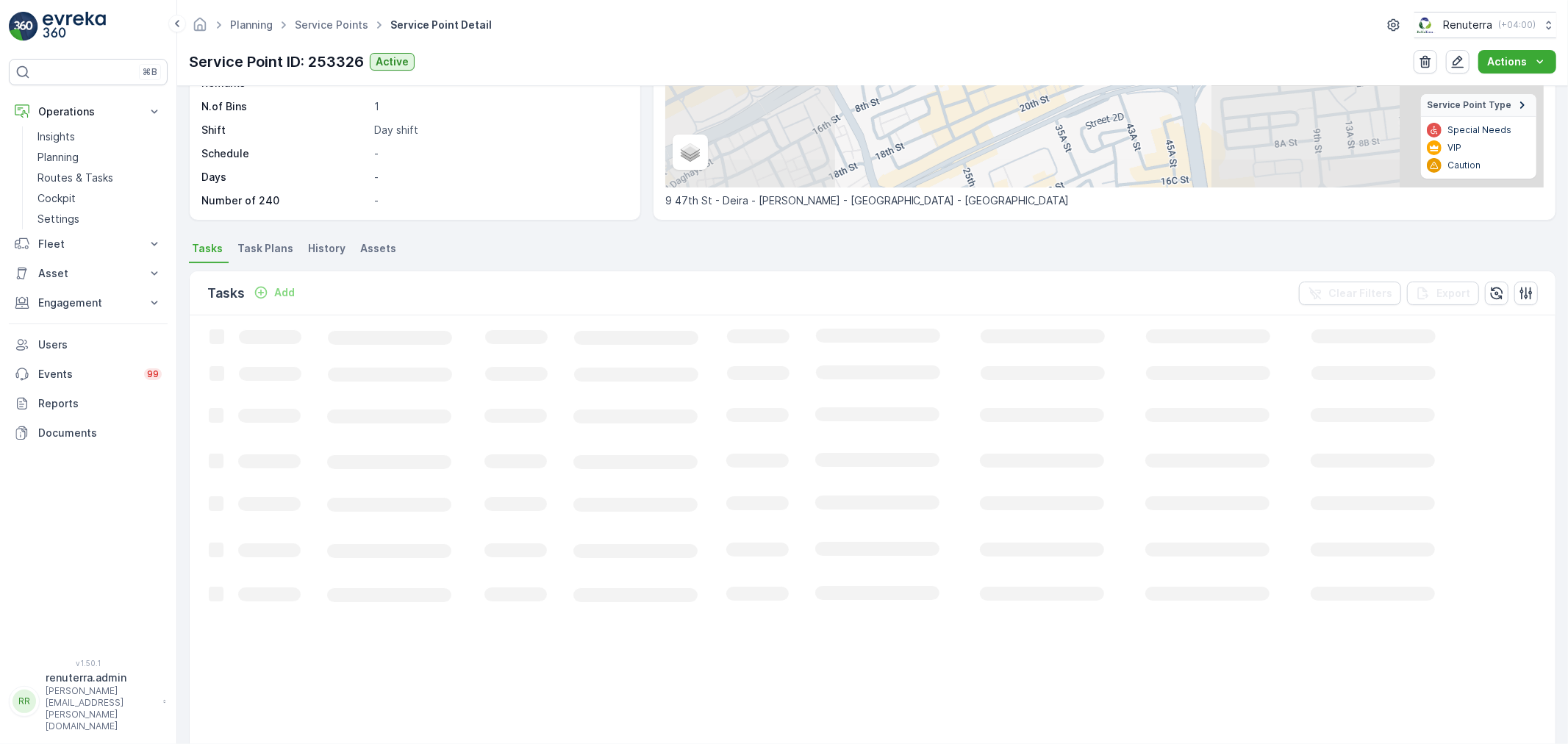
scroll to position [88, 0]
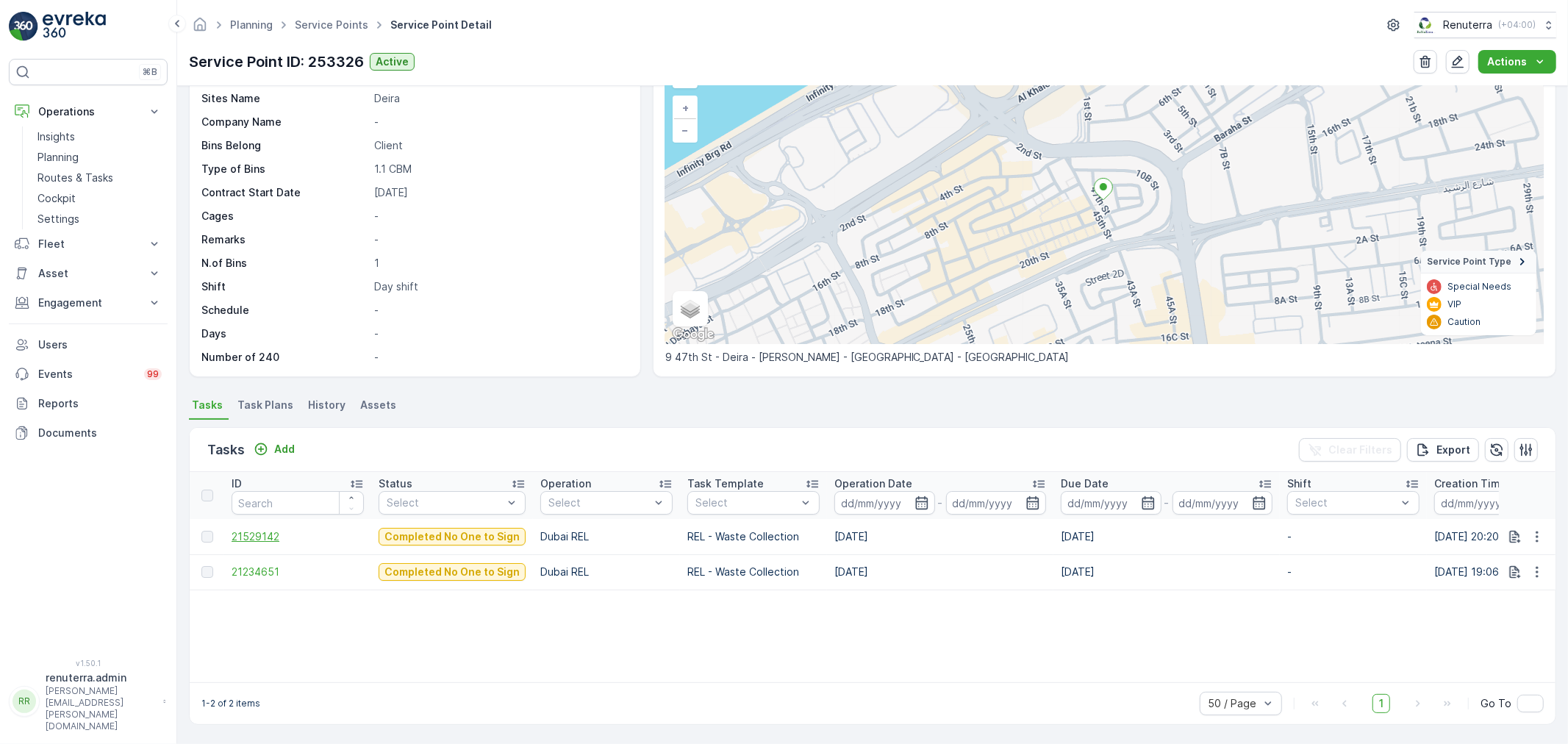
click at [258, 535] on span "21529142" at bounding box center [298, 536] width 132 height 14
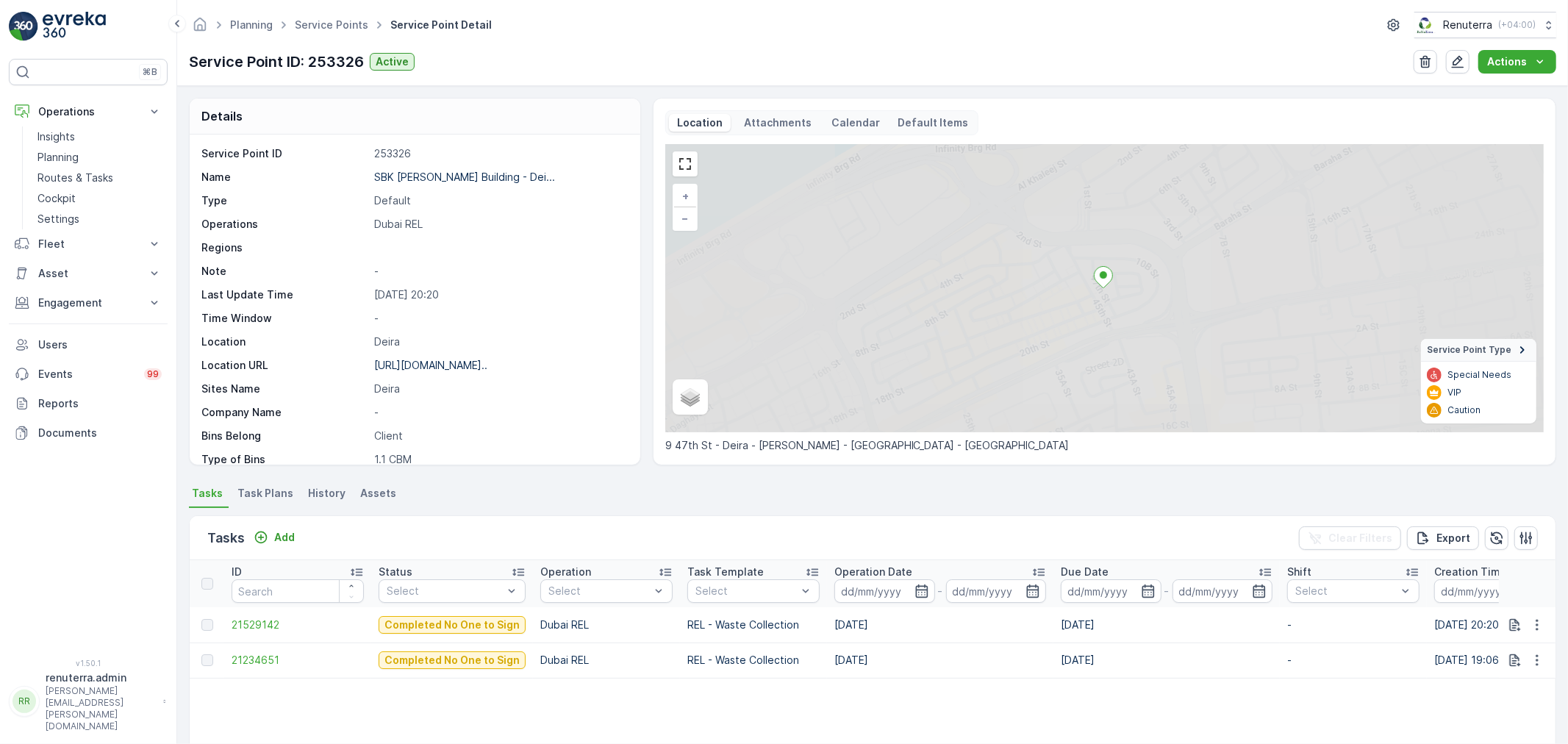
click at [276, 525] on div "Tasks Add Clear Filters Export" at bounding box center [872, 538] width 1366 height 44
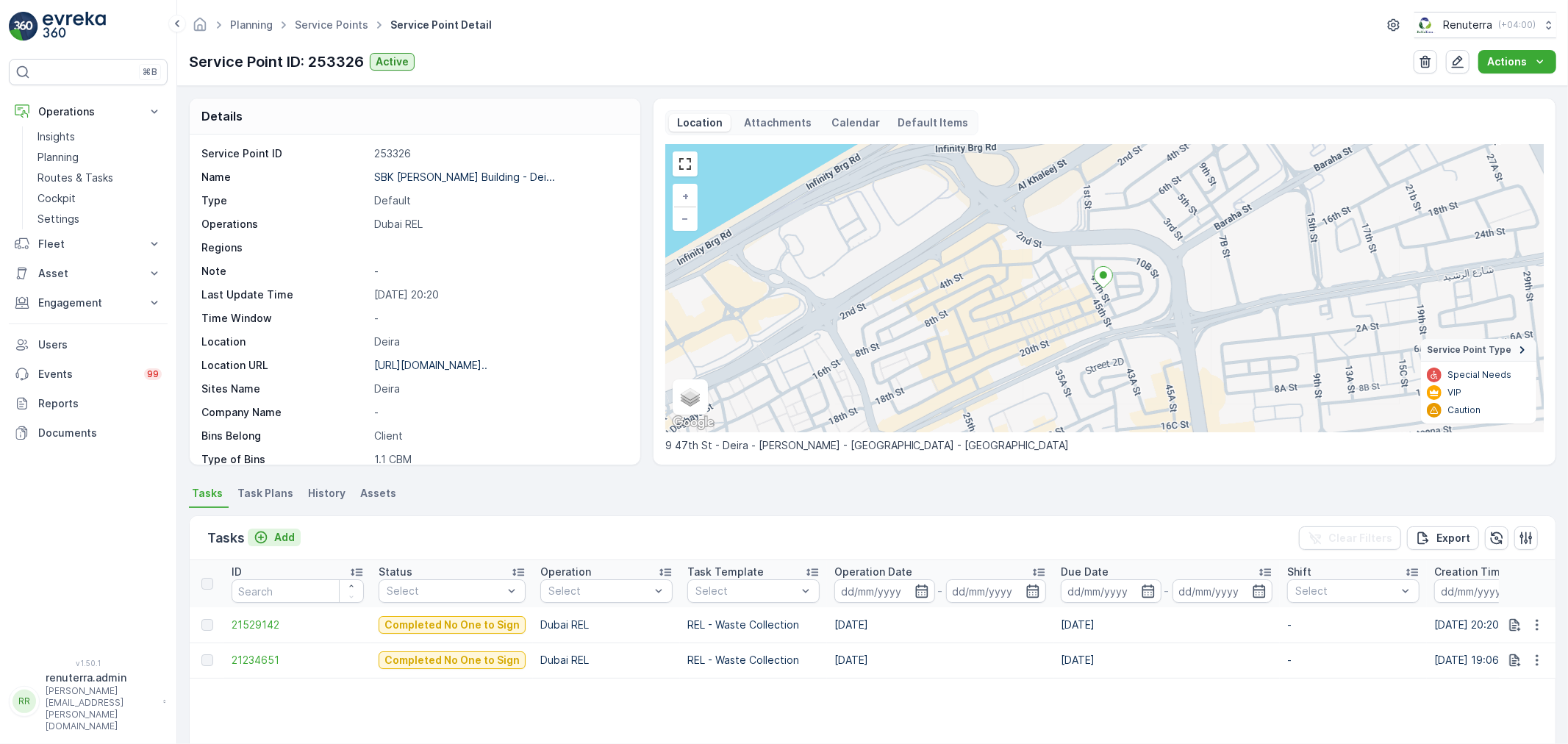
click at [273, 528] on button "Add" at bounding box center [275, 537] width 53 height 18
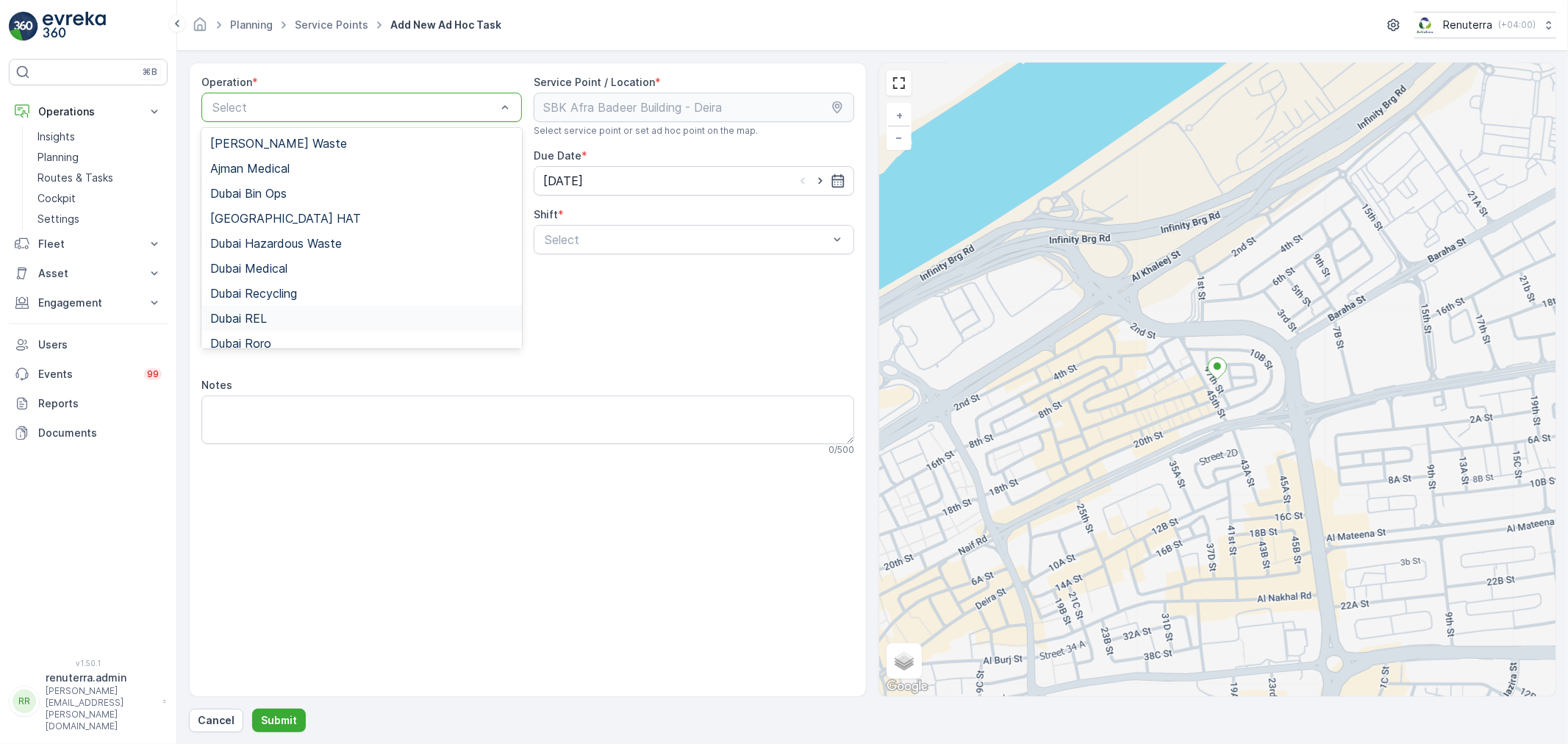
drag, startPoint x: 282, startPoint y: 316, endPoint x: 375, endPoint y: 313, distance: 93.0
click at [288, 315] on div "Dubai REL" at bounding box center [362, 318] width 303 height 13
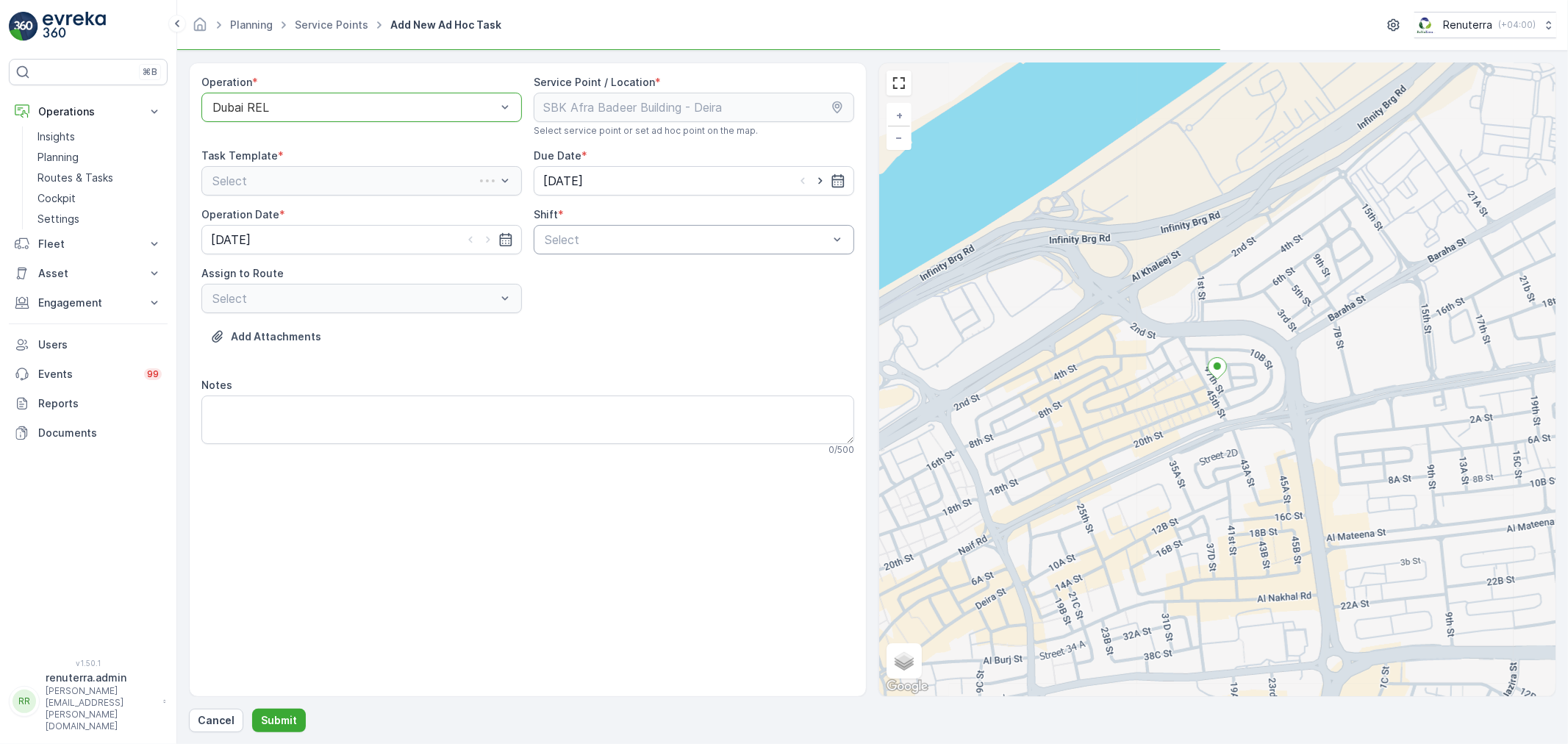
click at [658, 253] on div "Operation * option Dubai REL, selected. Dubai REL Service Point / Location * Se…" at bounding box center [528, 272] width 653 height 393
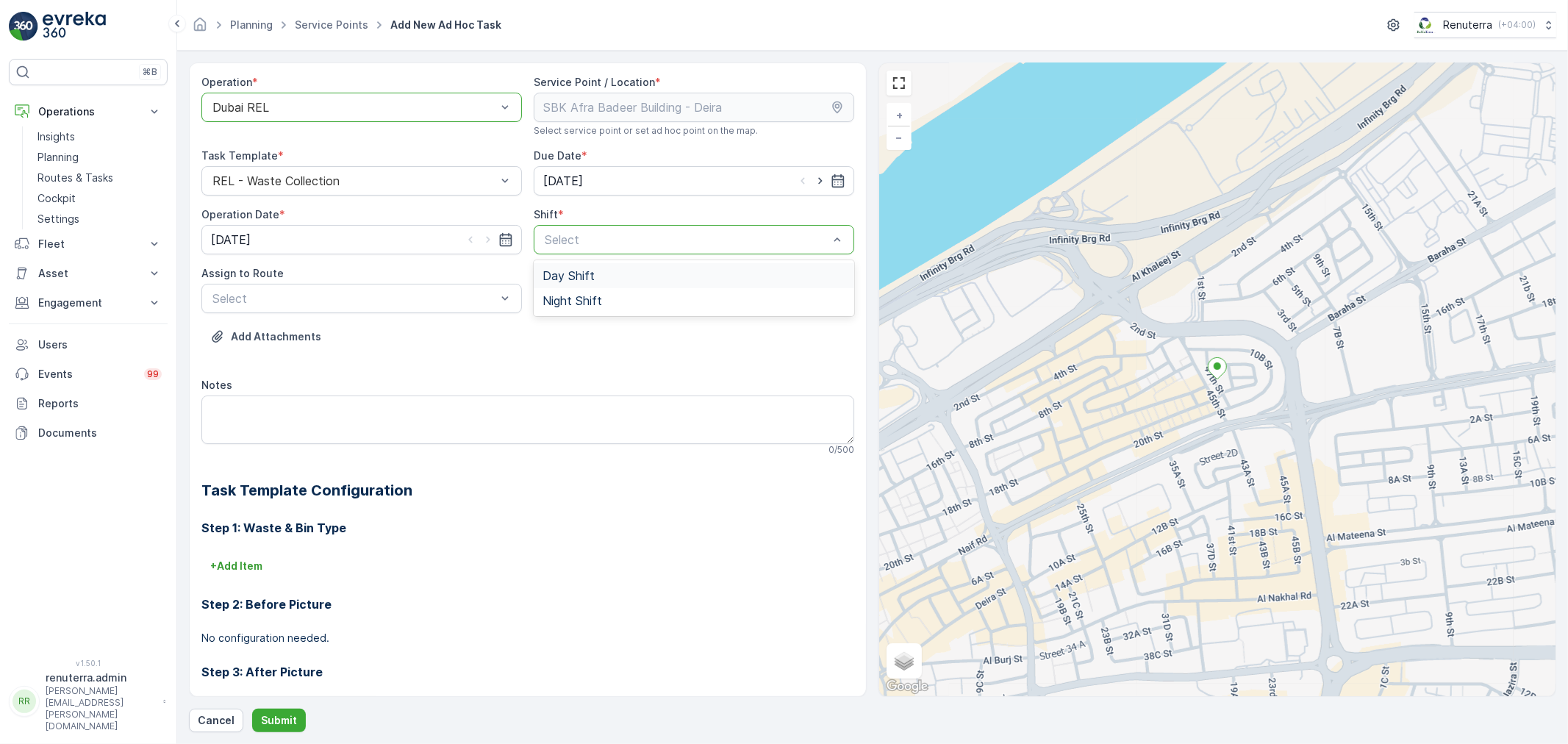
click at [599, 281] on div "Day Shift" at bounding box center [694, 276] width 303 height 13
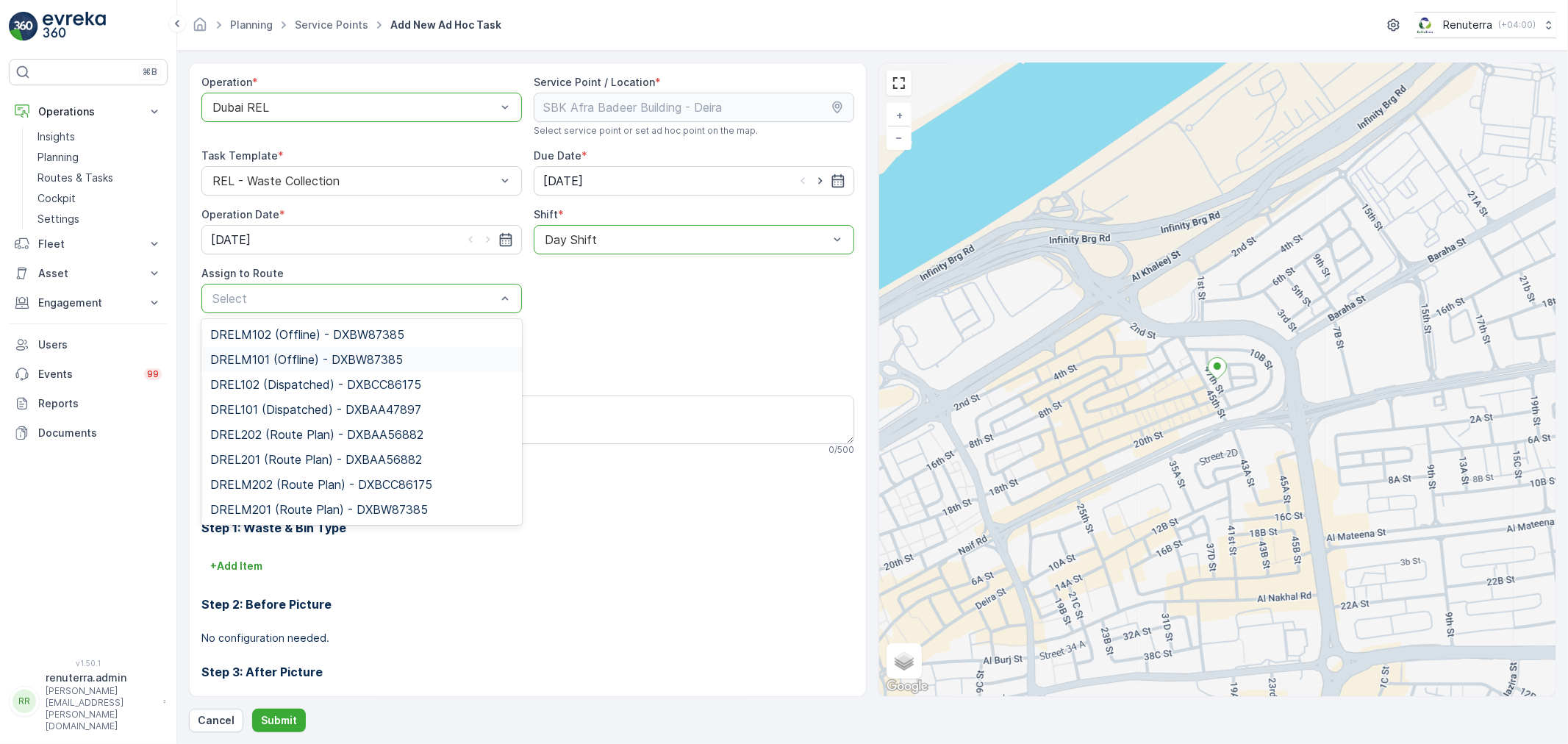
click at [291, 369] on div "DRELM101 (Offline) - DXBW87385" at bounding box center [362, 359] width 320 height 25
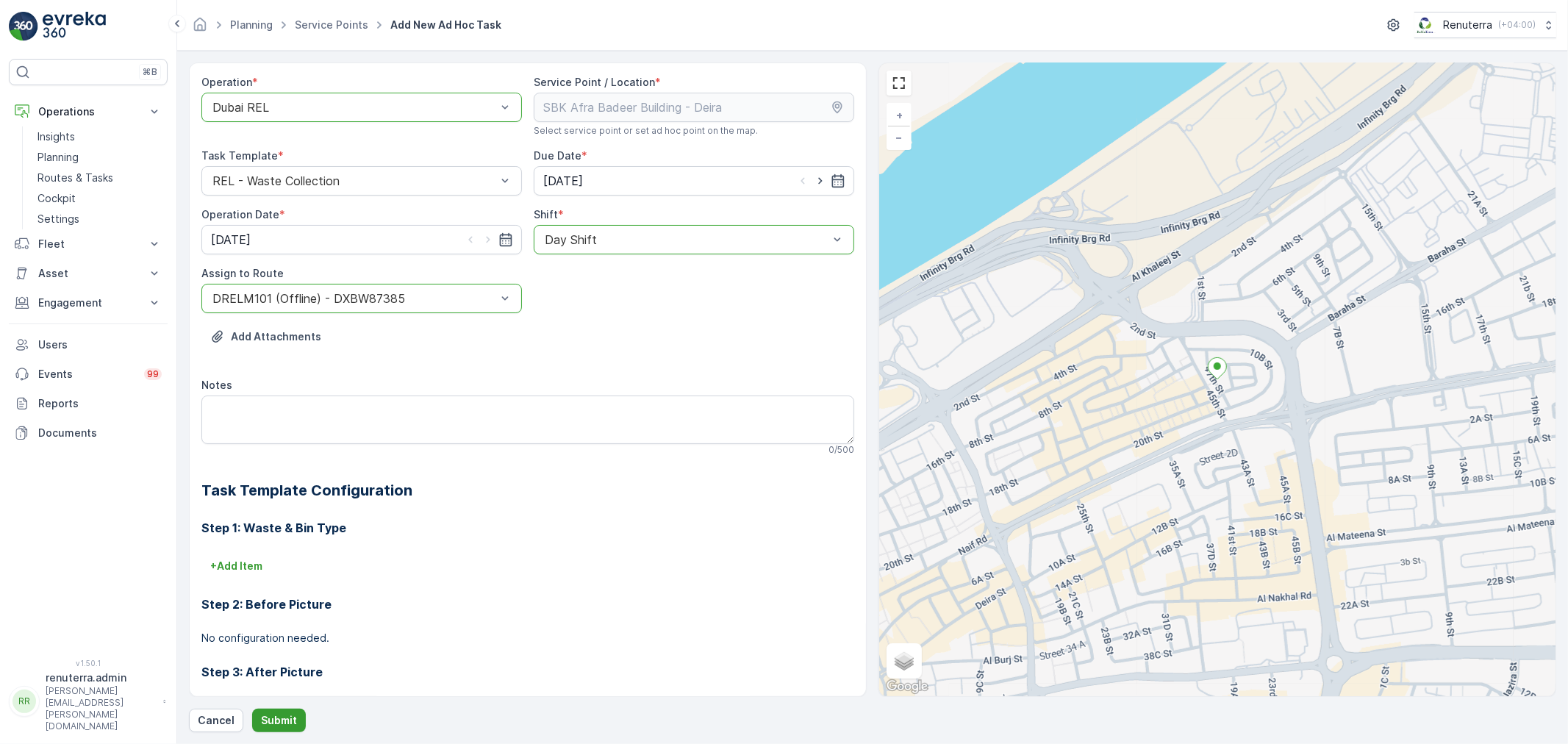
click at [273, 721] on p "Submit" at bounding box center [279, 720] width 36 height 14
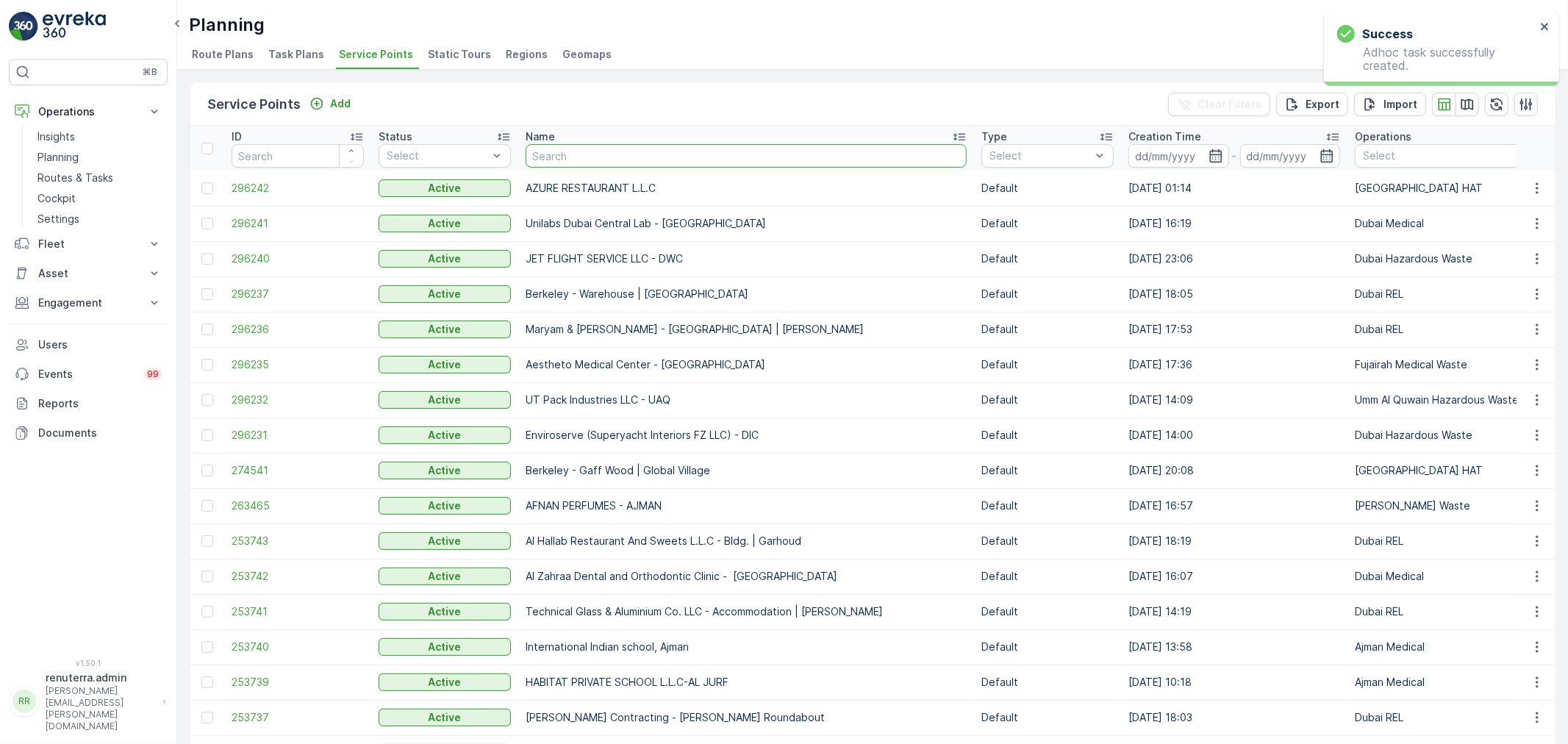
click at [605, 152] on input "text" at bounding box center [747, 155] width 441 height 24
type input "afra"
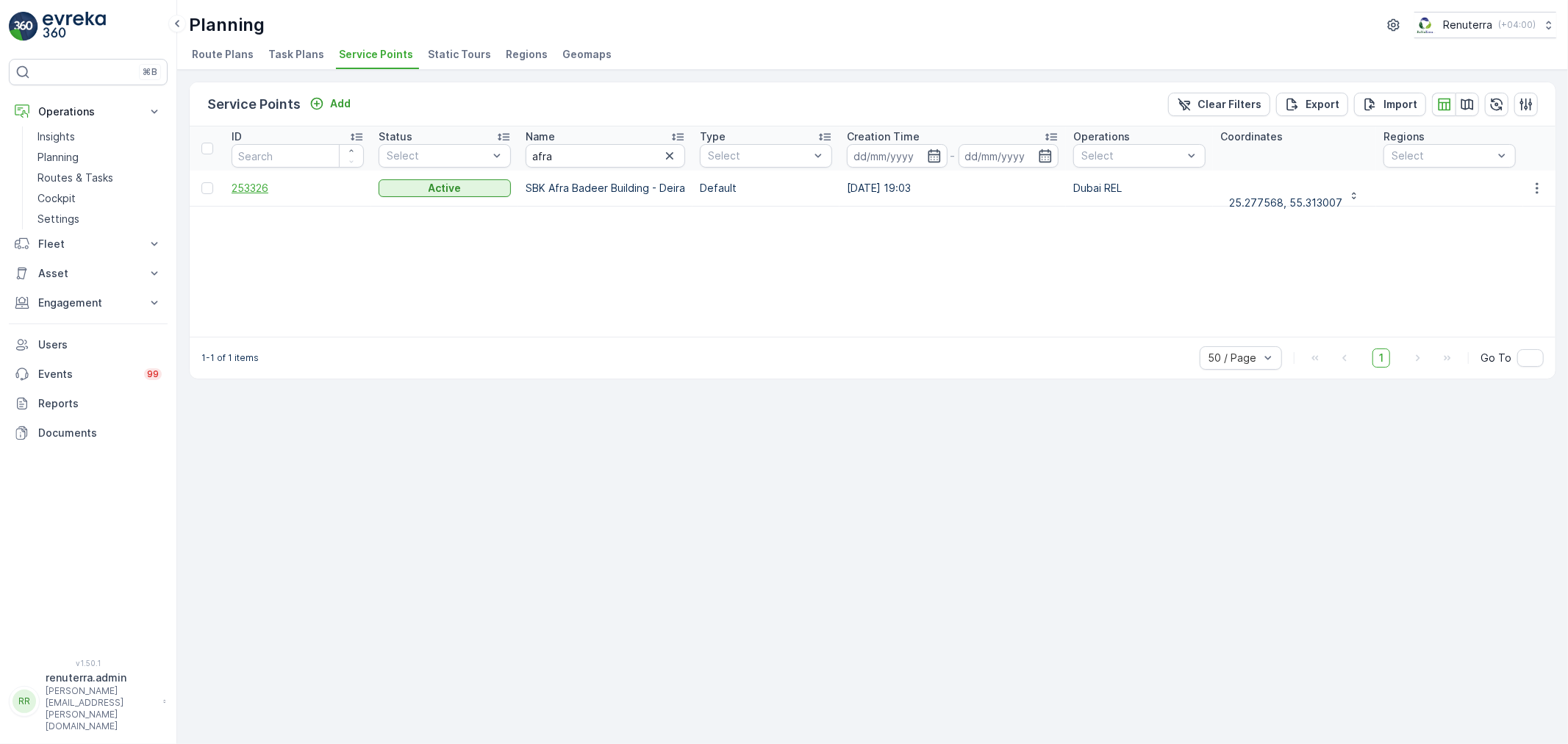
click at [275, 184] on span "253326" at bounding box center [298, 188] width 132 height 14
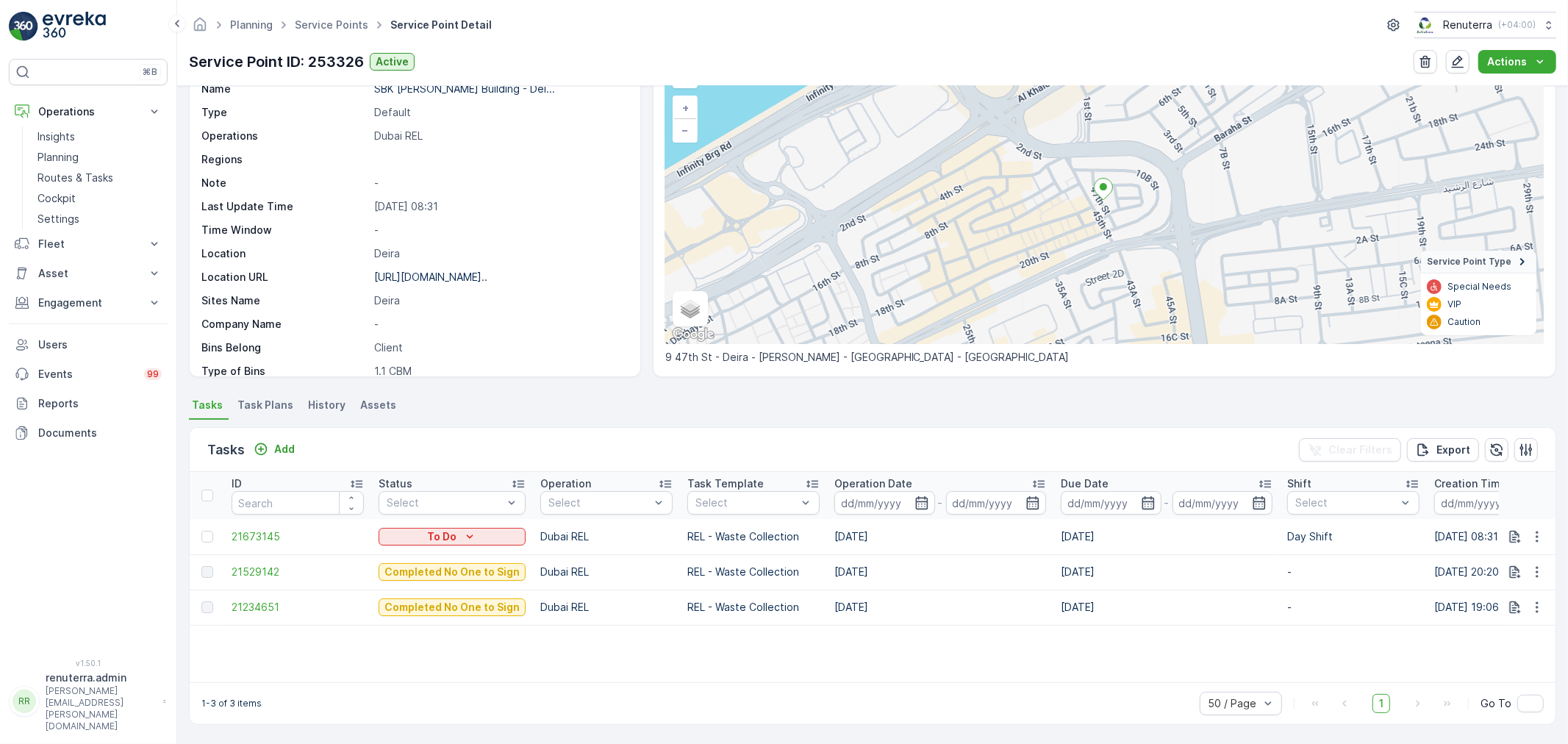
scroll to position [88, 0]
click at [266, 570] on span "21529142" at bounding box center [298, 572] width 132 height 14
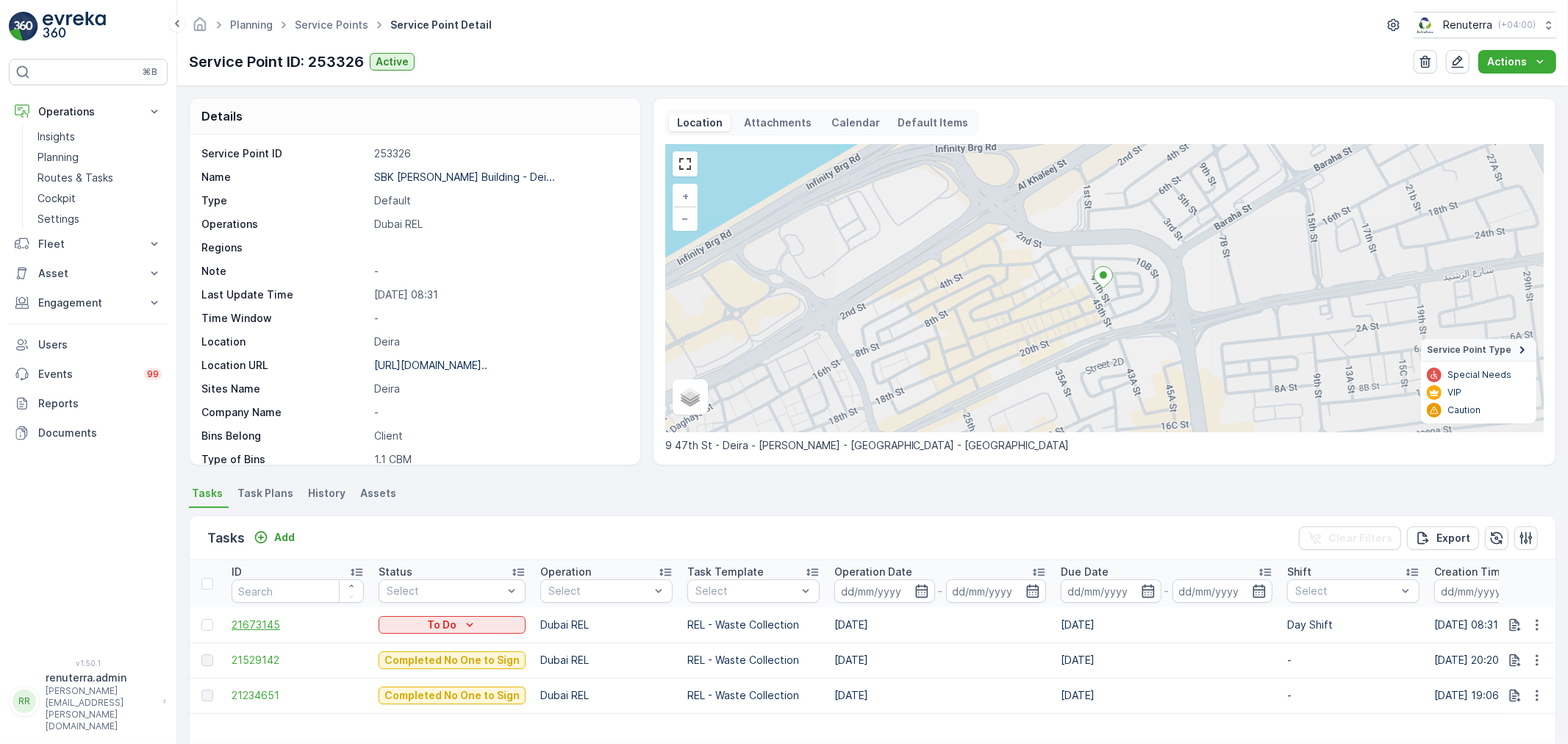
click at [250, 624] on span "21673145" at bounding box center [298, 624] width 132 height 14
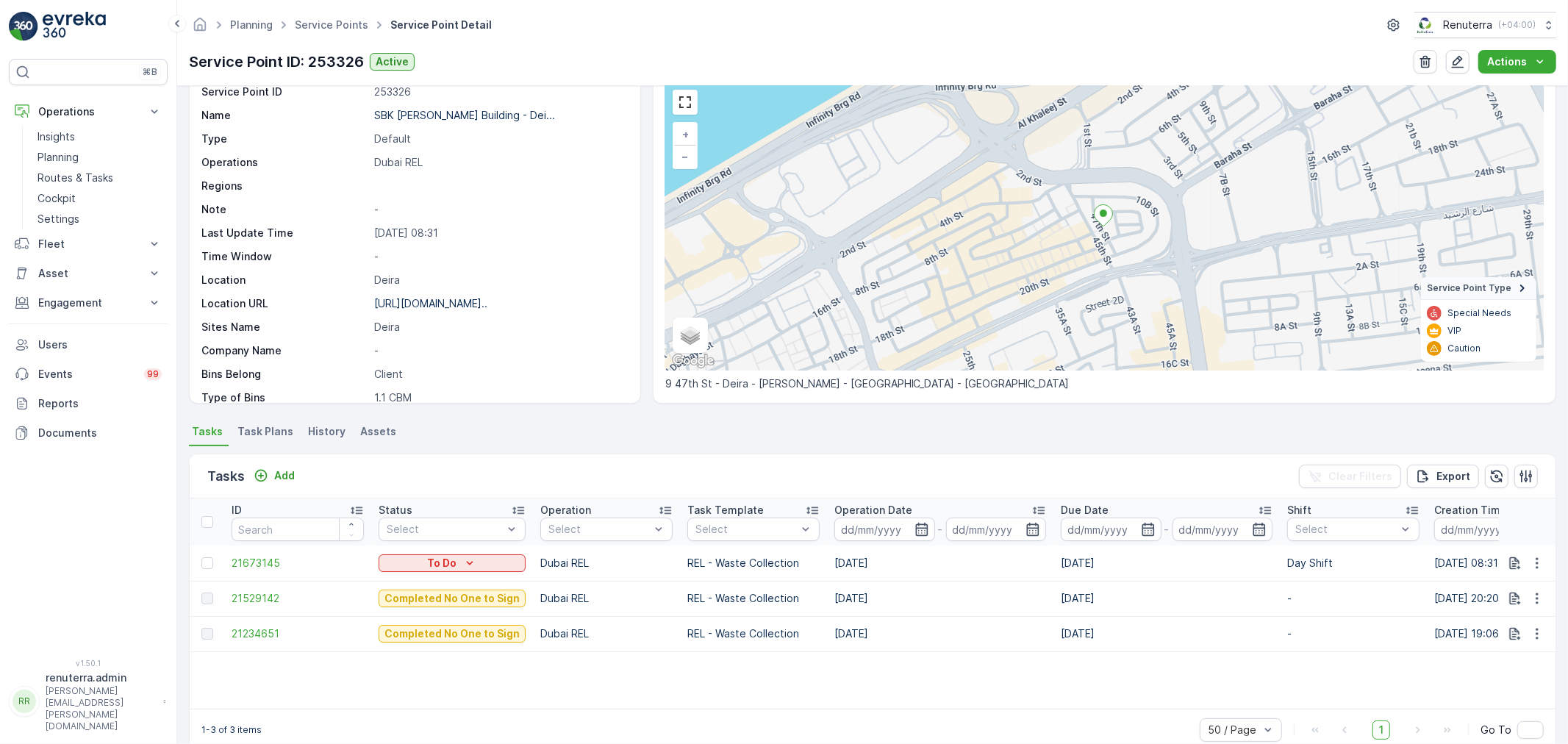
scroll to position [87, 0]
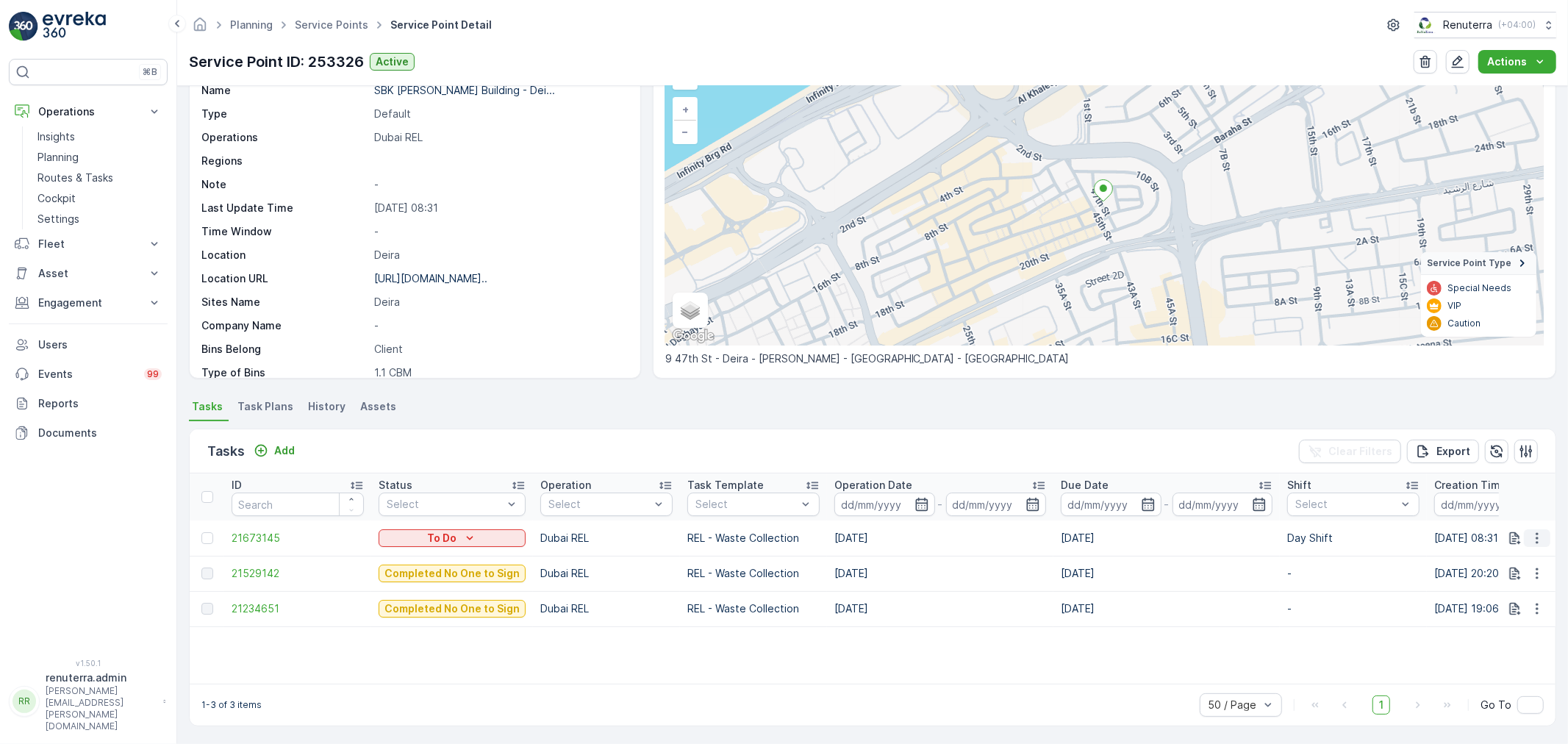
click at [1531, 535] on icon "button" at bounding box center [1537, 538] width 14 height 14
click at [1494, 600] on span "Change Route" at bounding box center [1499, 600] width 72 height 14
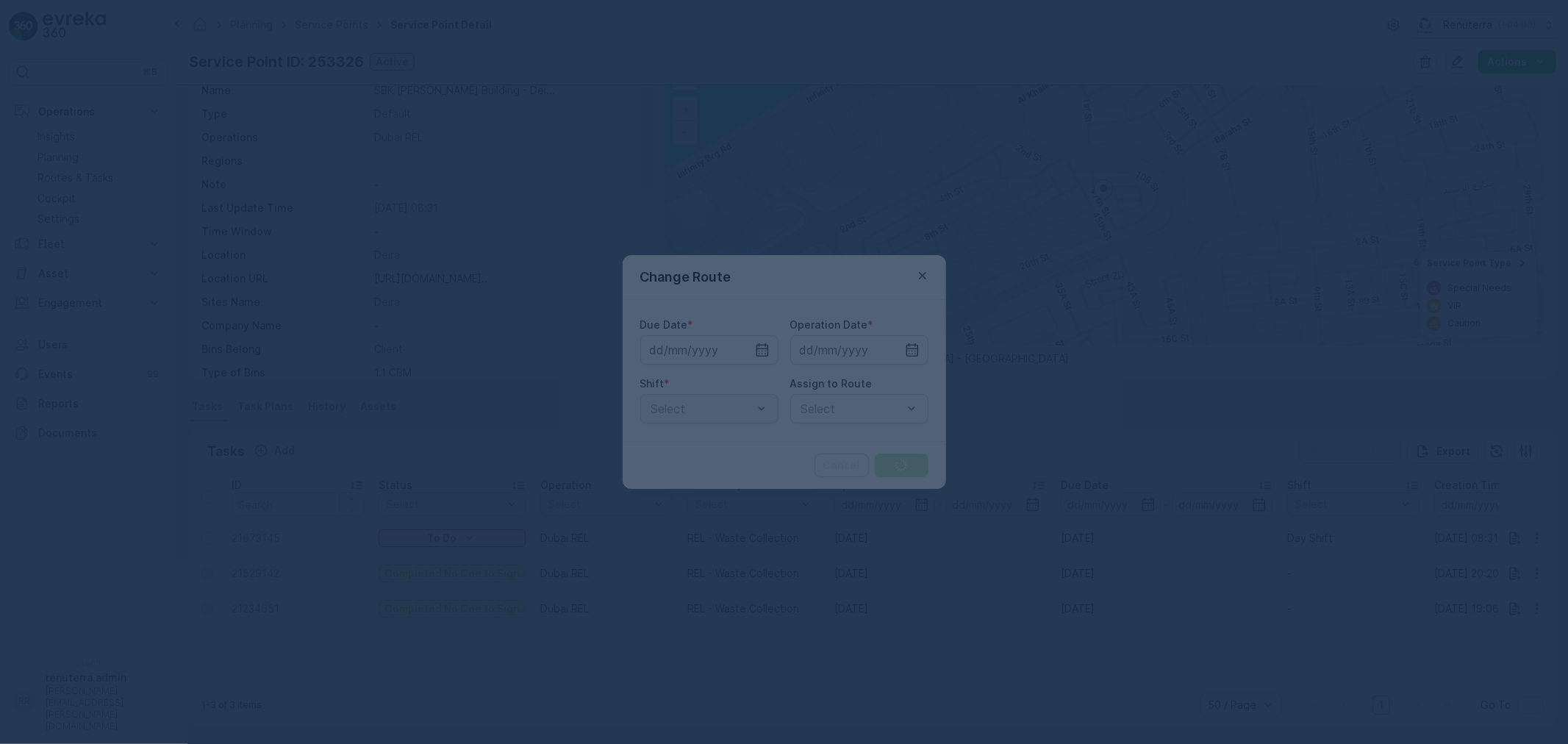
type input "[DATE]"
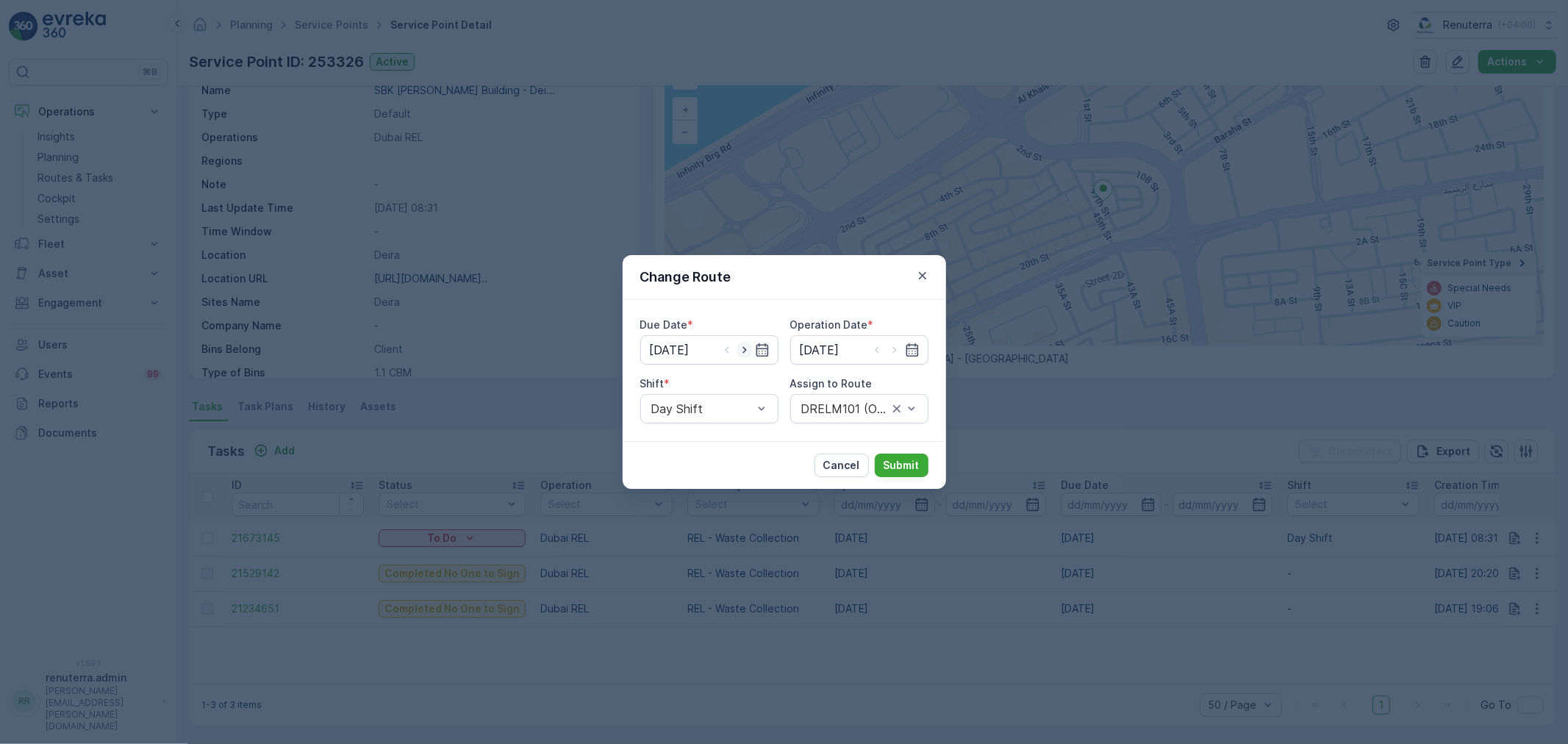
click at [741, 353] on icon "button" at bounding box center [744, 350] width 14 height 14
type input "[DATE]"
click at [891, 347] on icon "button" at bounding box center [894, 350] width 14 height 14
type input "[DATE]"
drag, startPoint x: 708, startPoint y: 409, endPoint x: 711, endPoint y: 424, distance: 15.3
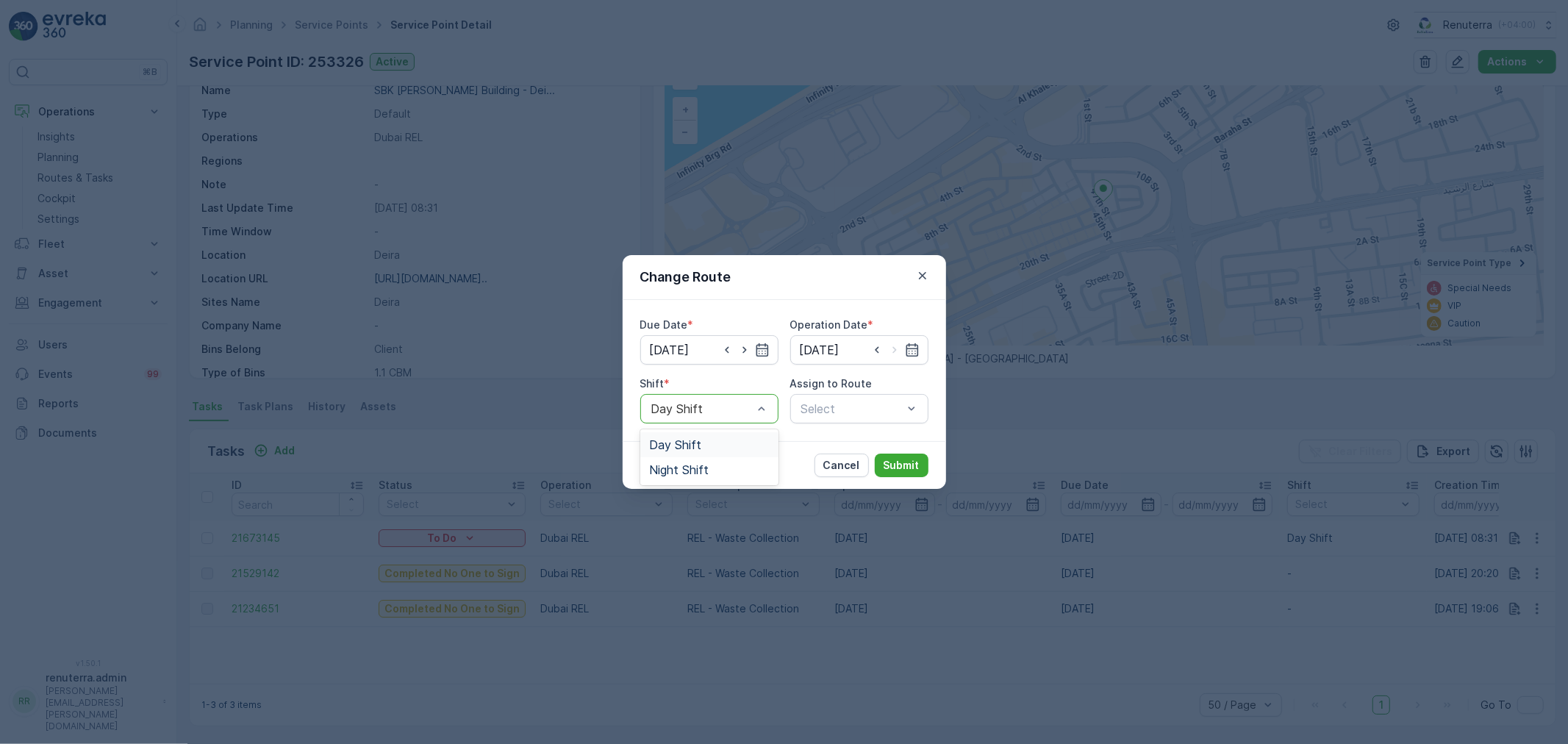
drag, startPoint x: 704, startPoint y: 447, endPoint x: 732, endPoint y: 444, distance: 28.2
click at [707, 447] on div "Day Shift" at bounding box center [709, 445] width 120 height 13
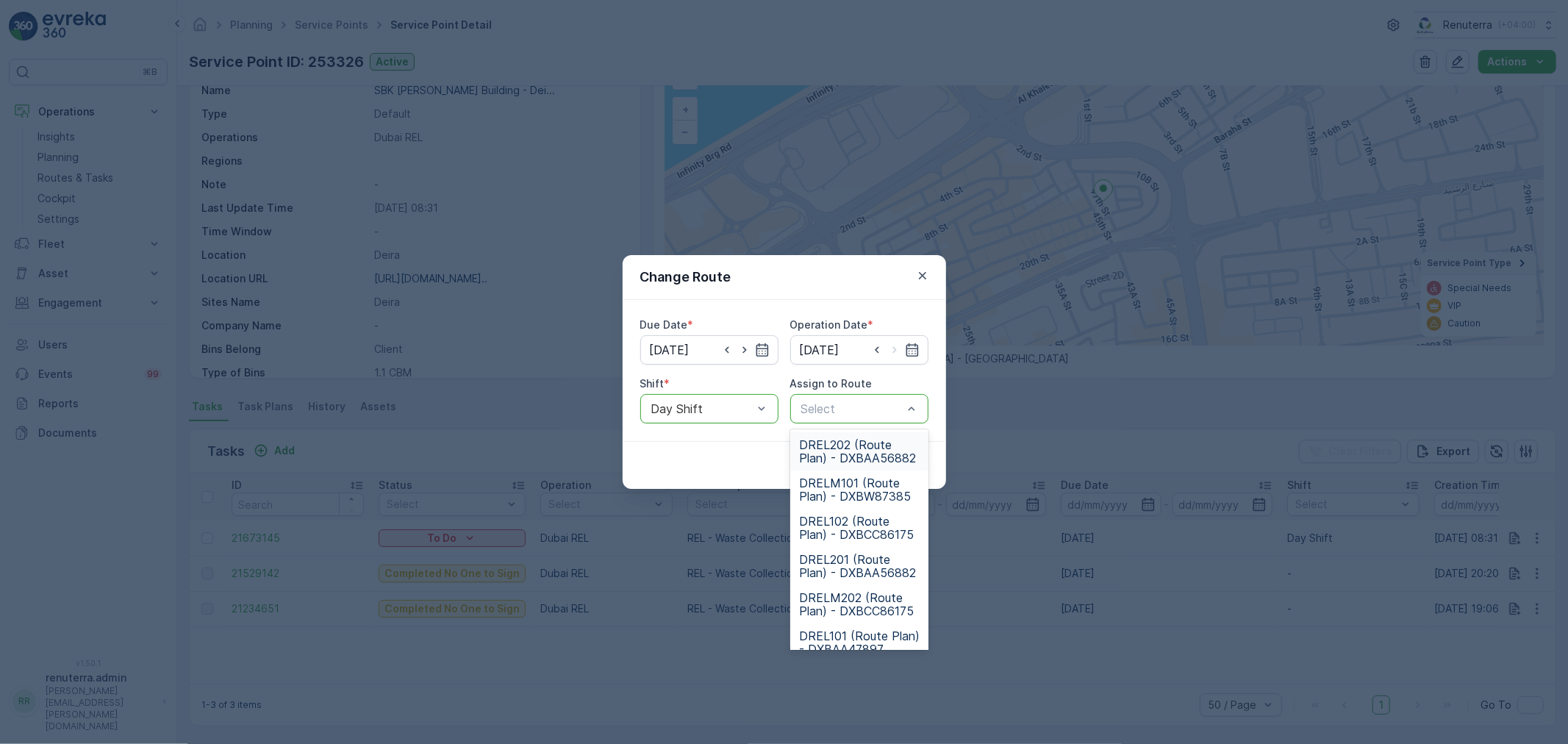
drag, startPoint x: 895, startPoint y: 406, endPoint x: 884, endPoint y: 410, distance: 11.7
type input "101"
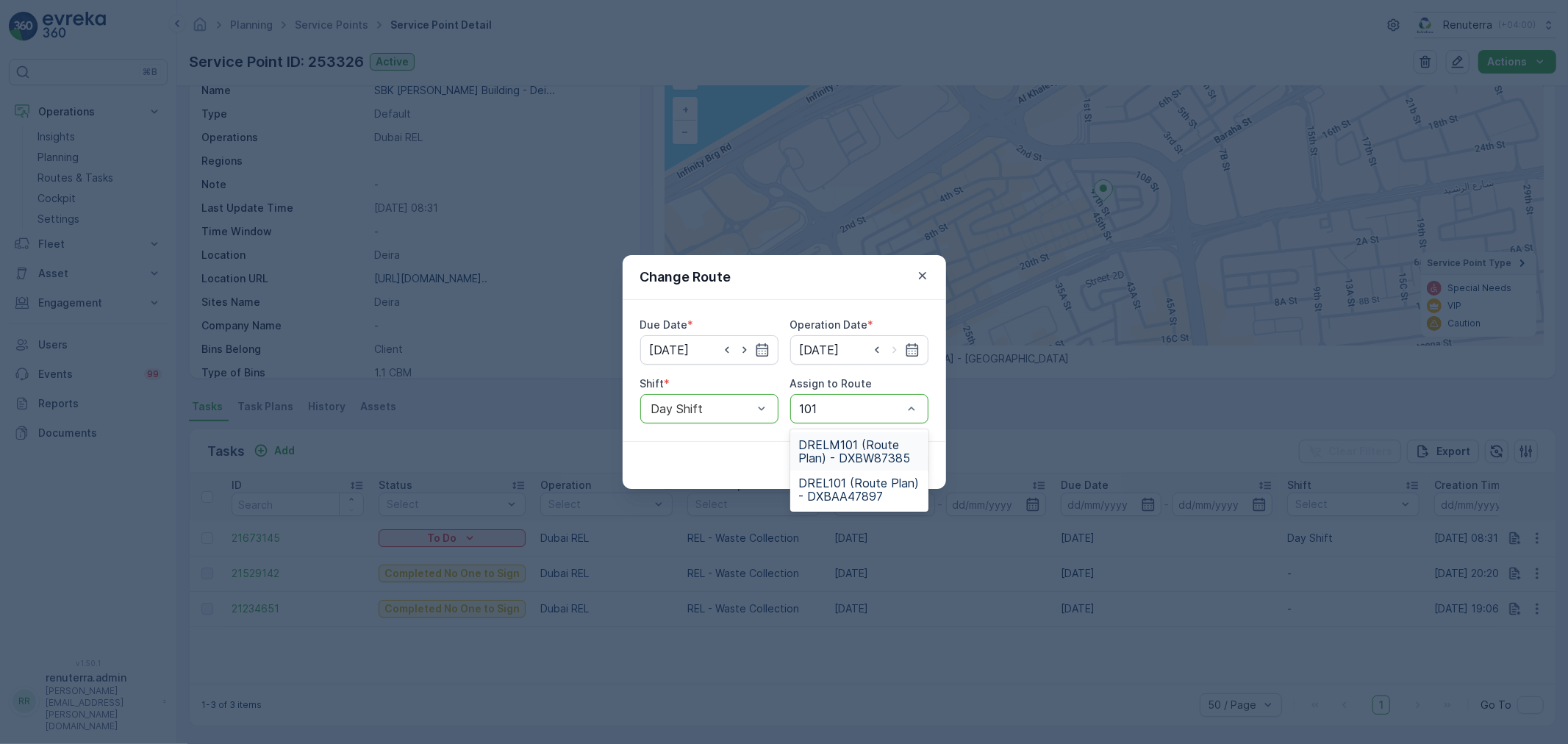
click at [870, 443] on span "DRELM101 (Route Plan) - DXBW87385" at bounding box center [859, 452] width 120 height 27
click at [891, 466] on p "Submit" at bounding box center [901, 465] width 36 height 14
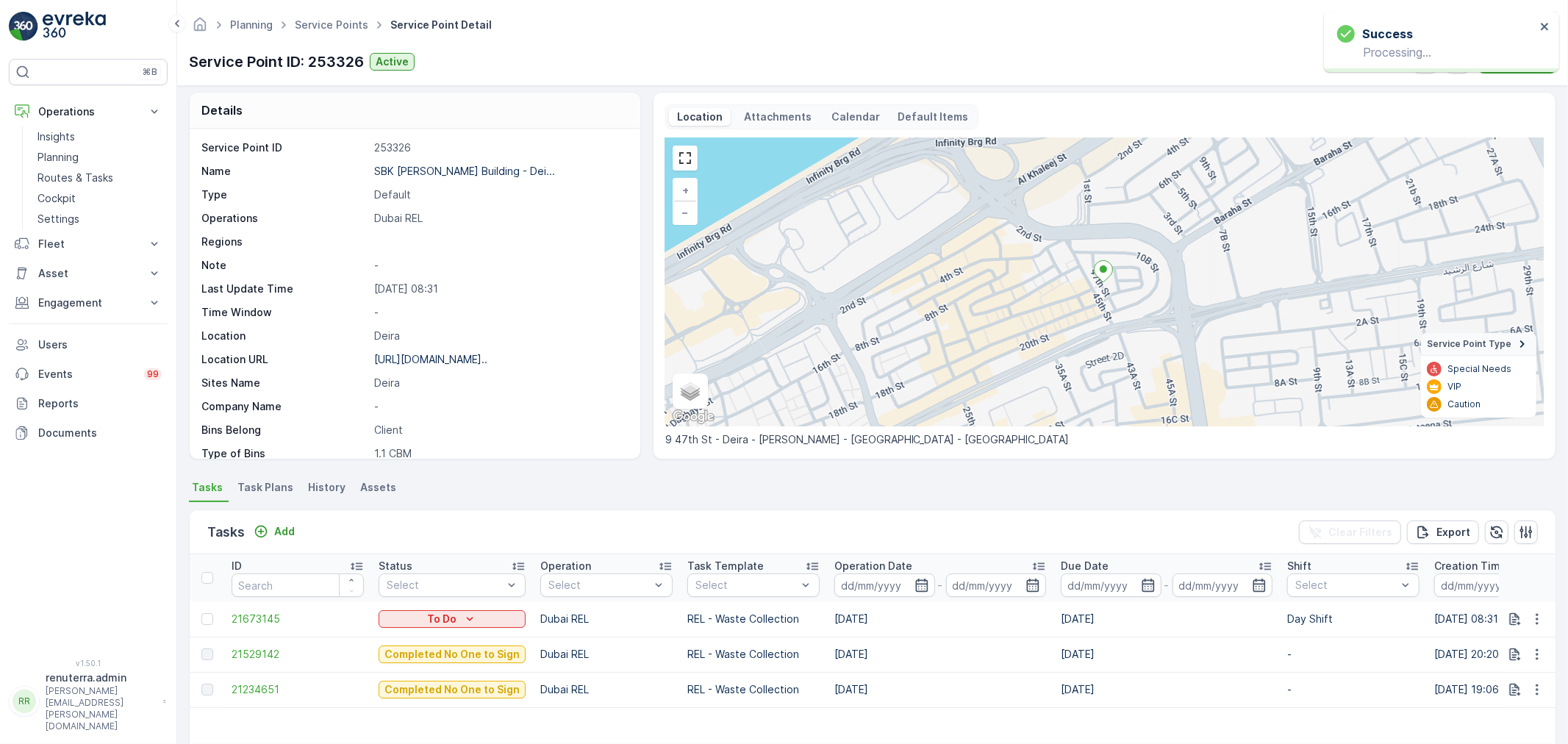
scroll to position [0, 0]
